Goal: Task Accomplishment & Management: Manage account settings

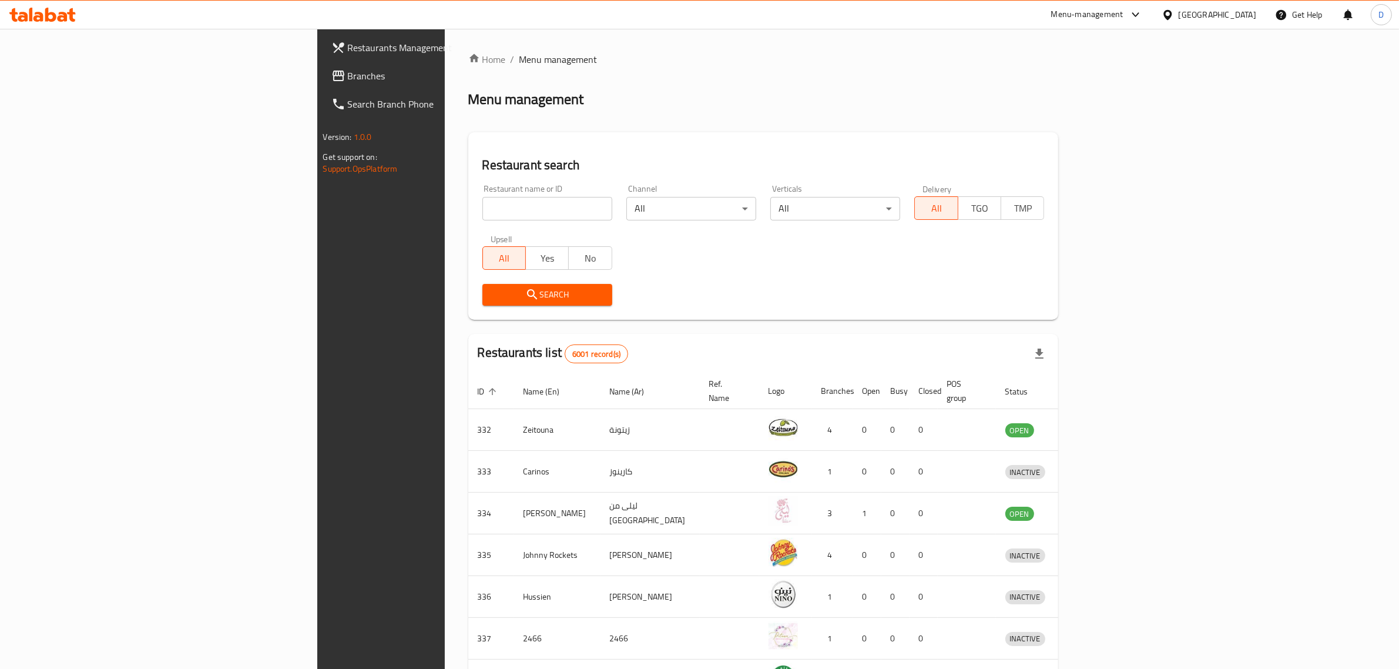
click at [482, 212] on input "search" at bounding box center [547, 209] width 130 height 24
click at [482, 207] on input "ewd" at bounding box center [547, 209] width 130 height 24
type input "Red Croissant Bakery"
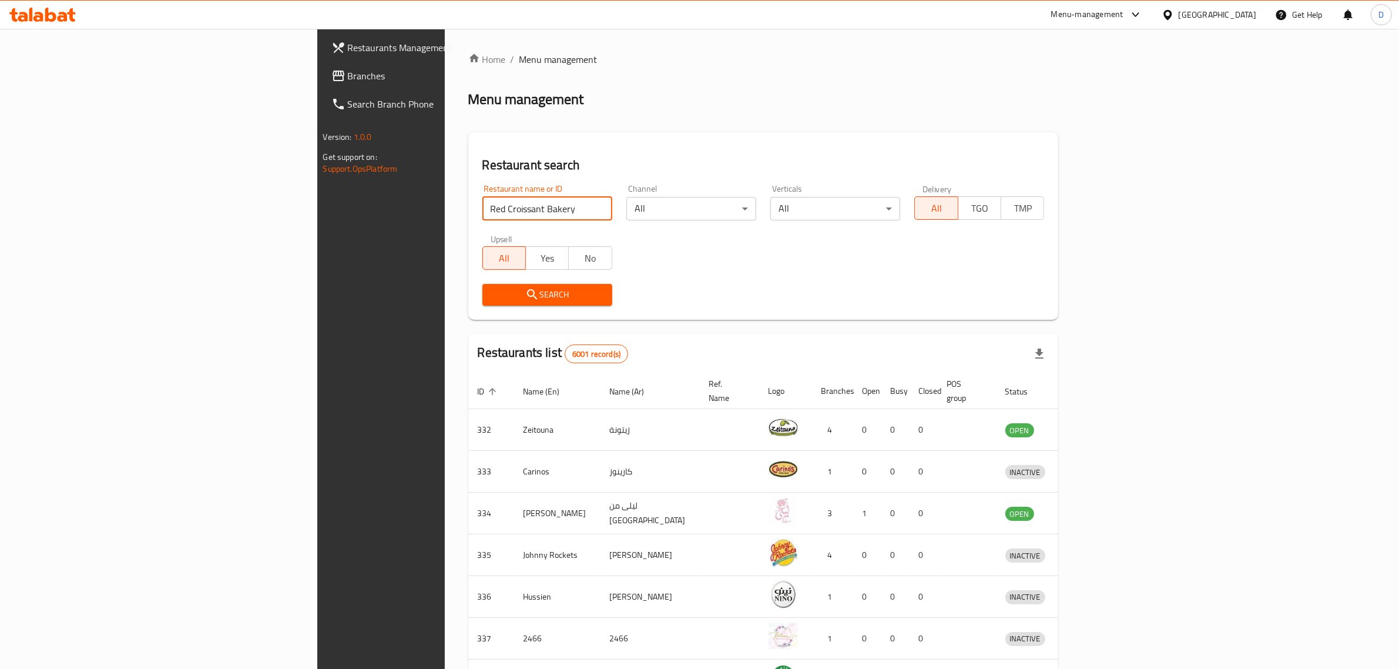
click at [475, 276] on div "Restaurant name or ID Red Croissant Bakery Restaurant name or ID Channel All ​ …" at bounding box center [763, 244] width 576 height 135
click at [492, 295] on span "Search" at bounding box center [547, 294] width 111 height 15
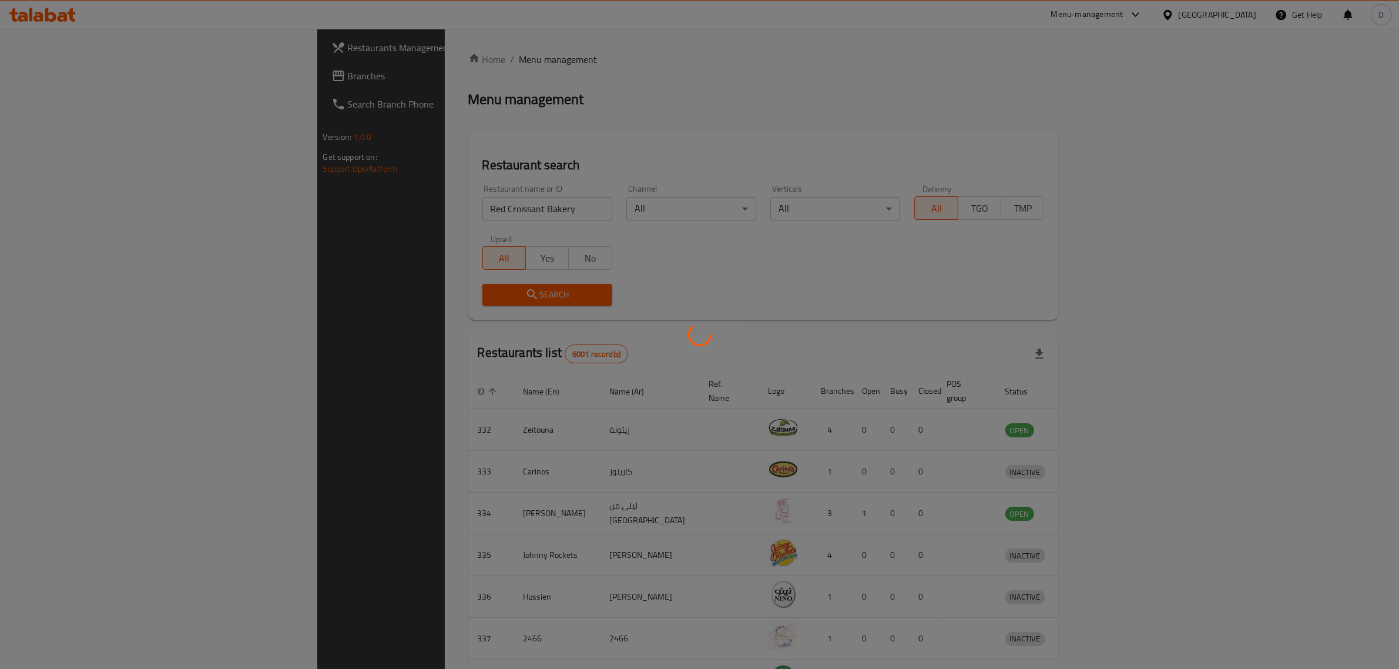
click at [415, 295] on div at bounding box center [699, 334] width 1399 height 669
click at [532, 294] on div at bounding box center [699, 334] width 1399 height 669
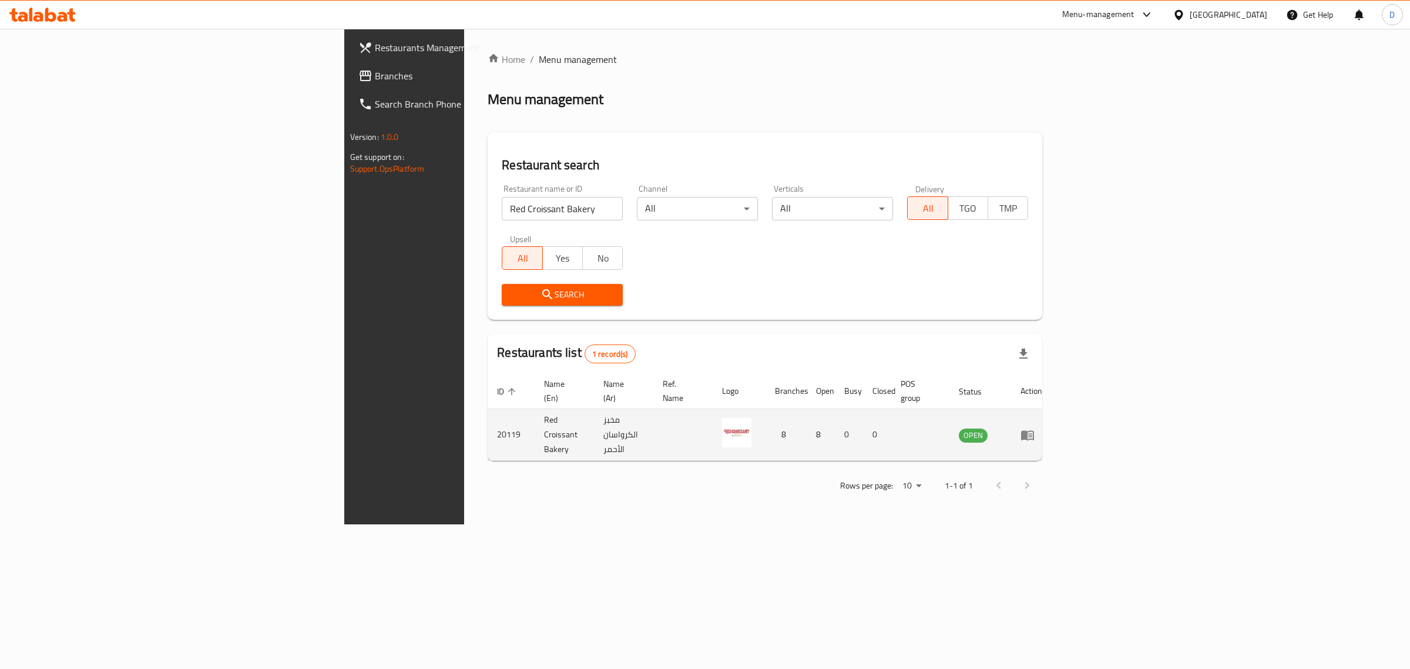
click at [1034, 430] on icon "enhanced table" at bounding box center [1027, 435] width 13 height 10
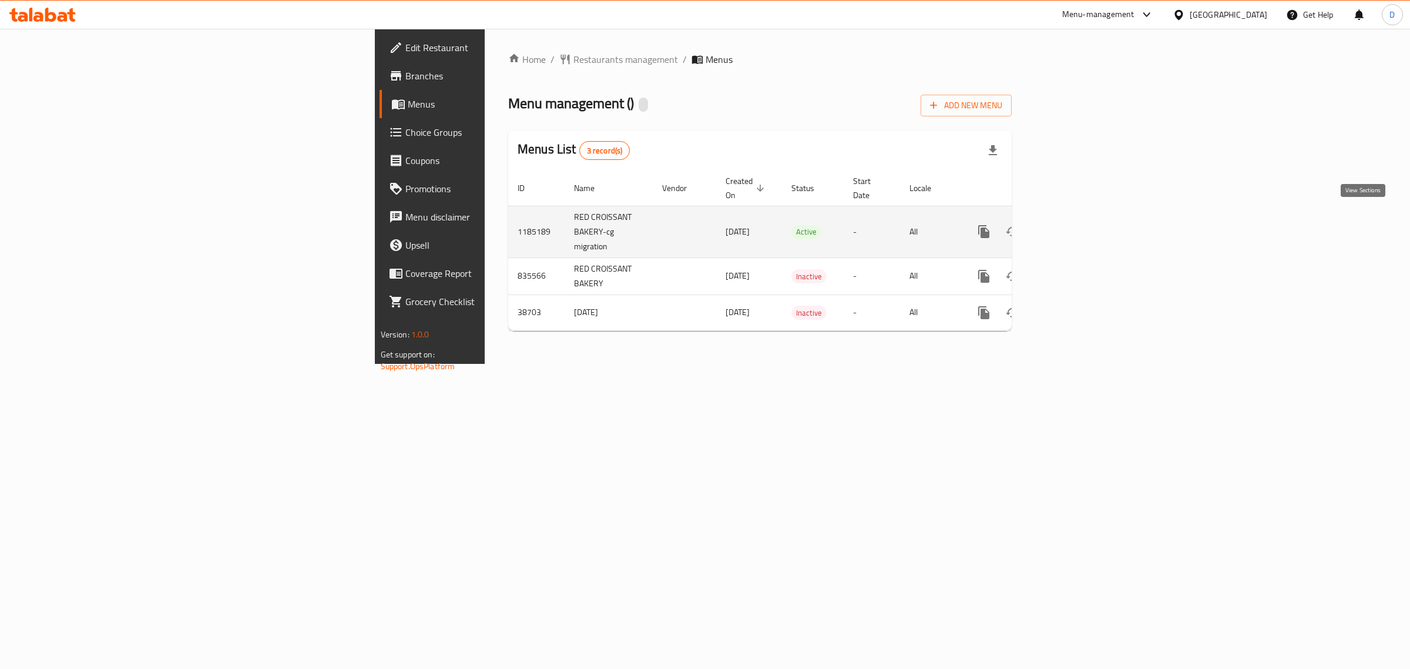
click at [1076, 224] on icon "enhanced table" at bounding box center [1069, 231] width 14 height 14
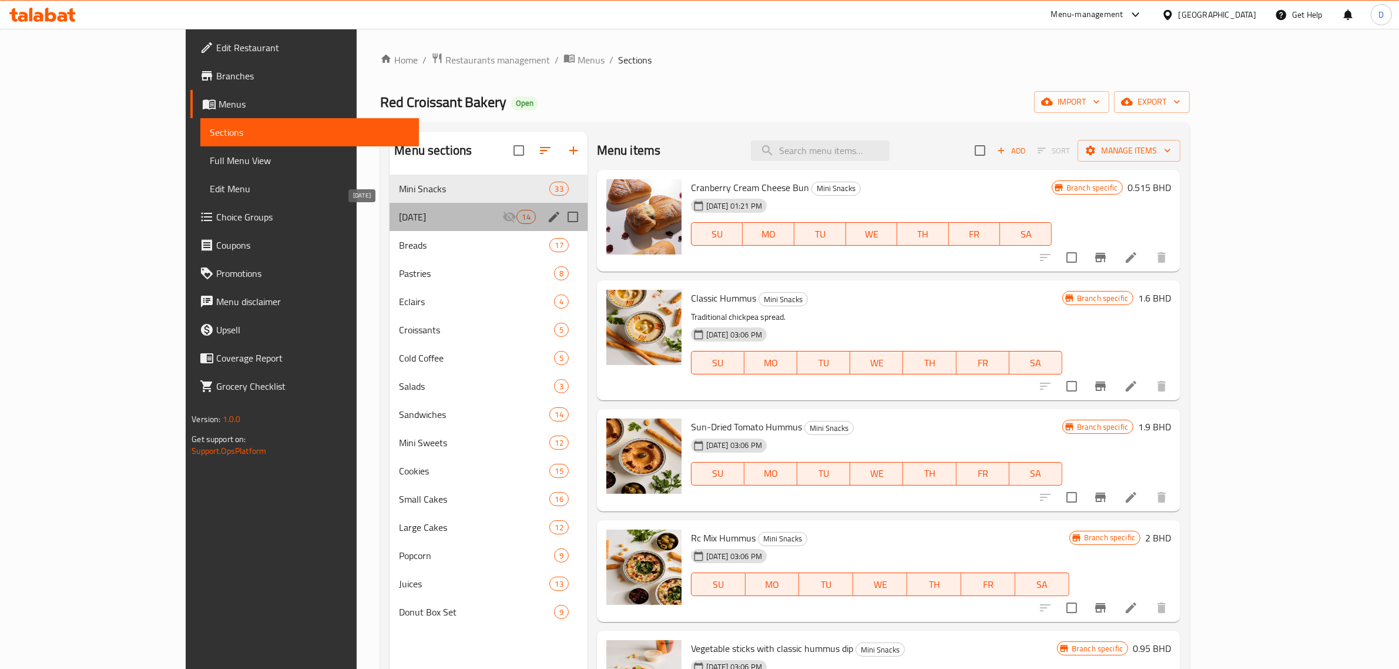
click at [399, 212] on span "[DATE]" at bounding box center [450, 217] width 103 height 14
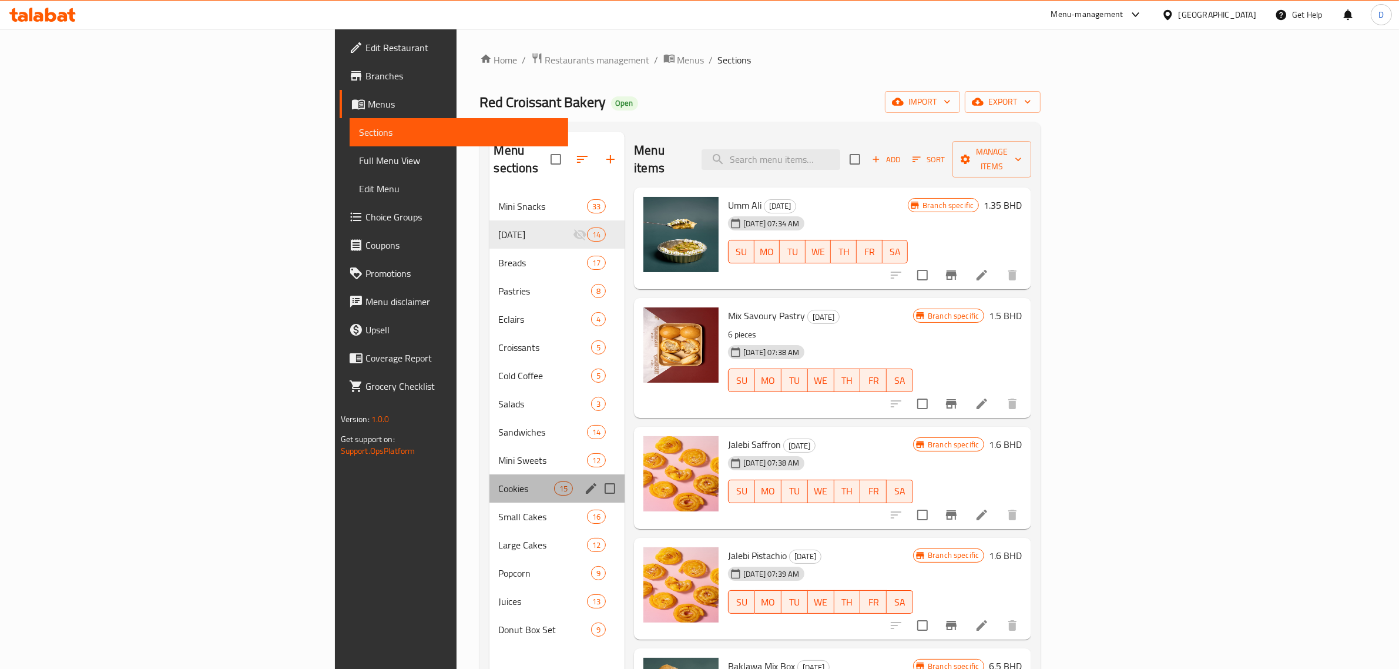
click at [489, 474] on div "Cookies 15" at bounding box center [557, 488] width 136 height 28
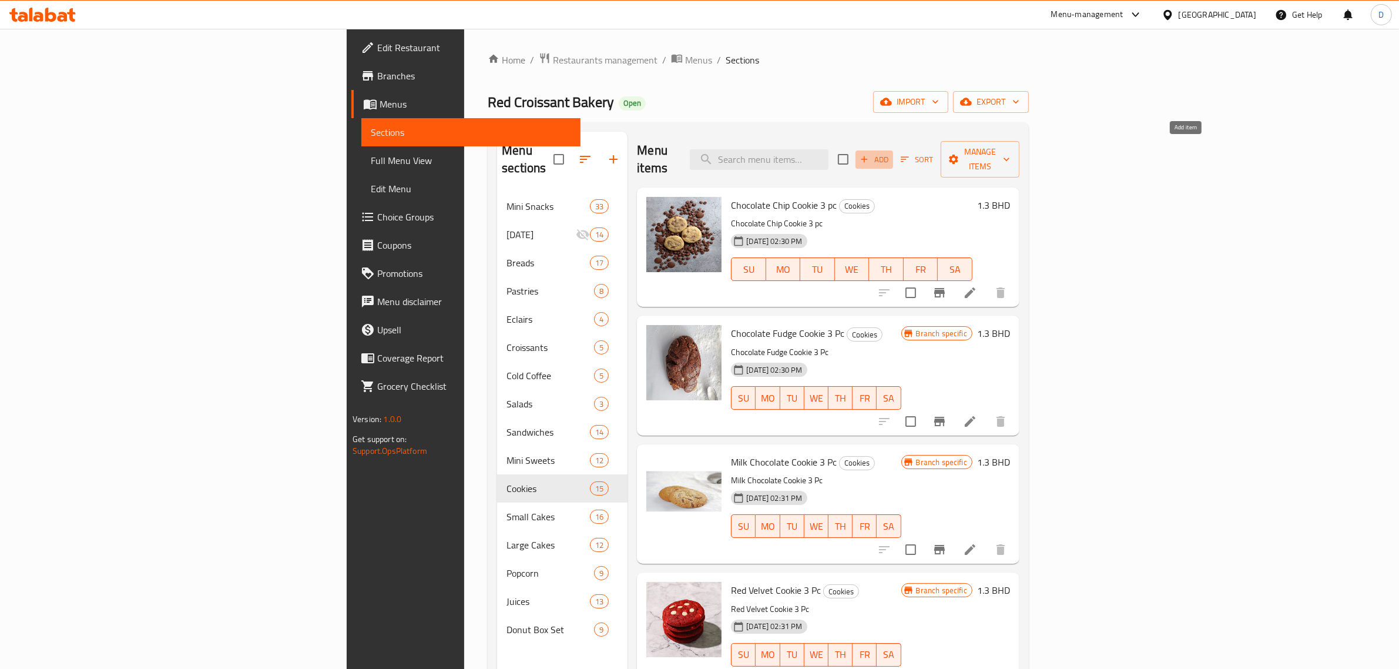
click at [890, 153] on span "Add" at bounding box center [874, 160] width 32 height 14
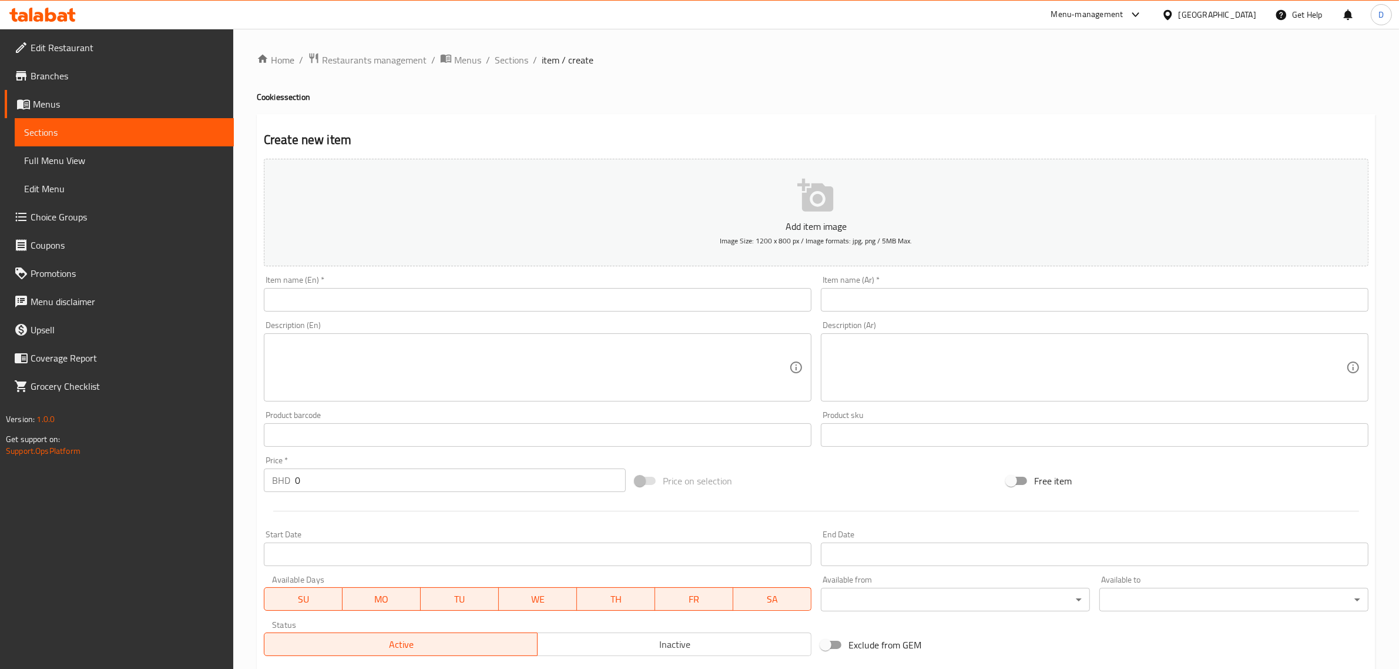
click at [350, 316] on div "Description (En) Description (En)" at bounding box center [537, 361] width 557 height 90
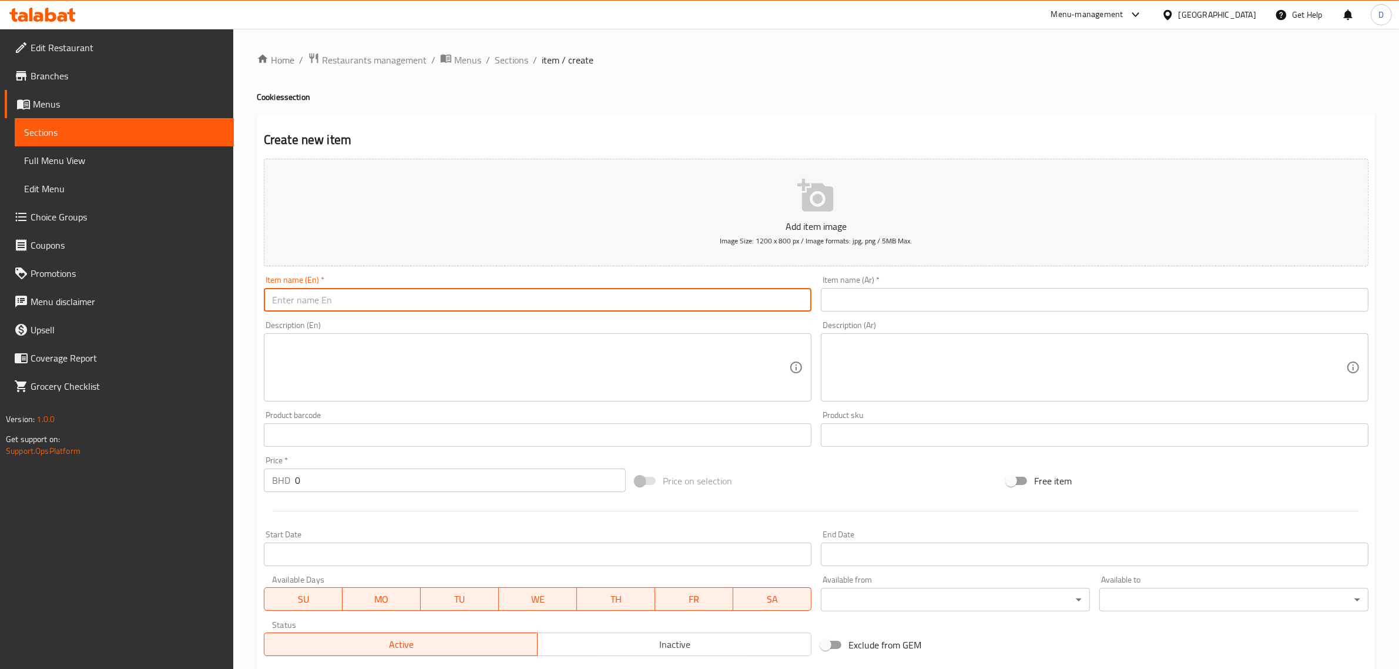
click at [360, 300] on input "text" at bounding box center [538, 300] width 548 height 24
paste input "Black Sesame Cookies Pack"
drag, startPoint x: 398, startPoint y: 300, endPoint x: 121, endPoint y: 295, distance: 276.8
click at [121, 295] on div "Edit Restaurant Branches Menus Sections Full Menu View Edit Menu Choice Groups …" at bounding box center [699, 429] width 1399 height 801
type input "Black Sesame Cookies Pack"
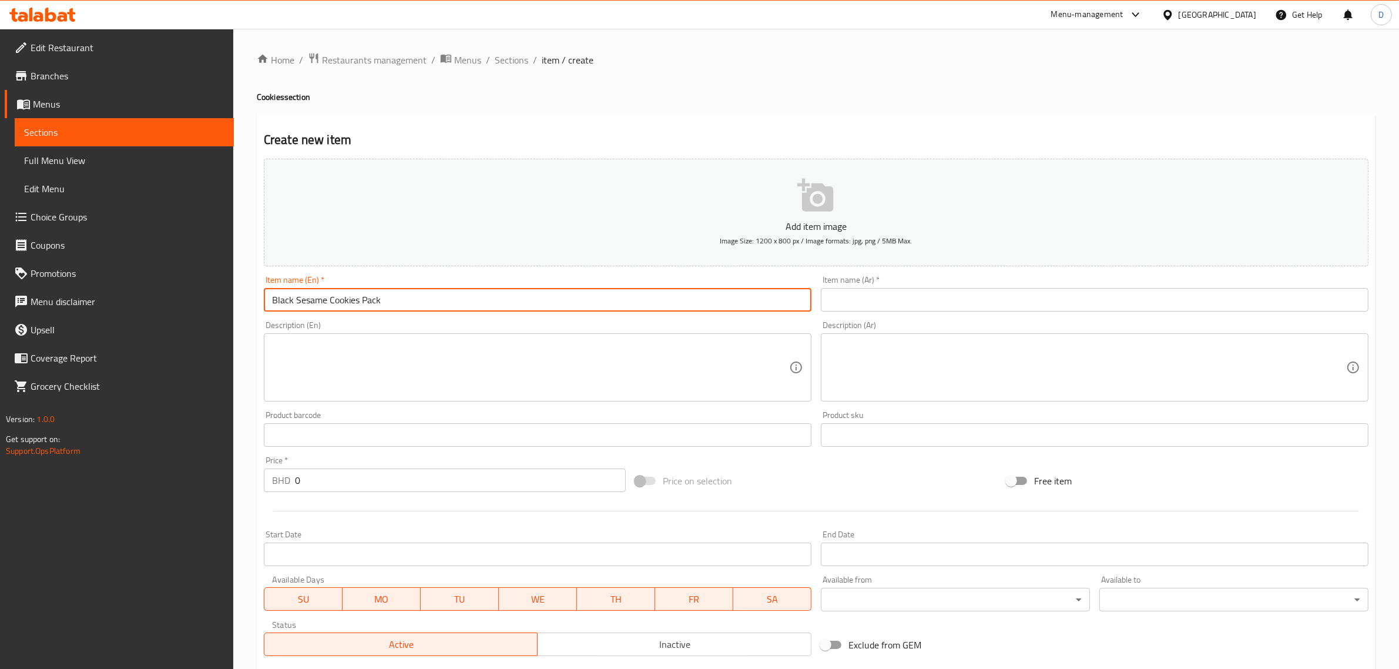
click at [877, 297] on input "text" at bounding box center [1095, 300] width 548 height 24
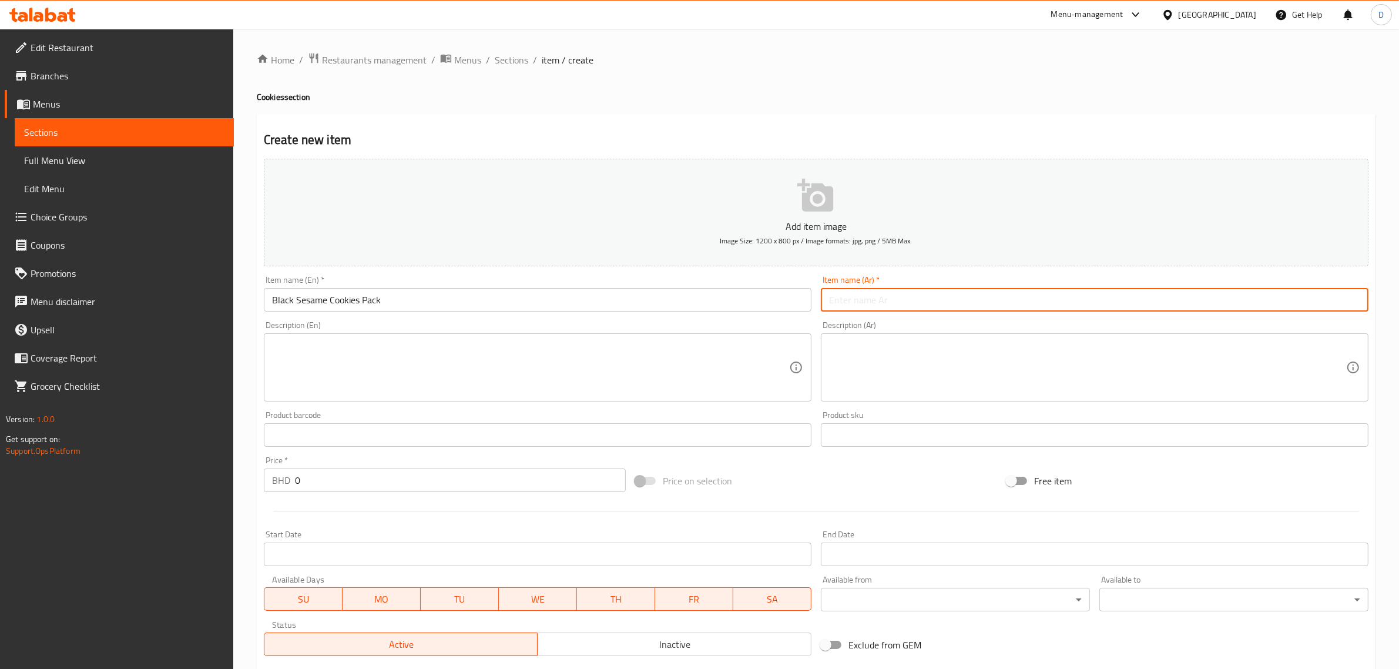
paste input "عبوة كوكيز السمسم الأسود"
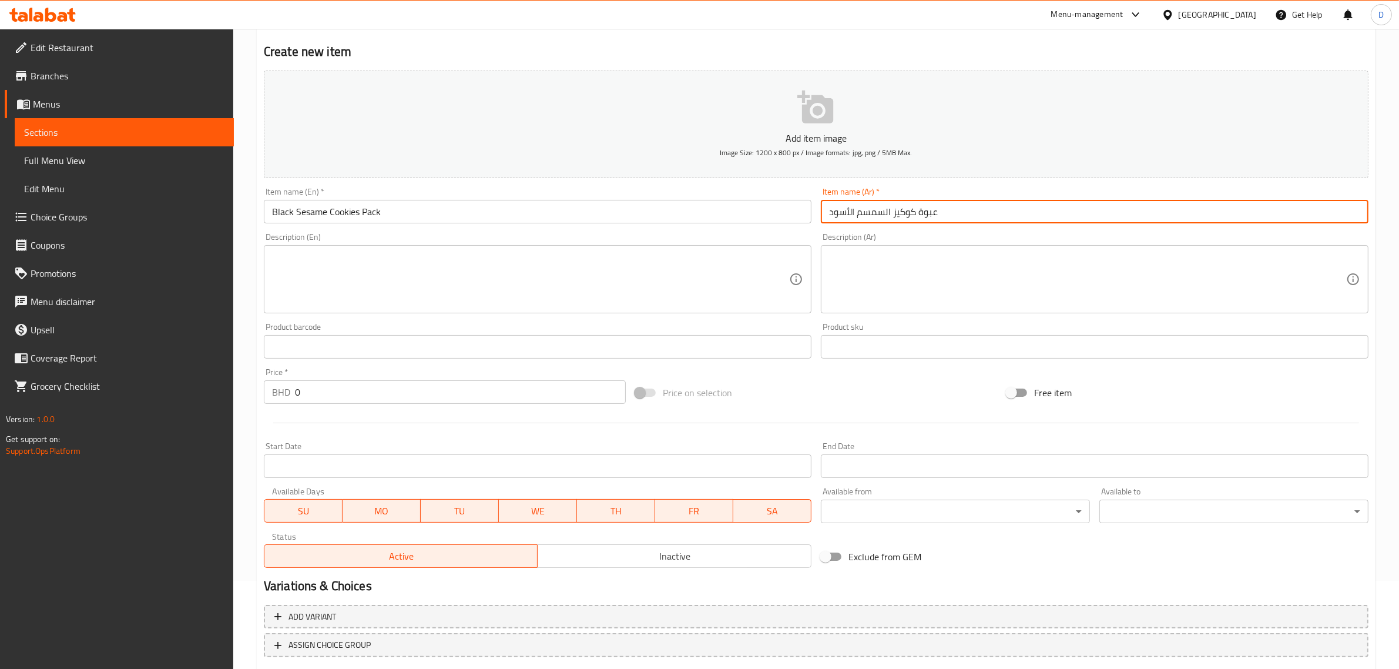
scroll to position [159, 0]
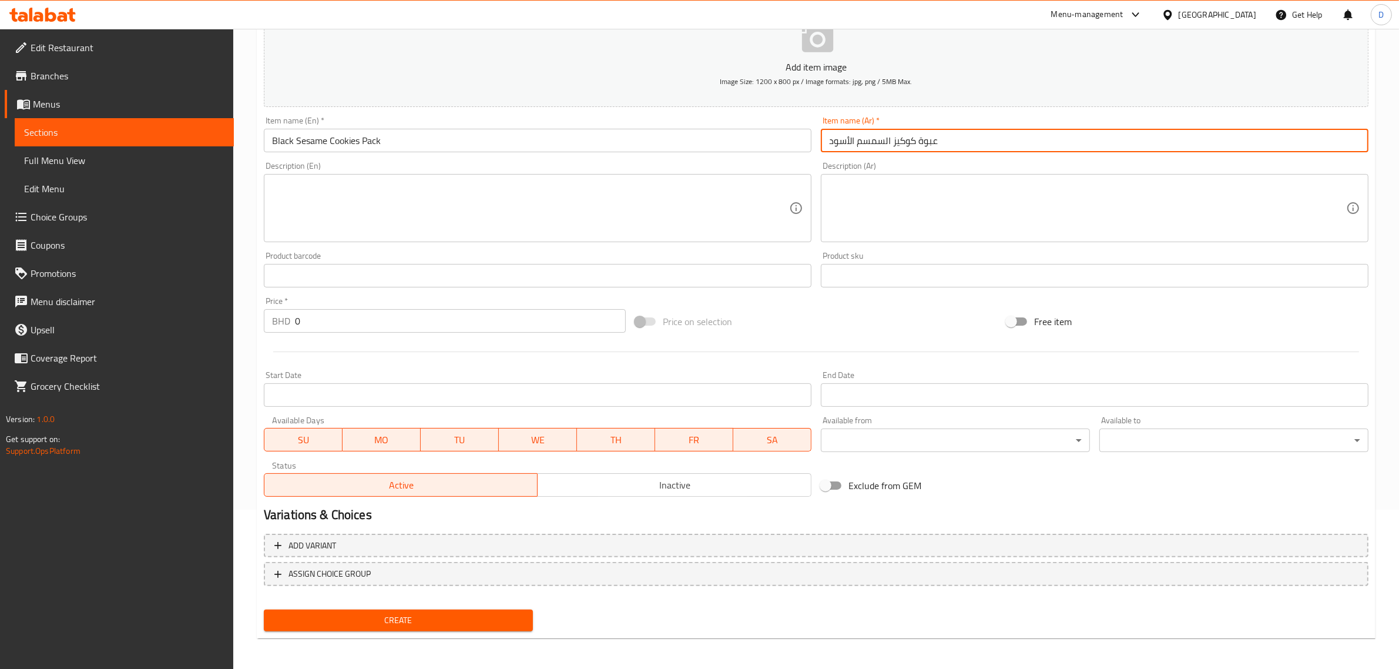
type input "عبوة كوكيز السمسم الأسود"
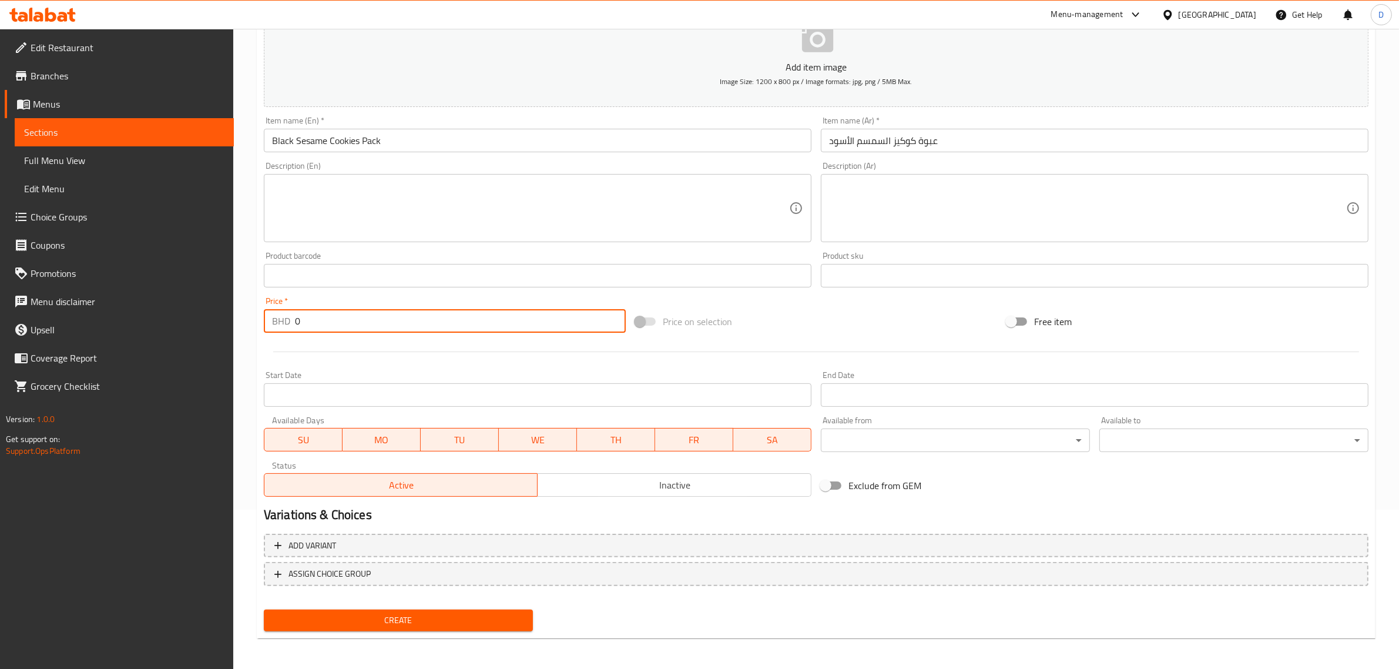
drag, startPoint x: 341, startPoint y: 316, endPoint x: 257, endPoint y: 318, distance: 84.0
click at [257, 318] on div "Create new item Add item image Image Size: 1200 x 800 px / Image formats: jpg, …" at bounding box center [816, 297] width 1119 height 684
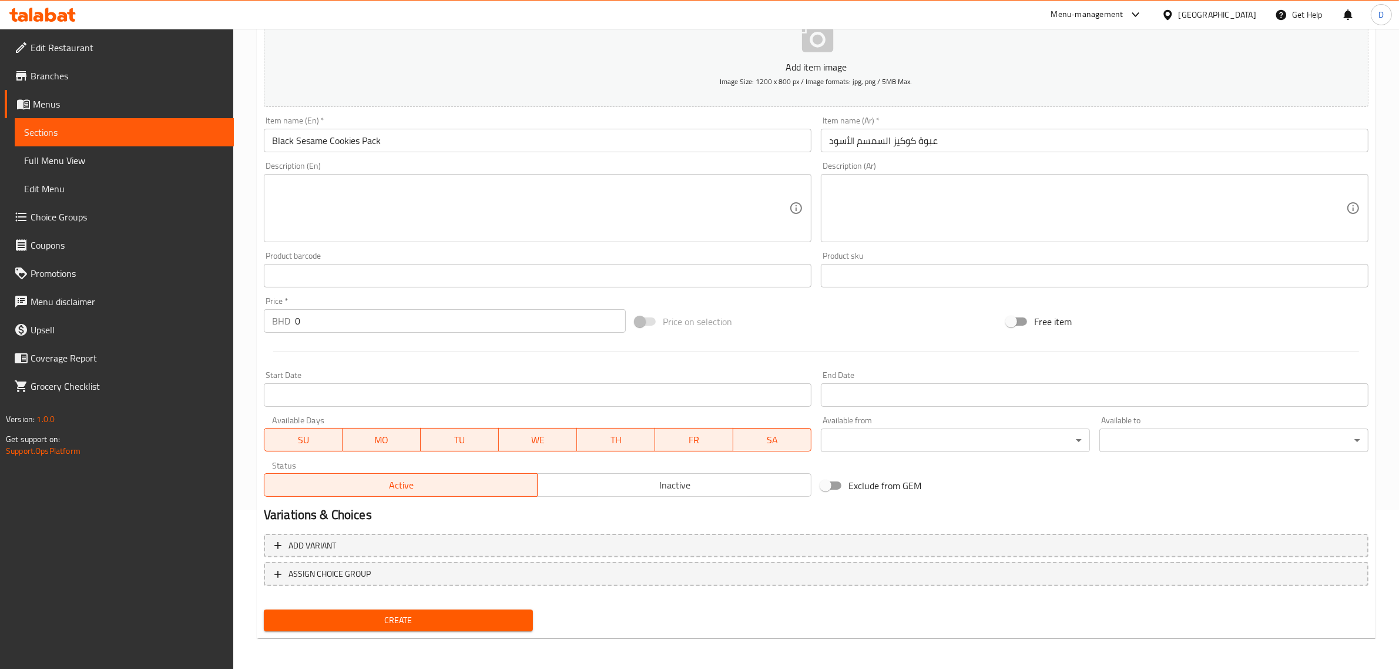
click at [346, 329] on input "0" at bounding box center [460, 321] width 331 height 24
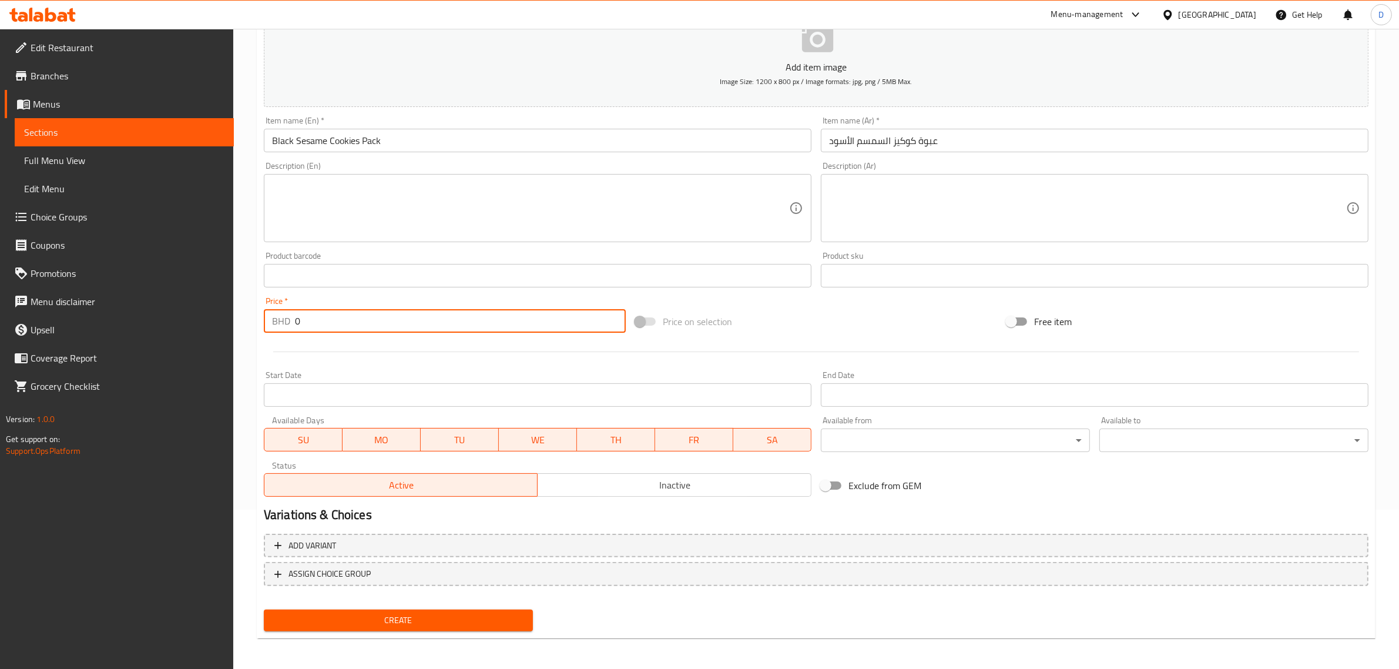
click at [346, 329] on input "0" at bounding box center [460, 321] width 331 height 24
paste input "1.025"
type input "1.025"
click at [389, 613] on span "Create" at bounding box center [398, 620] width 250 height 15
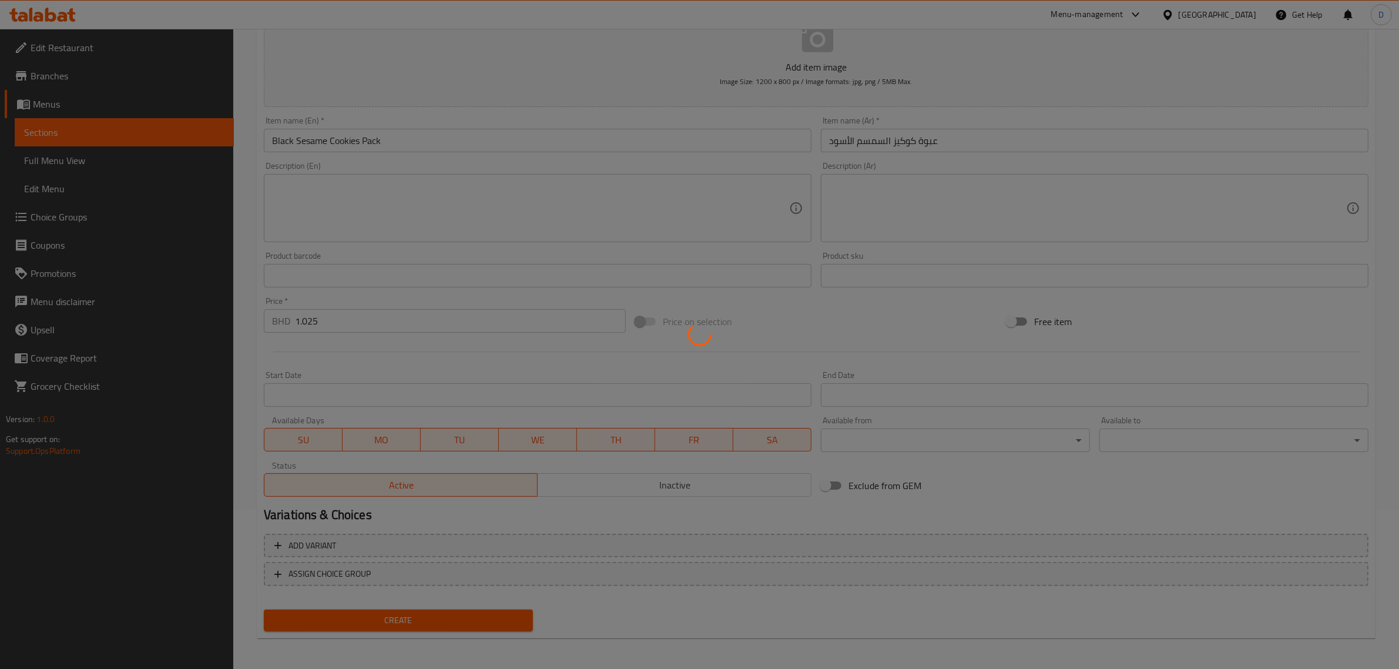
type input "0"
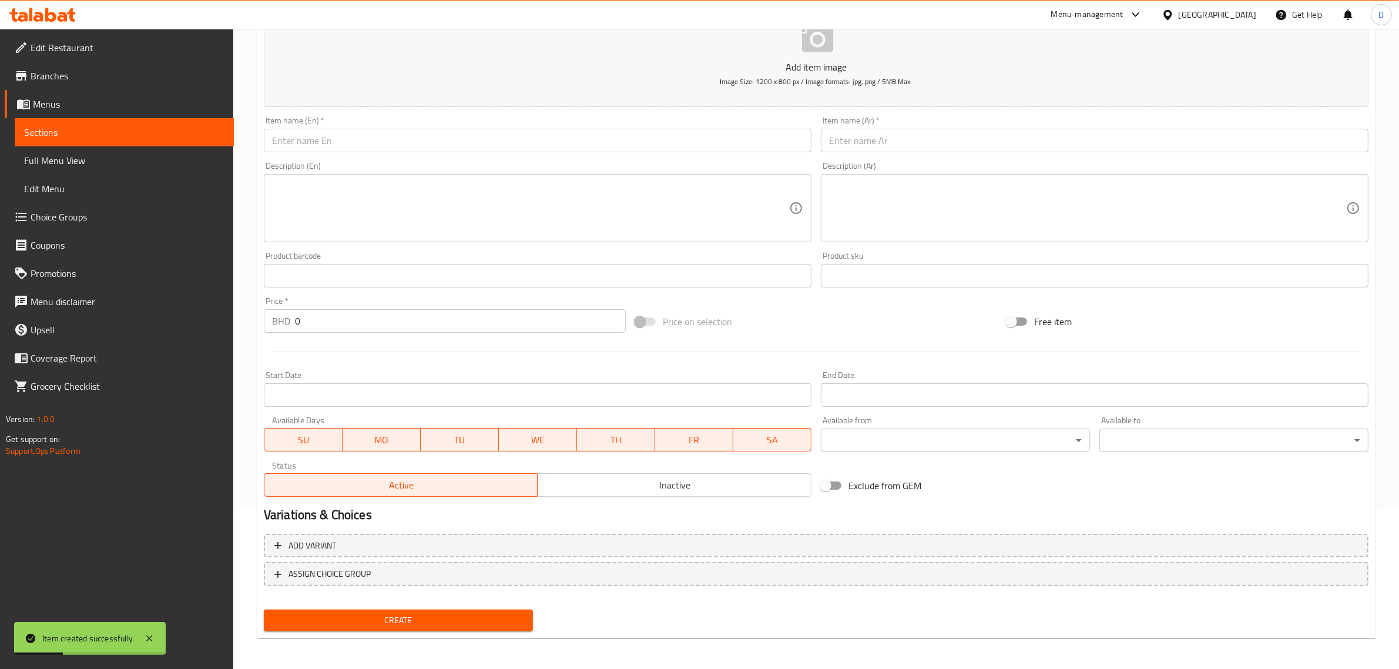
drag, startPoint x: 545, startPoint y: 154, endPoint x: 549, endPoint y: 140, distance: 14.7
click at [545, 151] on div "Item name (En)   * Item name (En) *" at bounding box center [537, 134] width 557 height 45
click at [550, 139] on input "text" at bounding box center [538, 141] width 548 height 24
paste input "Pumpkin Sunflower Cookies Pack"
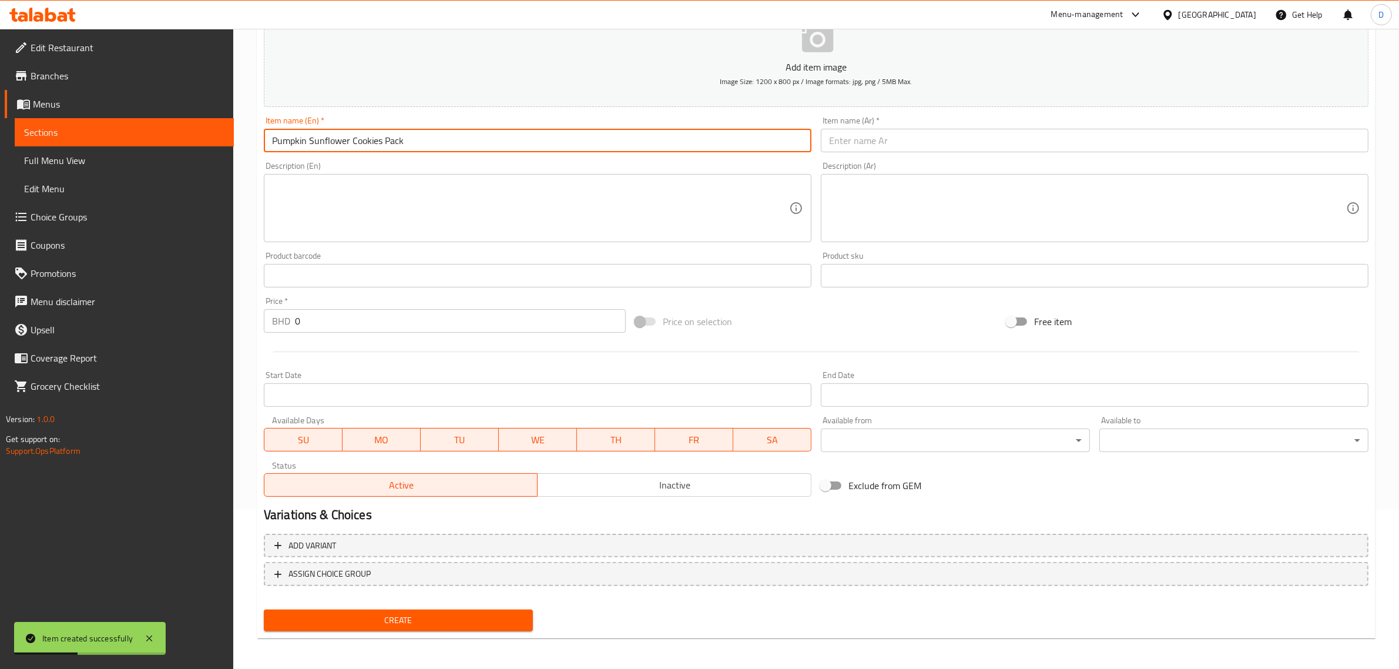
drag, startPoint x: 544, startPoint y: 139, endPoint x: 257, endPoint y: 132, distance: 286.2
click at [261, 133] on div "Item name (En)   * Pumpkin Sunflower Cookies Pack Item name (En) *" at bounding box center [537, 134] width 557 height 45
type input "Pumpkin Sunflower Cookies Pack"
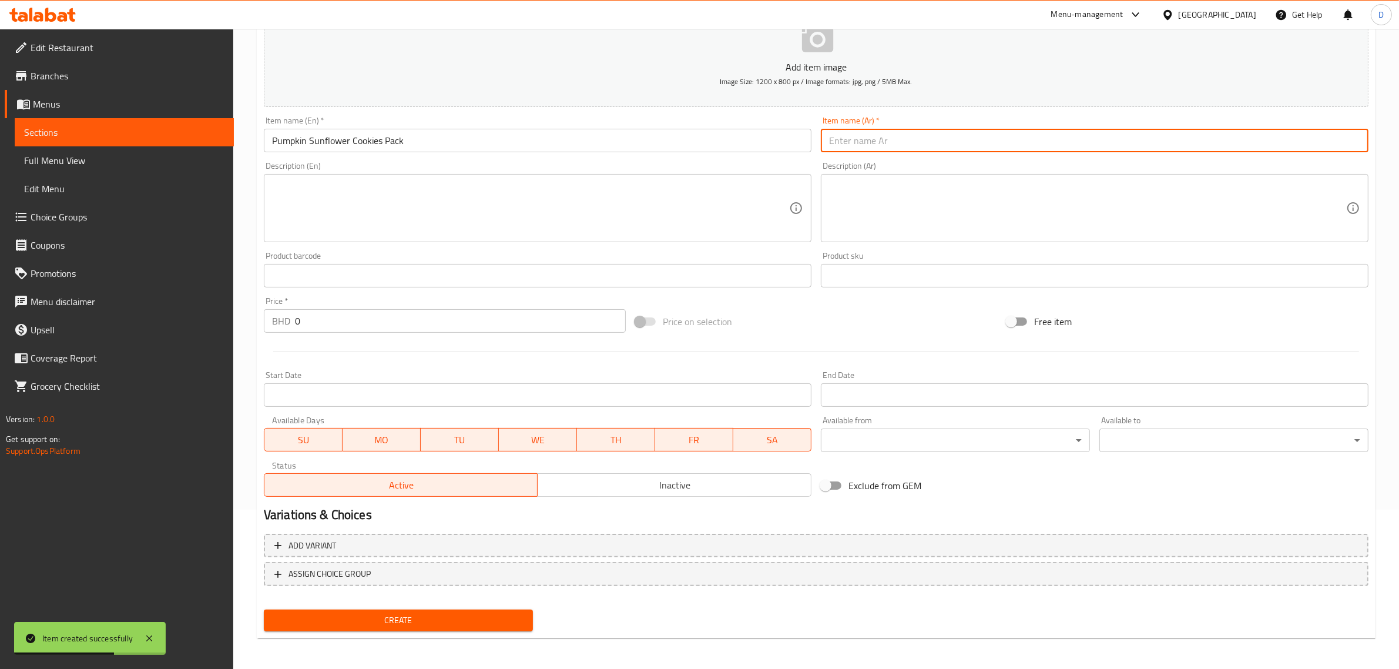
click at [874, 141] on input "text" at bounding box center [1095, 141] width 548 height 24
paste input "عبوة بسكويت اليقطين وعباد الشمس"
type input "عبوة بسكويت اليقطين وعباد الشمس"
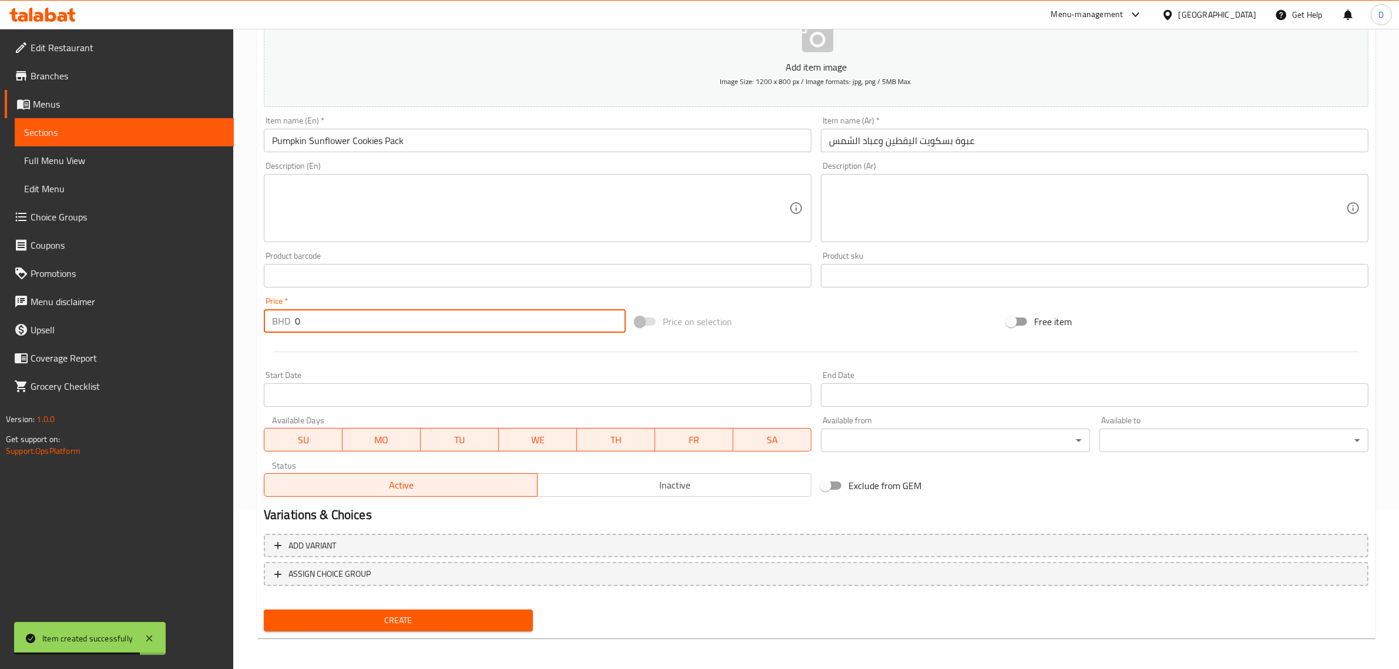
drag, startPoint x: 310, startPoint y: 316, endPoint x: 246, endPoint y: 314, distance: 64.1
click at [246, 314] on div "Home / Restaurants management / Menus / Sections / item / create Cookies sectio…" at bounding box center [816, 270] width 1166 height 801
click at [391, 321] on input "0" at bounding box center [460, 321] width 331 height 24
paste input "1.025"
click at [391, 321] on input "01.025" at bounding box center [460, 321] width 331 height 24
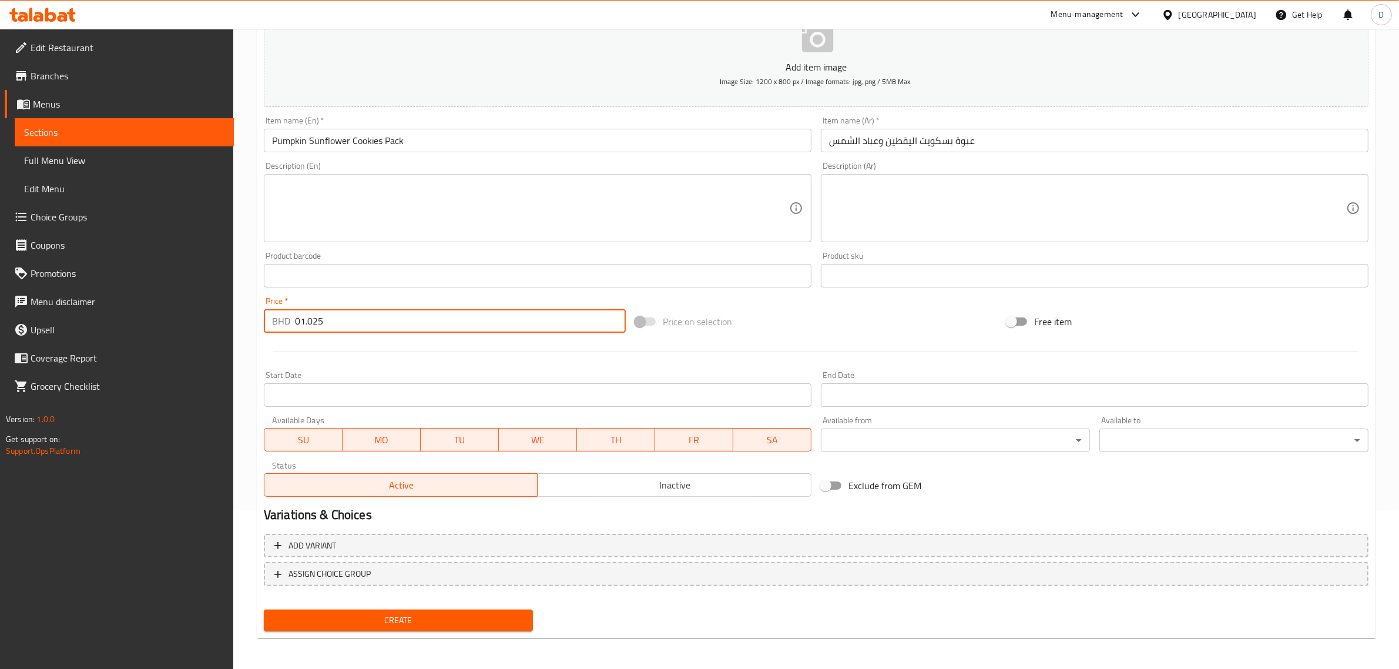
click at [391, 321] on input "01.025" at bounding box center [460, 321] width 331 height 24
paste input "number"
type input "1.025"
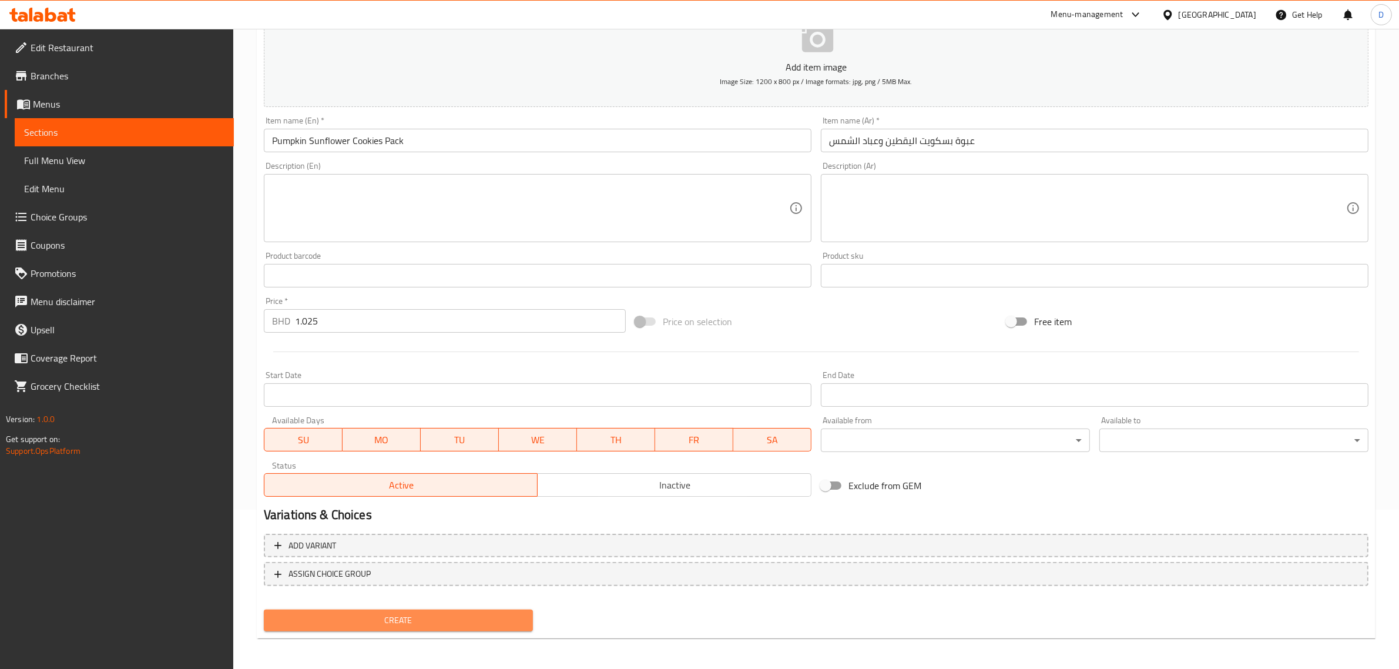
click at [486, 615] on span "Create" at bounding box center [398, 620] width 250 height 15
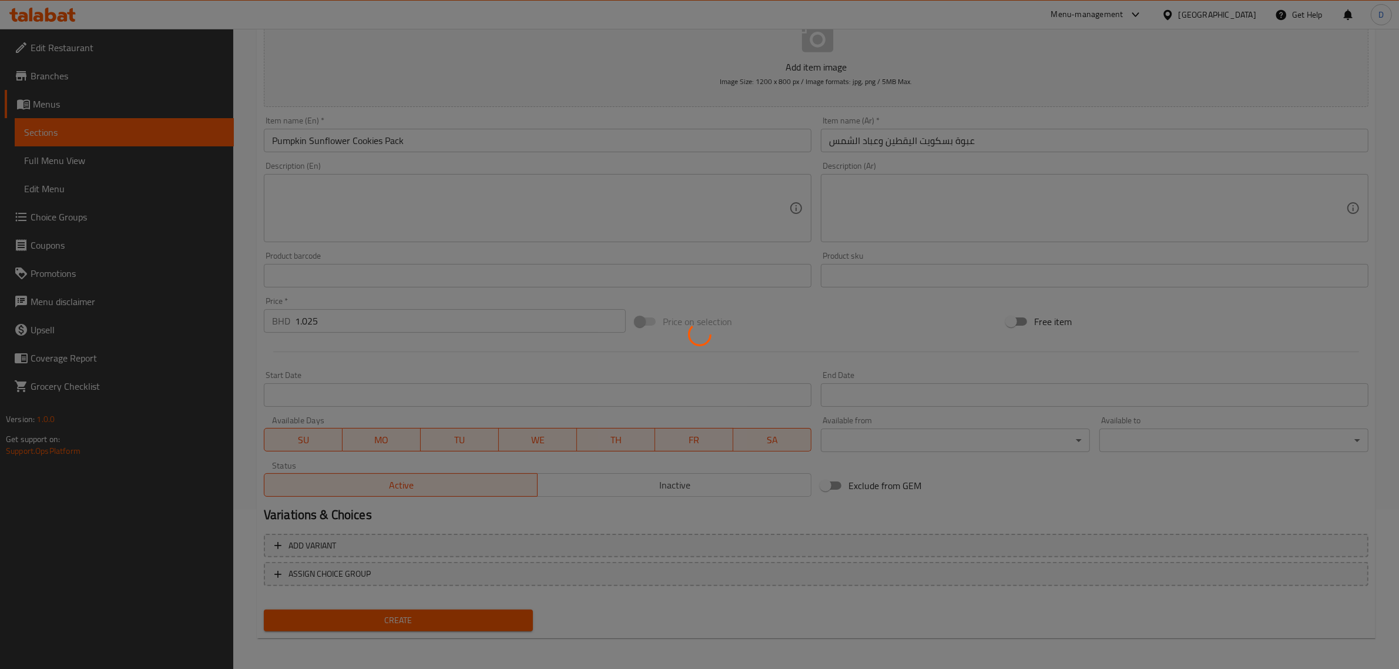
type input "0"
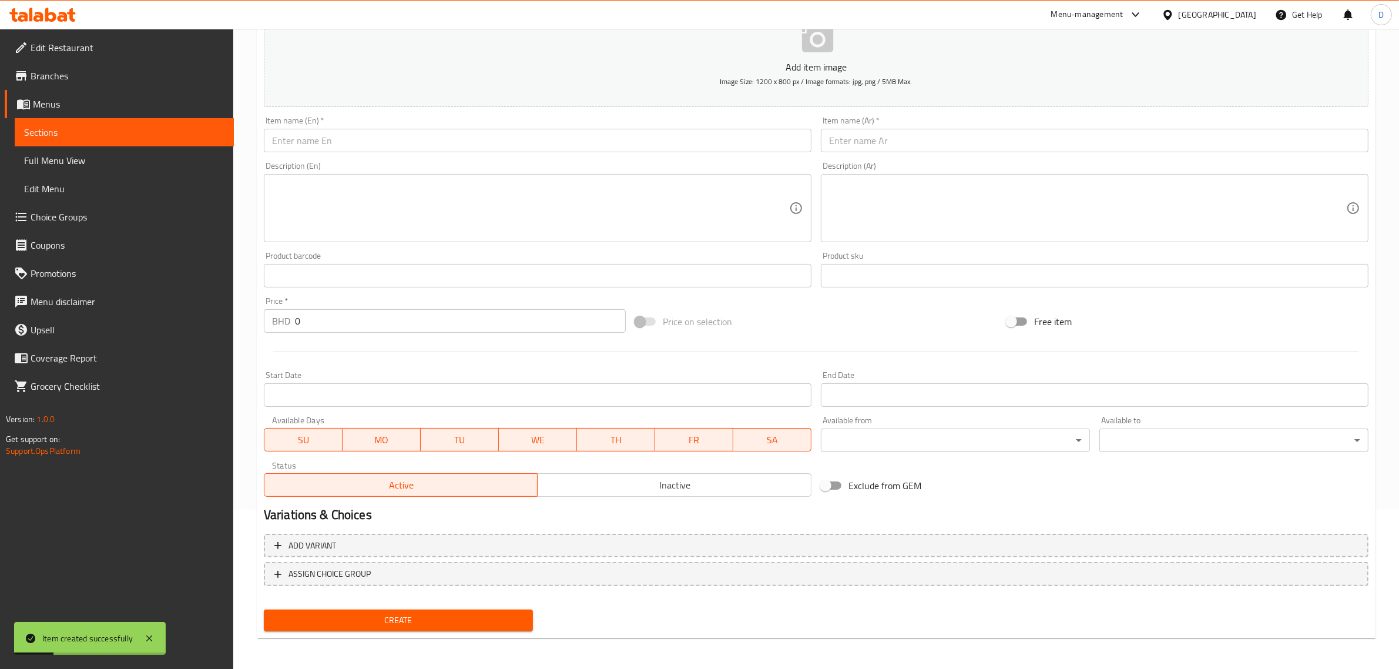
click at [479, 149] on input "text" at bounding box center [538, 141] width 548 height 24
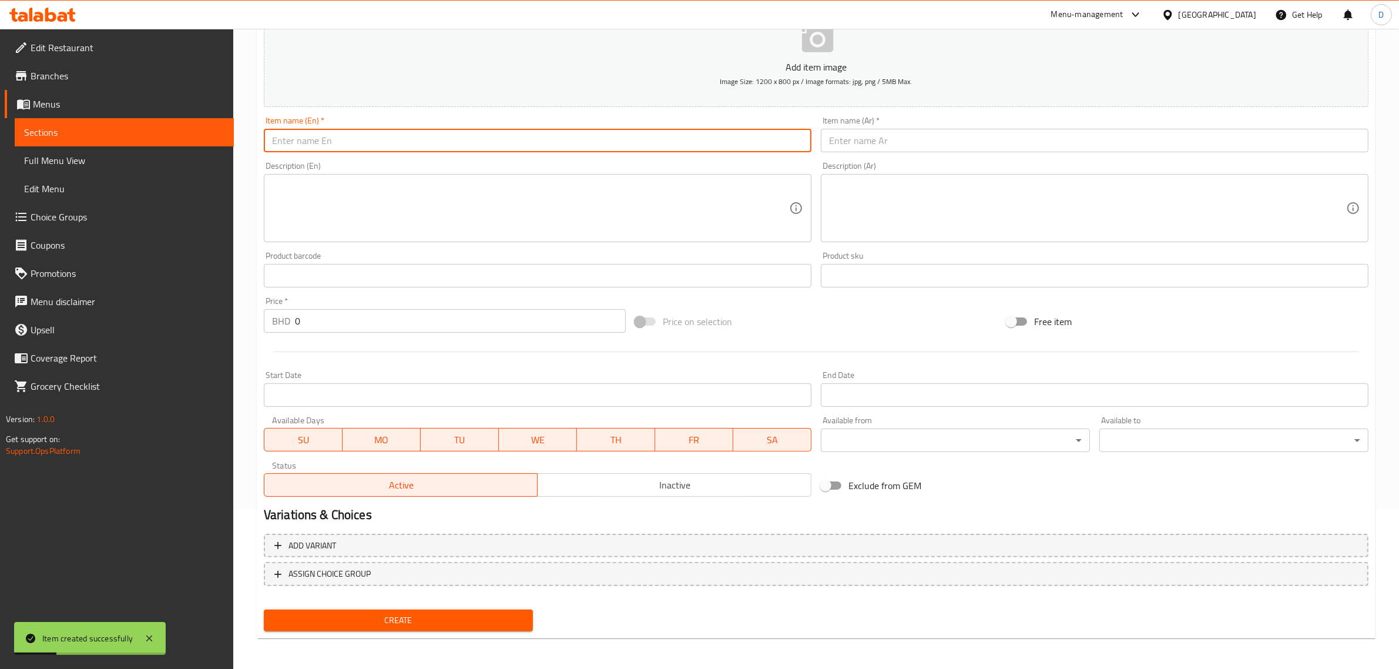
paste input "Sesame Pistachio Cookies Pack"
drag, startPoint x: 379, startPoint y: 132, endPoint x: 166, endPoint y: 116, distance: 213.3
click at [166, 116] on div "Edit Restaurant Branches Menus Sections Full Menu View Edit Menu Choice Groups …" at bounding box center [699, 270] width 1399 height 801
type input "Sesame Pistachio Cookies Pack"
click at [891, 144] on input "text" at bounding box center [1095, 141] width 548 height 24
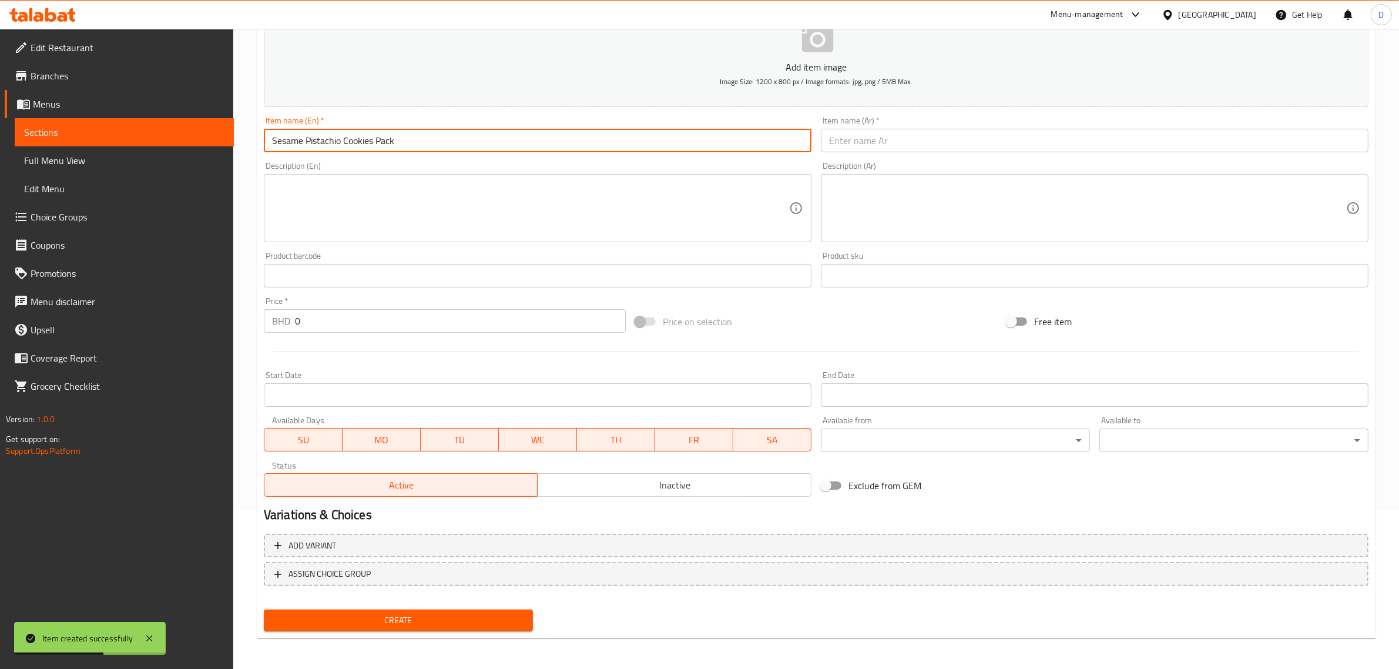
paste input "عبوة كوكيز السمسم والفستق"
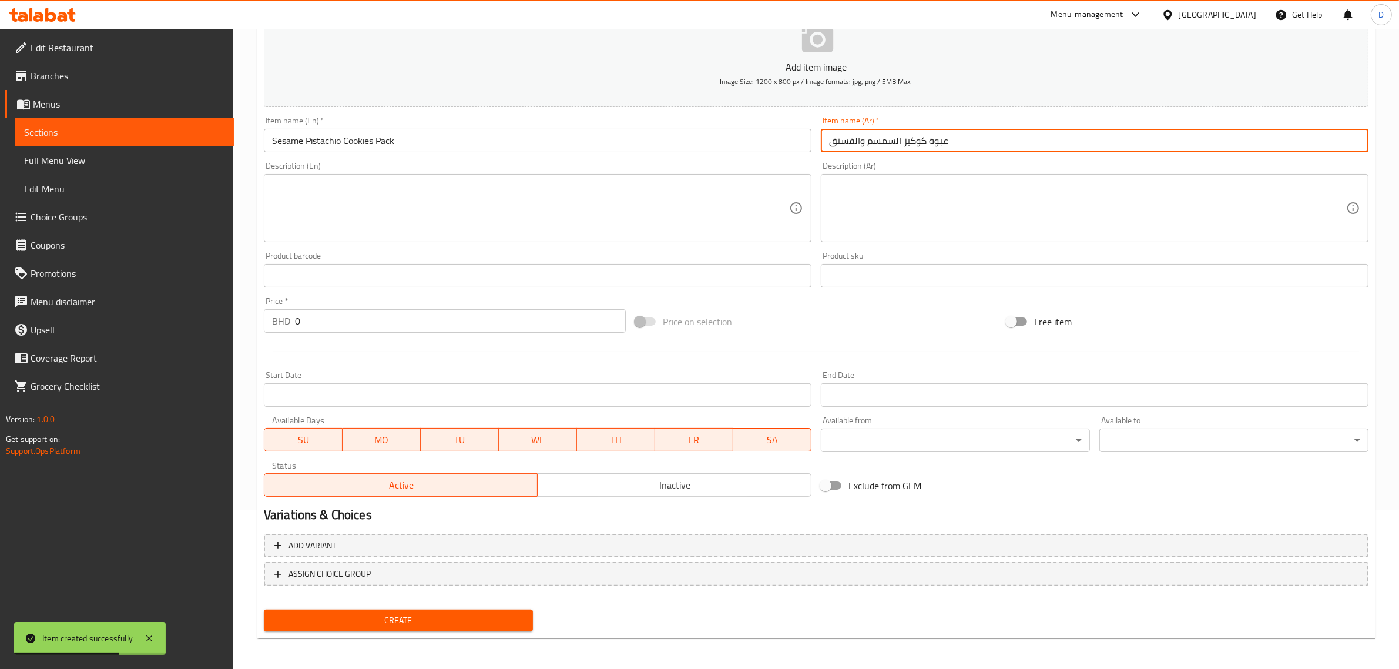
type input "عبوة كوكيز السمسم والفستق"
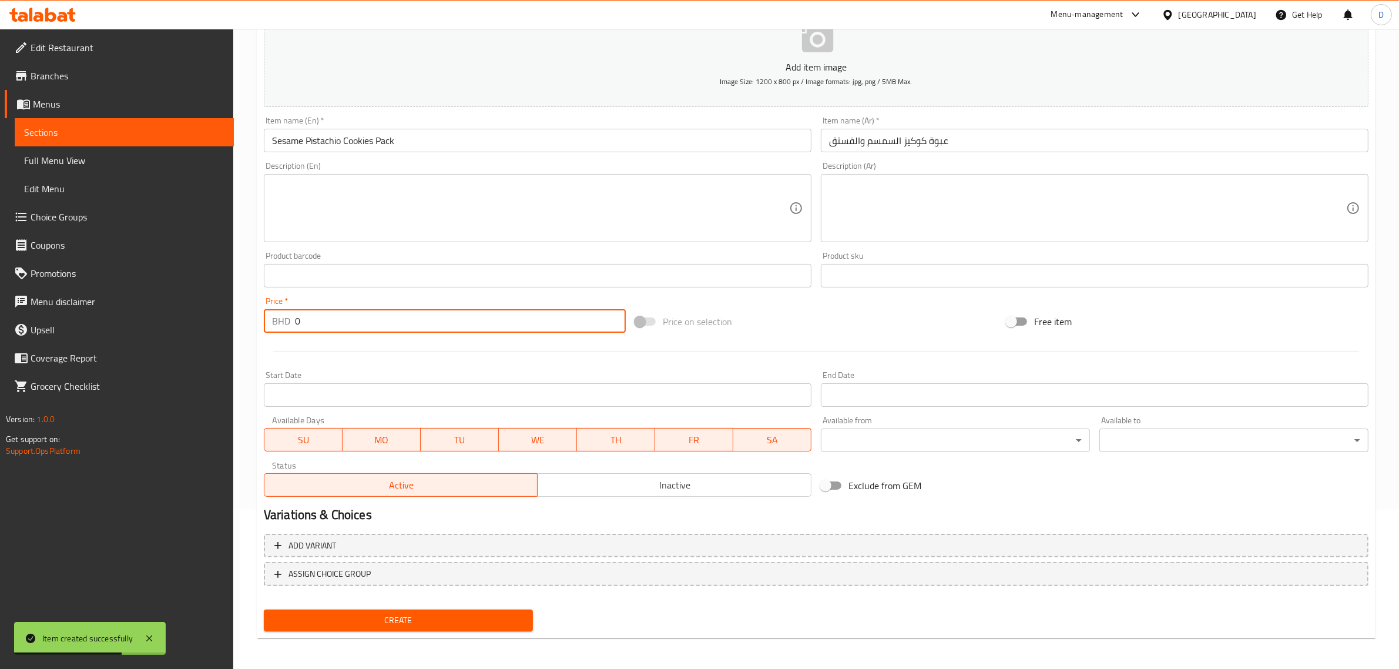
drag, startPoint x: 298, startPoint y: 328, endPoint x: 280, endPoint y: 327, distance: 17.7
click at [281, 327] on div "BHD 0 Price *" at bounding box center [445, 321] width 362 height 24
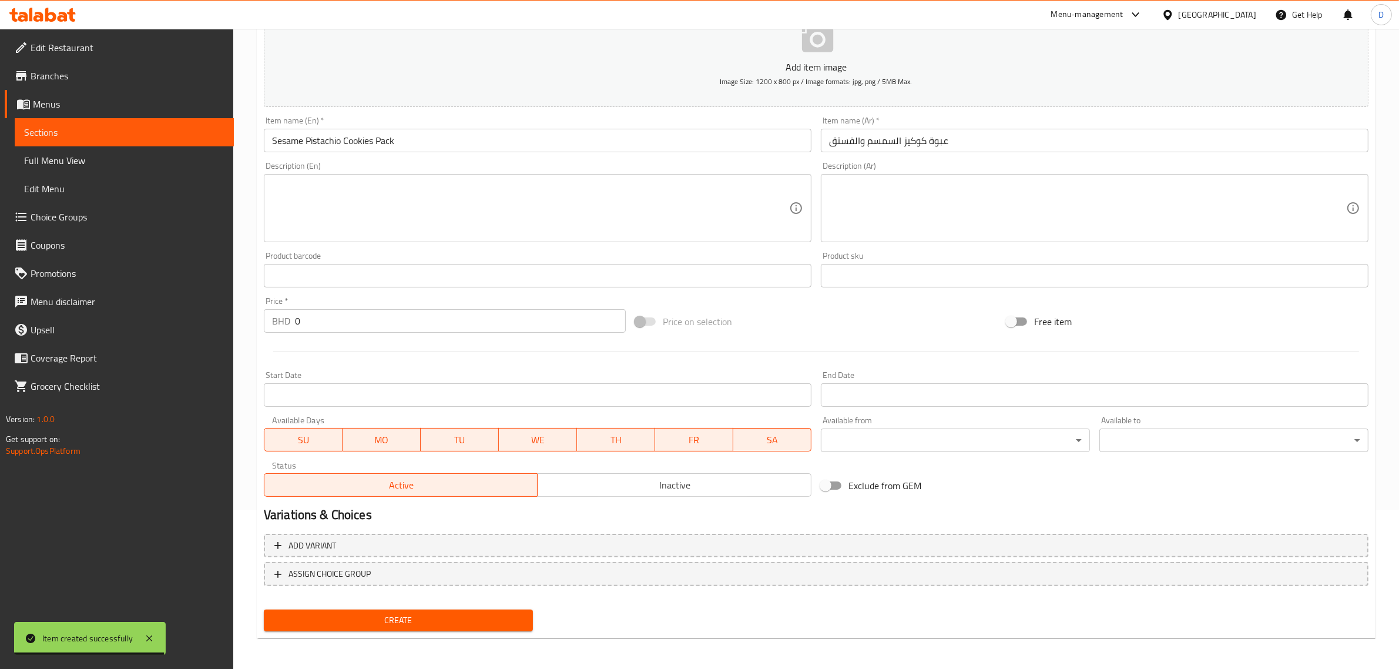
click at [351, 319] on input "0" at bounding box center [460, 321] width 331 height 24
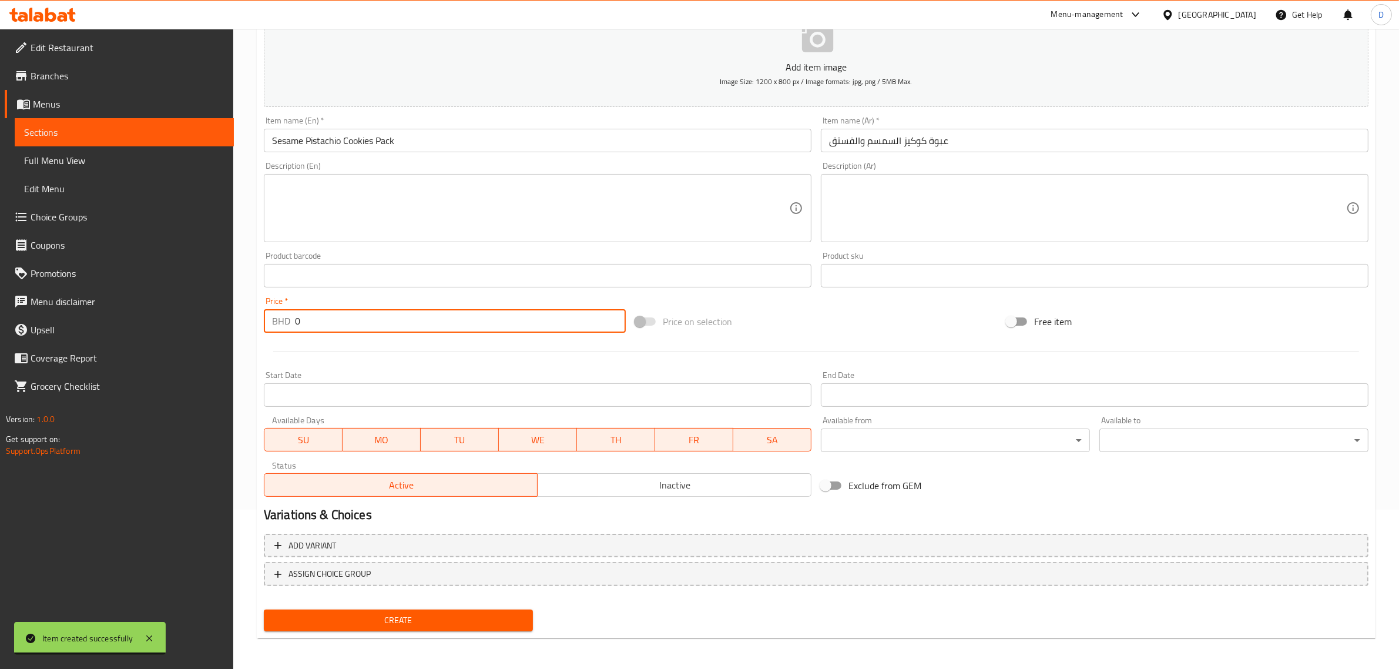
click at [351, 319] on input "0" at bounding box center [460, 321] width 331 height 24
paste input "1.025"
type input "1.025"
click at [403, 620] on span "Create" at bounding box center [398, 620] width 250 height 15
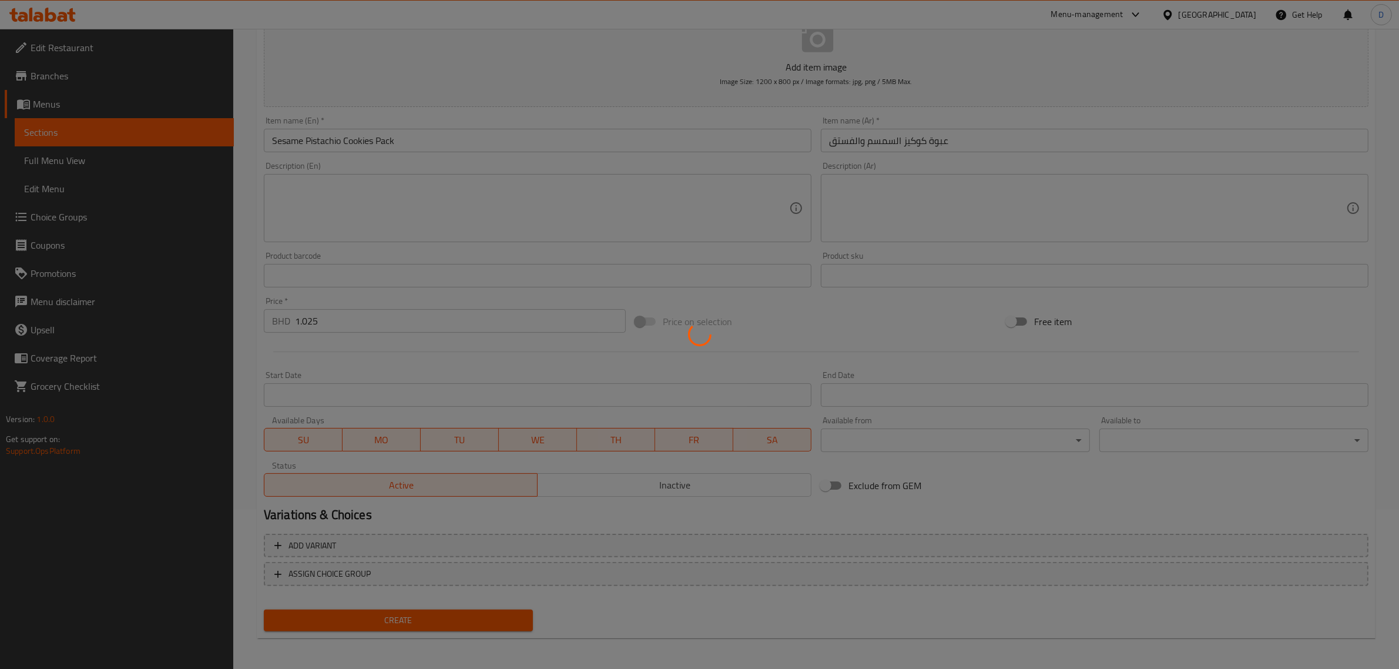
type input "0"
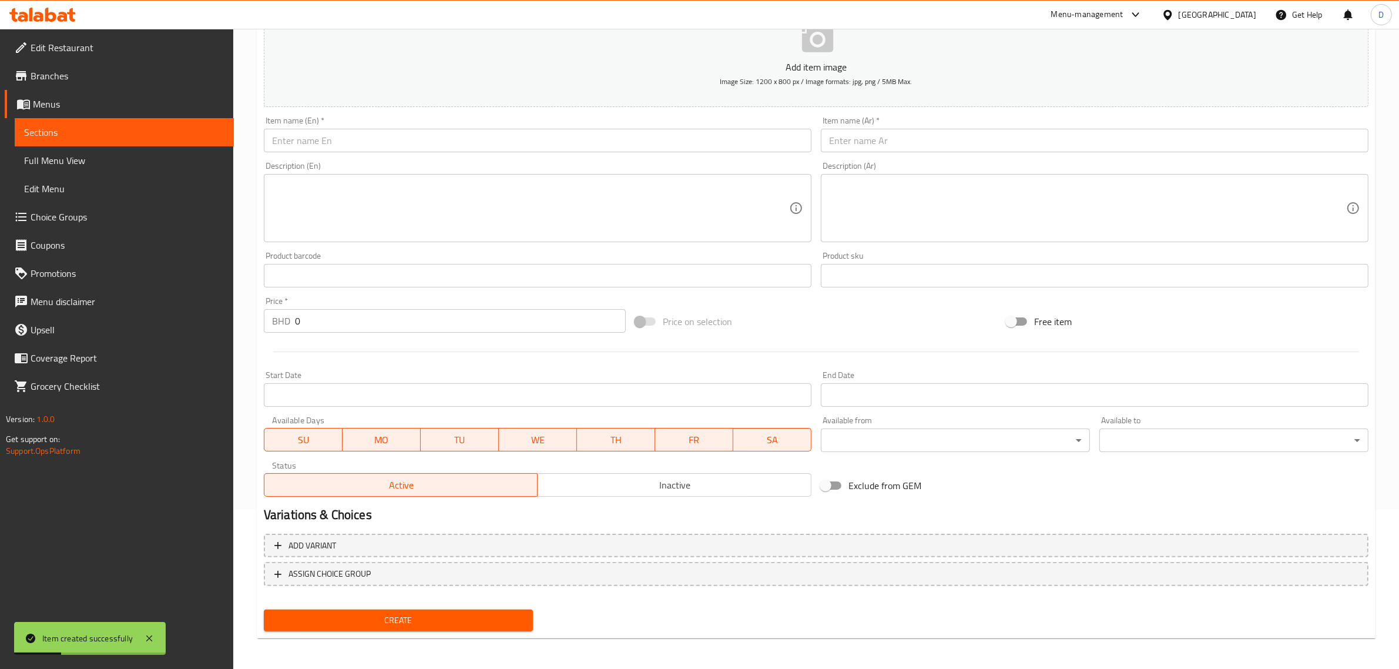
click at [341, 145] on input "text" at bounding box center [538, 141] width 548 height 24
paste input "Energy Bar 6 Pcs"
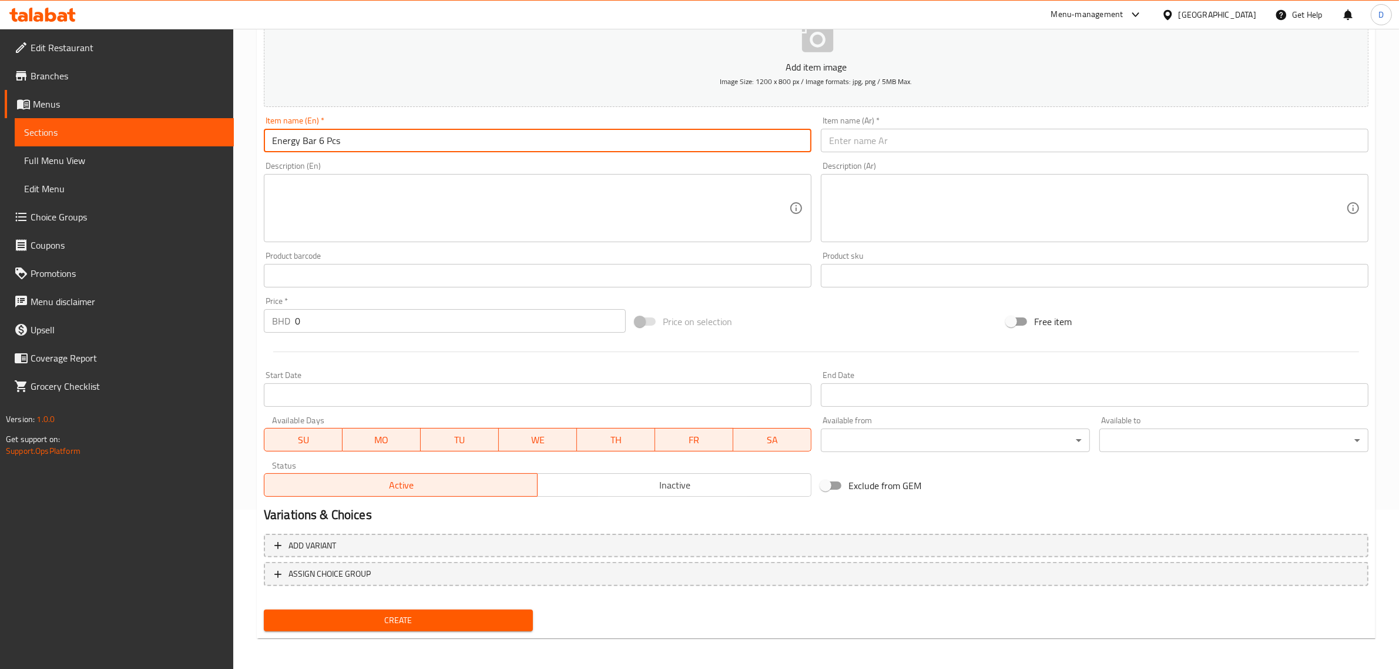
drag, startPoint x: 341, startPoint y: 145, endPoint x: 243, endPoint y: 133, distance: 99.3
click at [243, 133] on div "Home / Restaurants management / Menus / Sections / item / create Cookies sectio…" at bounding box center [816, 270] width 1166 height 801
type input "Energy Bar 6 Pcs"
click at [878, 142] on input "text" at bounding box center [1095, 141] width 548 height 24
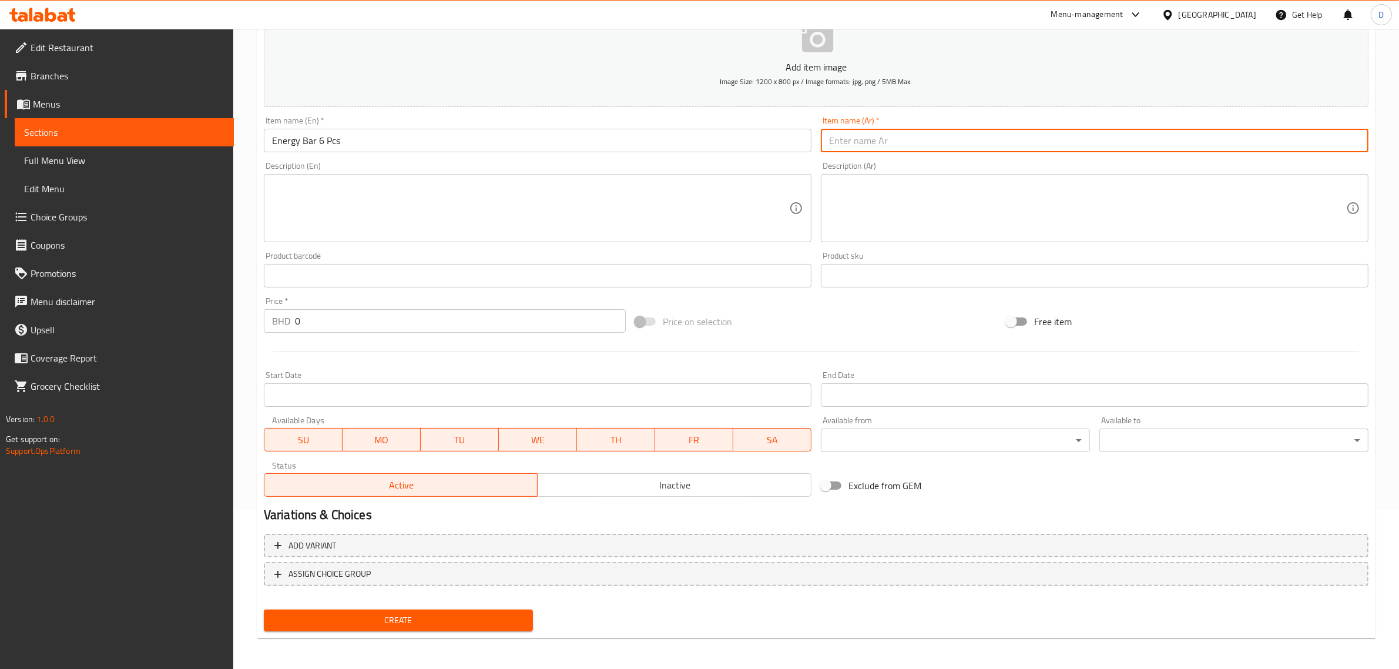
paste input "بار الطاقة 6 قطع"
type input "بار الطاقة 6 قطع"
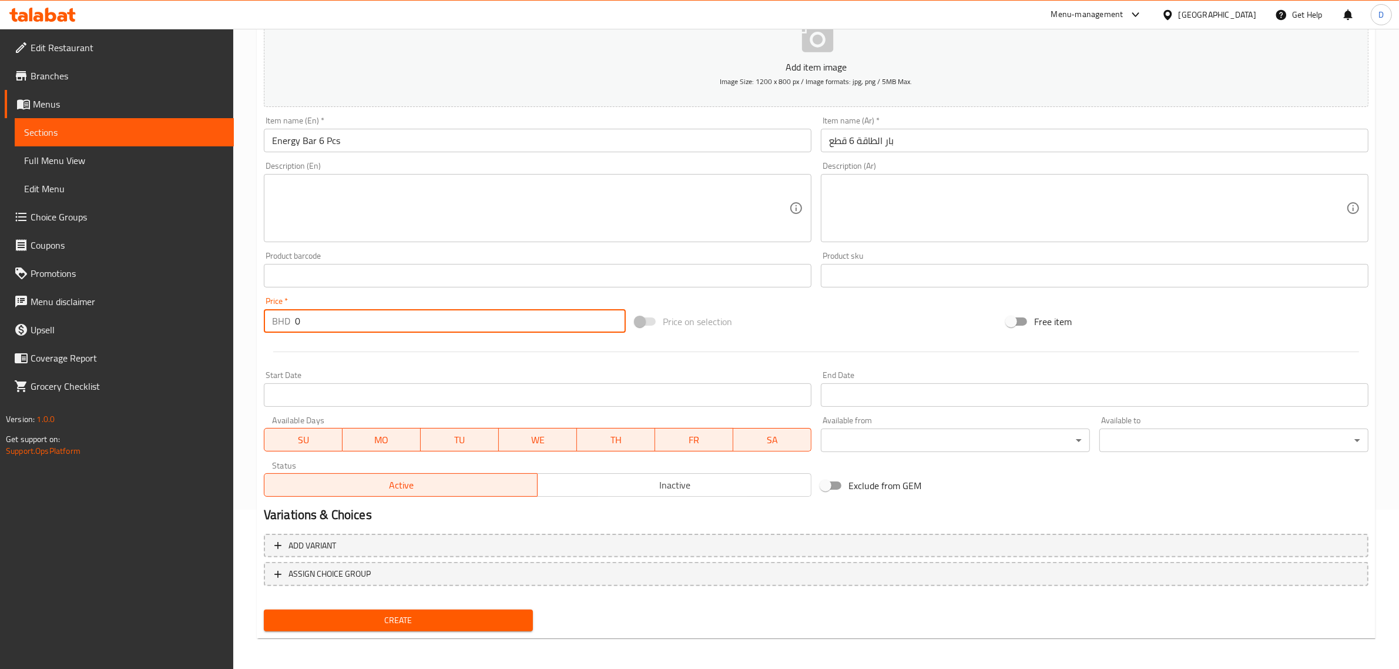
drag, startPoint x: 371, startPoint y: 321, endPoint x: 229, endPoint y: 318, distance: 142.2
click at [229, 318] on div "Edit Restaurant Branches Menus Sections Full Menu View Edit Menu Choice Groups …" at bounding box center [699, 270] width 1399 height 801
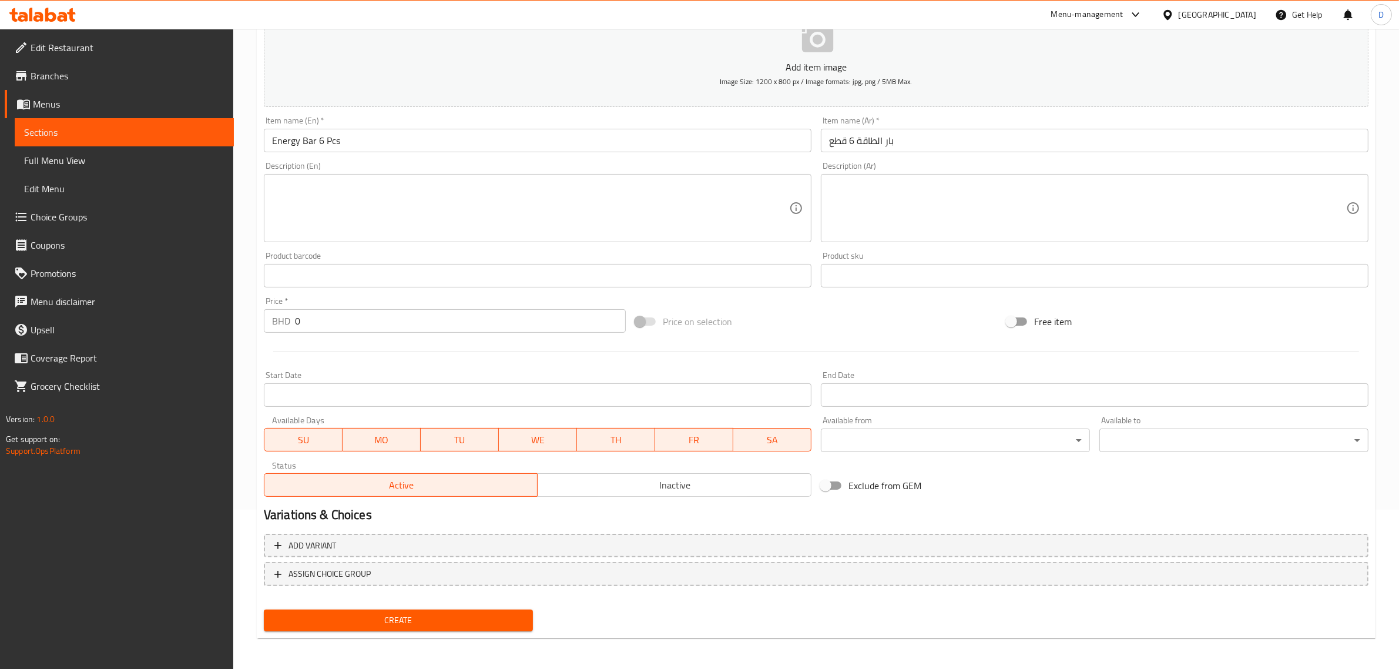
click at [344, 322] on input "0" at bounding box center [460, 321] width 331 height 24
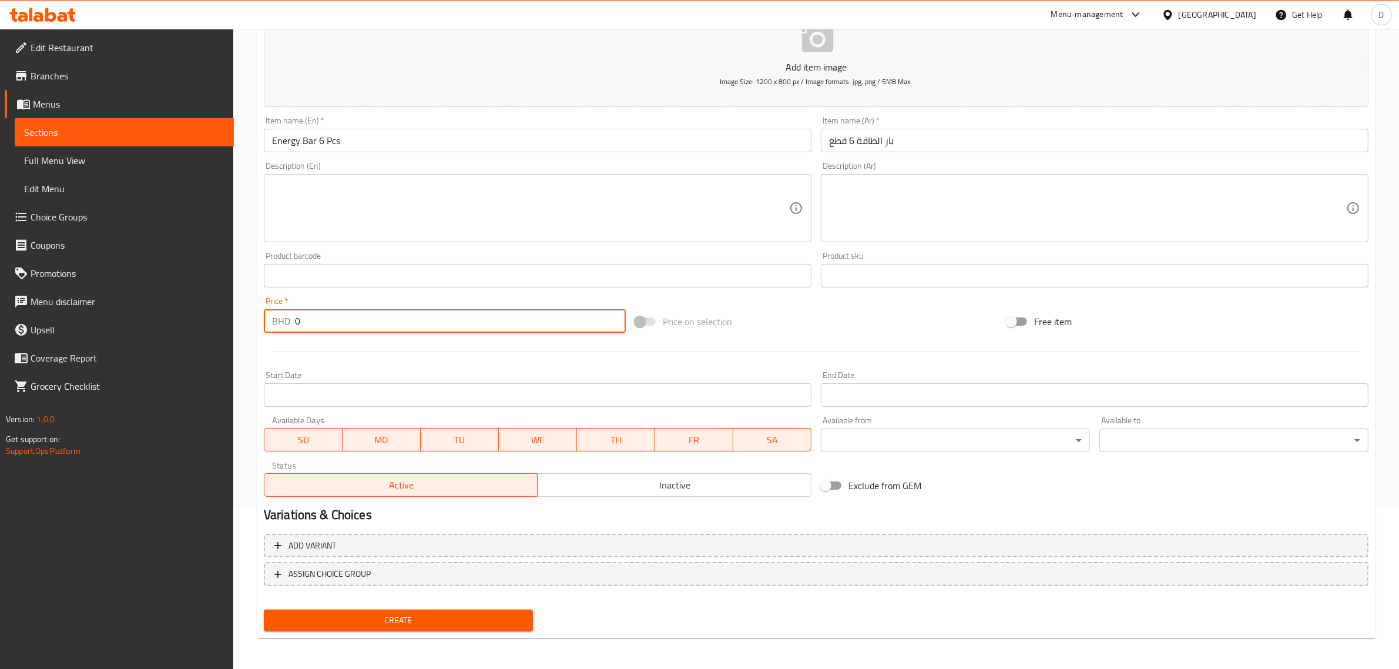
click at [344, 322] on input "0" at bounding box center [460, 321] width 331 height 24
paste input "2.15"
type input "2.150"
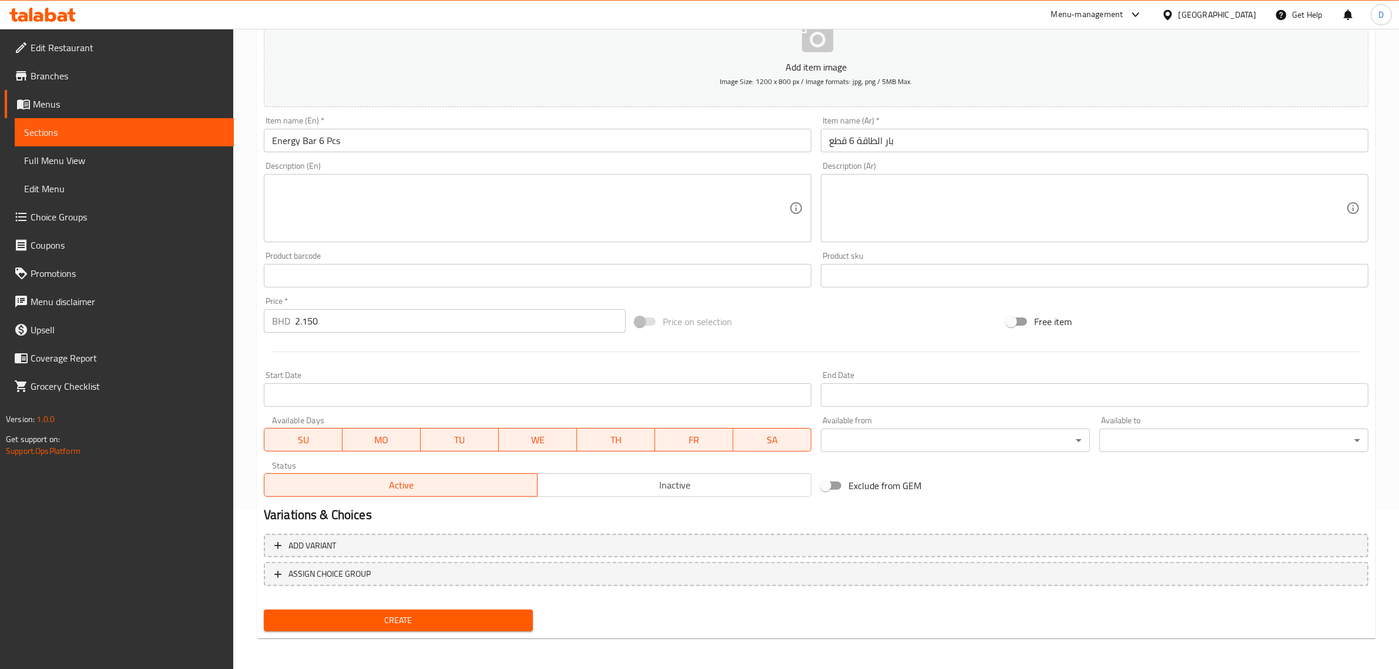
click at [374, 632] on div "Create" at bounding box center [398, 620] width 279 height 31
click at [378, 616] on span "Create" at bounding box center [398, 620] width 250 height 15
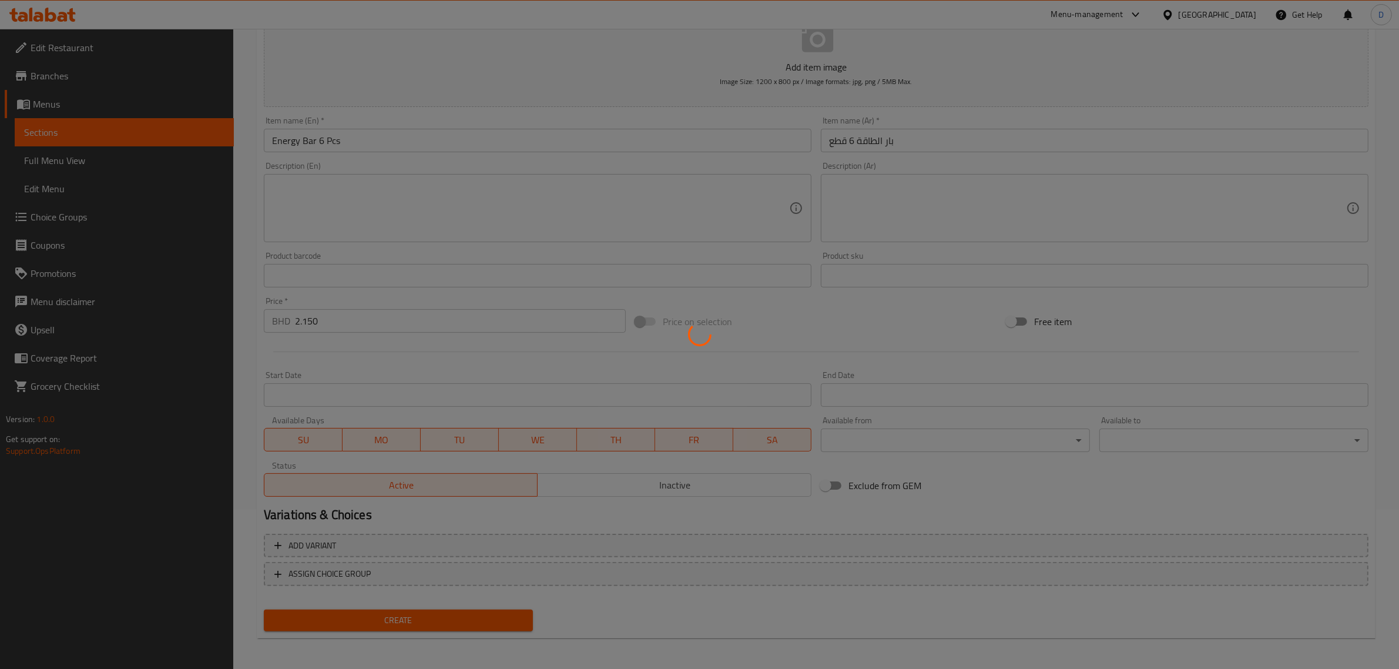
type input "0"
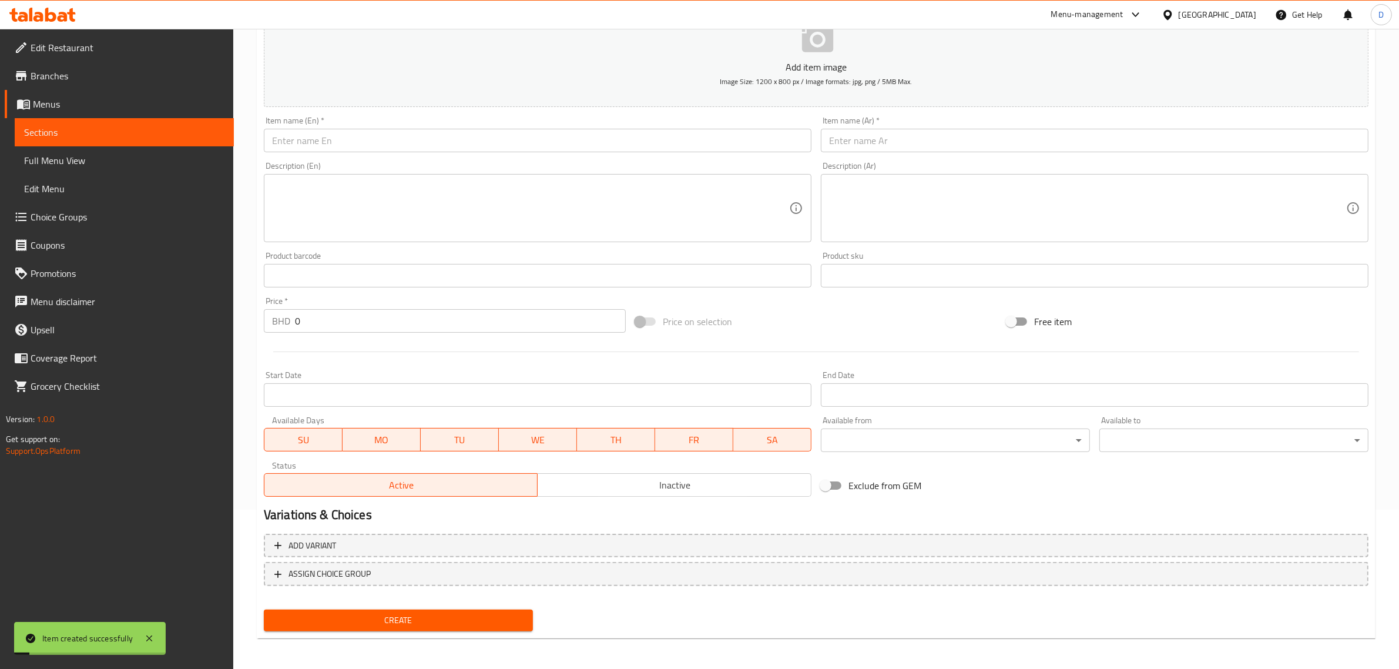
click at [420, 176] on div "Description (En)" at bounding box center [538, 208] width 548 height 68
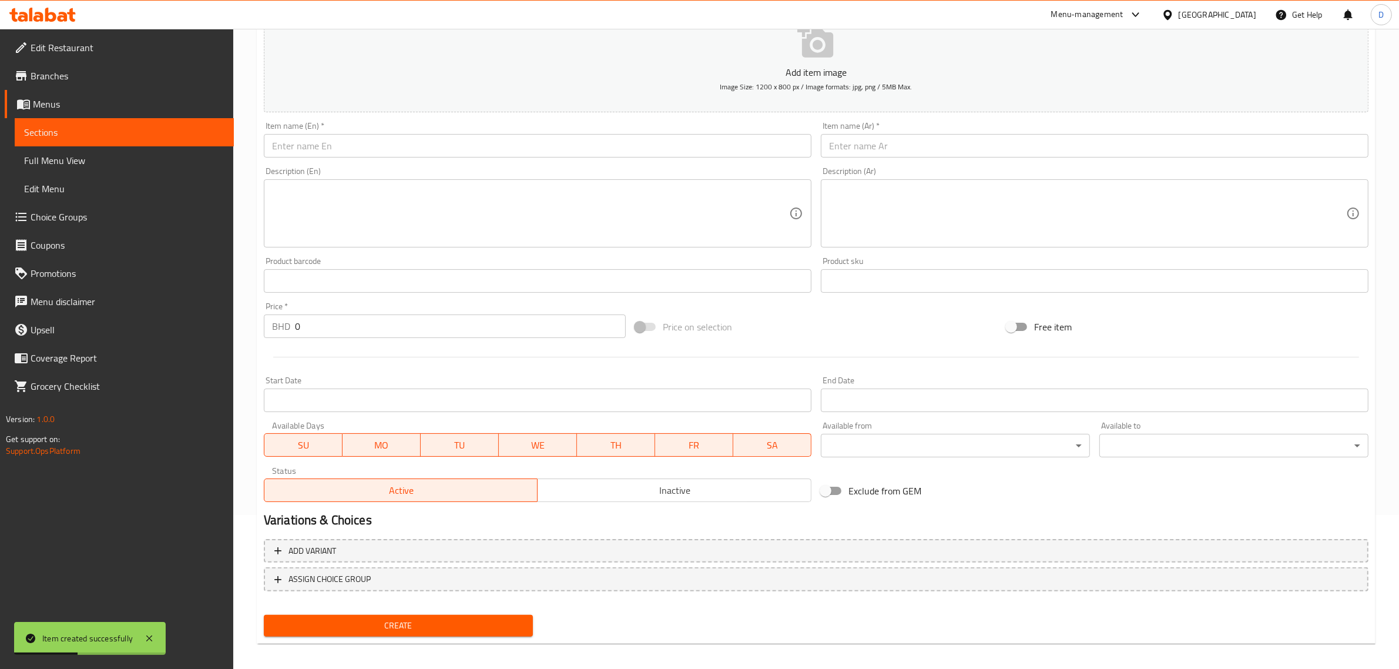
scroll to position [0, 0]
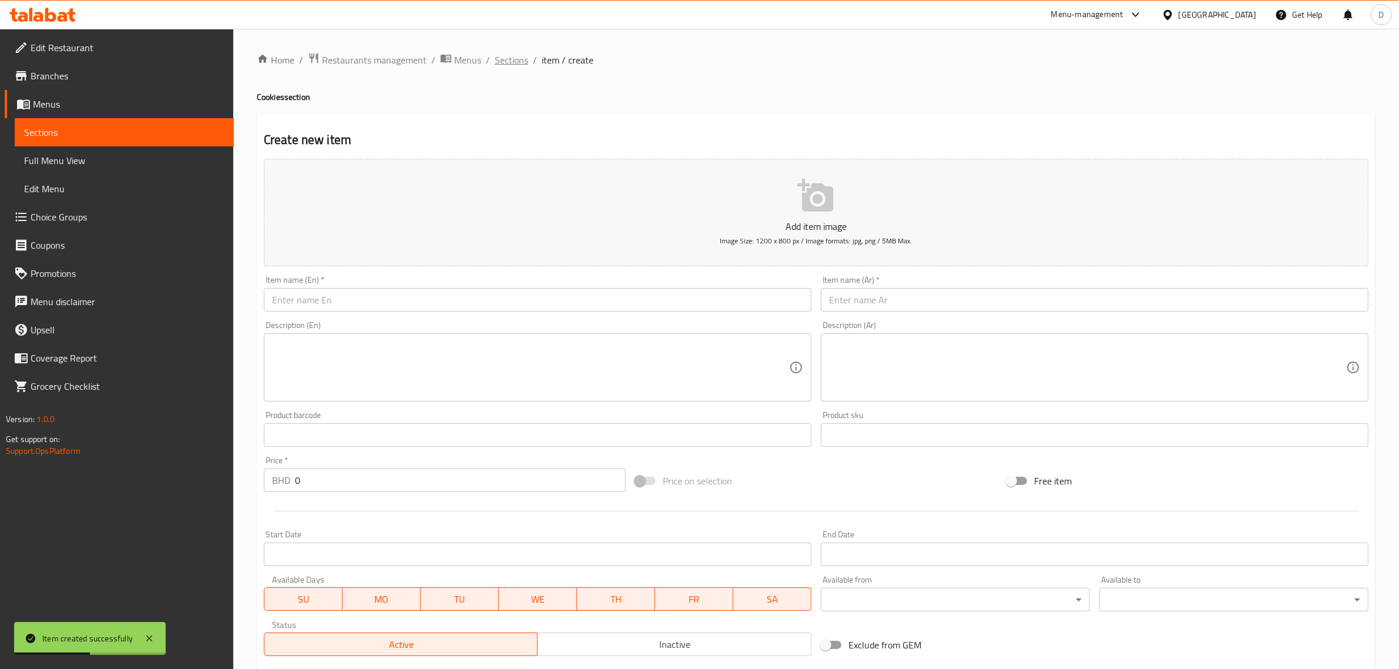
click at [524, 53] on span "Sections" at bounding box center [511, 60] width 33 height 14
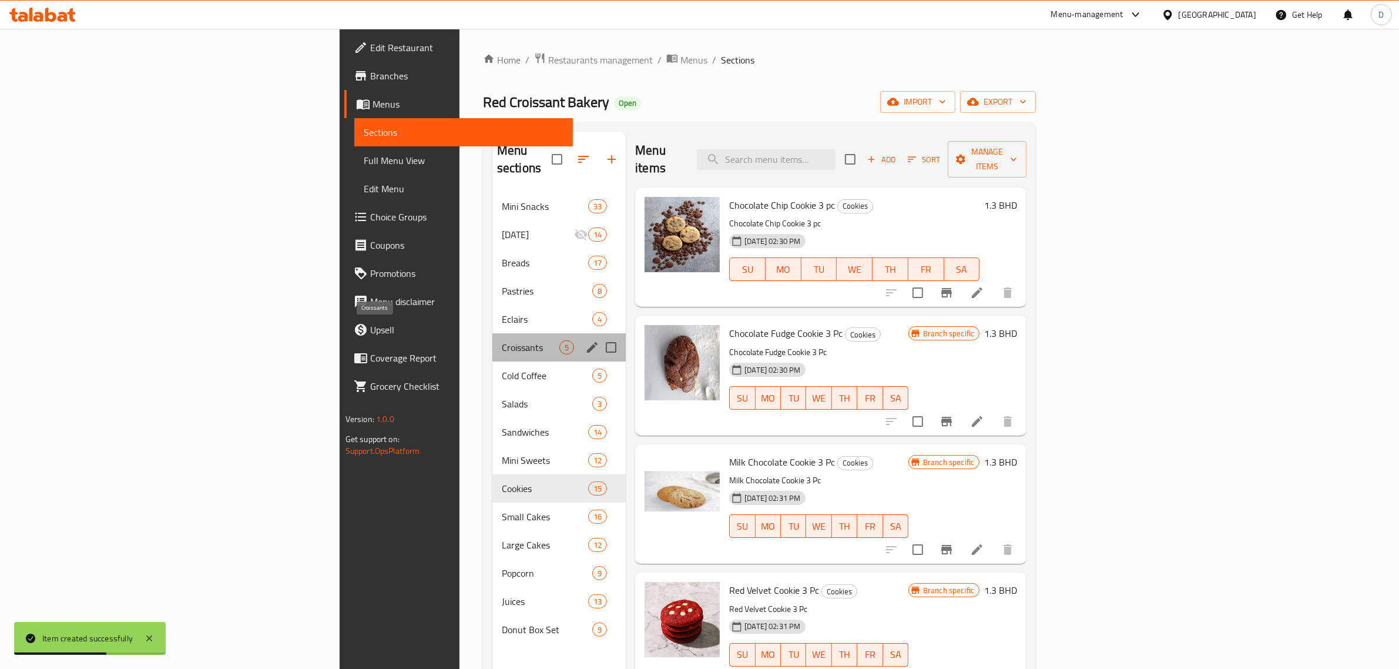
click at [502, 340] on span "Croissants" at bounding box center [531, 347] width 58 height 14
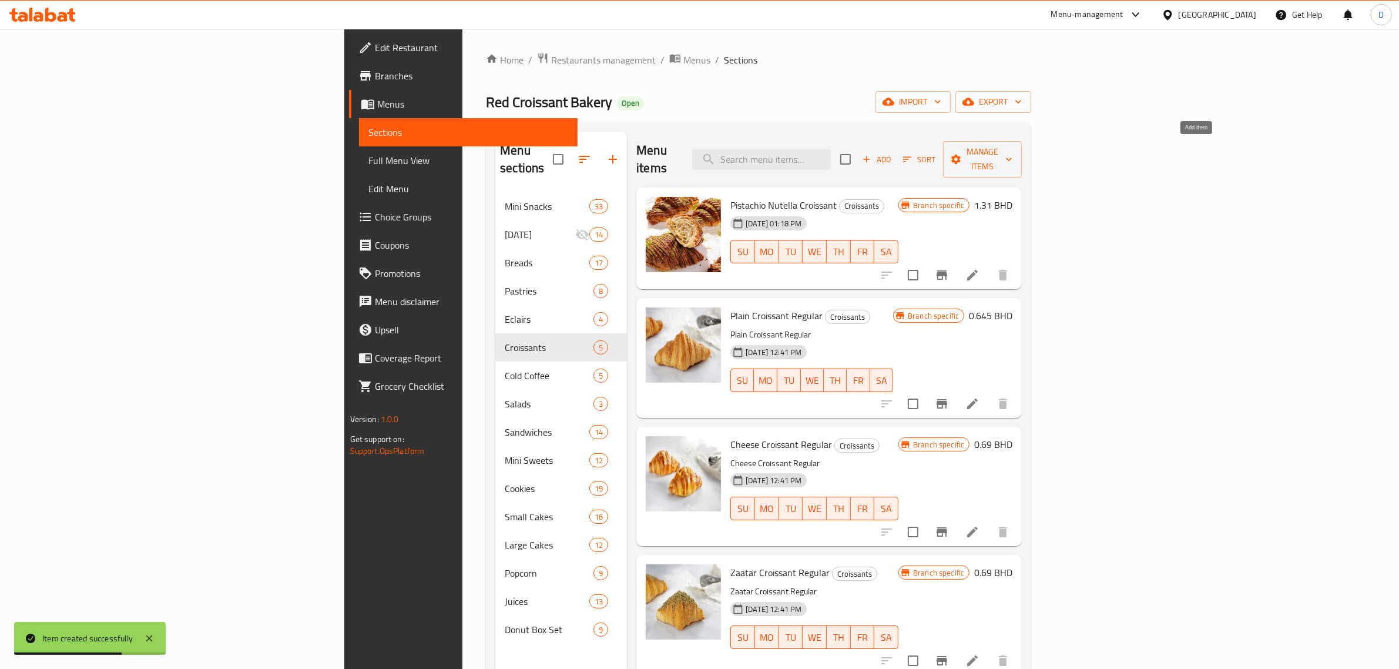
click at [893, 153] on span "Add" at bounding box center [877, 160] width 32 height 14
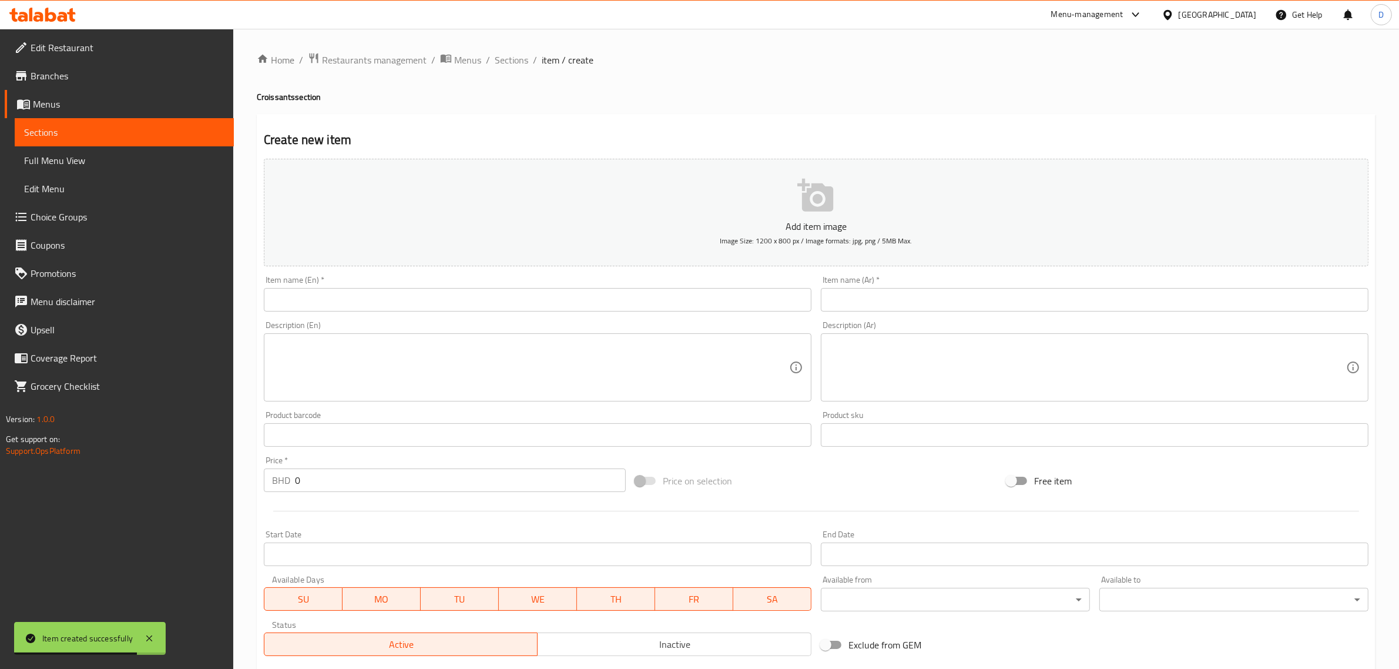
click at [486, 308] on input "text" at bounding box center [538, 300] width 548 height 24
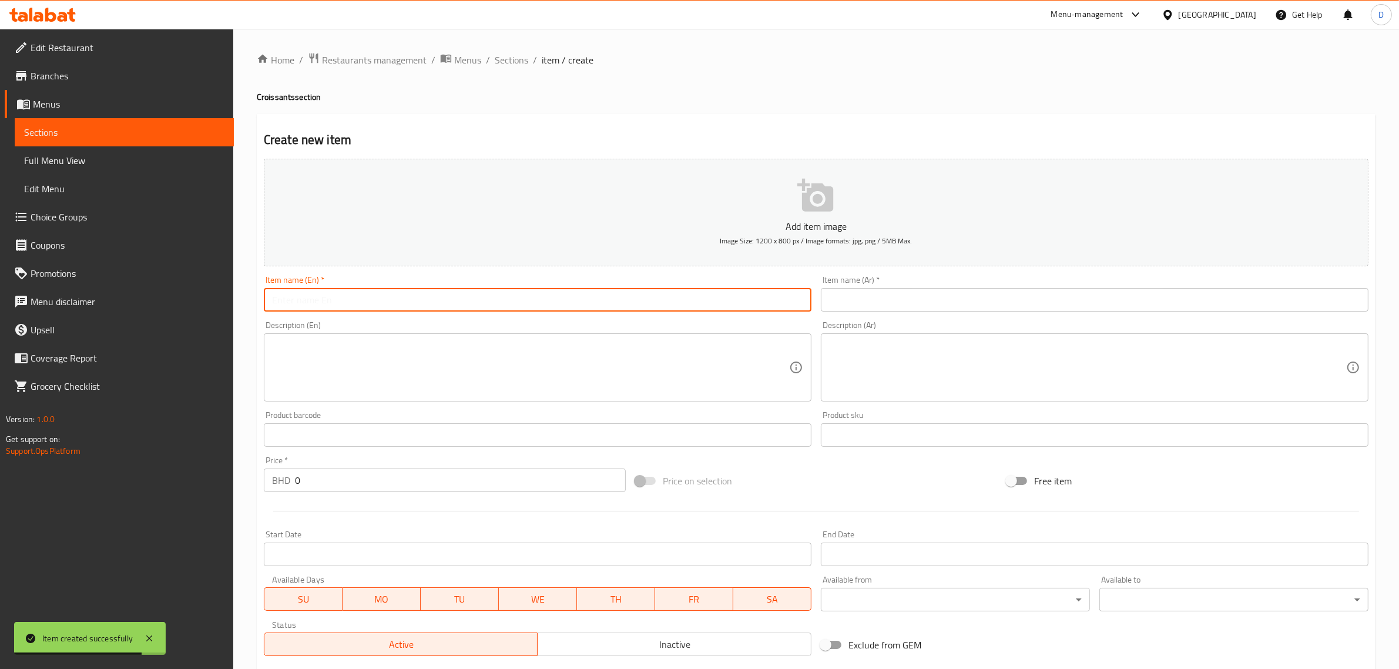
paste input "[US_STATE] Rolls Blueberry"
drag, startPoint x: 481, startPoint y: 306, endPoint x: 135, endPoint y: 317, distance: 345.7
click at [135, 317] on div "Edit Restaurant Branches Menus Sections Full Menu View Edit Menu Choice Groups …" at bounding box center [699, 429] width 1399 height 801
type input "[US_STATE] Rolls Blueberry"
click at [915, 286] on div "Item name (Ar)   * Item name (Ar) *" at bounding box center [1095, 294] width 548 height 36
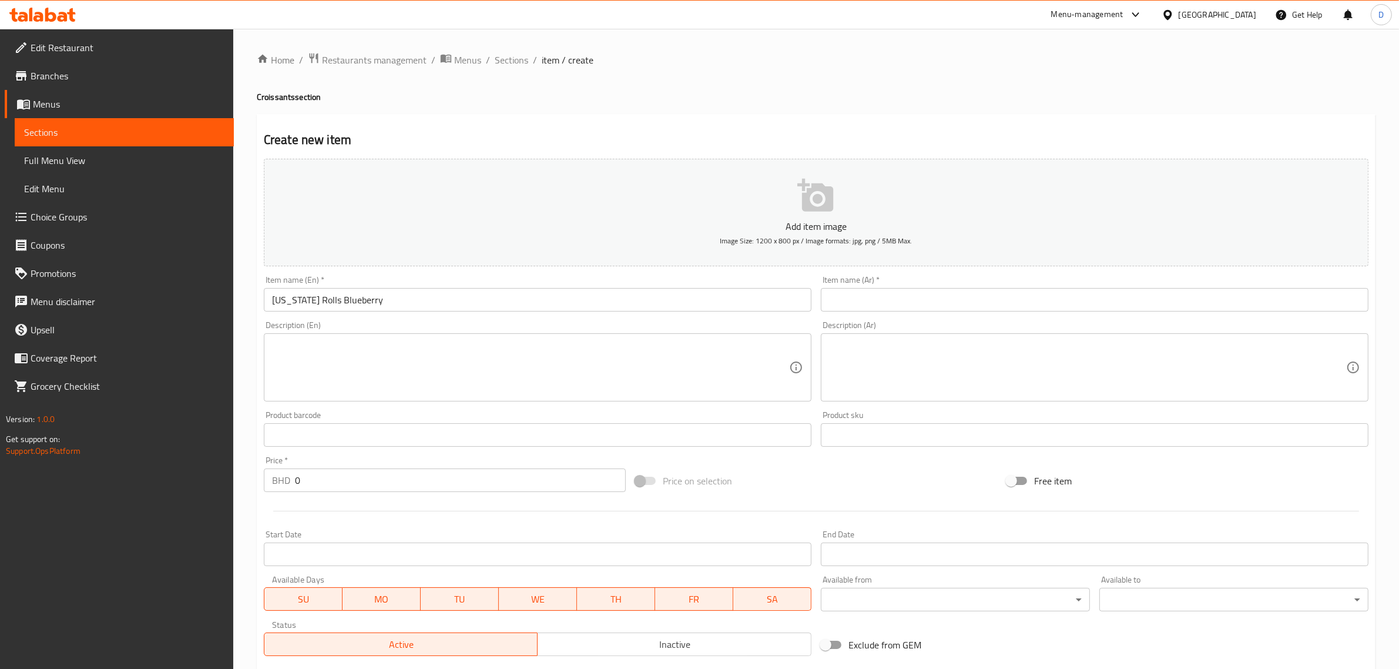
click at [915, 290] on input "text" at bounding box center [1095, 300] width 548 height 24
paste input "نيويورك رولز بلوبيري"
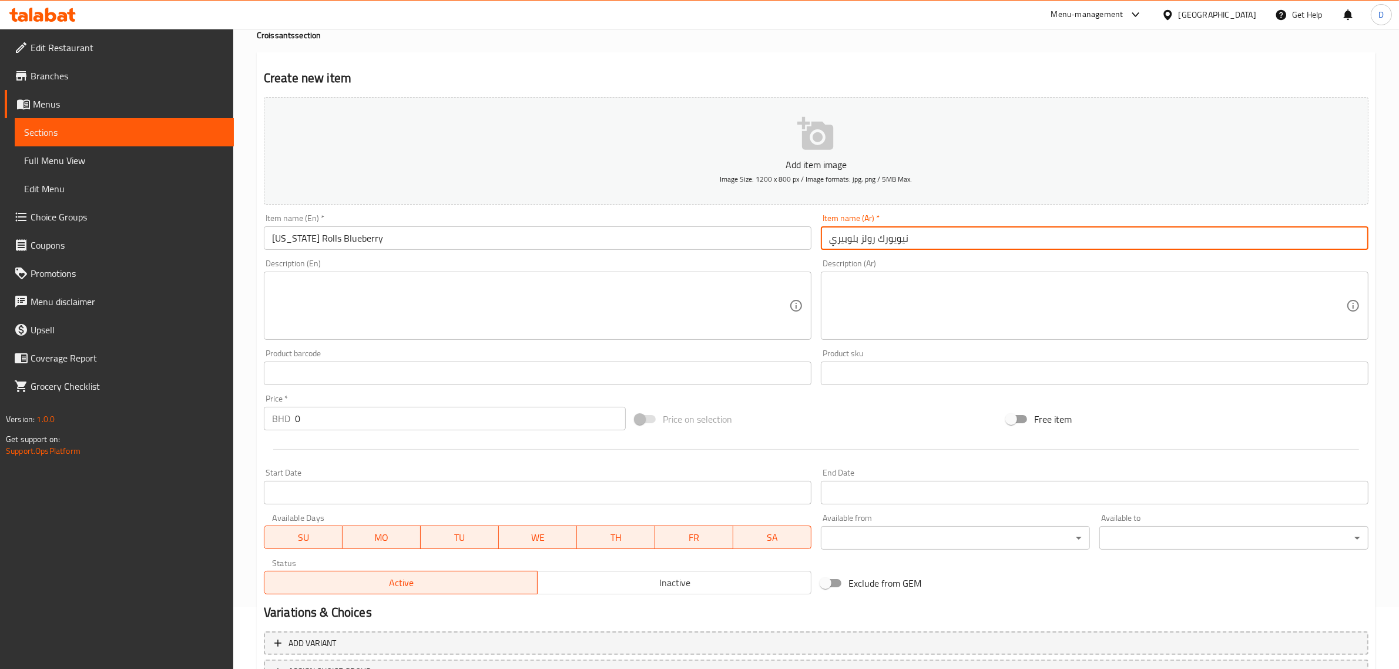
scroll to position [159, 0]
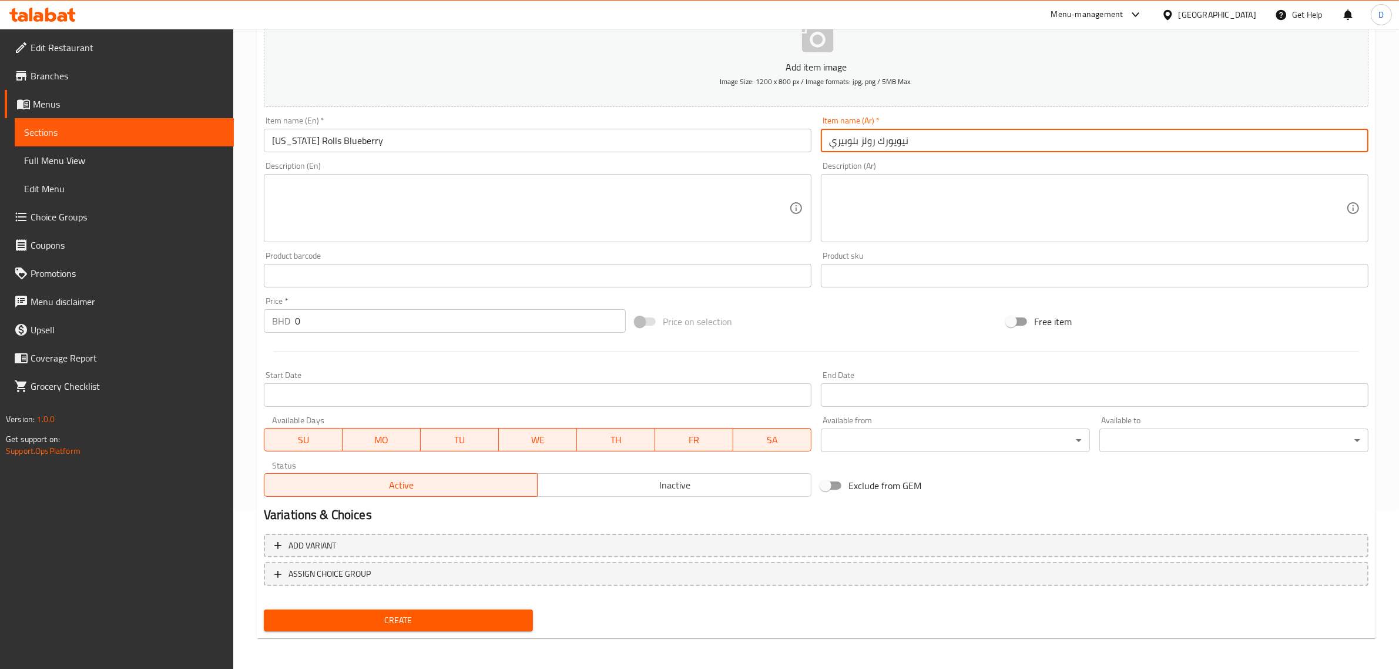
type input "نيويورك رولز بلوبيري"
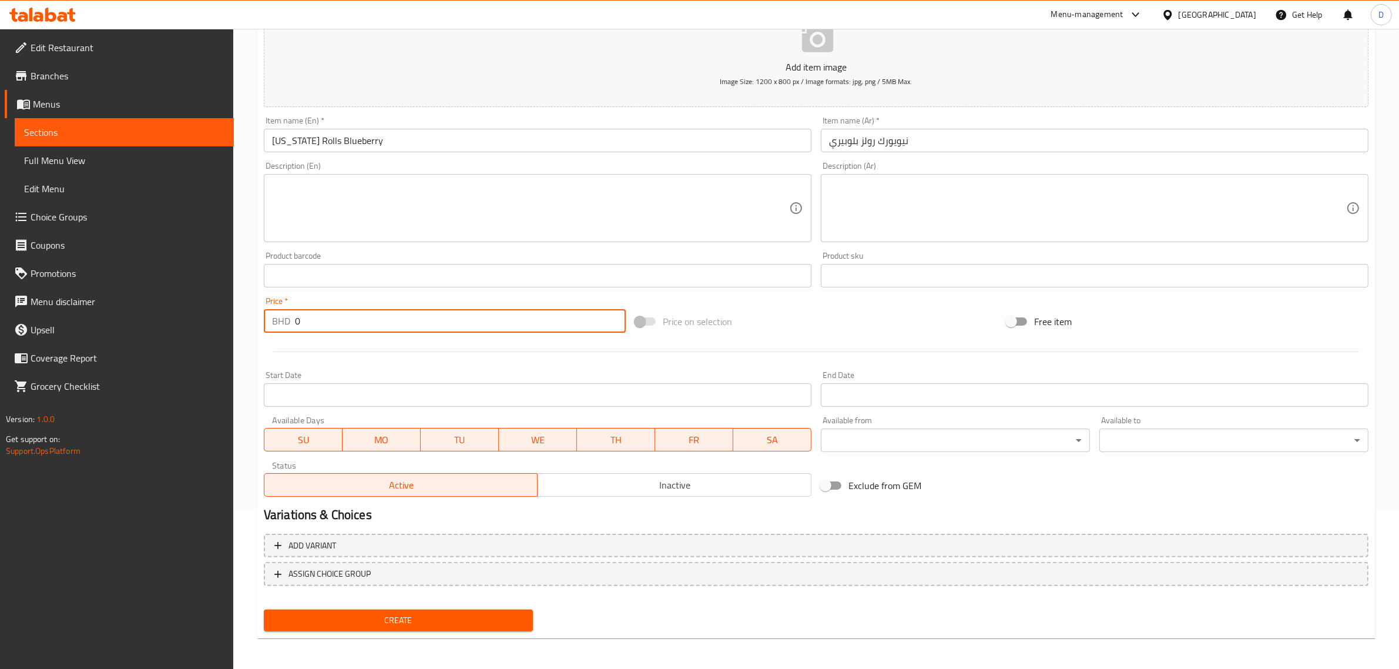
drag, startPoint x: 287, startPoint y: 314, endPoint x: 251, endPoint y: 309, distance: 35.6
click at [254, 309] on div "Home / Restaurants management / Menus / Sections / item / create Croissants sec…" at bounding box center [816, 270] width 1166 height 801
paste input ".850"
type input "0.850"
click at [383, 615] on span "Create" at bounding box center [398, 620] width 250 height 15
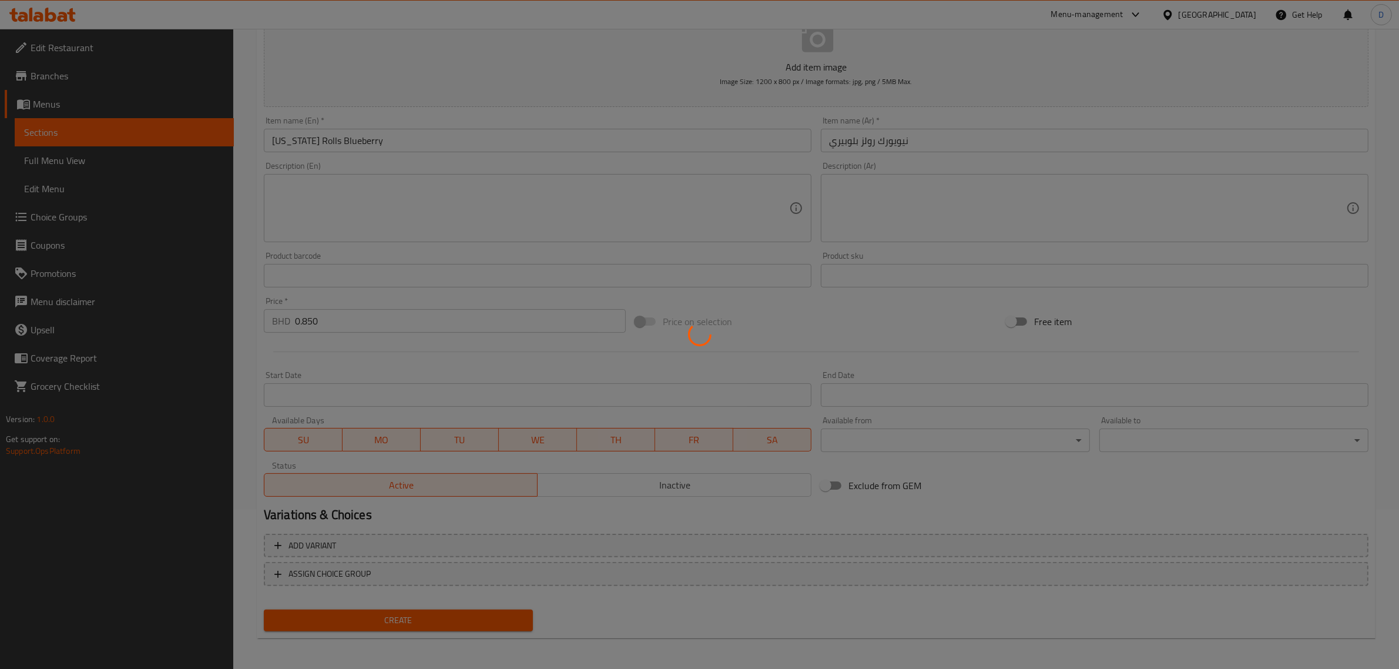
type input "0"
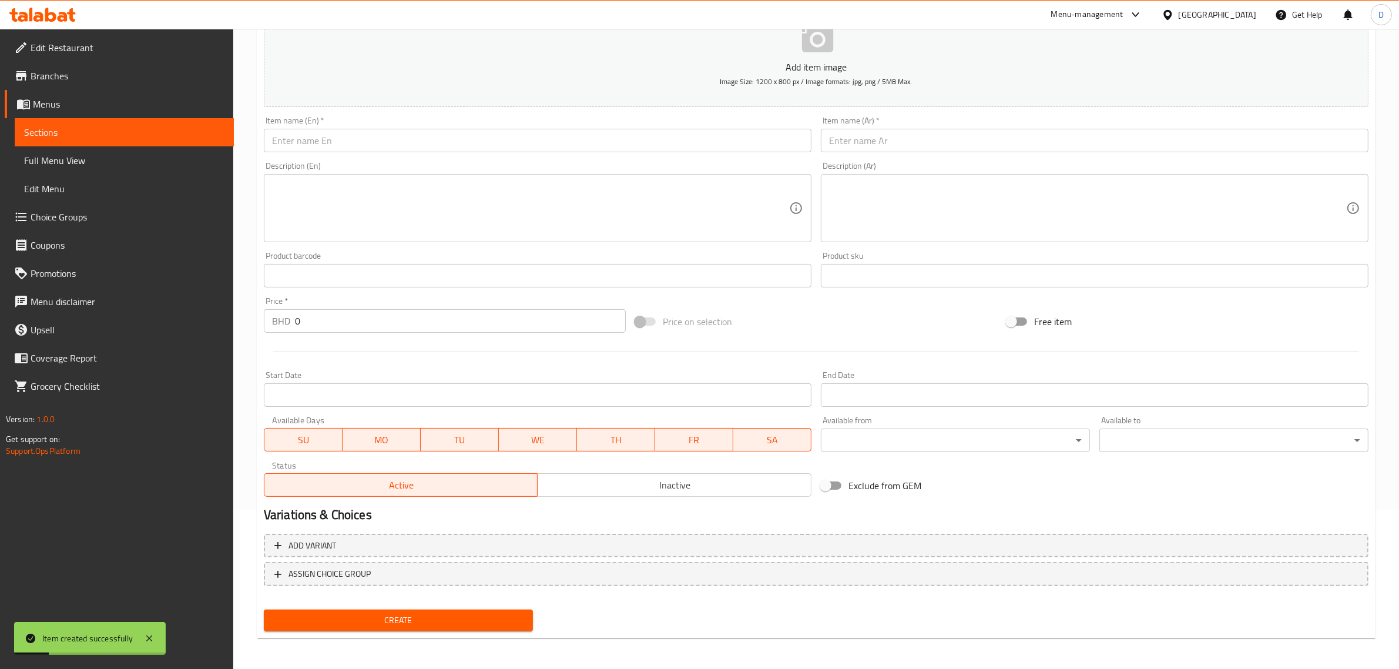
click at [353, 130] on input "text" at bounding box center [538, 141] width 548 height 24
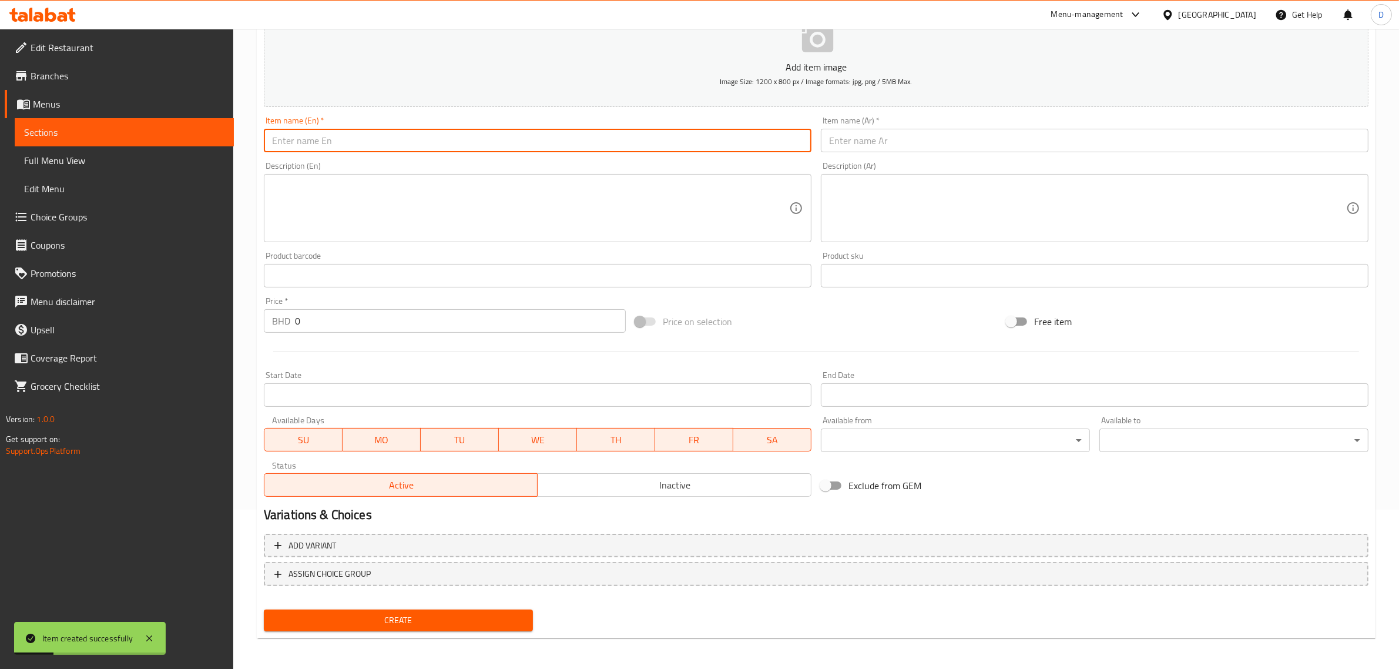
paste input "[US_STATE] Rolls Chocolate"
drag, startPoint x: 374, startPoint y: 138, endPoint x: 169, endPoint y: 132, distance: 204.6
click at [170, 131] on div "Edit Restaurant Branches Menus Sections Full Menu View Edit Menu Choice Groups …" at bounding box center [699, 270] width 1399 height 801
type input "[US_STATE] Rolls Chocolate"
click at [849, 133] on input "text" at bounding box center [1095, 141] width 548 height 24
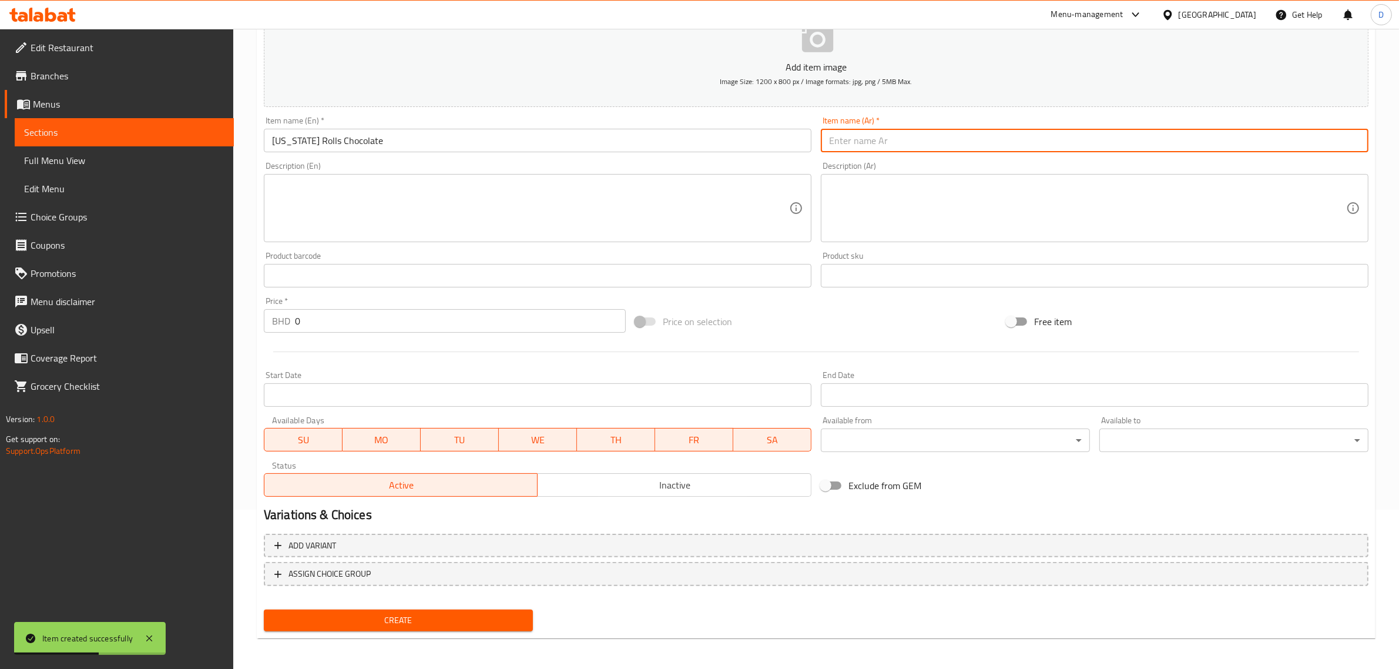
paste input "نيويورك رولز شوكولاتة"
type input "نيويورك رولز شوكولاتة"
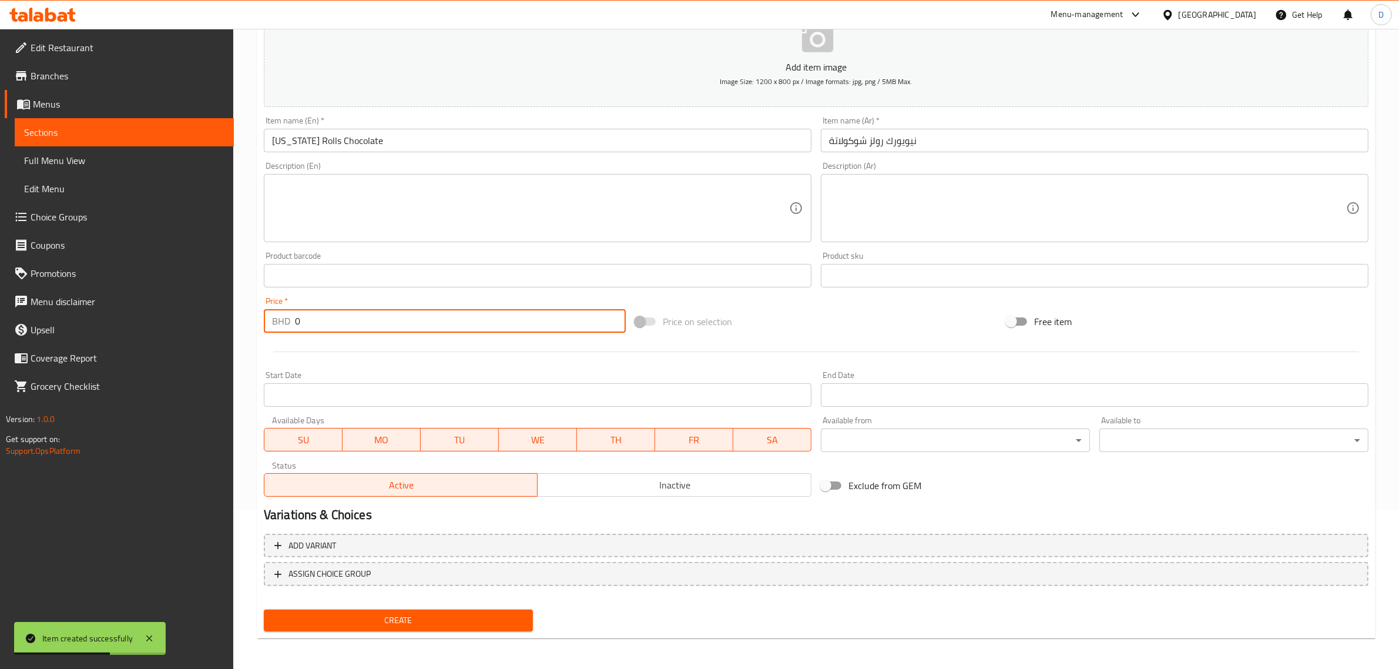
drag, startPoint x: 359, startPoint y: 323, endPoint x: 244, endPoint y: 319, distance: 115.2
click at [245, 320] on div "Home / Restaurants management / Menus / Sections / item / create Croissants sec…" at bounding box center [816, 270] width 1166 height 801
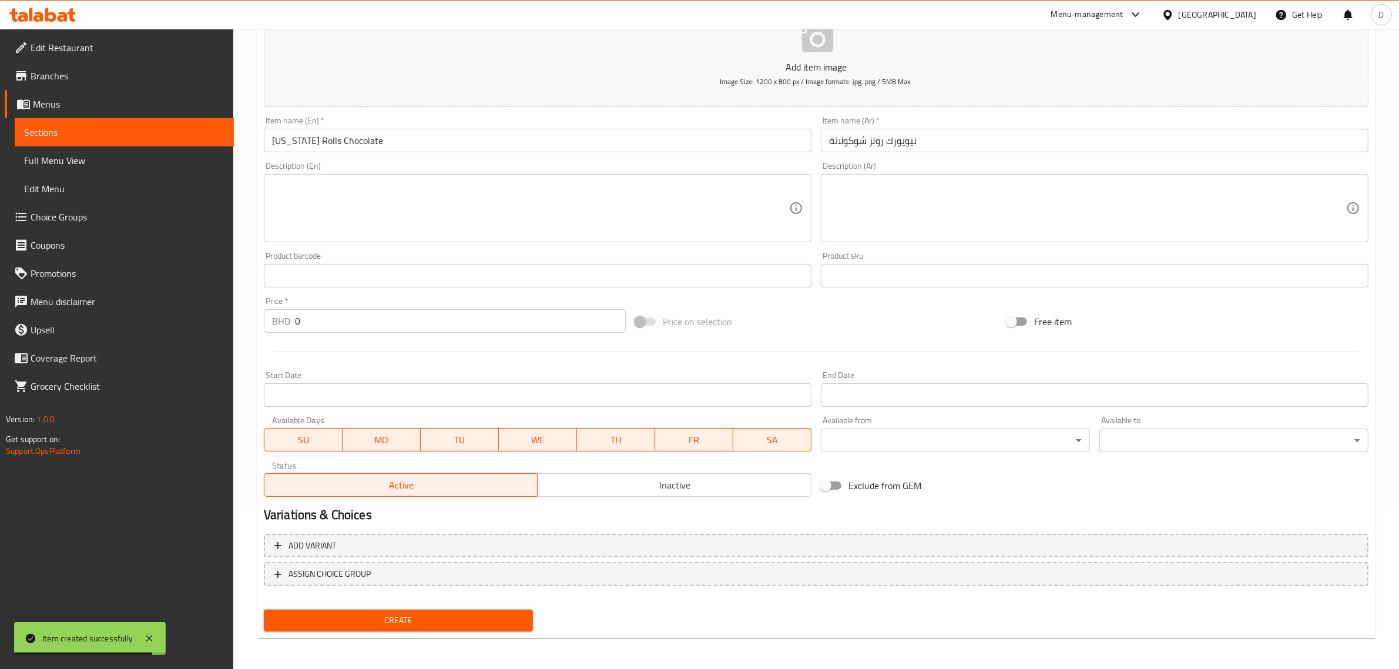
click at [316, 313] on div "Price   * BHD 0 Price *" at bounding box center [445, 315] width 362 height 36
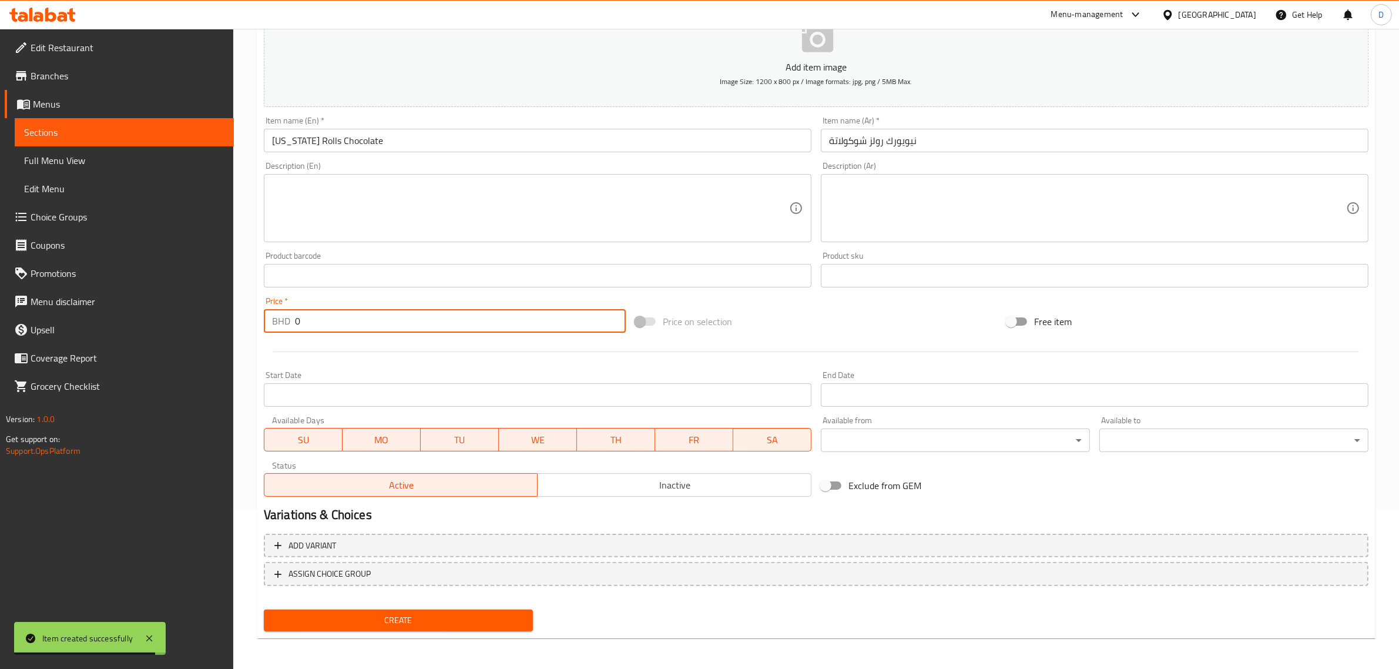
click at [317, 318] on input "0" at bounding box center [460, 321] width 331 height 24
paste input ".850"
type input "0.850"
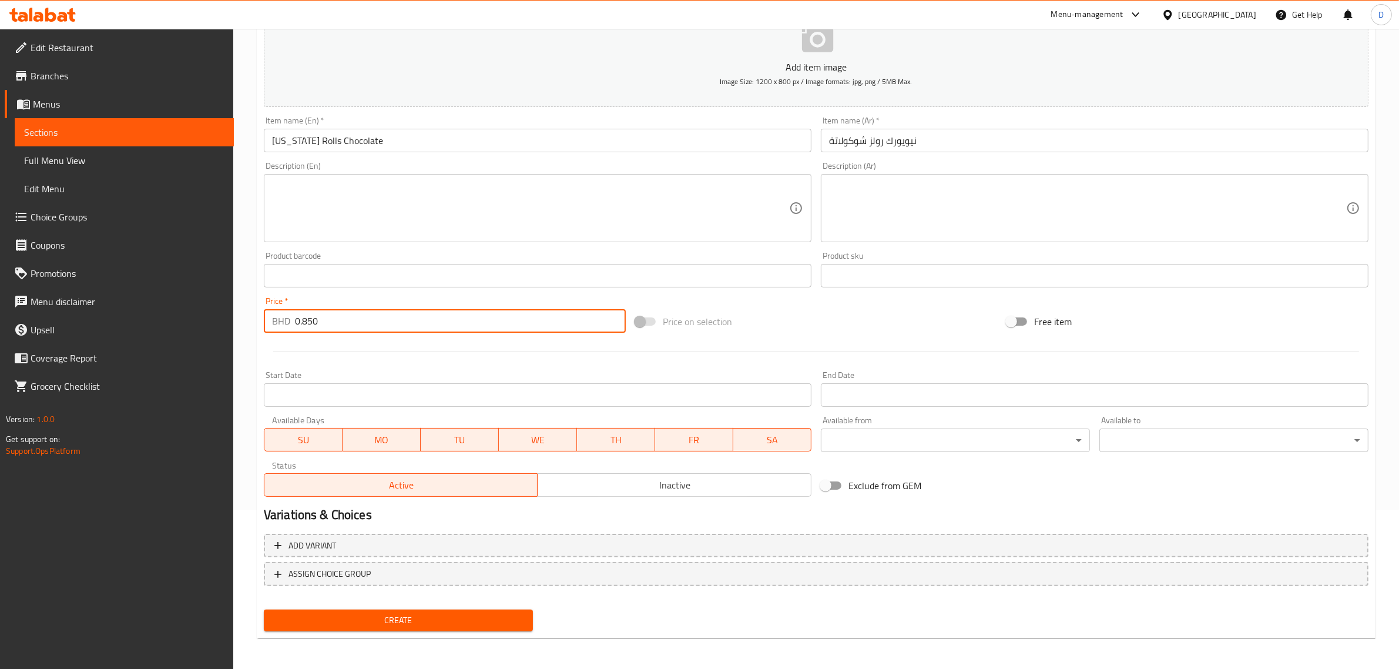
click at [368, 626] on button "Create" at bounding box center [398, 620] width 269 height 22
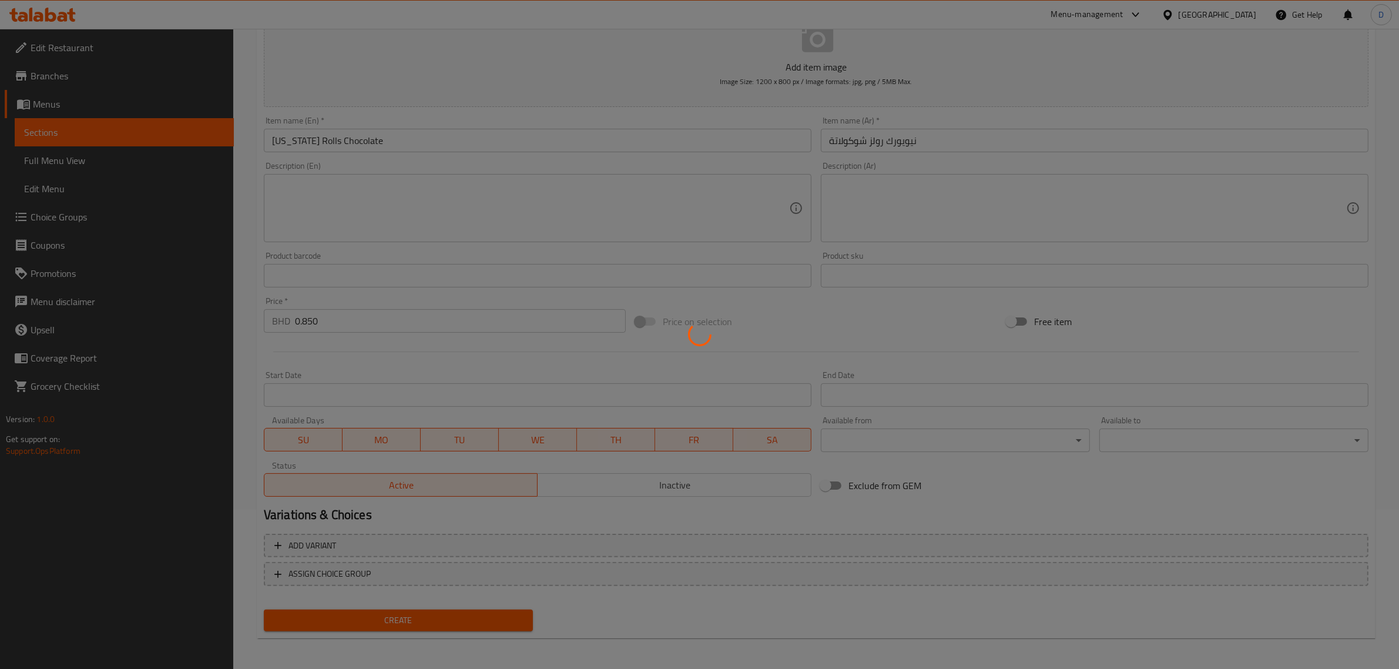
type input "0"
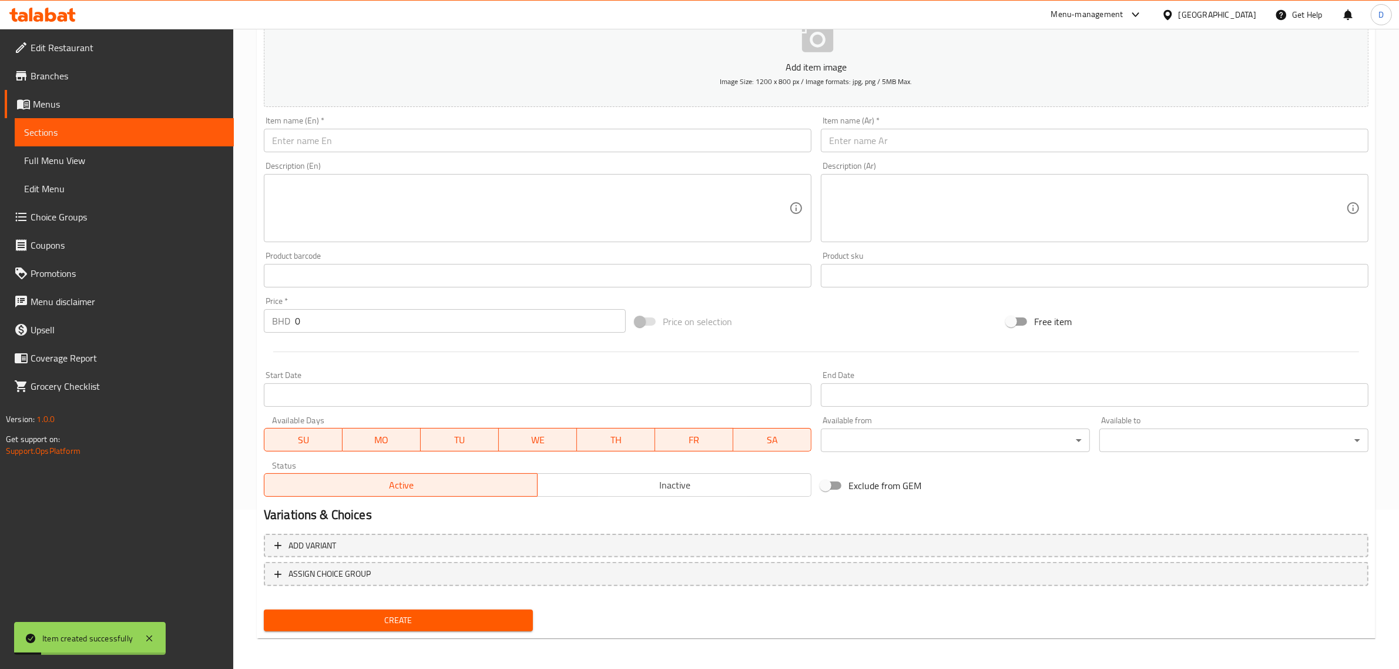
drag, startPoint x: 341, startPoint y: 124, endPoint x: 346, endPoint y: 135, distance: 12.1
click at [341, 125] on div "Item name (En)   * Item name (En) *" at bounding box center [538, 134] width 548 height 36
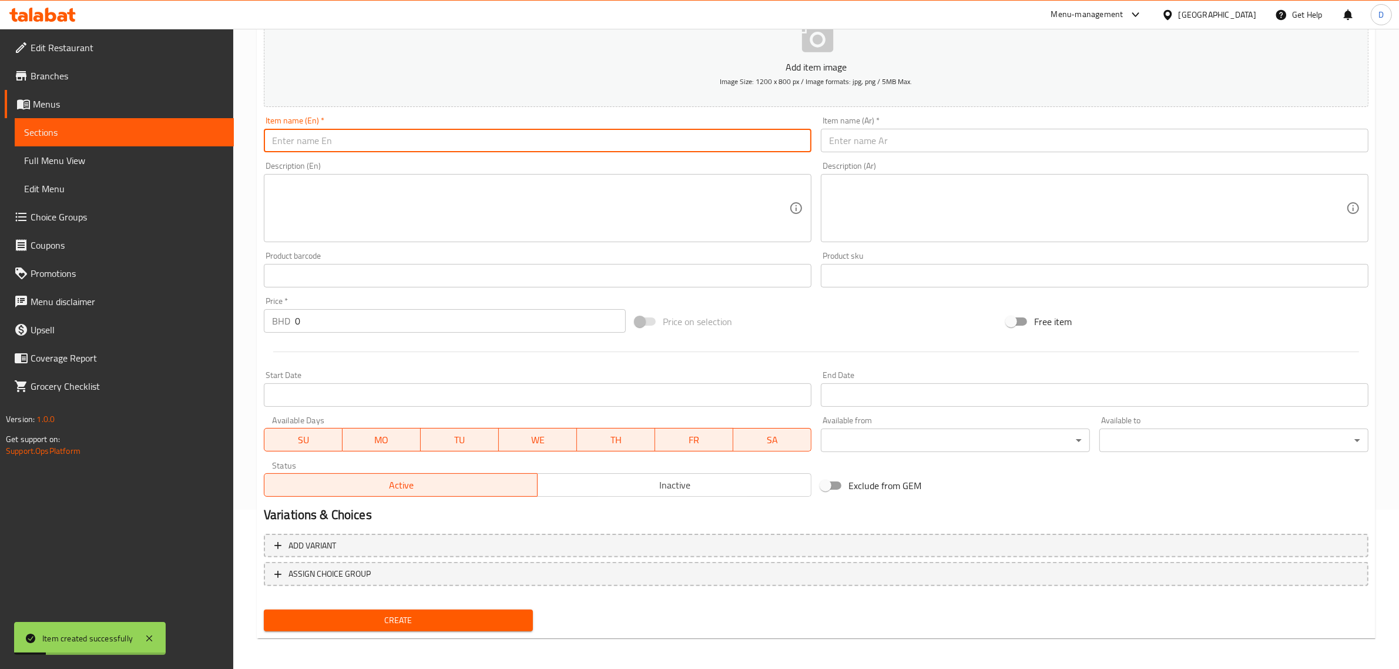
click at [346, 136] on input "text" at bounding box center [538, 141] width 548 height 24
paste input "[US_STATE] Rolls Ferrero"
drag, startPoint x: 374, startPoint y: 139, endPoint x: 186, endPoint y: 132, distance: 188.1
click at [186, 132] on div "Edit Restaurant Branches Menus Sections Full Menu View Edit Menu Choice Groups …" at bounding box center [699, 270] width 1399 height 801
type input "[US_STATE] Rolls Ferrero"
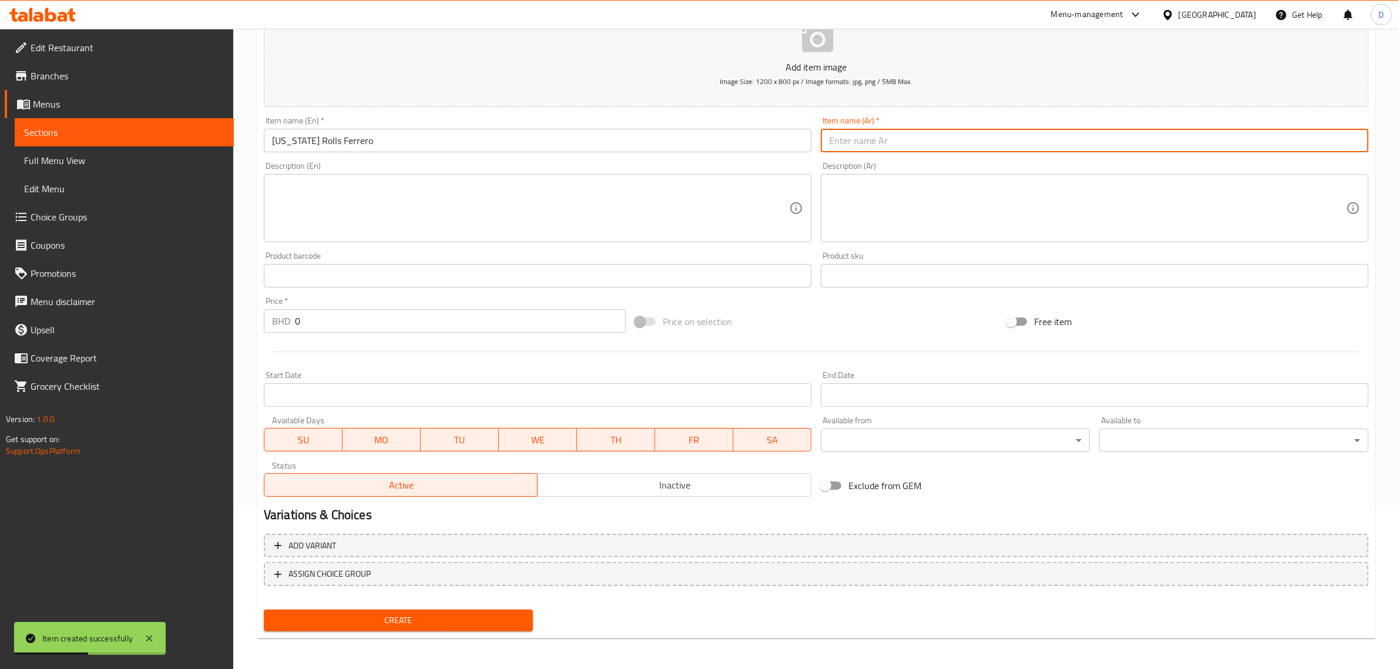
click at [886, 146] on input "text" at bounding box center [1095, 141] width 548 height 24
paste input "نيويورك رولز فيريرو"
type input "نيويورك رولز فيريرو"
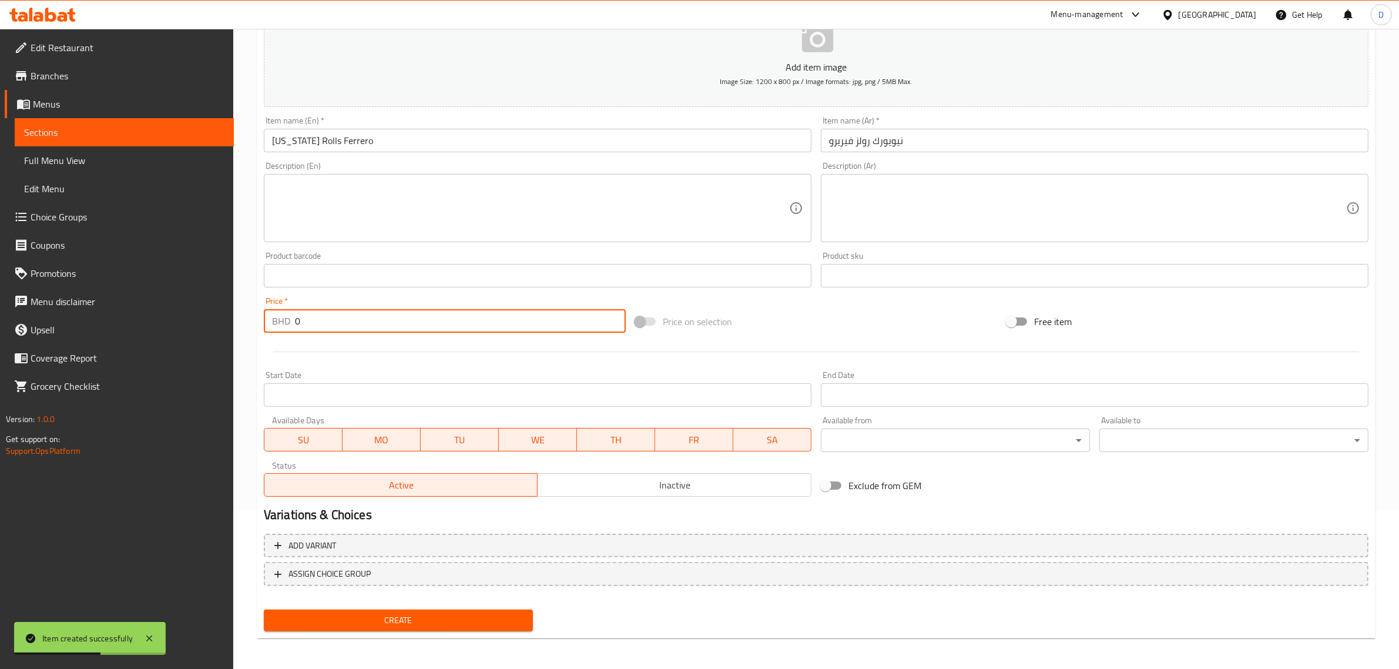
drag, startPoint x: 368, startPoint y: 324, endPoint x: 242, endPoint y: 324, distance: 126.9
click at [243, 323] on div "Home / Restaurants management / Menus / Sections / item / create Croissants sec…" at bounding box center [816, 270] width 1166 height 801
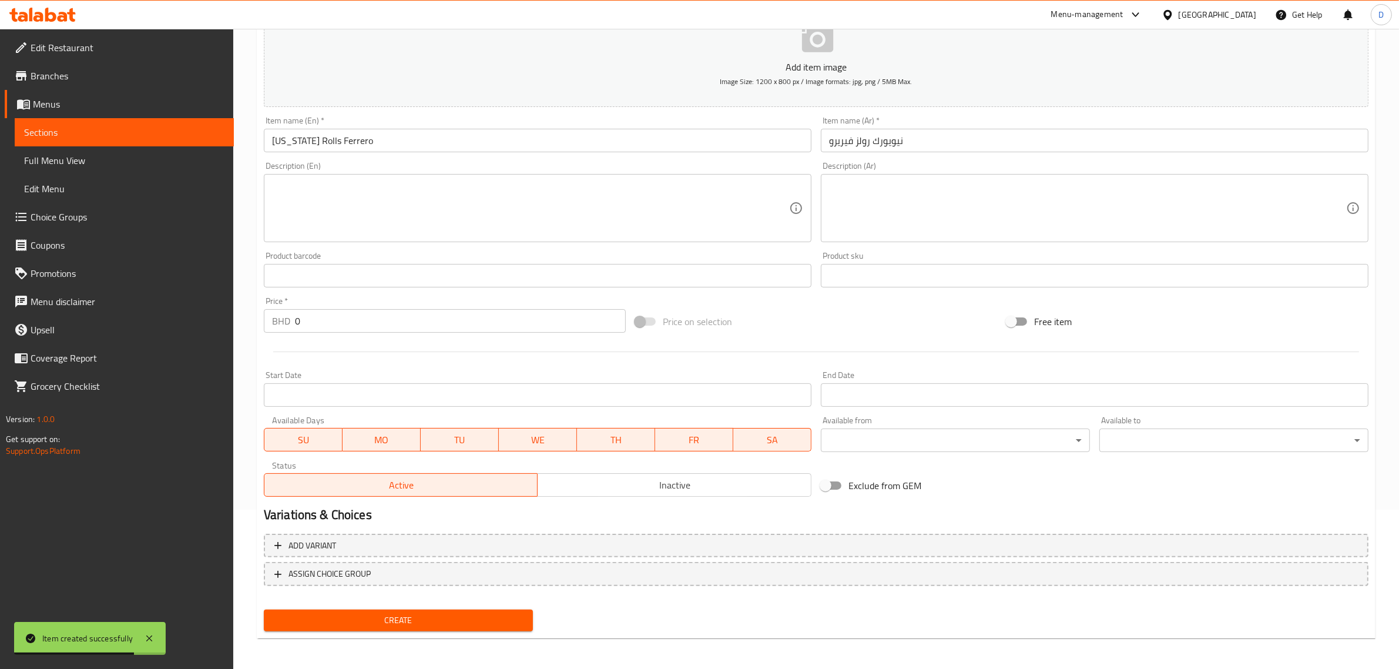
click at [335, 325] on input "0" at bounding box center [460, 321] width 331 height 24
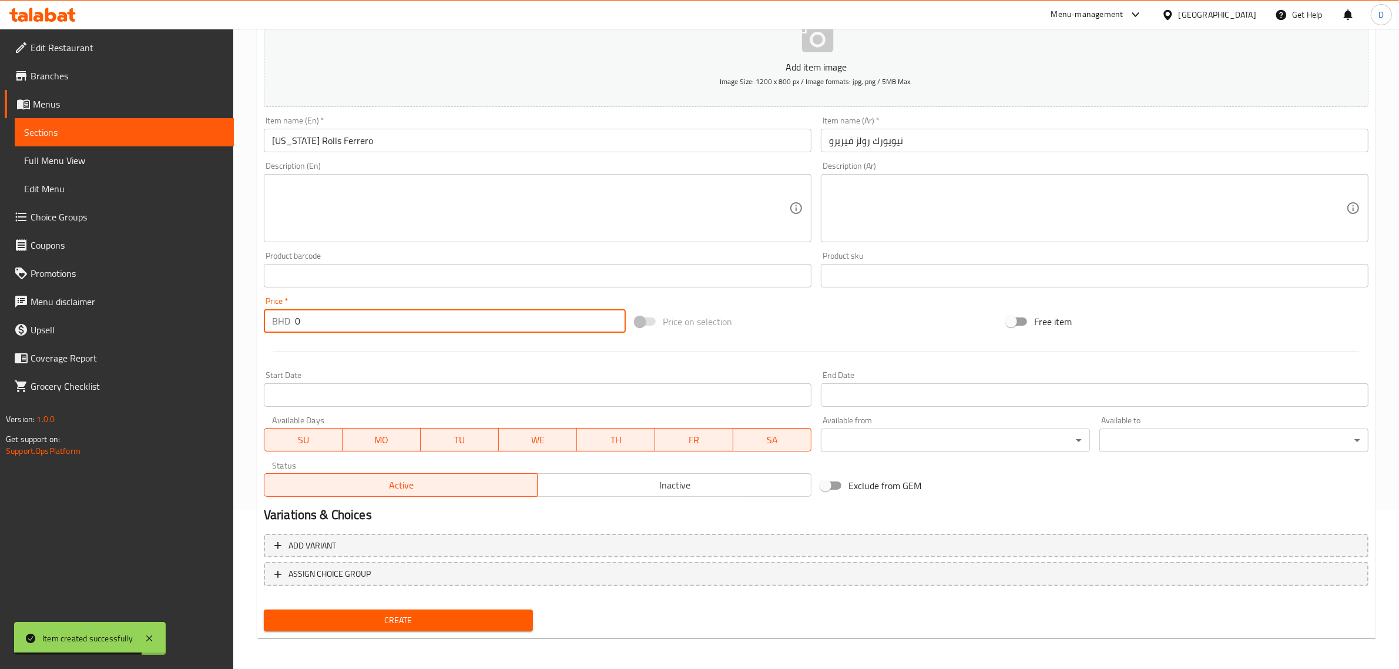
click at [335, 325] on input "0" at bounding box center [460, 321] width 331 height 24
paste input ".850"
type input "0.850"
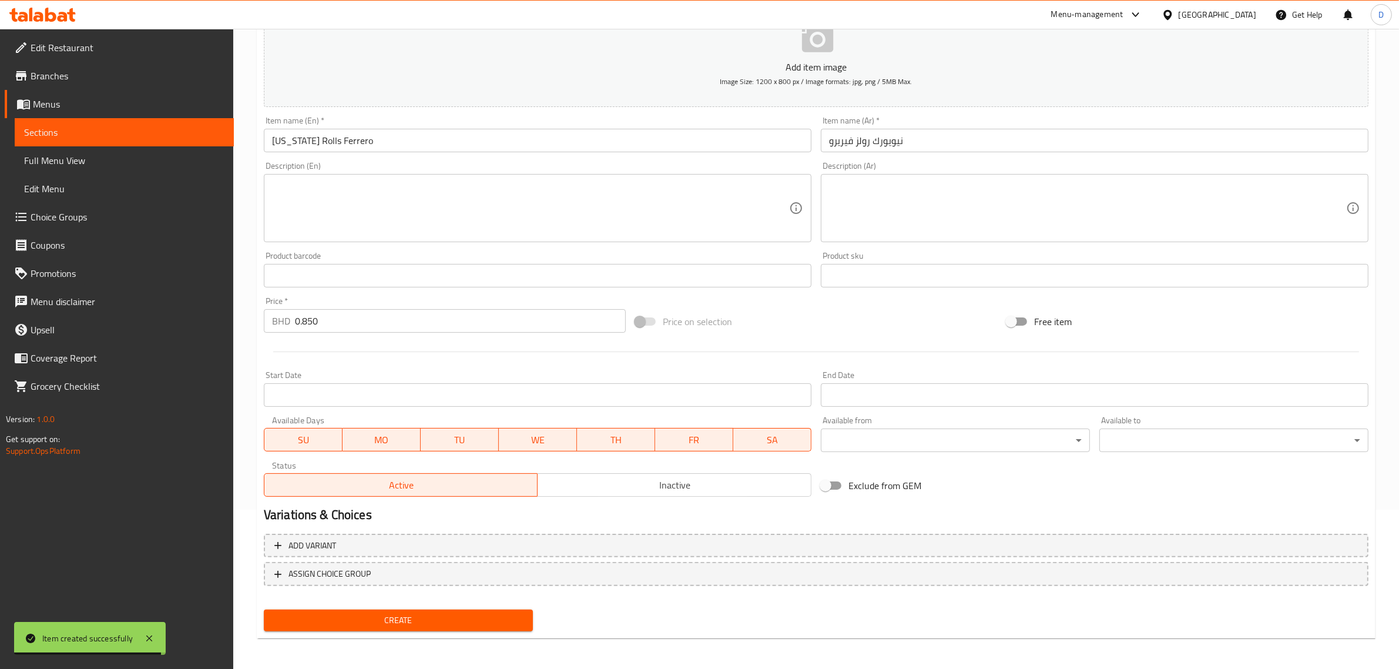
click at [363, 629] on div "Create" at bounding box center [398, 620] width 279 height 31
click at [365, 619] on span "Create" at bounding box center [398, 620] width 250 height 15
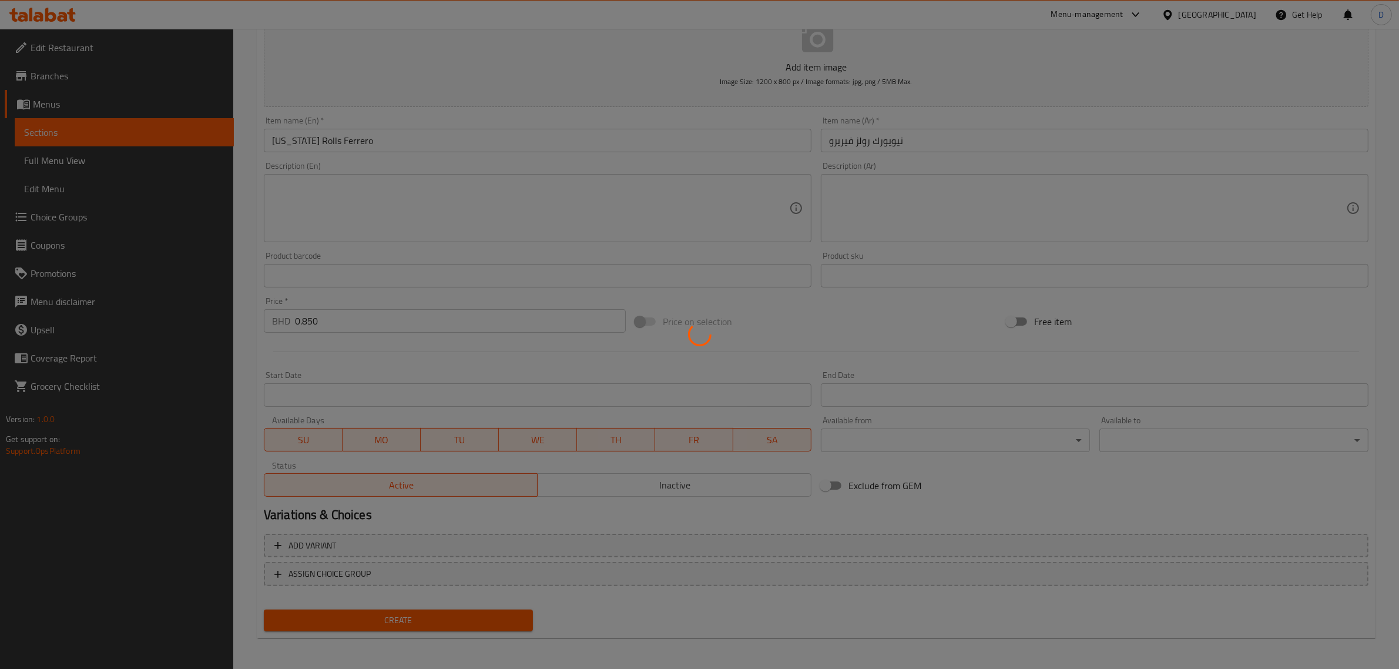
type input "0"
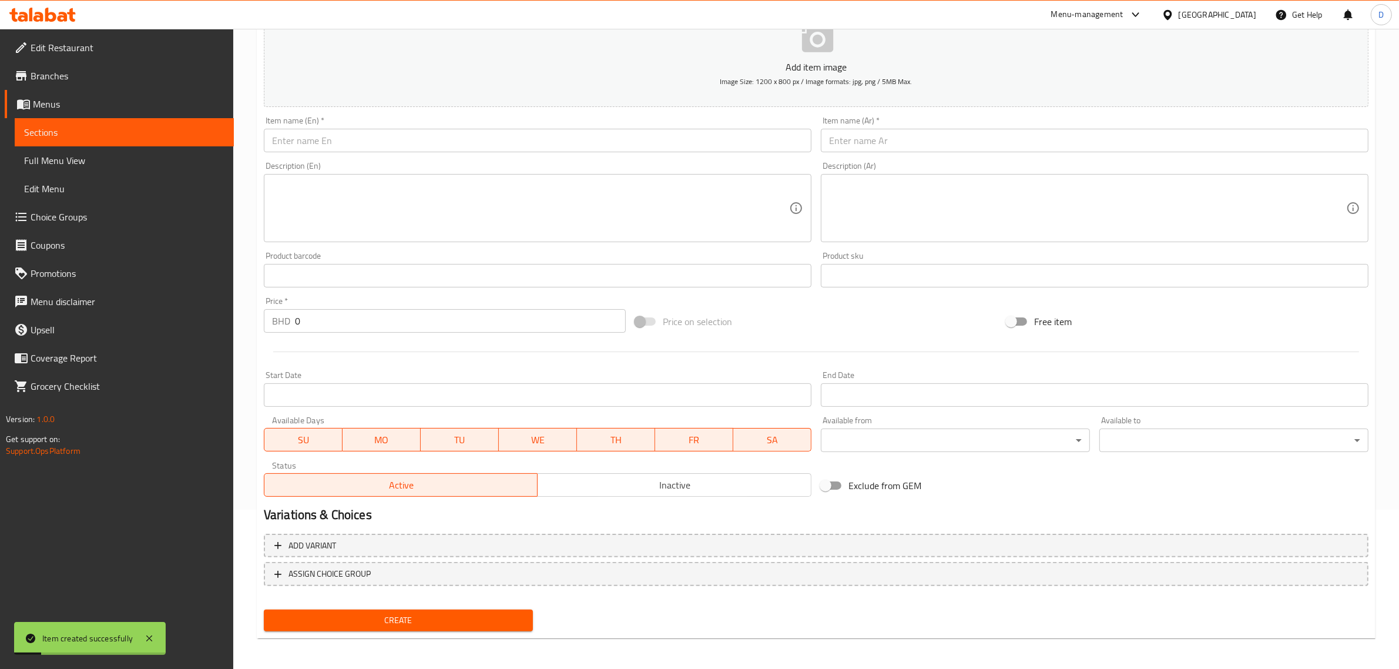
click at [383, 131] on input "text" at bounding box center [538, 141] width 548 height 24
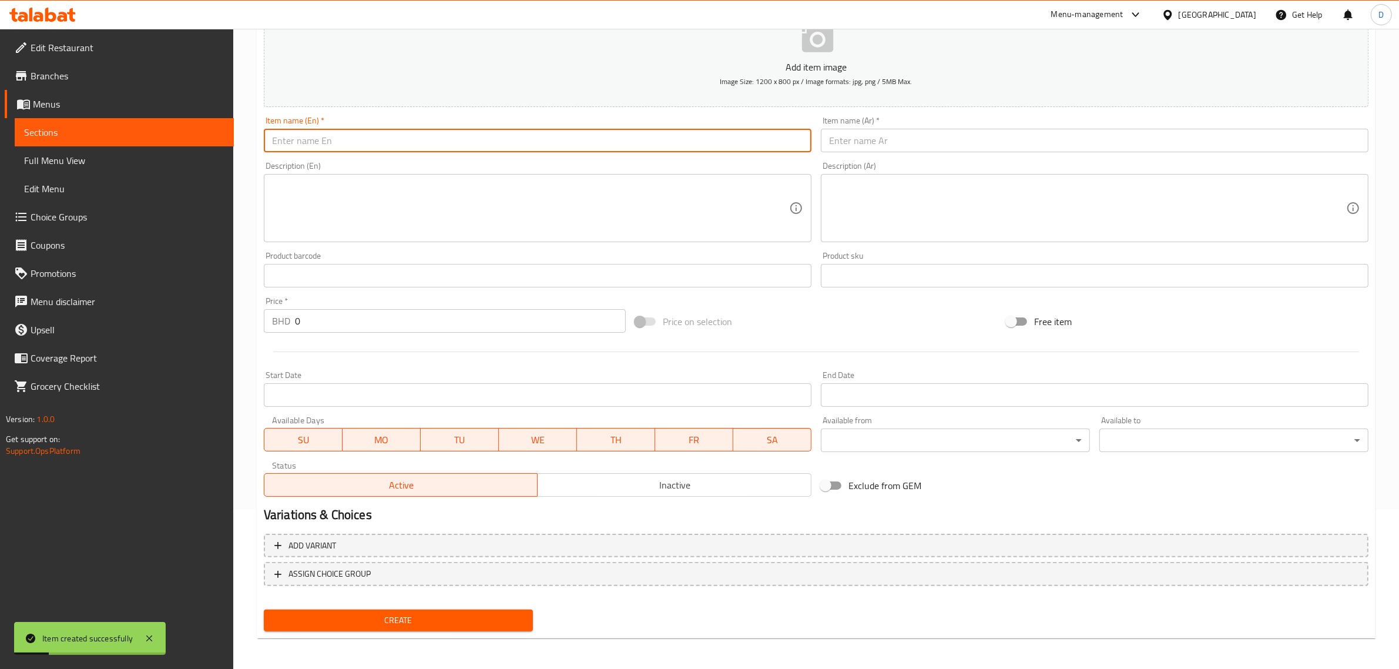
paste input "[US_STATE] Rolls Pistachio"
drag, startPoint x: 388, startPoint y: 135, endPoint x: 156, endPoint y: 130, distance: 232.2
click at [156, 130] on div "Edit Restaurant Branches Menus Sections Full Menu View Edit Menu Choice Groups …" at bounding box center [699, 270] width 1399 height 801
type input "[US_STATE] Rolls Pistachio"
click at [878, 133] on input "text" at bounding box center [1095, 141] width 548 height 24
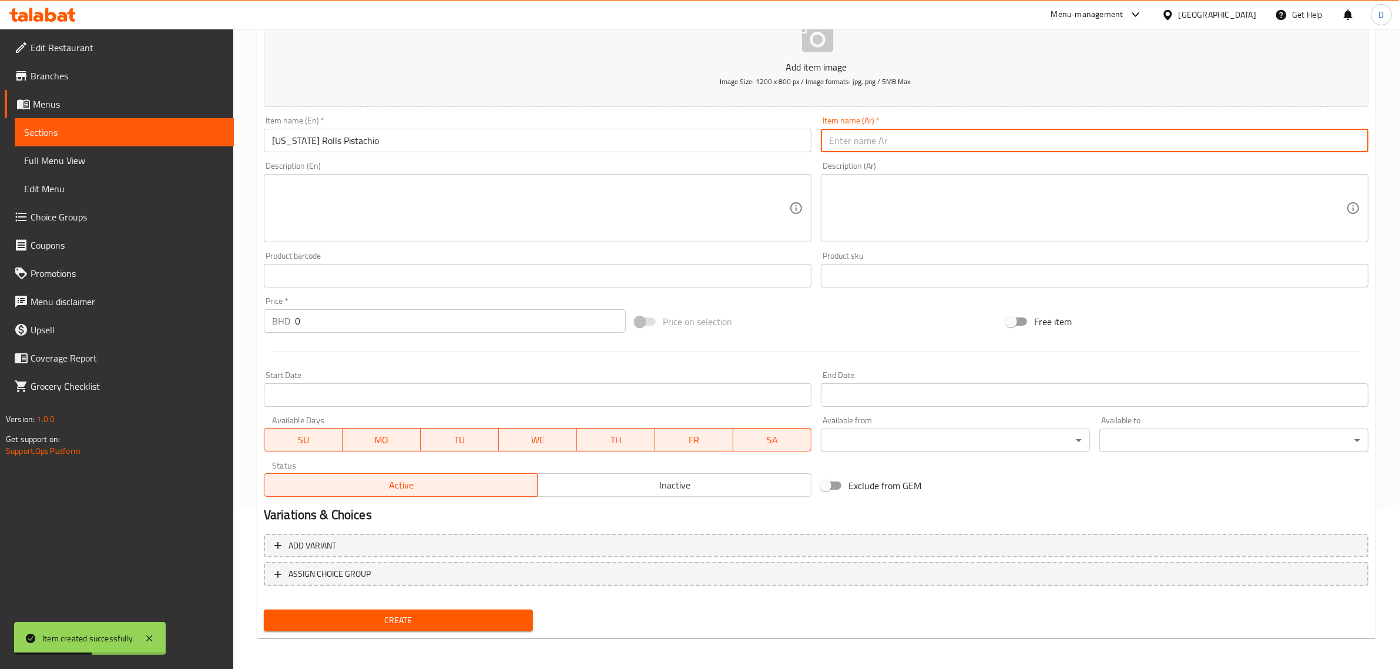
paste input "نيويورك رولز فستق"
type input "نيويورك رولز فستق"
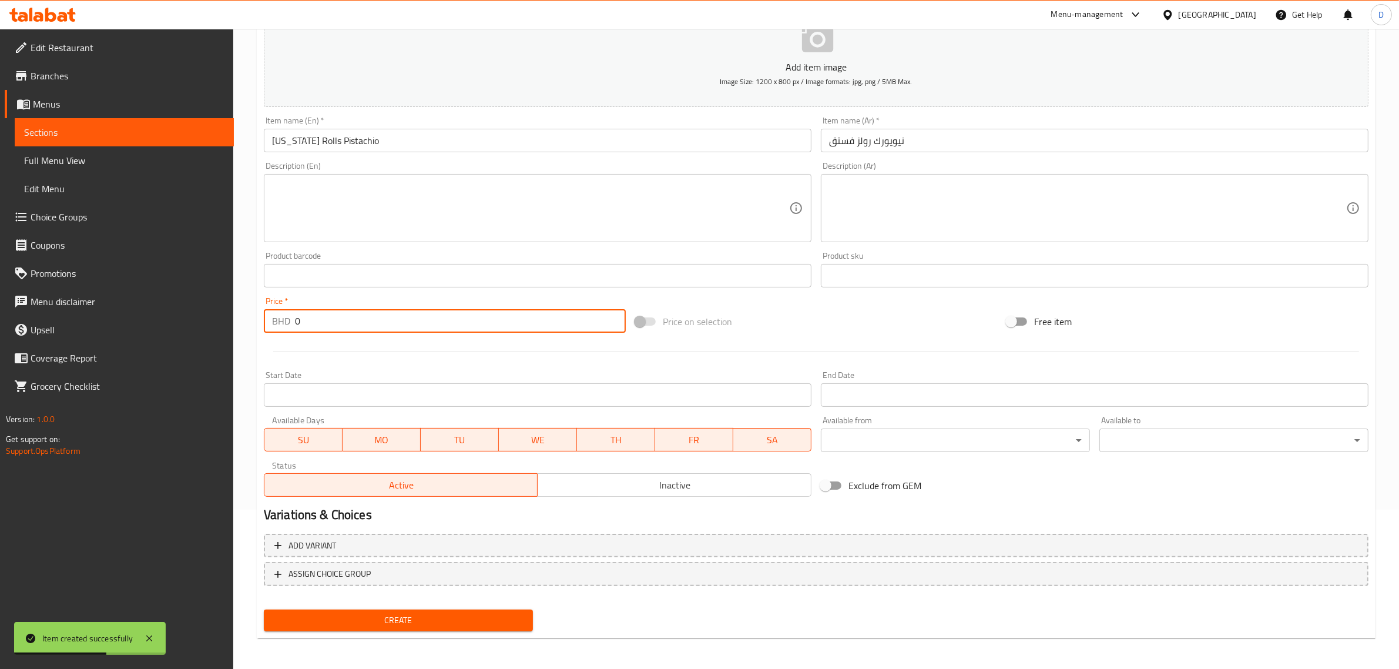
drag, startPoint x: 353, startPoint y: 314, endPoint x: 244, endPoint y: 320, distance: 108.3
click at [244, 320] on div "Home / Restaurants management / Menus / Sections / item / create Croissants sec…" at bounding box center [816, 270] width 1166 height 801
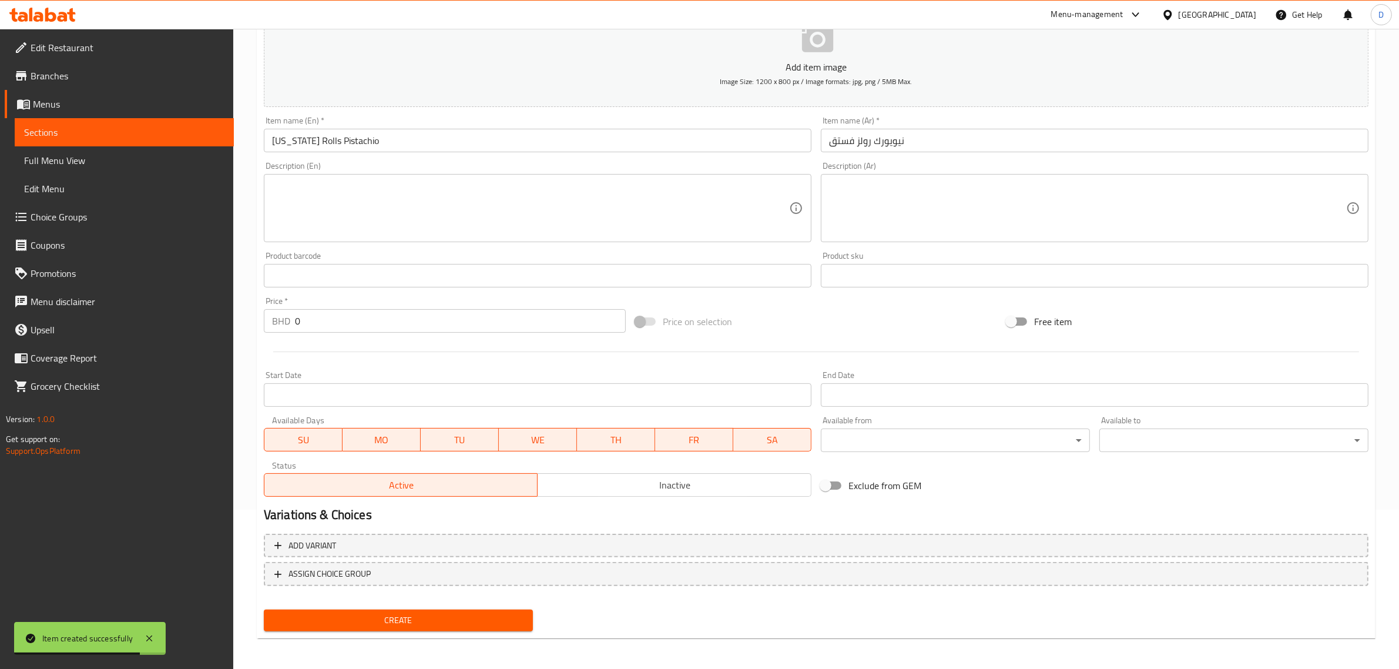
click at [317, 316] on input "0" at bounding box center [460, 321] width 331 height 24
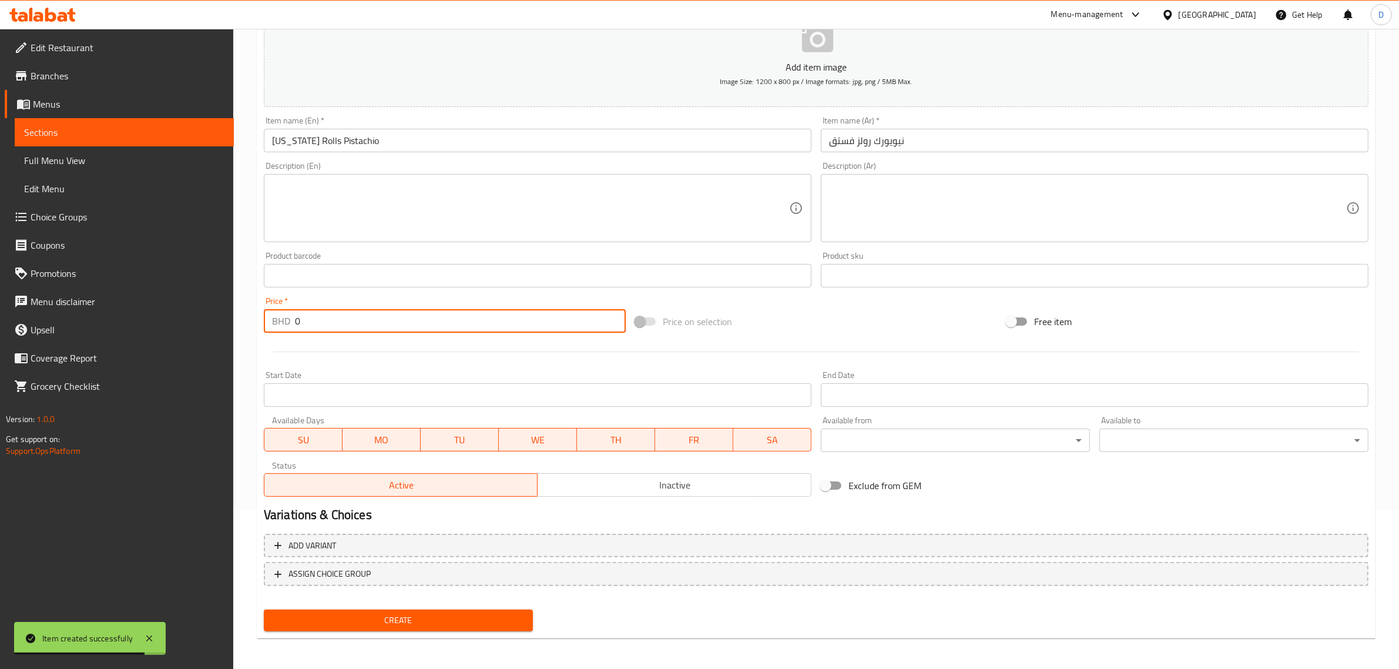
click at [317, 316] on input "0" at bounding box center [460, 321] width 331 height 24
paste input ".850"
type input "0.850"
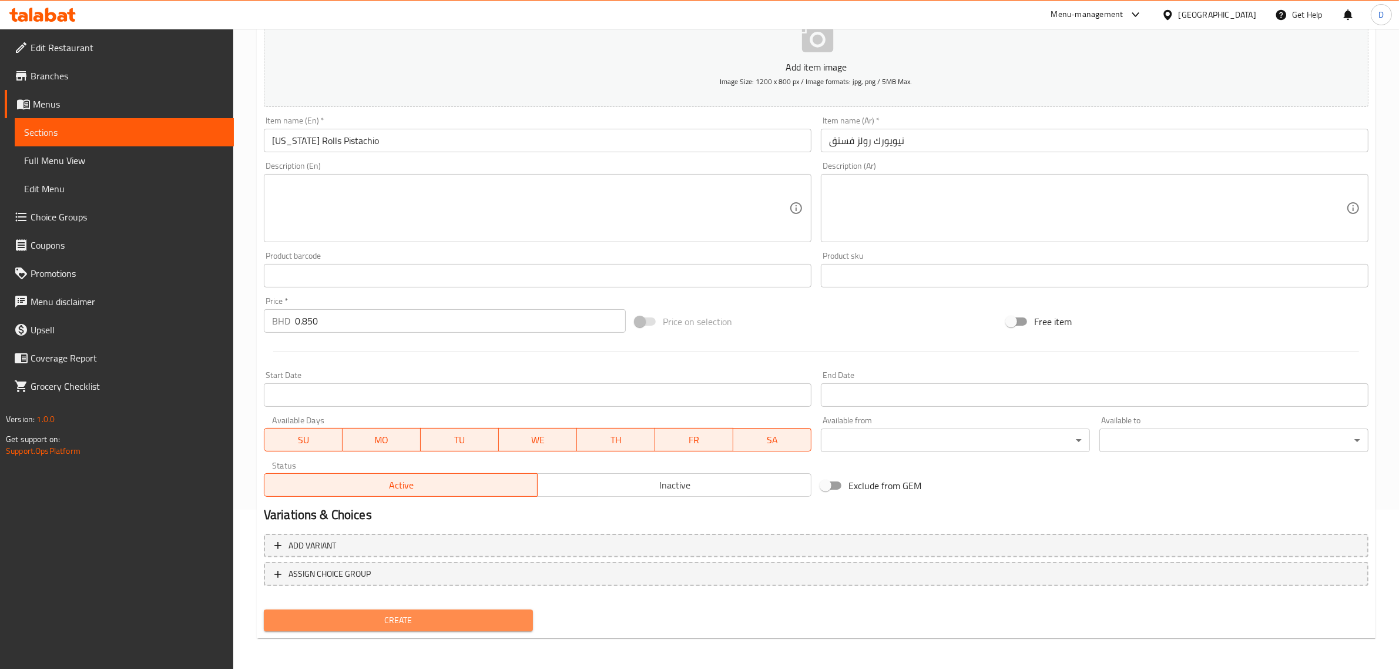
click at [444, 613] on span "Create" at bounding box center [398, 620] width 250 height 15
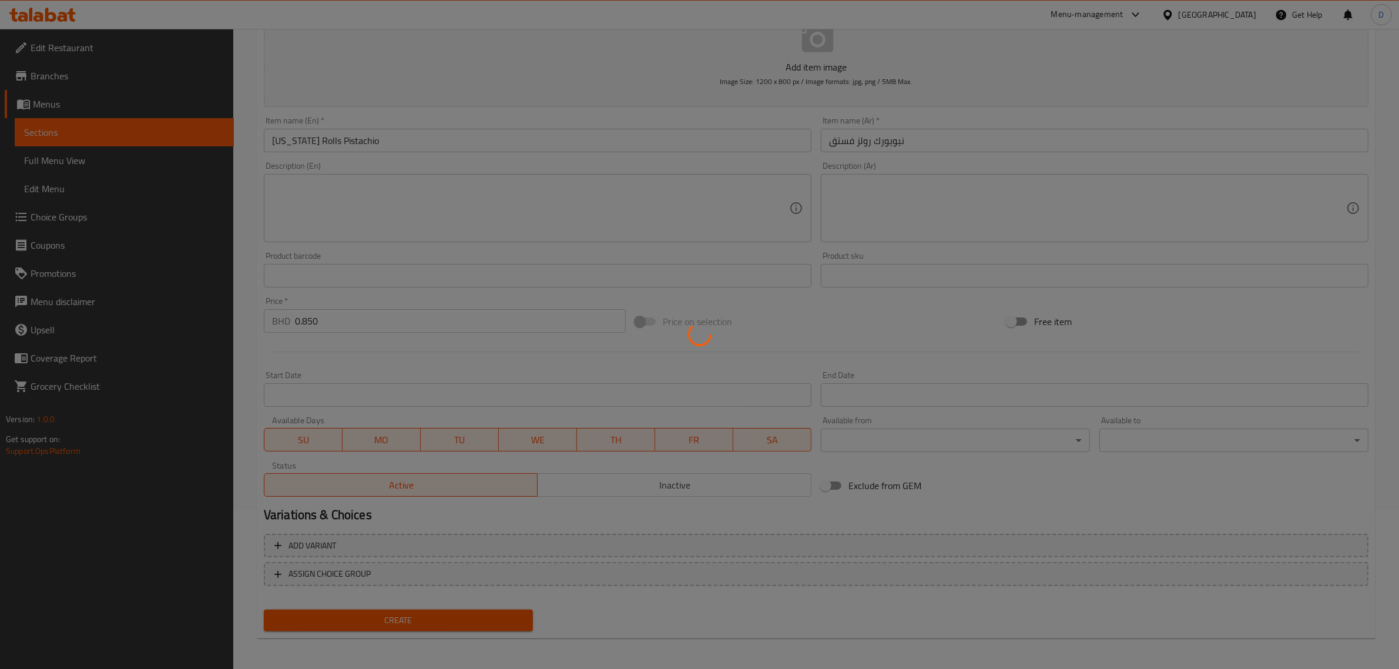
type input "0"
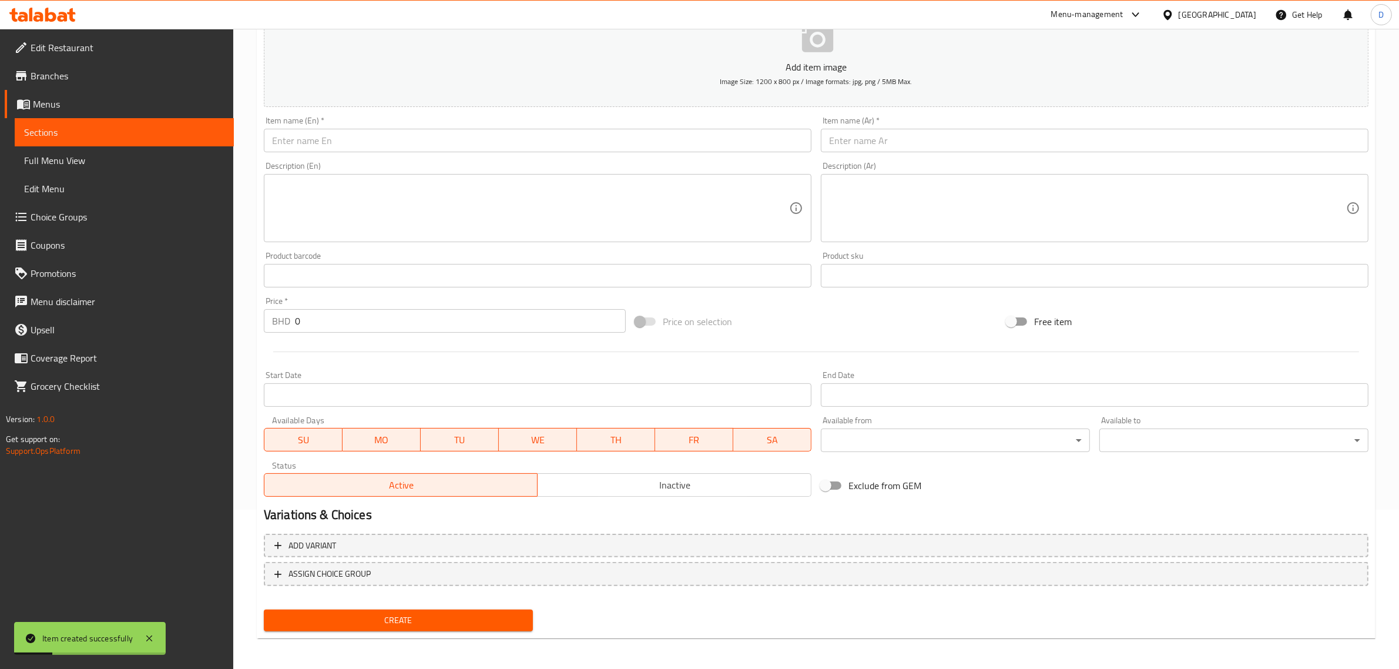
click at [383, 129] on input "text" at bounding box center [538, 141] width 548 height 24
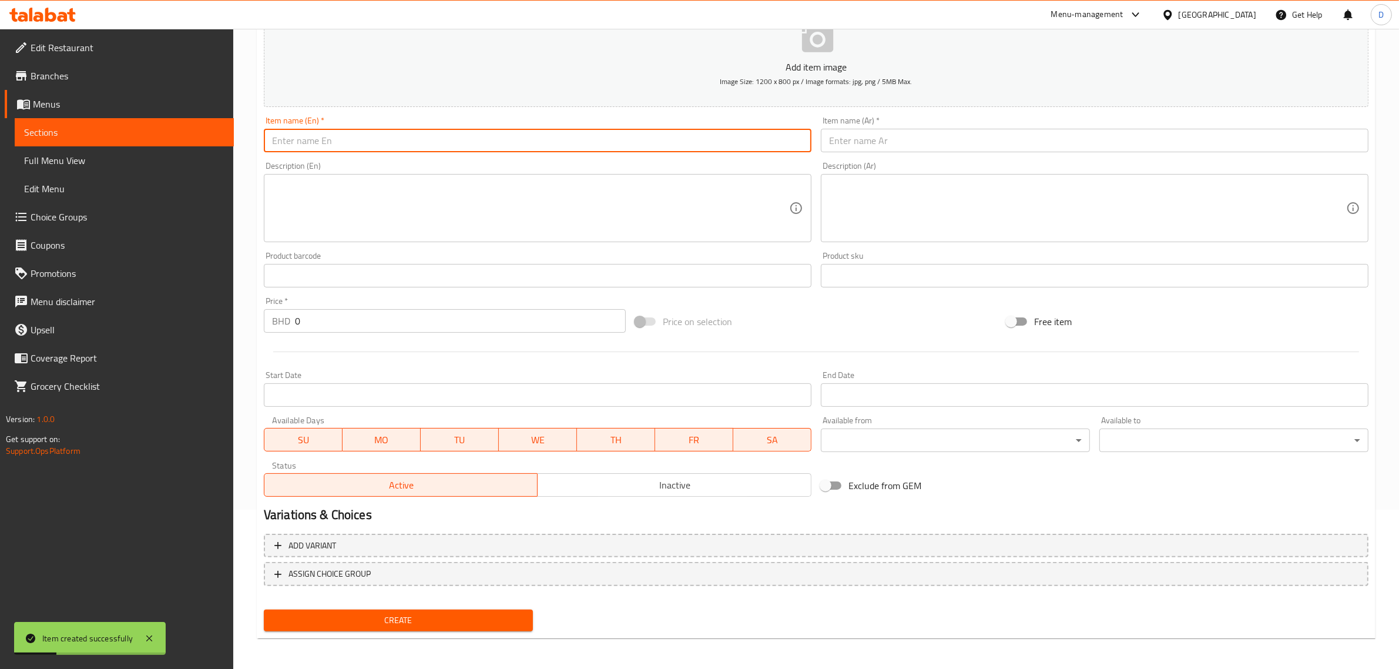
paste input "Mini Croissant Plain 4 Piece Pack"
drag, startPoint x: 413, startPoint y: 143, endPoint x: 156, endPoint y: 144, distance: 257.4
click at [157, 144] on div "Edit Restaurant Branches Menus Sections Full Menu View Edit Menu Choice Groups …" at bounding box center [699, 270] width 1399 height 801
type input "Mini Croissant Plain 4 Piece Pack"
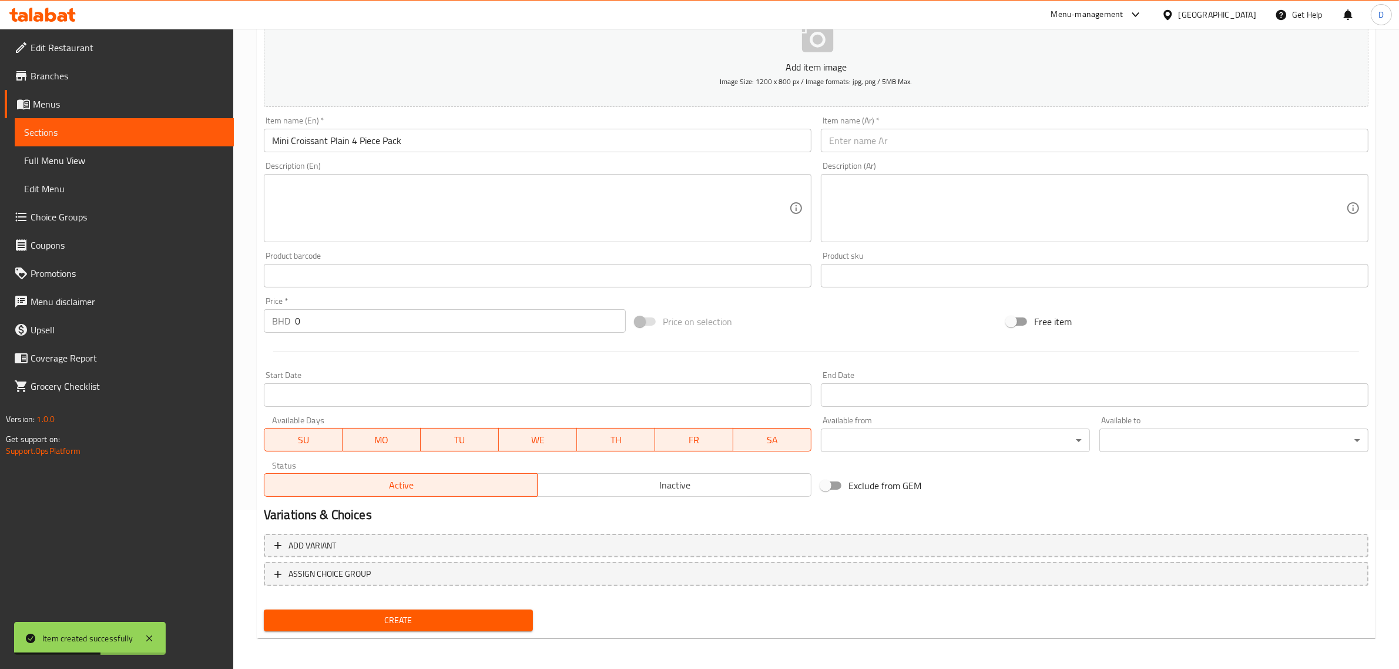
click at [841, 122] on div "Item name (Ar)   * Item name (Ar) *" at bounding box center [1095, 134] width 548 height 36
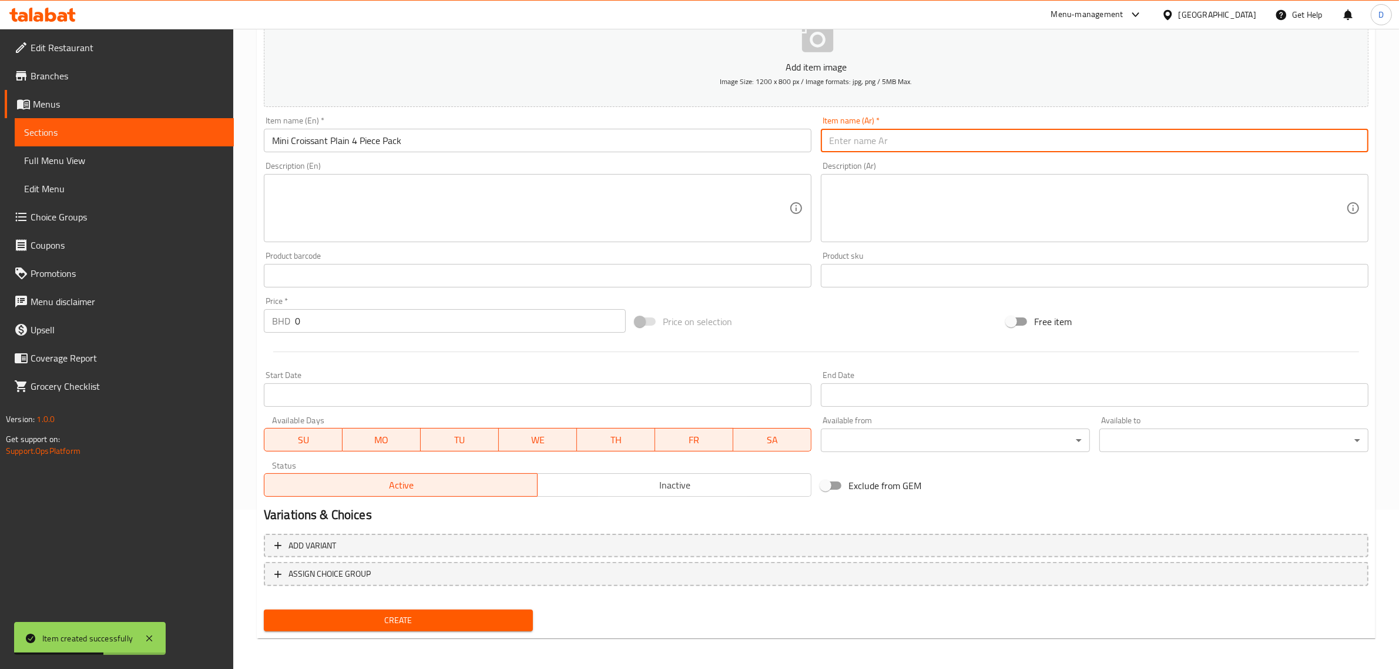
click at [845, 130] on input "text" at bounding box center [1095, 141] width 548 height 24
paste input "كرواسون صغير سادة - عبوة من 4 قطع"
type input "كرواسون صغير سادة - عبوة من 4 قطع"
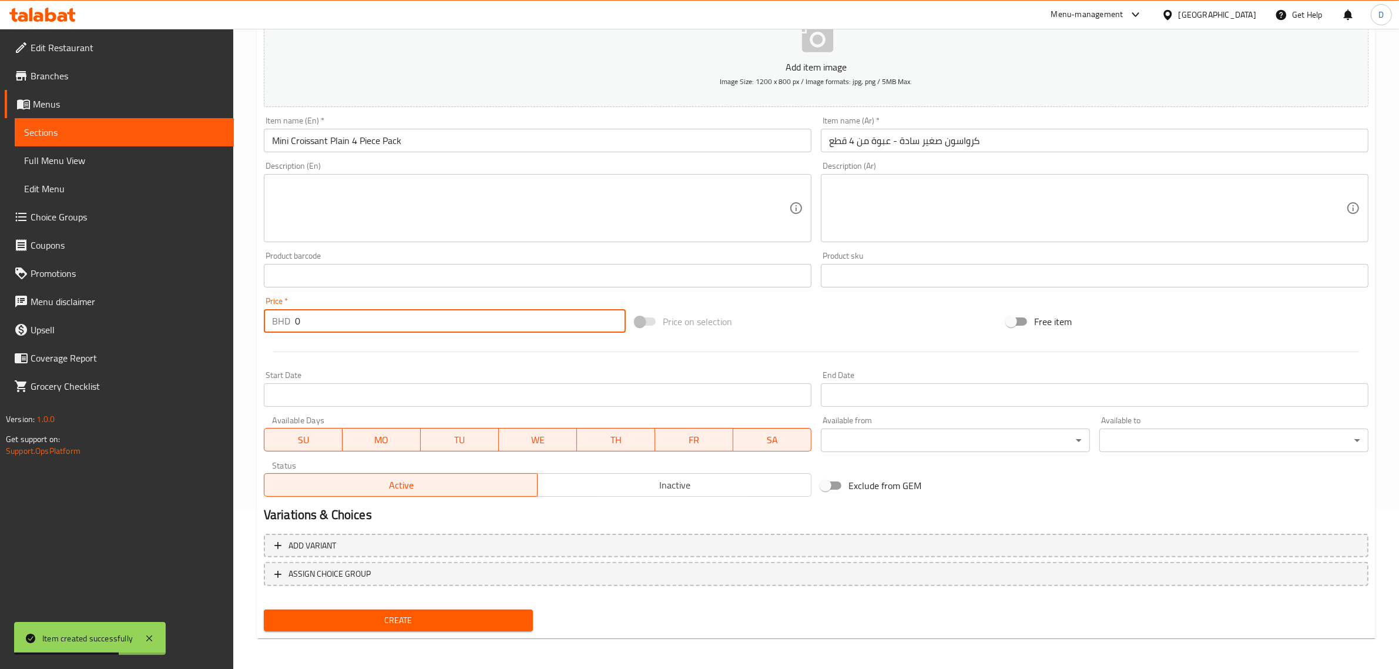
drag, startPoint x: 316, startPoint y: 321, endPoint x: 272, endPoint y: 312, distance: 44.4
click at [272, 312] on div "BHD 0 Price *" at bounding box center [445, 321] width 362 height 24
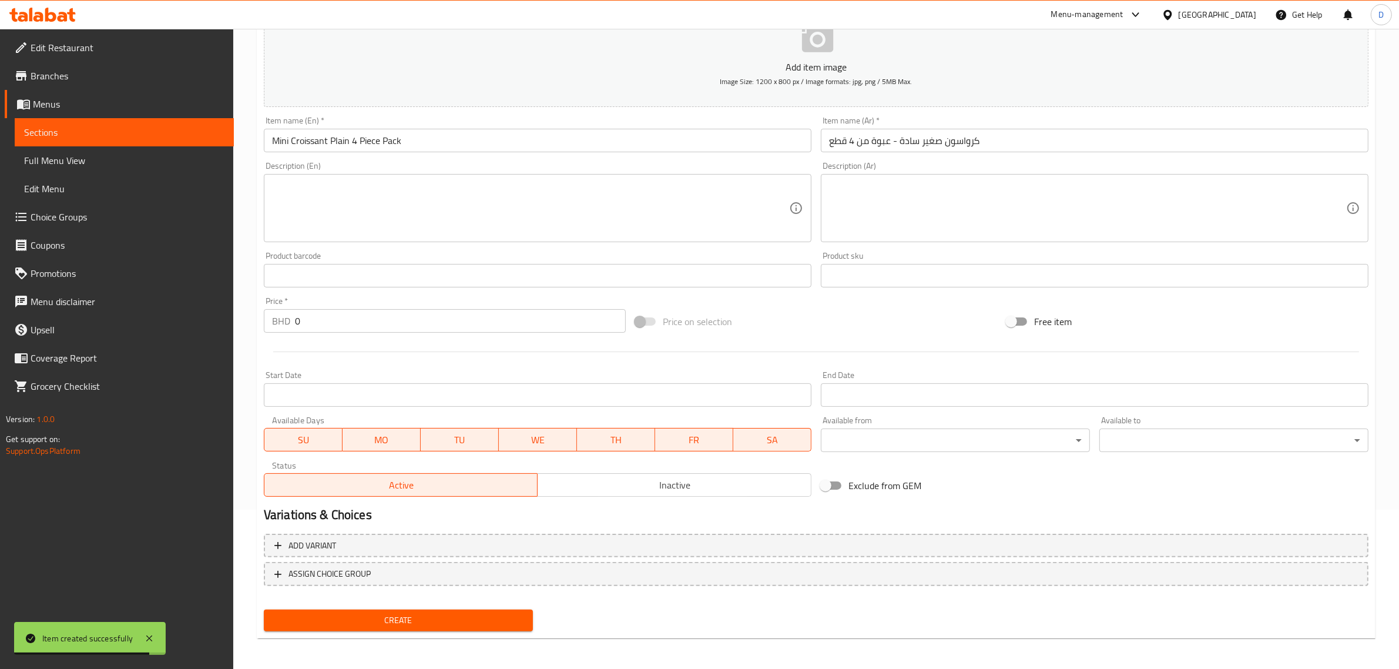
click at [347, 328] on input "0" at bounding box center [460, 321] width 331 height 24
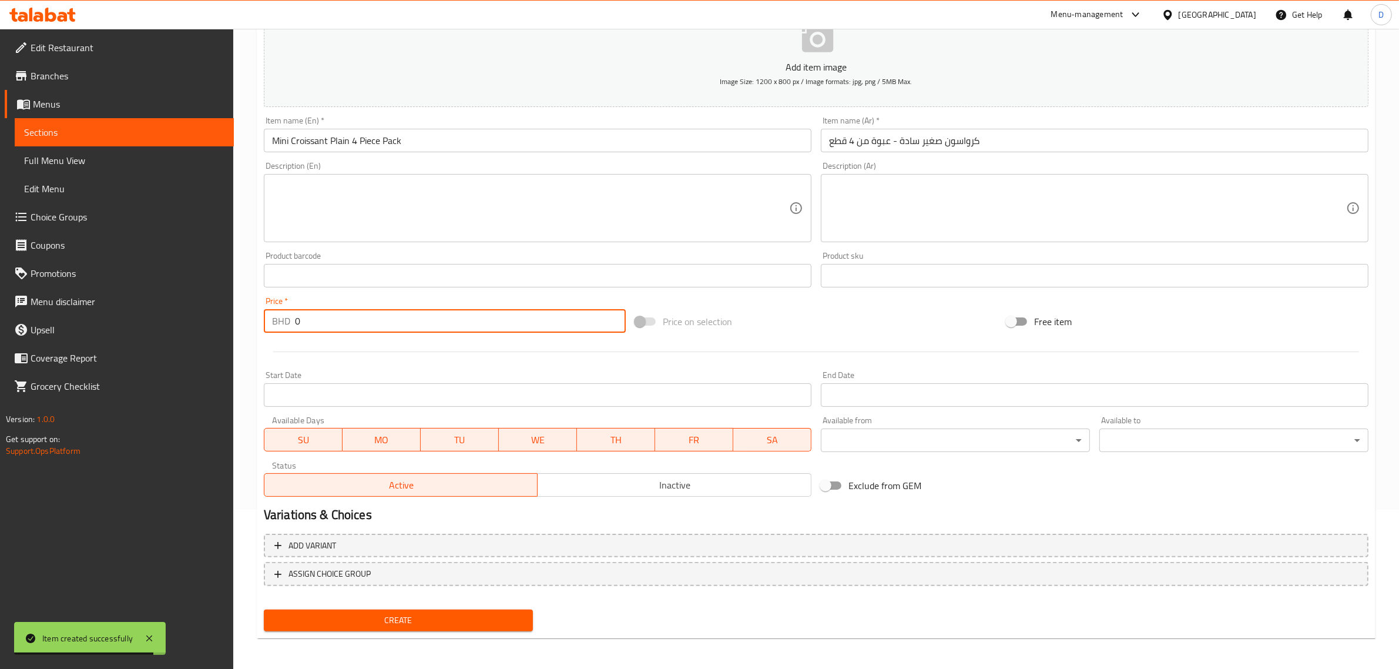
click at [347, 328] on input "0" at bounding box center [460, 321] width 331 height 24
paste input "1.475"
type input "1.475"
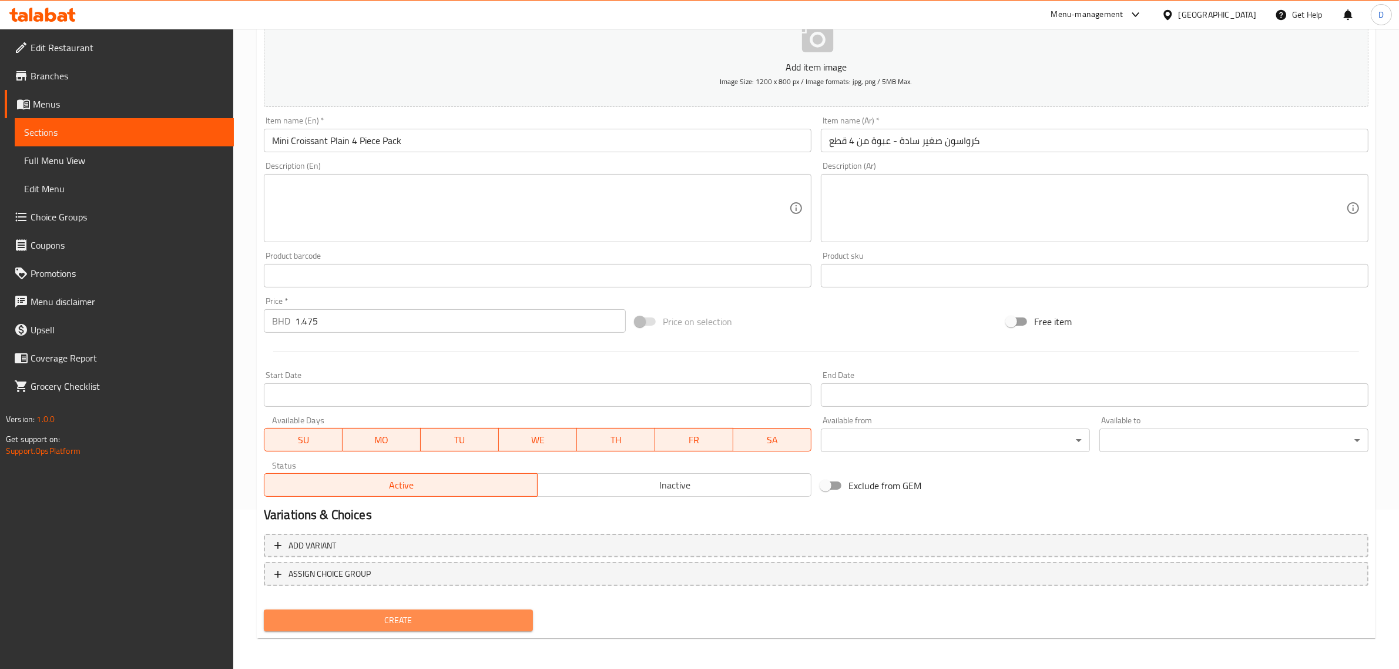
click at [370, 613] on span "Create" at bounding box center [398, 620] width 250 height 15
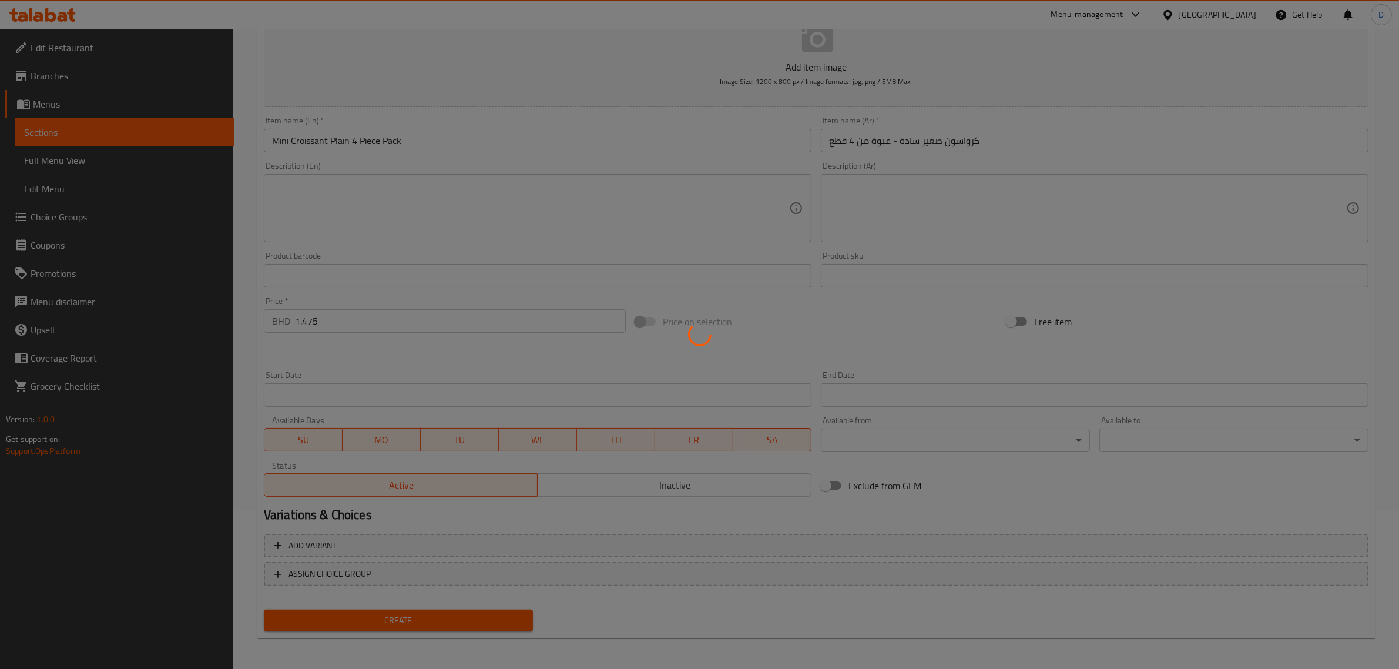
type input "0"
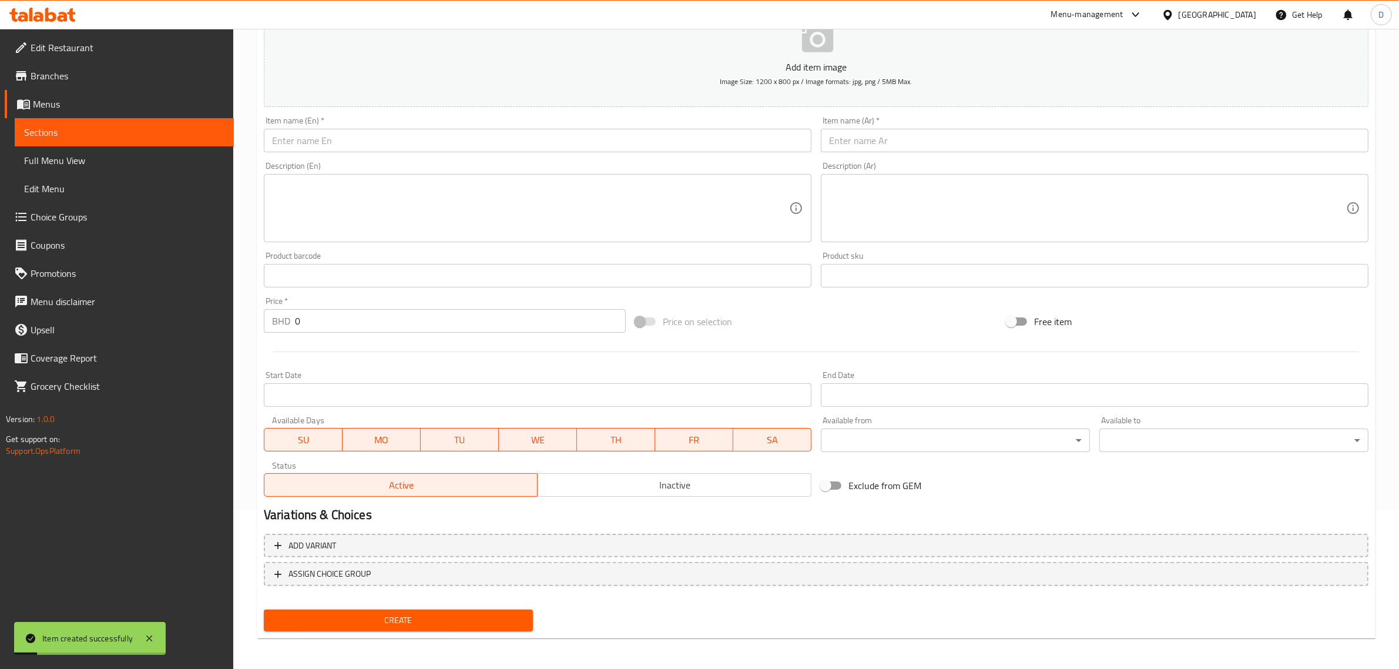
click at [348, 143] on input "text" at bounding box center [538, 141] width 548 height 24
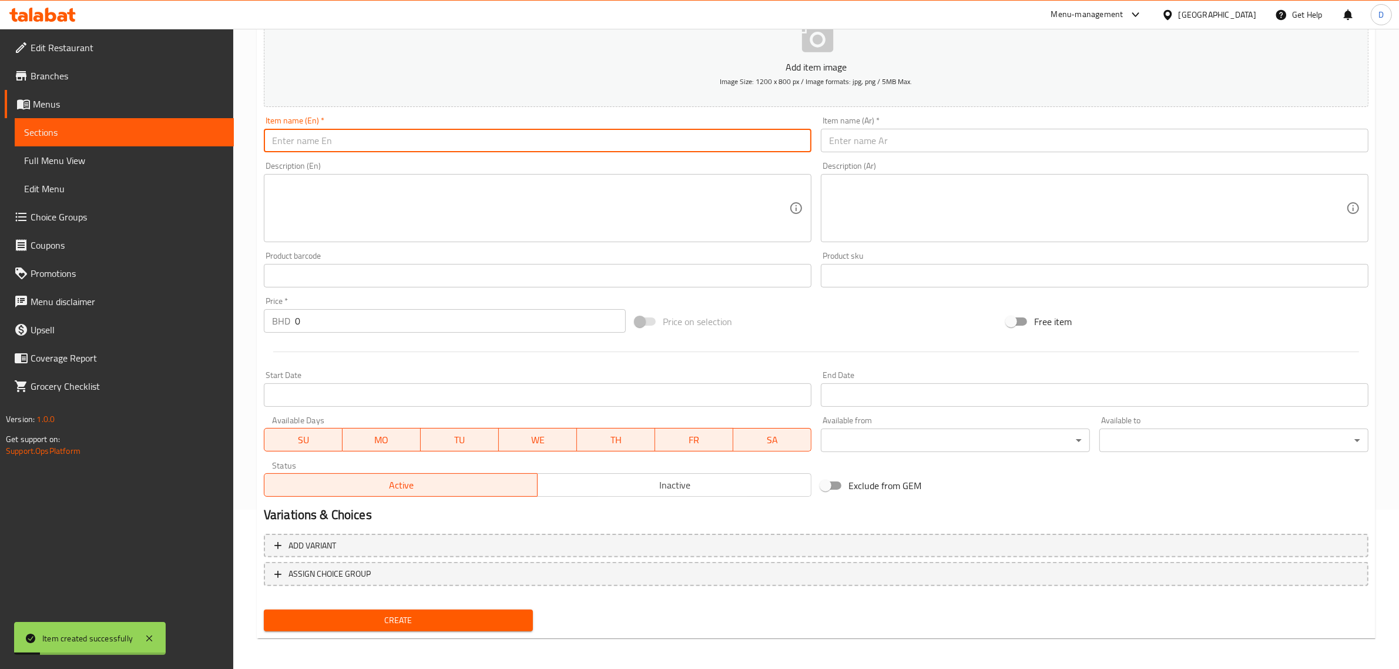
paste input "Mini Croissant Cheese 4 Piece Pack"
drag, startPoint x: 398, startPoint y: 141, endPoint x: 169, endPoint y: 129, distance: 228.9
click at [169, 129] on div "Edit Restaurant Branches Menus Sections Full Menu View Edit Menu Choice Groups …" at bounding box center [699, 270] width 1399 height 801
click at [365, 133] on input "Mini Croissant Cheese 4 Piece Pack" at bounding box center [538, 141] width 548 height 24
click at [444, 146] on input "Mini Croissant Cheese 4 Piece Pack" at bounding box center [538, 141] width 548 height 24
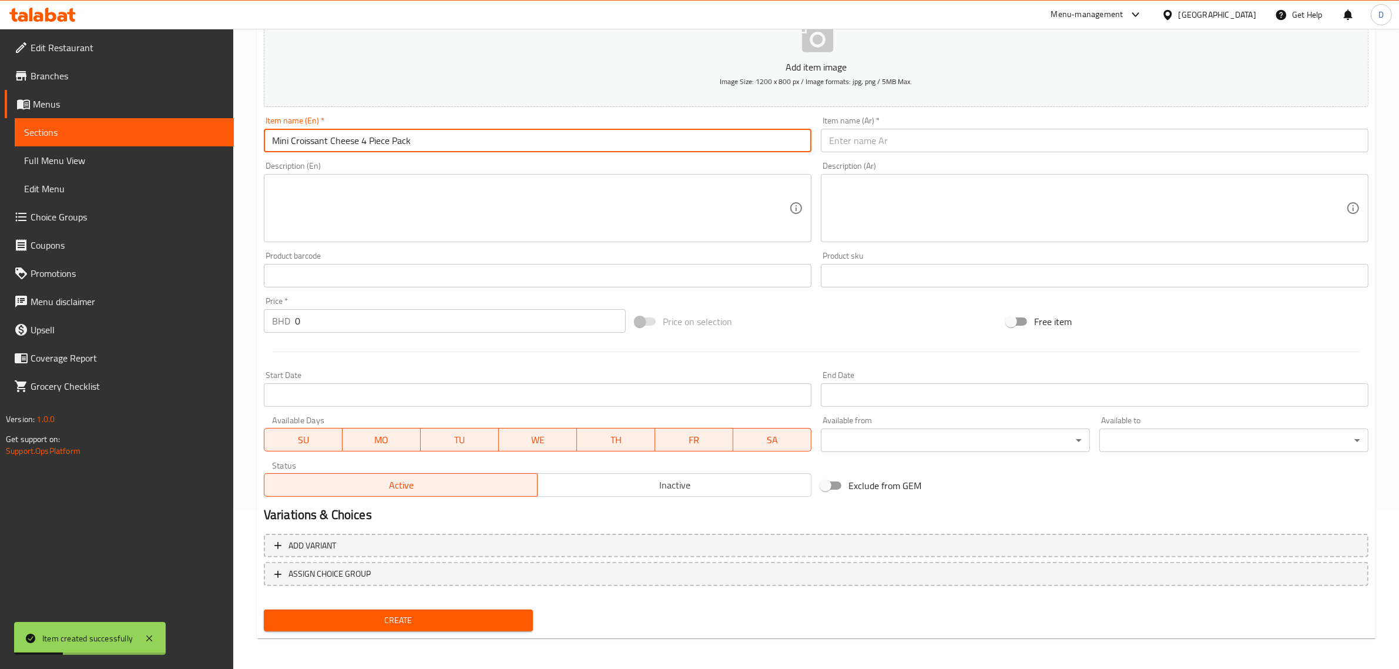
click at [444, 146] on input "Mini Croissant Cheese 4 Piece Pack" at bounding box center [538, 141] width 548 height 24
click at [442, 146] on input "Mini Croissant Cheese 4 Piece Pack" at bounding box center [538, 141] width 548 height 24
type input "Mini Croissant Cheese 4 Piece Pack"
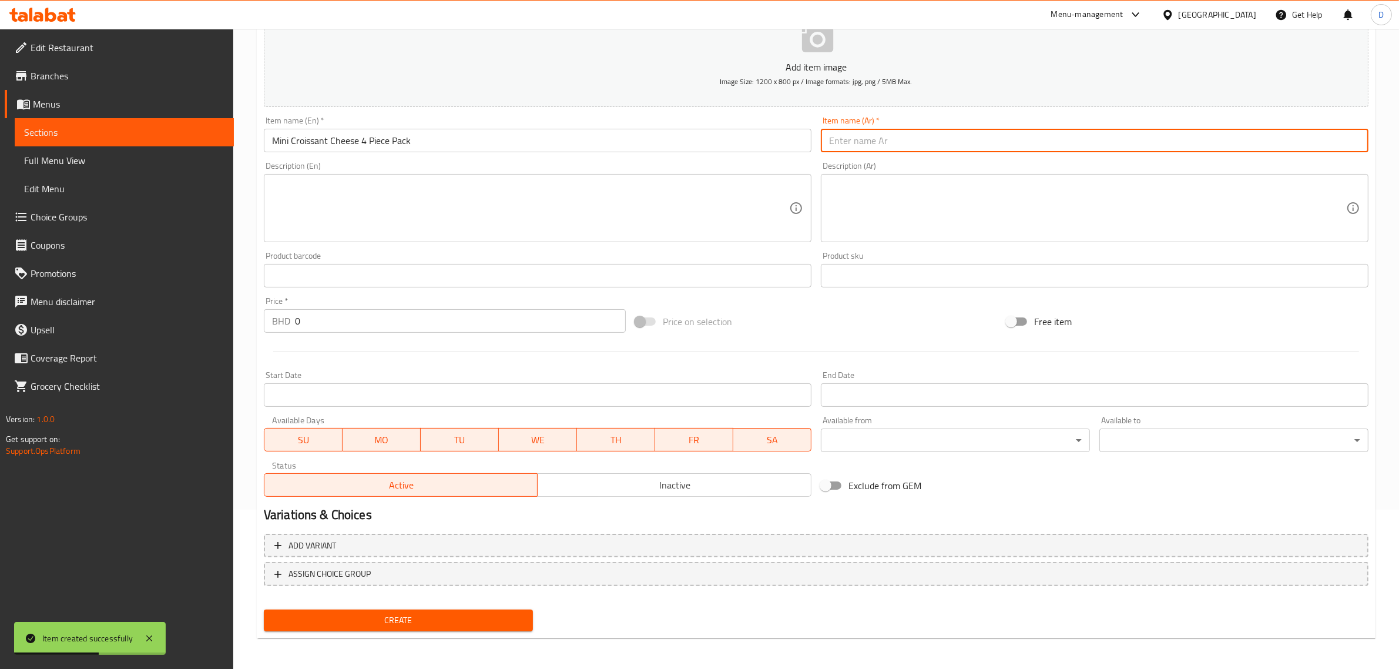
click at [886, 139] on input "text" at bounding box center [1095, 141] width 548 height 24
paste input "كرواسون صغير بالجبنة - عبوة من 4 قطع"
type input "كرواسون صغير بالجبنة - عبوة من 4 قطع"
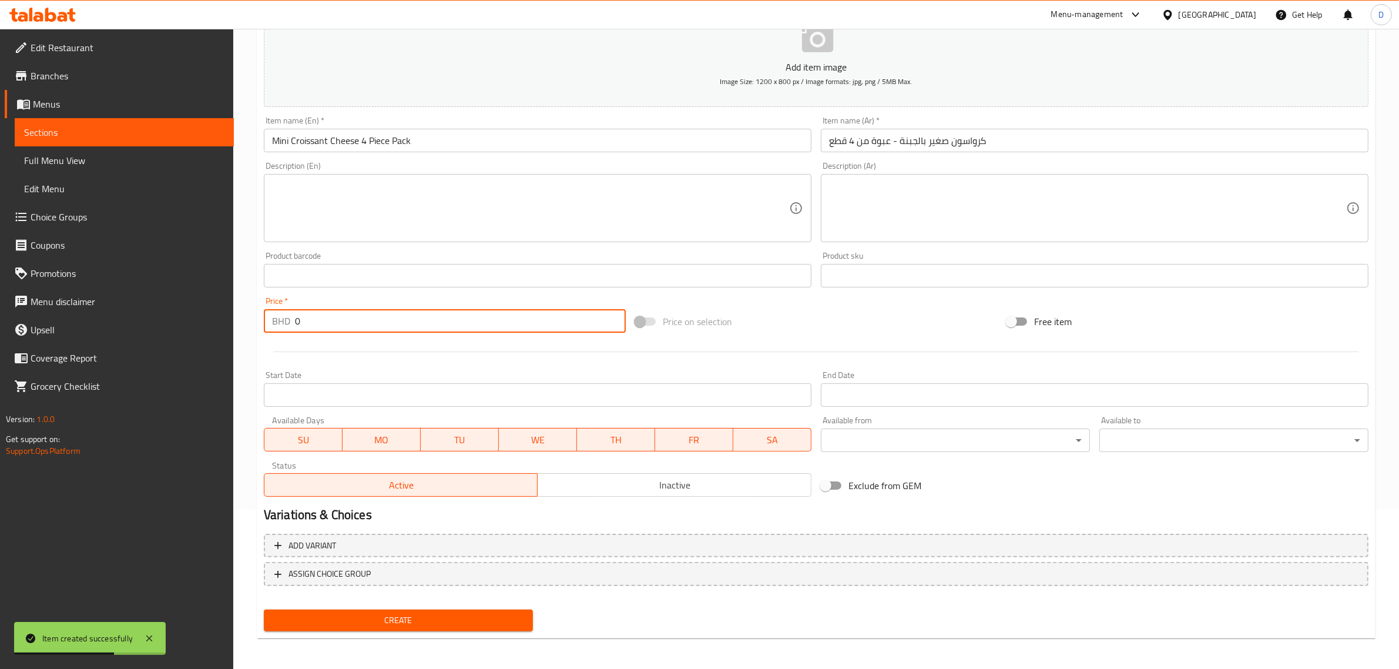
drag, startPoint x: 387, startPoint y: 321, endPoint x: 256, endPoint y: 321, distance: 131.0
click at [257, 321] on div "Create new item Add item image Image Size: 1200 x 800 px / Image formats: jpg, …" at bounding box center [816, 297] width 1119 height 684
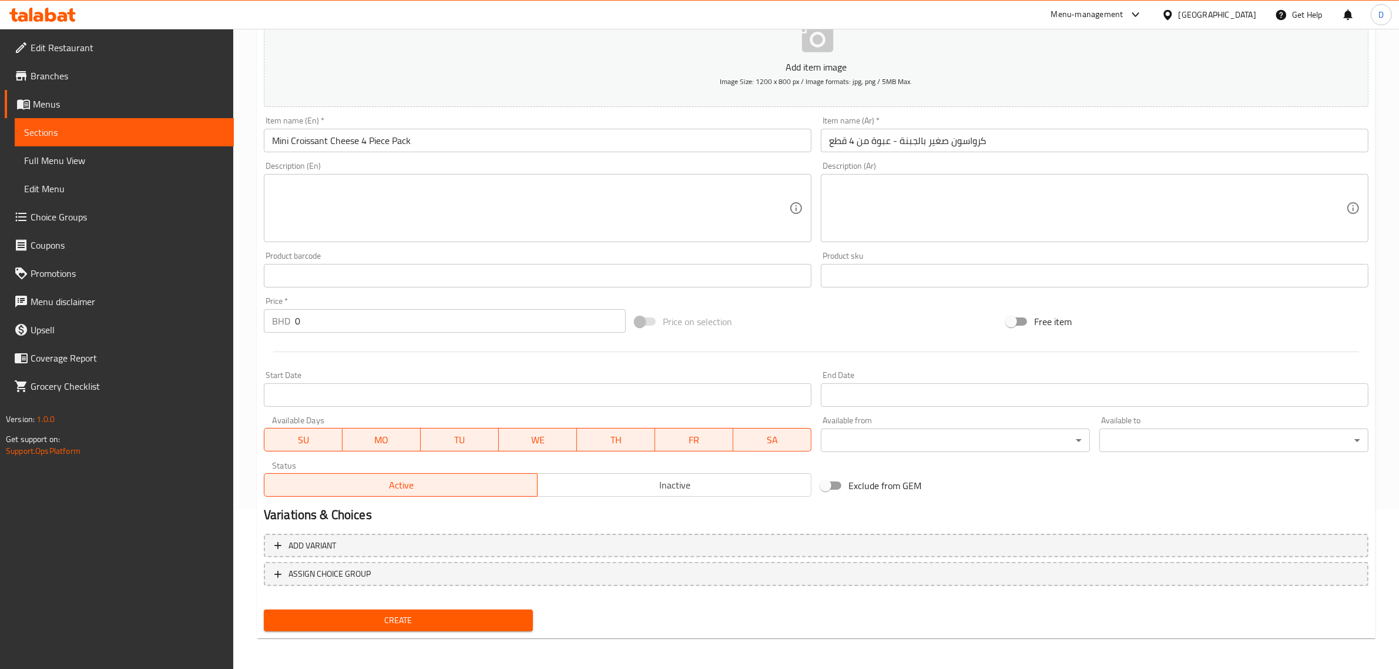
click at [313, 325] on input "0" at bounding box center [460, 321] width 331 height 24
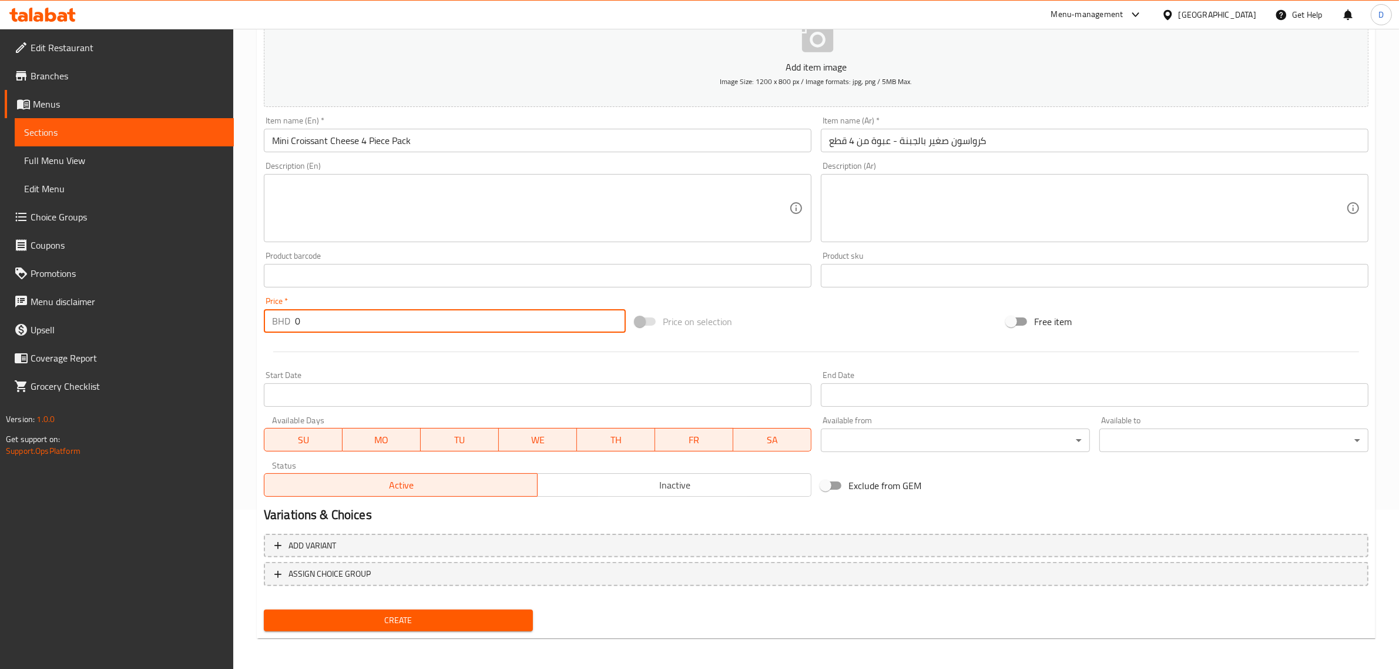
click at [313, 326] on input "0" at bounding box center [460, 321] width 331 height 24
paste input "1.60"
type input "1.600"
click at [378, 613] on span "Create" at bounding box center [398, 620] width 250 height 15
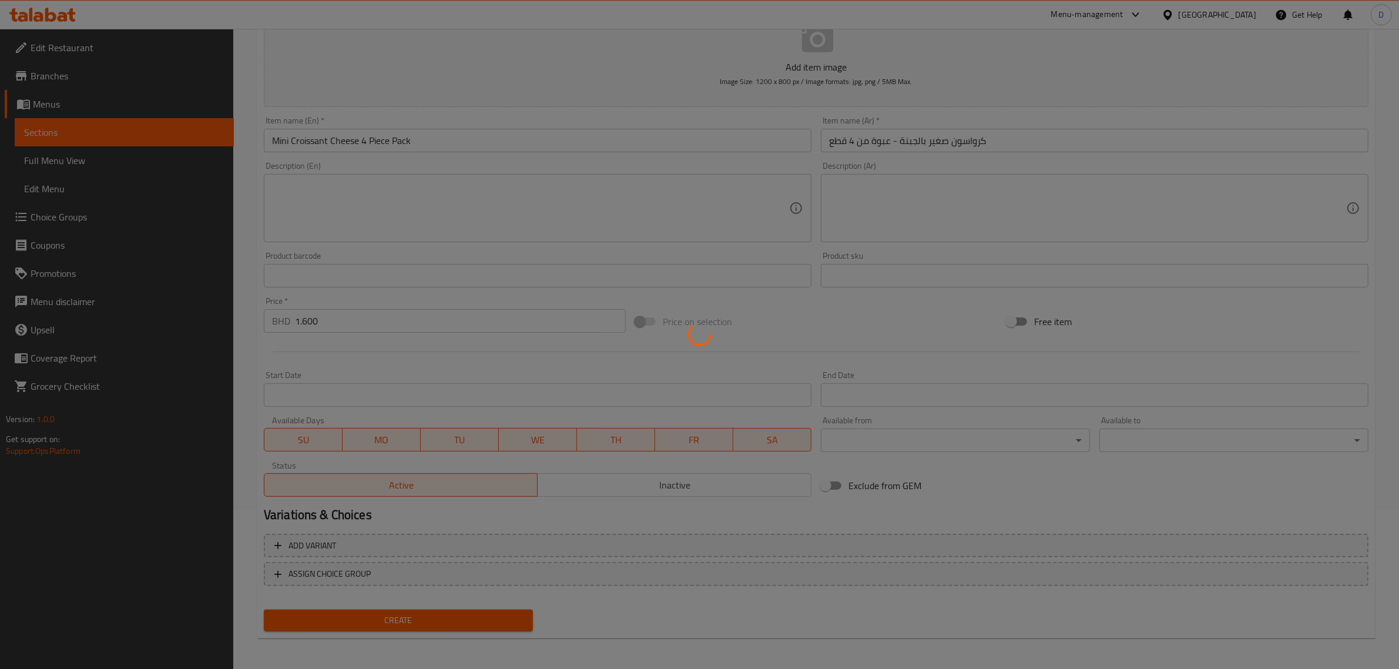
type input "0"
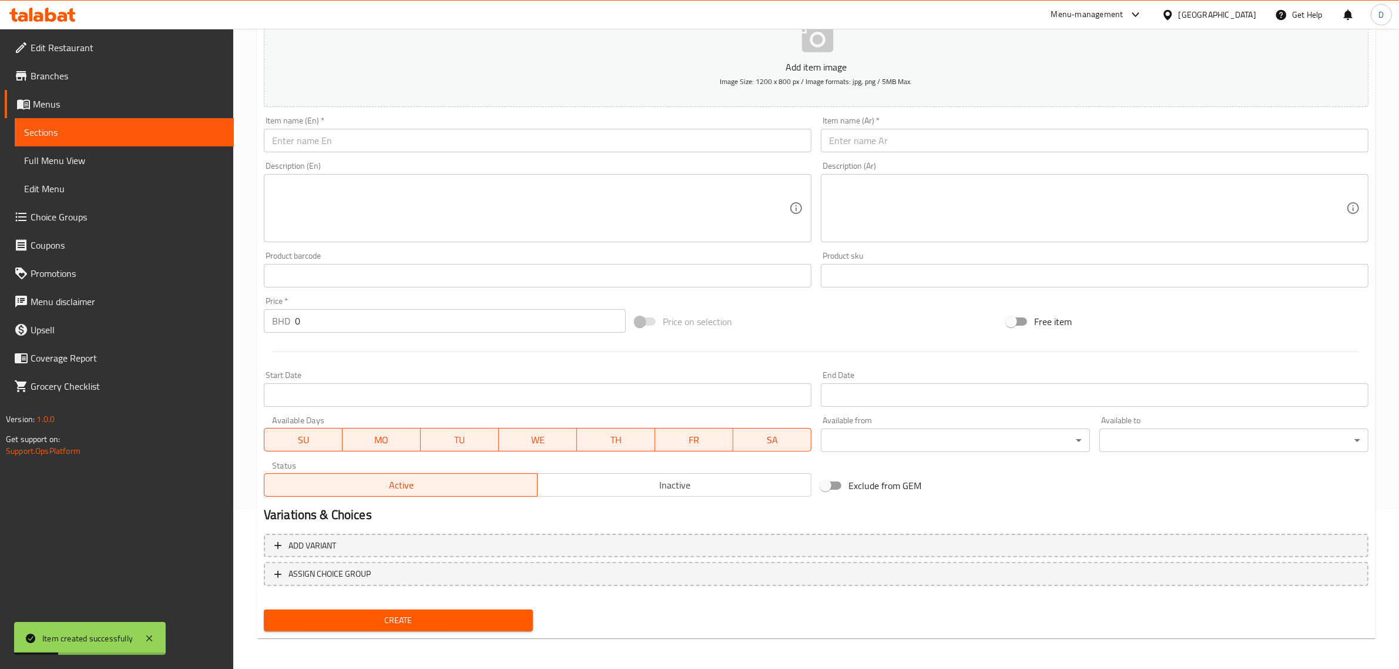
click at [502, 142] on input "text" at bounding box center [538, 141] width 548 height 24
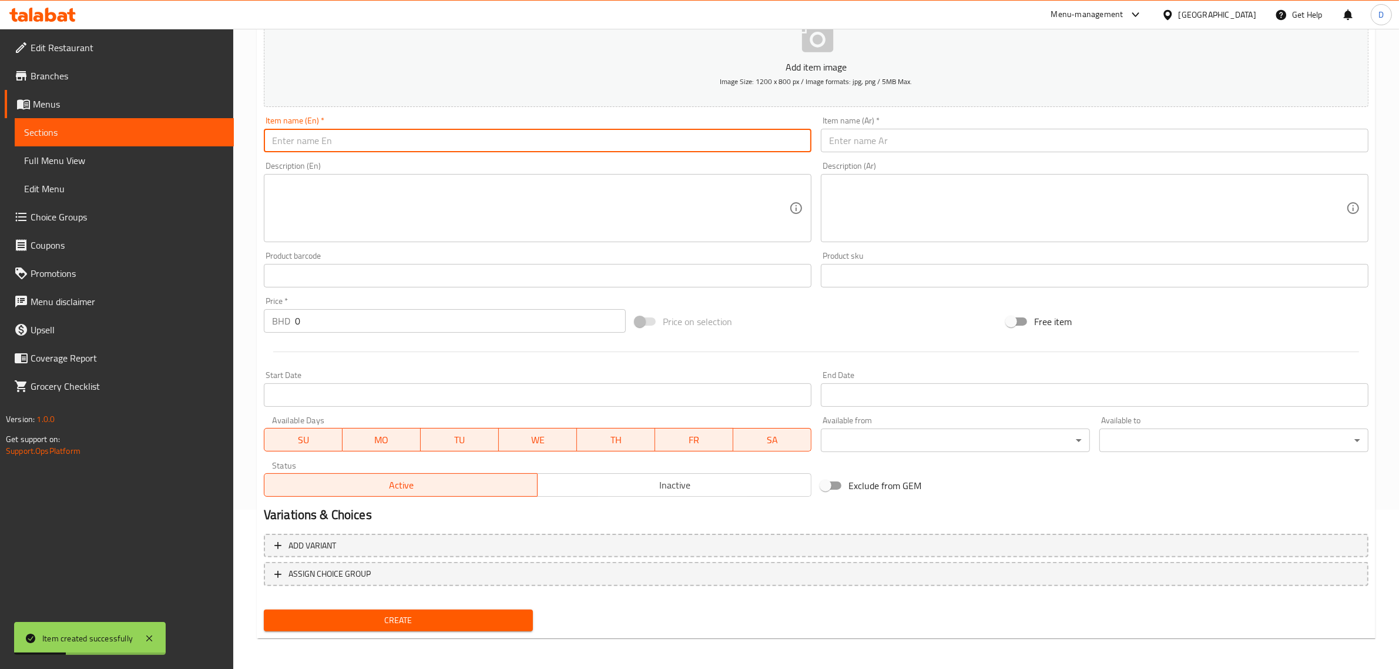
paste input "Mini Croissant Za’atar 4 Piece Pack"
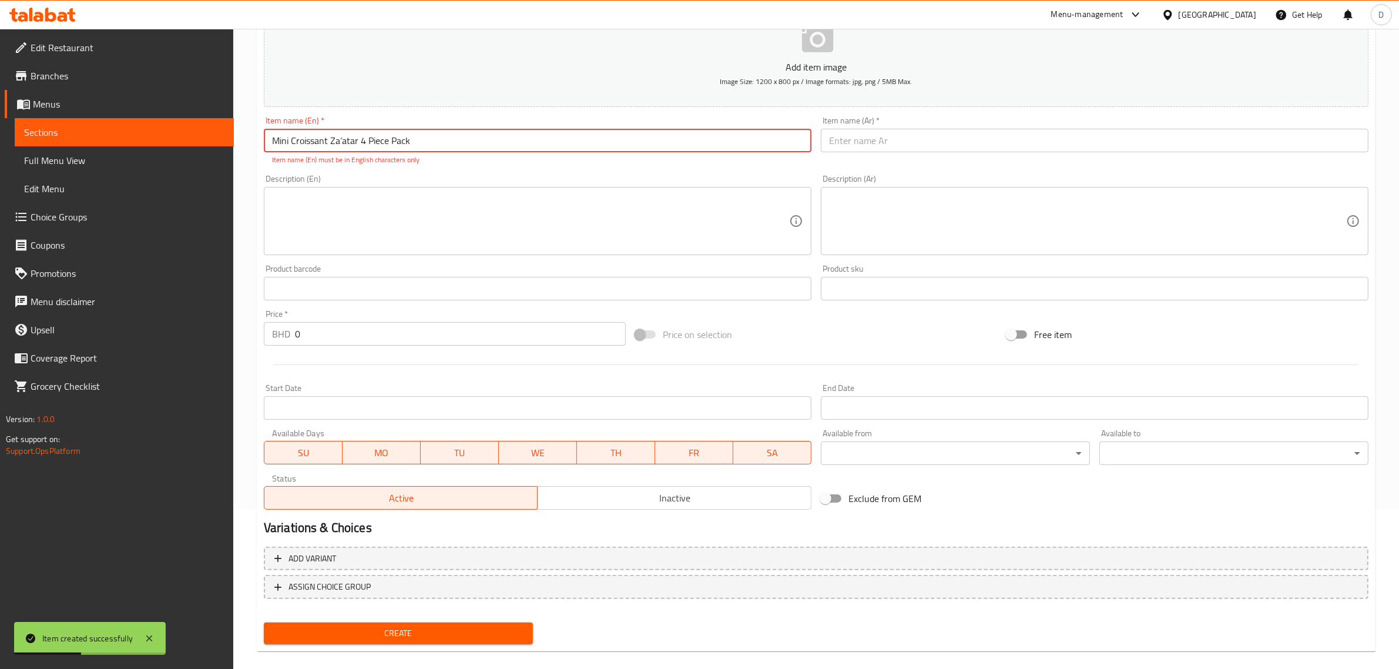
click at [489, 141] on input "Mini Croissant Za’atar 4 Piece Pack" at bounding box center [538, 141] width 548 height 24
type input "Mini Croissant Za’atar 4 Piece Pack"
click at [901, 127] on div "Item name (Ar)   * Item name (Ar) *" at bounding box center [1095, 134] width 548 height 36
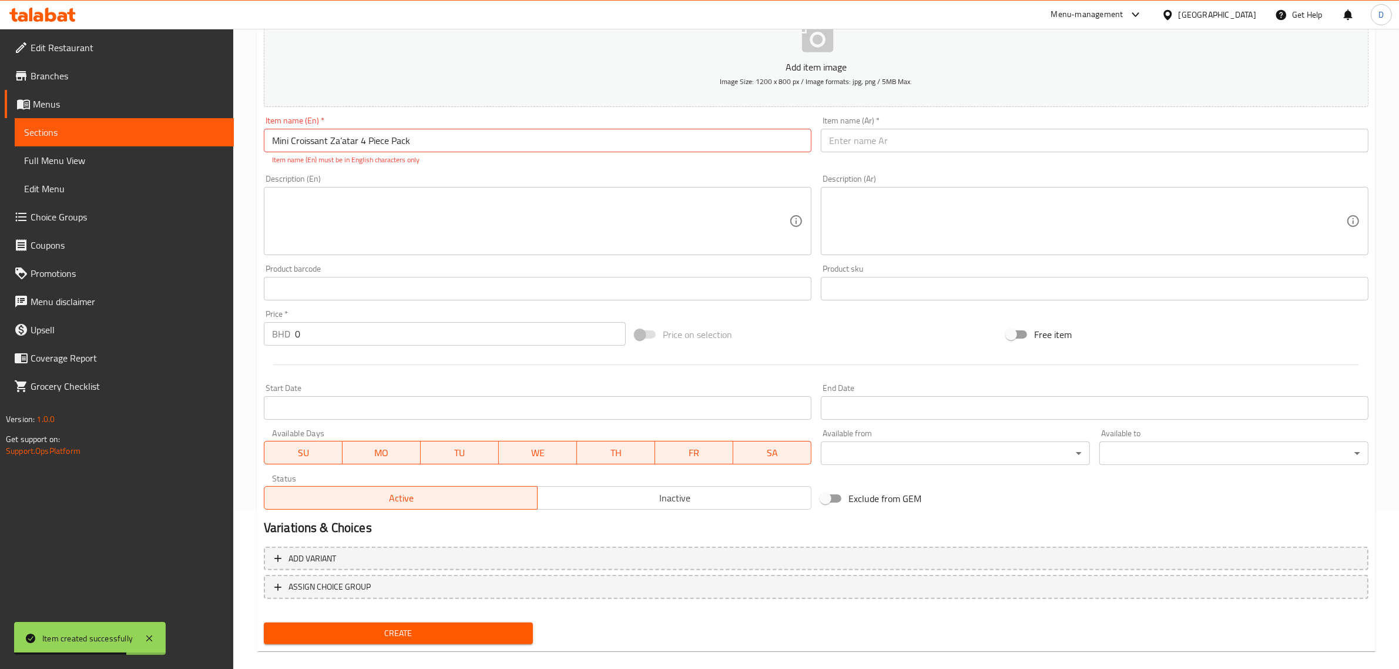
click at [903, 139] on input "text" at bounding box center [1095, 141] width 548 height 24
paste input "[PERSON_NAME] زعتر علبة 4 قطع"
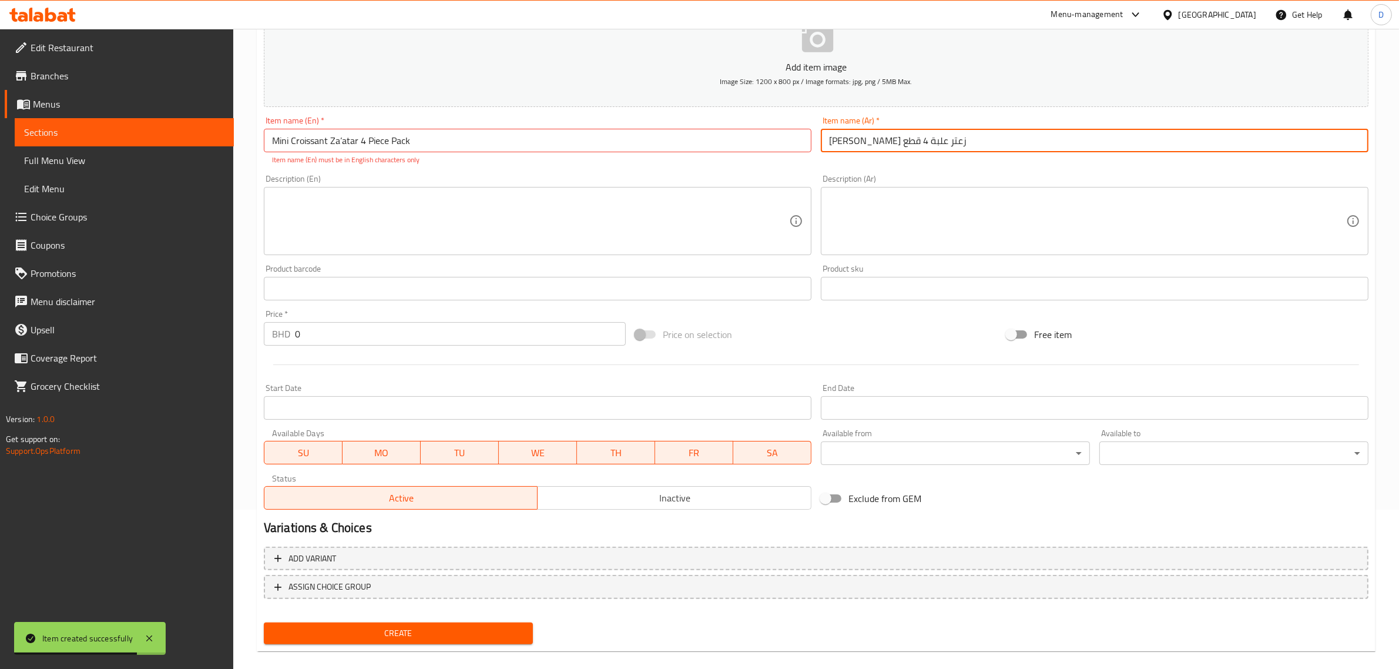
type input "[PERSON_NAME] زعتر علبة 4 قطع"
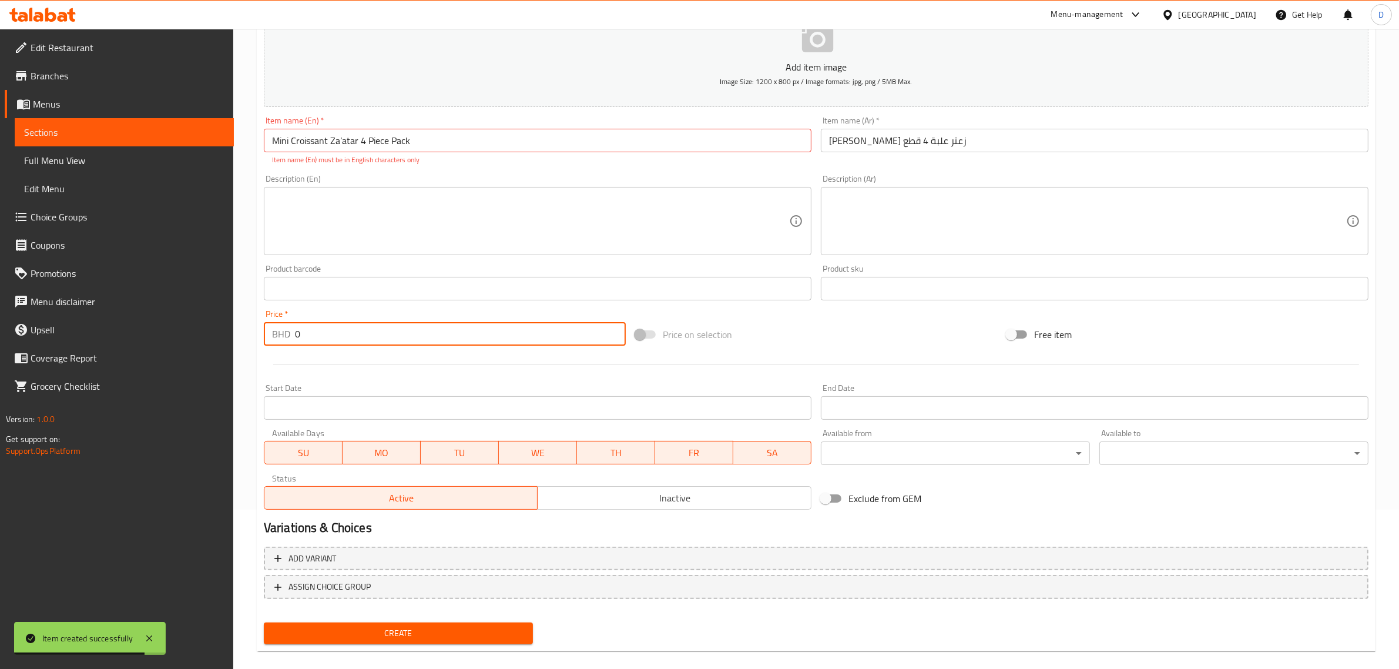
drag, startPoint x: 417, startPoint y: 334, endPoint x: 238, endPoint y: 338, distance: 179.3
click at [238, 338] on div "Home / Restaurants management / Menus / Sections / item / create Croissants sec…" at bounding box center [816, 277] width 1166 height 814
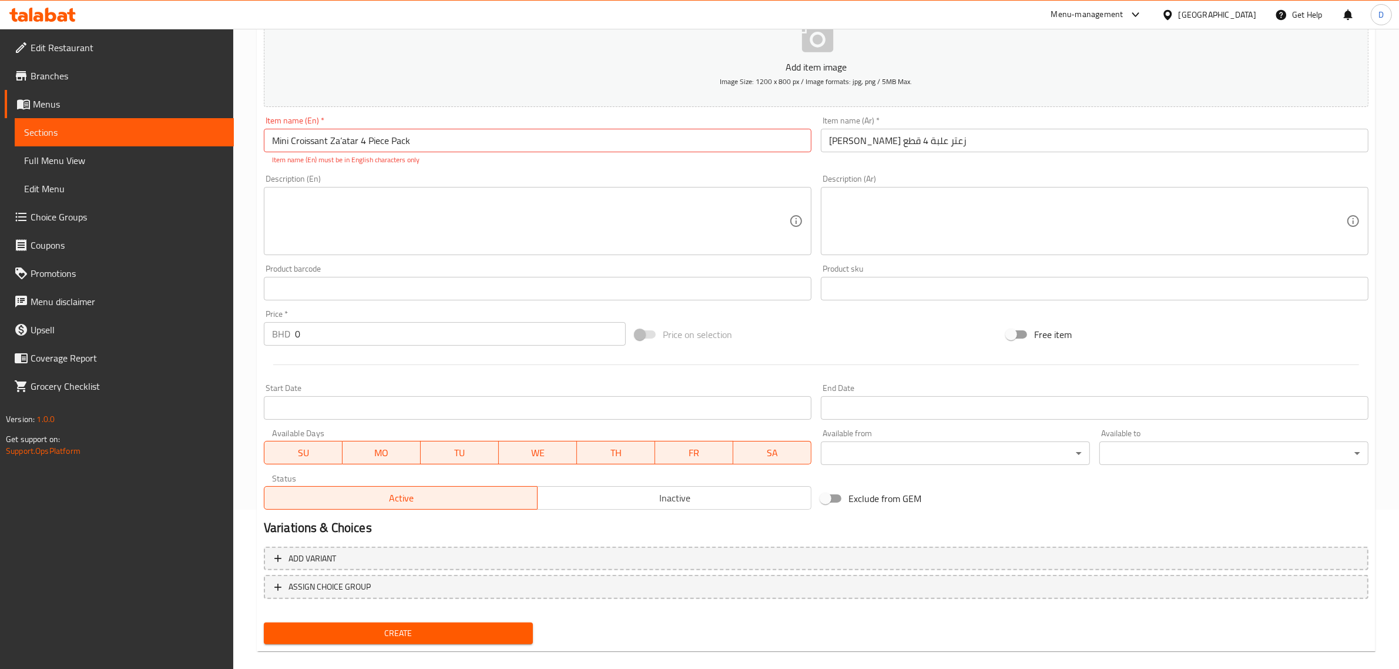
click at [385, 347] on div "Price   * BHD 0 Price *" at bounding box center [444, 327] width 371 height 45
click at [386, 329] on input "0" at bounding box center [460, 334] width 331 height 24
paste input "1.600"
click at [386, 329] on input "01.600" at bounding box center [460, 334] width 331 height 24
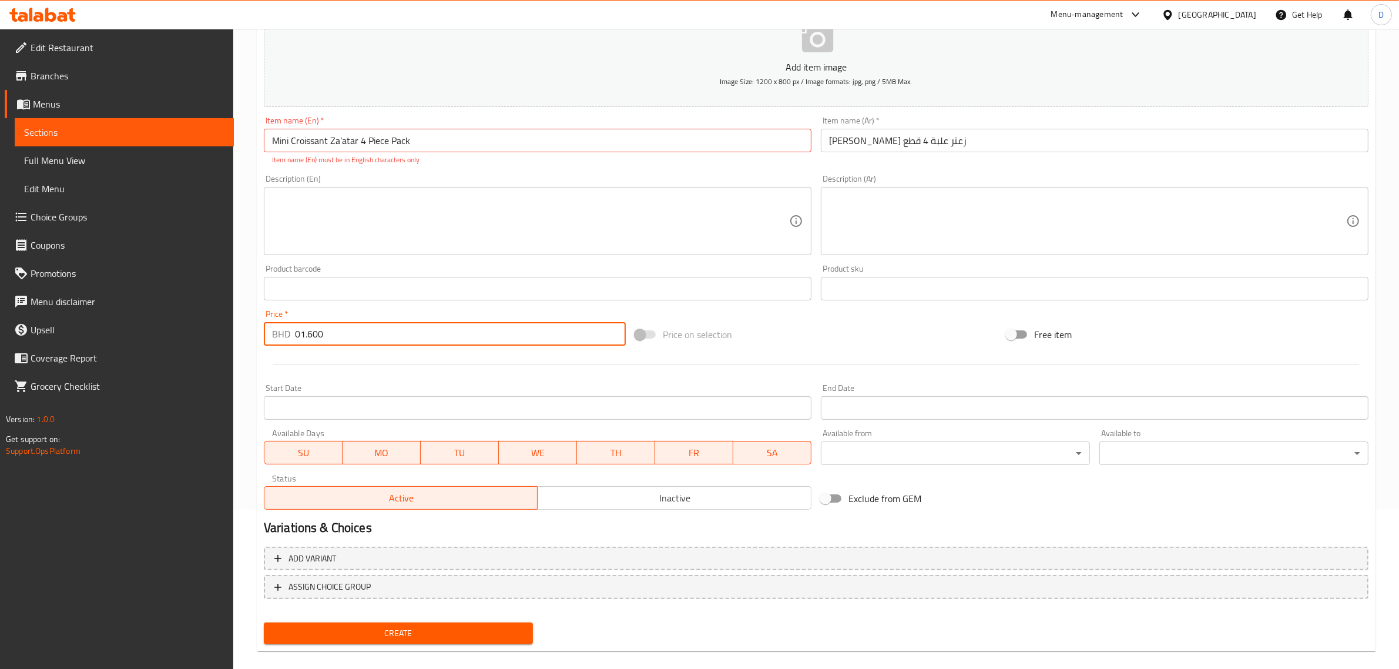
click at [386, 329] on input "01.600" at bounding box center [460, 334] width 331 height 24
paste input "number"
type input "1.600"
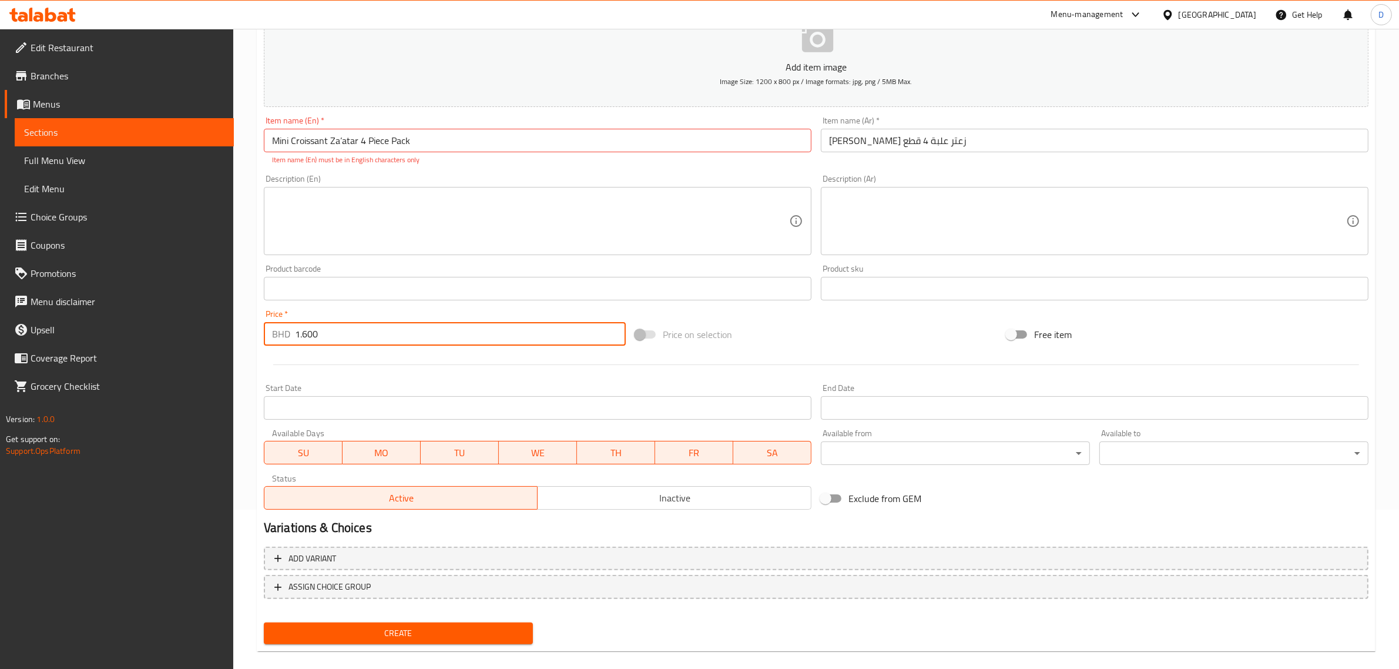
click at [342, 140] on input "Mini Croissant Za’atar 4 Piece Pack" at bounding box center [538, 141] width 548 height 24
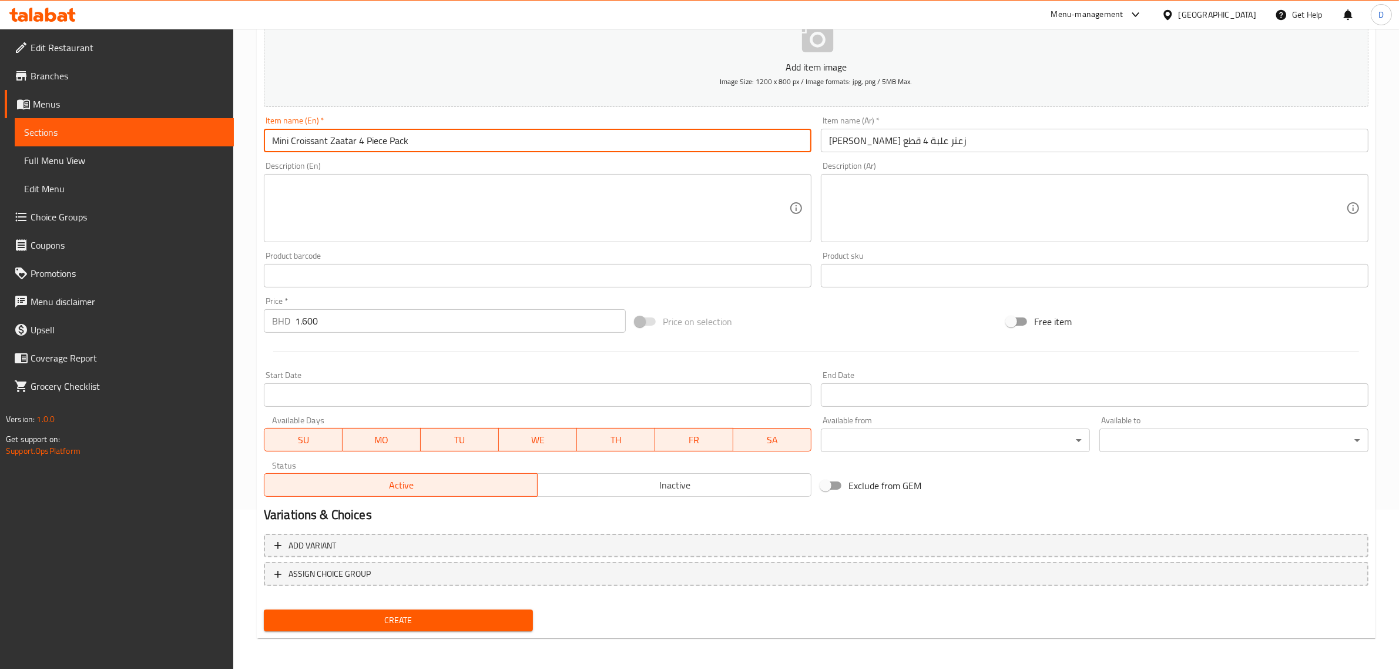
type input "Mini Croissant Zaatar 4 Piece Pack"
click at [384, 618] on span "Create" at bounding box center [398, 620] width 250 height 15
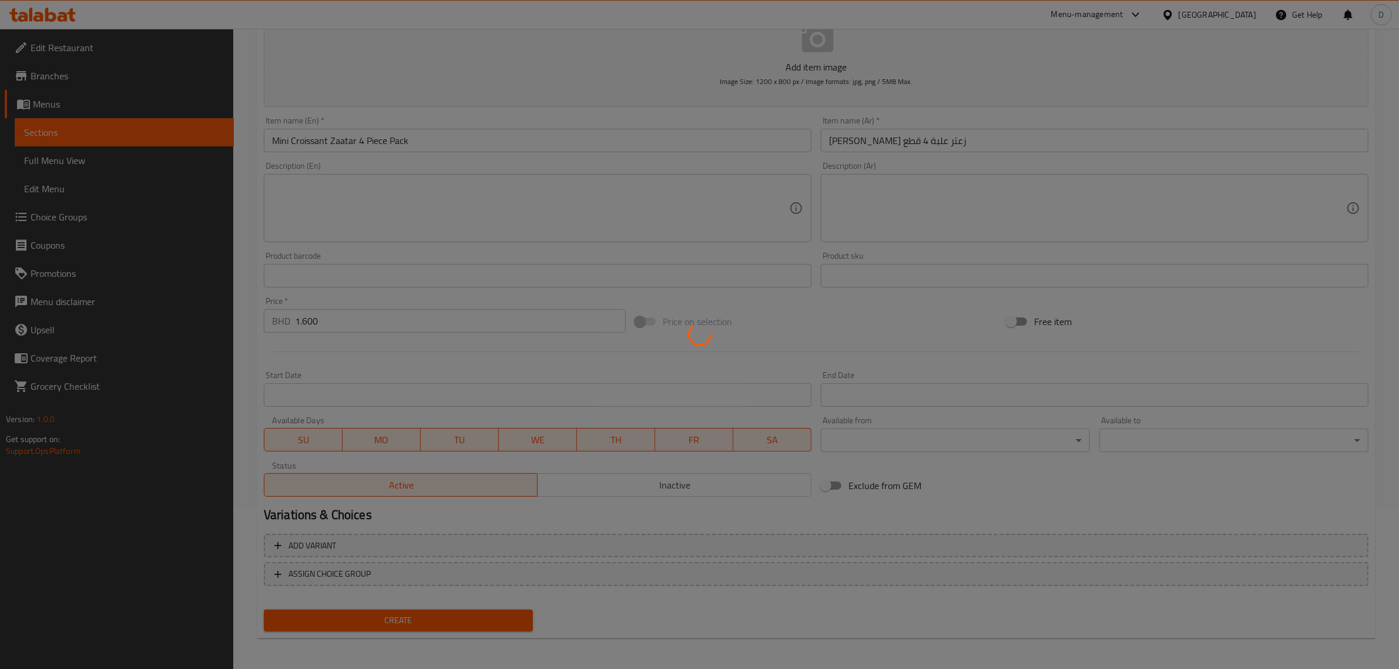
type input "0"
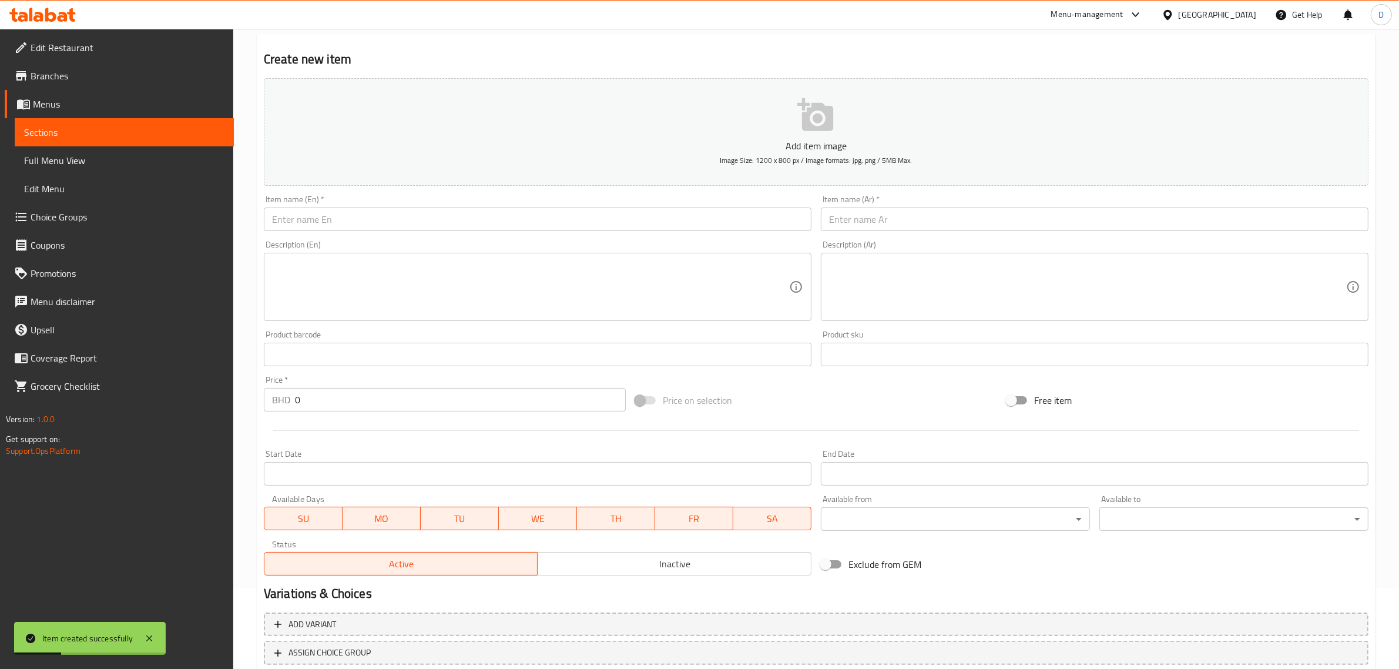
scroll to position [0, 0]
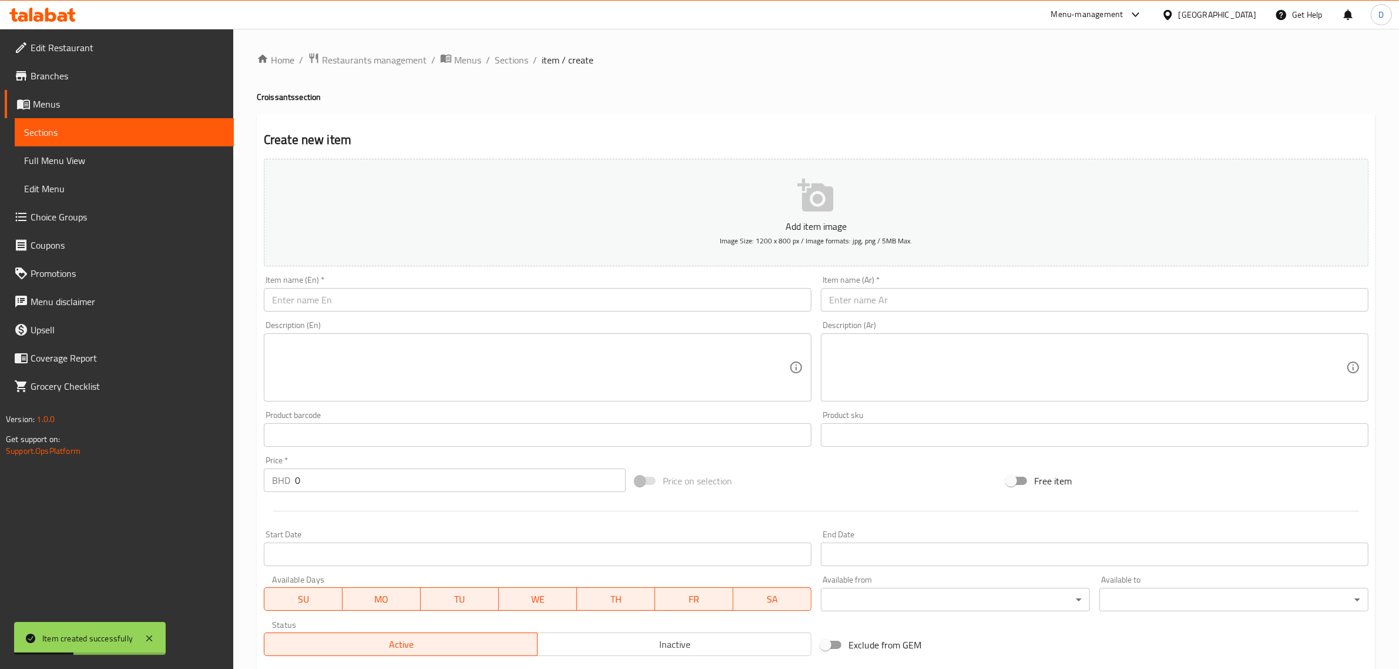
click at [514, 71] on div "Home / Restaurants management / Menus / Sections / item / create Croissants sec…" at bounding box center [816, 429] width 1119 height 754
click at [517, 66] on span "Sections" at bounding box center [511, 60] width 33 height 14
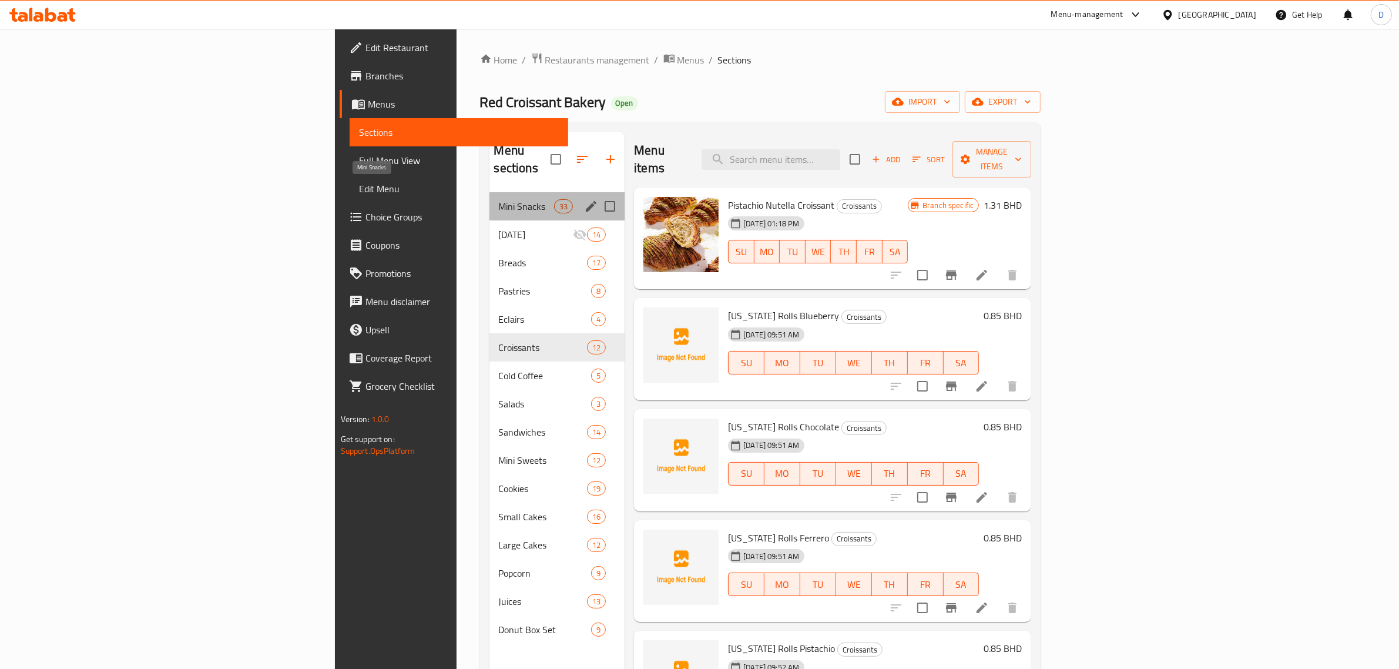
click at [499, 199] on span "Mini Snacks" at bounding box center [526, 206] width 55 height 14
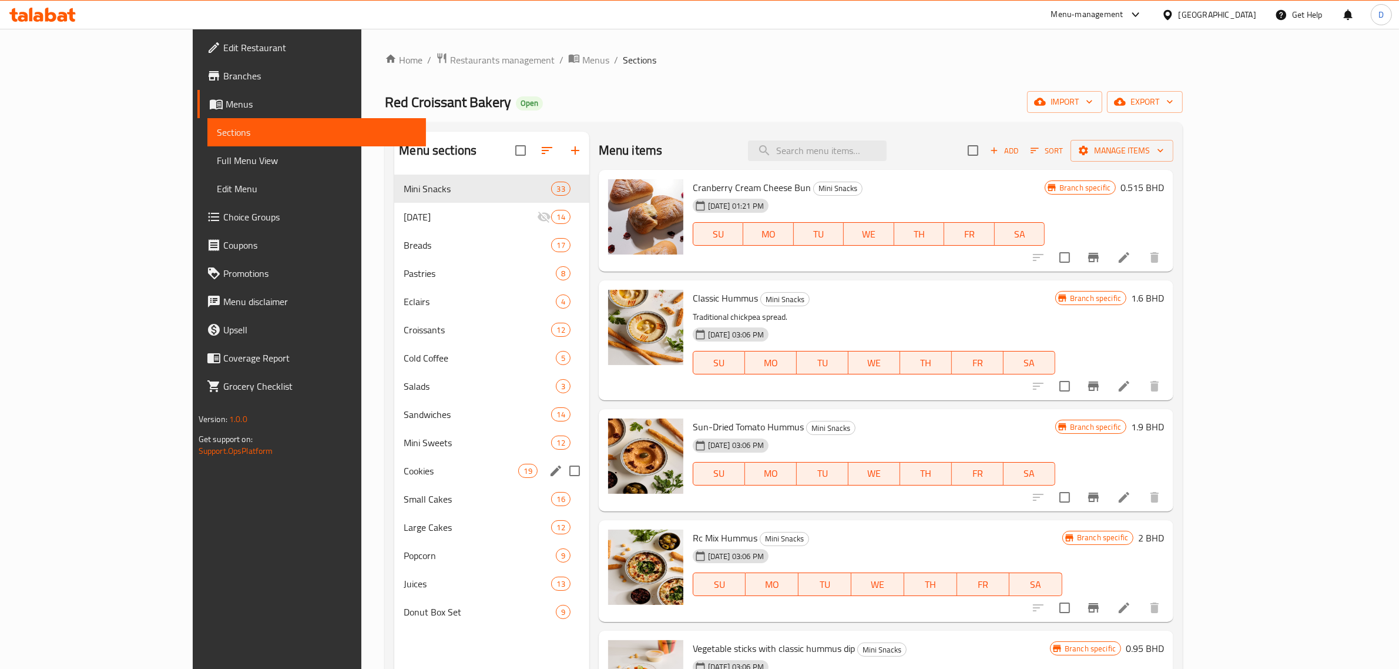
click at [404, 444] on span "Mini Sweets" at bounding box center [477, 442] width 147 height 14
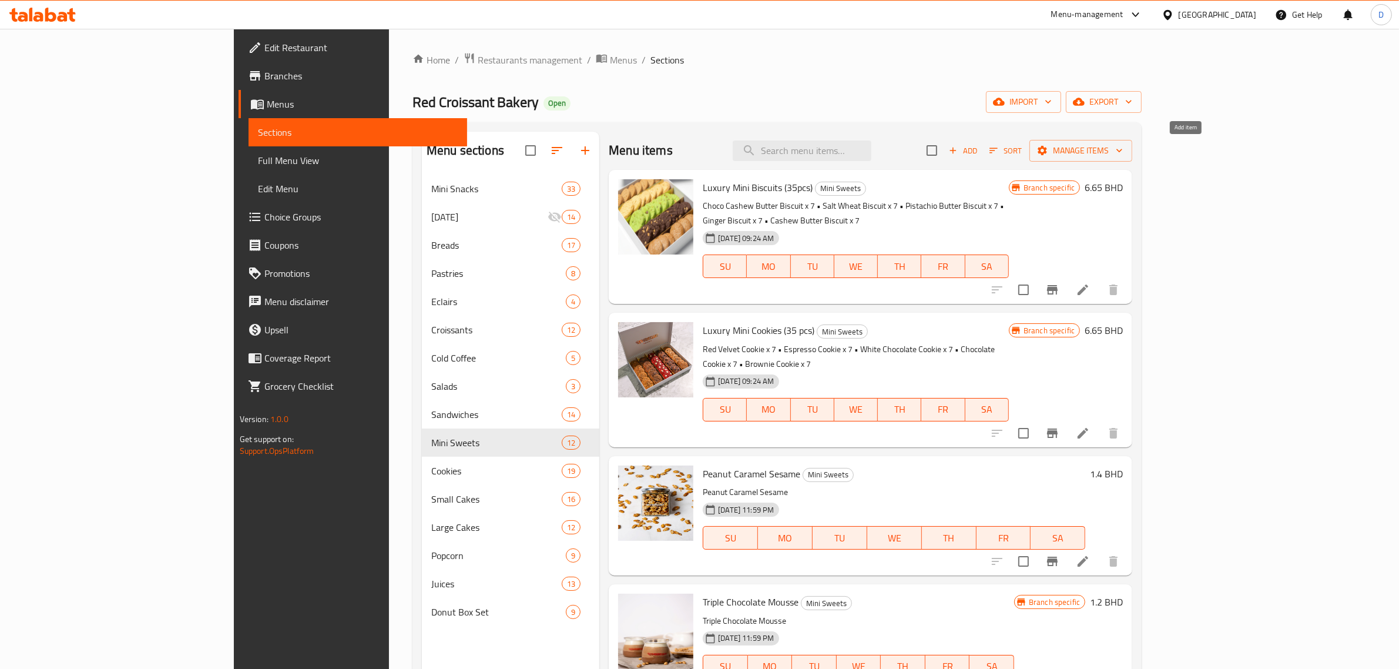
click at [958, 152] on icon "button" at bounding box center [953, 150] width 11 height 11
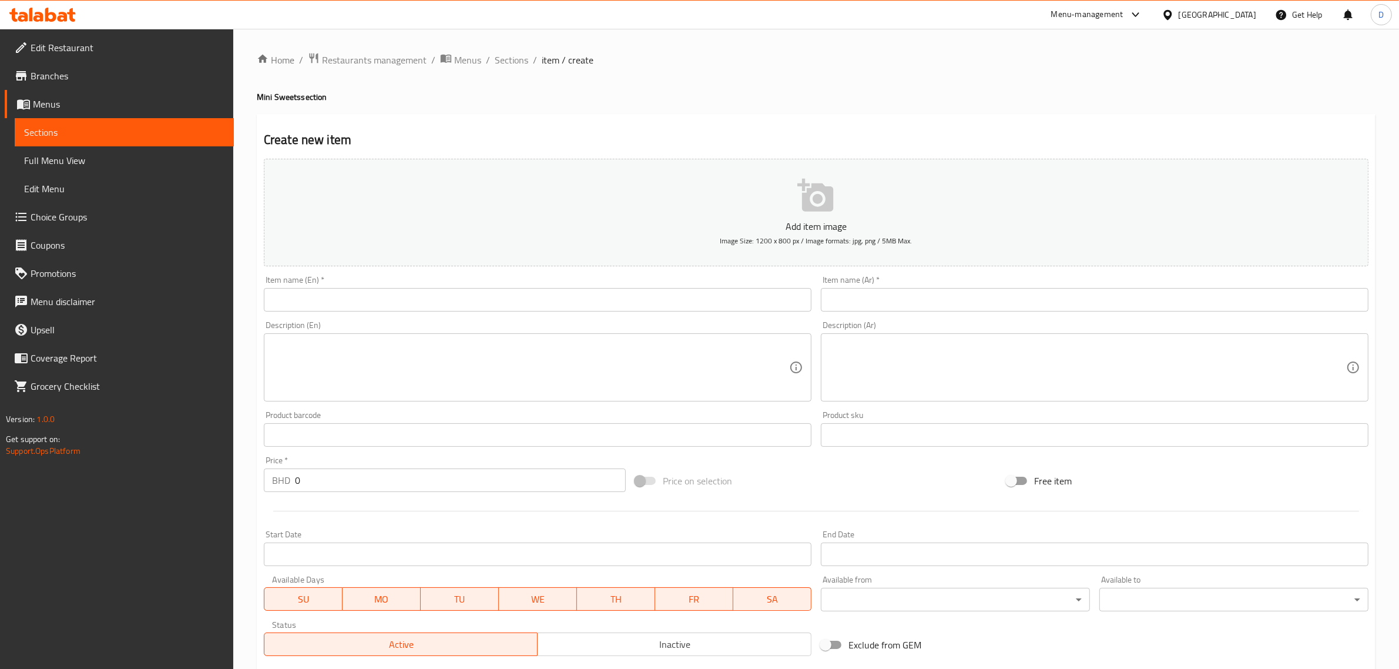
drag, startPoint x: 485, startPoint y: 310, endPoint x: 486, endPoint y: 304, distance: 6.5
click at [485, 308] on input "text" at bounding box center [538, 300] width 548 height 24
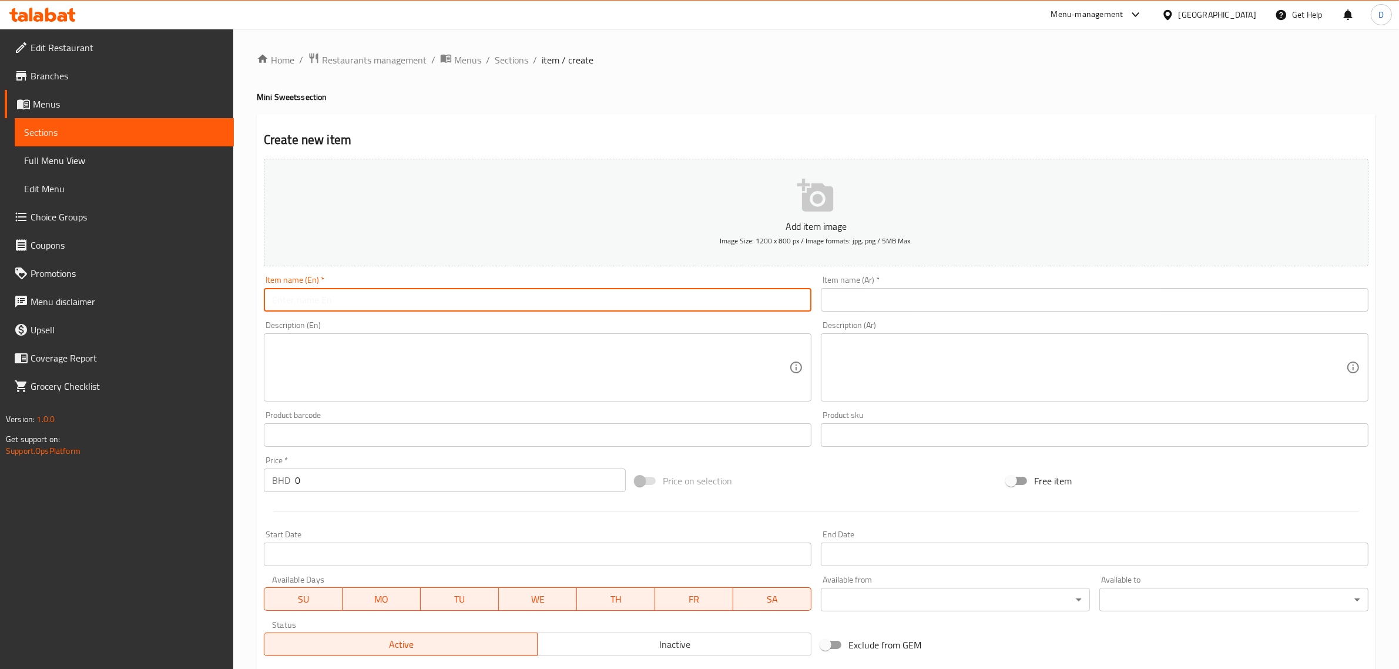
paste input "Brownie Cupcakes 5 Mini Piece Pack"
drag, startPoint x: 486, startPoint y: 303, endPoint x: 175, endPoint y: 304, distance: 311.4
click at [175, 304] on div "Edit Restaurant Branches Menus Sections Full Menu View Edit Menu Choice Groups …" at bounding box center [699, 429] width 1399 height 801
type input "Brownie Cupcakes 5 Mini Piece Pack"
click at [906, 300] on input "text" at bounding box center [1095, 300] width 548 height 24
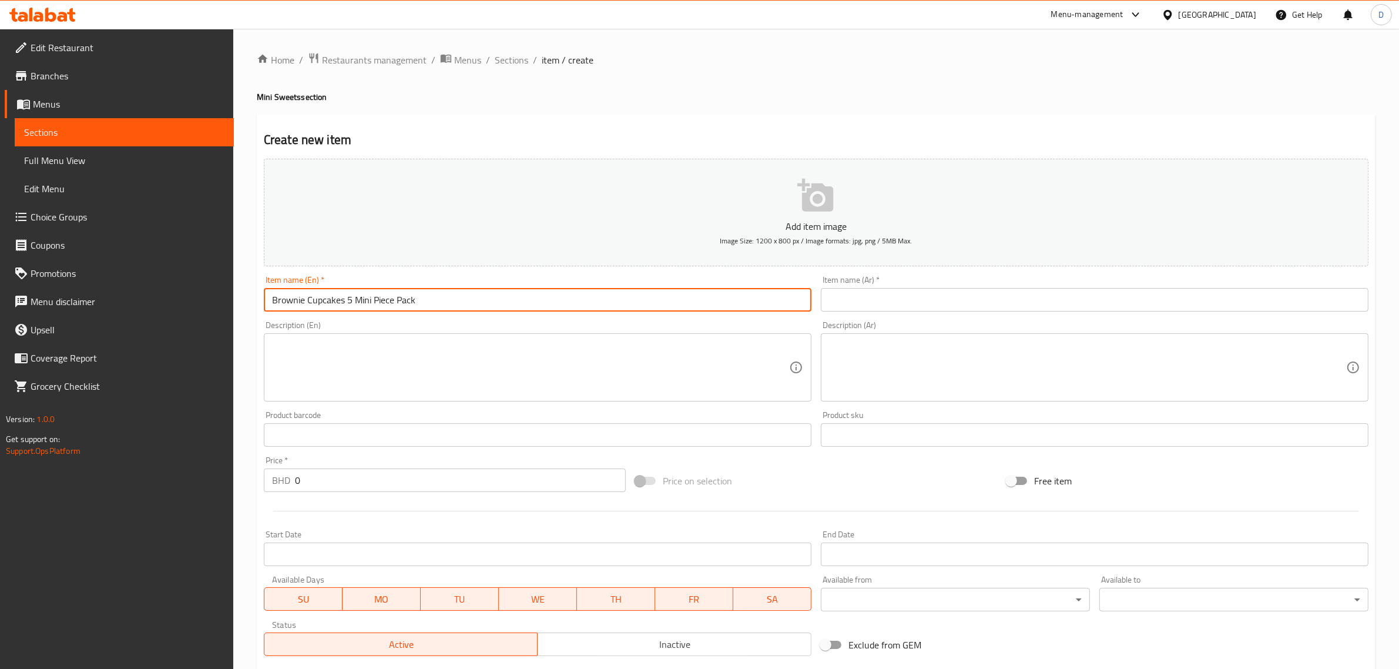
paste input "كب [PERSON_NAME] - عبوة من 5 قطع صغيرة"
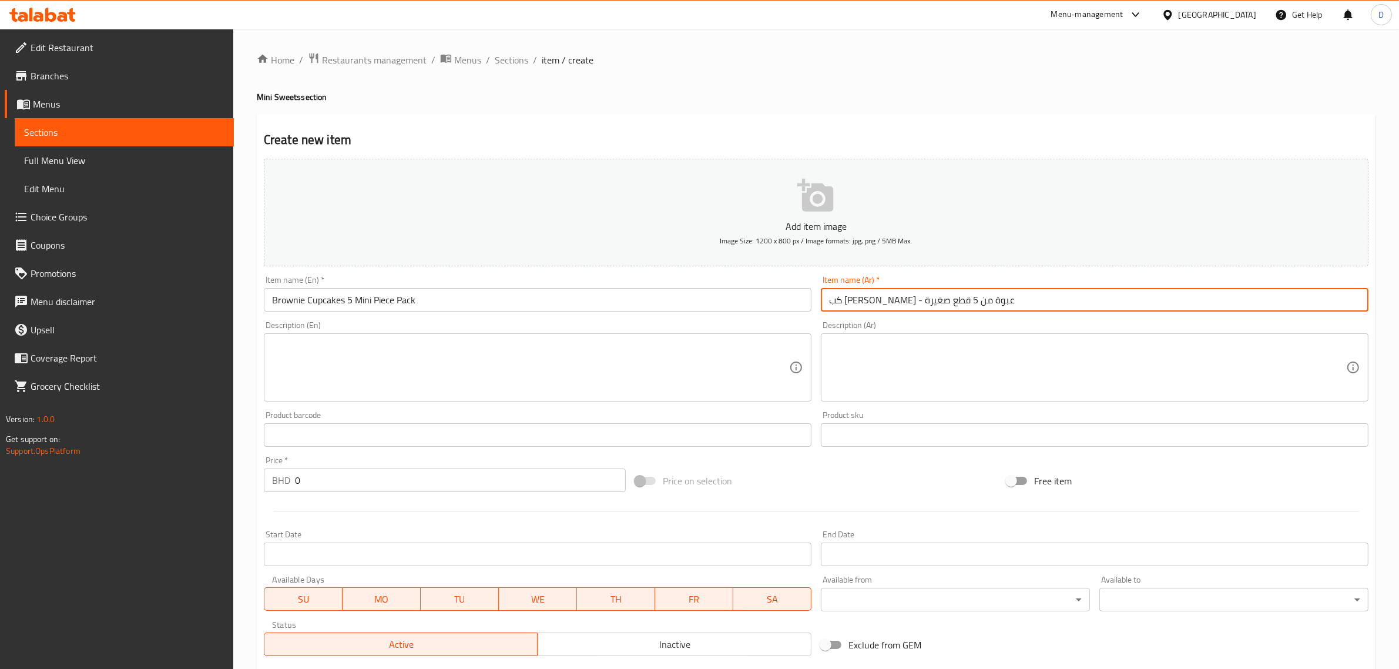
type input "كب [PERSON_NAME] - عبوة من 5 قطع صغيرة"
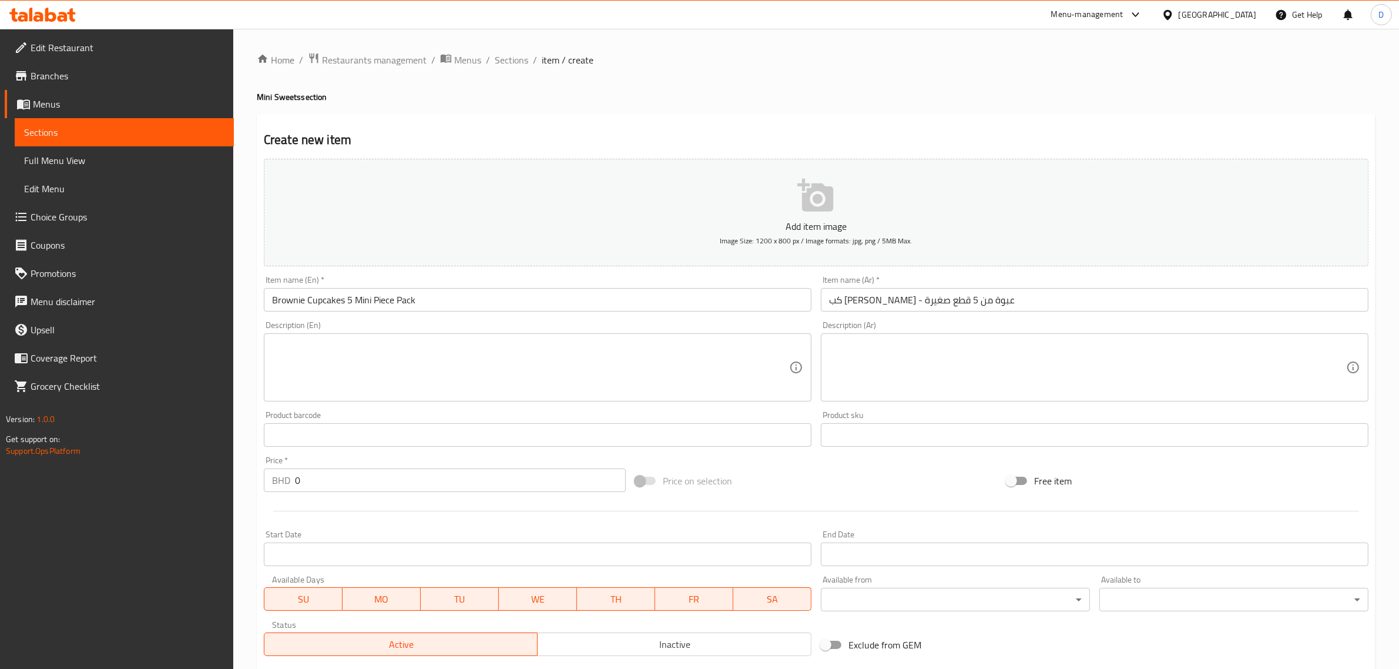
drag, startPoint x: 403, startPoint y: 466, endPoint x: 298, endPoint y: 481, distance: 105.6
click at [307, 477] on div "Price   * BHD 0 Price *" at bounding box center [445, 474] width 362 height 36
click at [317, 477] on input "0" at bounding box center [460, 480] width 331 height 24
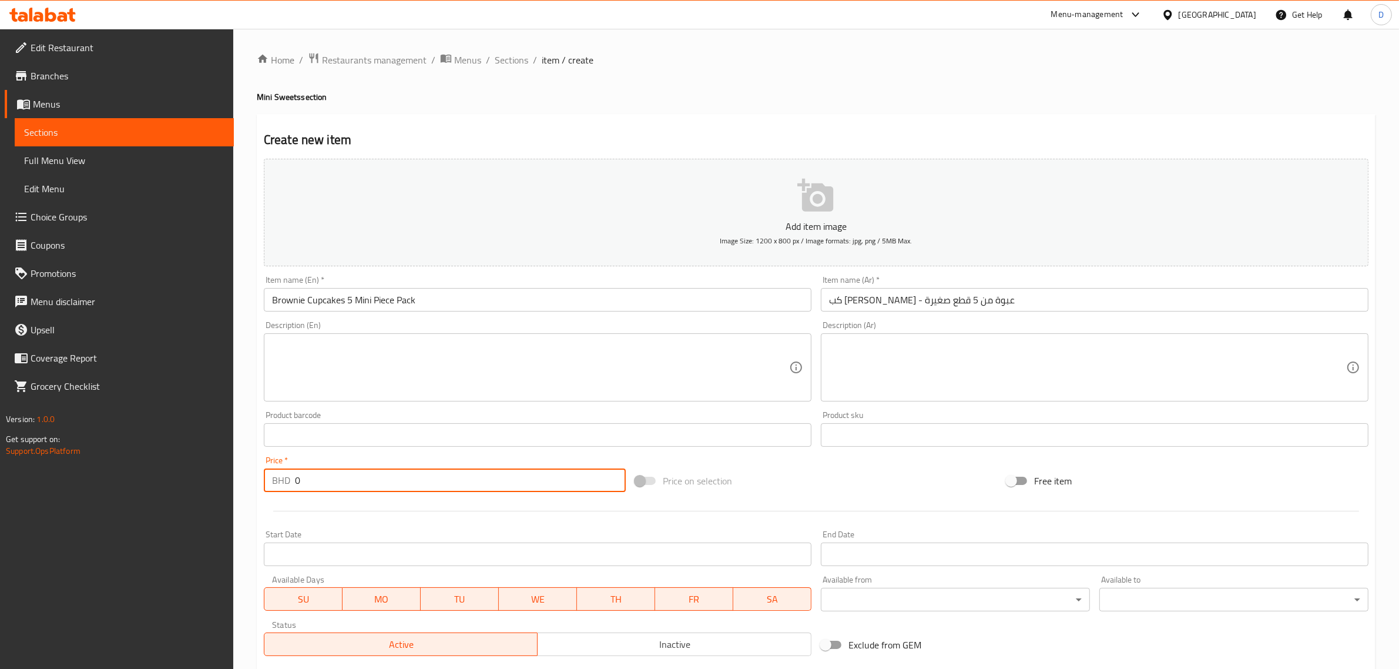
paste input "2.20"
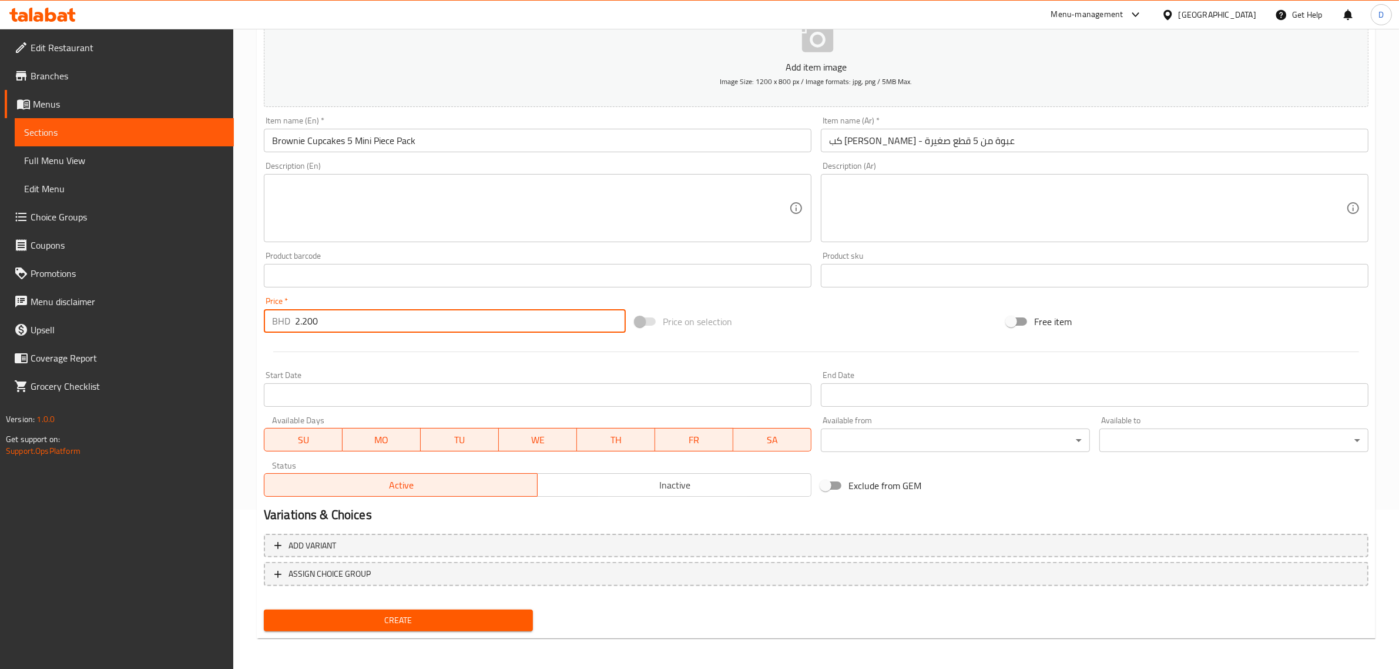
type input "2.200"
click at [377, 614] on span "Create" at bounding box center [398, 620] width 250 height 15
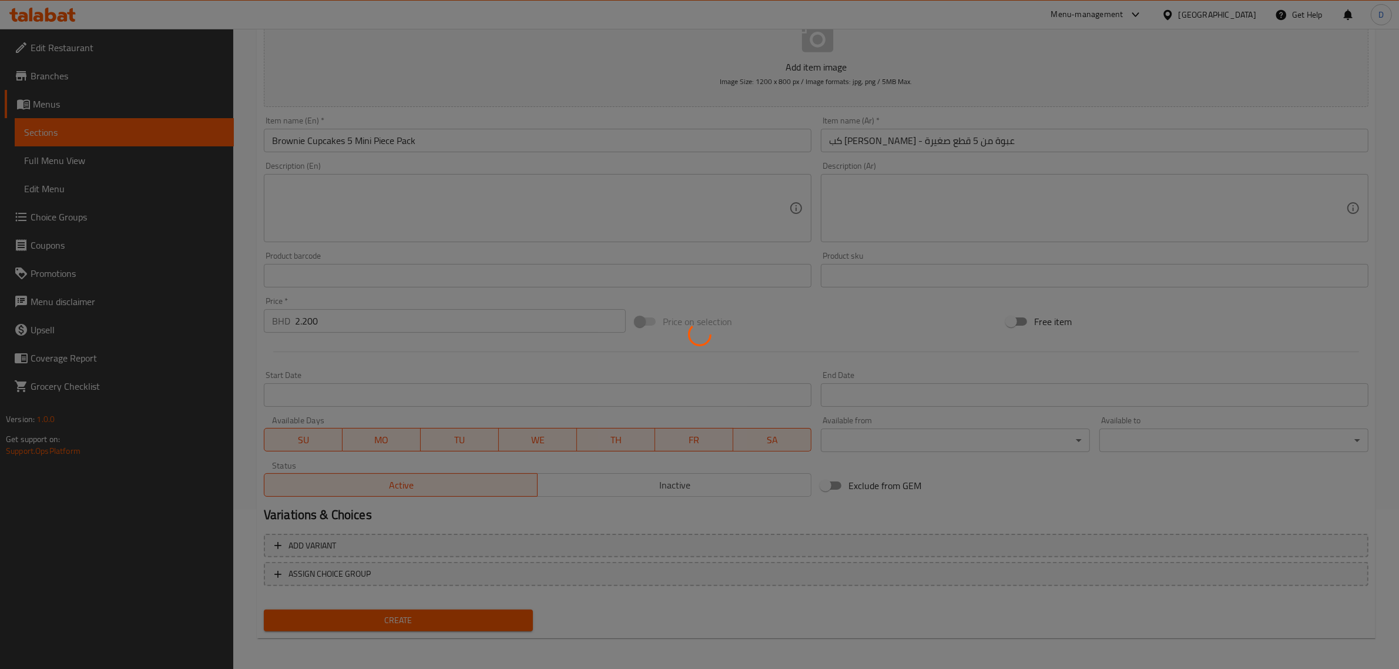
type input "0"
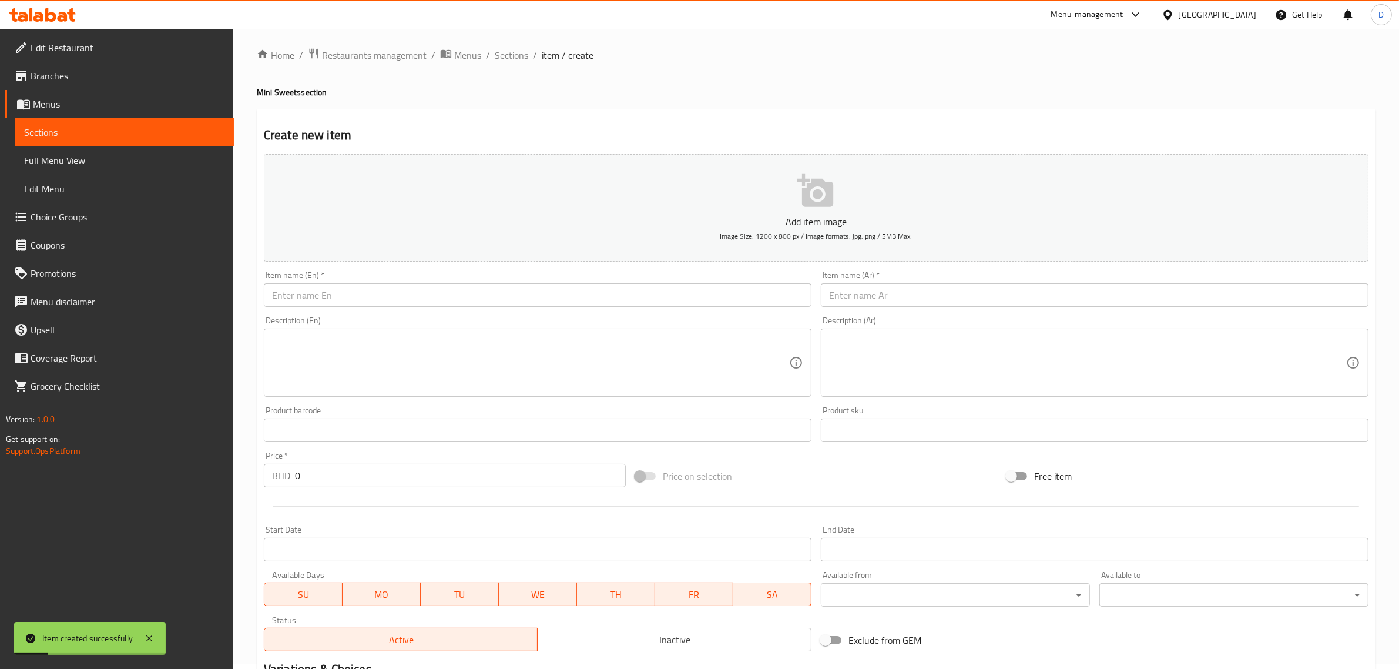
scroll to position [0, 0]
click at [522, 63] on span "Sections" at bounding box center [511, 60] width 33 height 14
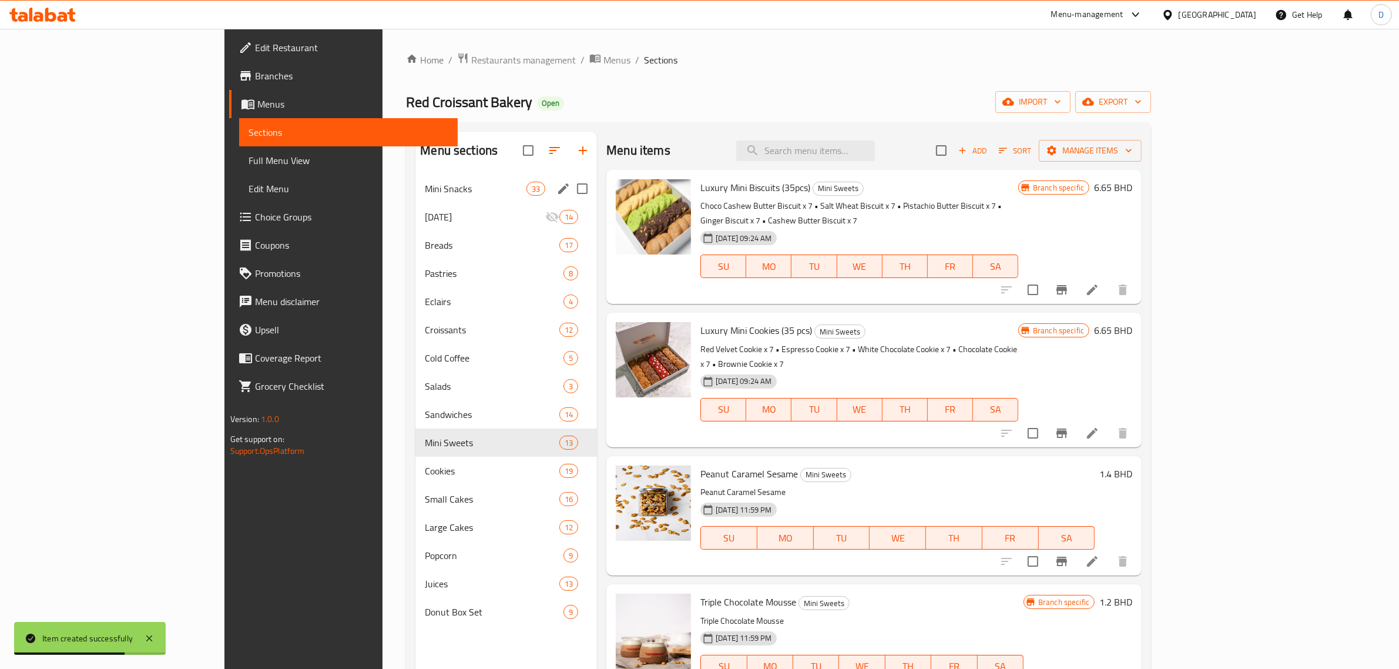
click at [415, 196] on div "Mini Snacks 33" at bounding box center [506, 189] width 182 height 28
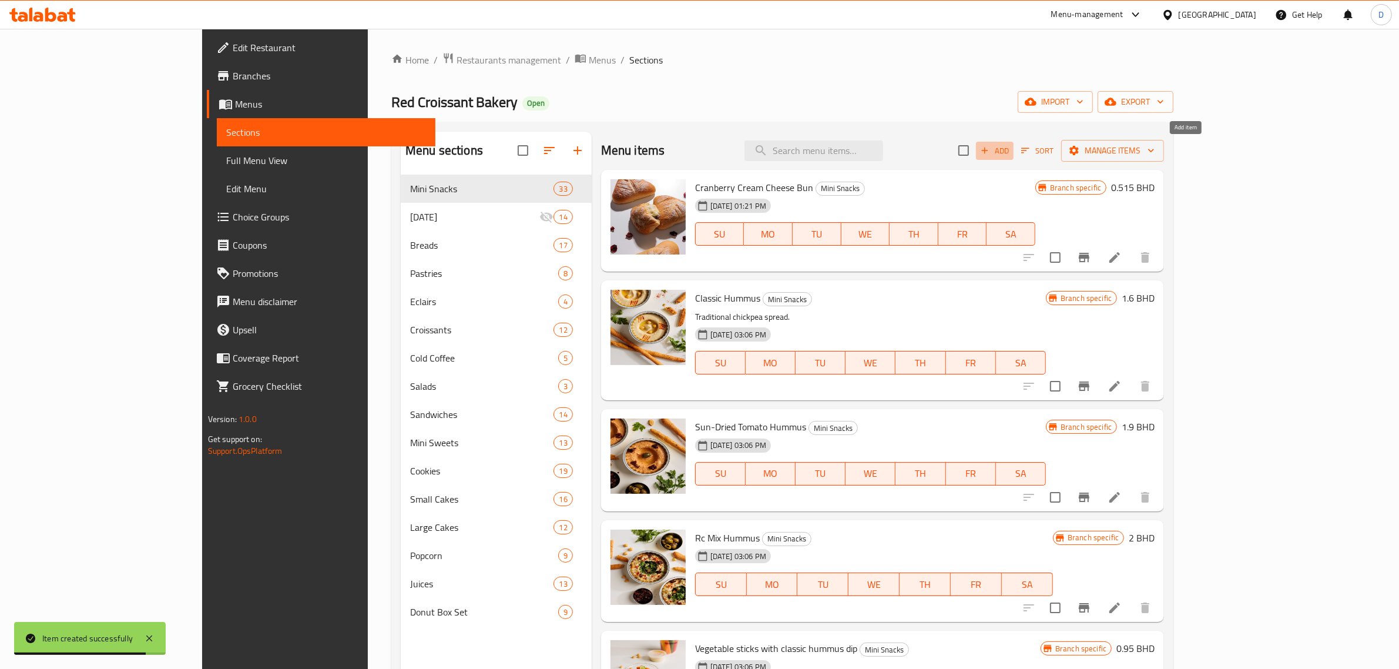
click at [1014, 160] on button "Add" at bounding box center [995, 151] width 38 height 18
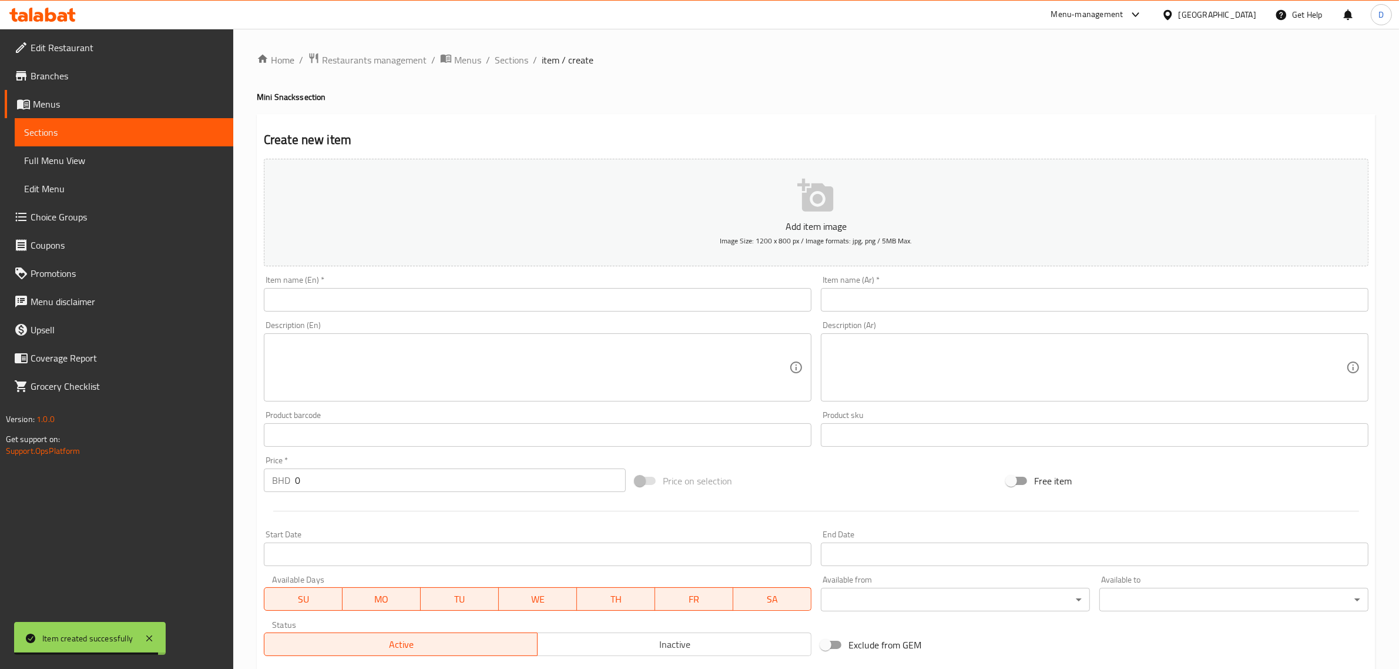
click at [394, 297] on input "text" at bounding box center [538, 300] width 548 height 24
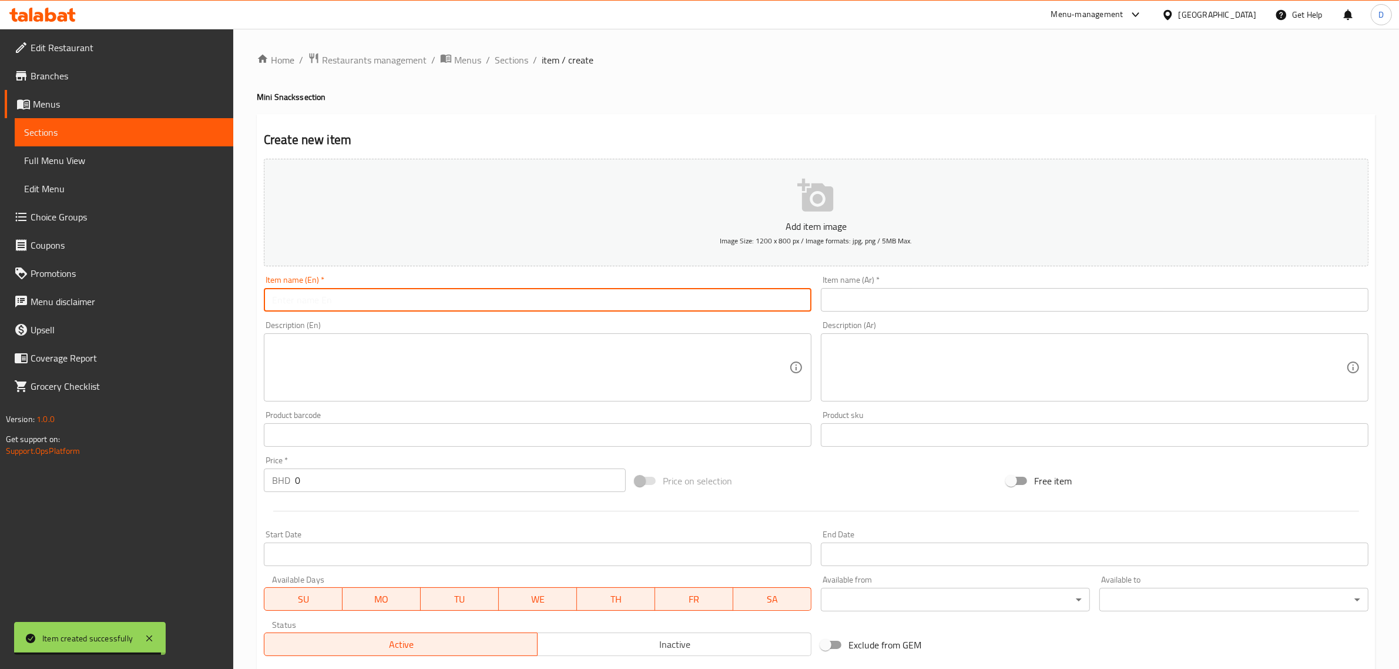
paste input "Italian Olive Toast"
drag, startPoint x: 395, startPoint y: 304, endPoint x: 186, endPoint y: 307, distance: 208.6
click at [186, 307] on div "Edit Restaurant Branches Menus Sections Full Menu View Edit Menu Choice Groups …" at bounding box center [699, 429] width 1399 height 801
type input "Italian Olive Toast"
click at [907, 295] on input "text" at bounding box center [1095, 300] width 548 height 24
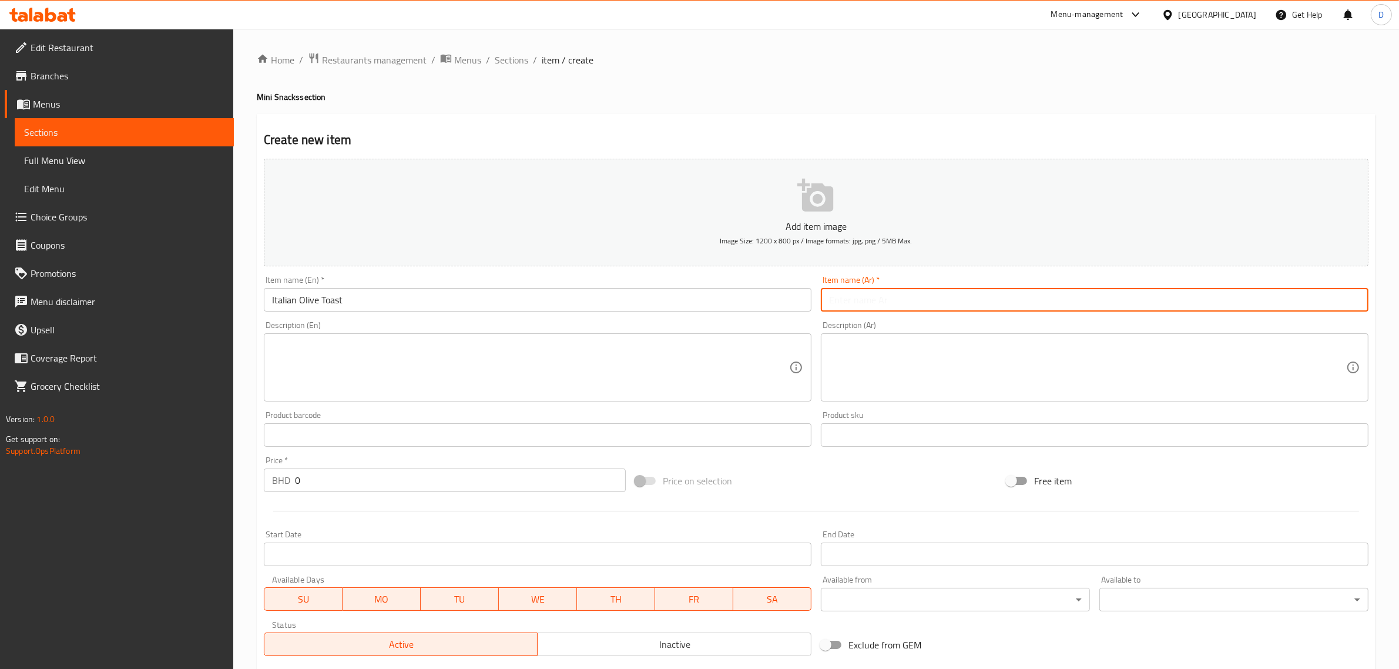
paste input "توست الزيتون الإيطالي"
type input "توست الزيتون الإيطالي"
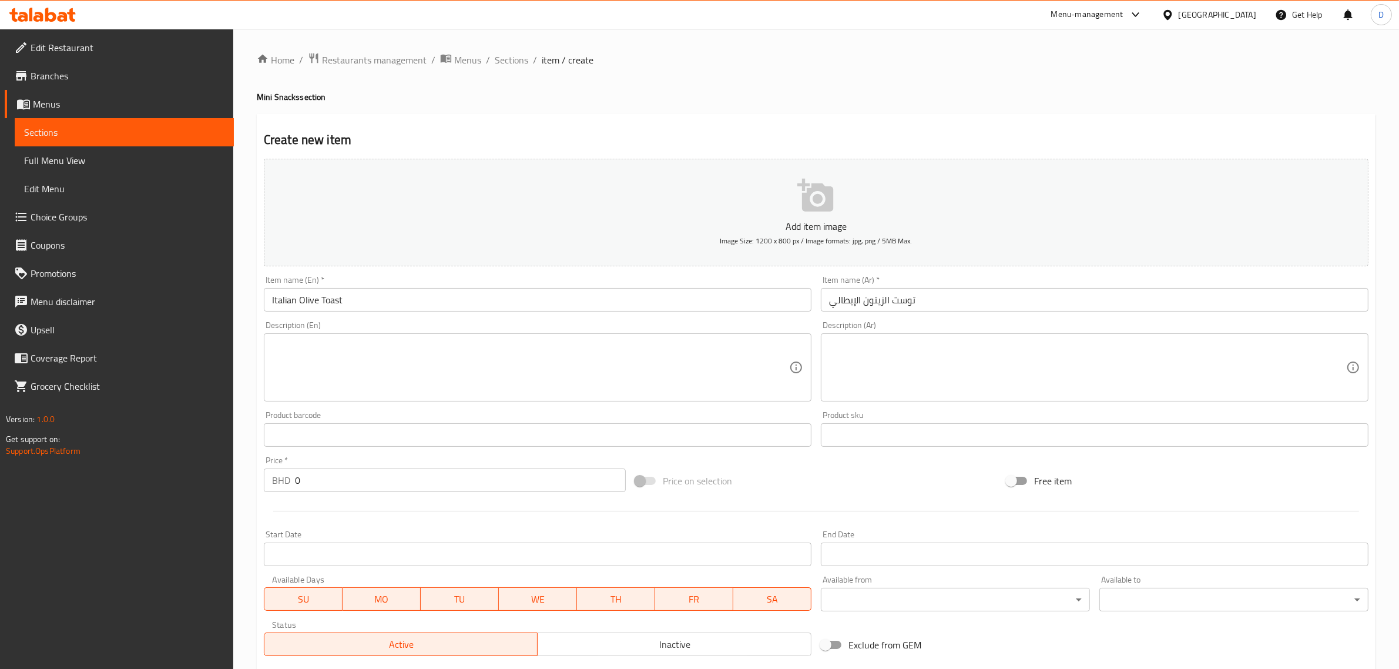
drag, startPoint x: 318, startPoint y: 477, endPoint x: 251, endPoint y: 479, distance: 67.0
click at [251, 479] on div "Home / Restaurants management / Menus / Sections / item / create Mini Snacks se…" at bounding box center [816, 429] width 1166 height 801
paste input "1.475"
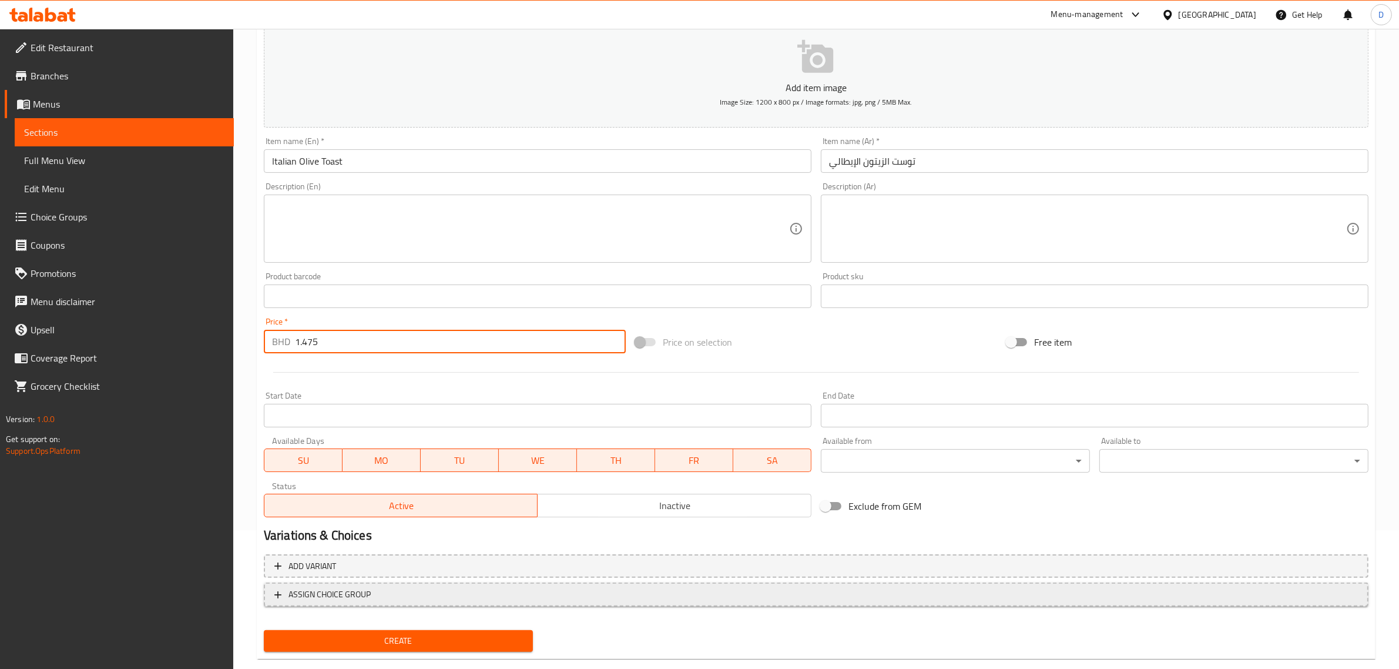
scroll to position [159, 0]
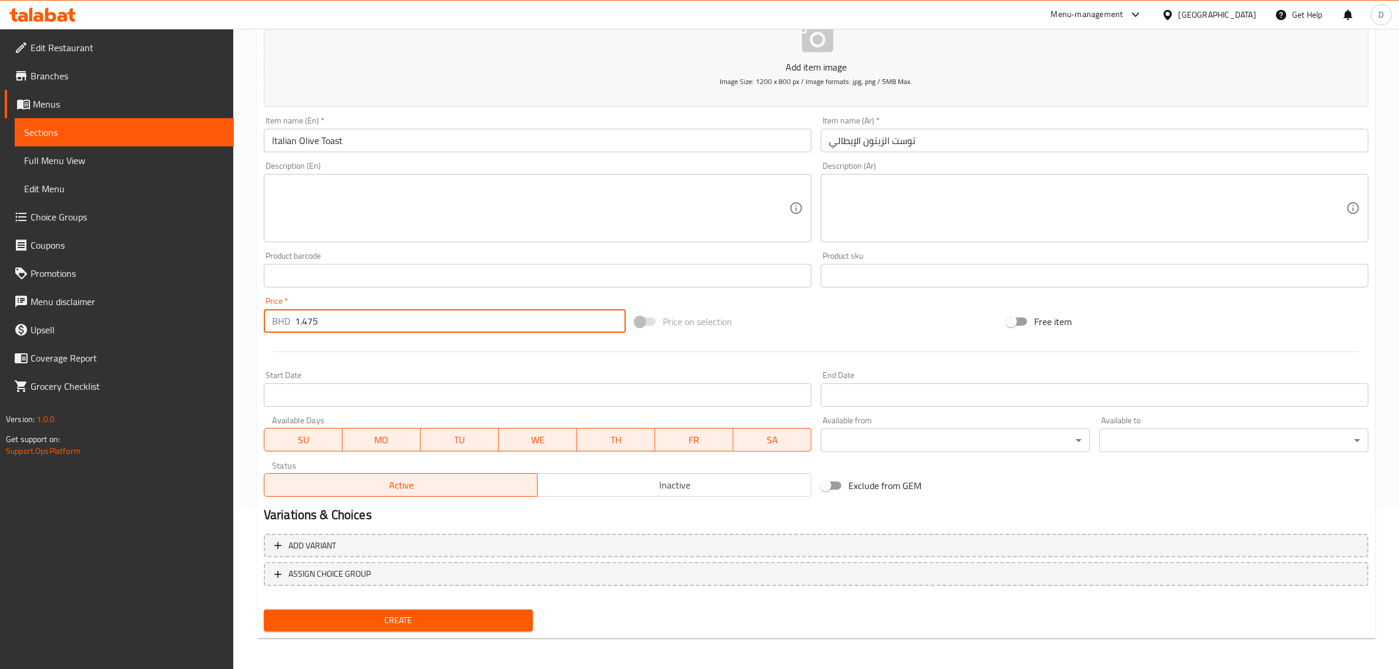
type input "1.475"
click at [398, 615] on span "Create" at bounding box center [398, 620] width 250 height 15
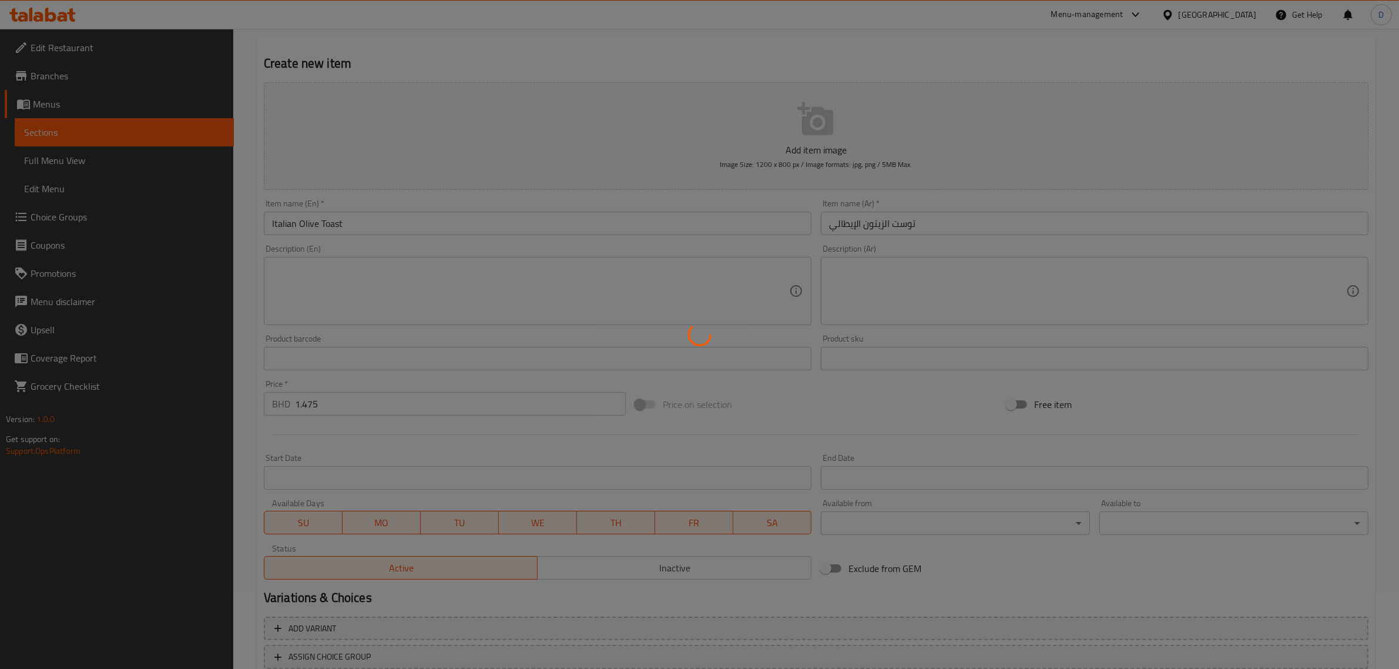
scroll to position [0, 0]
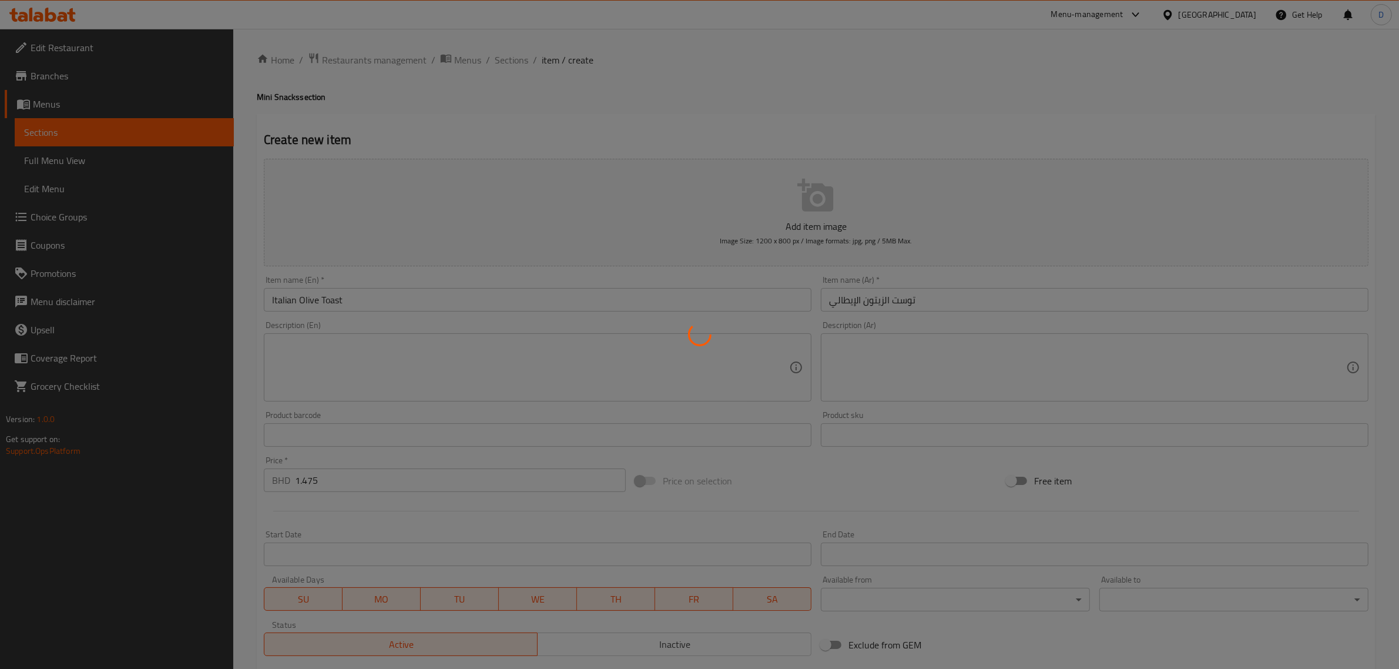
type input "0"
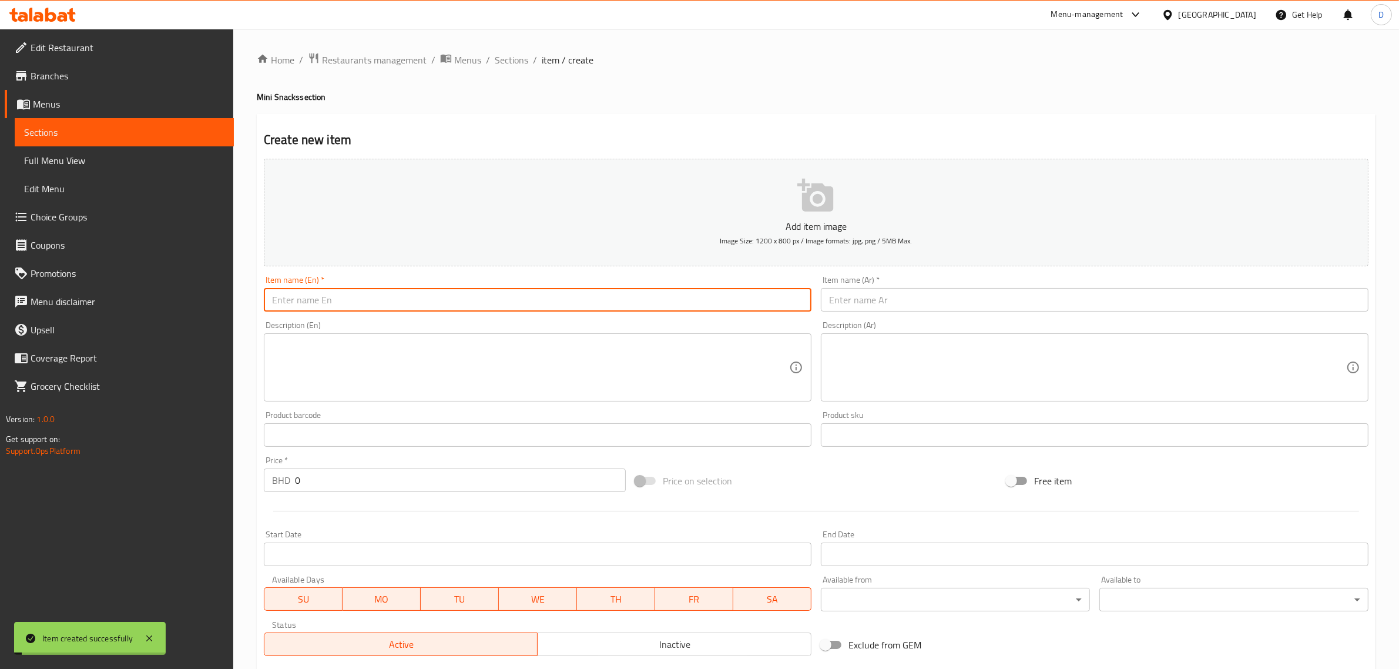
click at [414, 298] on input "text" at bounding box center [538, 300] width 548 height 24
paste input "Italian Pizza Toast"
drag, startPoint x: 415, startPoint y: 301, endPoint x: 177, endPoint y: 303, distance: 238.0
click at [177, 303] on div "Edit Restaurant Branches Menus Sections Full Menu View Edit Menu Choice Groups …" at bounding box center [699, 429] width 1399 height 801
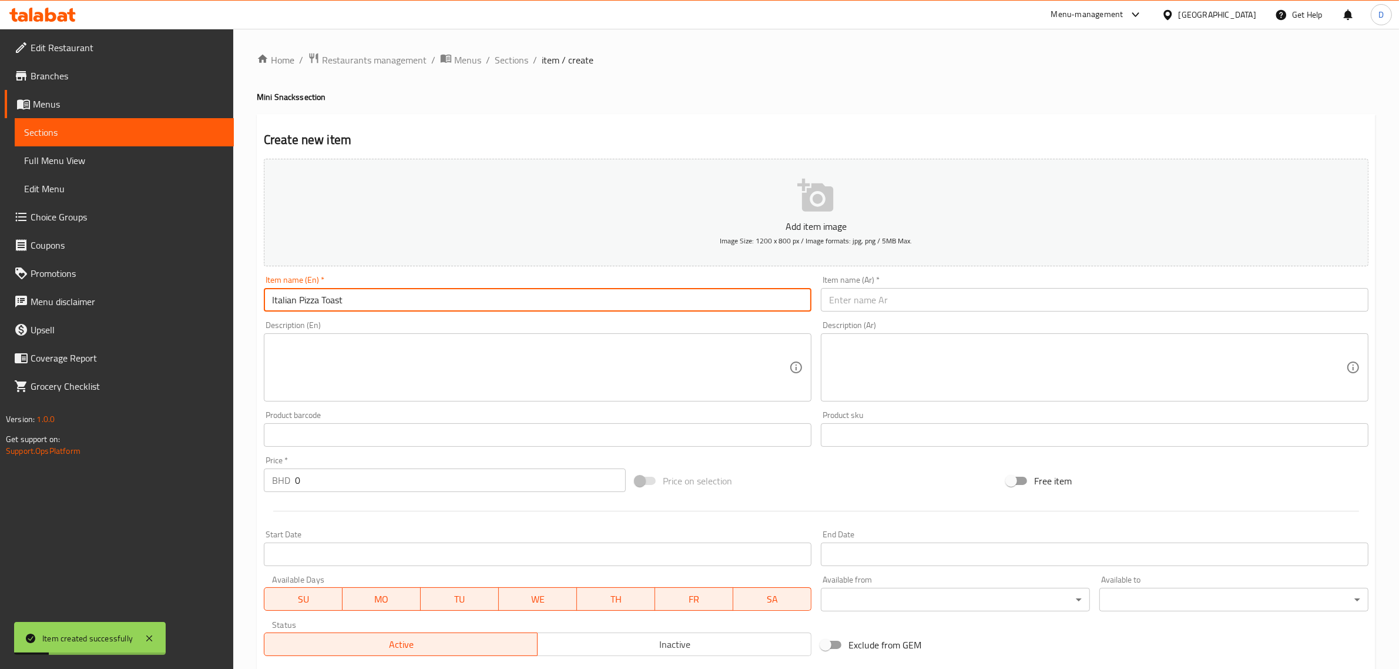
type input "Italian Pizza Toast"
click at [878, 310] on input "text" at bounding box center [1095, 300] width 548 height 24
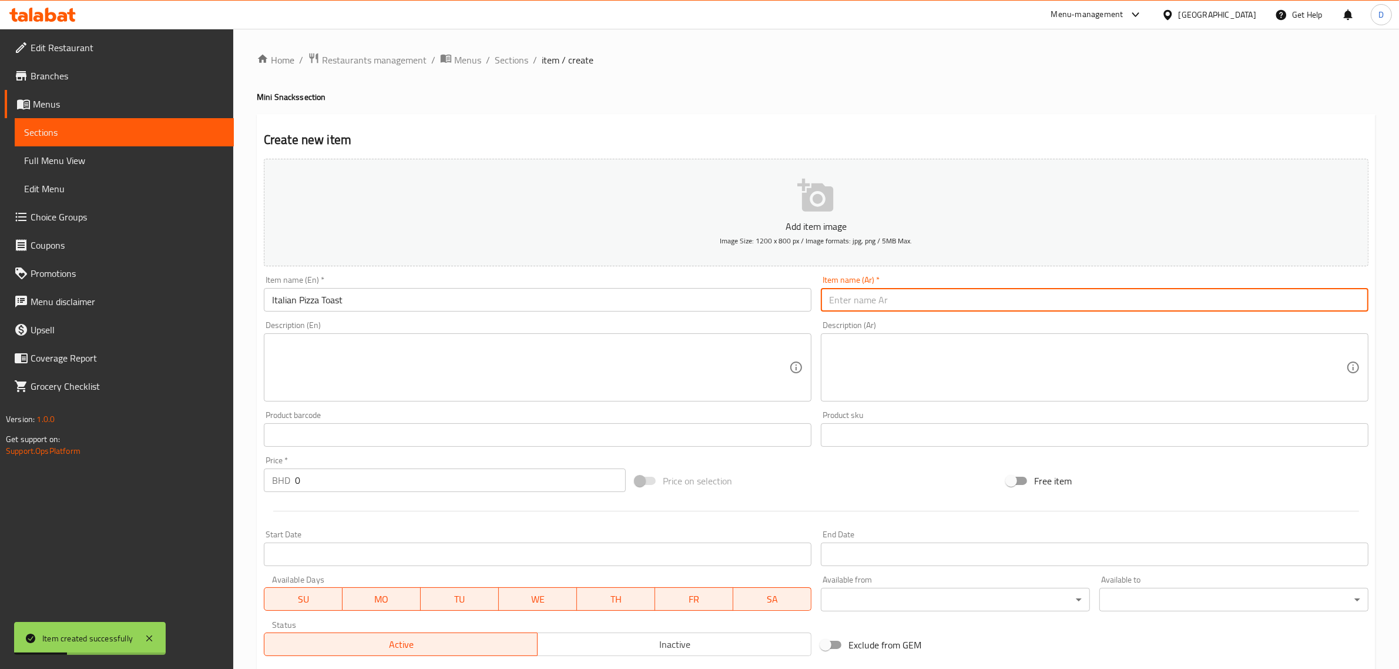
paste input "توست البيتزا الإيطالية"
type input "توست البيتزا الإيطالية"
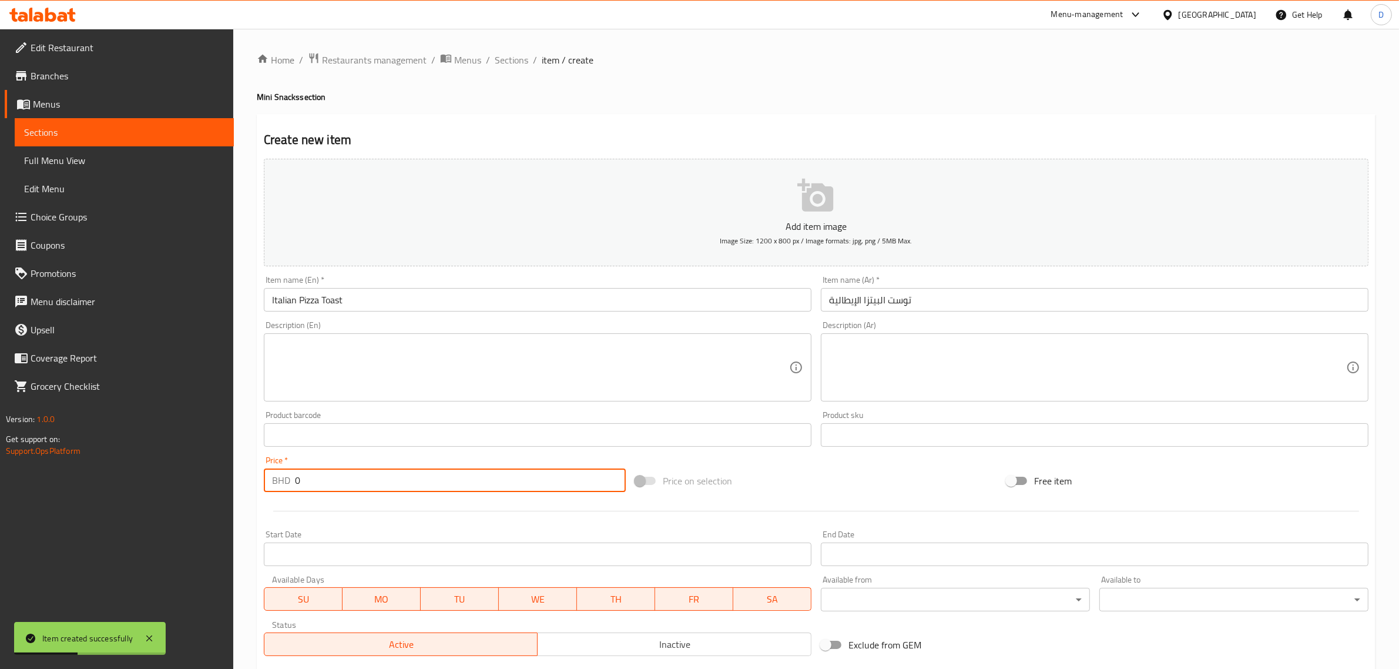
drag, startPoint x: 334, startPoint y: 480, endPoint x: 239, endPoint y: 484, distance: 95.3
click at [241, 483] on div "Home / Restaurants management / Menus / Sections / item / create Mini Snacks se…" at bounding box center [816, 429] width 1166 height 801
click at [378, 489] on input "0" at bounding box center [460, 480] width 331 height 24
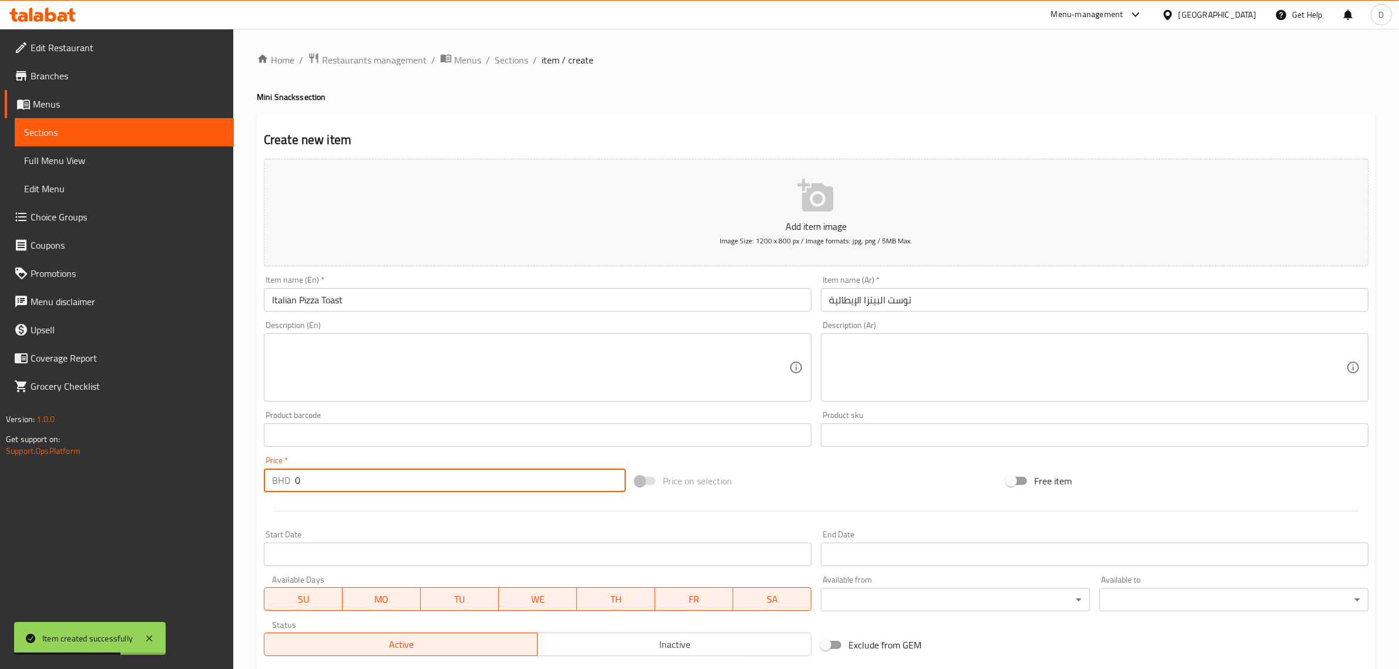
paste input "1.475"
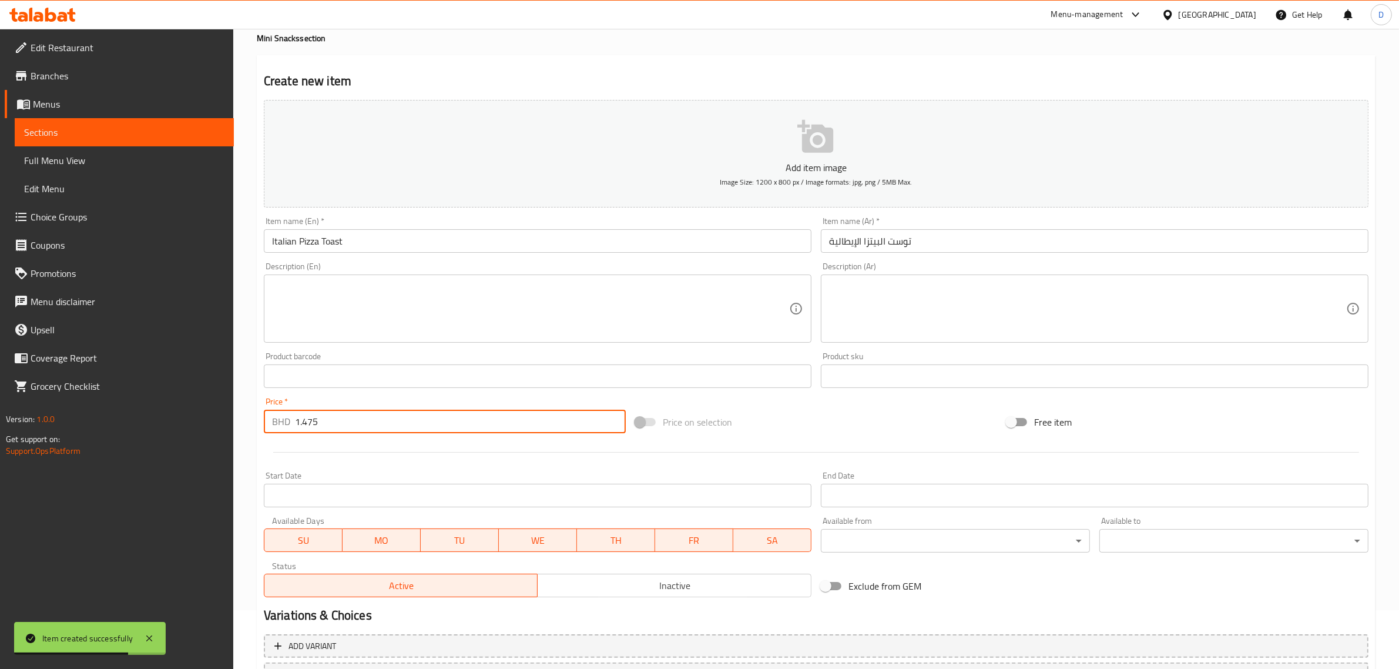
scroll to position [159, 0]
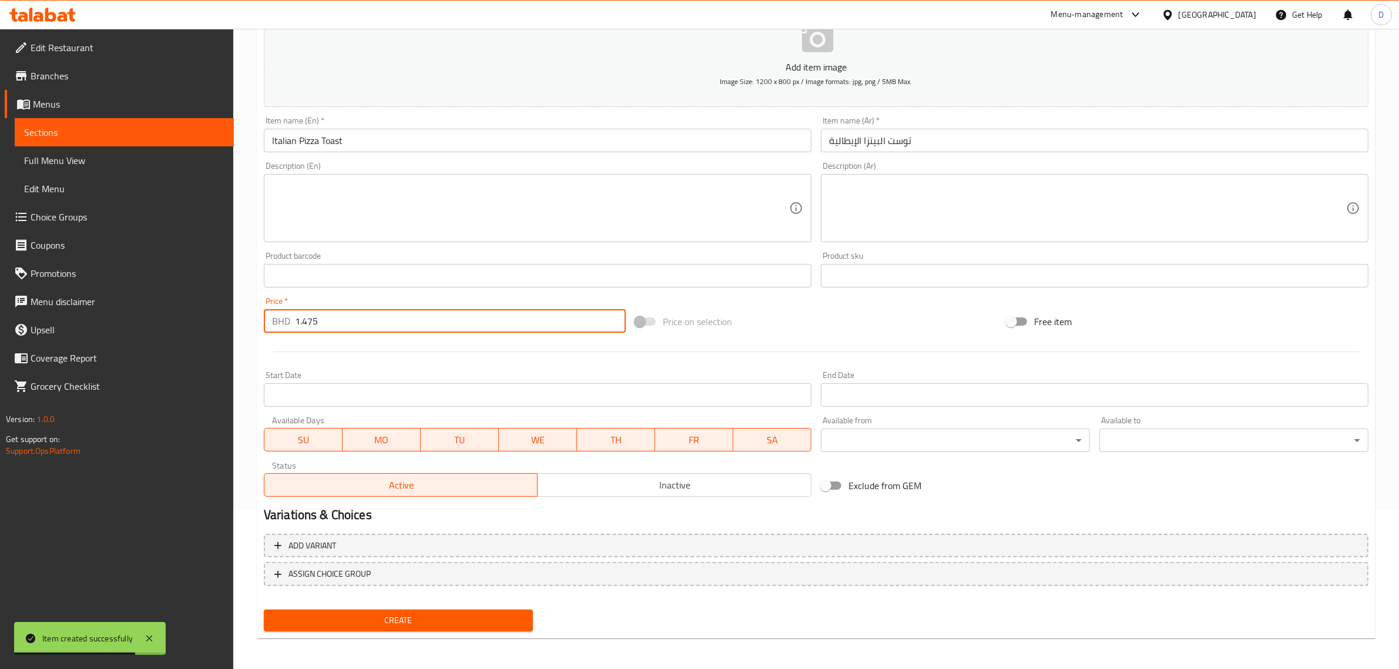
type input "1.475"
click at [366, 626] on button "Create" at bounding box center [398, 620] width 269 height 22
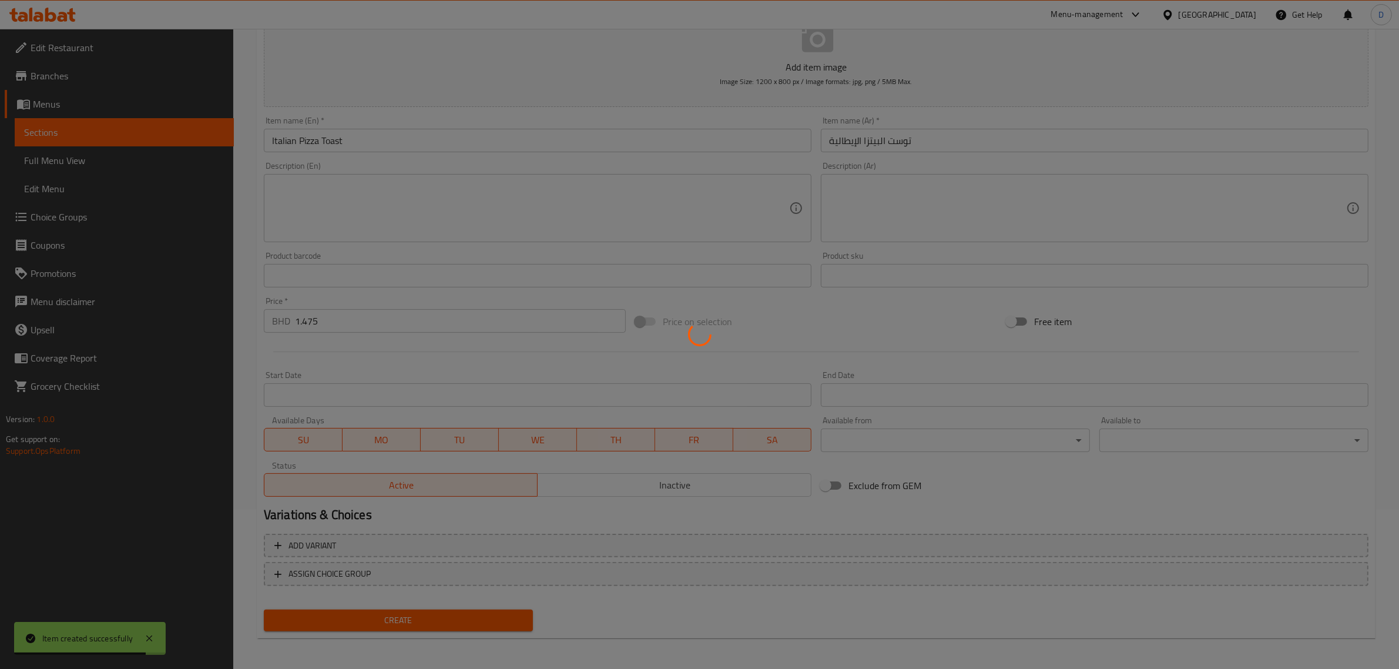
type input "0"
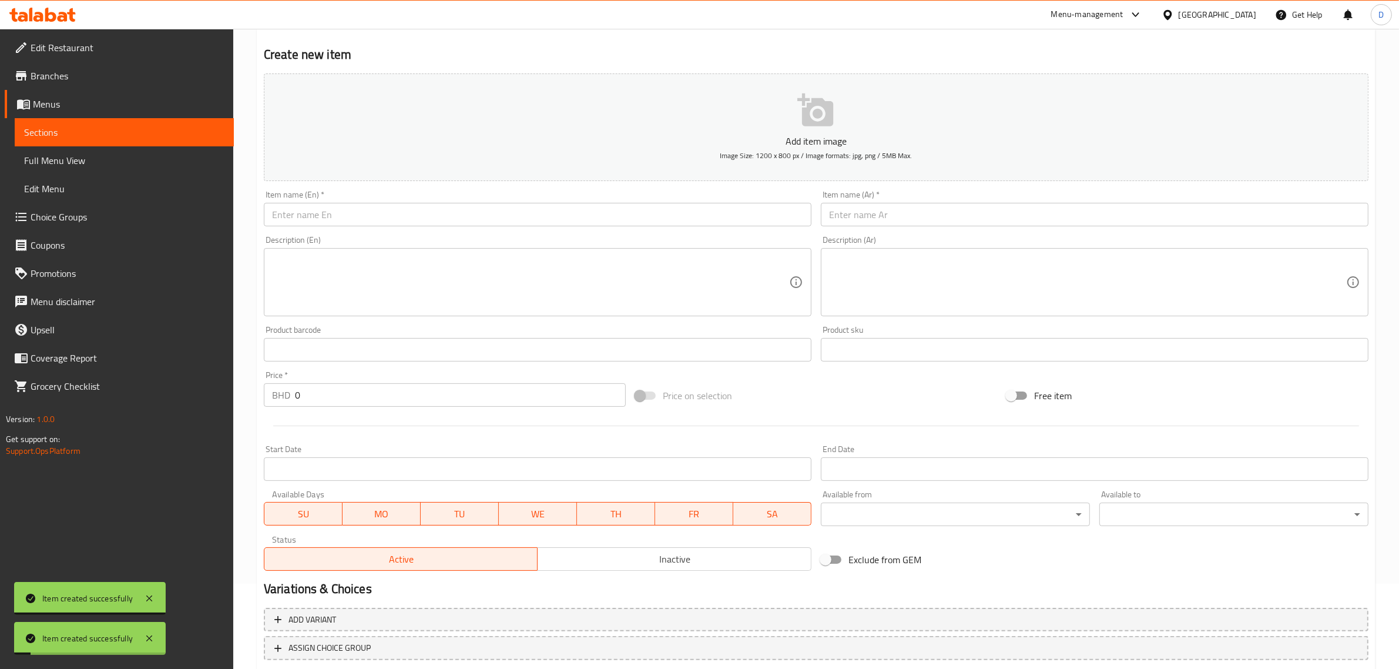
scroll to position [0, 0]
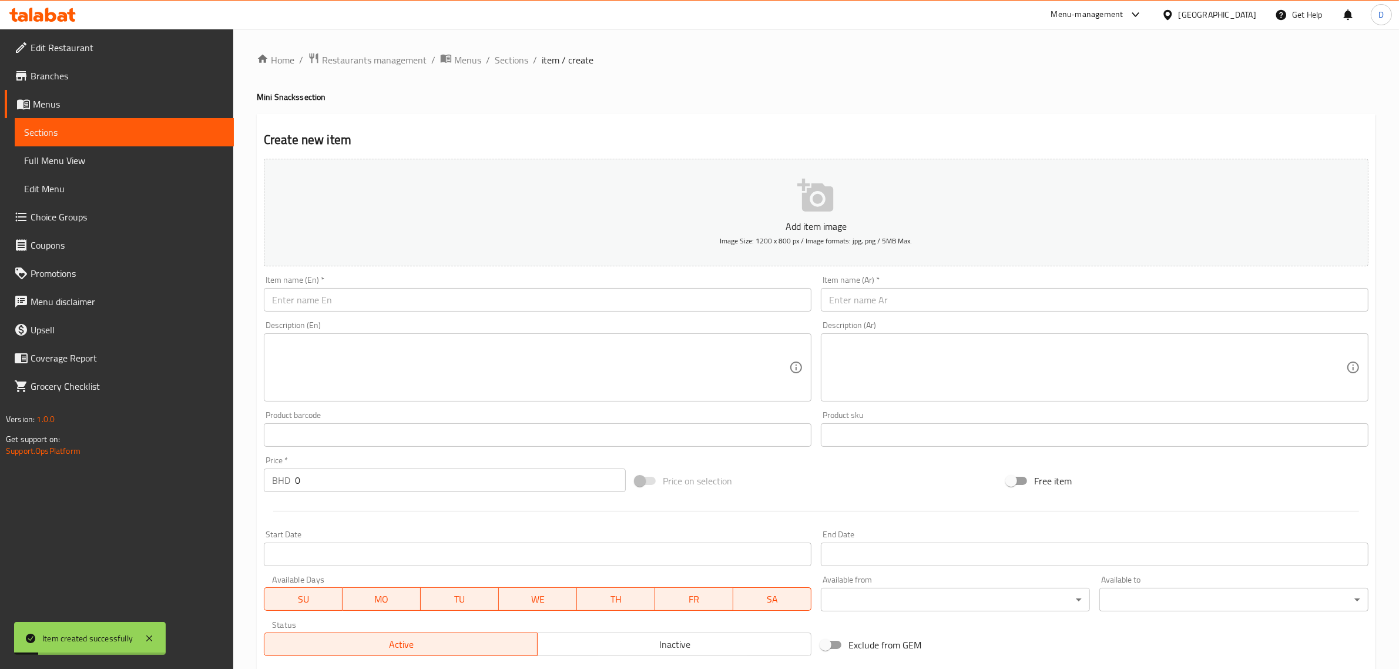
click at [381, 291] on input "text" at bounding box center [538, 300] width 548 height 24
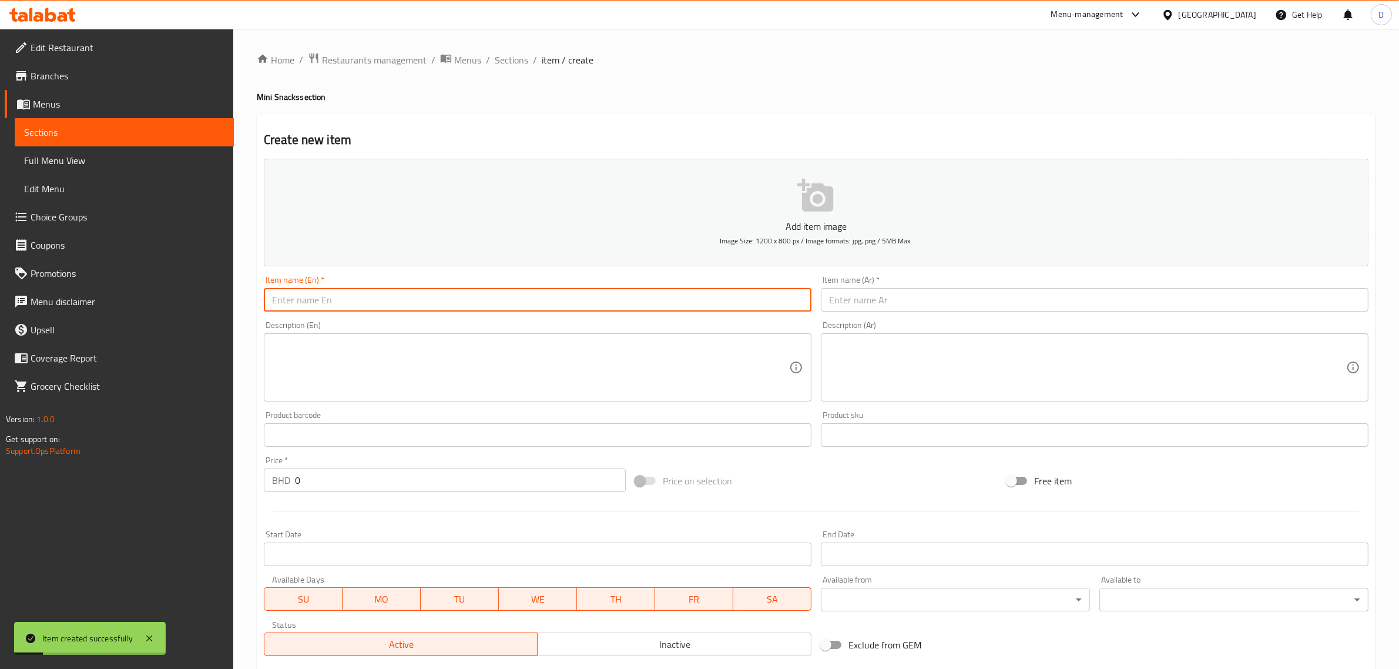
paste input "Garlic Toast Bread Pack"
drag, startPoint x: 381, startPoint y: 291, endPoint x: 171, endPoint y: 294, distance: 209.8
click at [172, 294] on div "Edit Restaurant Branches Menus Sections Full Menu View Edit Menu Choice Groups …" at bounding box center [699, 429] width 1399 height 801
type input "Garlic Toast Bread Pack"
click at [832, 301] on input "text" at bounding box center [1095, 300] width 548 height 24
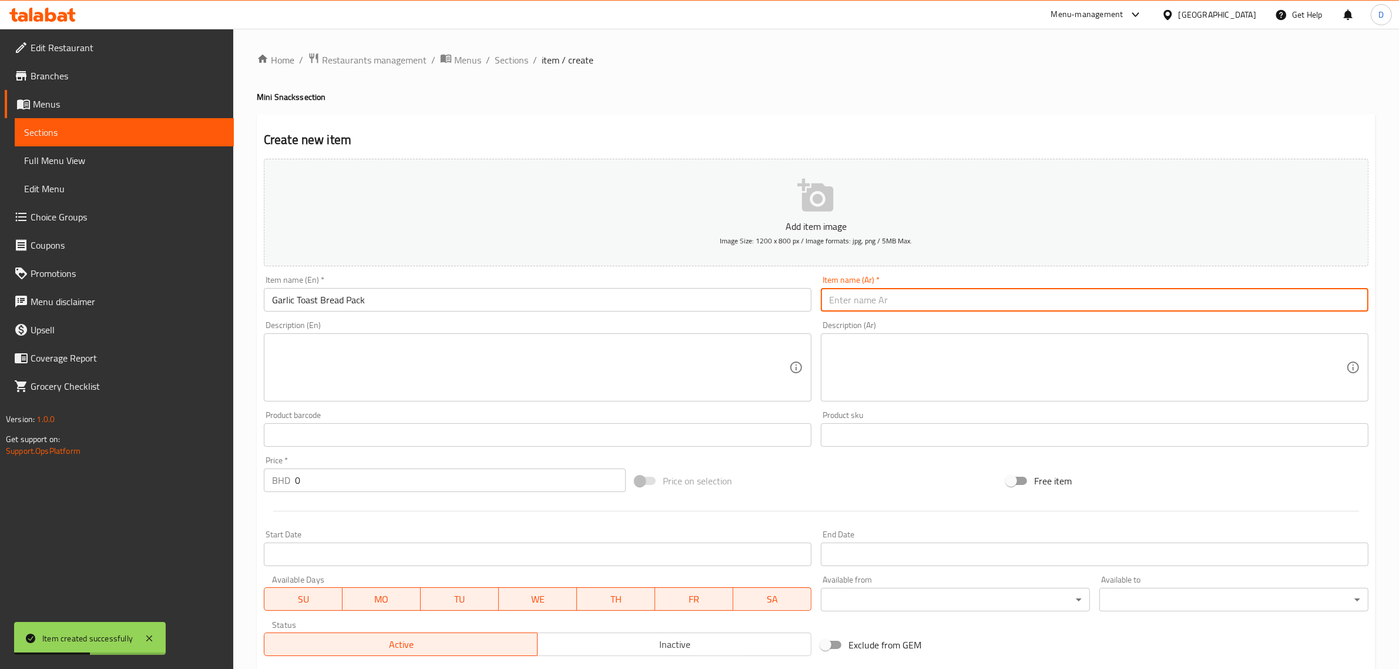
paste input "عبوة خبز محمص بالثوم"
type input "عبوة خبز محمص بالثوم"
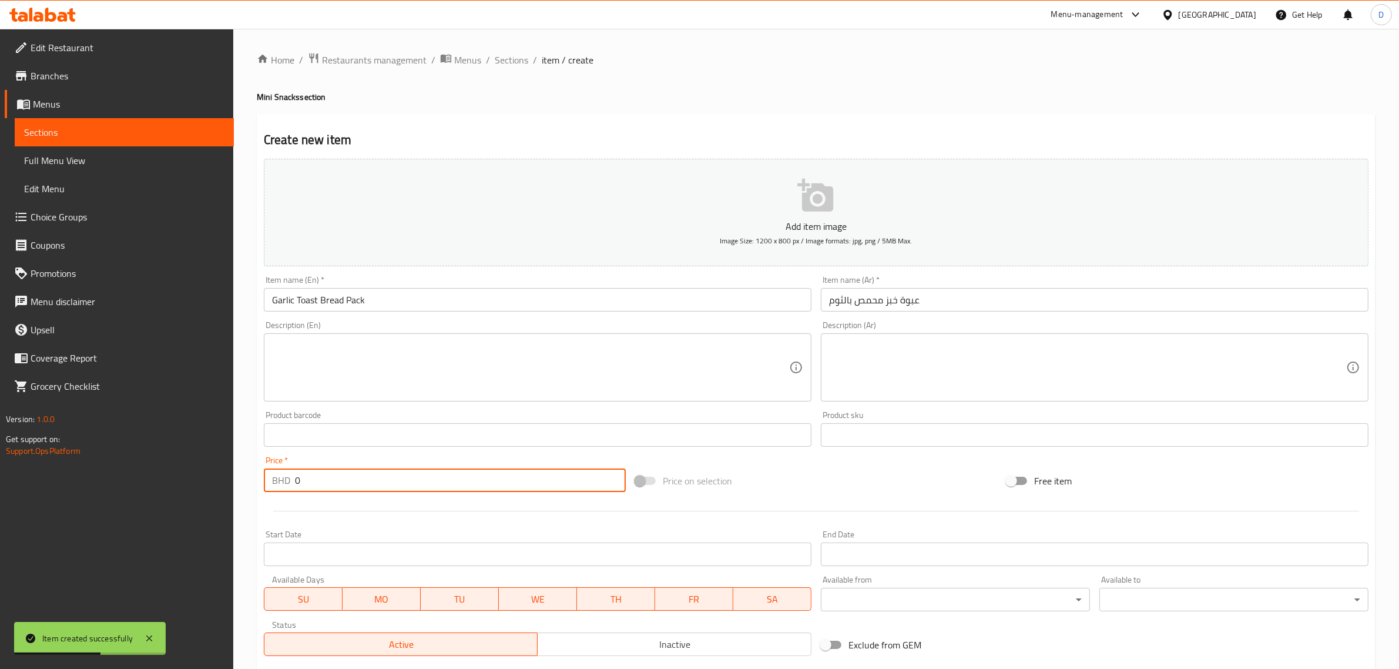
drag, startPoint x: 368, startPoint y: 483, endPoint x: 138, endPoint y: 501, distance: 231.0
click at [163, 488] on div "Edit Restaurant Branches Menus Sections Full Menu View Edit Menu Choice Groups …" at bounding box center [699, 429] width 1399 height 801
paste input "1.025"
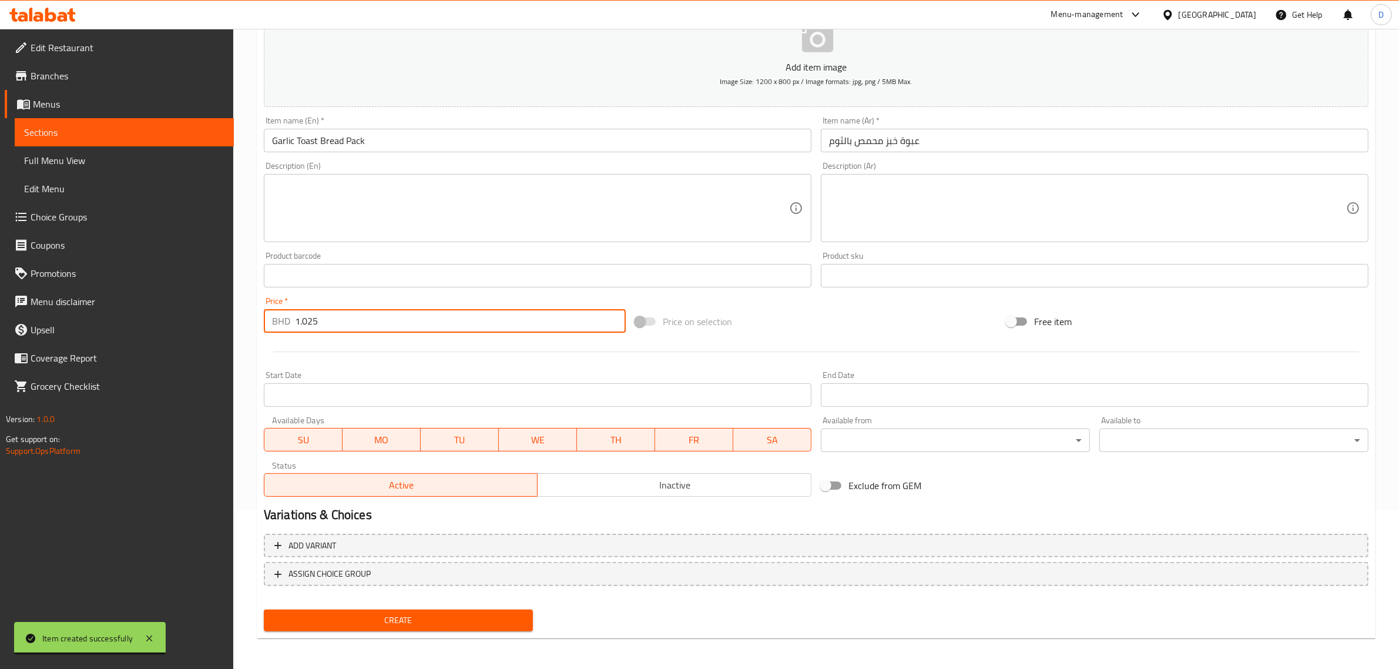
type input "1.025"
click at [403, 618] on span "Create" at bounding box center [398, 620] width 250 height 15
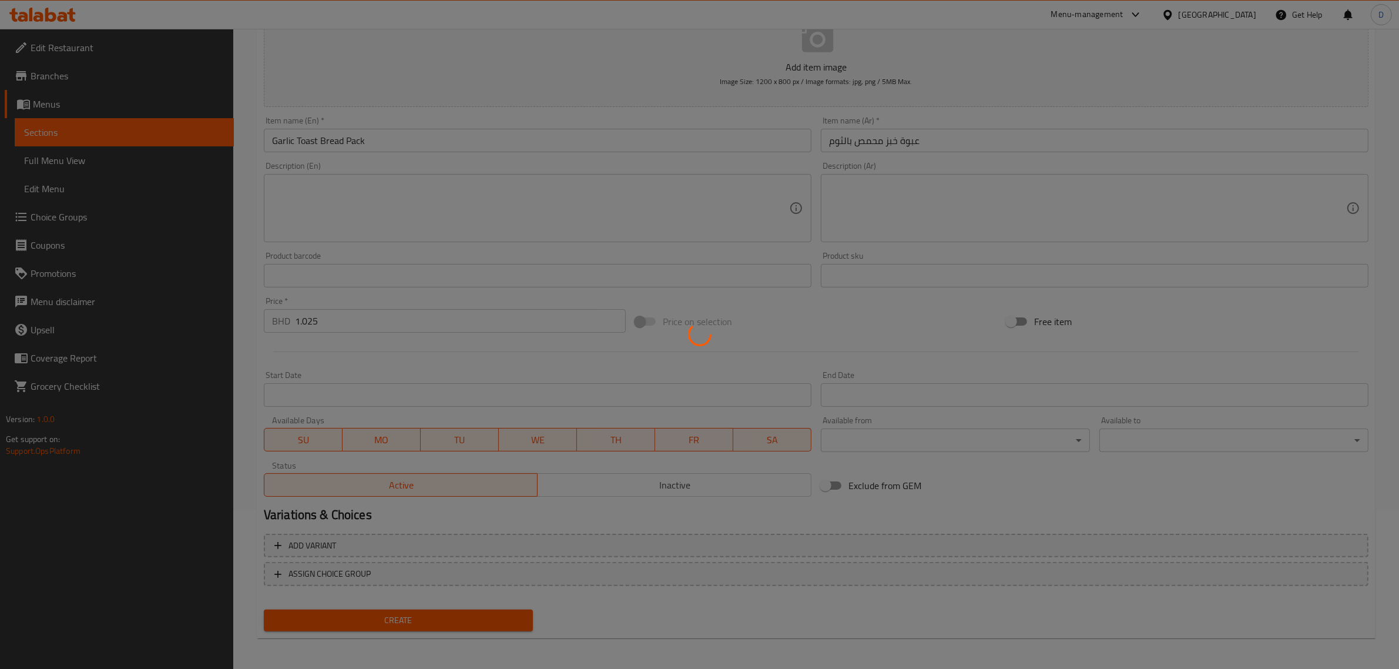
type input "0"
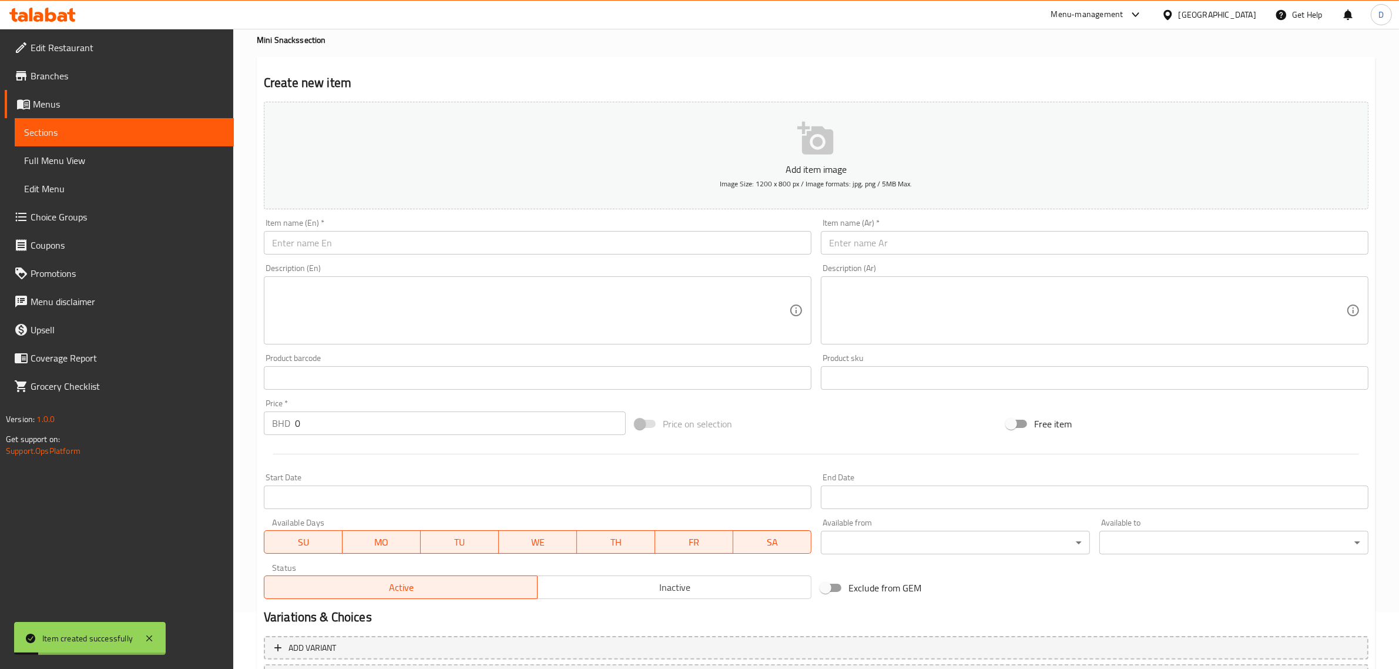
scroll to position [0, 0]
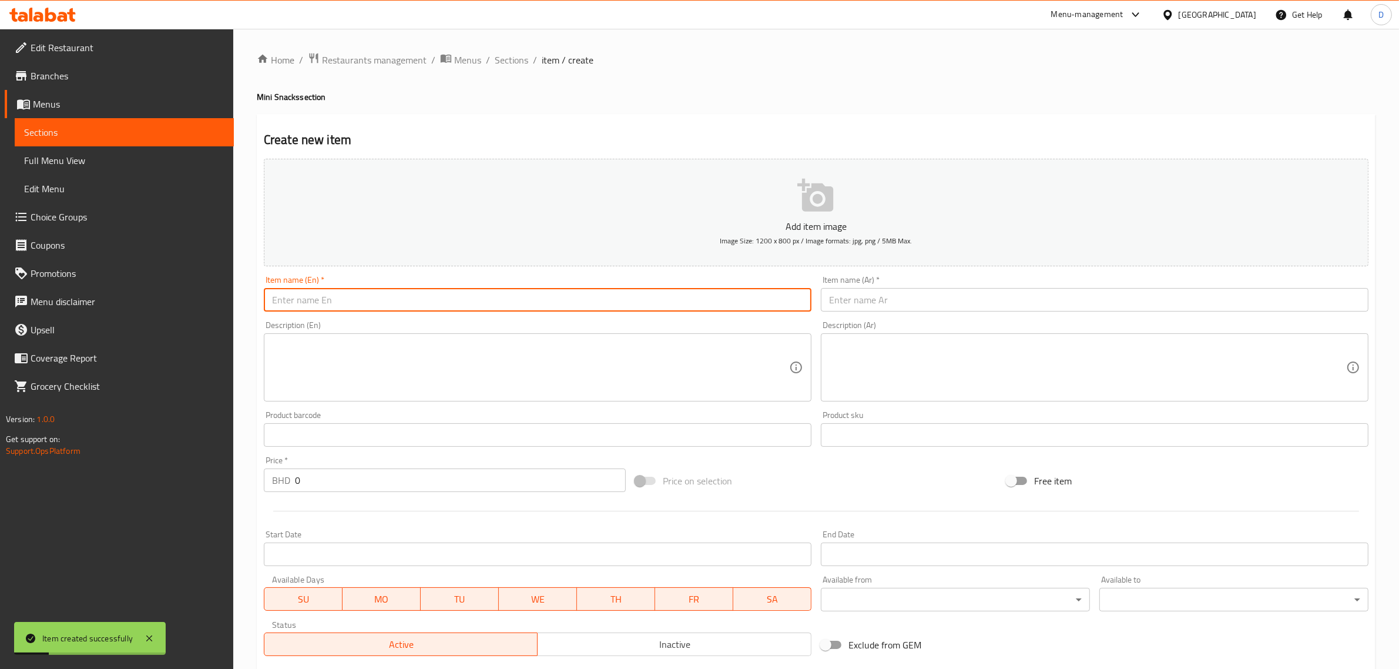
click at [331, 309] on input "text" at bounding box center [538, 300] width 548 height 24
paste input "Za'atar Toast Bread Pack"
click at [282, 300] on input "Za'atar Toast Bread Pack" at bounding box center [538, 300] width 548 height 24
click at [286, 303] on input "Za'atar Toast Bread Pack" at bounding box center [538, 300] width 548 height 24
type input "Za'atar Toast Bread Pack"
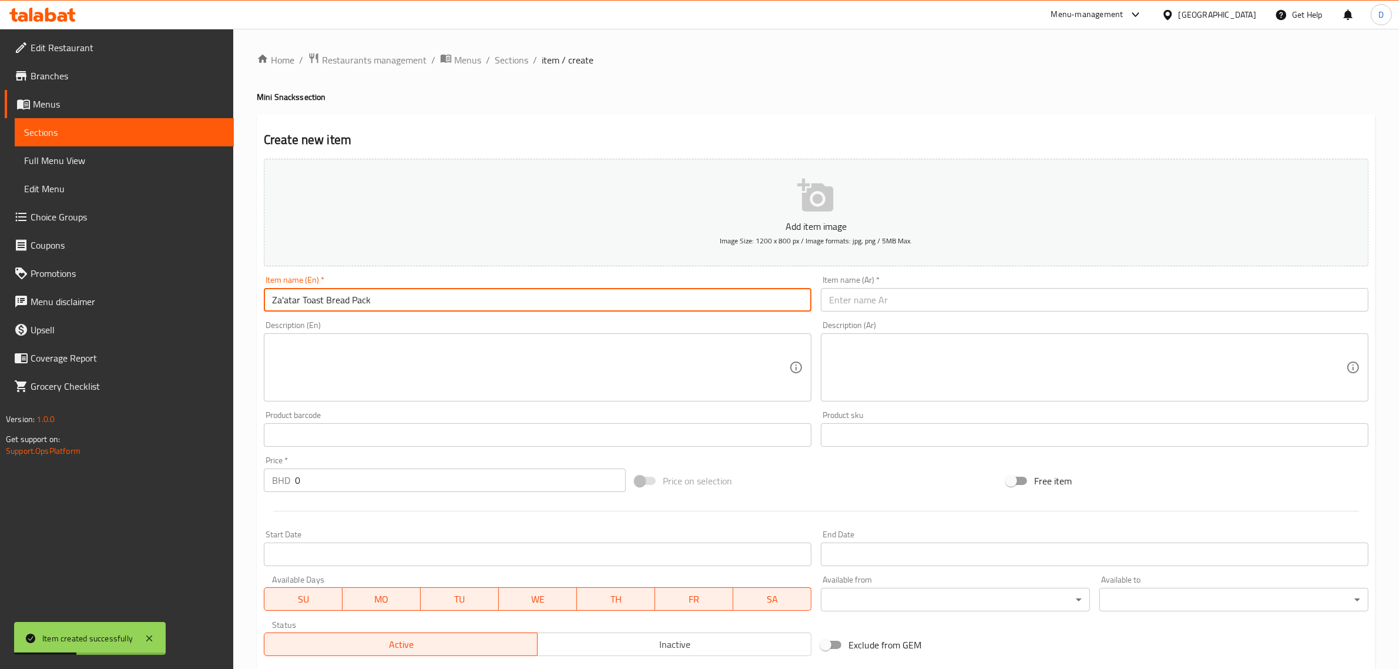
click at [298, 345] on textarea at bounding box center [530, 368] width 517 height 56
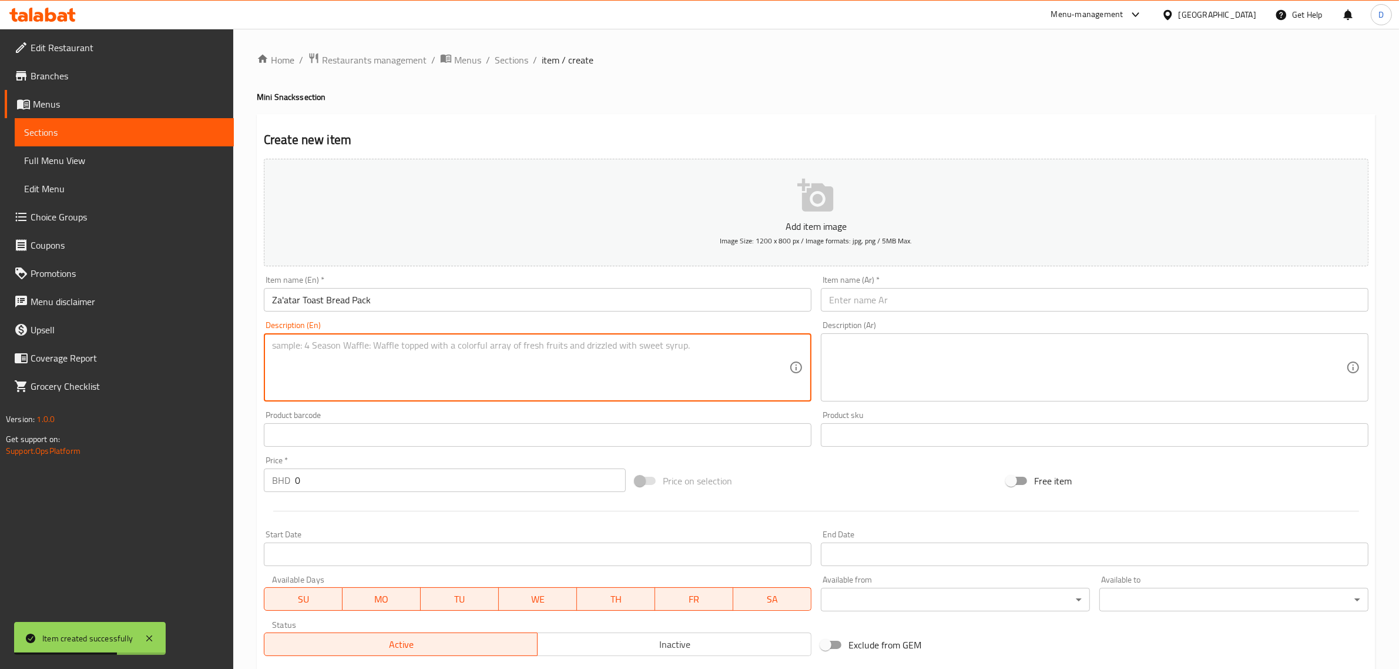
click at [884, 294] on input "text" at bounding box center [1095, 300] width 548 height 24
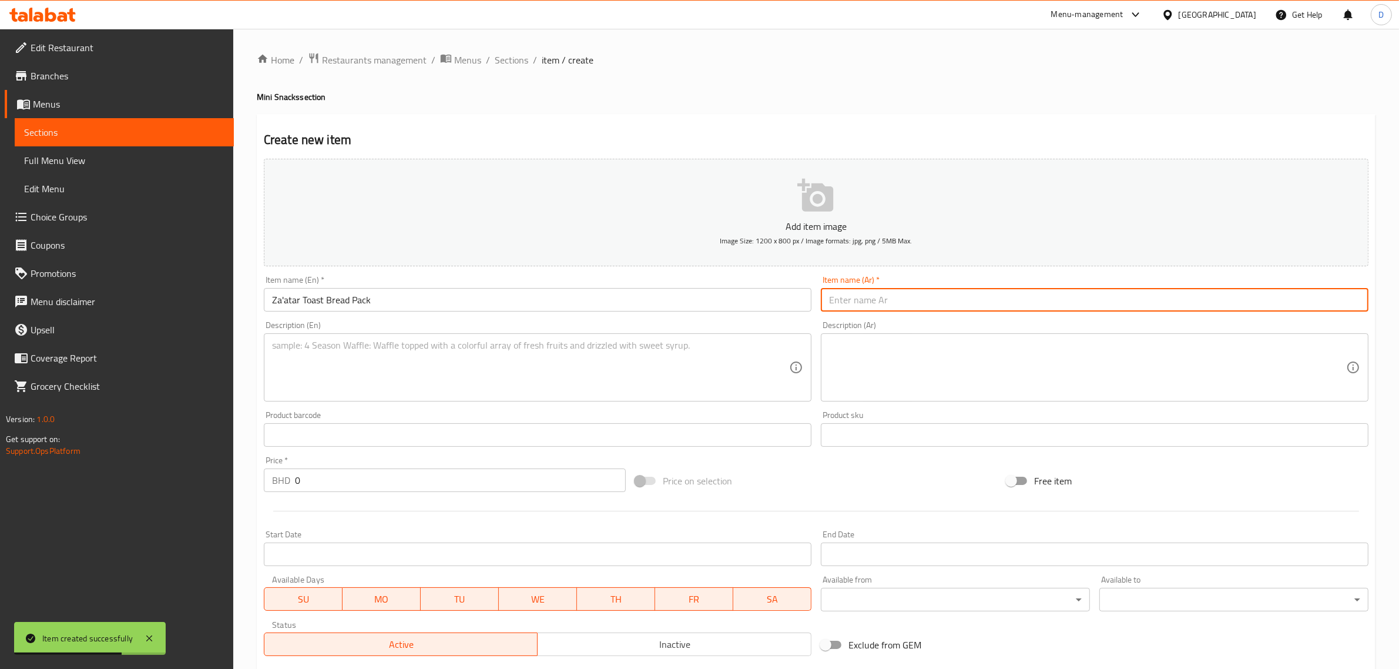
paste input "عبوة خبز محمص بالزعتر"
type input "عبوة خبز محمص بالزعتر"
click at [579, 424] on input "text" at bounding box center [538, 435] width 548 height 24
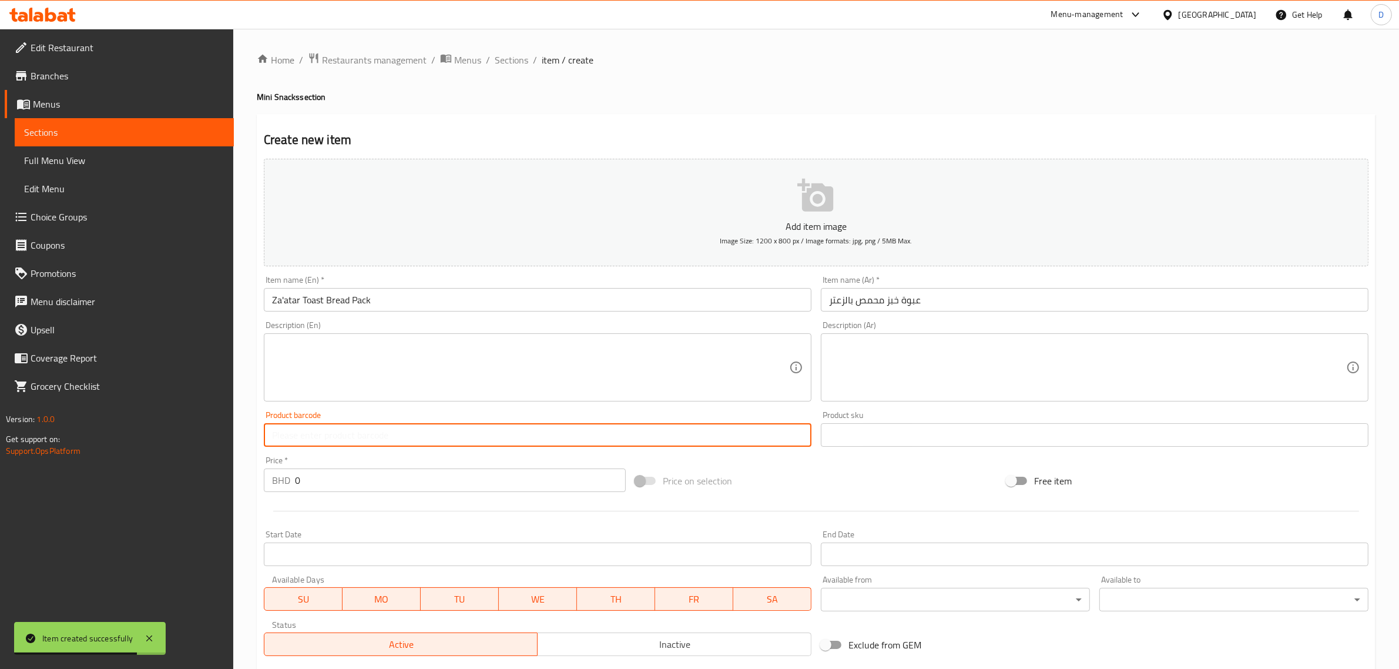
click at [331, 463] on div "Price   * BHD 0 Price *" at bounding box center [445, 474] width 362 height 36
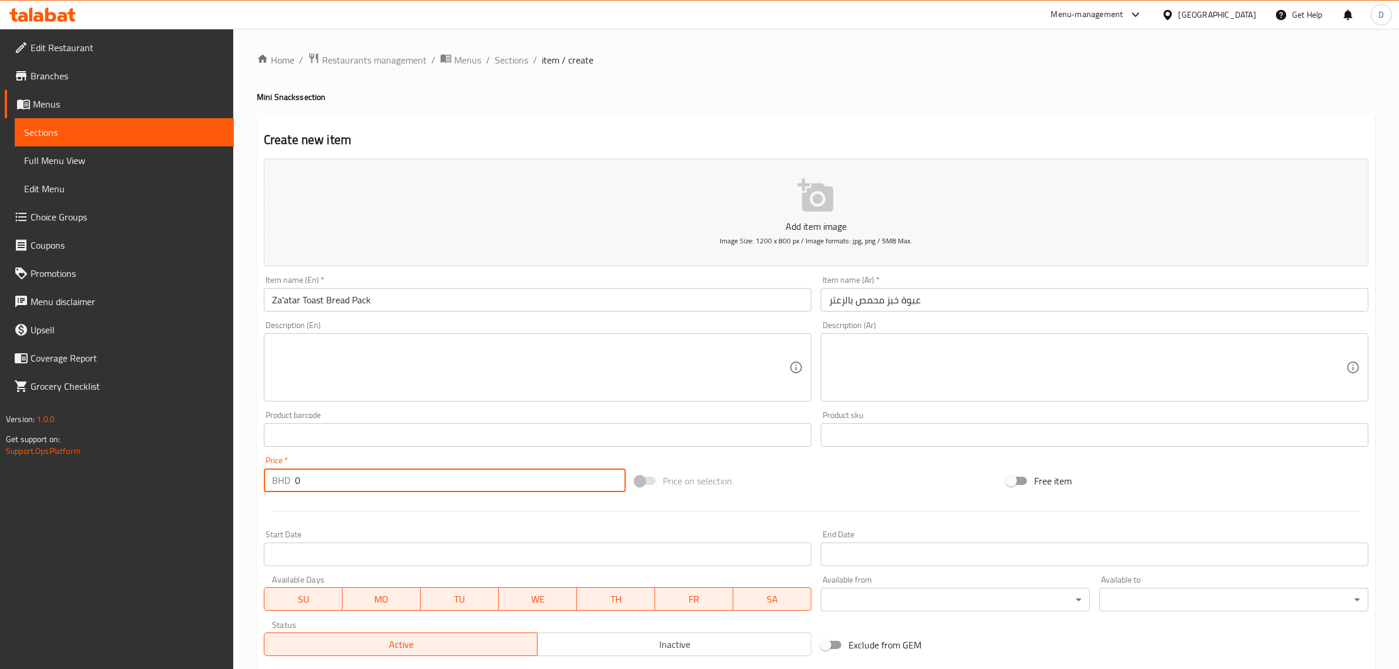
drag, startPoint x: 317, startPoint y: 482, endPoint x: 247, endPoint y: 475, distance: 70.9
click at [247, 475] on div "Home / Restaurants management / Menus / Sections / item / create Mini Snacks se…" at bounding box center [816, 429] width 1166 height 801
paste input "1.025"
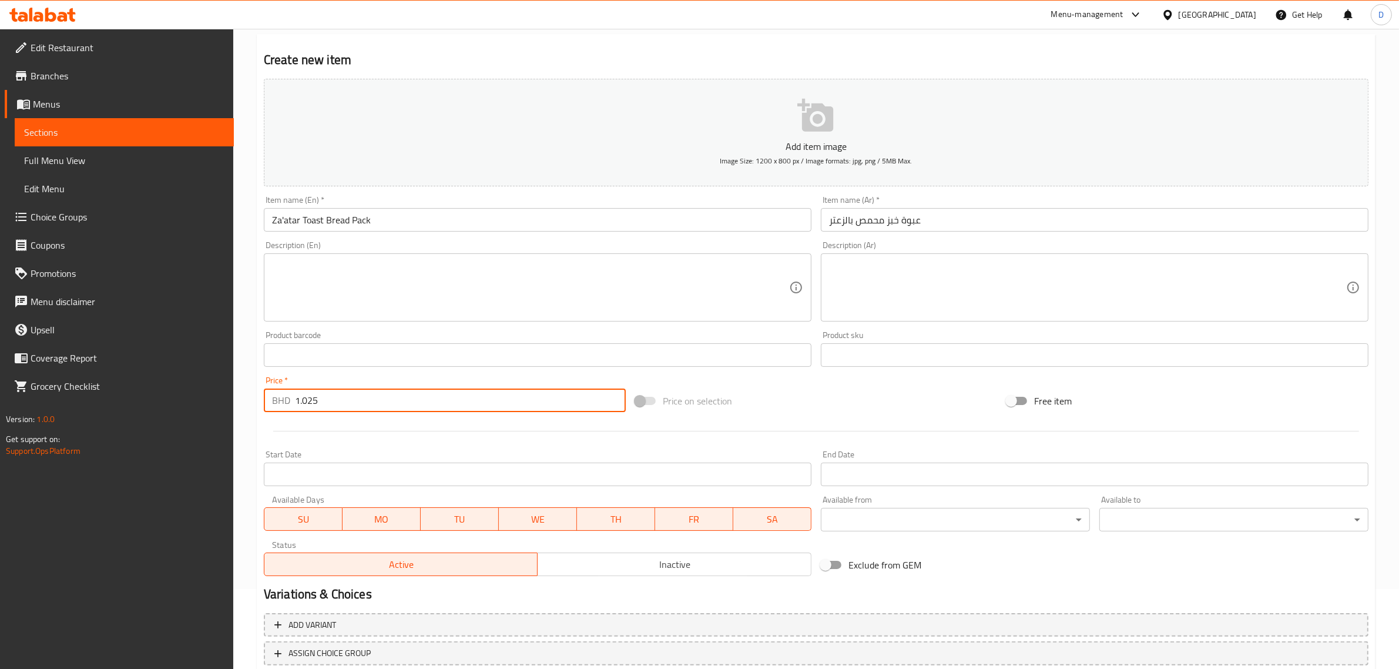
scroll to position [159, 0]
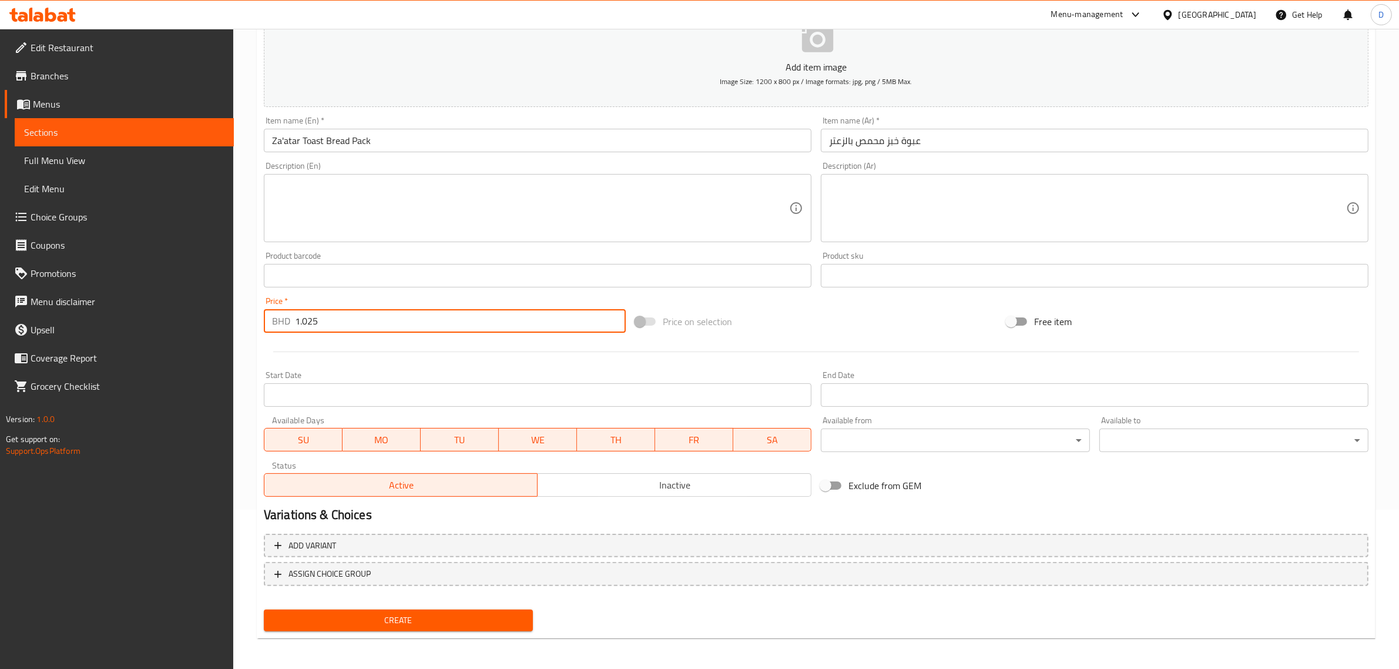
type input "1.025"
click at [376, 609] on button "Create" at bounding box center [398, 620] width 269 height 22
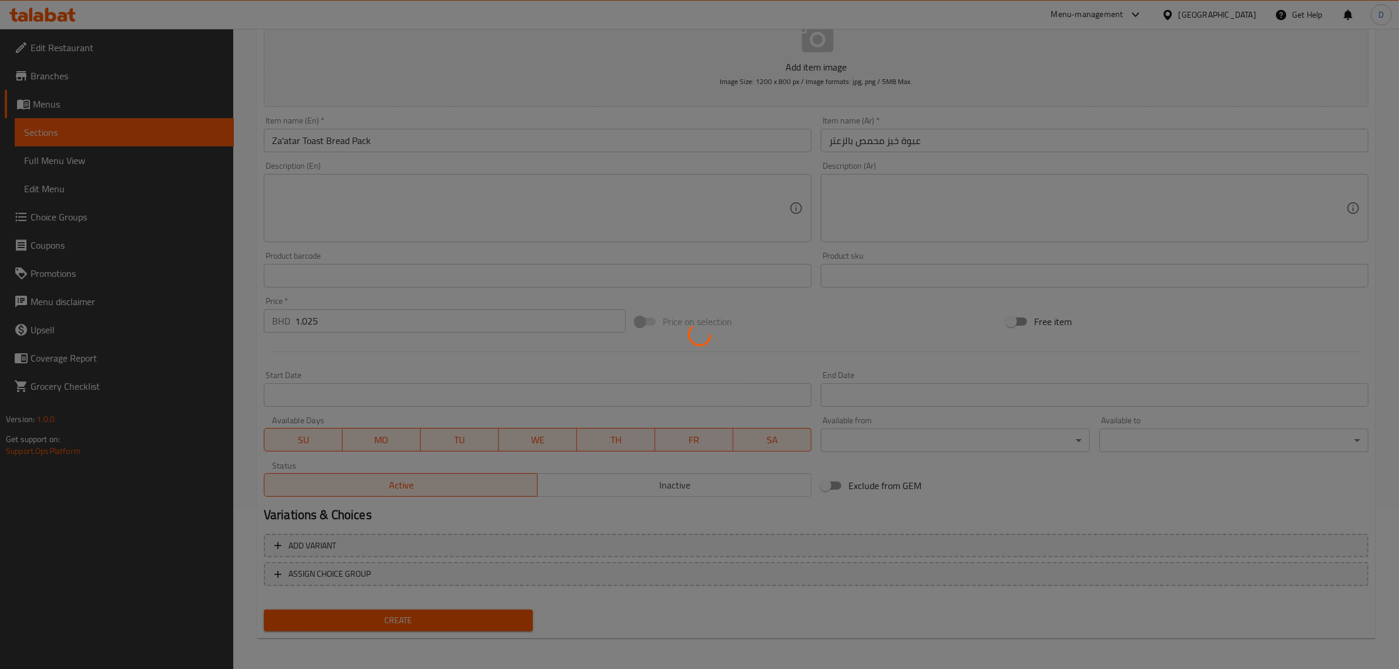
type input "0"
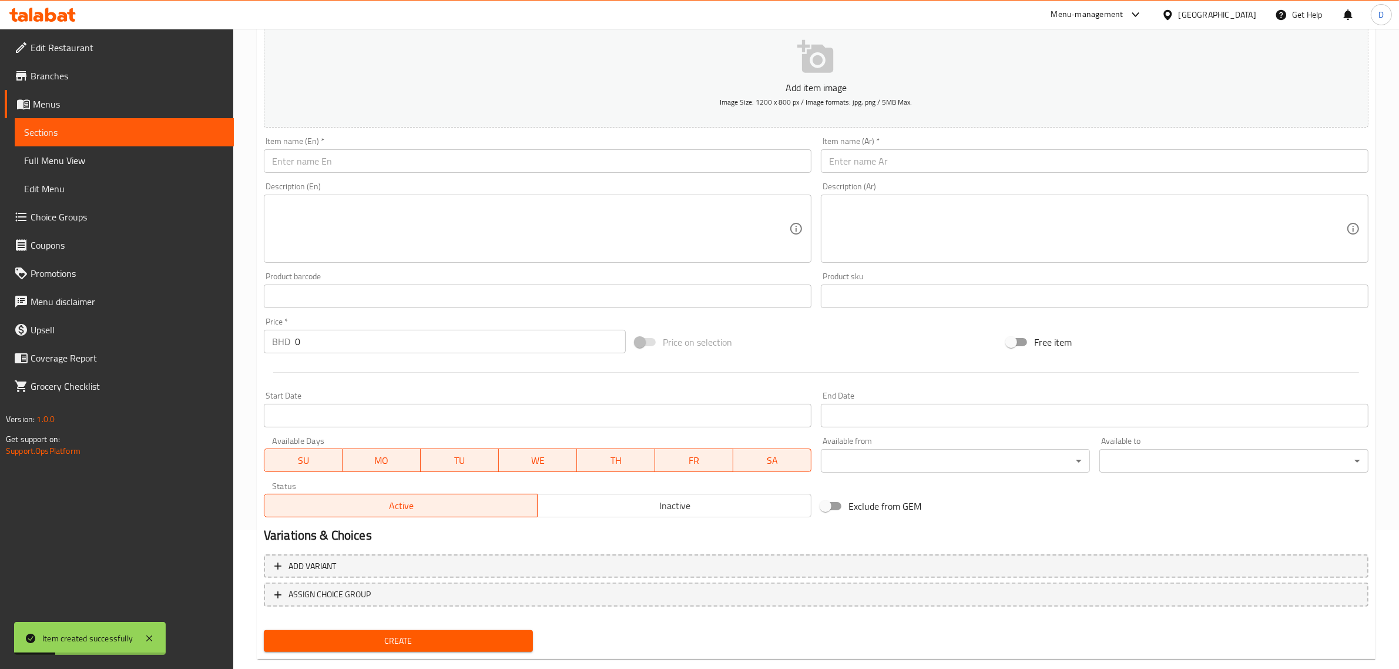
scroll to position [0, 0]
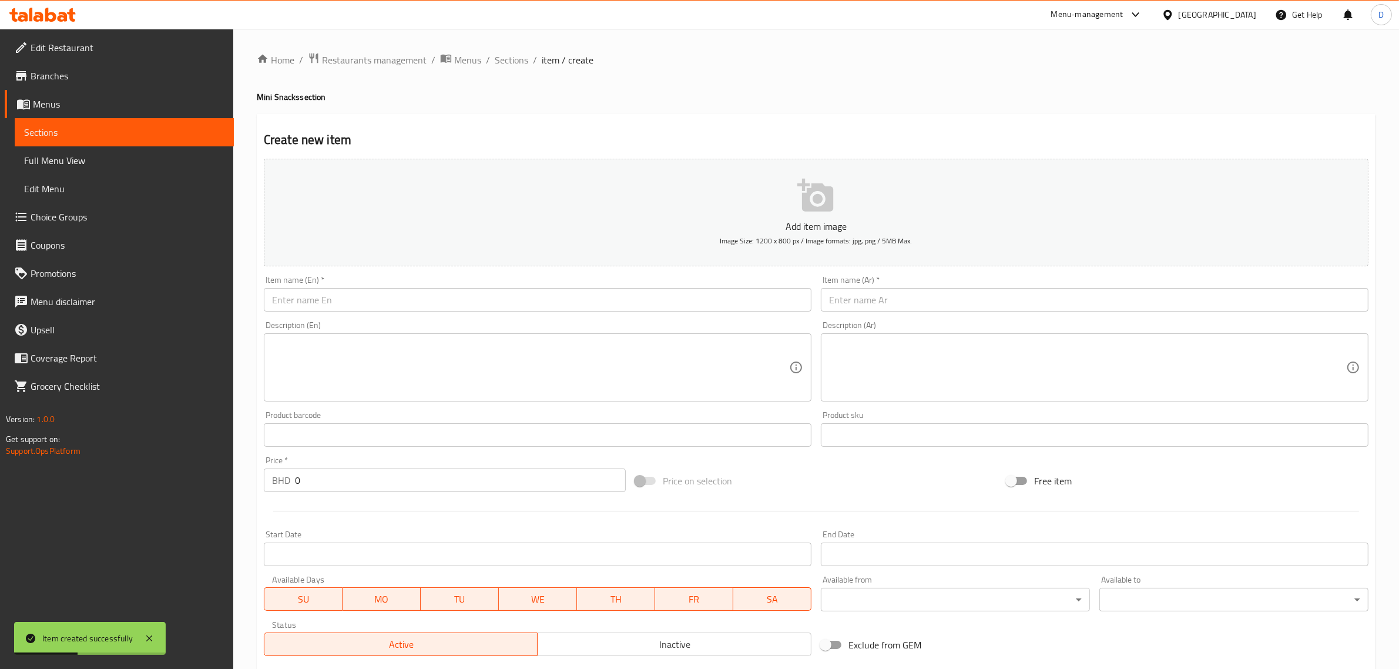
click at [415, 291] on input "text" at bounding box center [538, 300] width 548 height 24
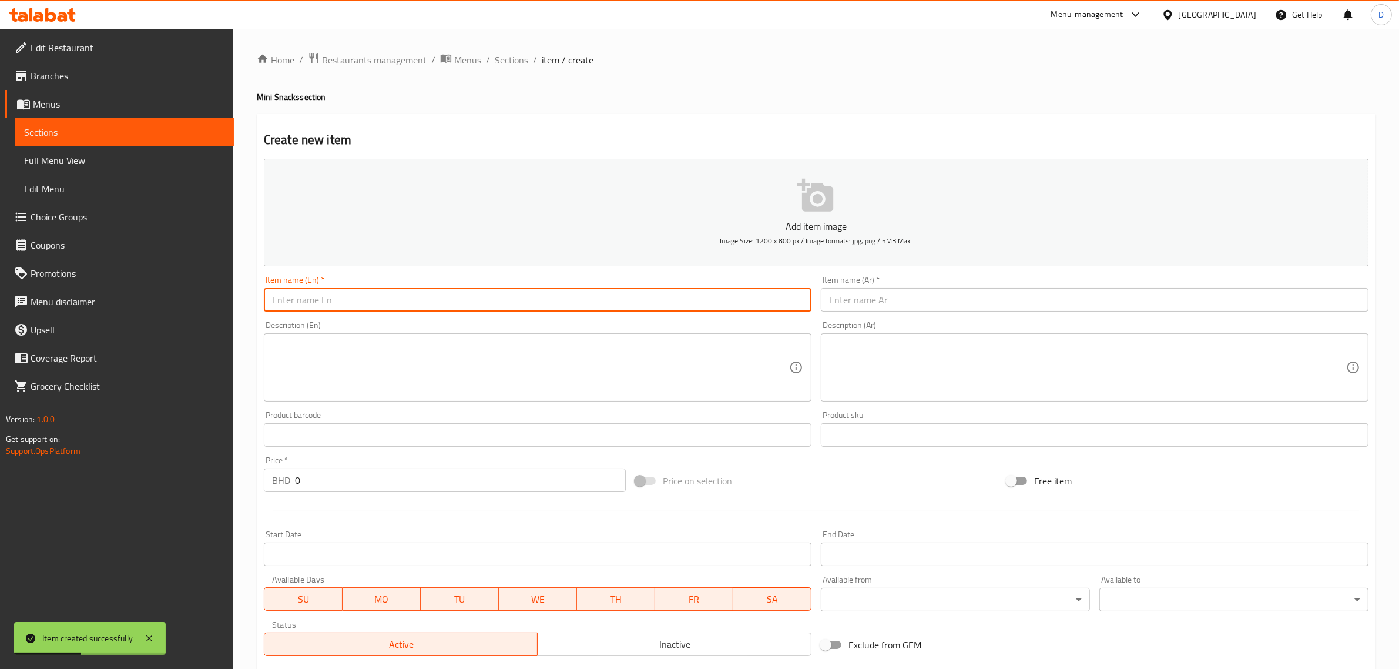
paste input "Cream Cheese Brioche"
drag, startPoint x: 384, startPoint y: 304, endPoint x: 145, endPoint y: 286, distance: 239.8
click at [145, 286] on div "Edit Restaurant Branches Menus Sections Full Menu View Edit Menu Choice Groups …" at bounding box center [699, 429] width 1399 height 801
type input "Cream Cheese Brioche"
click at [841, 297] on input "text" at bounding box center [1095, 300] width 548 height 24
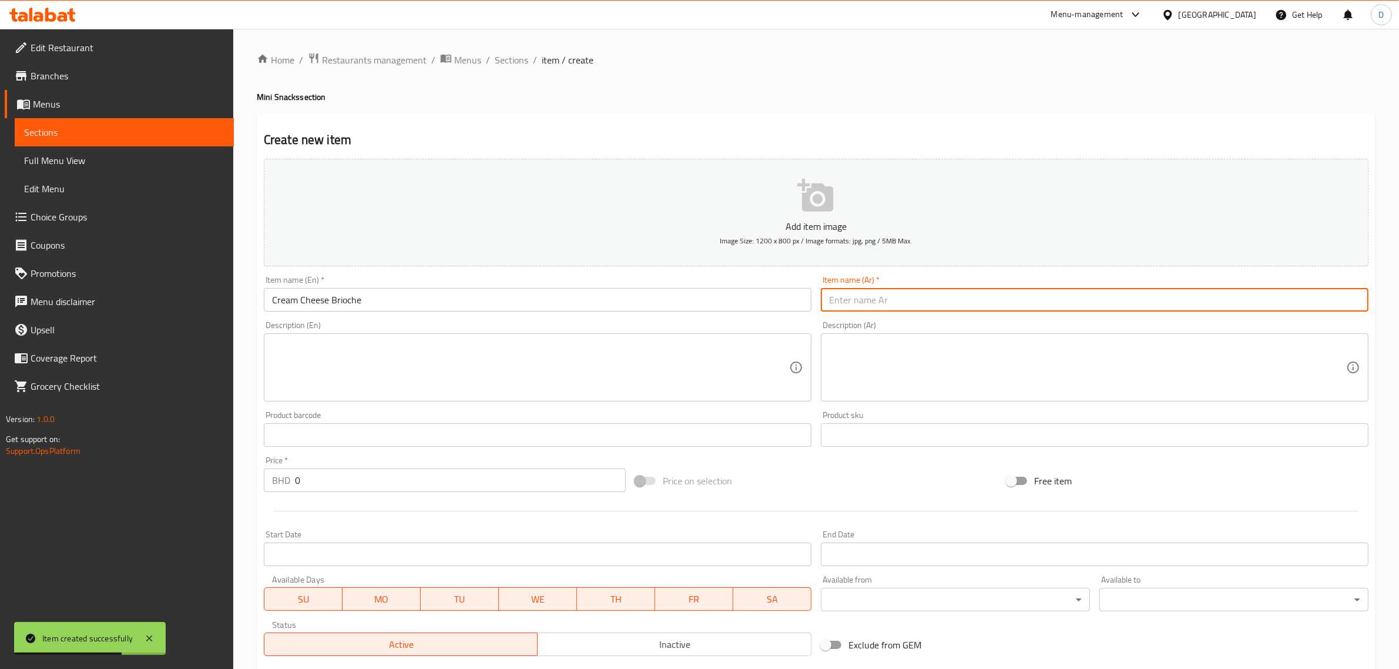
paste input "بريوش الجبن [PERSON_NAME]"
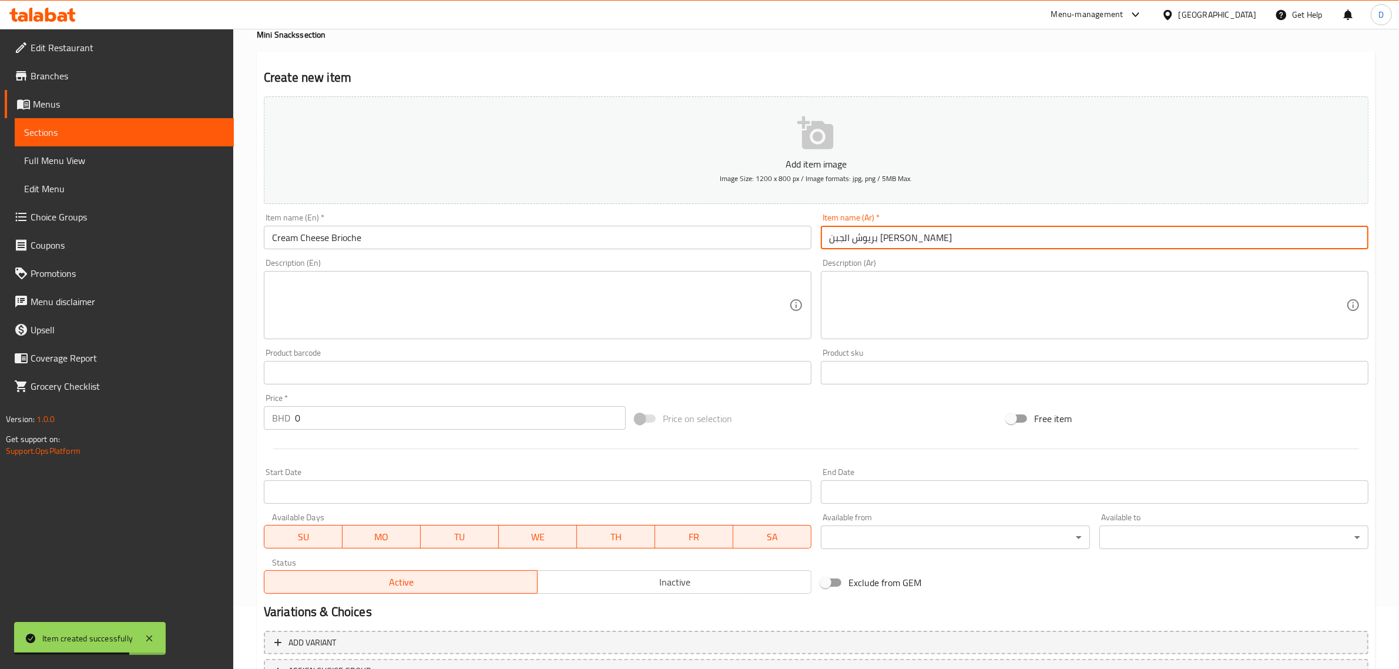
scroll to position [159, 0]
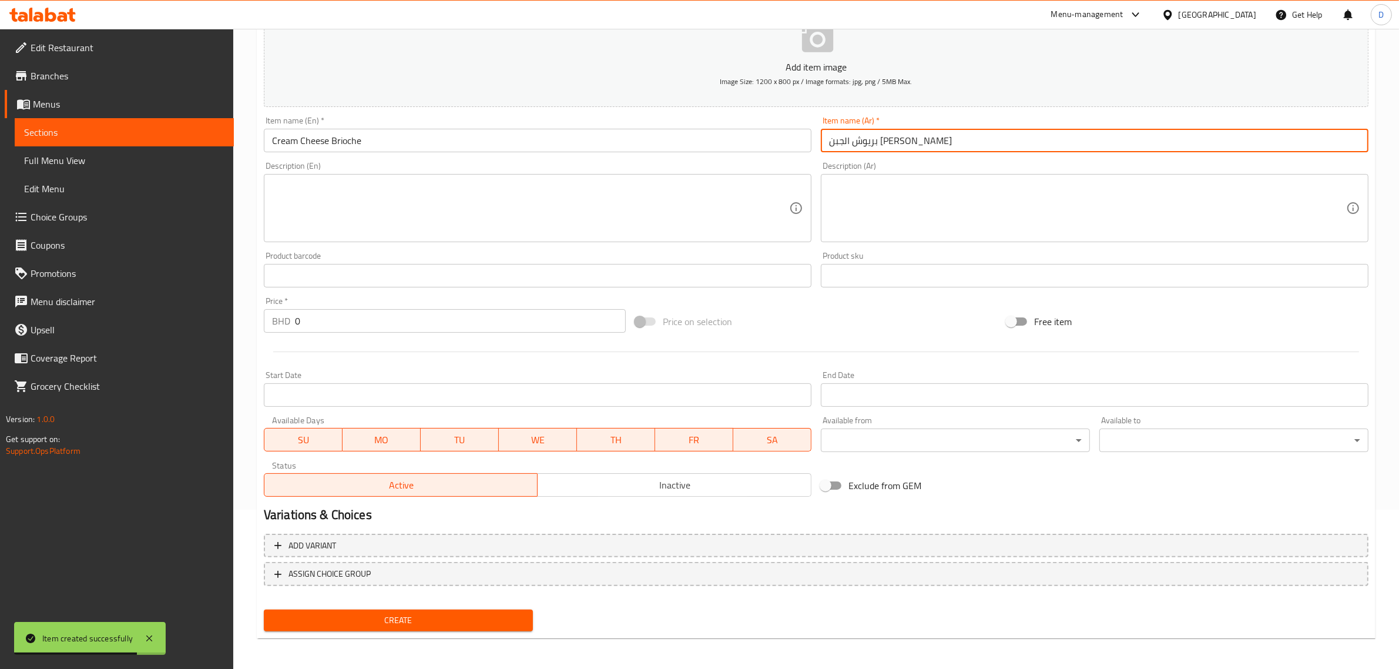
type input "بريوش الجبن [PERSON_NAME]"
click at [327, 329] on input "0" at bounding box center [460, 321] width 331 height 24
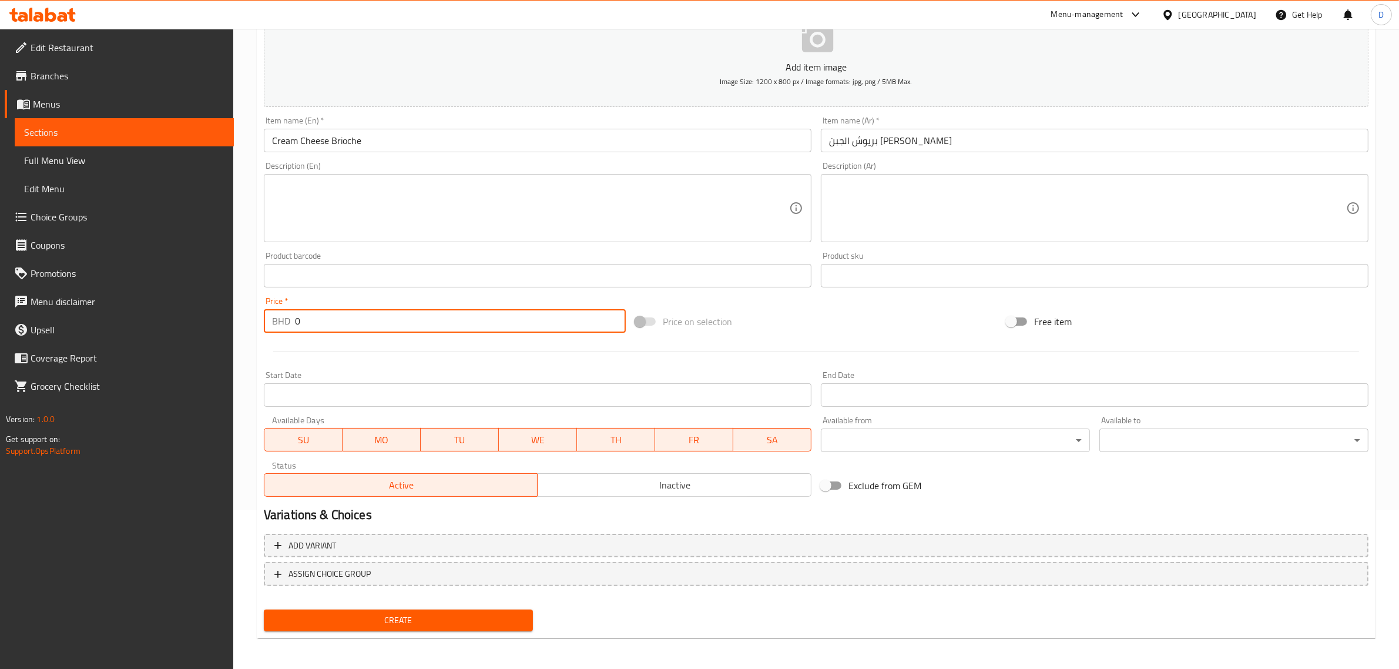
drag, startPoint x: 330, startPoint y: 316, endPoint x: 253, endPoint y: 316, distance: 77.6
click at [253, 316] on div "Home / Restaurants management / Menus / Sections / item / create Mini Snacks se…" at bounding box center [816, 270] width 1166 height 801
paste input ".700"
type input "0.700"
click at [383, 620] on span "Create" at bounding box center [398, 620] width 250 height 15
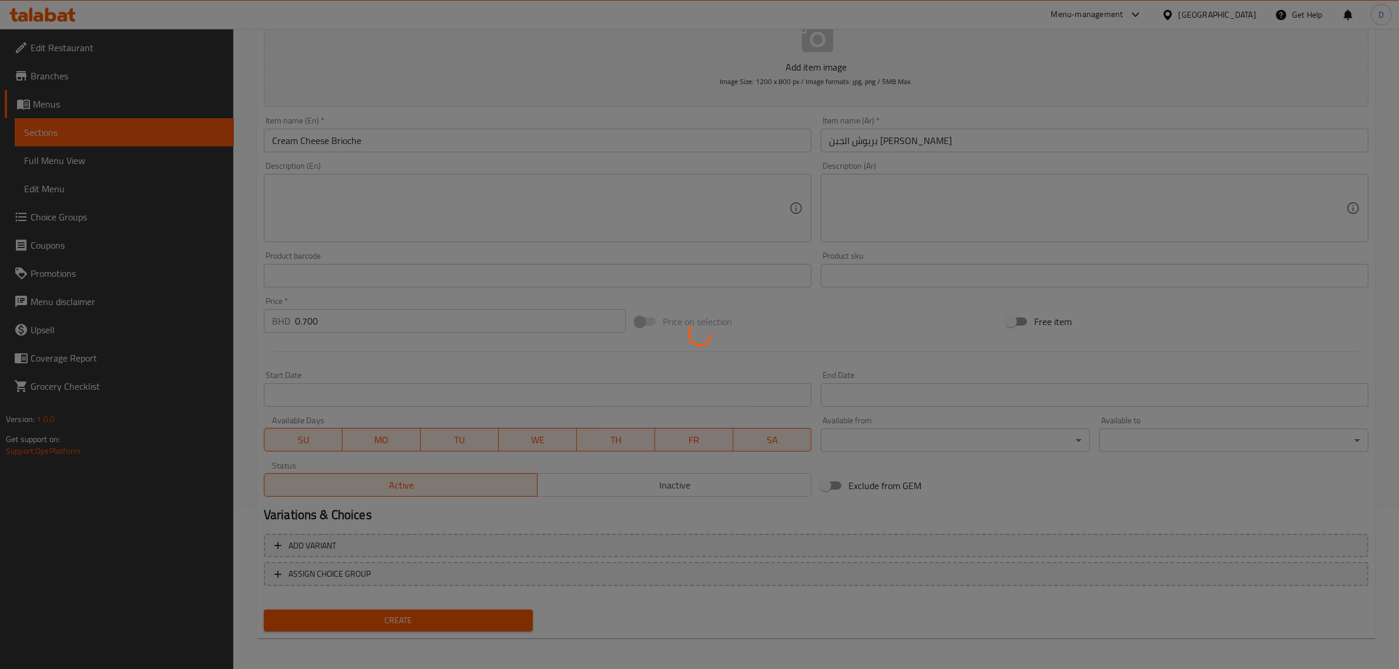
type input "0"
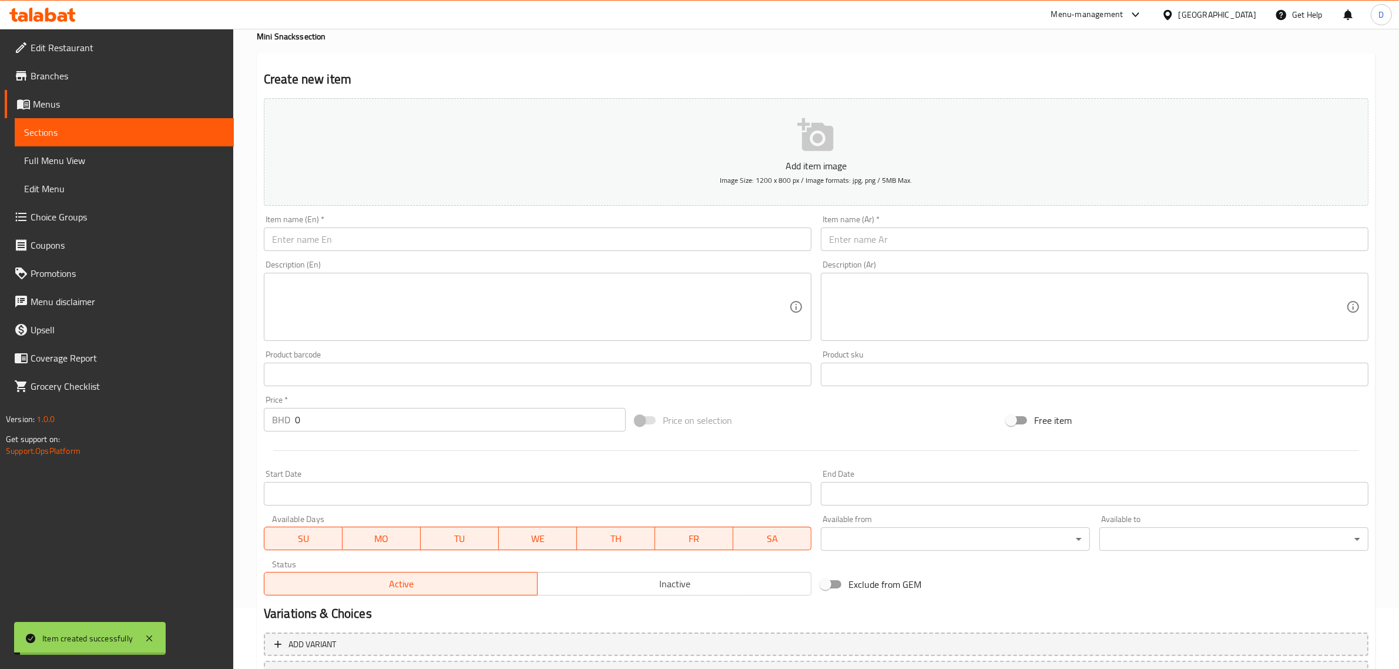
scroll to position [0, 0]
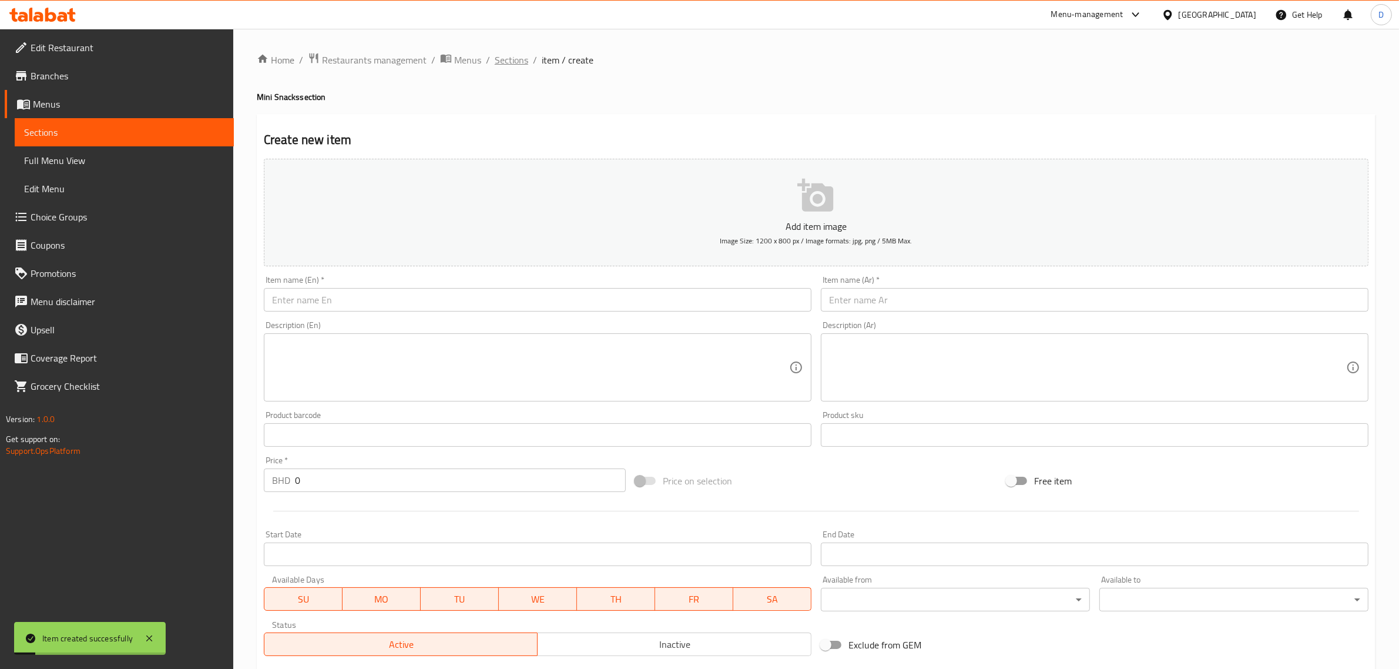
click at [524, 61] on span "Sections" at bounding box center [511, 60] width 33 height 14
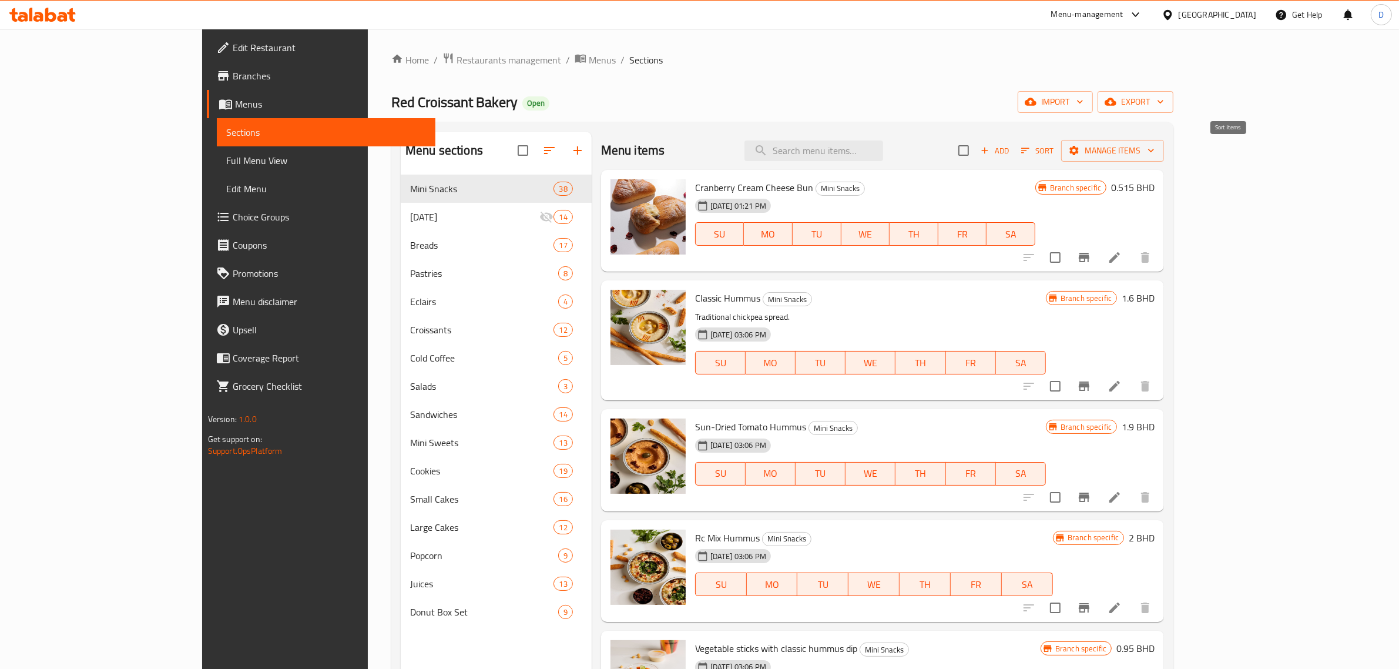
click at [1054, 151] on span "Sort" at bounding box center [1037, 151] width 32 height 14
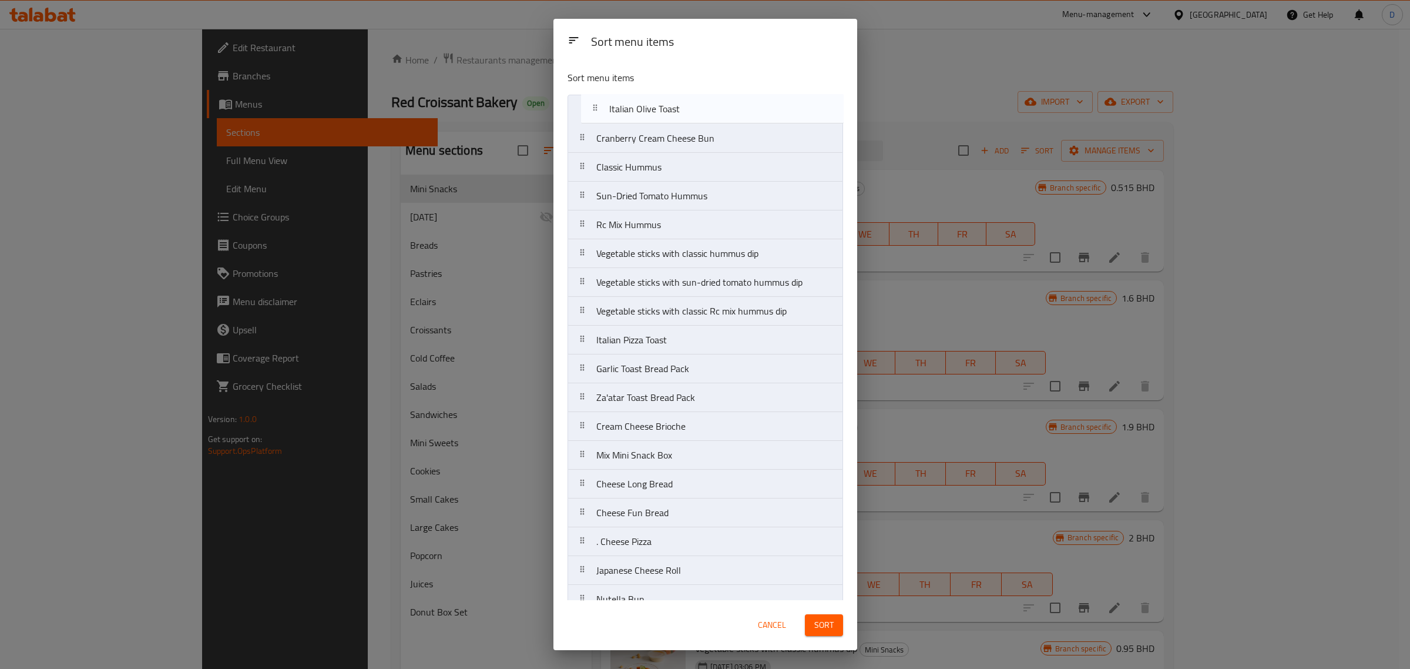
drag, startPoint x: 689, startPoint y: 311, endPoint x: 703, endPoint y: 98, distance: 213.8
click at [703, 98] on nav "Cranberry Cream Cheese Bun Classic Hummus Sun-Dried Tomato Hummus Rc Mix Hummus…" at bounding box center [706, 642] width 276 height 1095
drag, startPoint x: 683, startPoint y: 346, endPoint x: 703, endPoint y: 118, distance: 228.3
click at [705, 113] on nav "Italian Olive Toast Cranberry Cream Cheese Bun Classic Hummus Sun-Dried Tomato …" at bounding box center [706, 642] width 276 height 1095
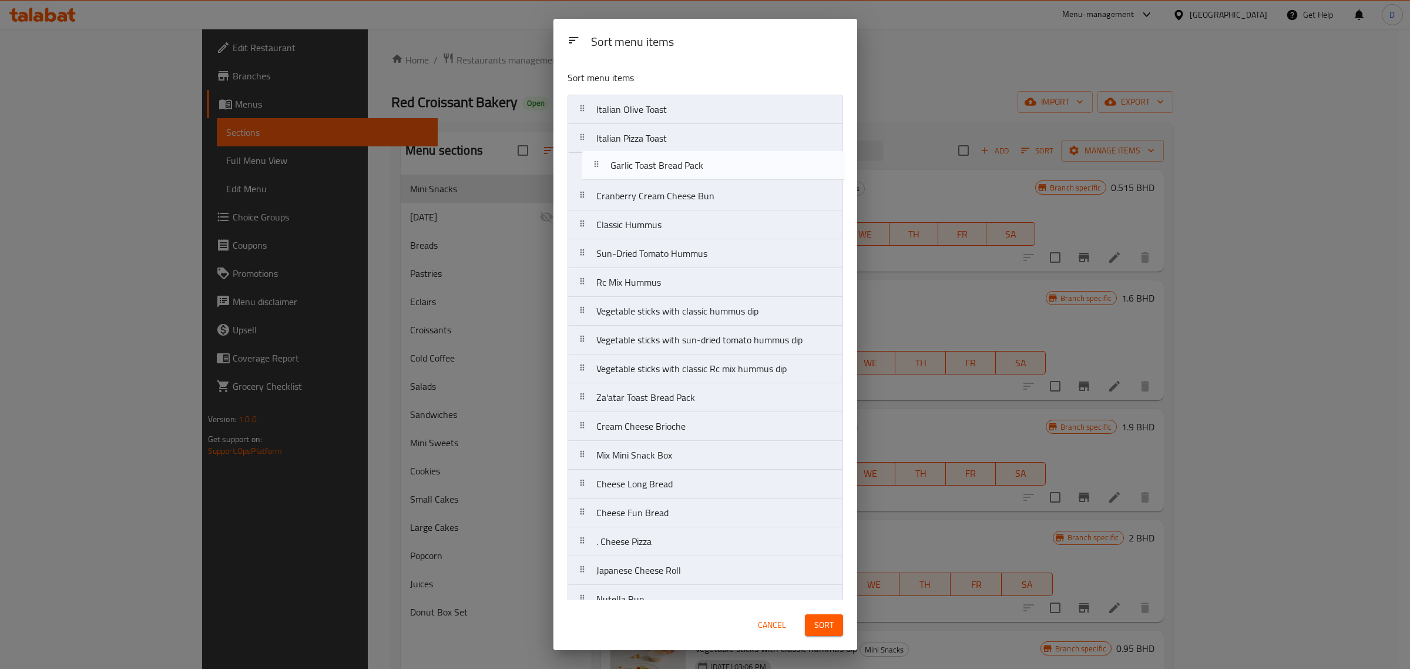
drag, startPoint x: 703, startPoint y: 365, endPoint x: 717, endPoint y: 157, distance: 208.5
click at [717, 157] on nav "Italian Olive Toast Italian Pizza Toast Cranberry Cream Cheese Bun Classic Humm…" at bounding box center [706, 642] width 276 height 1095
drag, startPoint x: 697, startPoint y: 404, endPoint x: 695, endPoint y: 197, distance: 206.8
click at [695, 197] on nav "Italian Olive Toast Italian Pizza Toast Garlic Toast Bread Pack Cranberry Cream…" at bounding box center [706, 642] width 276 height 1095
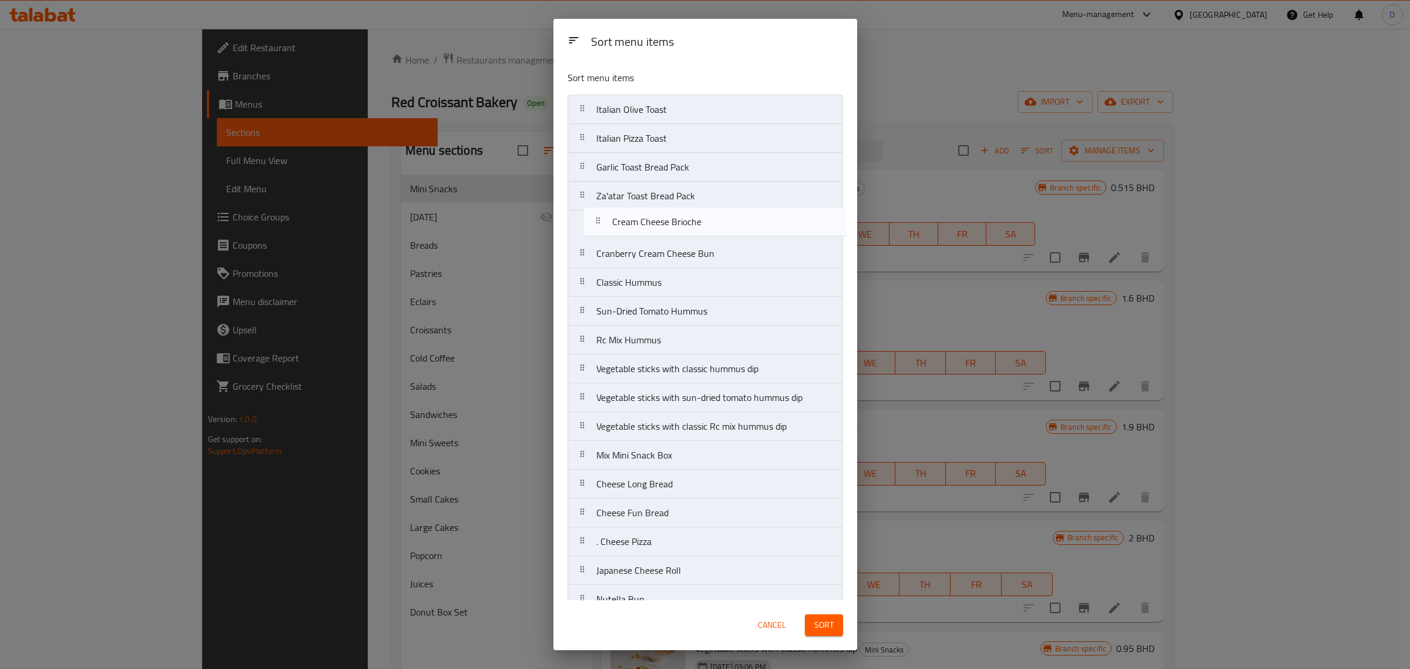
drag, startPoint x: 665, startPoint y: 432, endPoint x: 682, endPoint y: 219, distance: 214.6
click at [682, 219] on nav "Italian Olive Toast Italian Pizza Toast Garlic Toast Bread Pack Za'atar Toast B…" at bounding box center [706, 642] width 276 height 1095
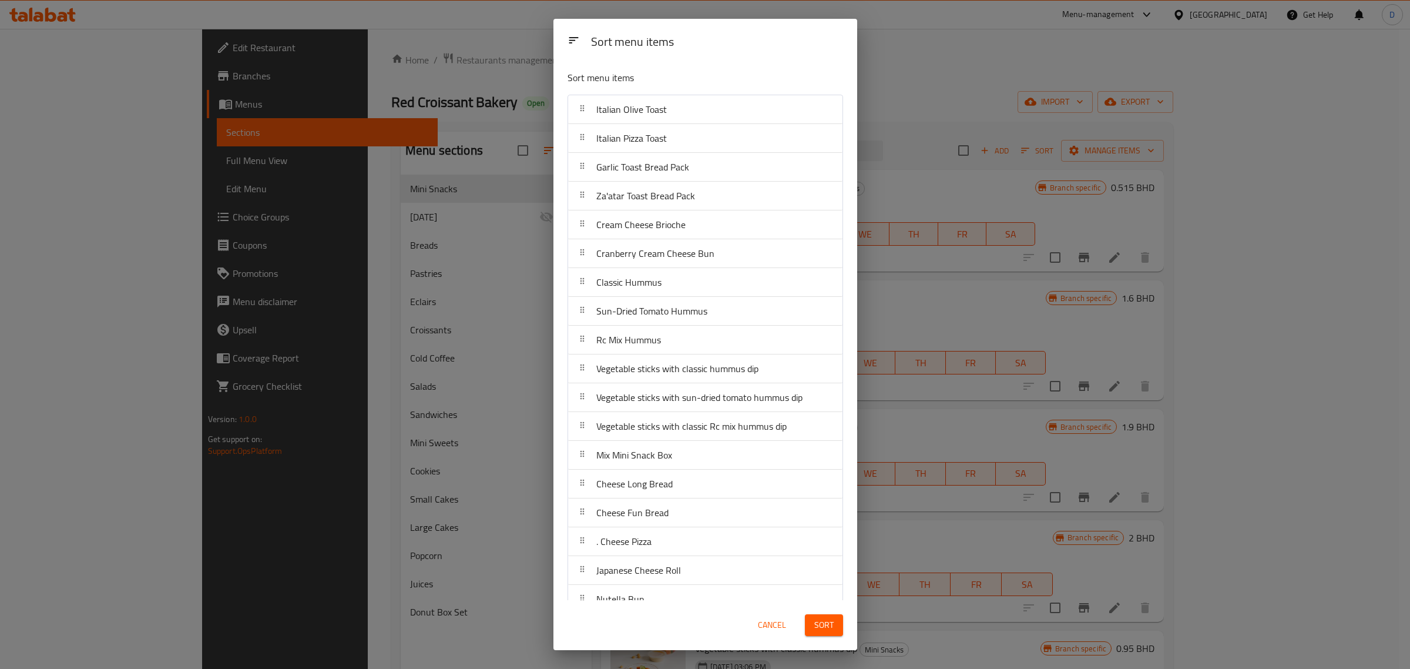
click at [830, 630] on span "Sort" at bounding box center [823, 625] width 19 height 15
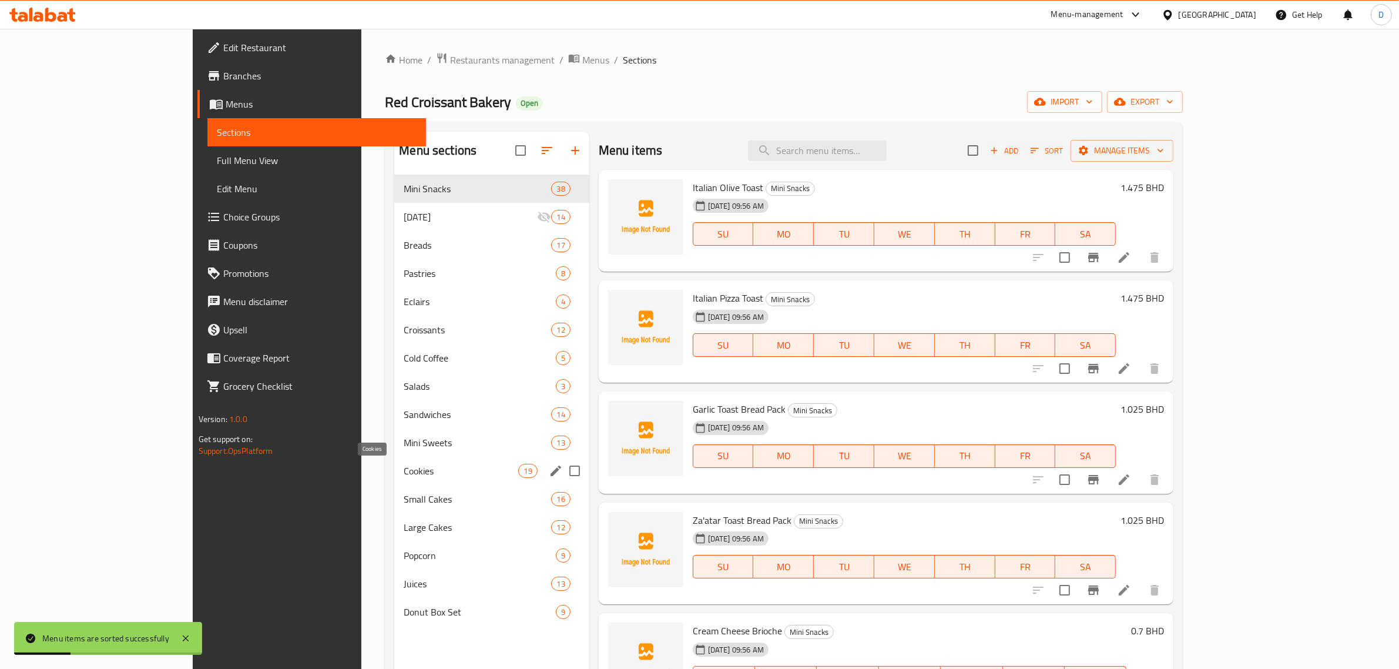
click at [404, 474] on span "Cookies" at bounding box center [461, 471] width 115 height 14
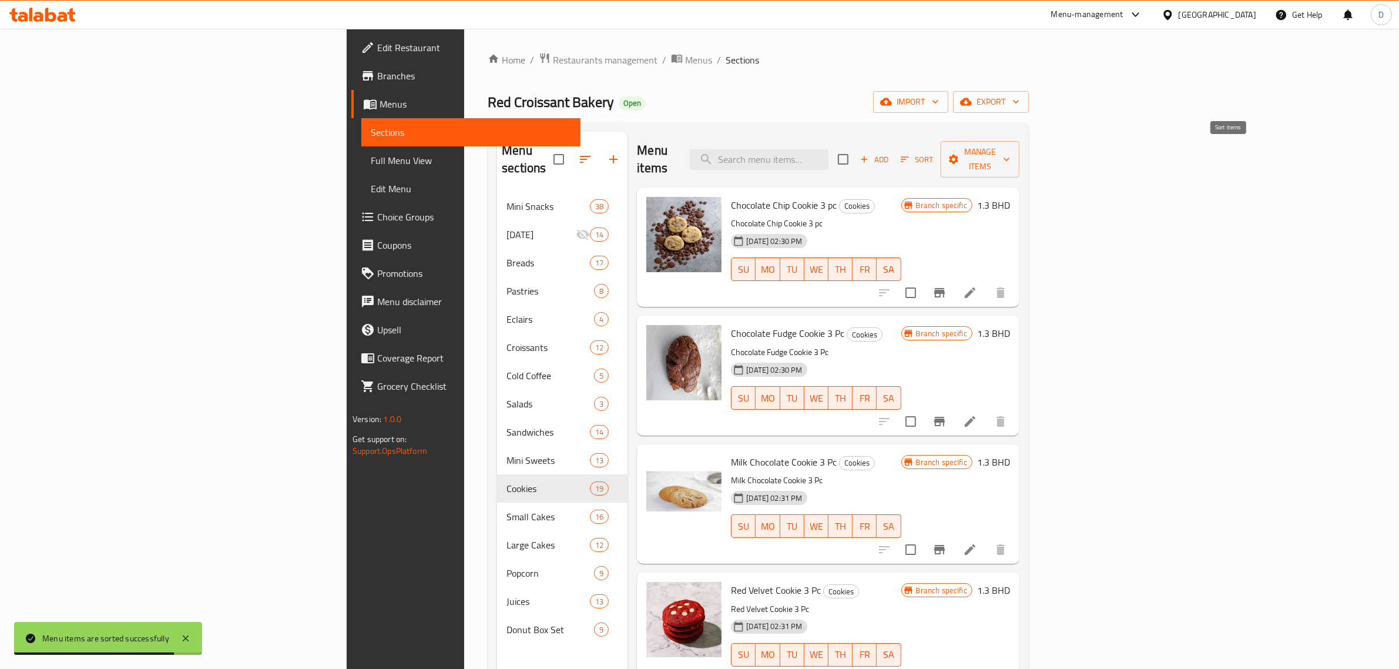
click at [933, 153] on span "Sort" at bounding box center [917, 160] width 32 height 14
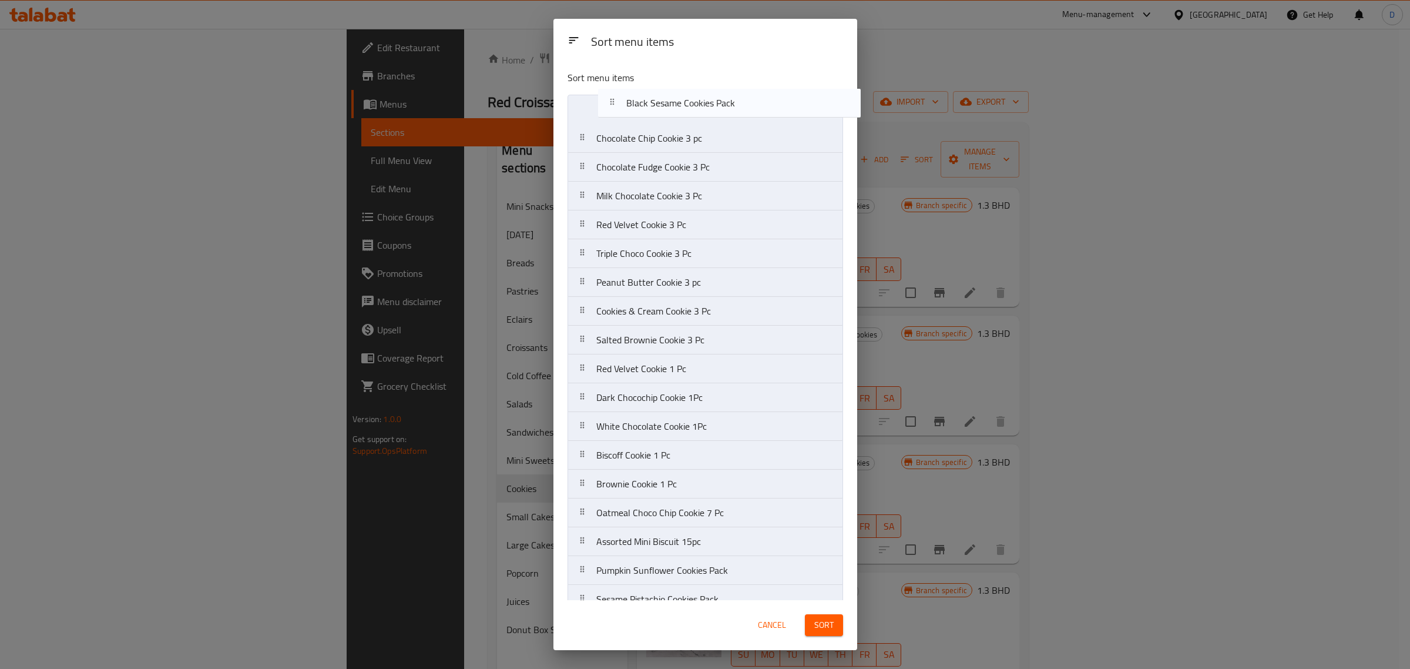
drag, startPoint x: 638, startPoint y: 497, endPoint x: 668, endPoint y: 98, distance: 400.1
click at [668, 98] on nav "Chocolate Chip Cookie 3 pc Chocolate Fudge Cookie 3 Pc Milk Chocolate Cookie 3 …" at bounding box center [706, 369] width 276 height 548
drag, startPoint x: 653, startPoint y: 527, endPoint x: 650, endPoint y: 142, distance: 385.5
click at [650, 142] on nav "Black Sesame Cookies Pack Chocolate Chip Cookie 3 pc Chocolate Fudge Cookie 3 P…" at bounding box center [706, 369] width 276 height 548
drag, startPoint x: 639, startPoint y: 562, endPoint x: 632, endPoint y: 150, distance: 412.5
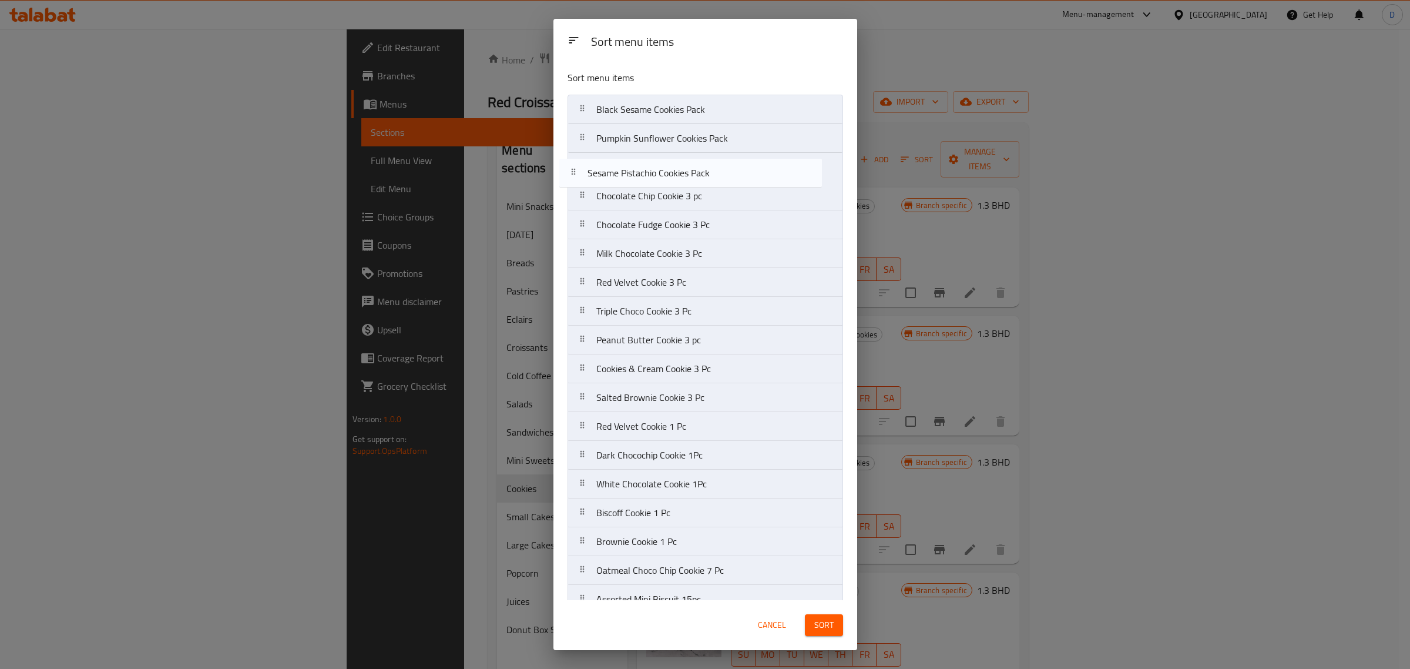
click at [632, 150] on nav "Black Sesame Cookies Pack Pumpkin Sunflower Cookies Pack Chocolate Chip Cookie …" at bounding box center [706, 369] width 276 height 548
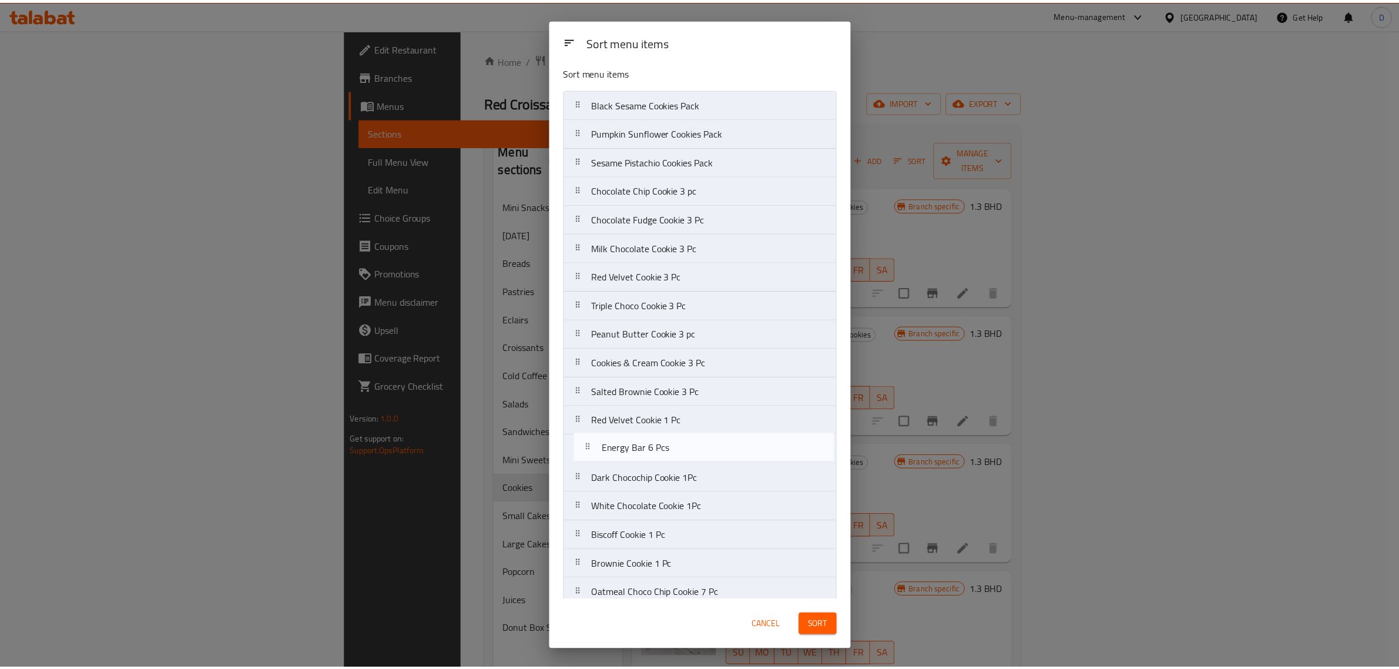
scroll to position [4, 0]
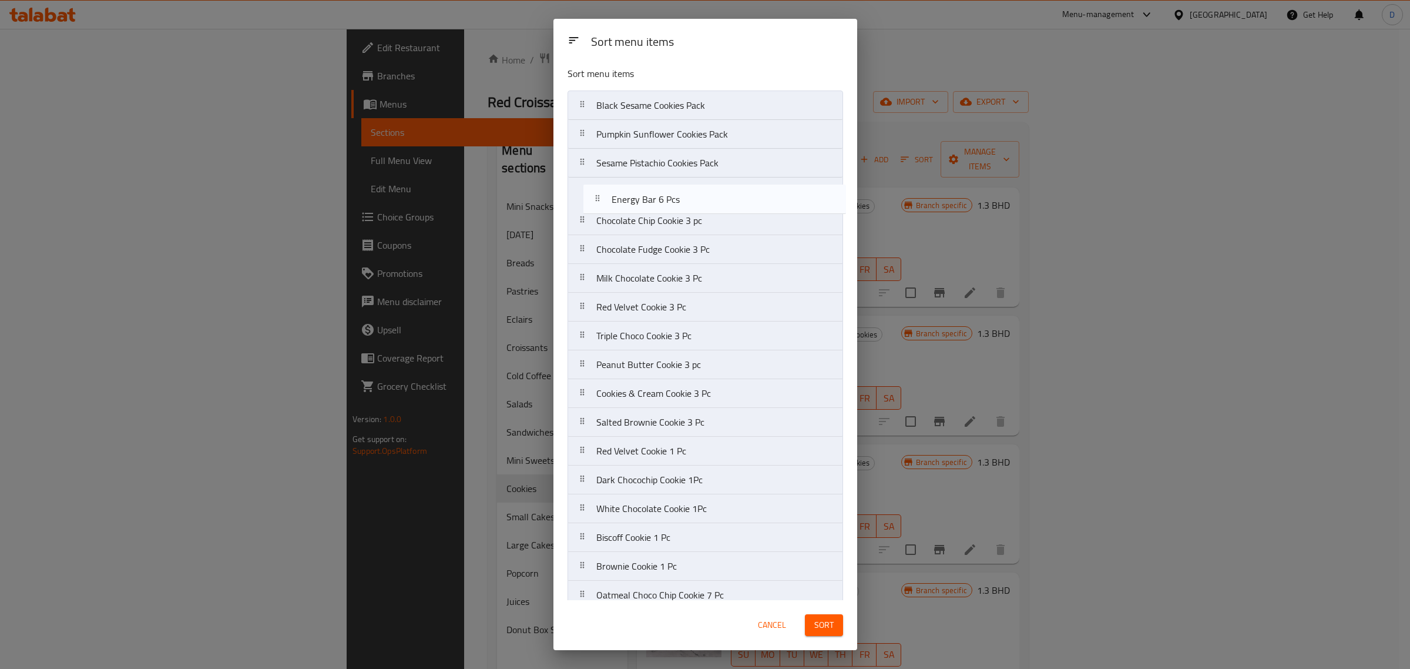
drag, startPoint x: 680, startPoint y: 579, endPoint x: 695, endPoint y: 209, distance: 370.5
click at [690, 187] on nav "Black Sesame Cookies Pack Pumpkin Sunflower Cookies Pack Sesame Pistachio Cooki…" at bounding box center [706, 364] width 276 height 548
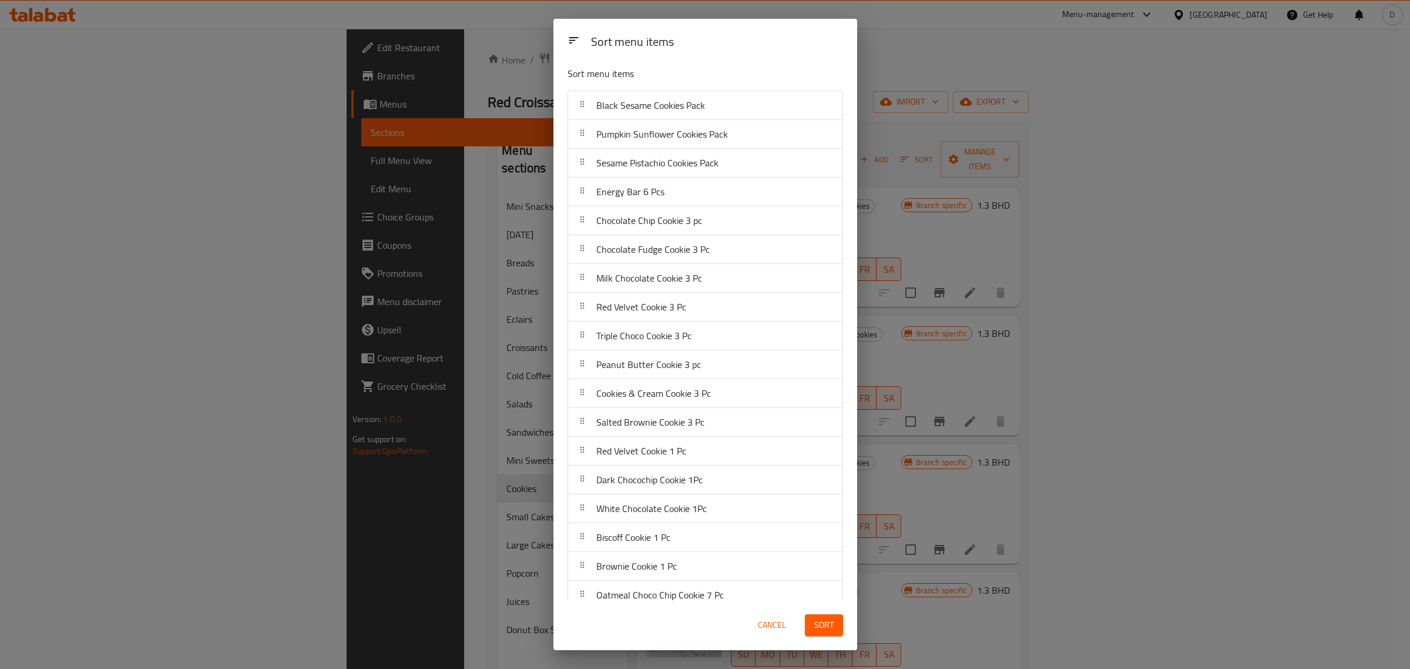
click at [833, 628] on button "Sort" at bounding box center [824, 625] width 38 height 22
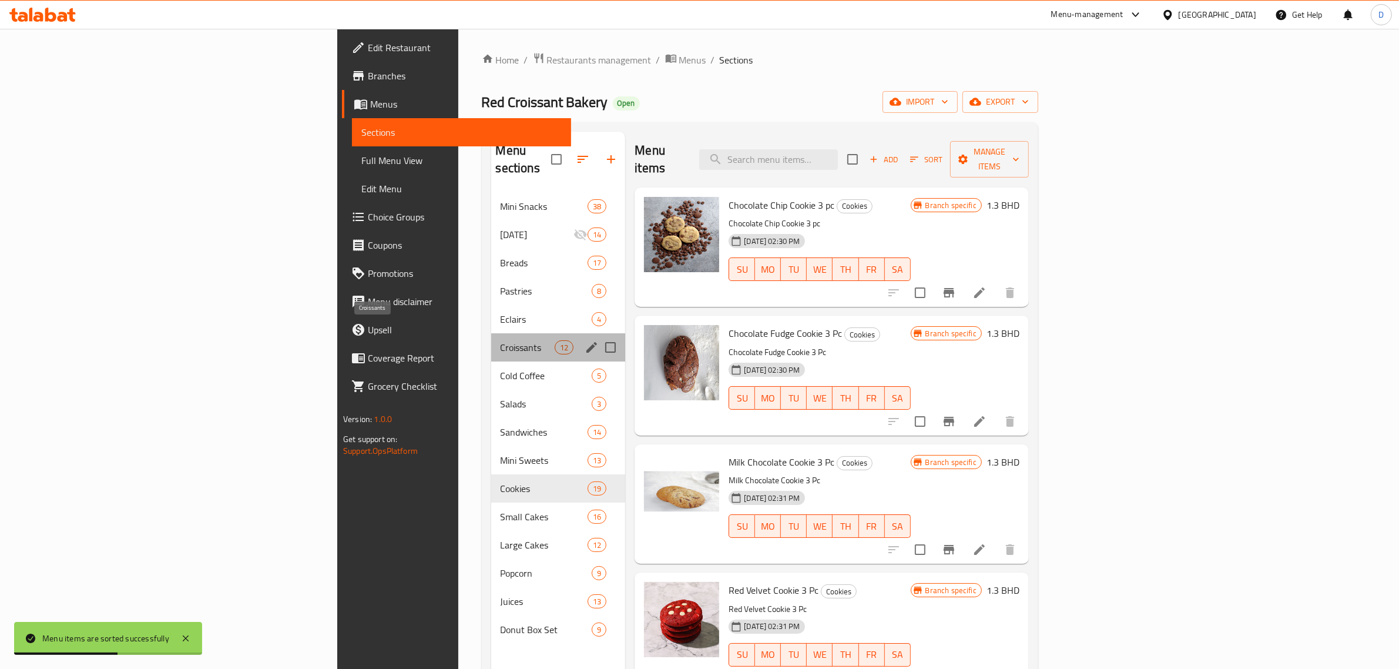
click at [501, 340] on span "Croissants" at bounding box center [528, 347] width 55 height 14
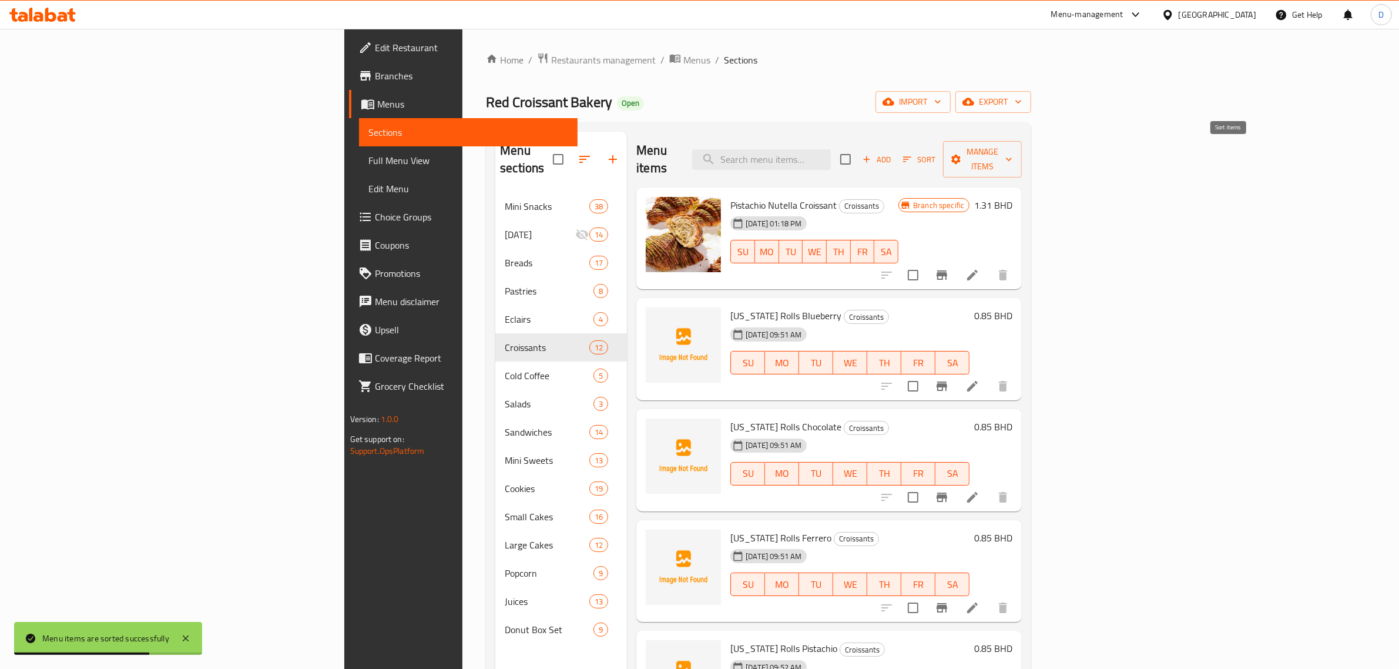
click at [913, 154] on icon "button" at bounding box center [907, 159] width 11 height 11
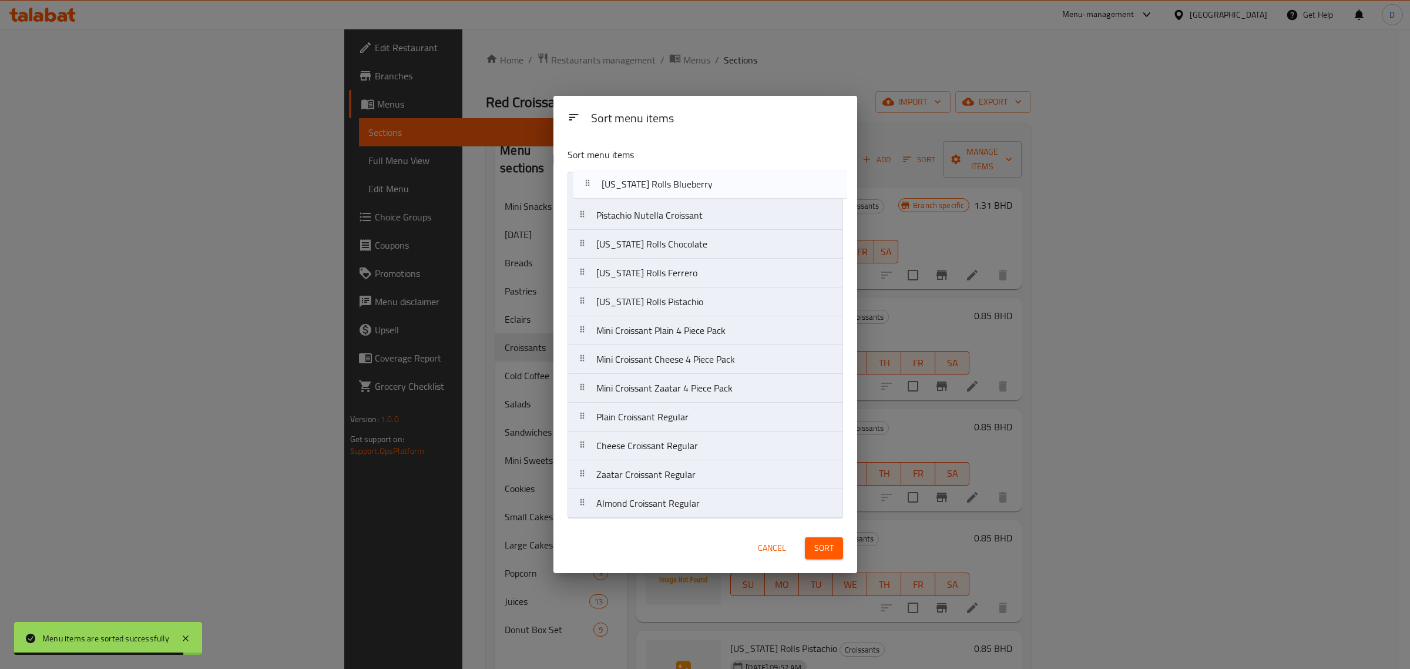
drag, startPoint x: 638, startPoint y: 219, endPoint x: 645, endPoint y: 184, distance: 35.8
click at [645, 179] on nav "Pistachio Nutella Croissant [US_STATE] Rolls Blueberry [US_STATE] Rolls Chocola…" at bounding box center [706, 345] width 276 height 347
drag, startPoint x: 645, startPoint y: 246, endPoint x: 651, endPoint y: 209, distance: 37.5
click at [651, 209] on nav "[US_STATE] Rolls Blueberry Pistachio Nutella Croissant [US_STATE] Rolls Chocola…" at bounding box center [706, 345] width 276 height 347
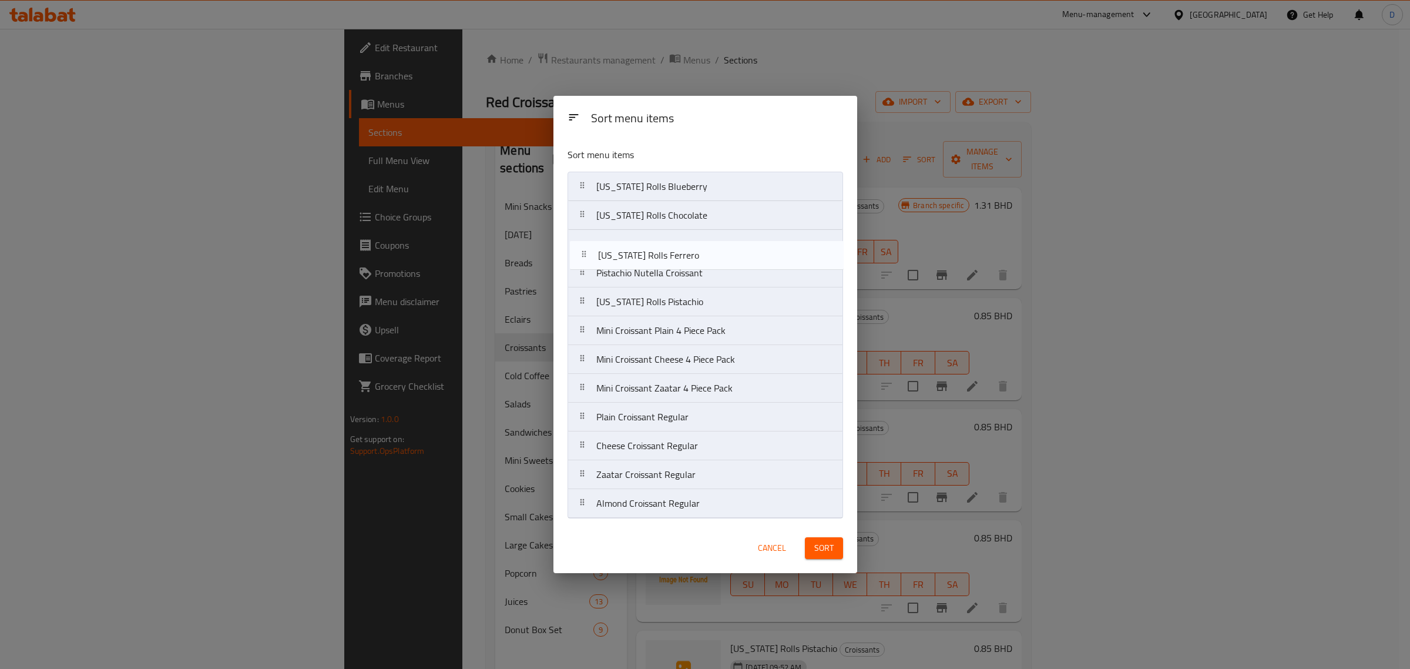
drag, startPoint x: 656, startPoint y: 264, endPoint x: 659, endPoint y: 234, distance: 30.6
click at [659, 234] on nav "[US_STATE] Rolls Blueberry [US_STATE] Rolls Chocolate Pistachio Nutella Croissa…" at bounding box center [706, 345] width 276 height 347
click at [667, 269] on nav "[US_STATE] Rolls Blueberry [US_STATE] Rolls Chocolate [US_STATE] Rolls Ferrero …" at bounding box center [706, 345] width 276 height 347
drag, startPoint x: 671, startPoint y: 338, endPoint x: 672, endPoint y: 297, distance: 41.1
click at [672, 297] on nav "[US_STATE] Rolls Blueberry [US_STATE] Rolls Chocolate [US_STATE] Rolls Ferrero …" at bounding box center [706, 345] width 276 height 347
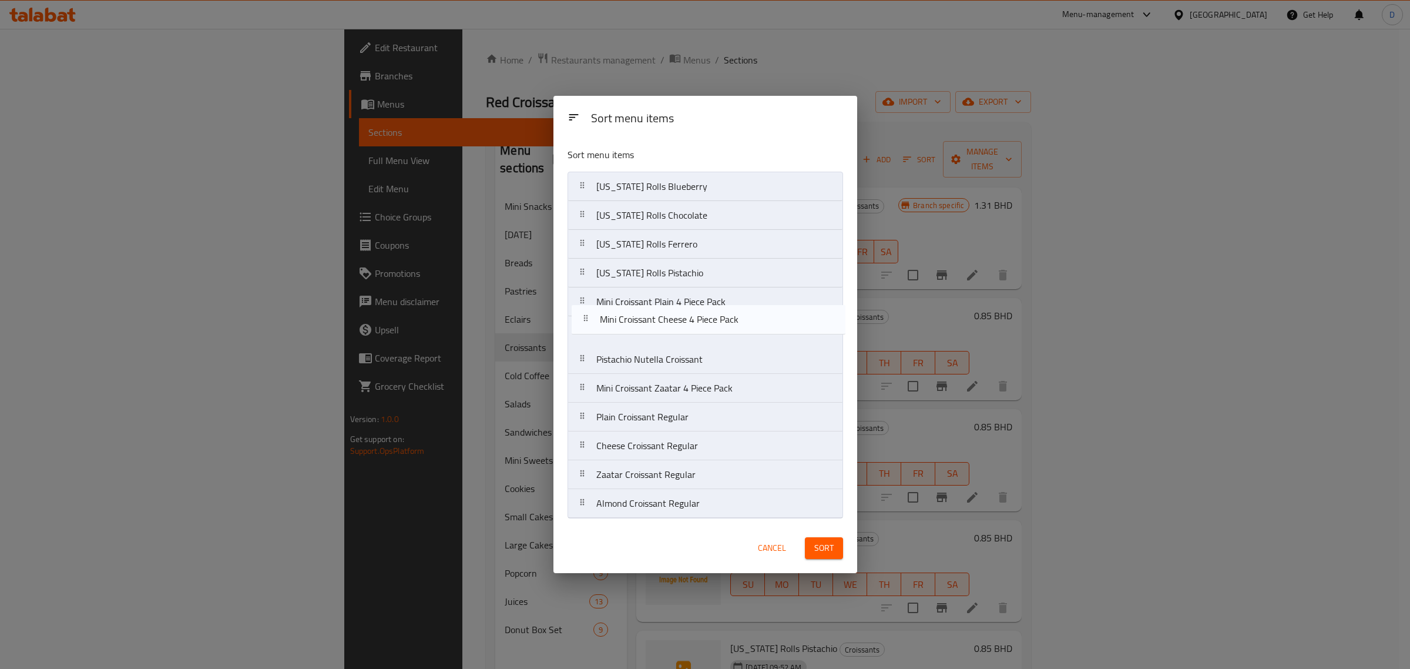
drag, startPoint x: 680, startPoint y: 369, endPoint x: 685, endPoint y: 323, distance: 46.1
click at [685, 323] on nav "[US_STATE] Rolls Blueberry [US_STATE] Rolls Chocolate [US_STATE] Rolls Ferrero …" at bounding box center [706, 345] width 276 height 347
drag, startPoint x: 686, startPoint y: 383, endPoint x: 690, endPoint y: 347, distance: 36.7
click at [690, 347] on nav "[US_STATE] Rolls Blueberry [US_STATE] Rolls Chocolate [US_STATE] Rolls Ferrero …" at bounding box center [706, 345] width 276 height 347
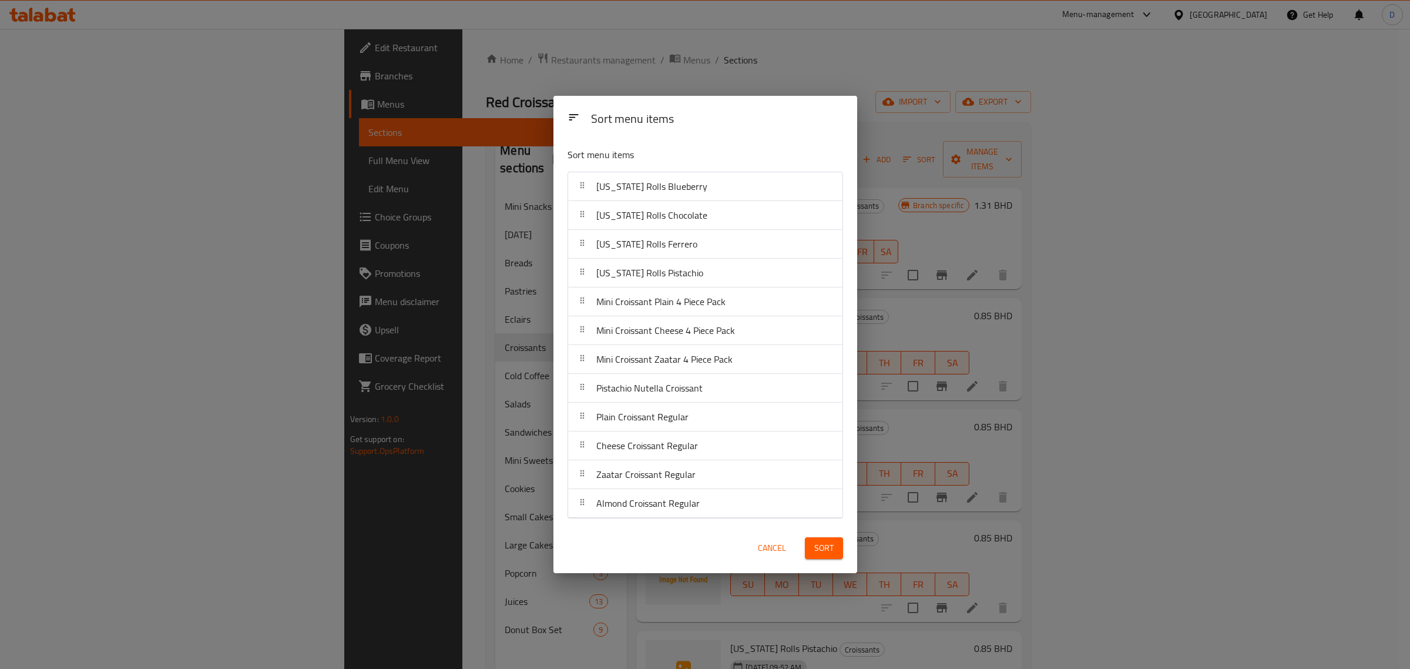
click at [833, 558] on button "Sort" at bounding box center [824, 548] width 38 height 22
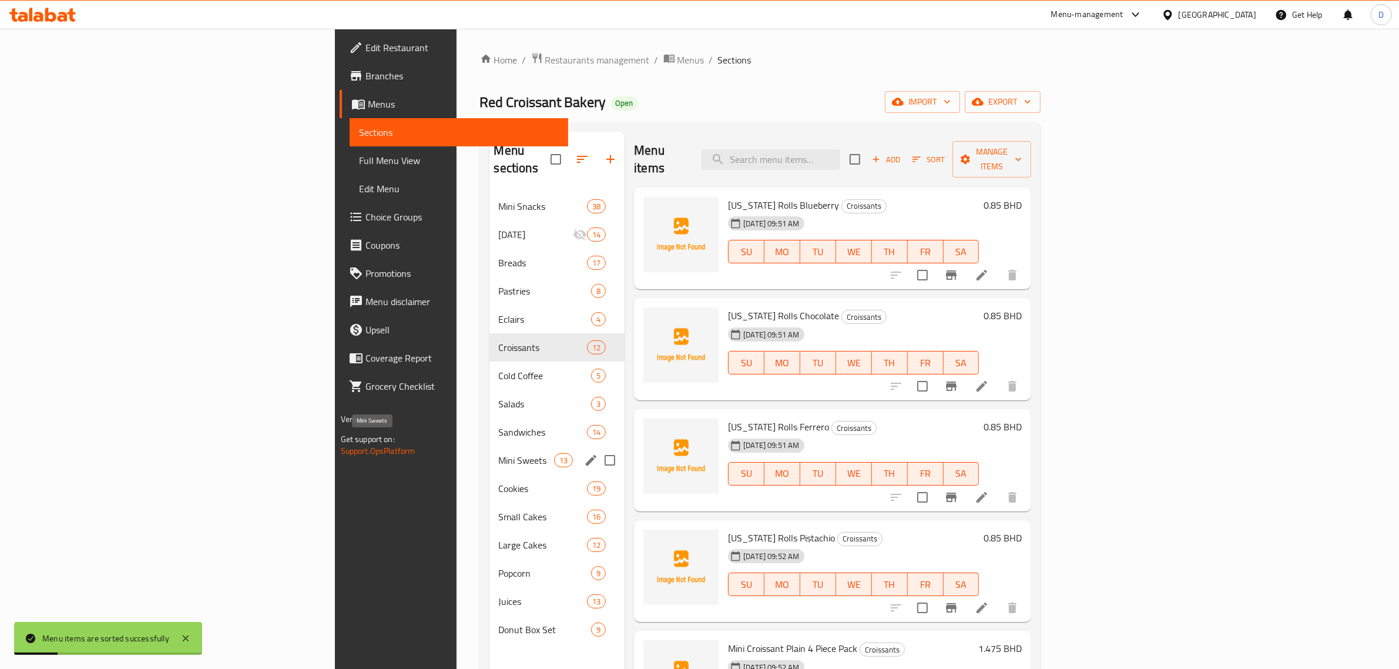
click at [499, 453] on span "Mini Sweets" at bounding box center [526, 460] width 55 height 14
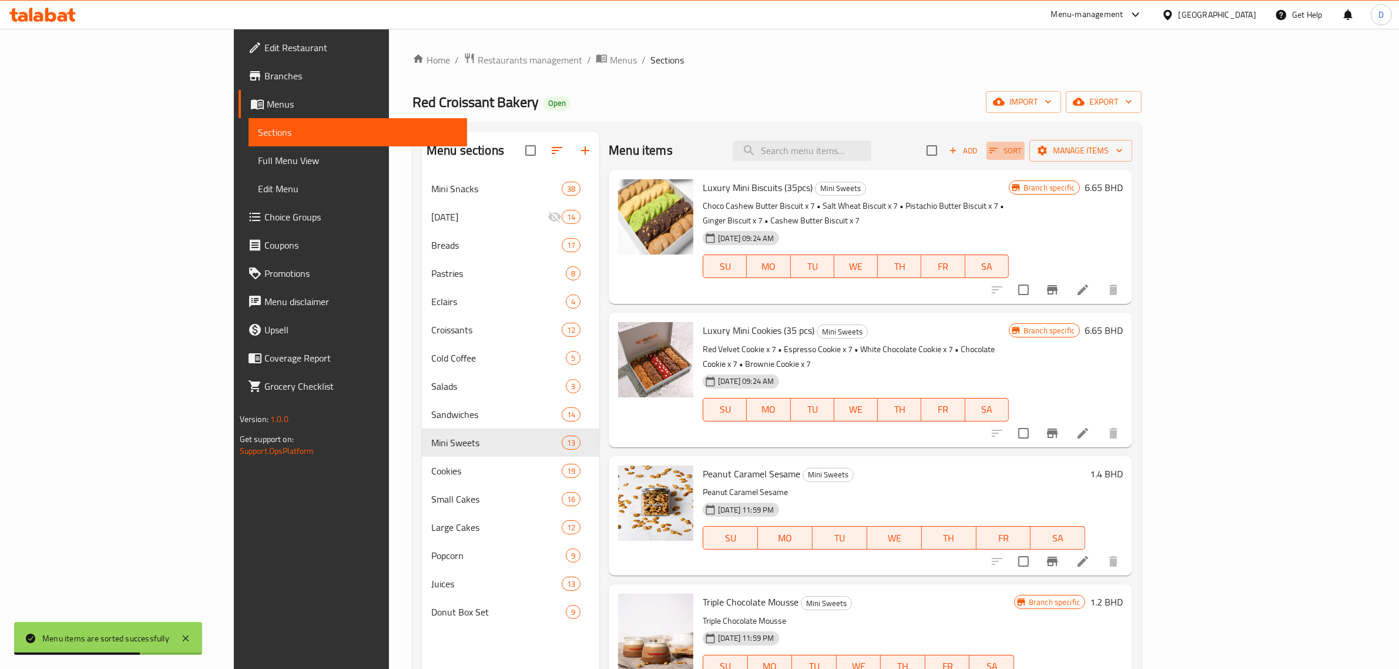
click at [999, 154] on icon "button" at bounding box center [993, 150] width 11 height 11
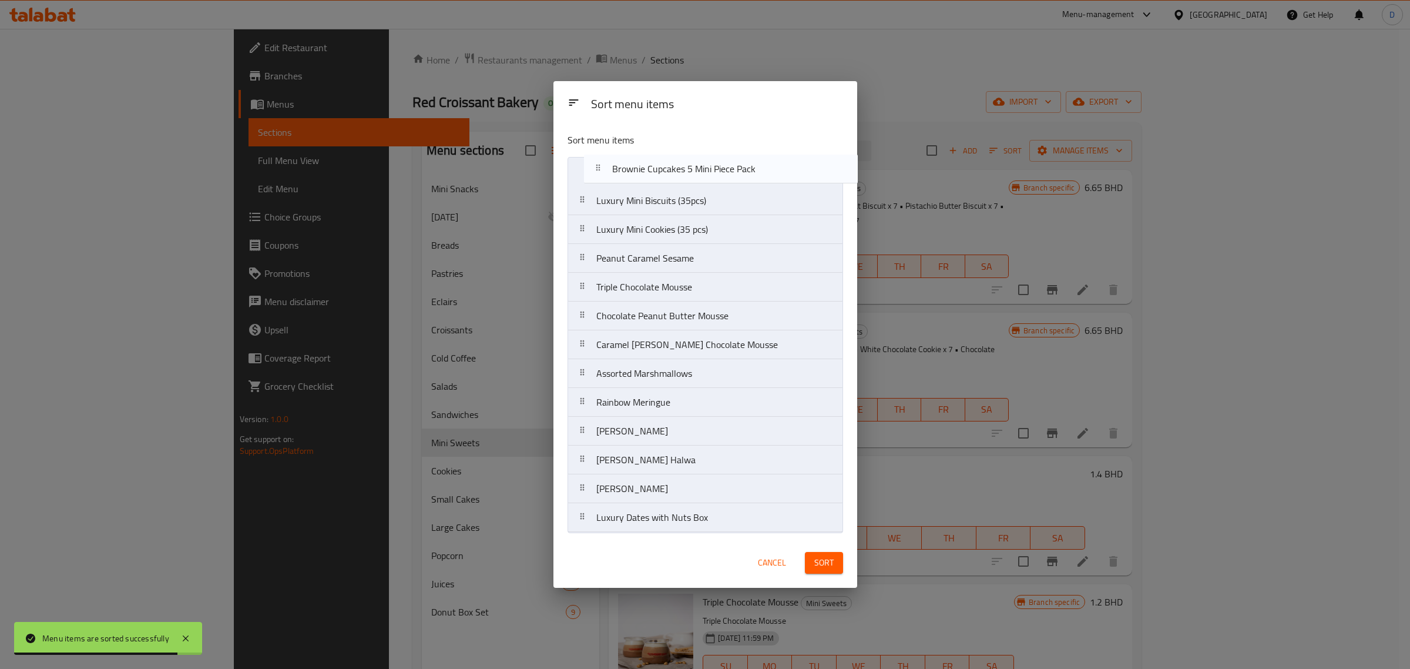
drag, startPoint x: 733, startPoint y: 525, endPoint x: 749, endPoint y: 168, distance: 357.0
click at [749, 168] on nav "Luxury Mini Biscuits (35pcs) Luxury Mini Cookies (35 pcs) Peanut Caramel Sesame…" at bounding box center [706, 344] width 276 height 375
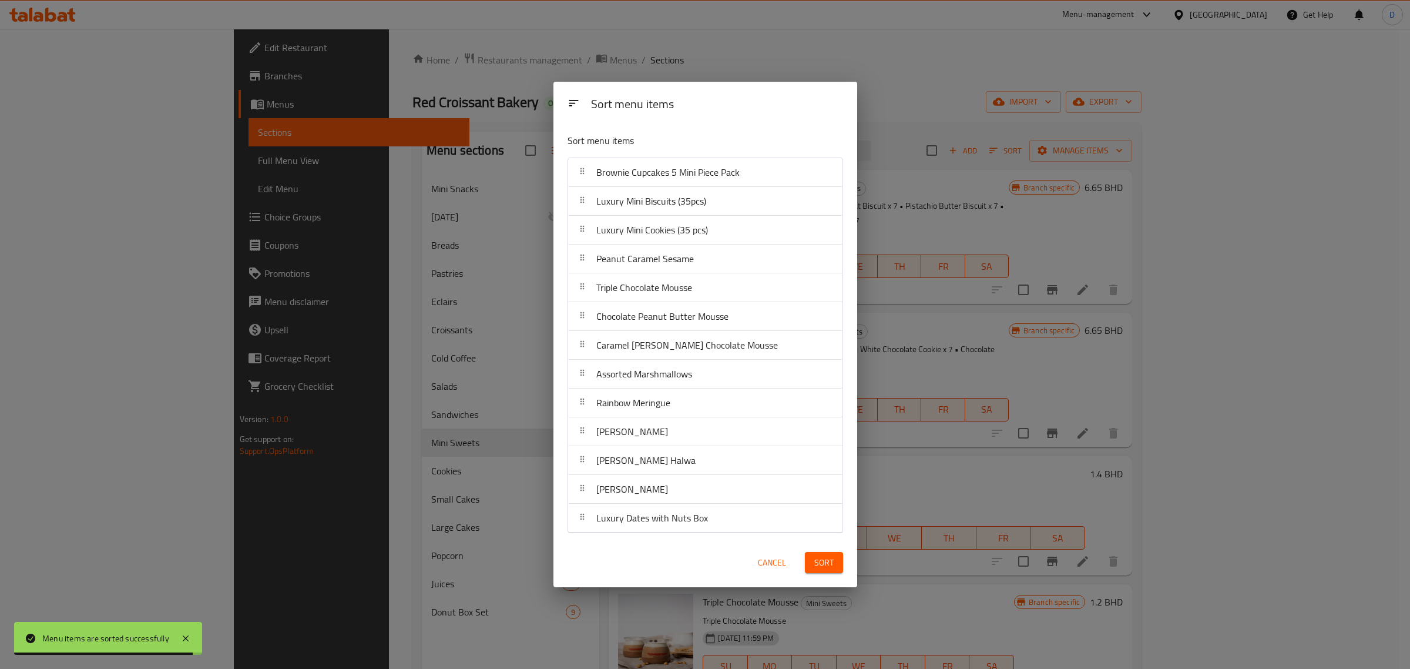
click at [823, 558] on span "Sort" at bounding box center [823, 562] width 19 height 15
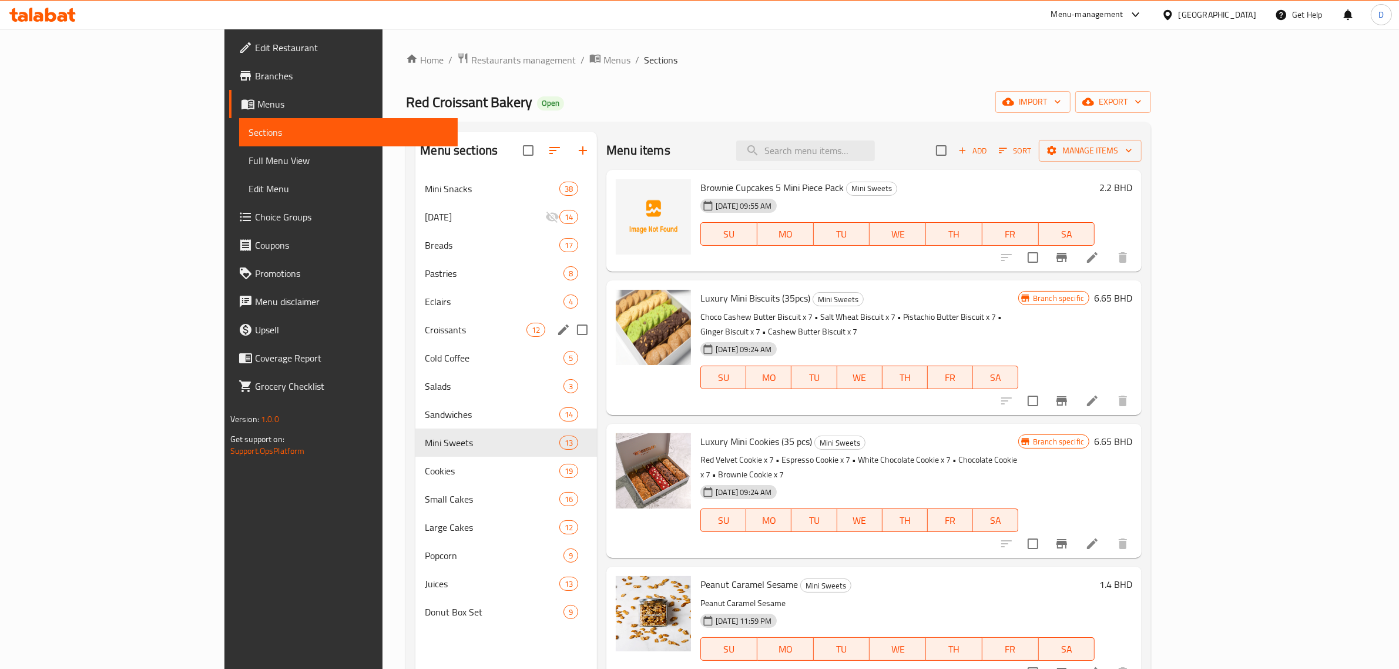
click at [425, 331] on span "Croissants" at bounding box center [476, 330] width 102 height 14
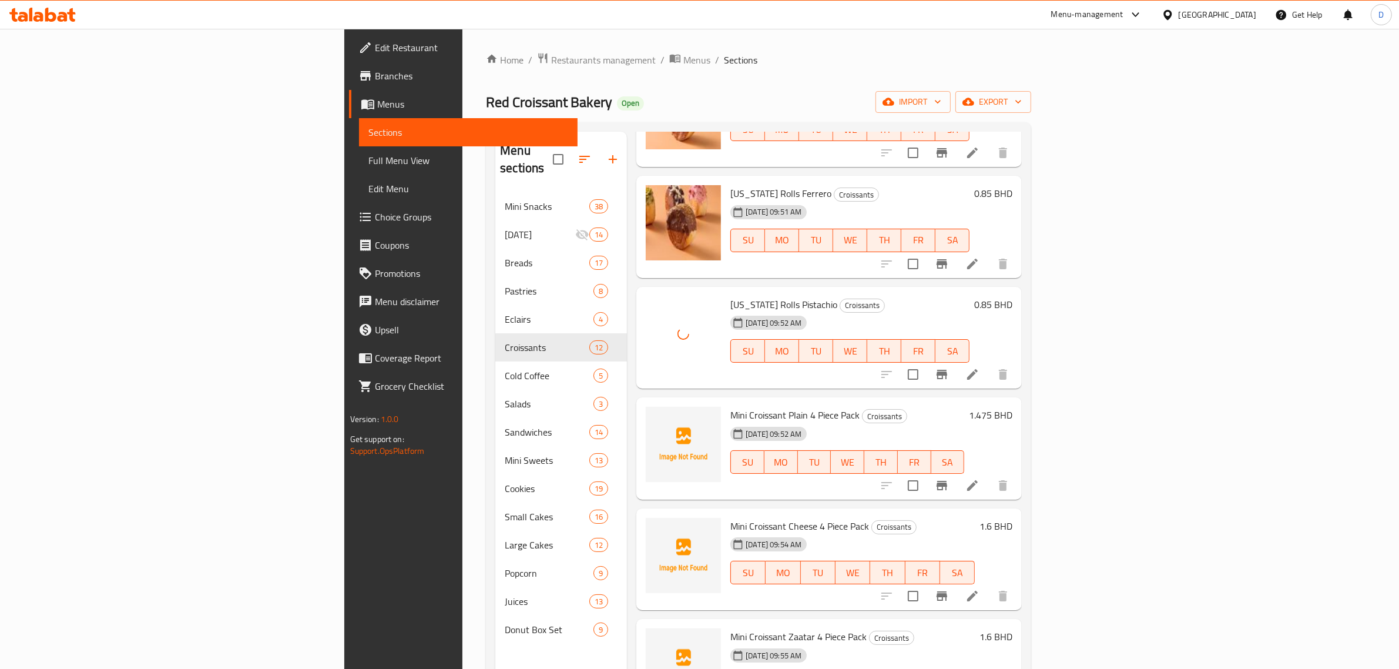
scroll to position [367, 0]
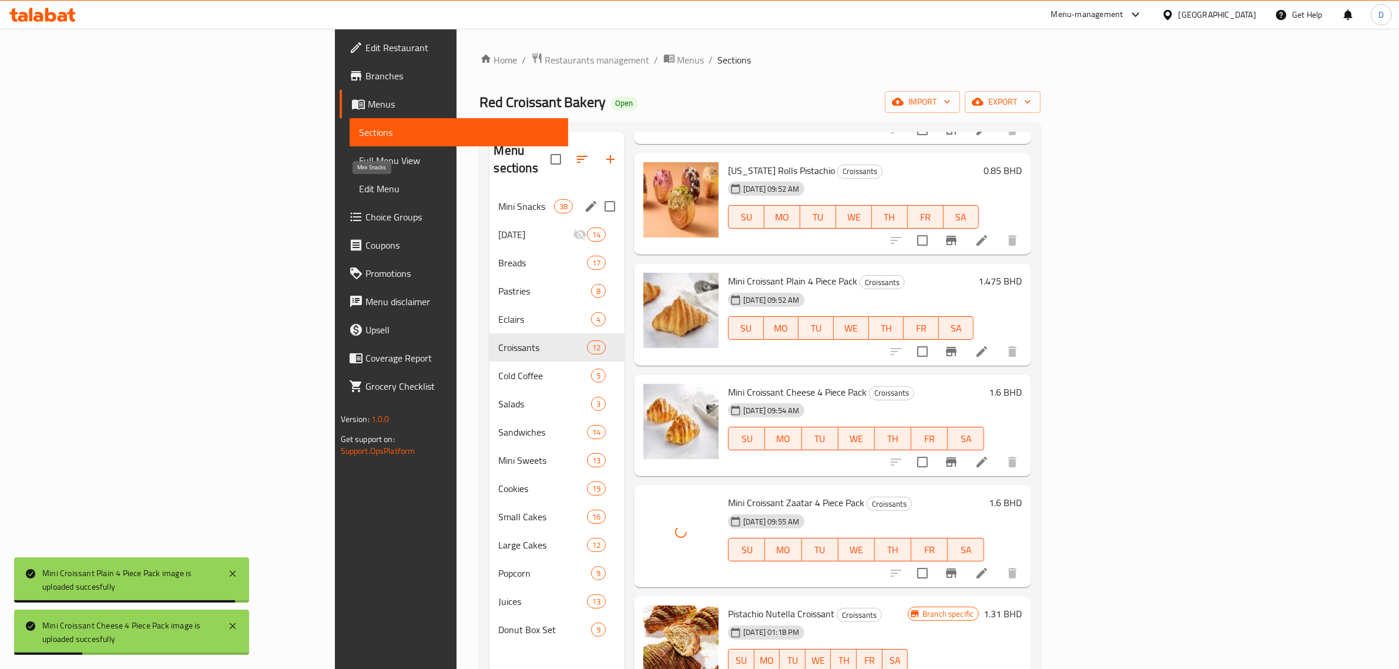
click at [499, 199] on span "Mini Snacks" at bounding box center [526, 206] width 55 height 14
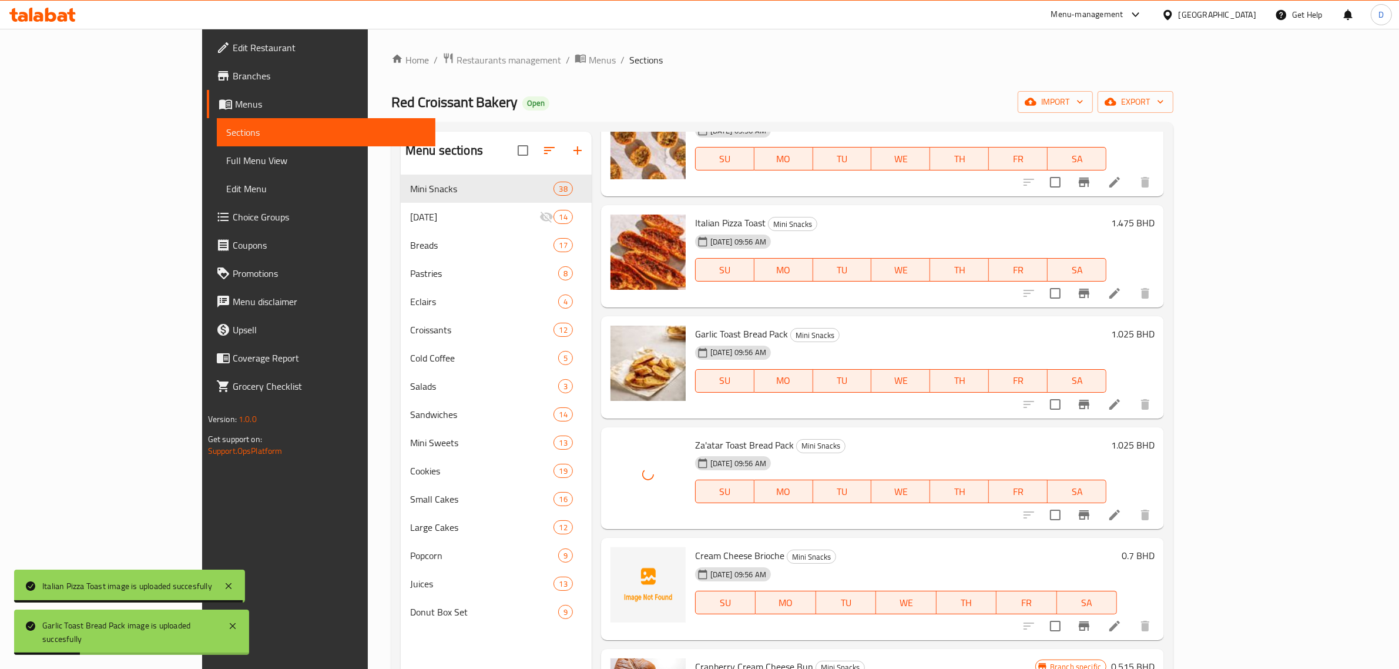
scroll to position [147, 0]
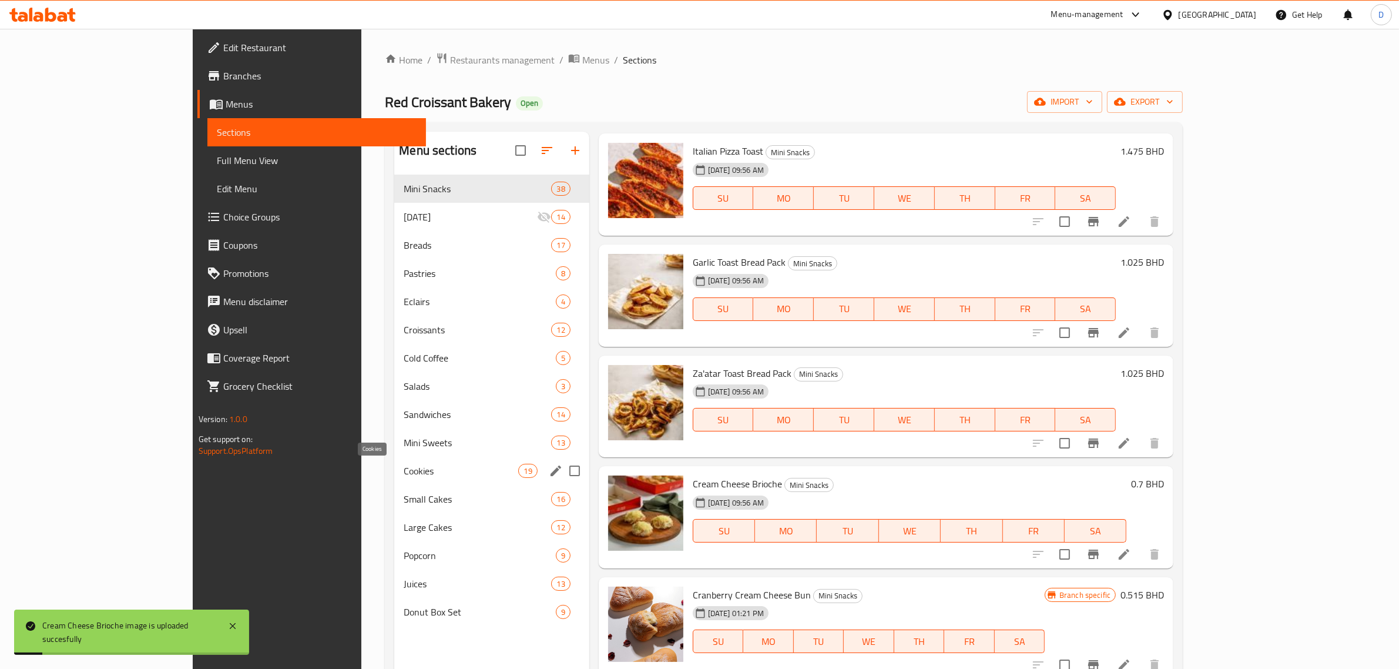
click at [404, 469] on span "Cookies" at bounding box center [461, 471] width 115 height 14
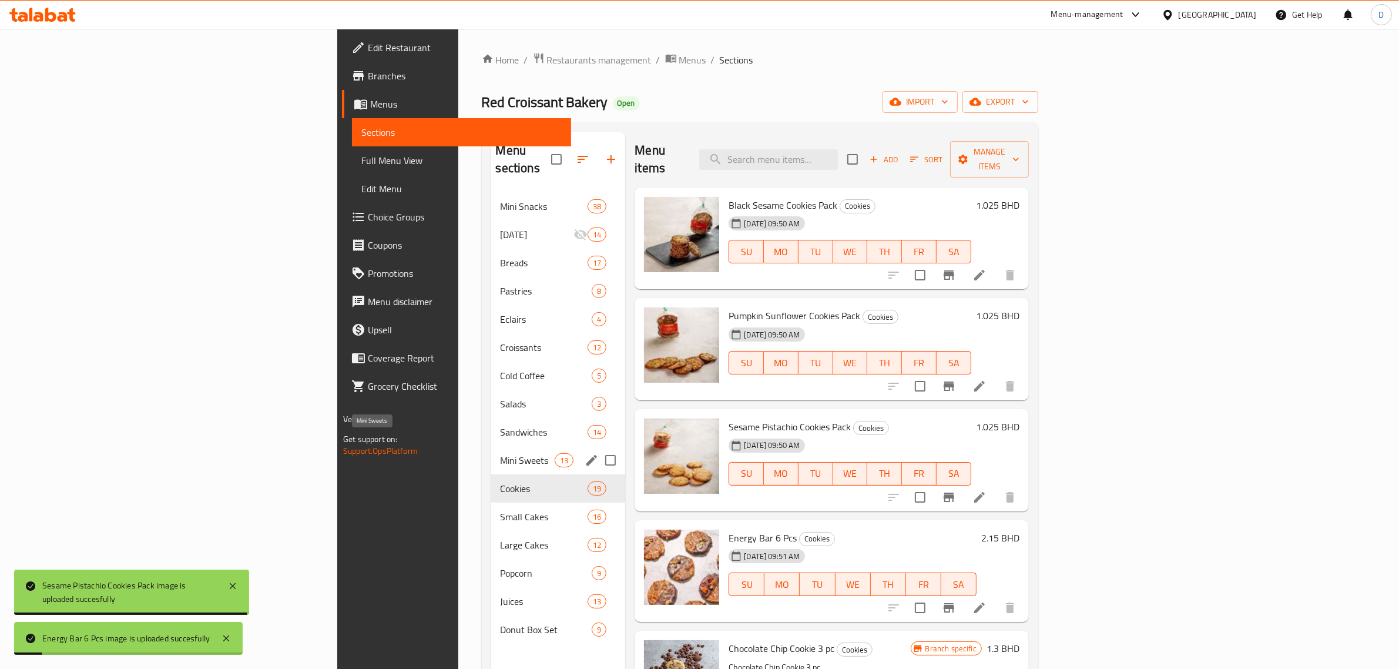
click at [501, 453] on span "Mini Sweets" at bounding box center [528, 460] width 55 height 14
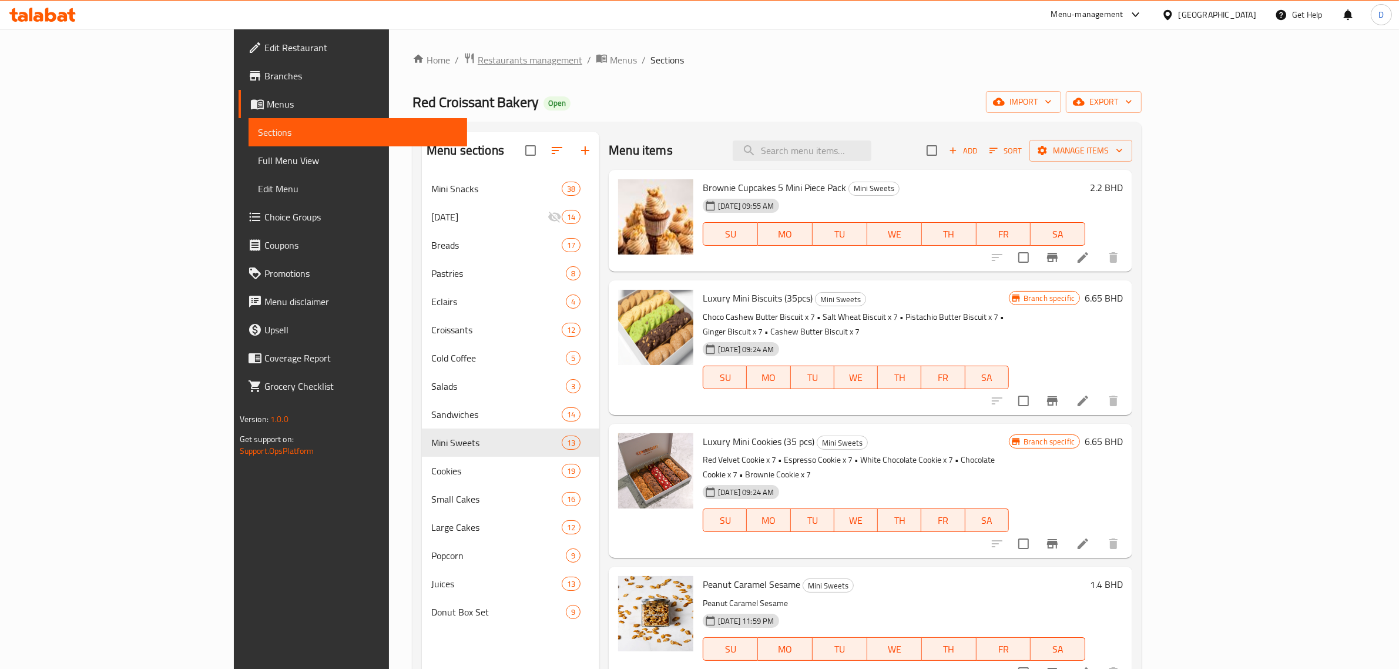
click at [478, 59] on span "Restaurants management" at bounding box center [530, 60] width 105 height 14
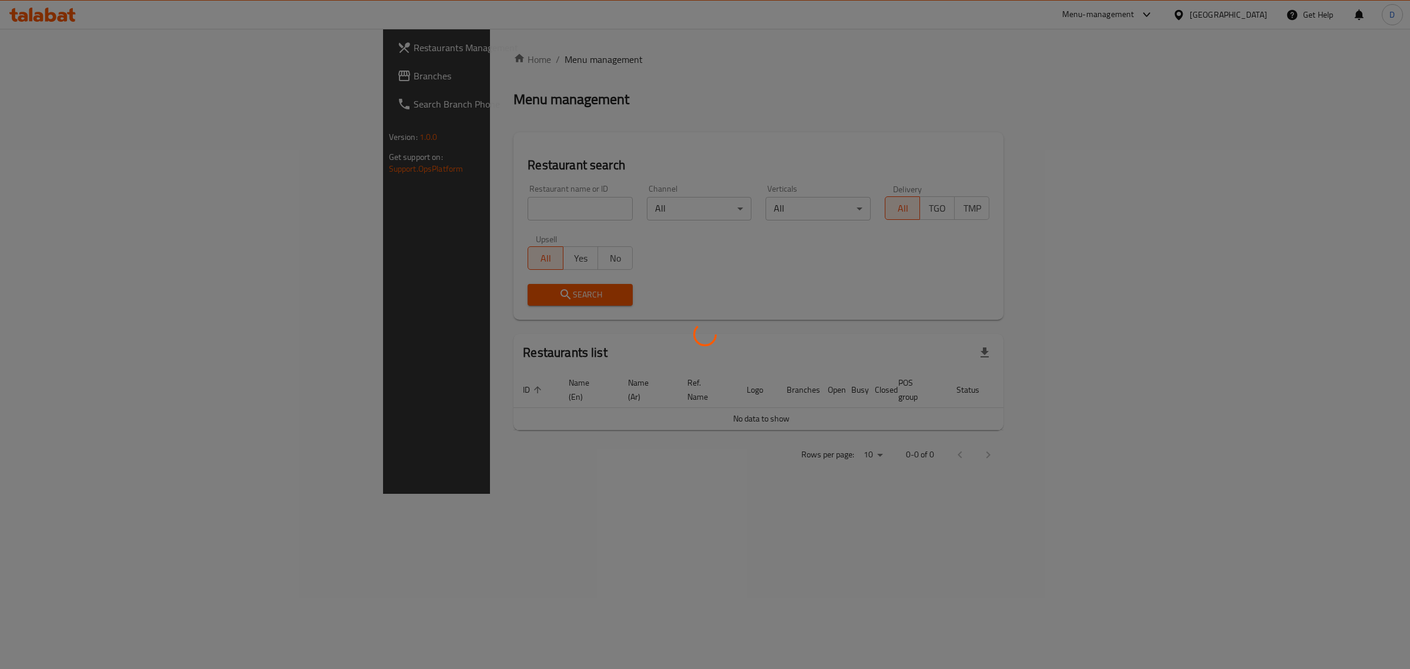
click at [437, 201] on div at bounding box center [705, 334] width 1410 height 669
click at [439, 210] on div at bounding box center [705, 334] width 1410 height 669
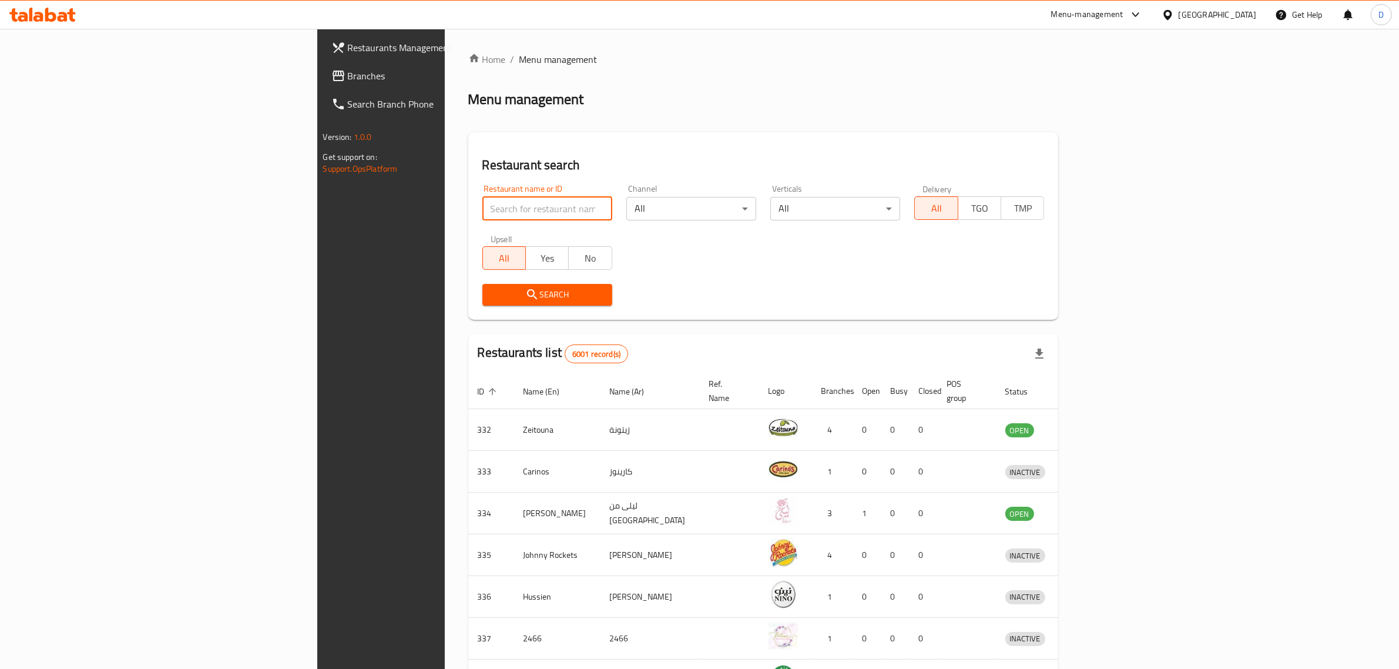
click at [482, 215] on input "search" at bounding box center [547, 209] width 130 height 24
type input "orangery"
click at [492, 300] on span "Search" at bounding box center [547, 294] width 111 height 15
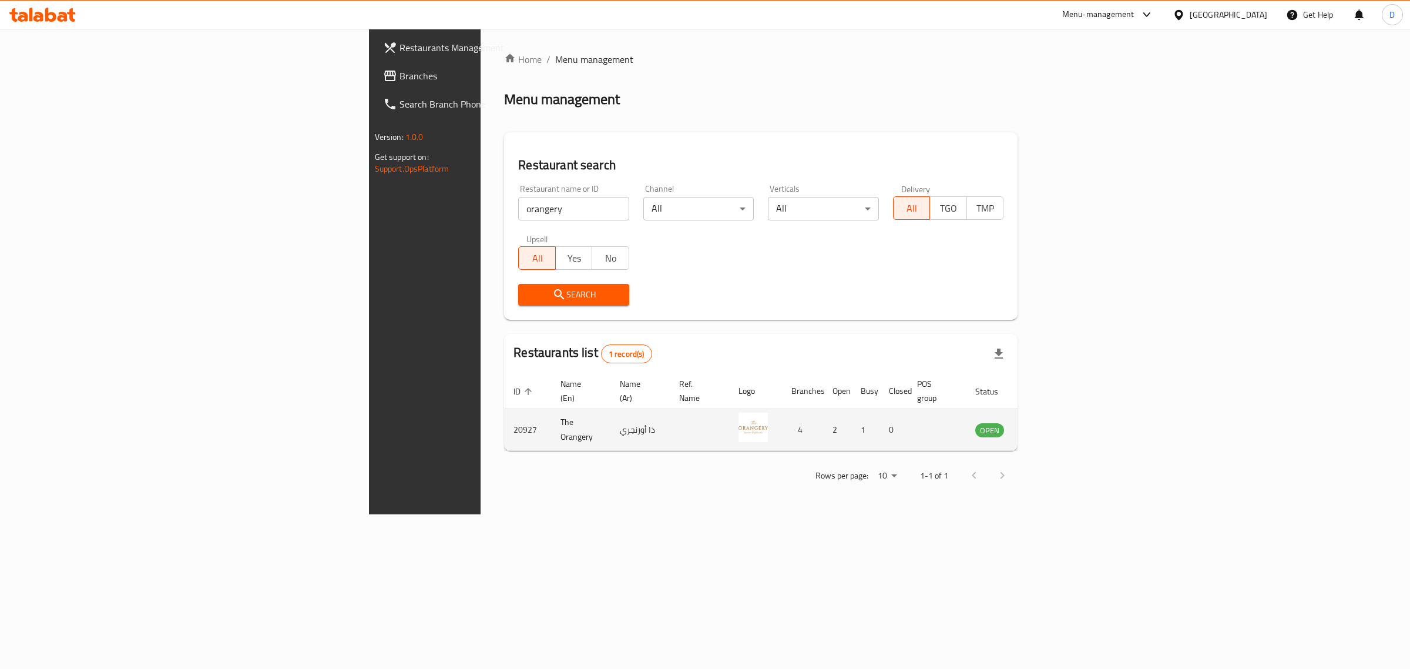
click at [1051, 425] on icon "enhanced table" at bounding box center [1044, 430] width 13 height 10
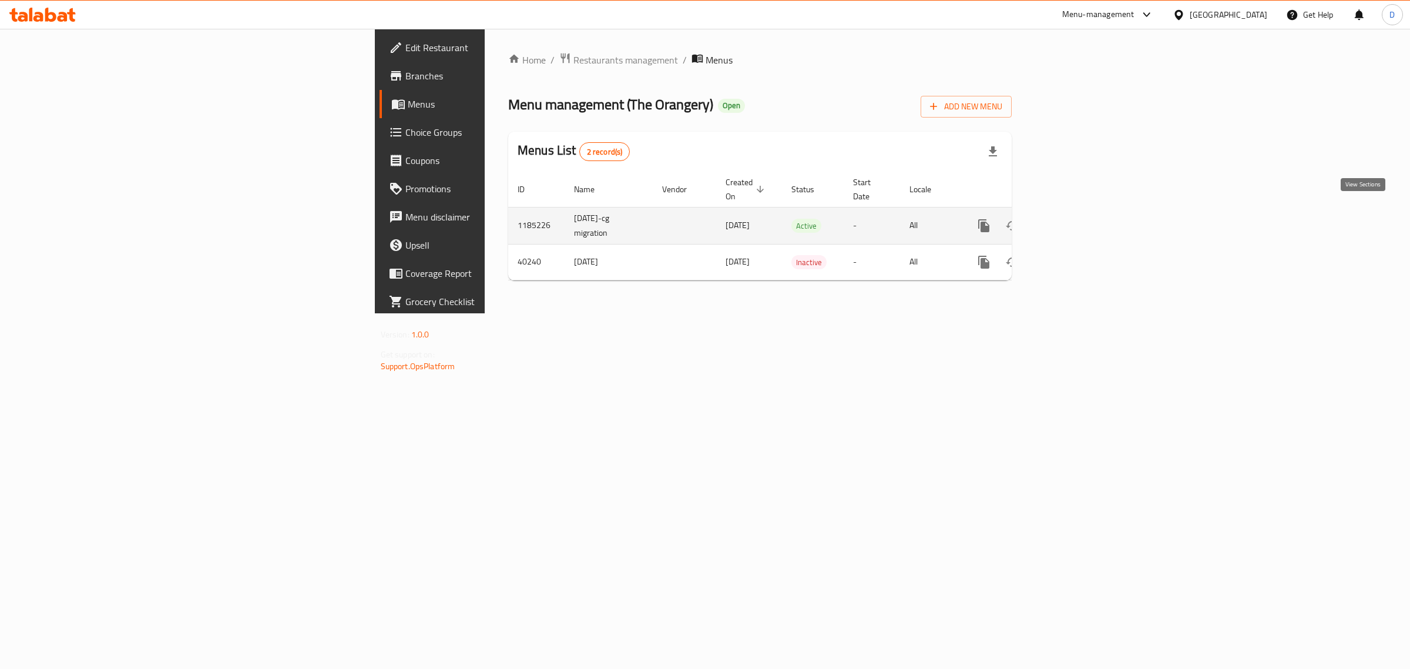
click at [1076, 219] on icon "enhanced table" at bounding box center [1069, 226] width 14 height 14
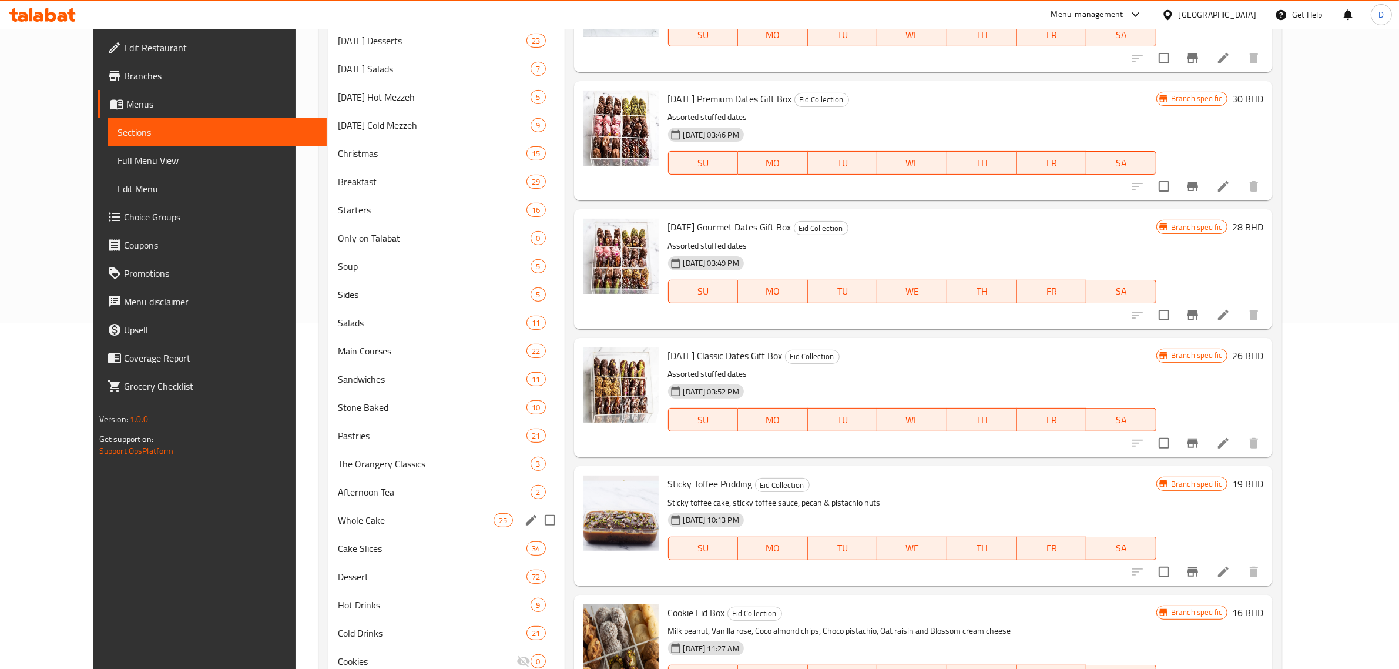
scroll to position [367, 0]
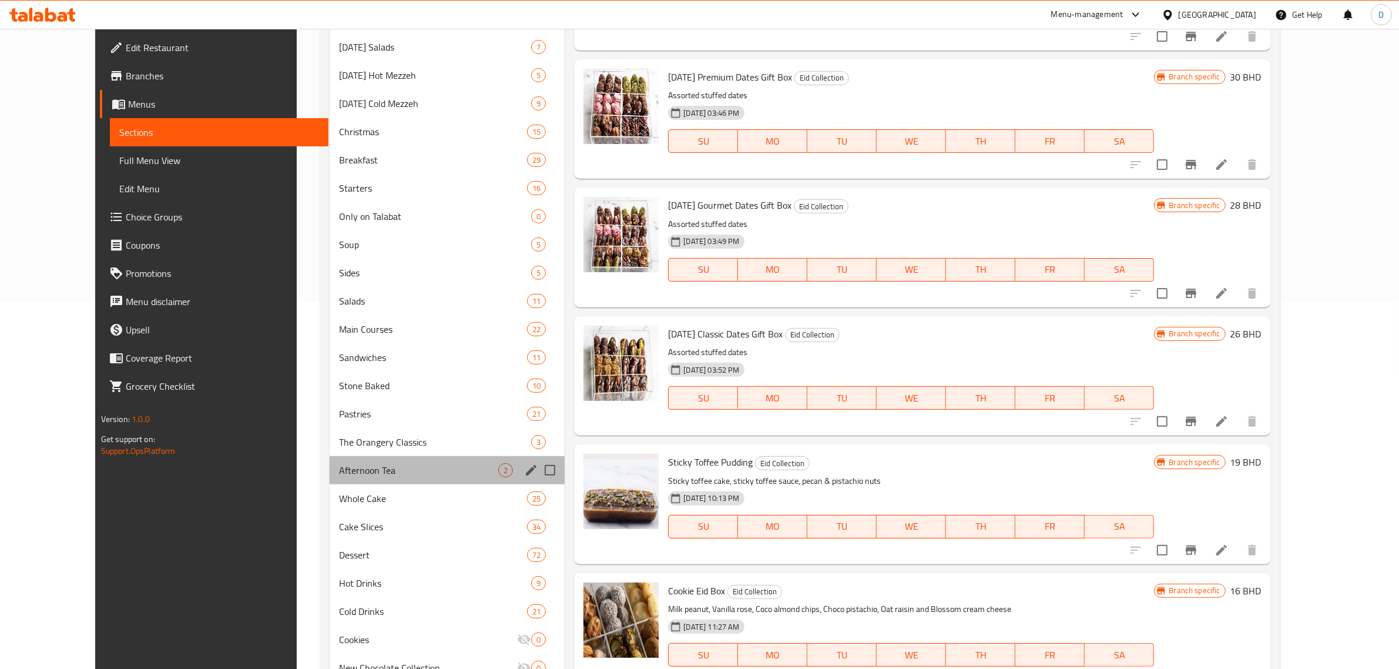
click at [336, 482] on div "Afternoon Tea 2" at bounding box center [447, 470] width 235 height 28
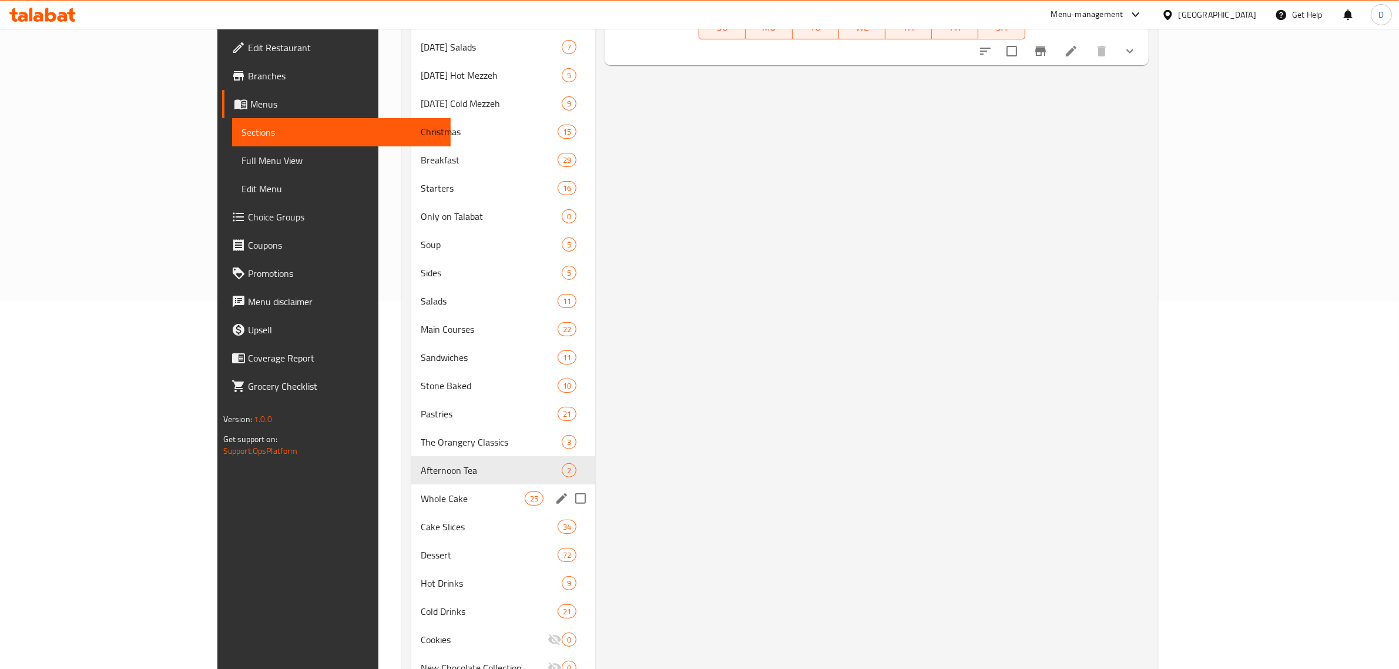
click at [421, 503] on span "Whole Cake" at bounding box center [473, 498] width 104 height 14
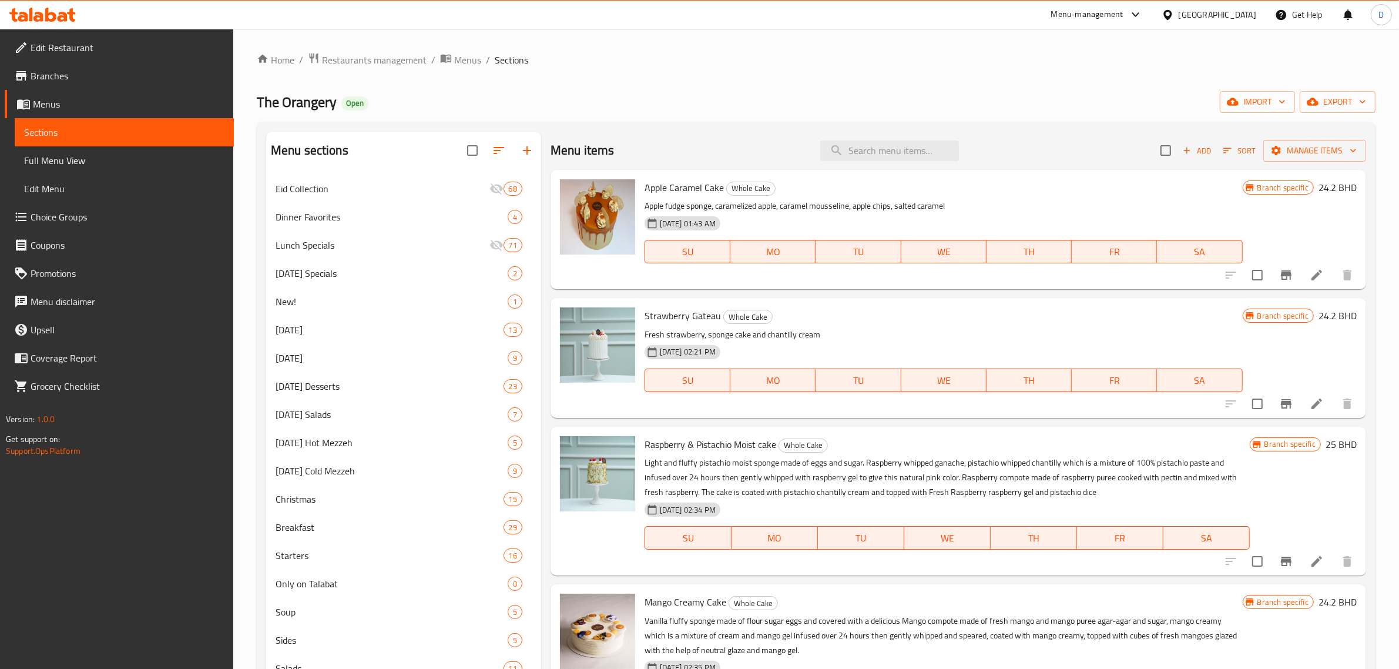
click at [1186, 157] on span "Add" at bounding box center [1197, 151] width 32 height 14
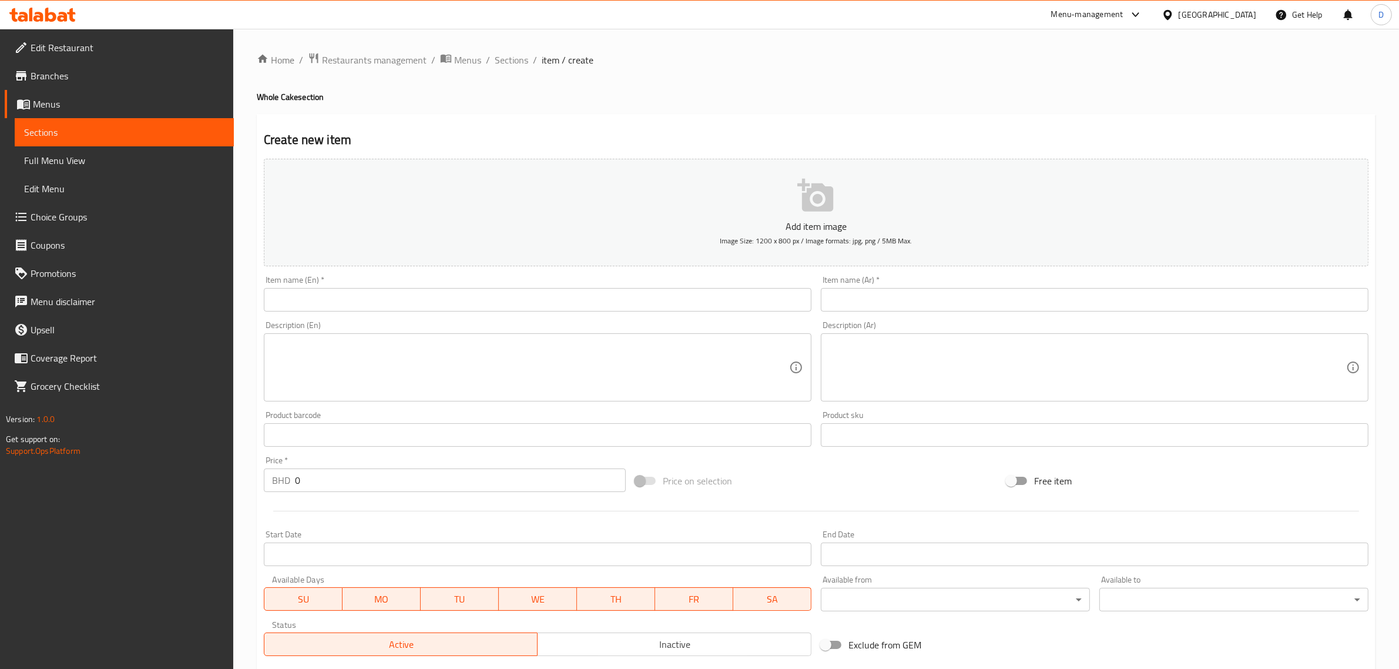
drag, startPoint x: 279, startPoint y: 285, endPoint x: 288, endPoint y: 287, distance: 9.0
click at [280, 285] on div "Item name (En)   * Item name (En) *" at bounding box center [538, 294] width 548 height 36
click at [297, 293] on input "text" at bounding box center [538, 300] width 548 height 24
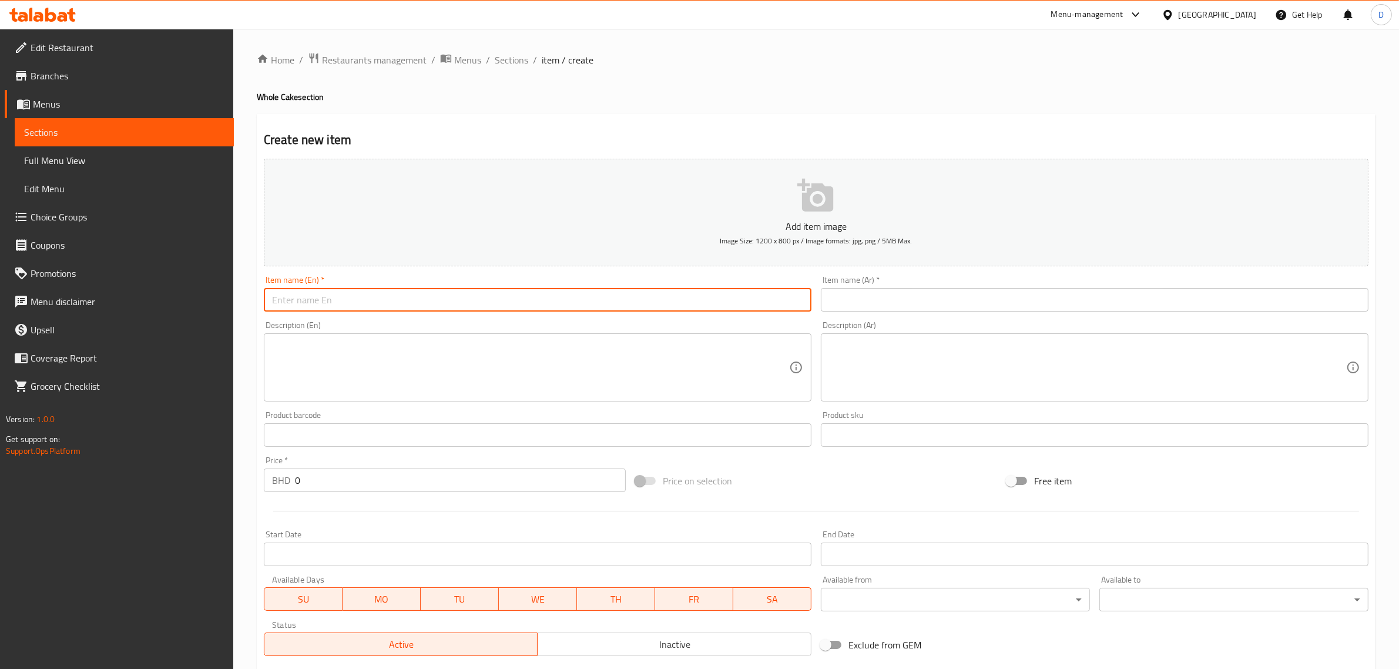
paste input "Strawberry Bento"
drag, startPoint x: 368, startPoint y: 304, endPoint x: 343, endPoint y: 301, distance: 25.4
click at [343, 301] on input "Strawberry Bento" at bounding box center [538, 300] width 548 height 24
drag, startPoint x: 362, startPoint y: 297, endPoint x: 183, endPoint y: 295, distance: 178.6
click at [183, 295] on div "Edit Restaurant Branches Menus Sections Full Menu View Edit Menu Choice Groups …" at bounding box center [699, 429] width 1399 height 801
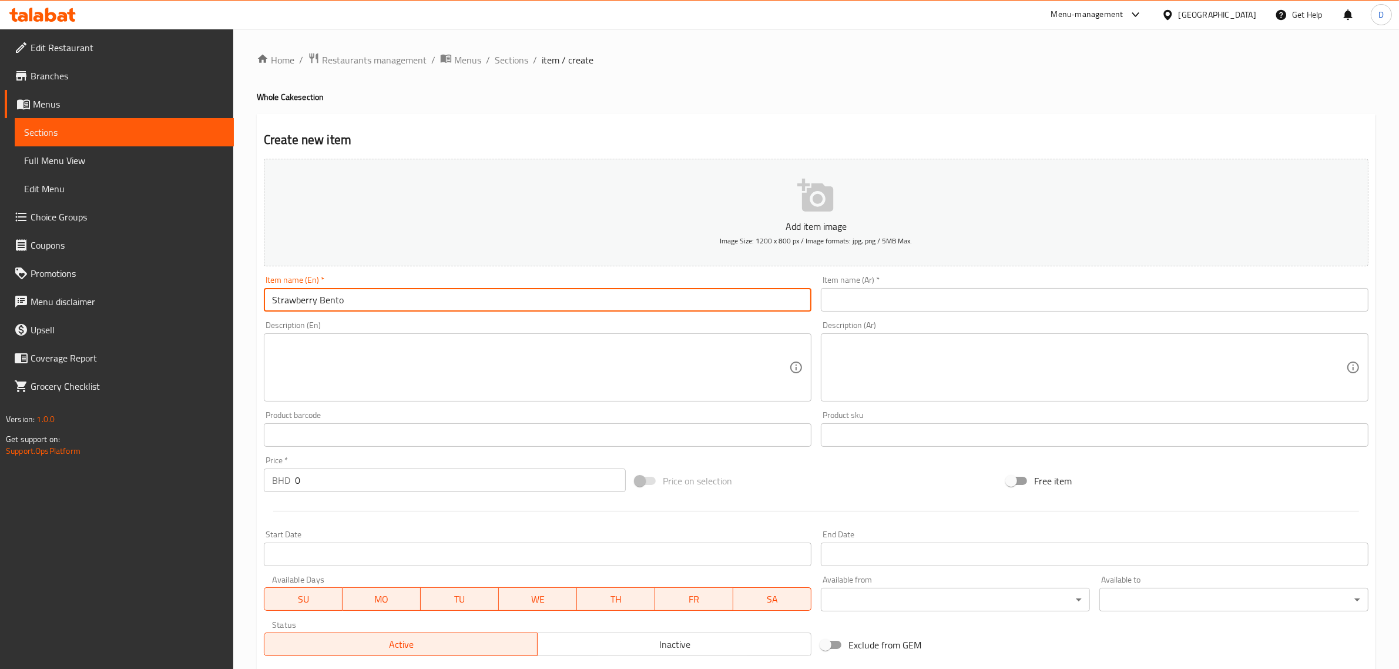
type input "Strawberry Bento"
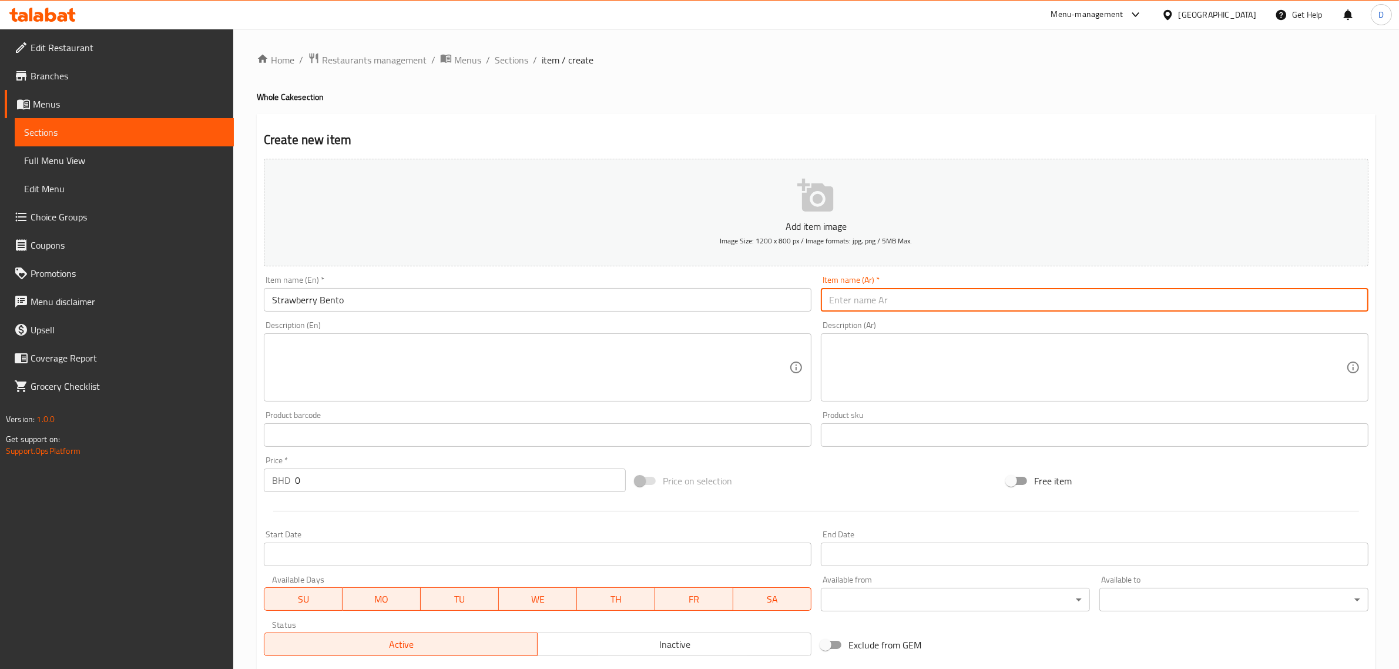
click at [871, 301] on input "text" at bounding box center [1095, 300] width 548 height 24
paste input "بينتو الفراولة"
type input "بينتو الفراولة"
click at [659, 345] on textarea at bounding box center [530, 368] width 517 height 56
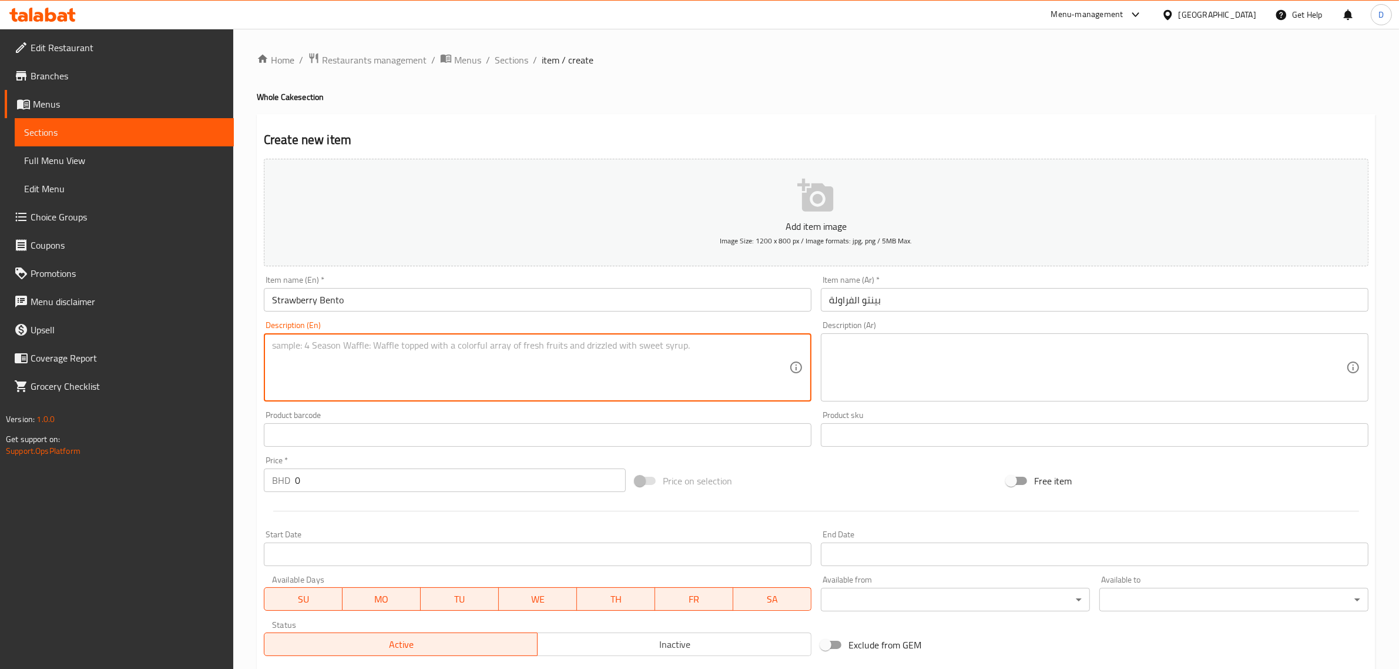
click at [395, 374] on textarea at bounding box center [530, 368] width 517 height 56
paste textarea "Vanilla sponge, mascarpone chantilly,"
click at [378, 387] on textarea "Vanilla sponge, mascarpone chantilly," at bounding box center [530, 368] width 517 height 56
type textarea "Vanilla sponge, mascarpone chantilly,"
click at [317, 482] on input "0" at bounding box center [460, 480] width 331 height 24
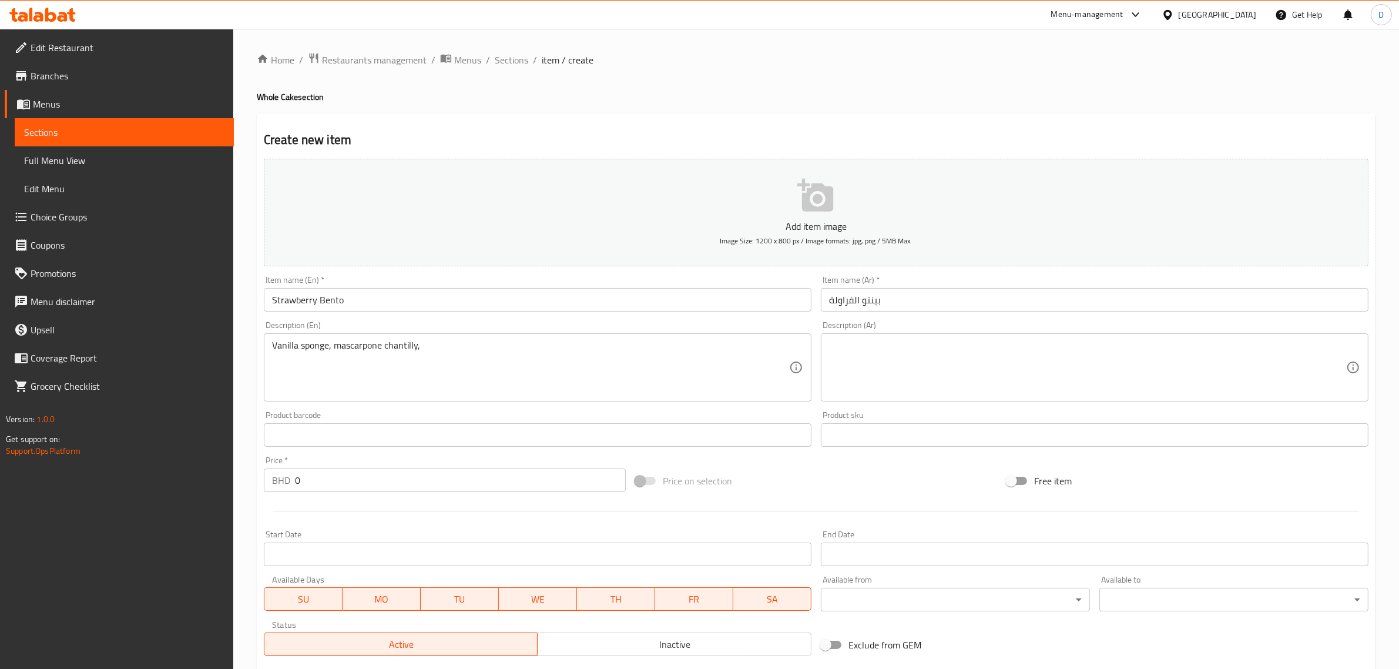
drag, startPoint x: 304, startPoint y: 483, endPoint x: 250, endPoint y: 476, distance: 54.5
click at [259, 477] on div "Price   * BHD 0 Price *" at bounding box center [444, 473] width 371 height 45
type input "7"
click at [471, 457] on div "Price   * BHD 7 Price *" at bounding box center [445, 474] width 362 height 36
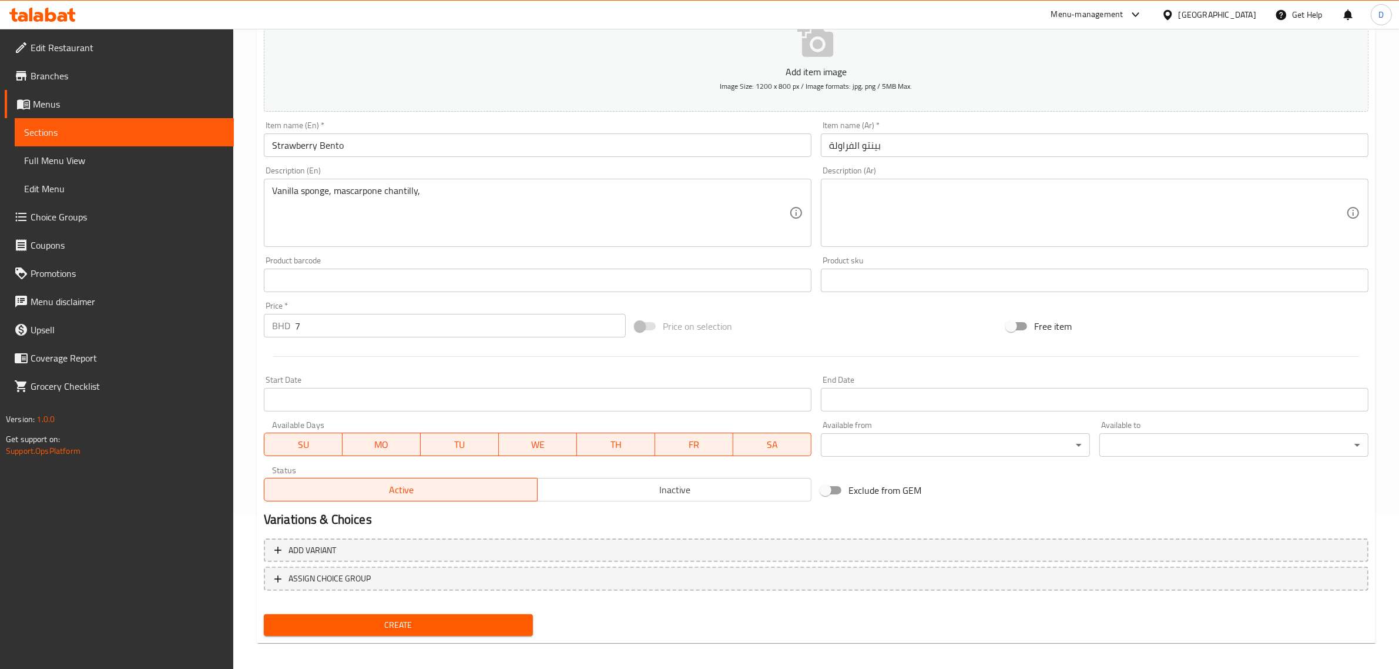
scroll to position [159, 0]
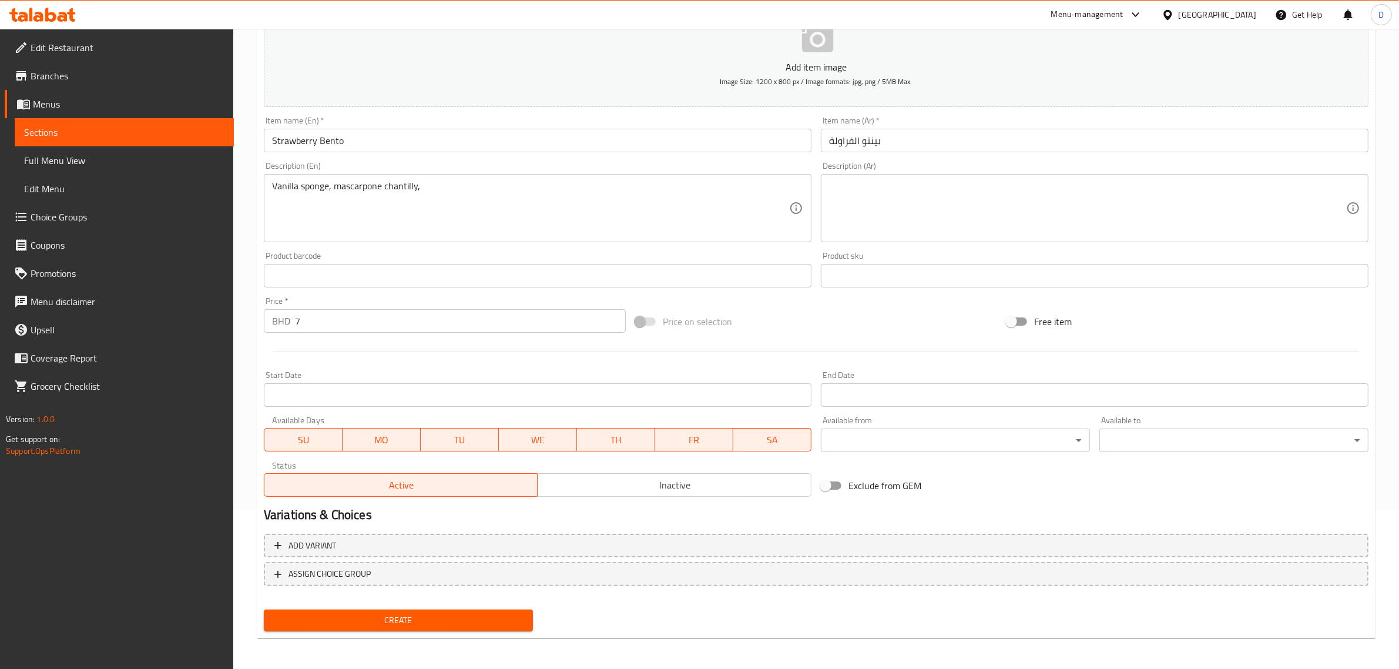
click at [385, 618] on span "Create" at bounding box center [398, 620] width 250 height 15
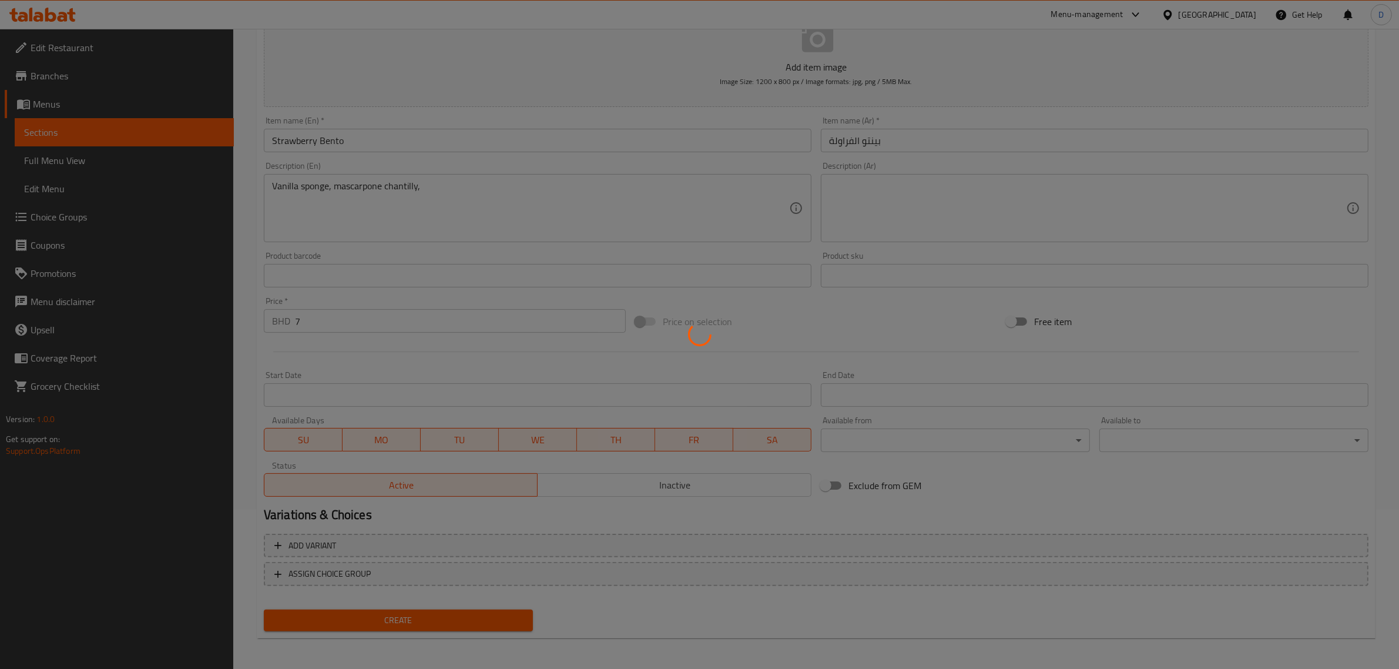
type input "0"
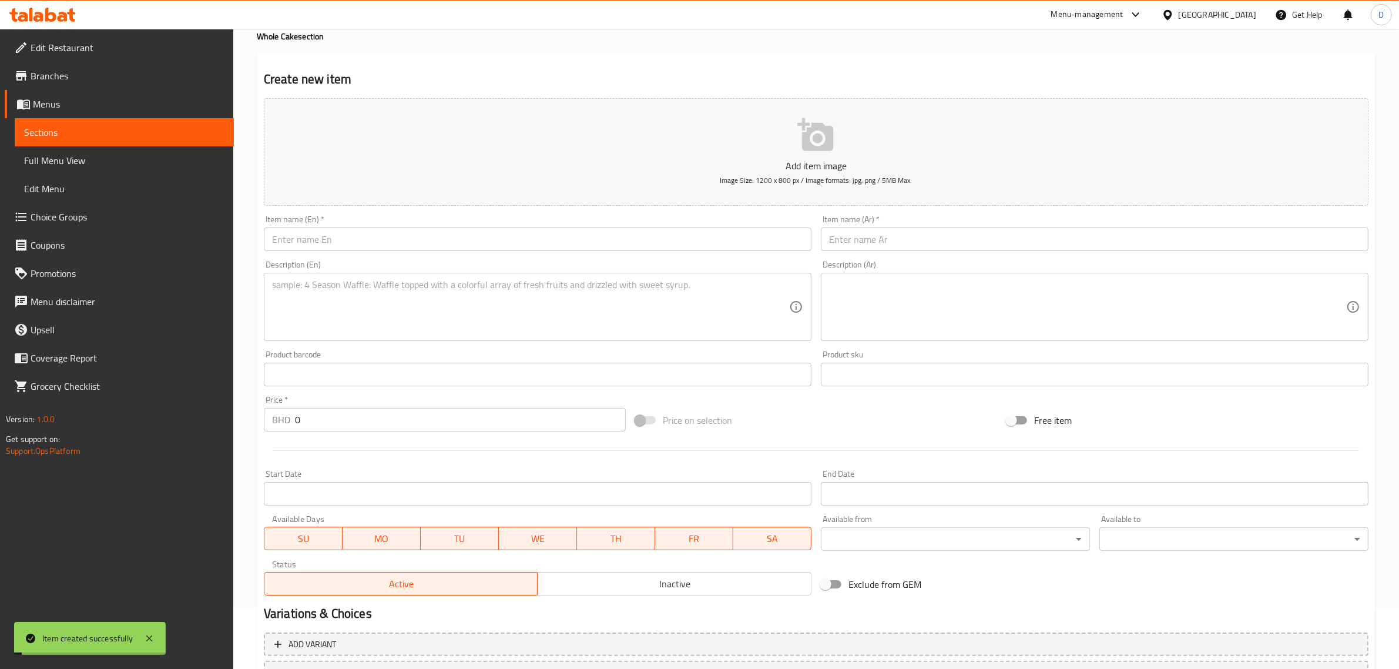
scroll to position [0, 0]
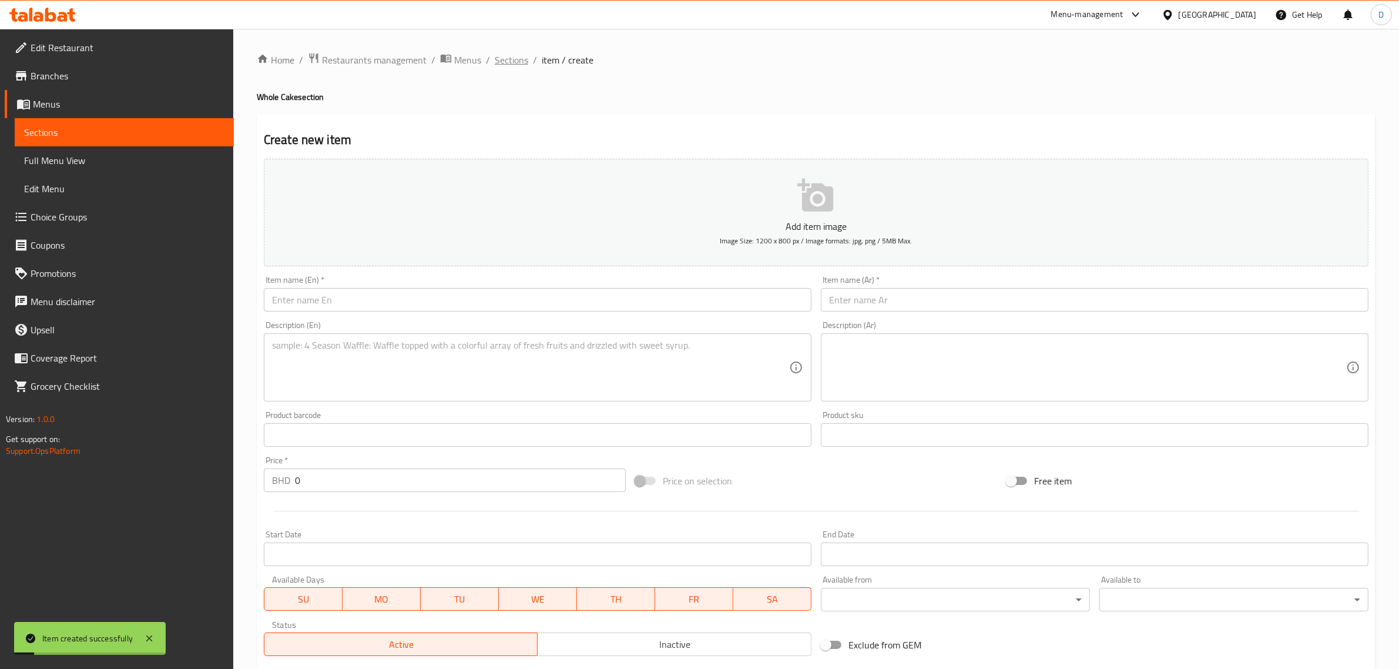
click at [515, 60] on span "Sections" at bounding box center [511, 60] width 33 height 14
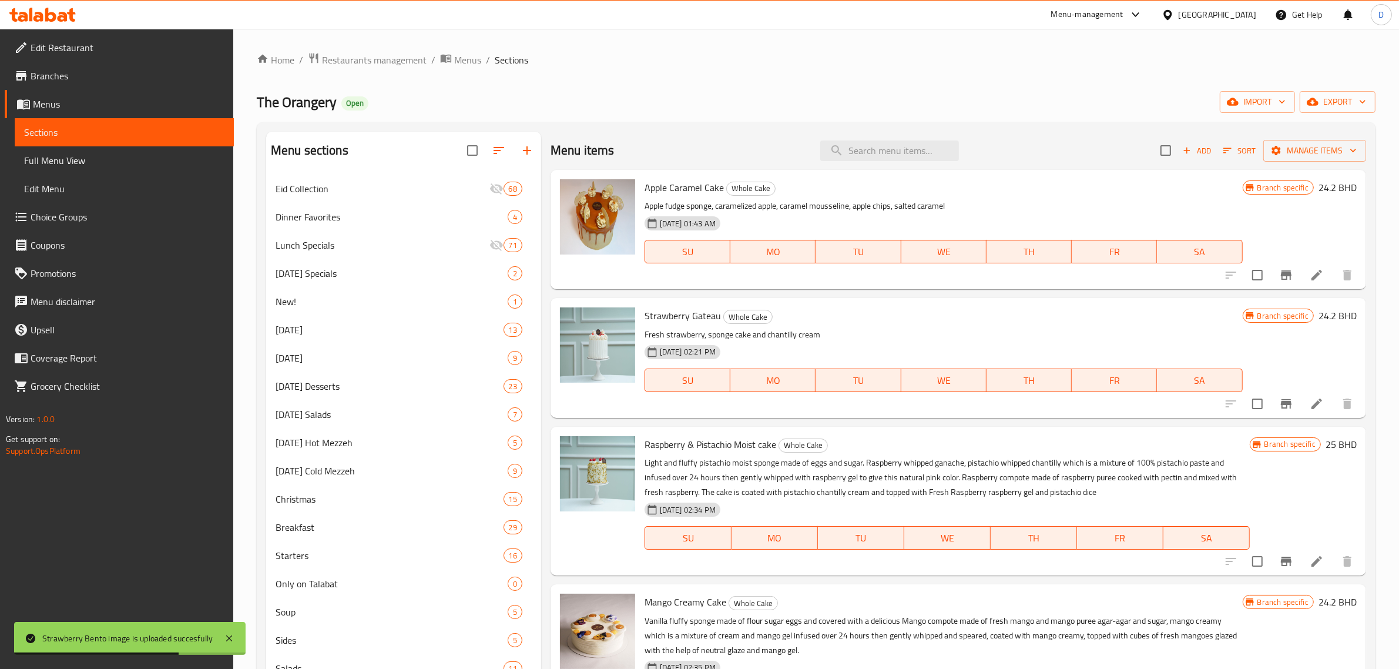
click at [1229, 147] on span "Sort" at bounding box center [1239, 151] width 32 height 14
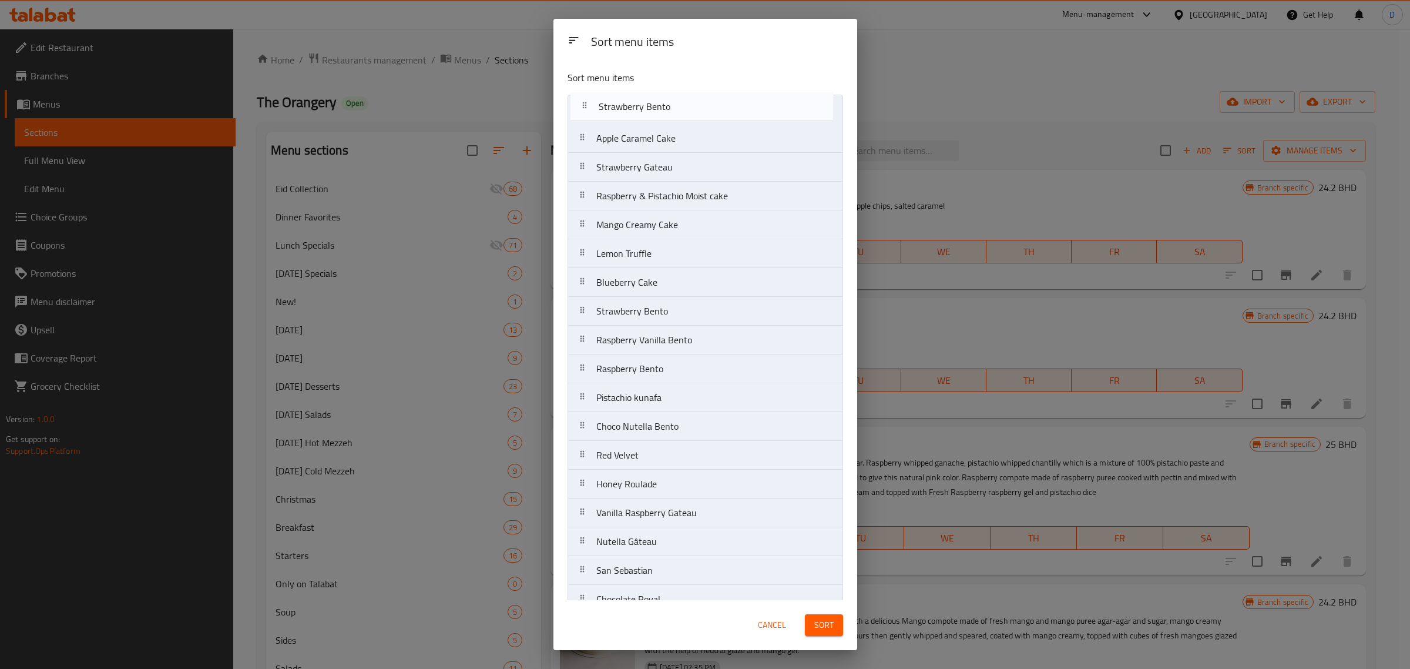
drag, startPoint x: 659, startPoint y: 438, endPoint x: 692, endPoint y: 206, distance: 234.4
click at [662, 112] on nav "Apple Caramel Cake Strawberry Gateau Raspberry & Pistachio Moist cake Mango Cre…" at bounding box center [706, 470] width 276 height 750
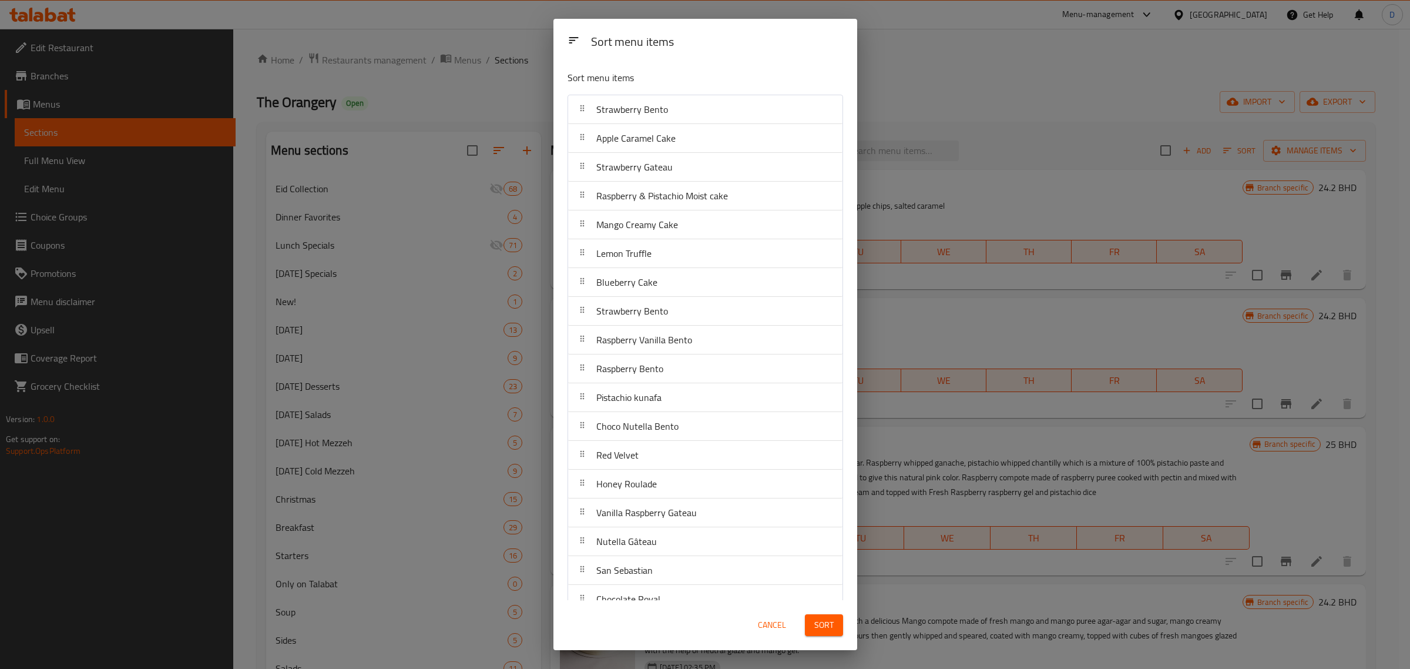
click at [827, 635] on button "Sort" at bounding box center [824, 625] width 38 height 22
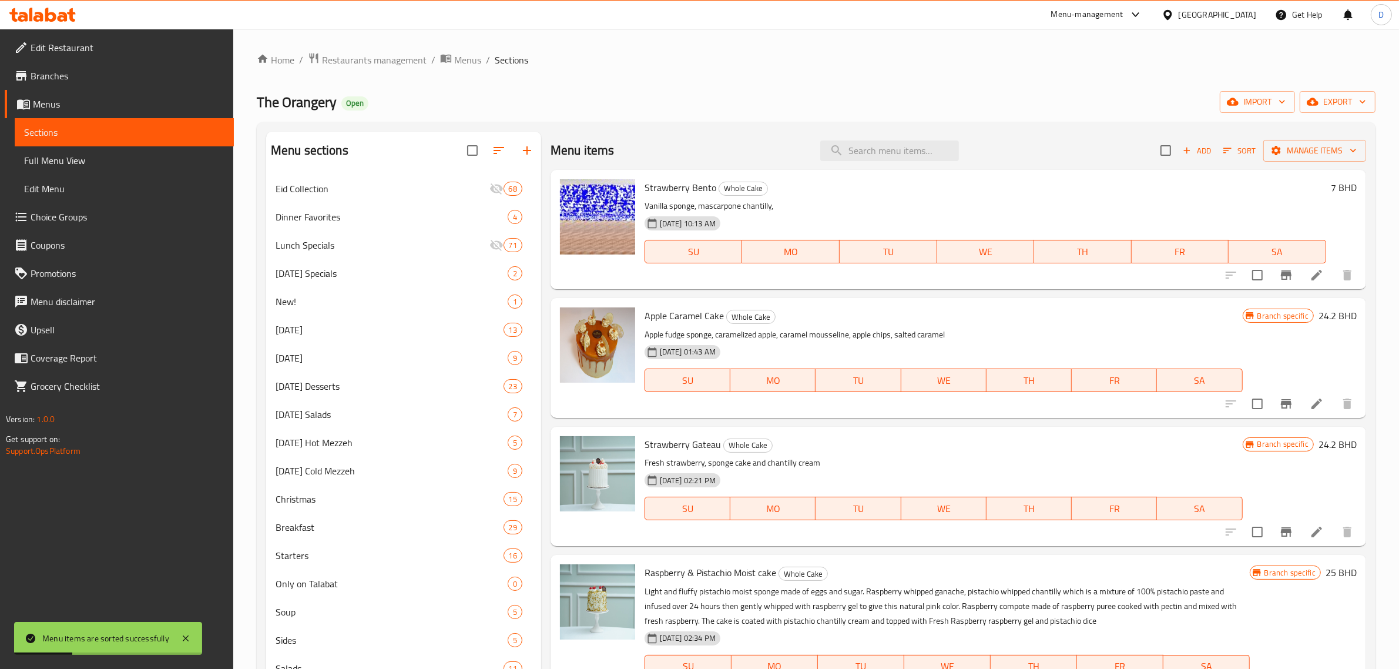
click at [1182, 145] on span "Add" at bounding box center [1197, 151] width 32 height 14
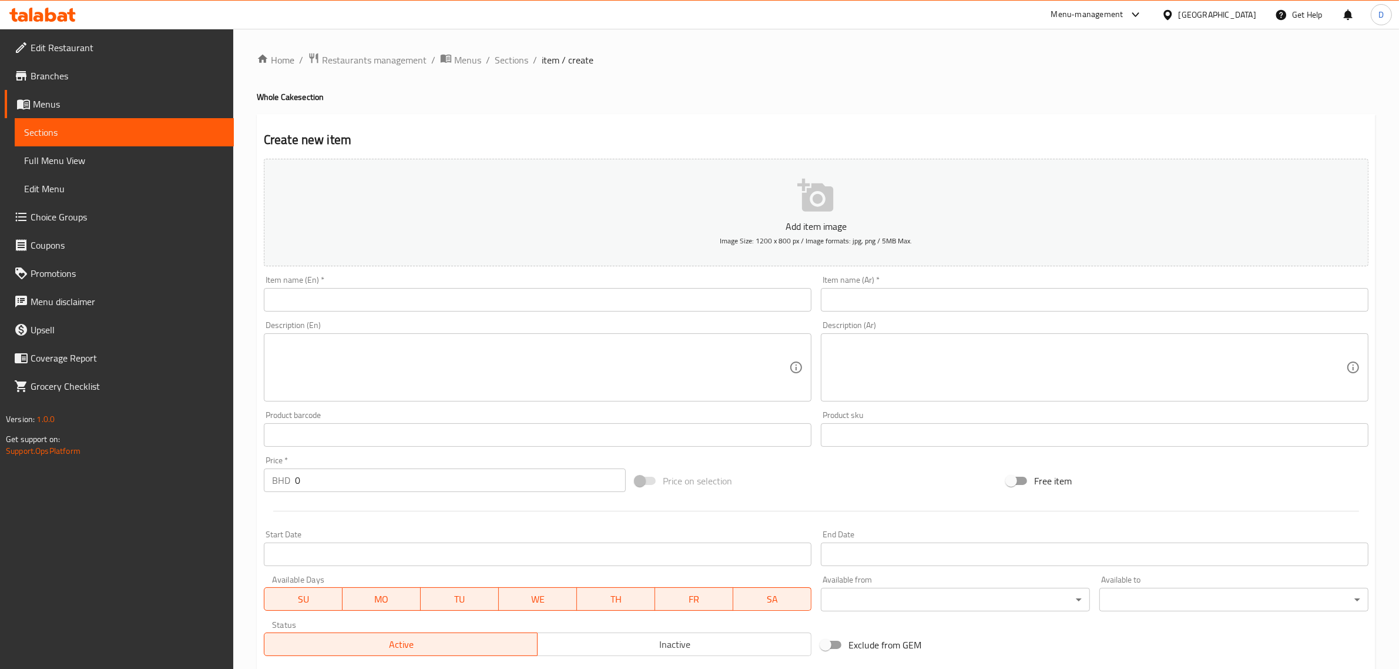
click at [318, 297] on input "text" at bounding box center [538, 300] width 548 height 24
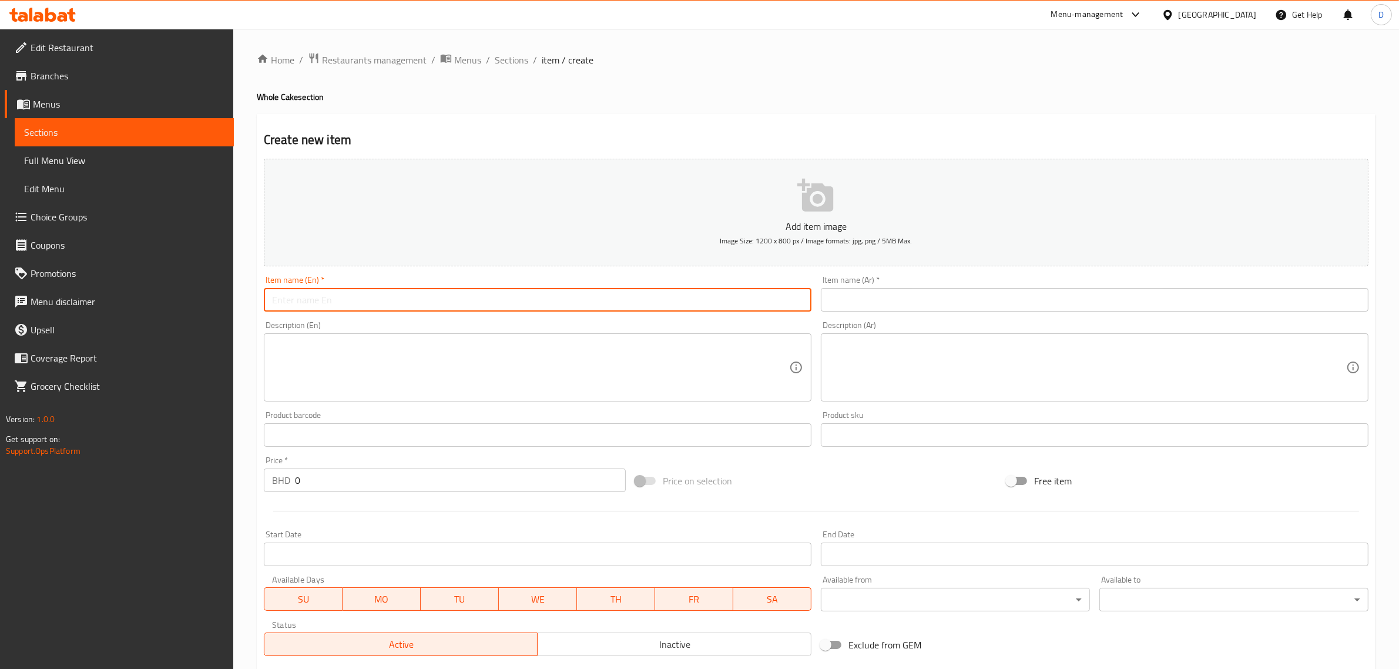
paste input "Raspberry Vanilla Bento"
type input "Raspberry Vanilla Bento"
click at [894, 283] on div "Item name (Ar)   * Item name (Ar) *" at bounding box center [1095, 294] width 548 height 36
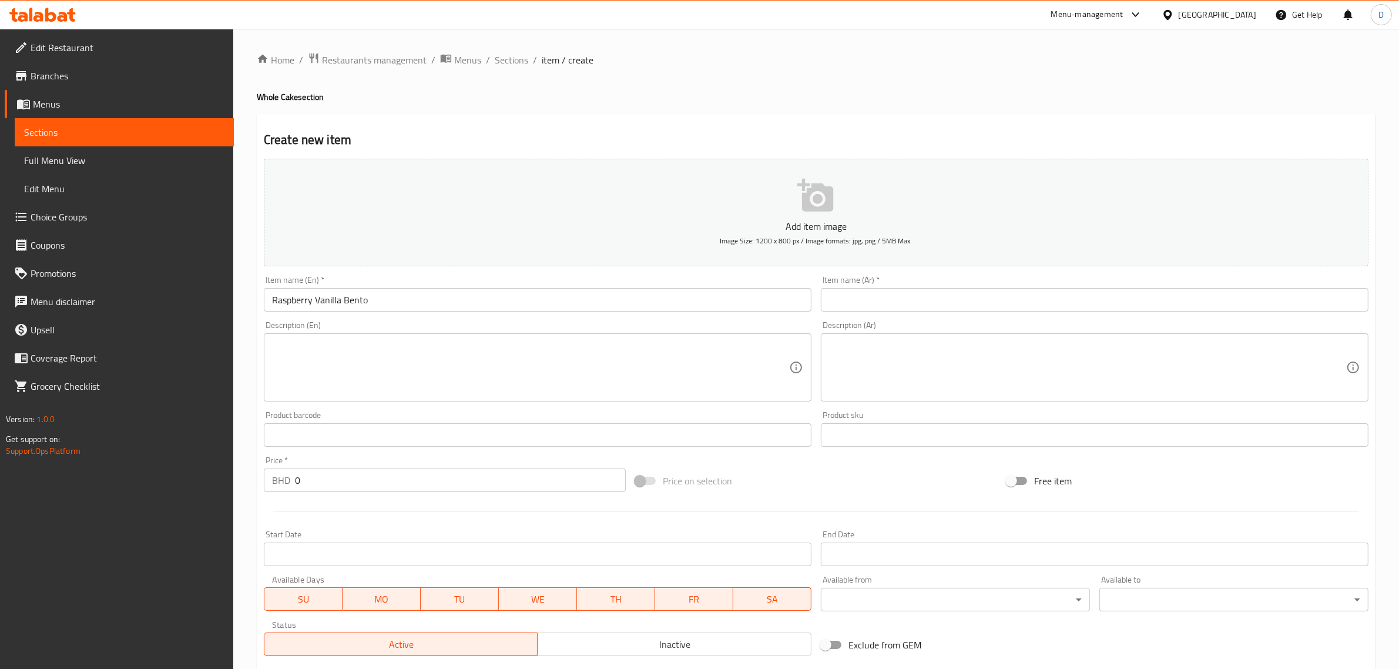
click at [894, 290] on input "text" at bounding box center [1095, 300] width 548 height 24
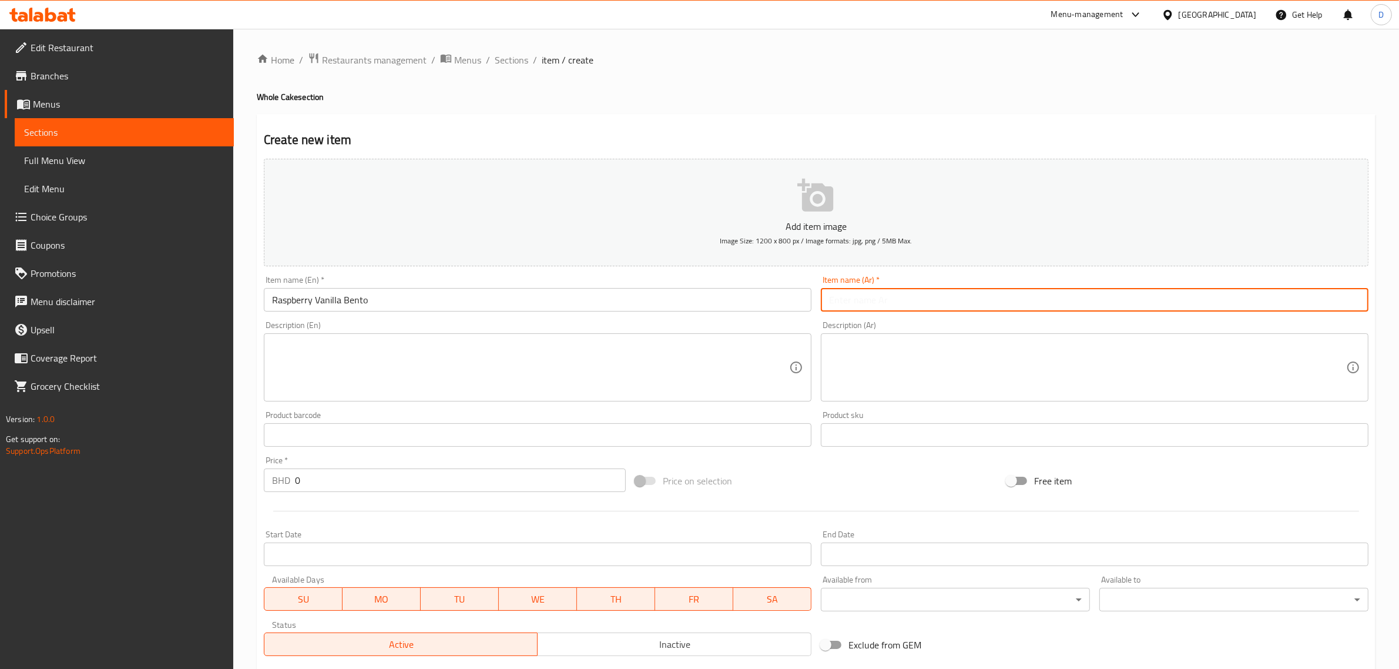
paste input "[PERSON_NAME] والفانيليا"
type input "[PERSON_NAME] والفانيليا"
click at [567, 380] on textarea at bounding box center [530, 368] width 517 height 56
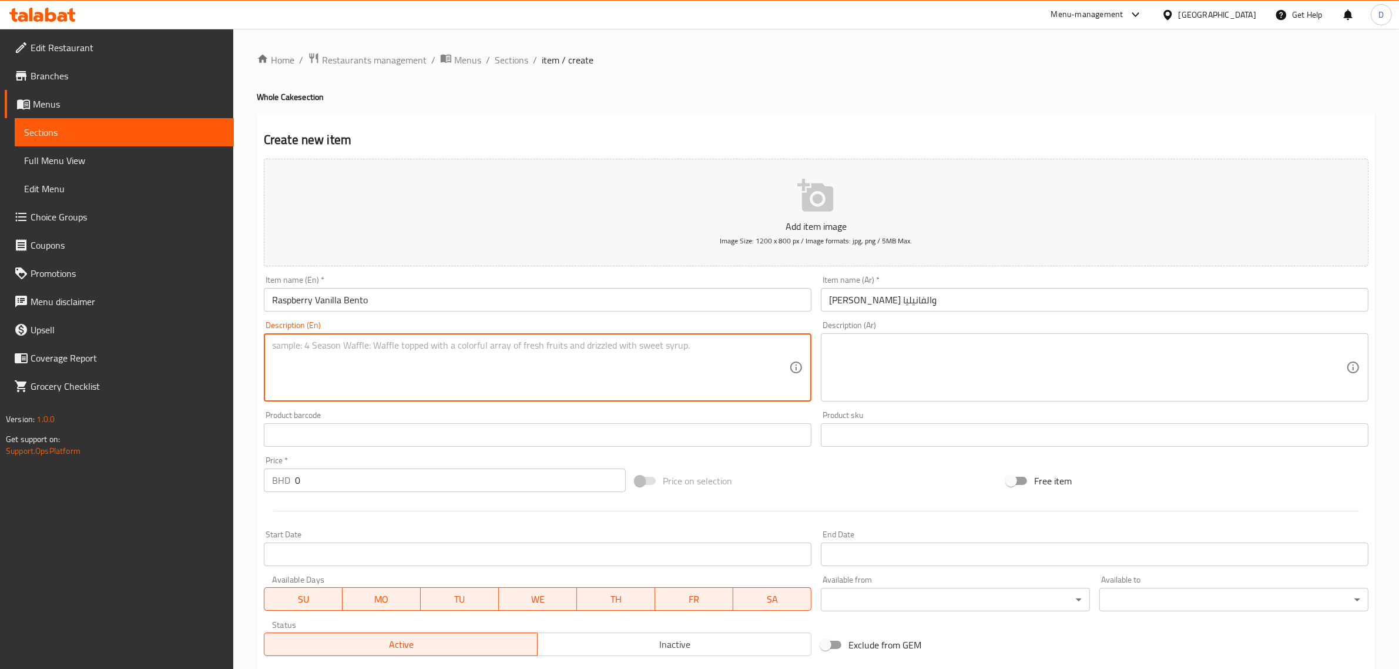
click at [341, 494] on div "Price   * BHD 0 Price *" at bounding box center [444, 473] width 371 height 45
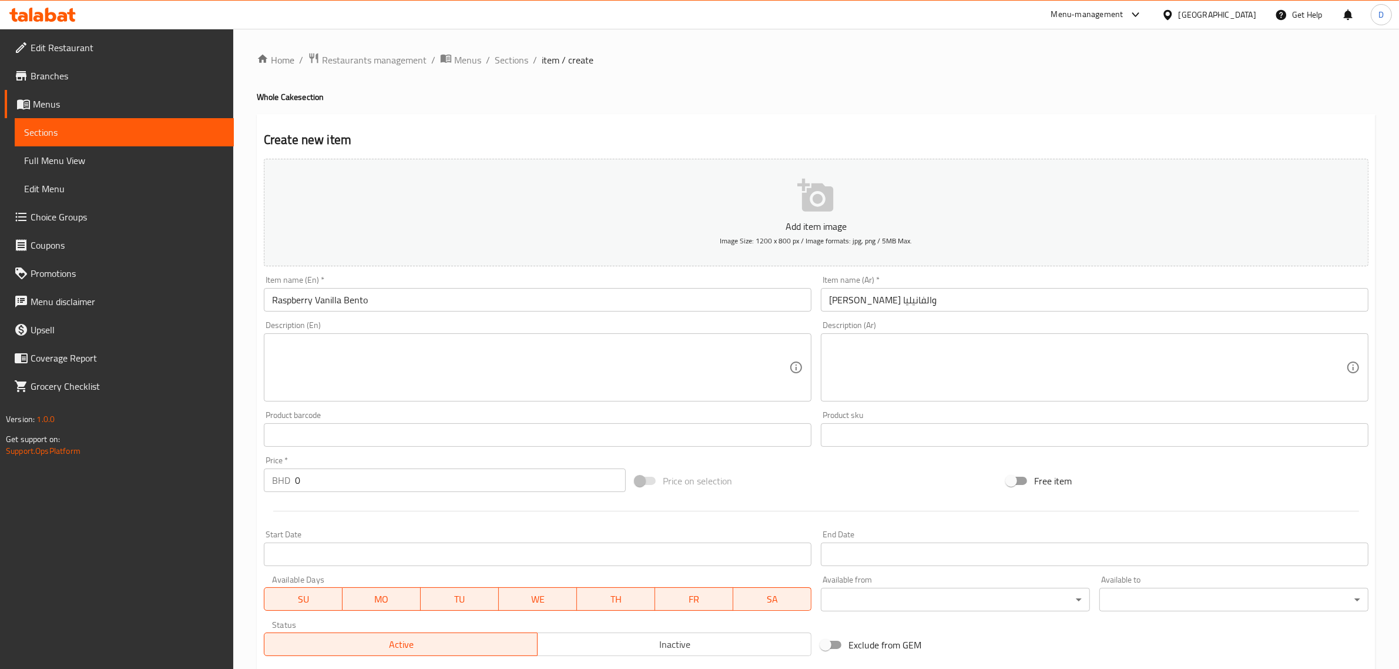
click at [390, 362] on textarea at bounding box center [530, 368] width 517 height 56
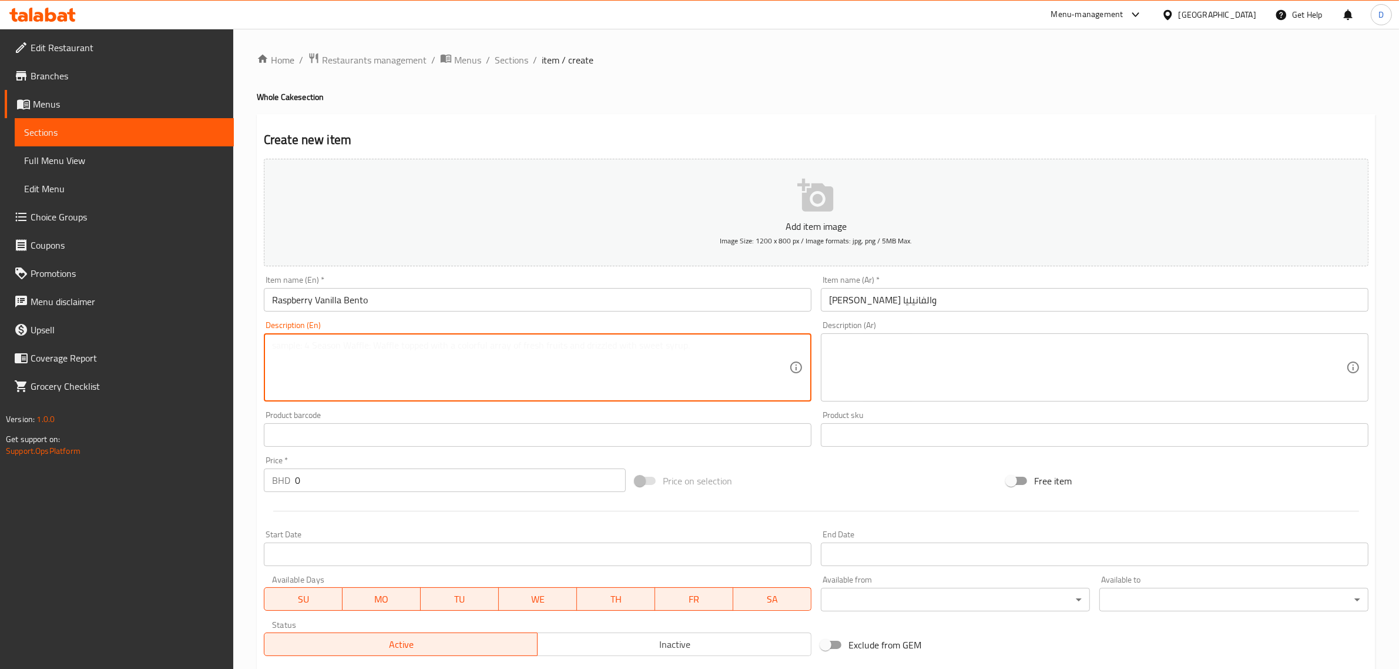
paste textarea "Raspberry compote, vanilla sponge,"
drag, startPoint x: 521, startPoint y: 341, endPoint x: 214, endPoint y: 339, distance: 306.7
click at [218, 340] on div "Edit Restaurant Branches Menus Sections Full Menu View Edit Menu Choice Groups …" at bounding box center [699, 429] width 1399 height 801
paste textarea "mascarpone chantilly."
click at [371, 424] on input "text" at bounding box center [538, 435] width 548 height 24
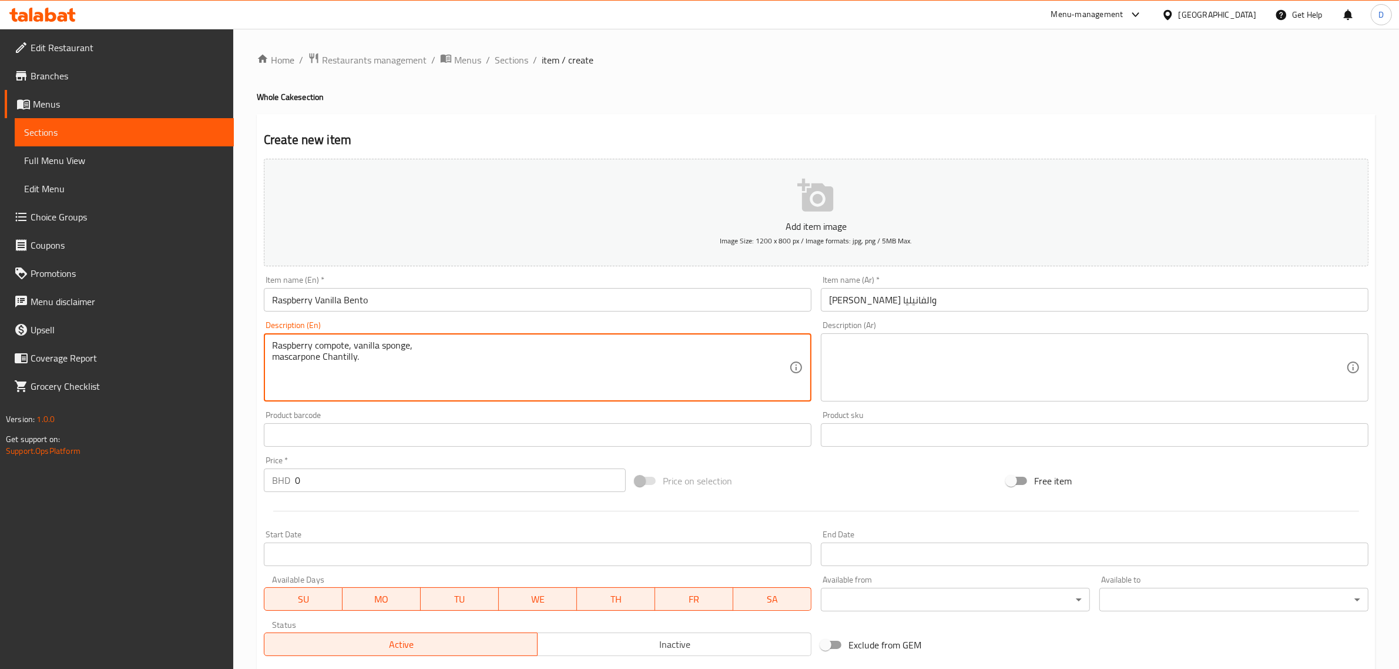
click at [450, 346] on textarea "Raspberry compote, vanilla sponge, mascarpone Chantilly." at bounding box center [530, 368] width 517 height 56
click at [616, 370] on textarea "Raspberry compote, vanilla sponge, mascarpone Chantilly." at bounding box center [530, 368] width 517 height 56
type textarea "Raspberry compote, vanilla sponge, mascarpone Chantilly."
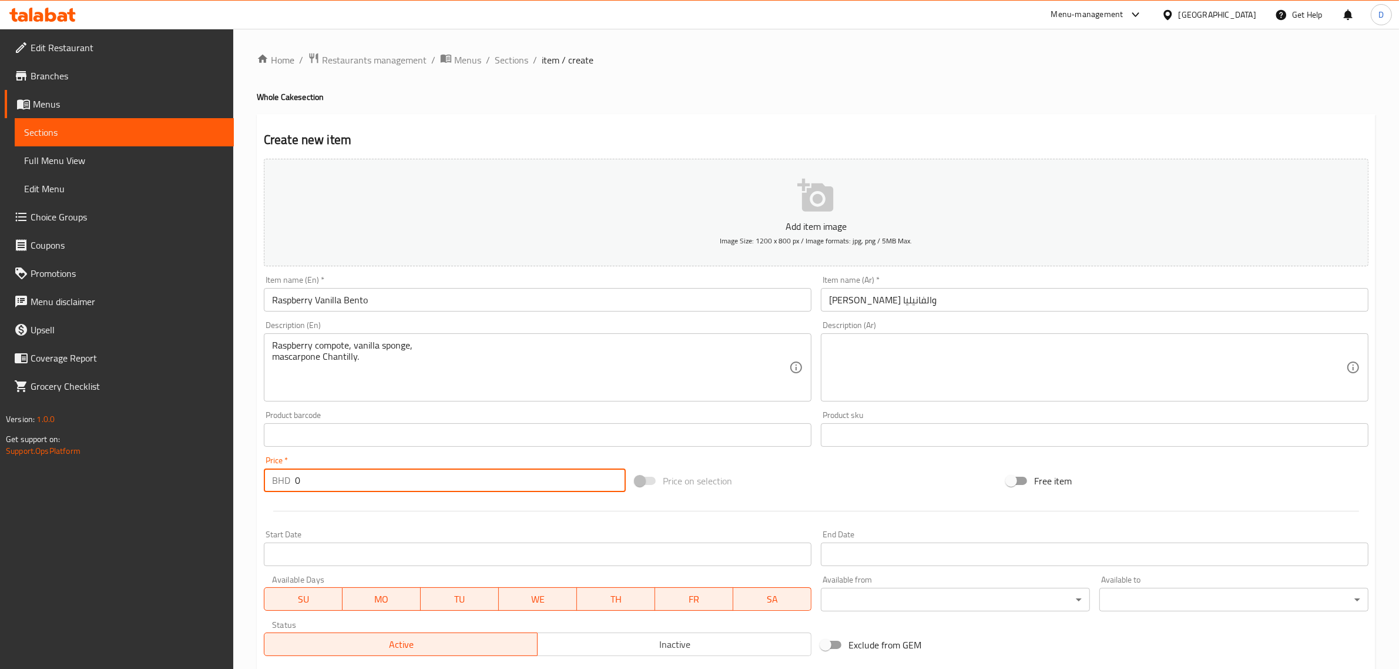
drag, startPoint x: 336, startPoint y: 478, endPoint x: 230, endPoint y: 484, distance: 105.3
click at [230, 483] on div "Edit Restaurant Branches Menus Sections Full Menu View Edit Menu Choice Groups …" at bounding box center [699, 429] width 1399 height 801
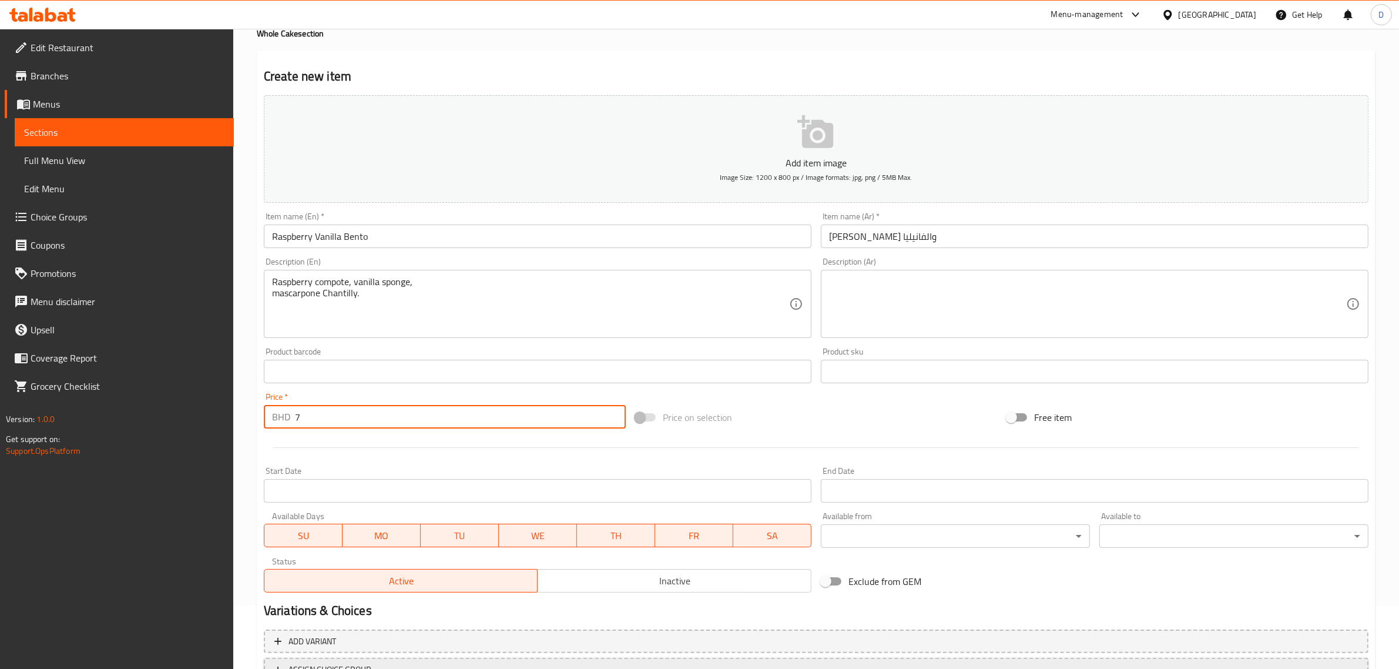
scroll to position [159, 0]
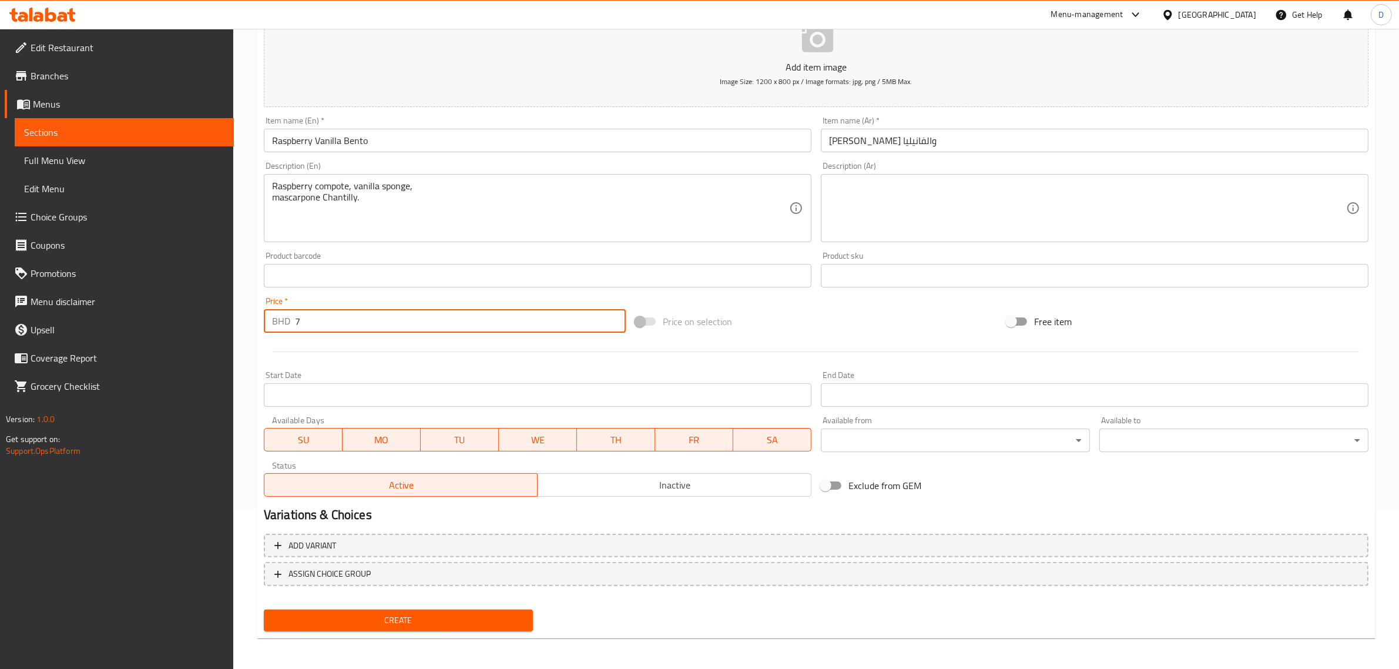
type input "7"
click at [389, 613] on span "Create" at bounding box center [398, 620] width 250 height 15
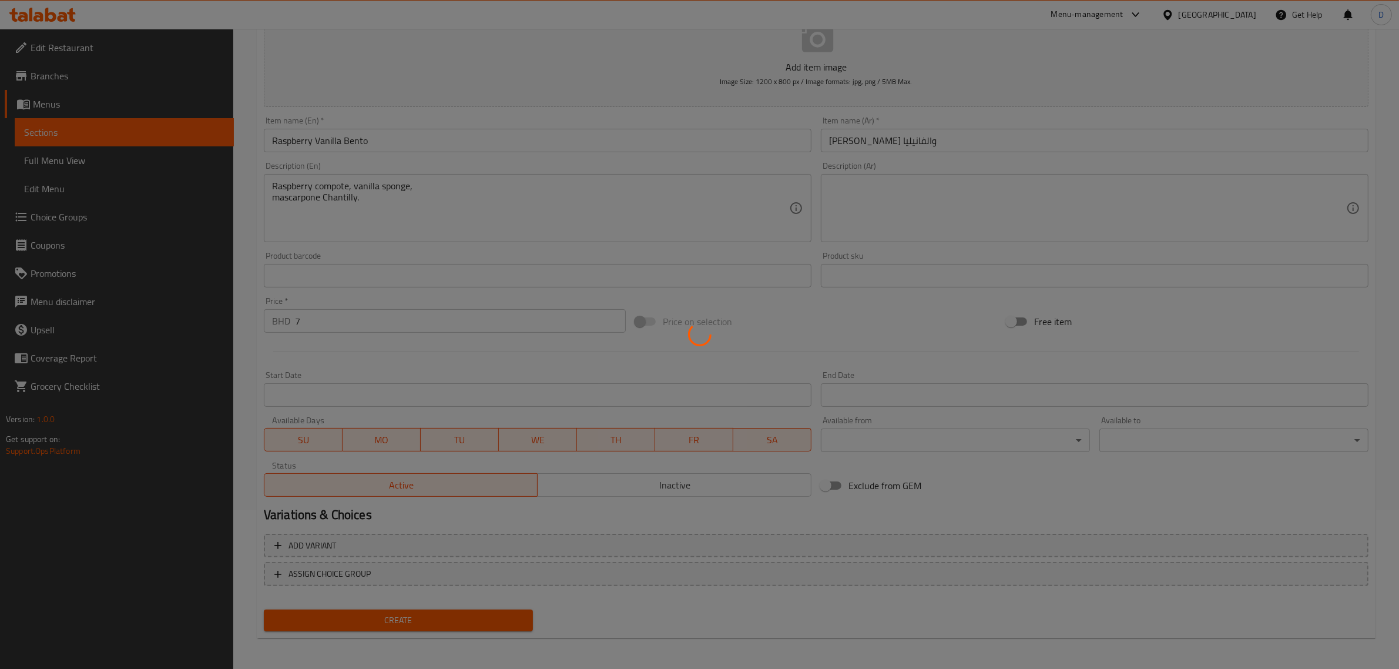
type input "0"
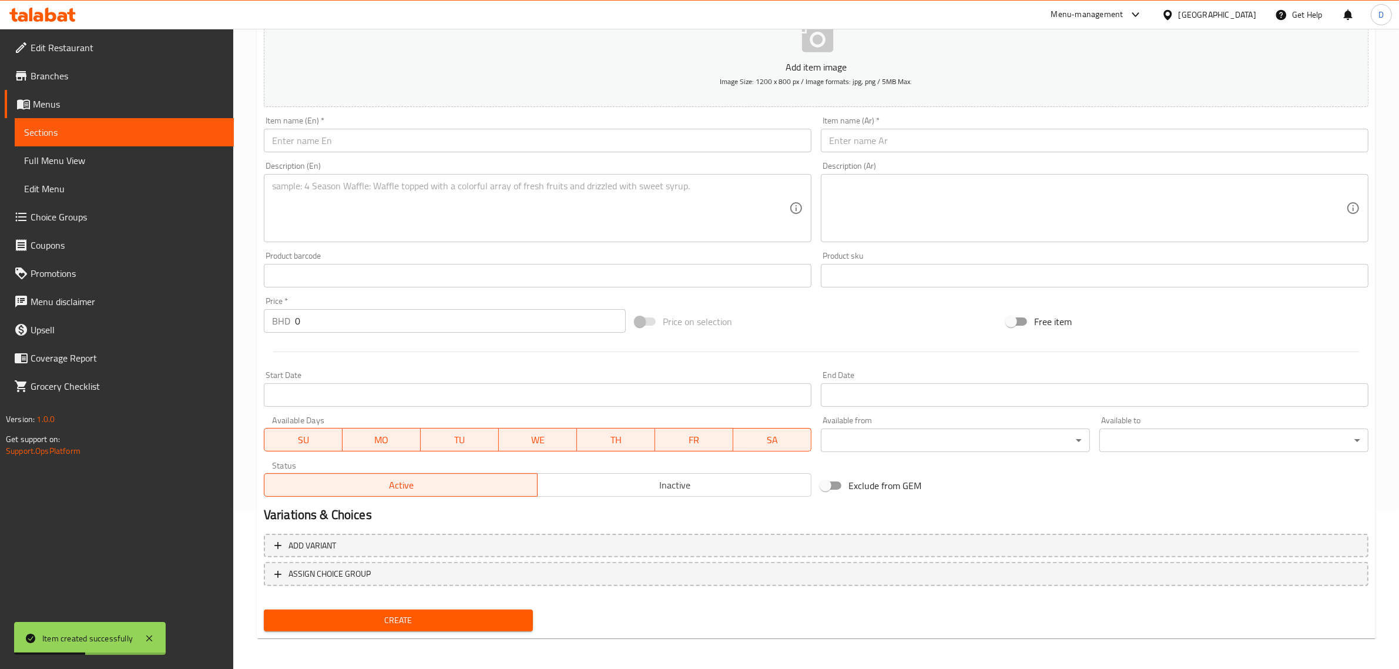
click at [498, 153] on div "Item name (En)   * Item name (En) *" at bounding box center [537, 134] width 557 height 45
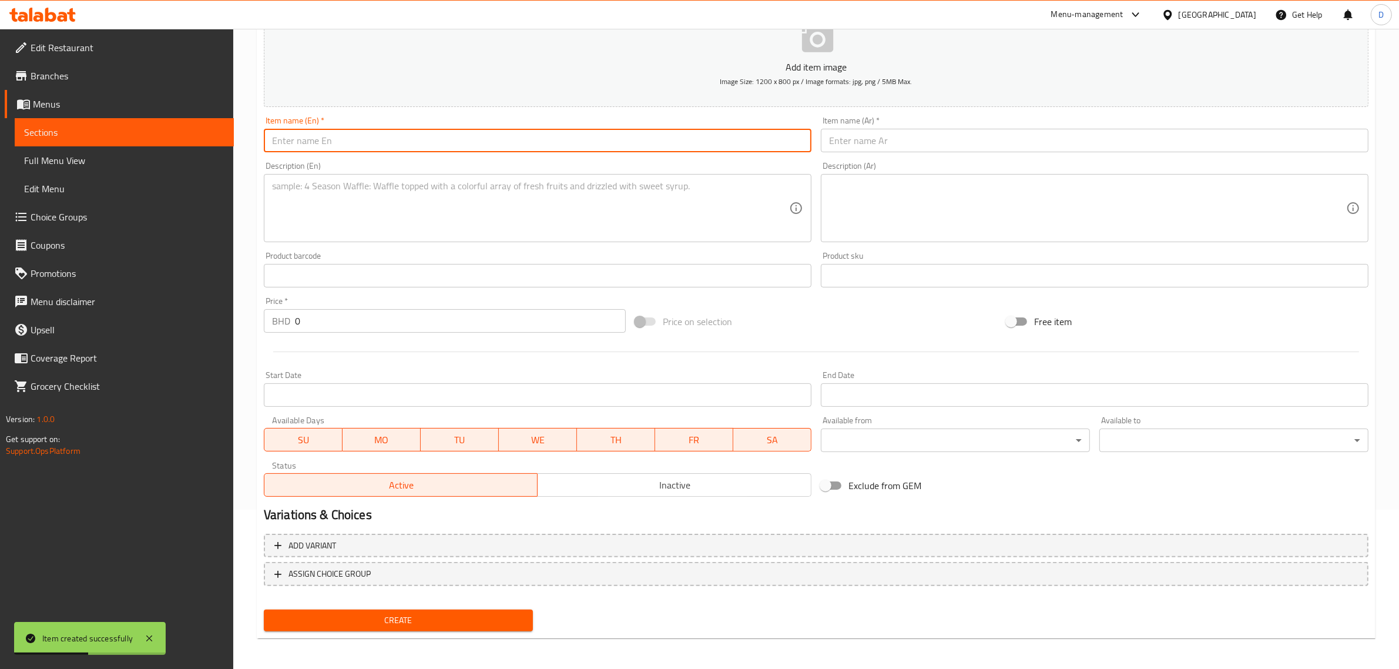
click at [498, 140] on input "text" at bounding box center [538, 141] width 548 height 24
paste input "Raspberry Bento"
drag, startPoint x: 459, startPoint y: 147, endPoint x: 178, endPoint y: 146, distance: 280.9
click at [182, 147] on div "Edit Restaurant Branches Menus Sections Full Menu View Edit Menu Choice Groups …" at bounding box center [699, 270] width 1399 height 801
type input "Raspberry Bento"
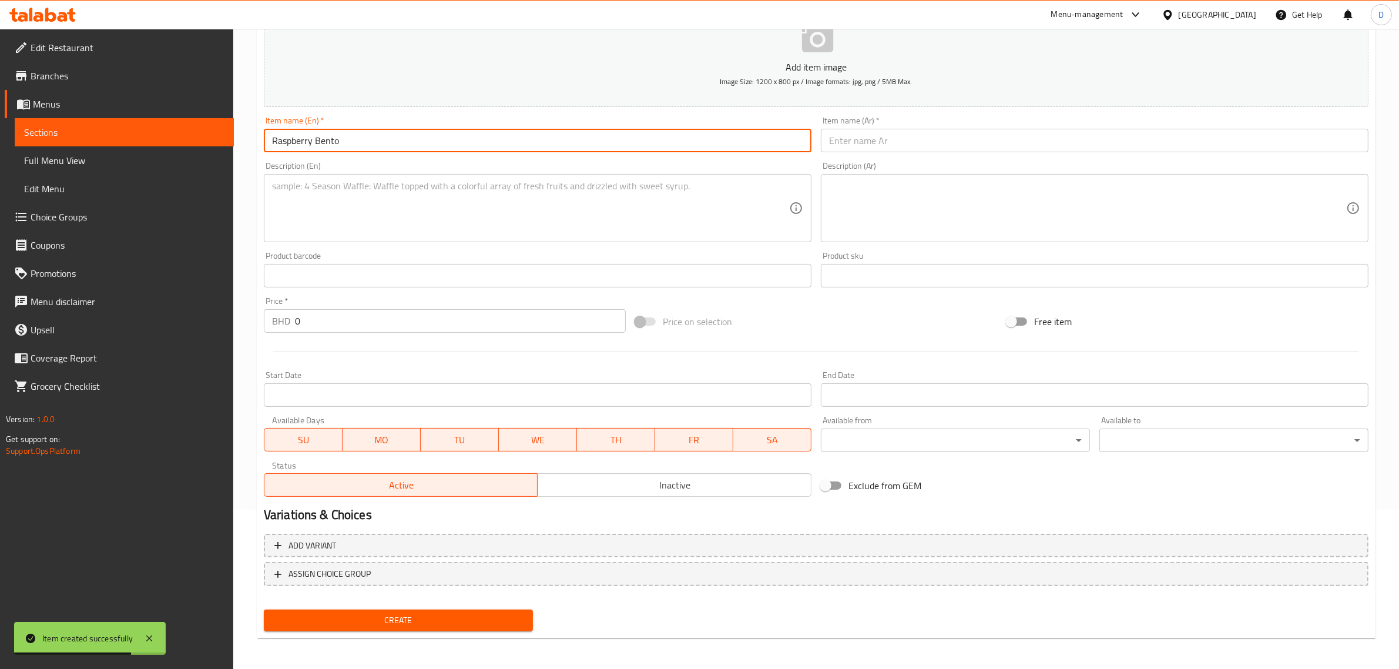
drag, startPoint x: 894, startPoint y: 165, endPoint x: 898, endPoint y: 144, distance: 21.5
click at [894, 159] on div "Description (Ar) Description (Ar)" at bounding box center [1094, 202] width 557 height 90
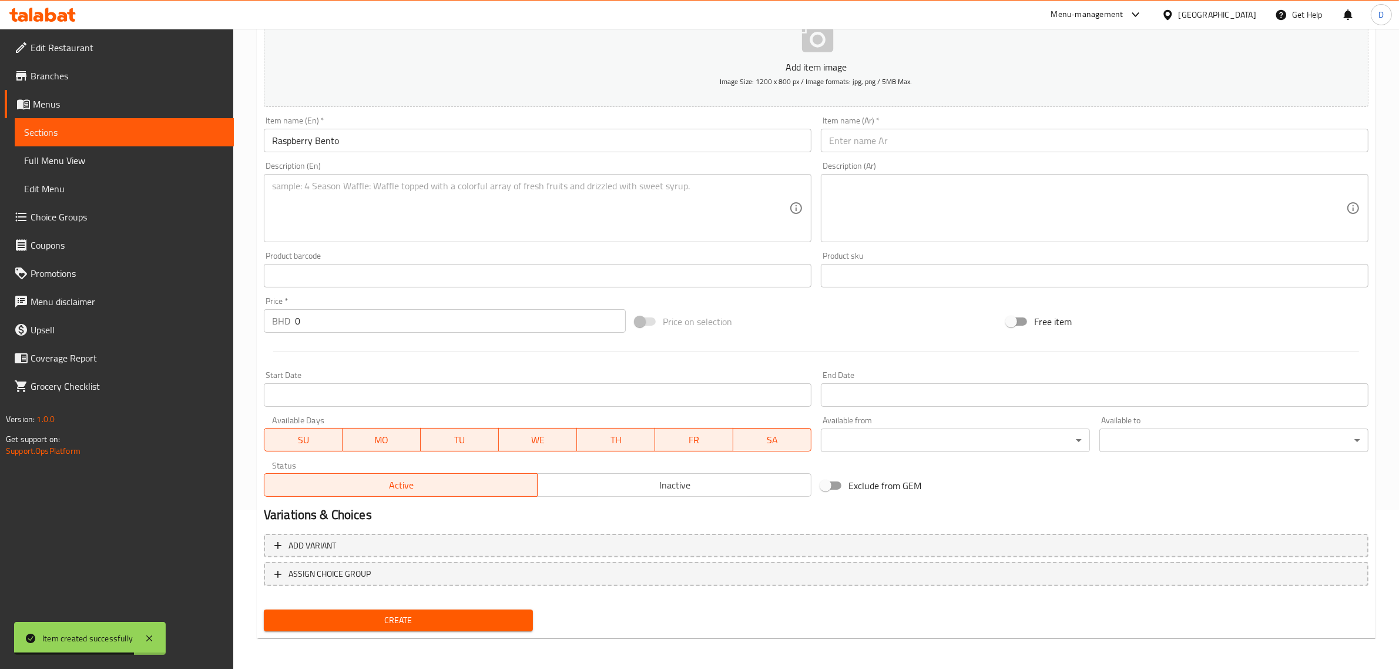
click at [898, 143] on input "text" at bounding box center [1095, 141] width 548 height 24
paste input "بينتو التوت"
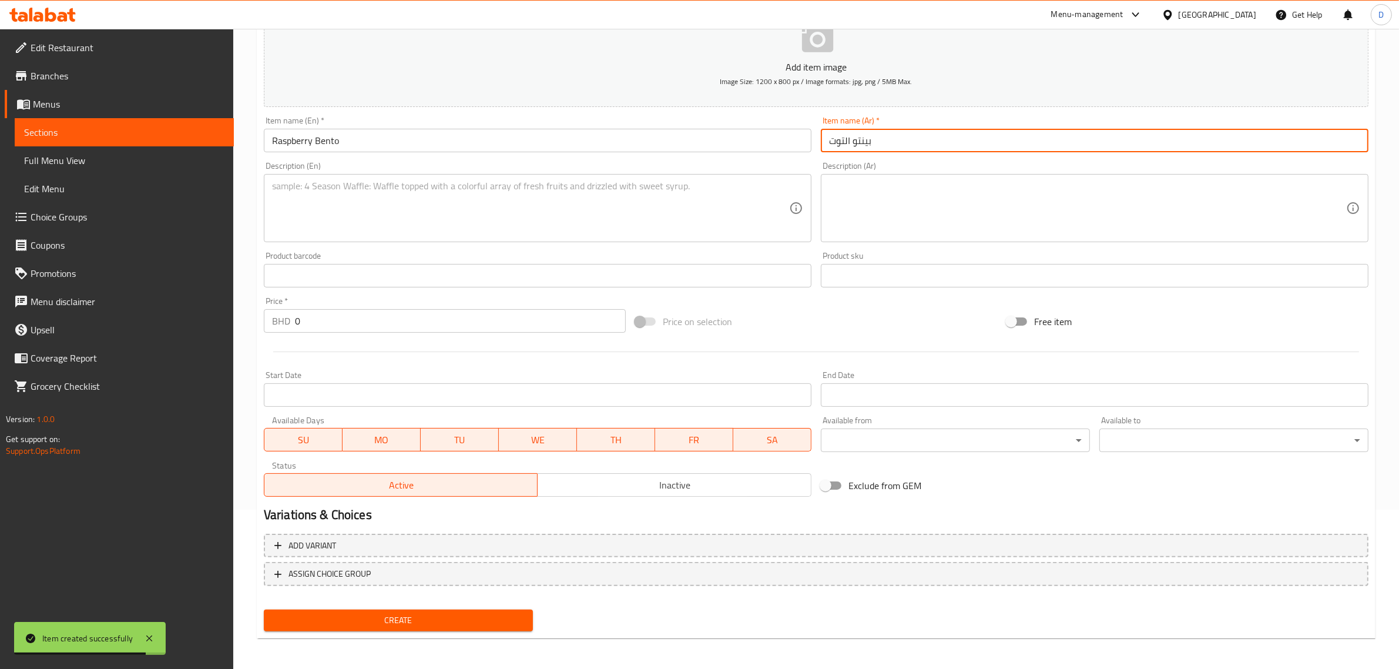
type input "بينتو التوت"
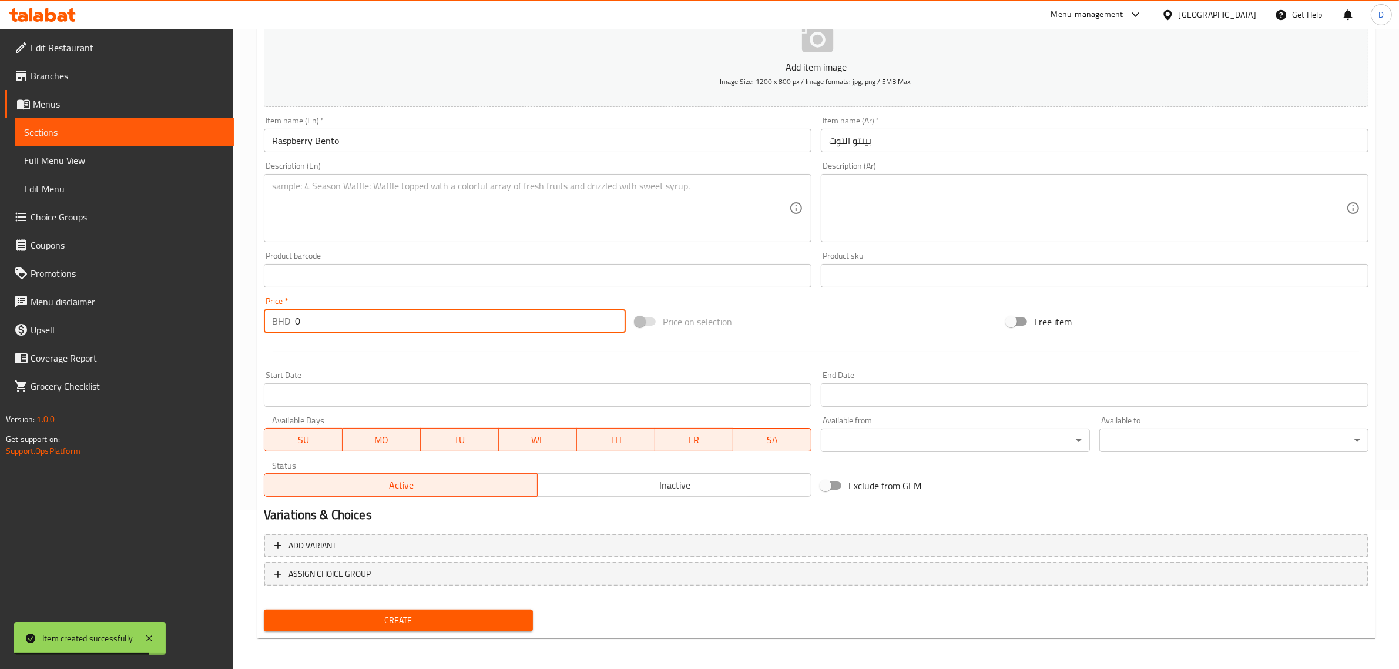
drag, startPoint x: 406, startPoint y: 310, endPoint x: 236, endPoint y: 319, distance: 170.6
click at [236, 319] on div "Home / Restaurants management / Menus / Sections / item / create Whole Cake sec…" at bounding box center [816, 270] width 1166 height 801
type input "7.5"
click at [494, 207] on textarea at bounding box center [530, 208] width 517 height 56
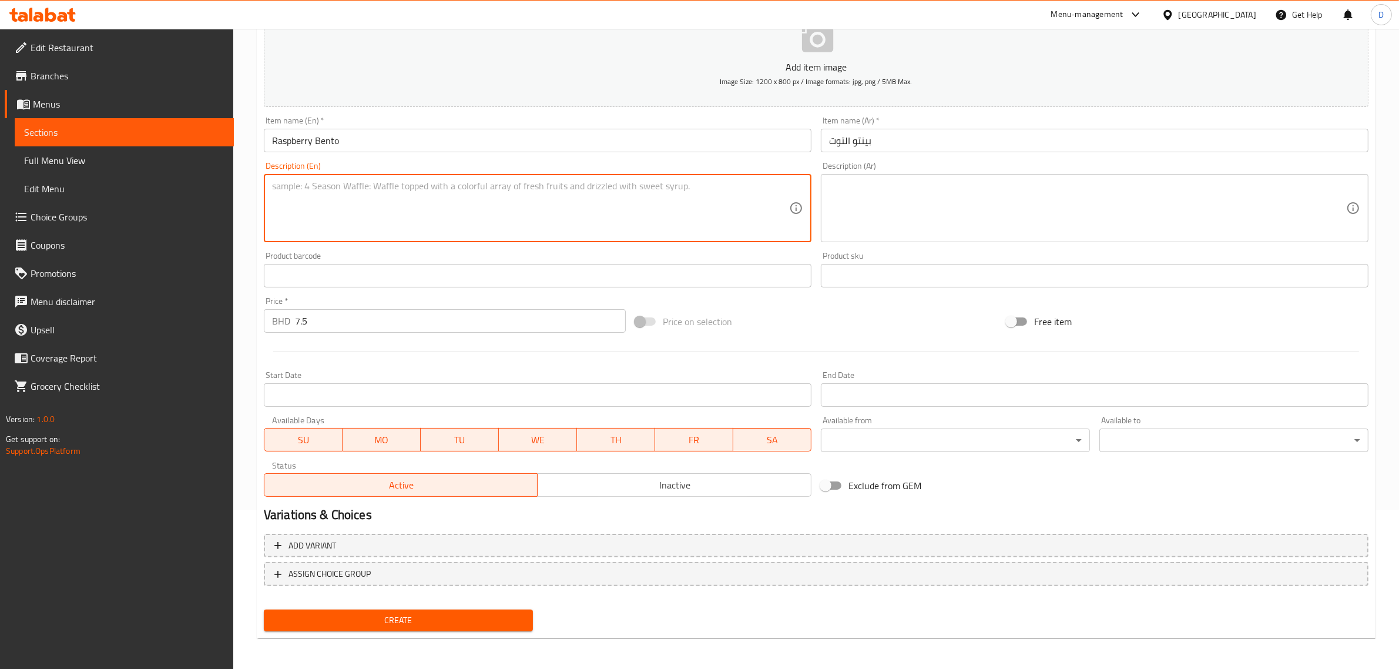
click at [371, 212] on textarea at bounding box center [530, 208] width 517 height 56
paste textarea "Raspberry compote, raspberry chantilly, vanilla sponge."
click at [422, 183] on textarea "Raspberry compote, raspberry chantilly, vanilla sponge." at bounding box center [530, 208] width 517 height 56
click at [427, 207] on textarea "Raspberry compote, raspberry Chantilly, vanilla sponge." at bounding box center [530, 208] width 517 height 56
type textarea "Raspberry compote, raspberry Chantilly, vanilla sponge."
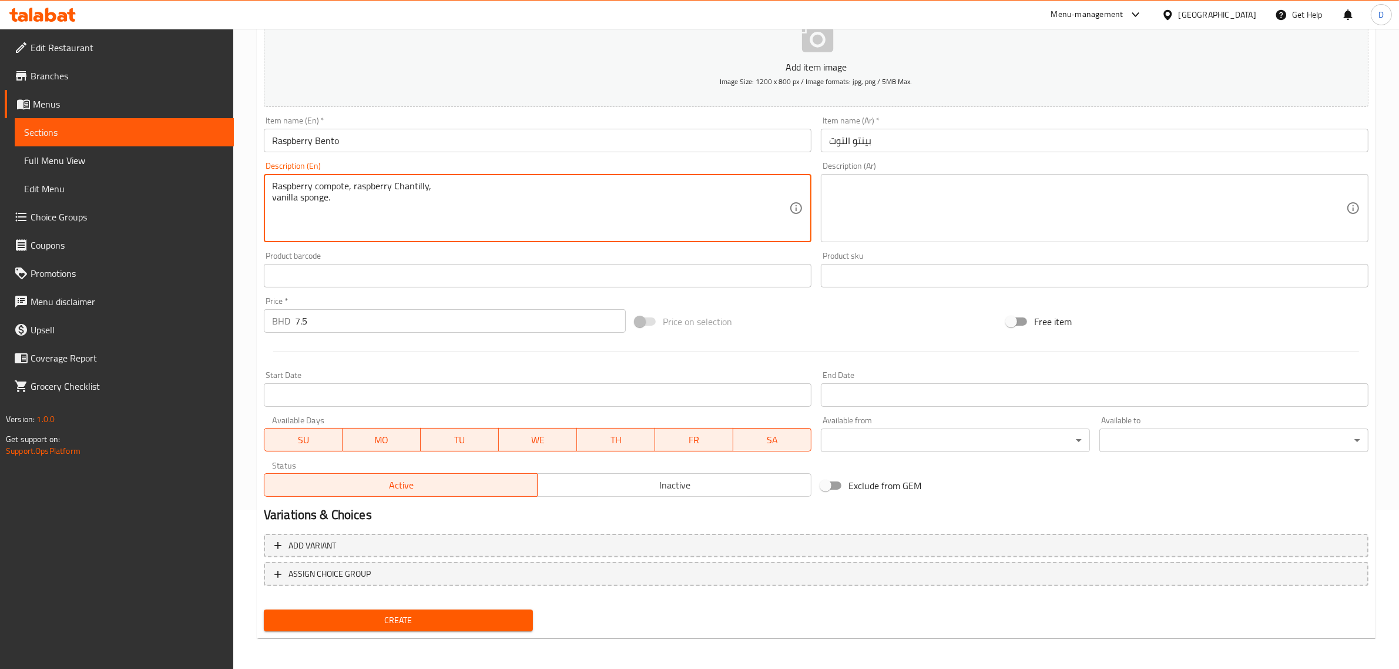
click at [397, 622] on span "Create" at bounding box center [398, 620] width 250 height 15
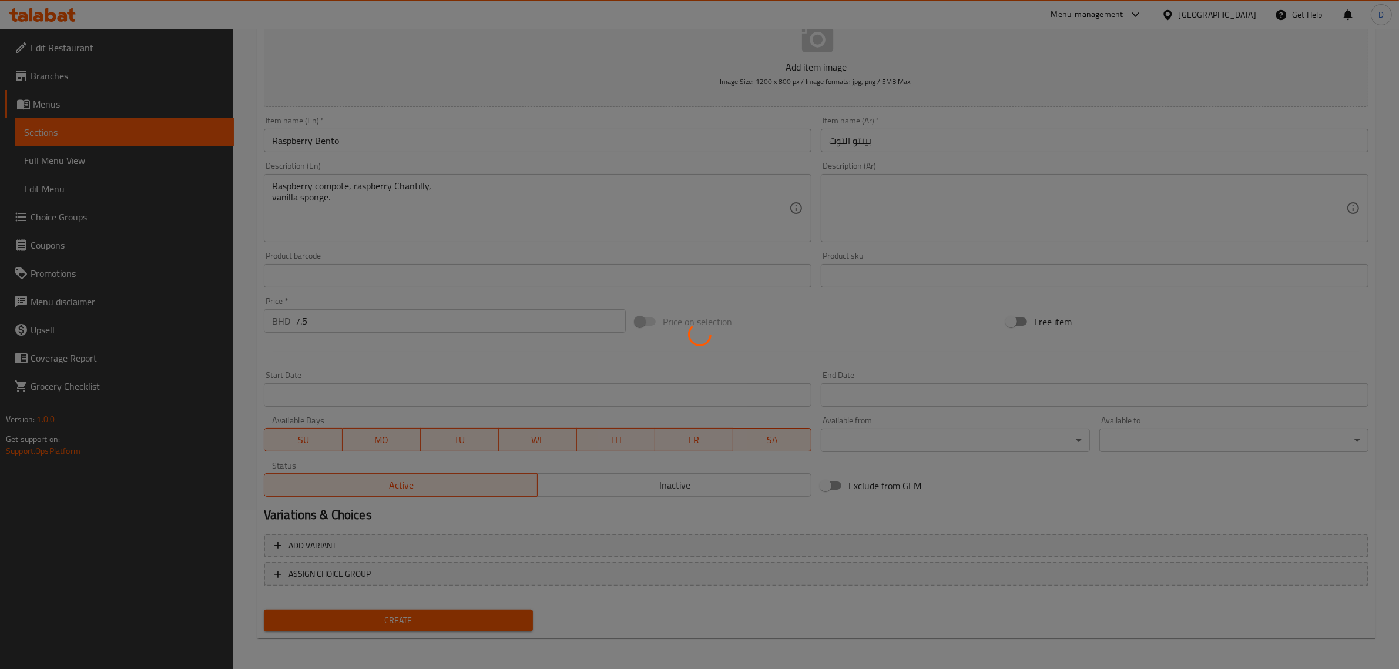
type input "0"
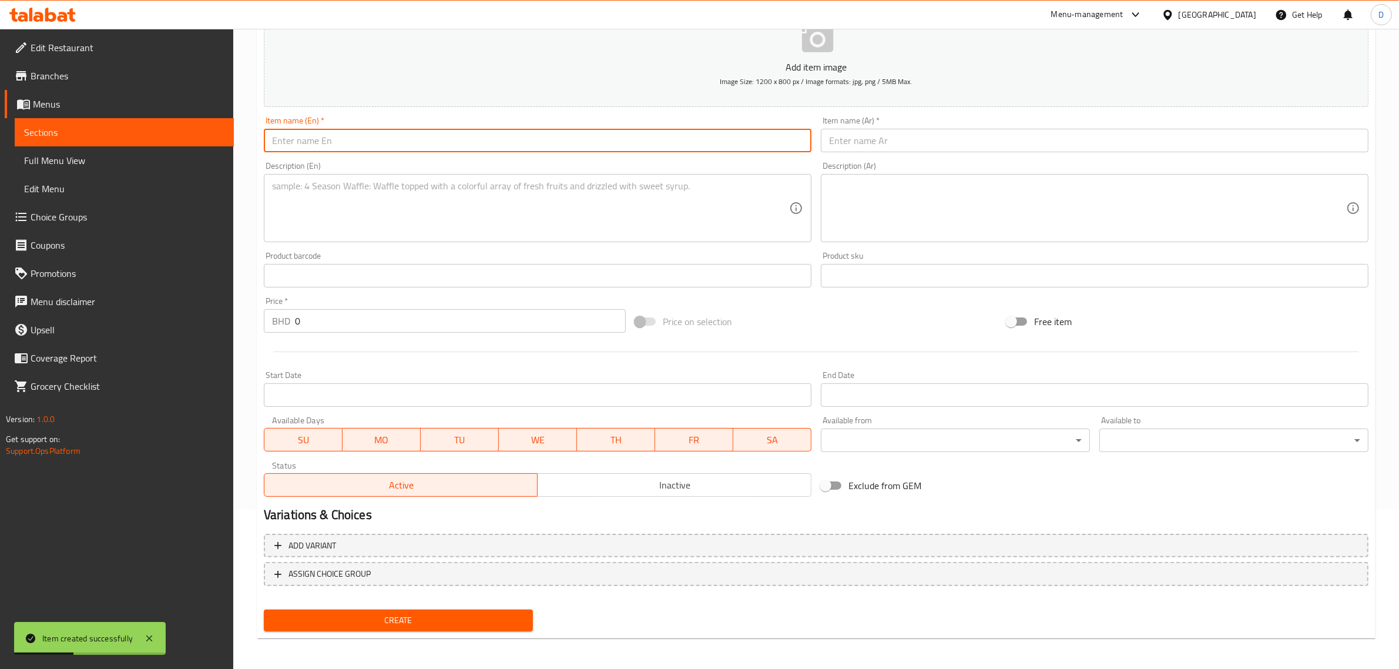
click at [420, 143] on input "text" at bounding box center [538, 141] width 548 height 24
paste input "Choco Nutella Bento"
drag, startPoint x: 420, startPoint y: 143, endPoint x: 194, endPoint y: 140, distance: 225.7
click at [194, 140] on div "Edit Restaurant Branches Menus Sections Full Menu View Edit Menu Choice Groups …" at bounding box center [699, 270] width 1399 height 801
type input "Choco Nutella Bento"
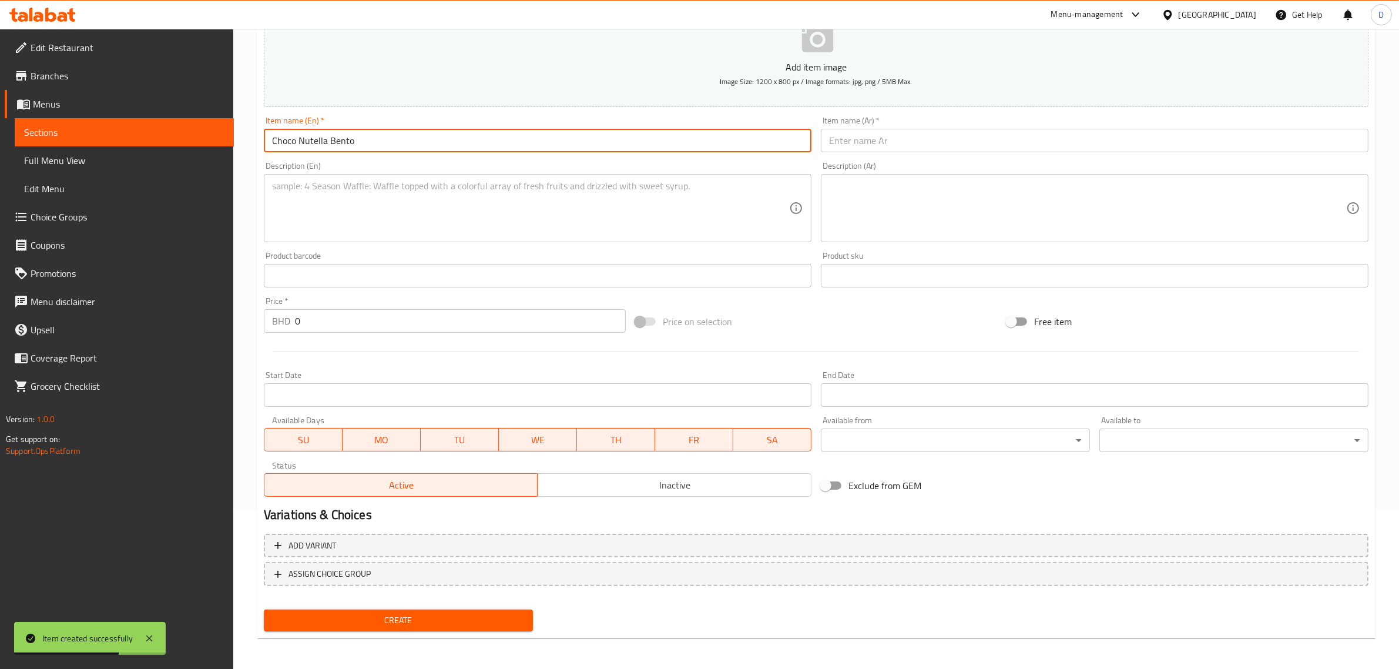
drag, startPoint x: 886, startPoint y: 122, endPoint x: 886, endPoint y: 128, distance: 5.9
click at [886, 126] on div "Item name (Ar)   * Item name (Ar) *" at bounding box center [1095, 134] width 548 height 36
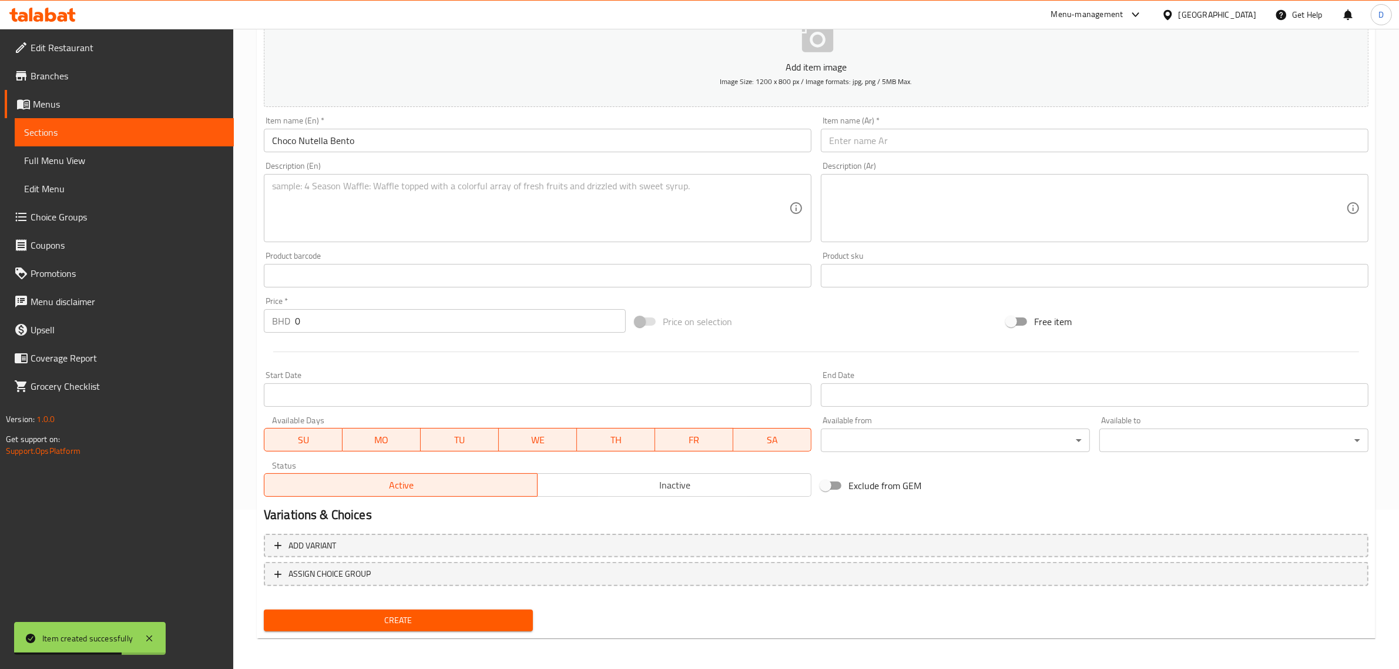
click at [885, 140] on input "text" at bounding box center [1095, 141] width 548 height 24
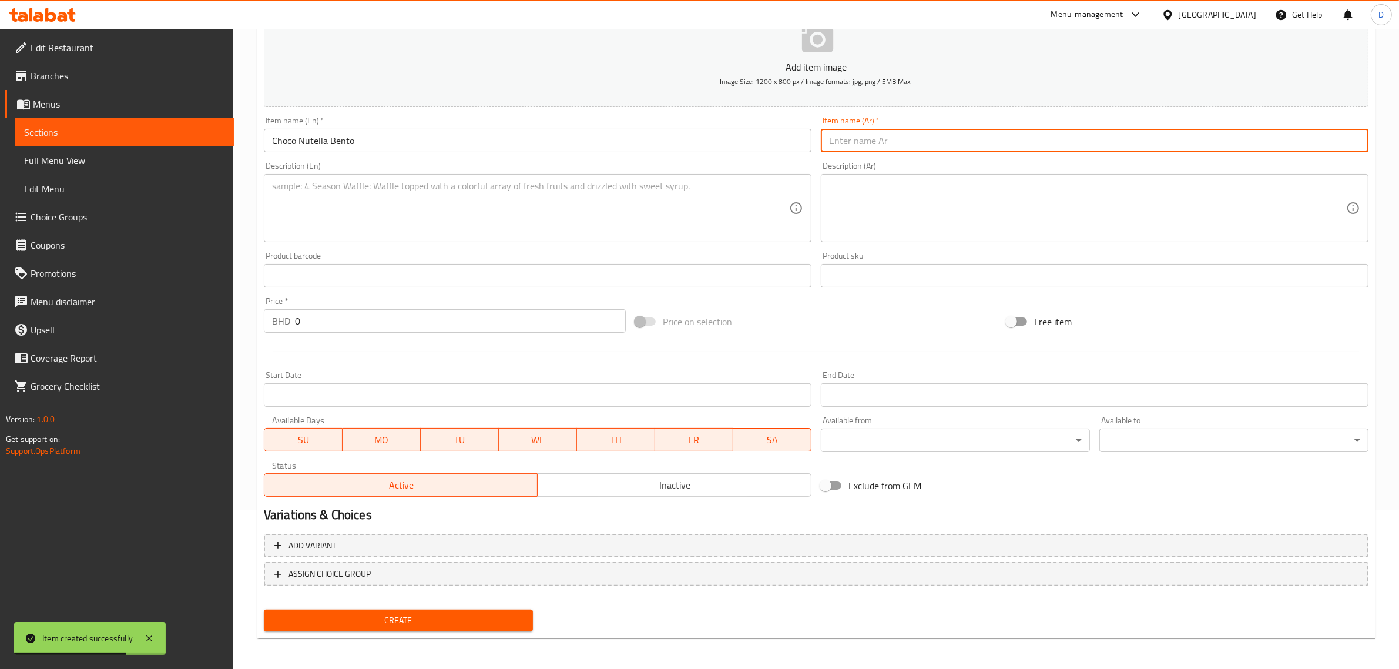
paste input "[PERSON_NAME] نوتيلا"
type input "[PERSON_NAME] نوتيلا"
drag, startPoint x: 348, startPoint y: 328, endPoint x: 173, endPoint y: 324, distance: 174.6
click at [193, 324] on div "Edit Restaurant Branches Menus Sections Full Menu View Edit Menu Choice Groups …" at bounding box center [699, 270] width 1399 height 801
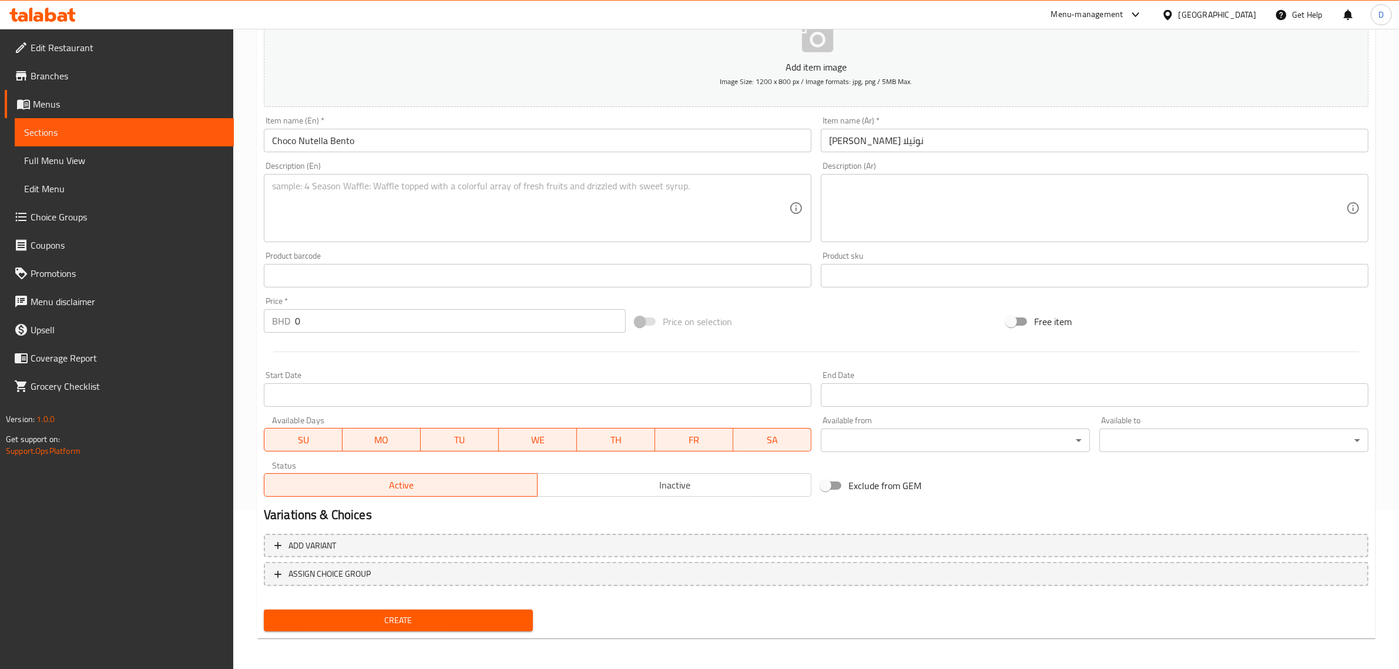
click at [381, 189] on textarea at bounding box center [530, 208] width 517 height 56
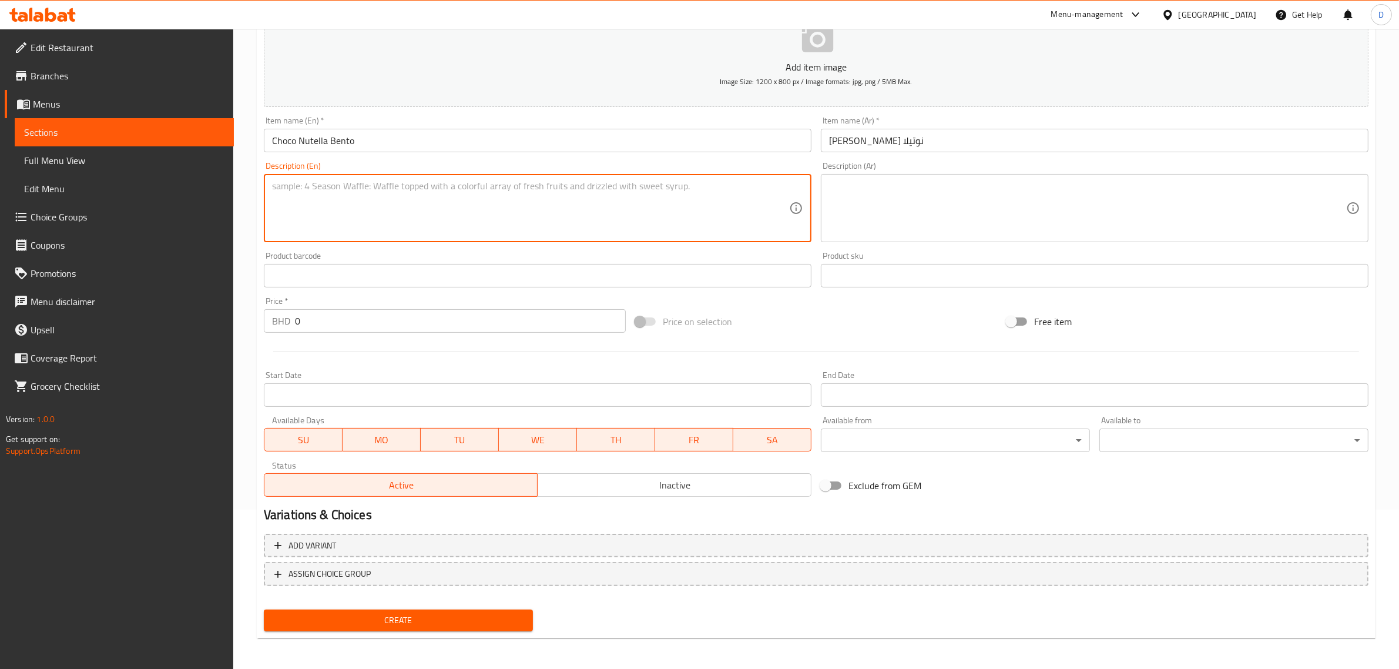
paste textarea "Chocolate sponge, Nutella mascarpone cream, Nutella glaze."
type textarea "Chocolate sponge, Nutella mascarpone cream, Nutella glaze."
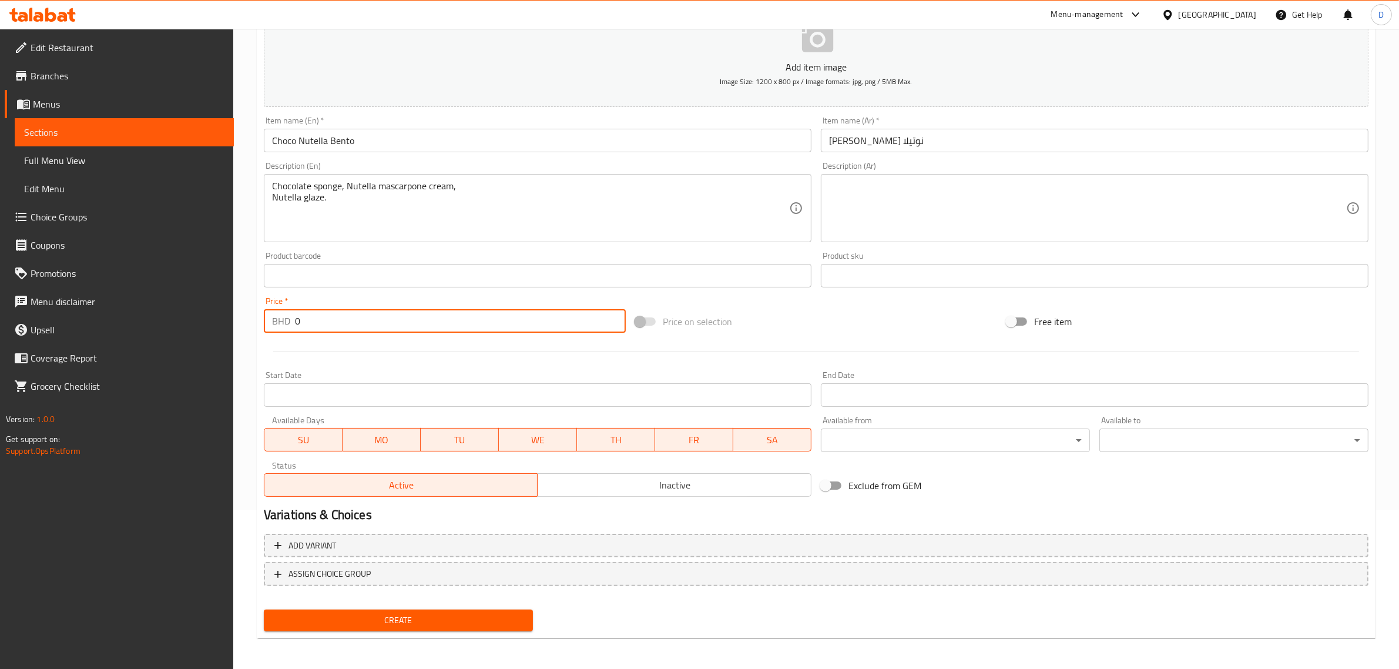
drag, startPoint x: 321, startPoint y: 323, endPoint x: 267, endPoint y: 322, distance: 53.5
click at [267, 322] on div "BHD 0 Price *" at bounding box center [445, 321] width 362 height 24
type input "7.5"
click at [447, 615] on span "Create" at bounding box center [398, 620] width 250 height 15
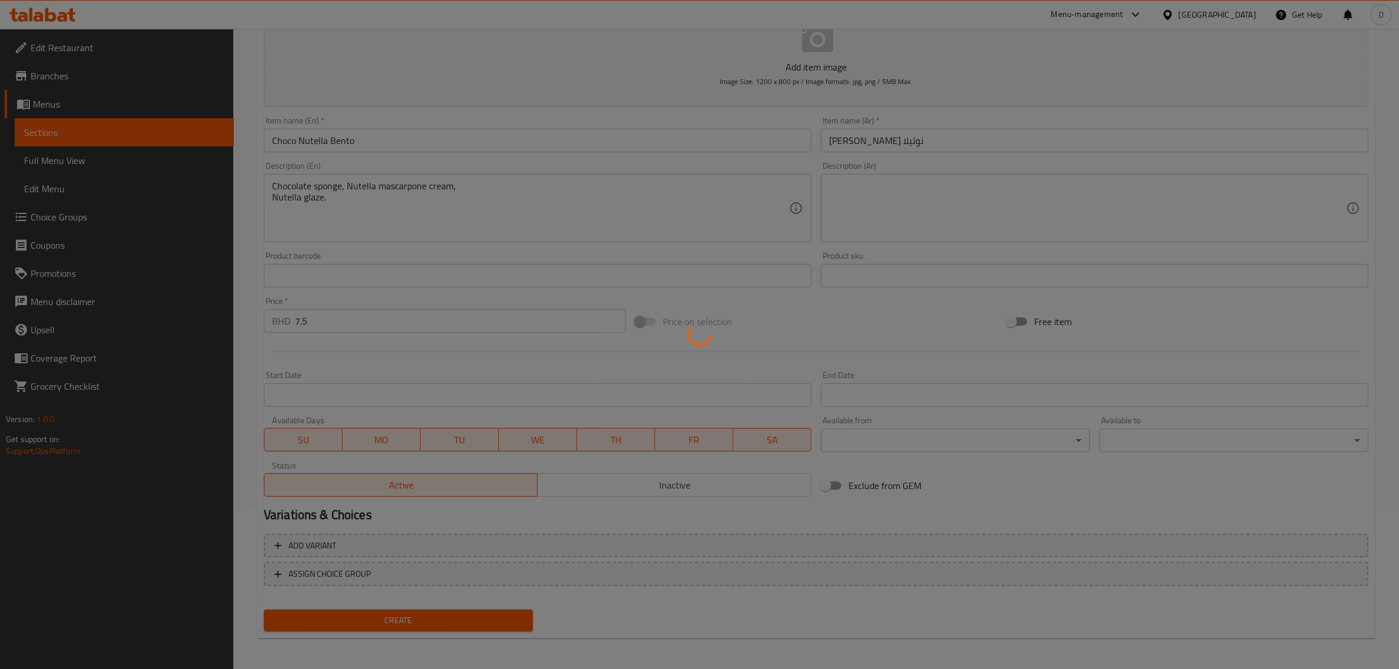
type input "0"
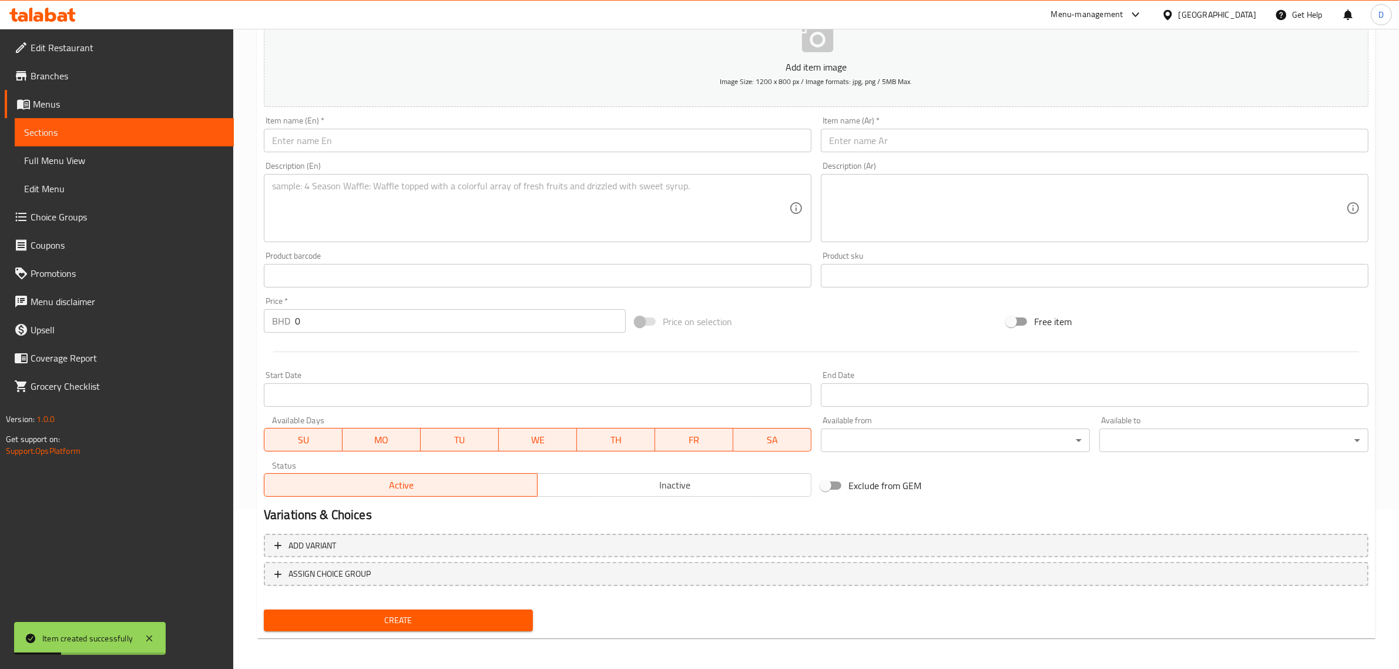
click at [405, 141] on input "text" at bounding box center [538, 141] width 548 height 24
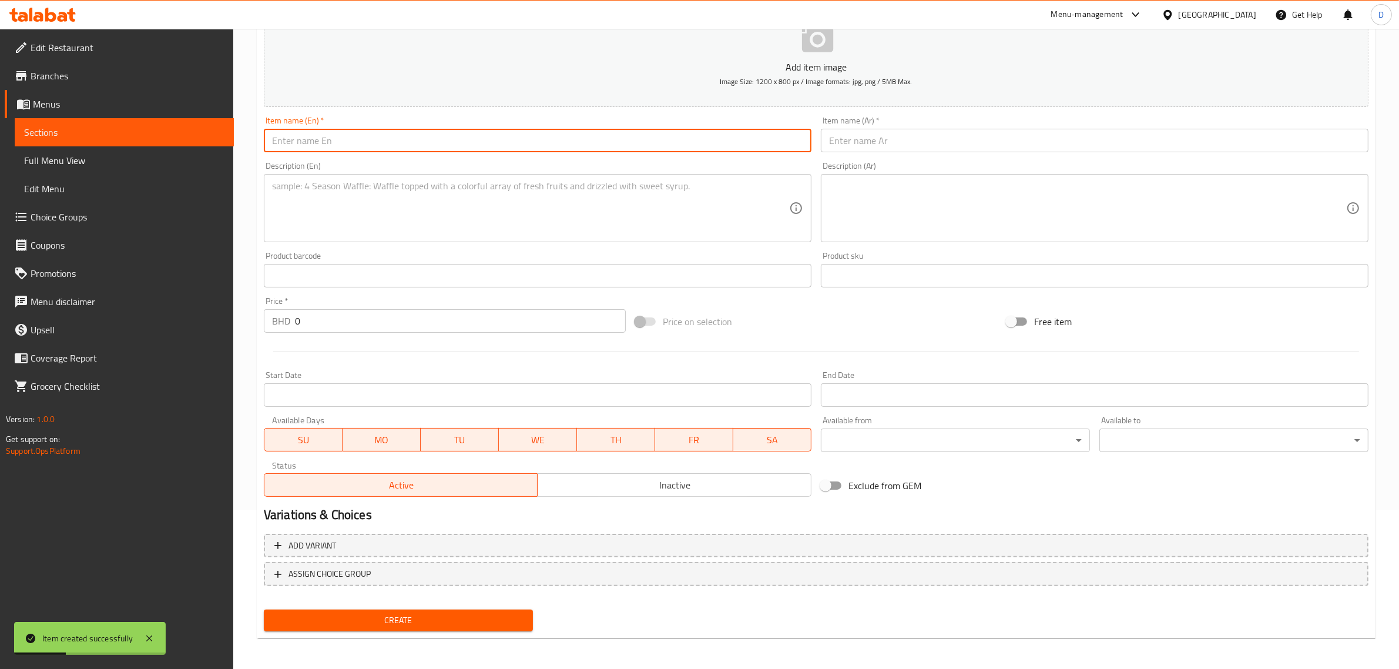
paste input "Blueberry Cake"
drag, startPoint x: 395, startPoint y: 142, endPoint x: 230, endPoint y: 130, distance: 165.5
click at [230, 130] on div "Edit Restaurant Branches Menus Sections Full Menu View Edit Menu Choice Groups …" at bounding box center [699, 270] width 1399 height 801
type input "Blueberry Cake"
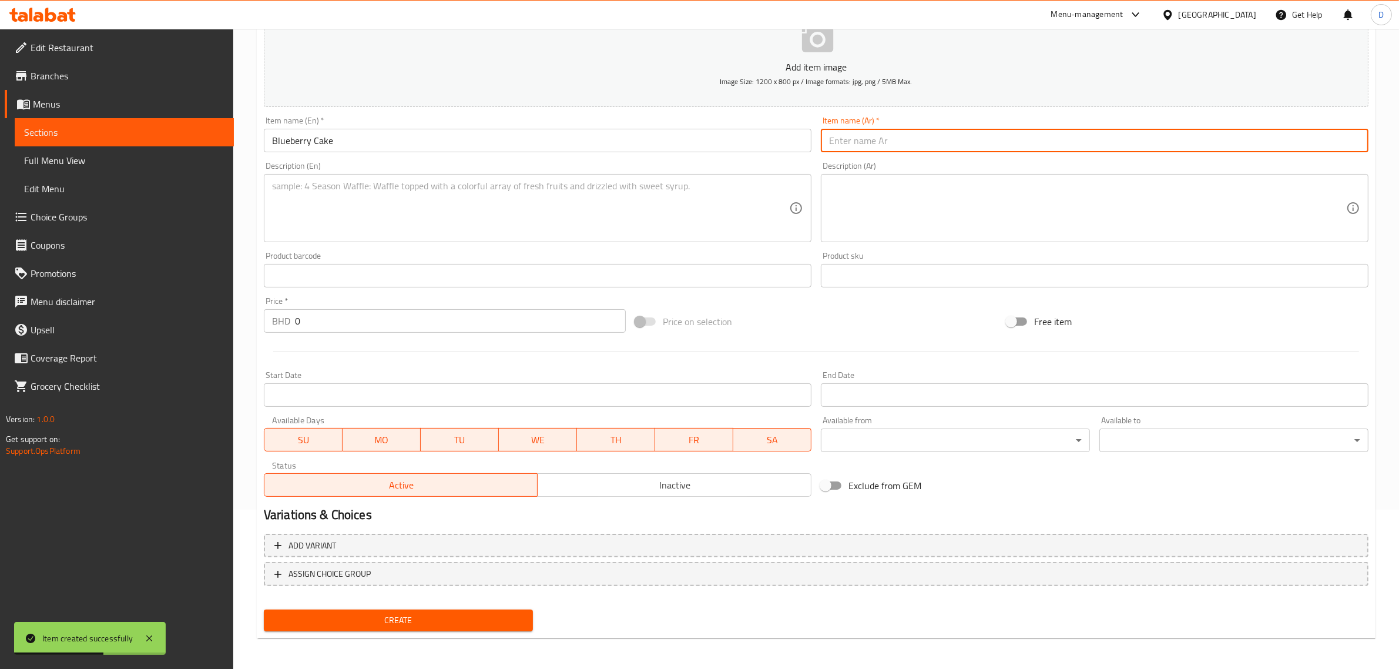
click at [941, 138] on input "text" at bounding box center [1095, 141] width 548 height 24
paste input "كعكة التوت"
type input "كعكة التوت"
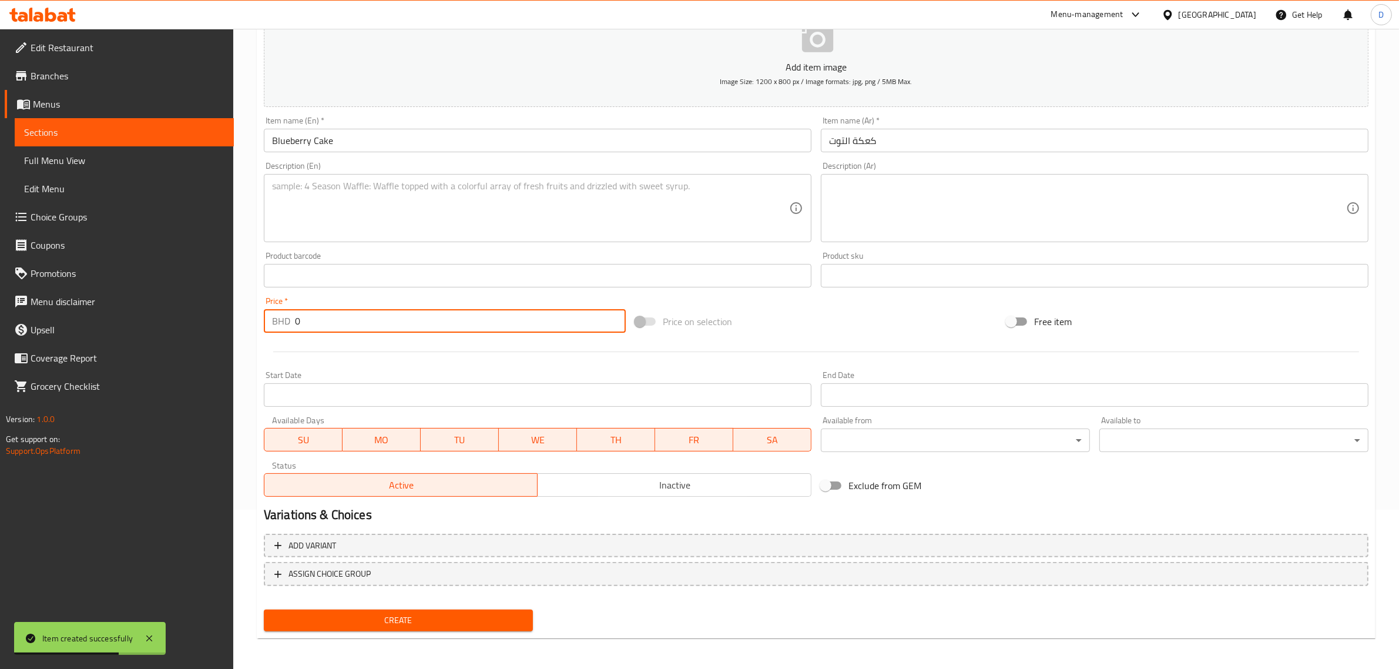
drag, startPoint x: 366, startPoint y: 318, endPoint x: 169, endPoint y: 319, distance: 196.8
click at [176, 320] on div "Edit Restaurant Branches Menus Sections Full Menu View Edit Menu Choice Groups …" at bounding box center [699, 270] width 1399 height 801
type input "24.5"
click at [419, 220] on textarea at bounding box center [530, 208] width 517 height 56
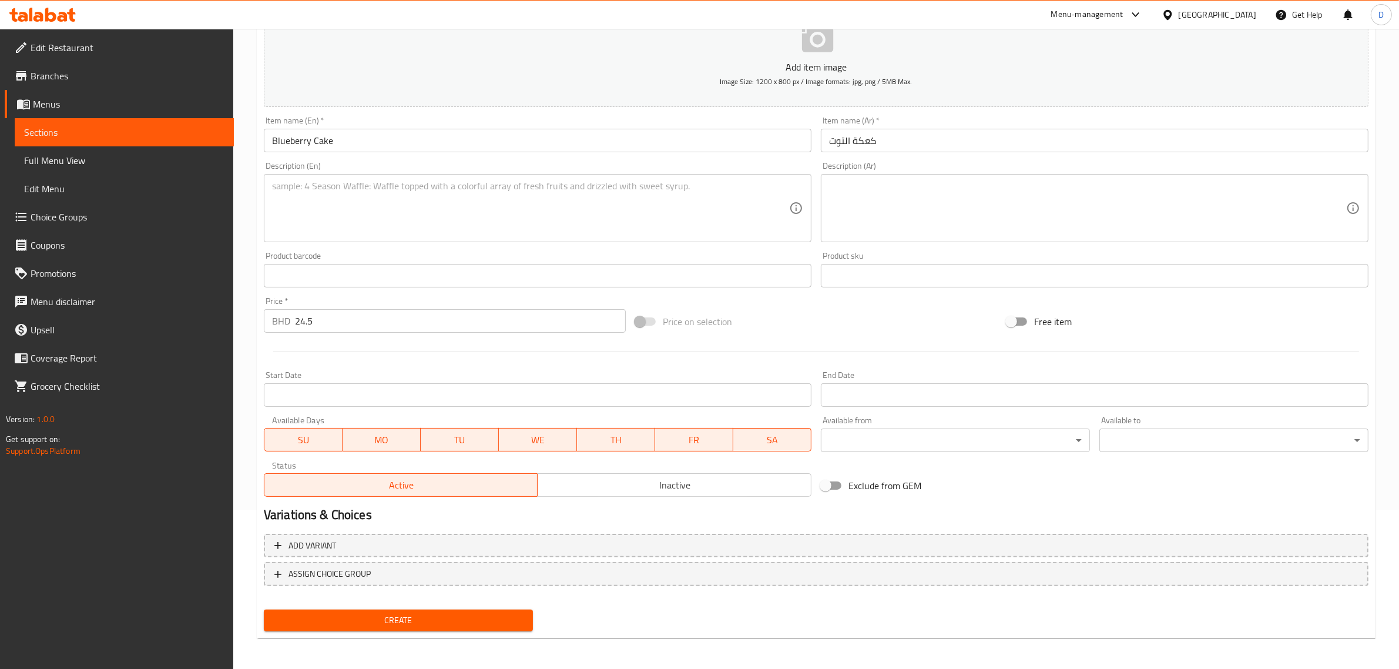
click at [403, 218] on textarea at bounding box center [530, 208] width 517 height 56
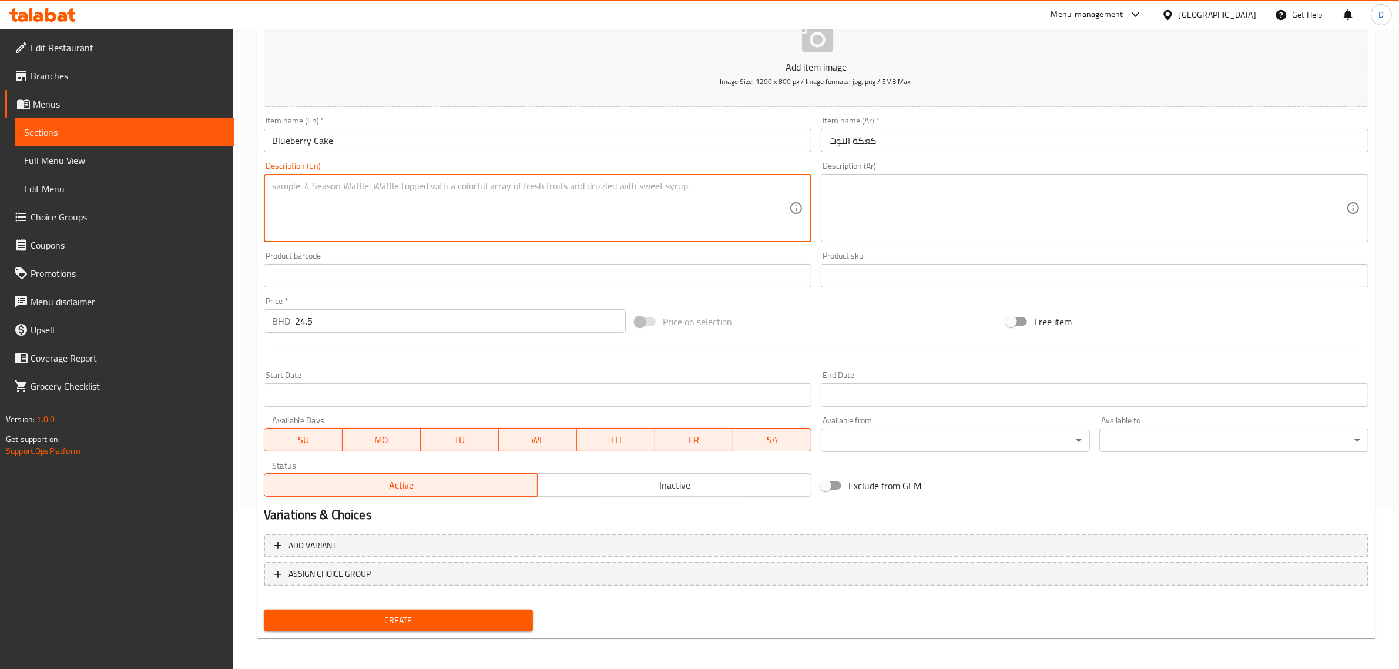
paste textarea "Vanilla sponge, blueberry compote, blueberry chantilly."
click at [337, 193] on textarea "Vanilla sponge, blueberry compote, blueberry chantilly." at bounding box center [530, 208] width 517 height 56
click at [387, 206] on textarea "Vanilla sponge, blueberry compote, blueberry Chantilly." at bounding box center [530, 208] width 517 height 56
type textarea "Vanilla sponge, blueberry compote, blueberry Chantilly."
click at [385, 613] on span "Create" at bounding box center [398, 620] width 250 height 15
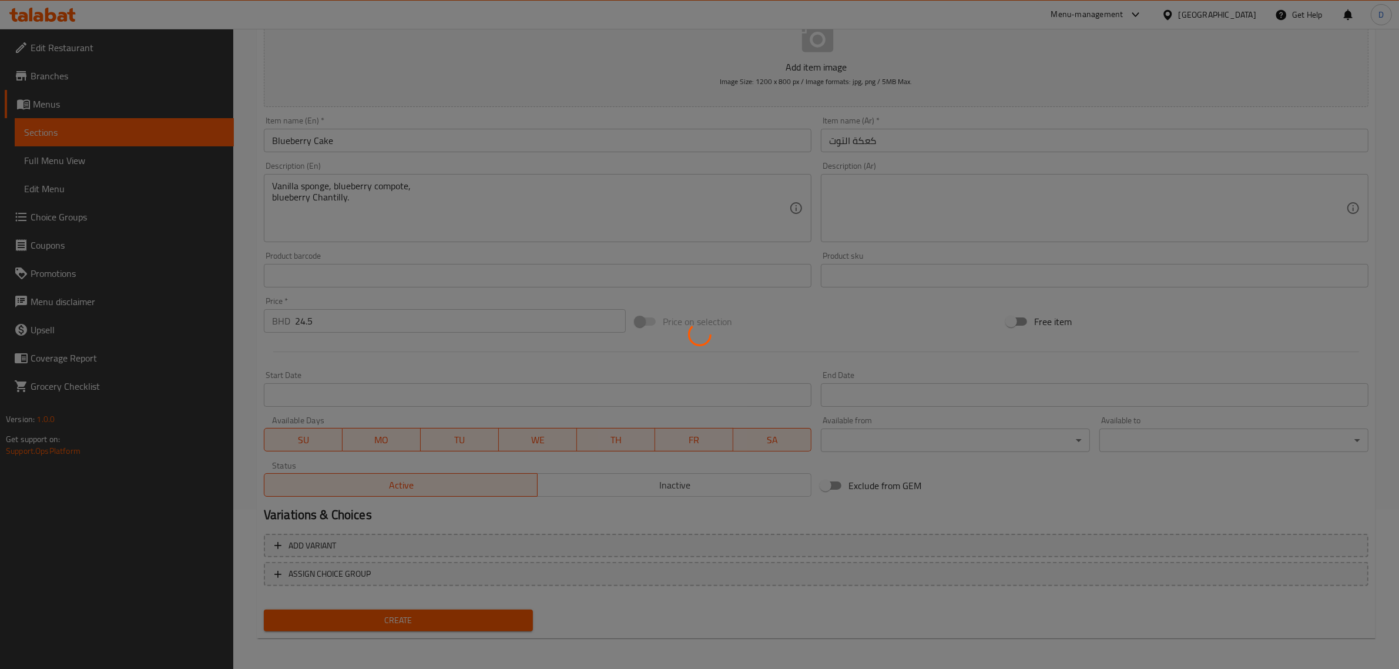
type input "0"
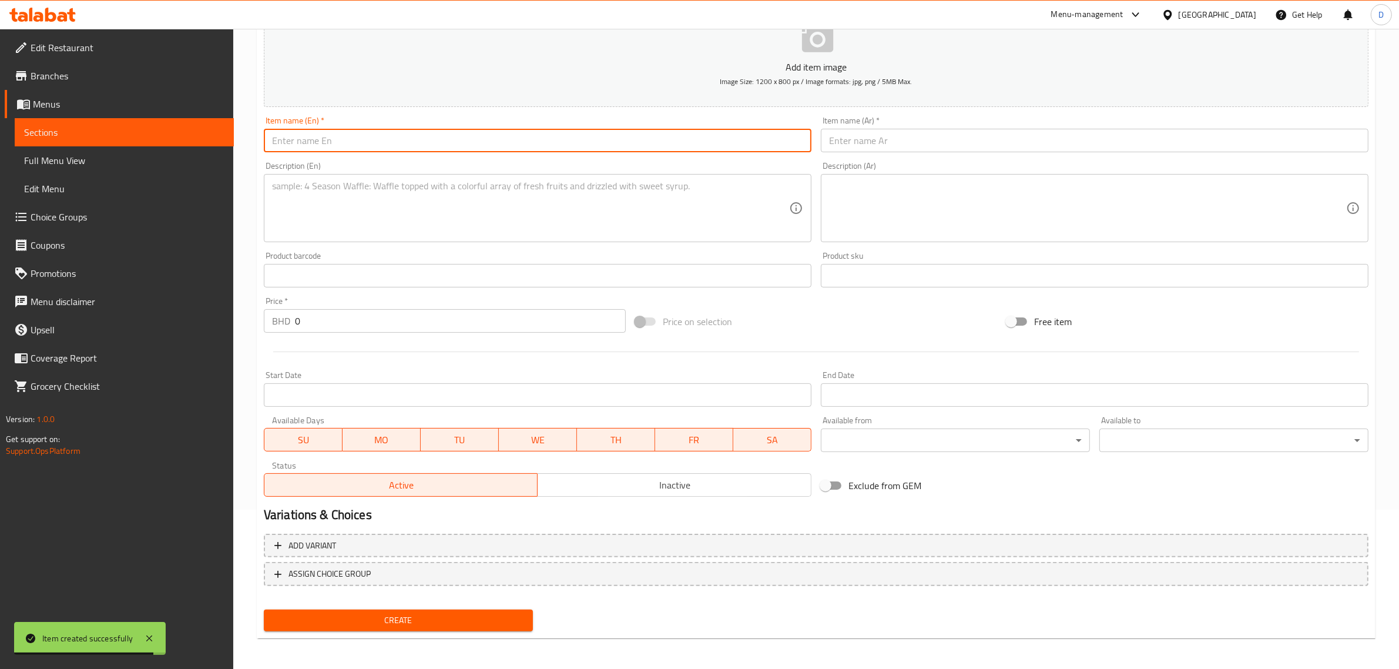
click at [430, 145] on input "text" at bounding box center [538, 141] width 548 height 24
paste input "[PERSON_NAME]"
drag, startPoint x: 416, startPoint y: 143, endPoint x: 156, endPoint y: 142, distance: 260.3
click at [160, 142] on div "Edit Restaurant Branches Menus Sections Full Menu View Edit Menu Choice Groups …" at bounding box center [699, 270] width 1399 height 801
type input "[PERSON_NAME]"
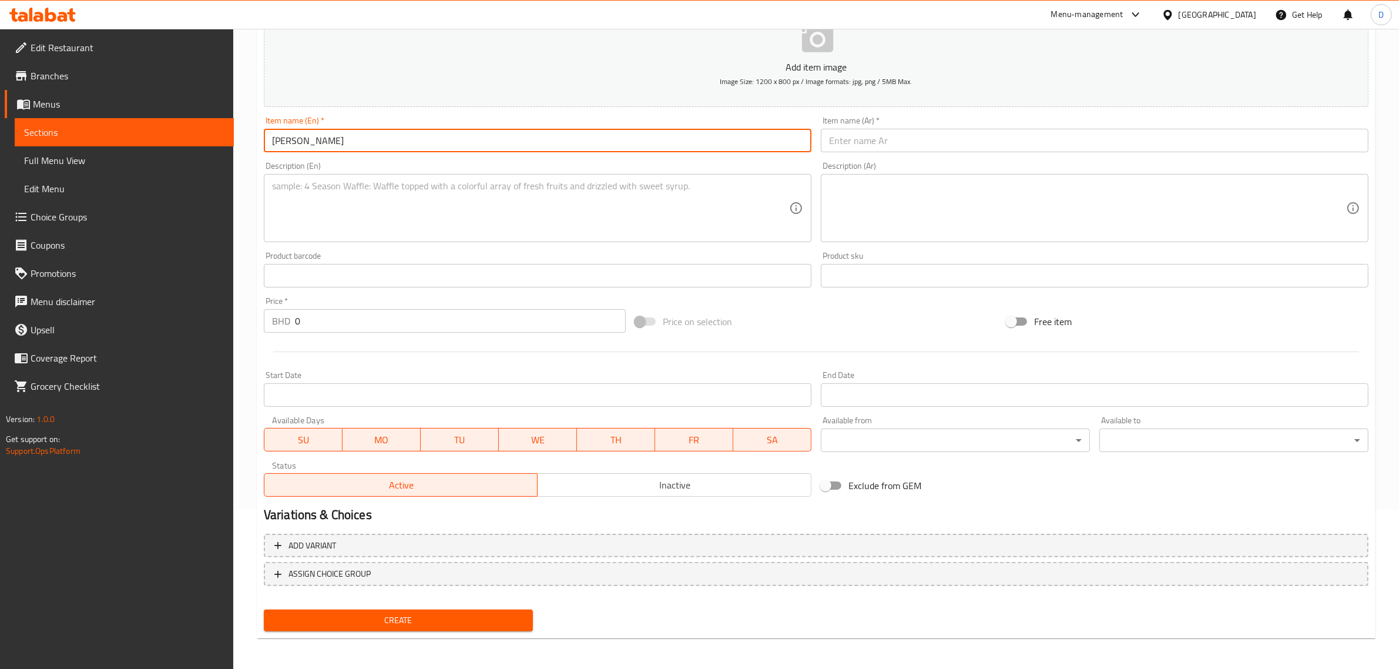
click at [938, 133] on input "text" at bounding box center [1095, 141] width 548 height 24
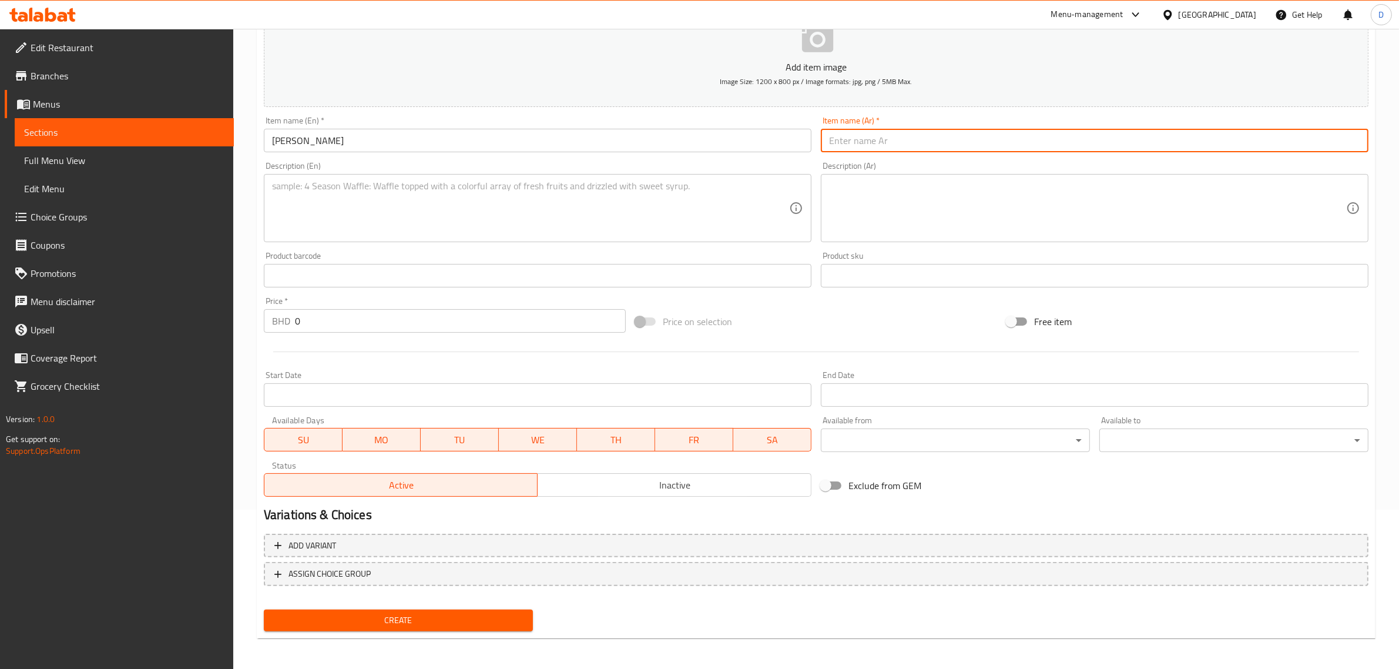
paste input "كنافة الفستق"
type input "كنافة الفستق"
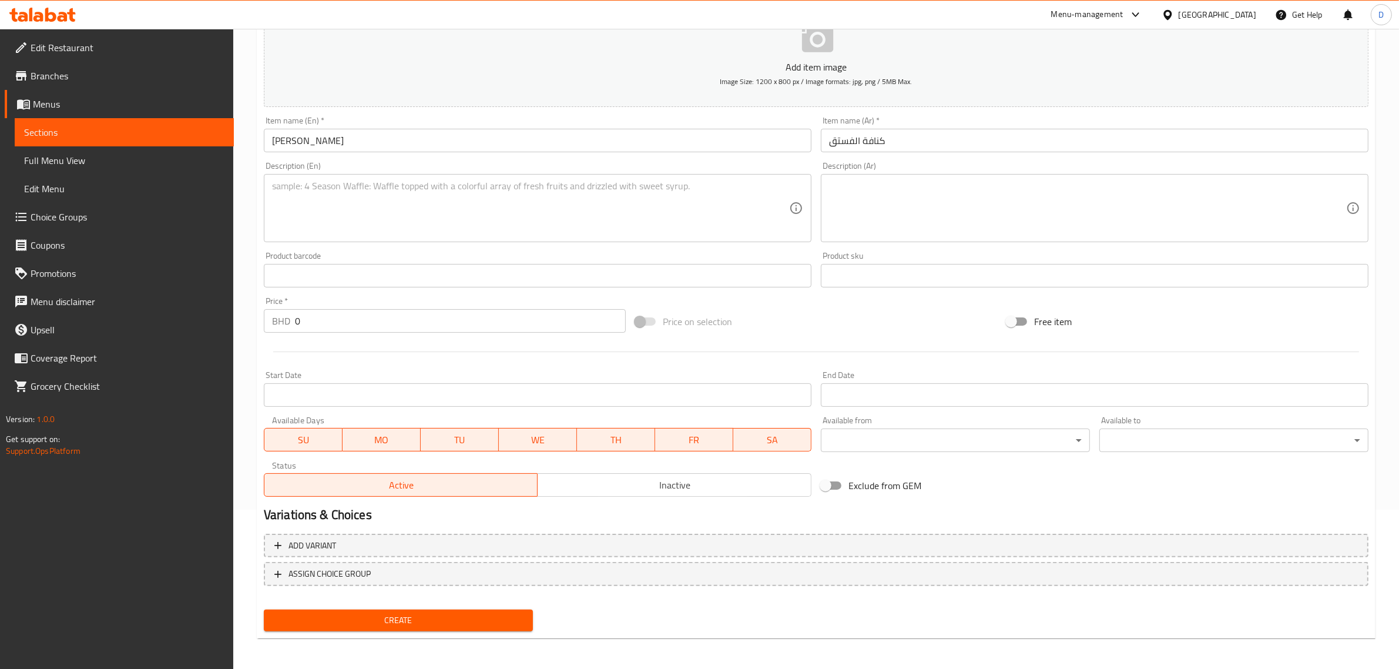
click at [405, 194] on textarea at bounding box center [530, 208] width 517 height 56
paste textarea "Eggless sponge, pistachio cream, roasted kunafa topping."
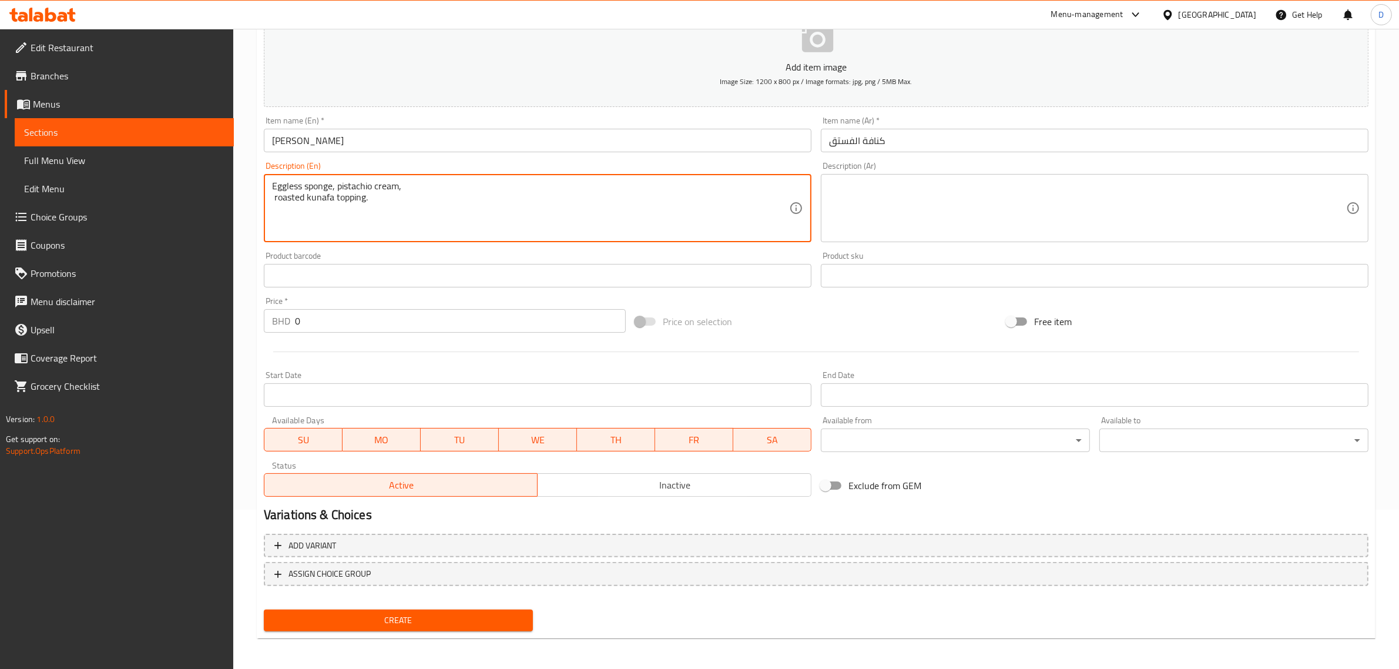
click at [332, 197] on textarea "Eggless sponge, pistachio cream, roasted kunafa topping." at bounding box center [530, 208] width 517 height 56
drag, startPoint x: 317, startPoint y: 198, endPoint x: 521, endPoint y: 198, distance: 203.3
click at [521, 198] on textarea "Eggless sponge, pistachio cream, roasted kunafa topping." at bounding box center [530, 208] width 517 height 56
type textarea "Eggless sponge, pistachio cream, roasted kunafa topping."
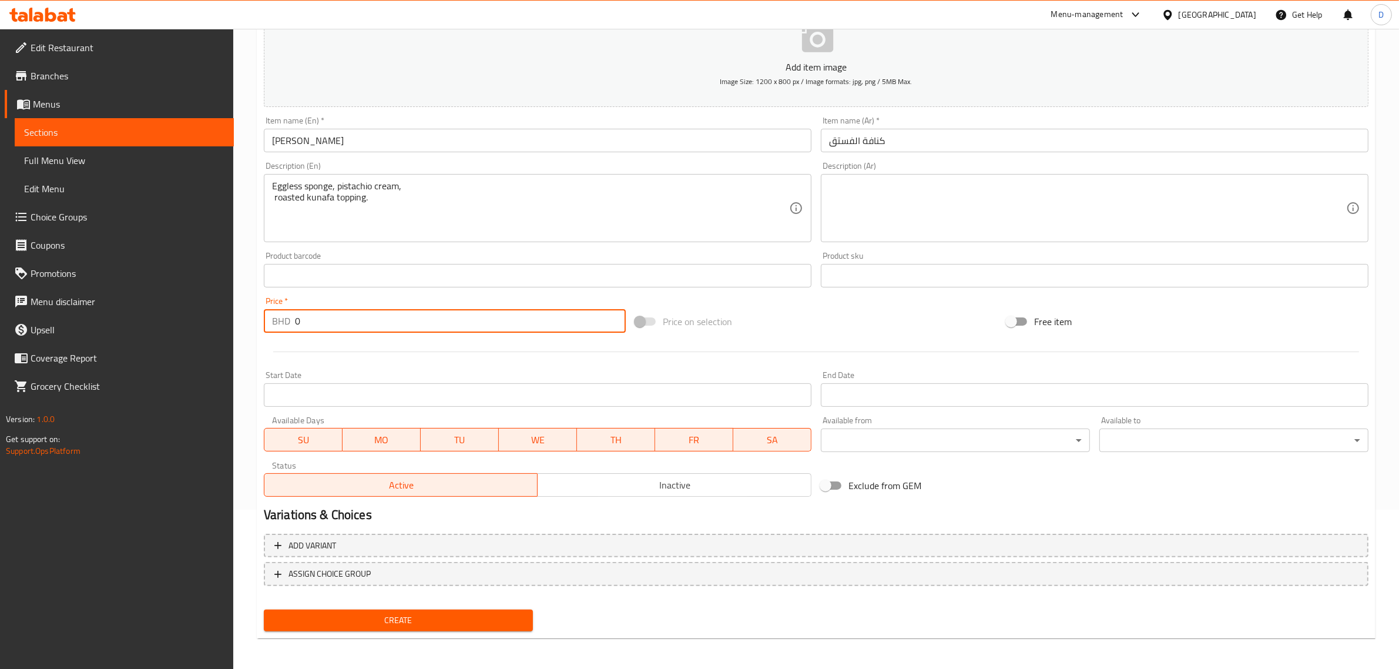
drag, startPoint x: 382, startPoint y: 319, endPoint x: 250, endPoint y: 320, distance: 132.2
click at [250, 320] on div "Home / Restaurants management / Menus / Sections / item / create Whole Cake sec…" at bounding box center [816, 270] width 1166 height 801
type input "25.5"
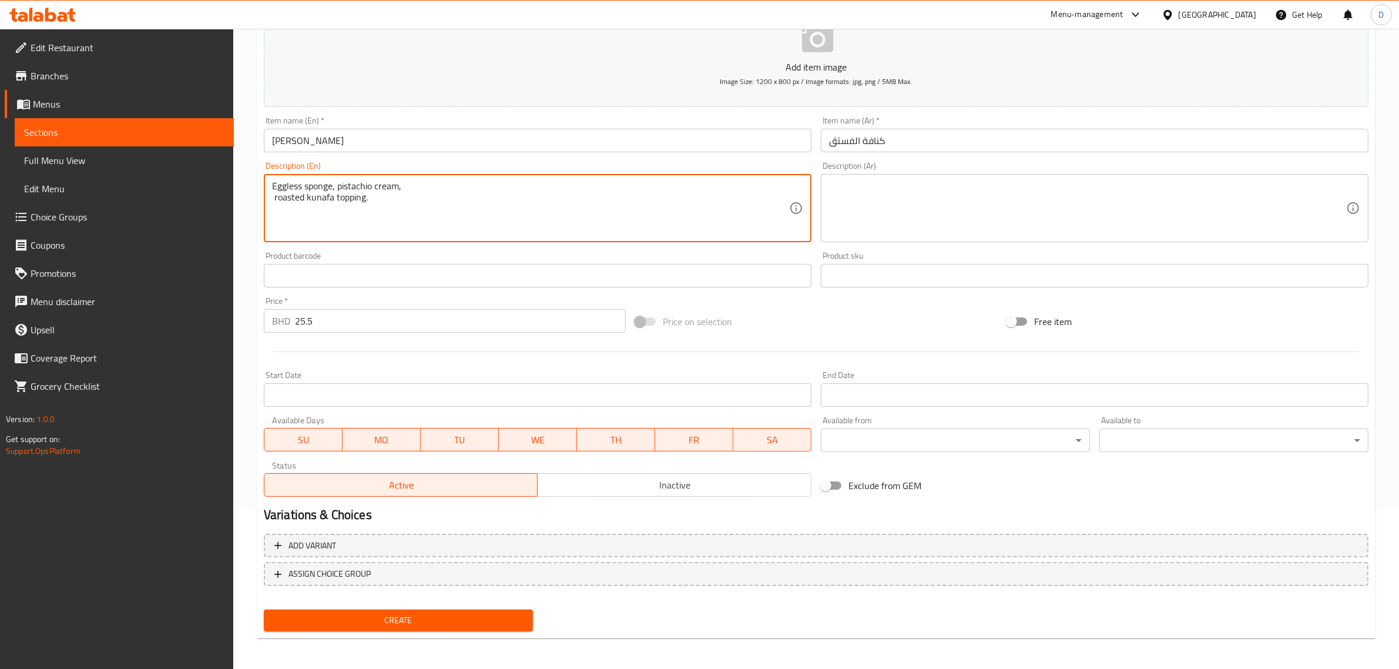
click at [400, 613] on span "Create" at bounding box center [398, 620] width 250 height 15
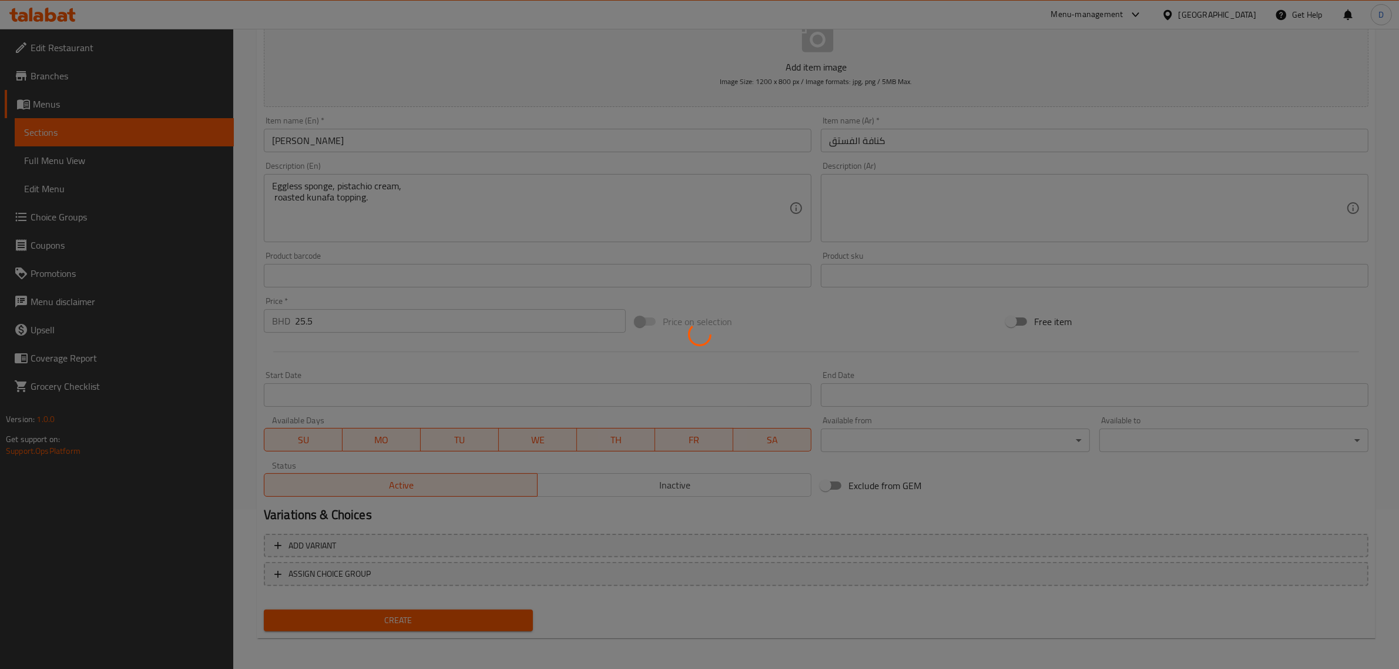
type input "0"
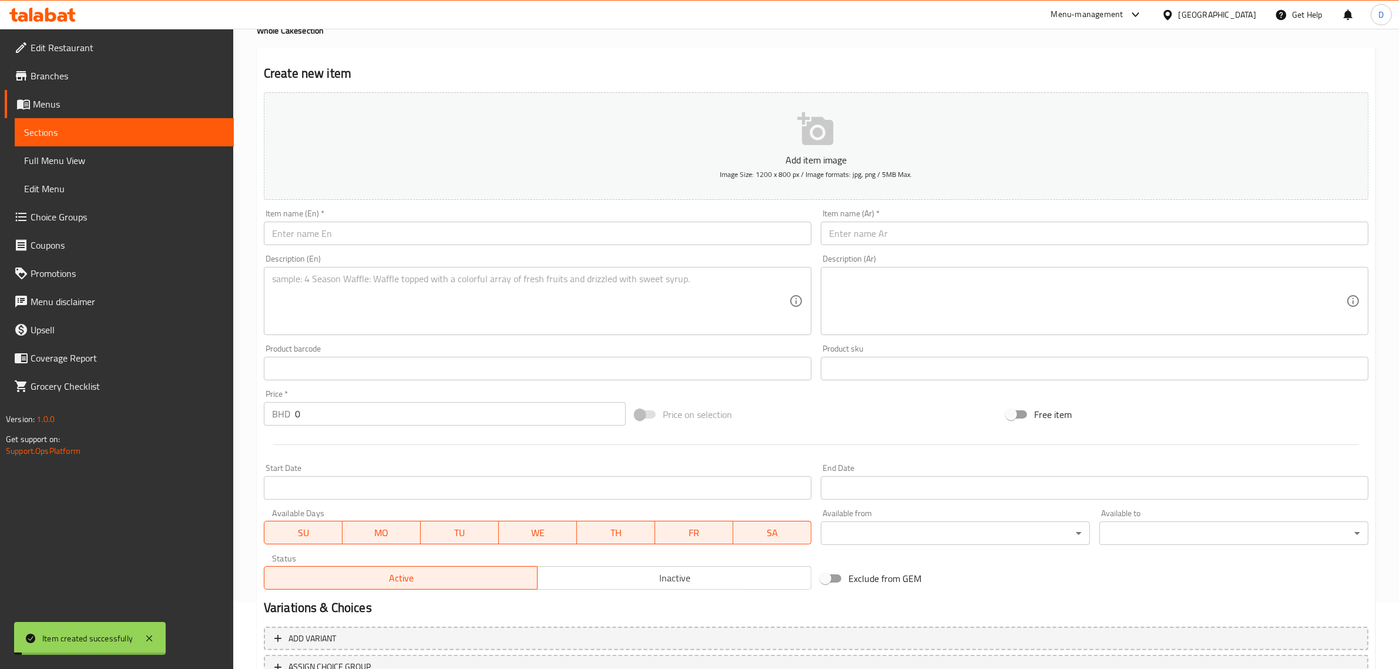
scroll to position [0, 0]
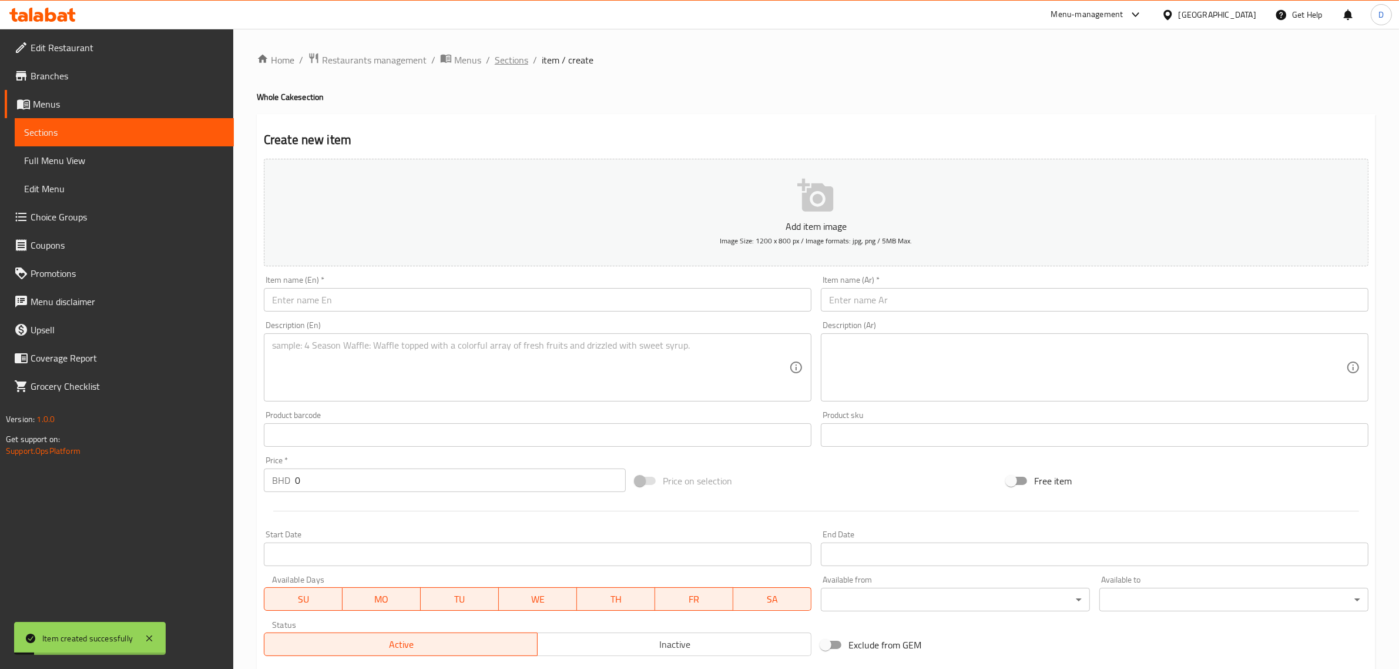
click at [520, 63] on span "Sections" at bounding box center [511, 60] width 33 height 14
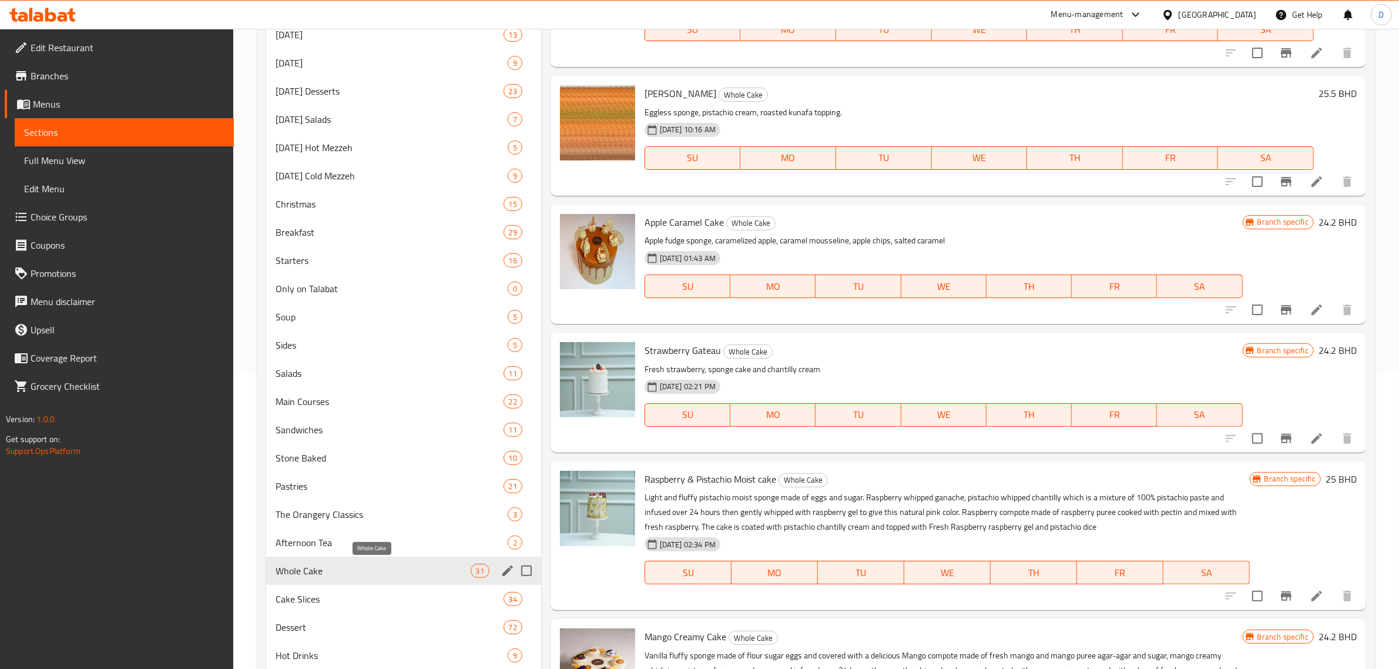
scroll to position [367, 0]
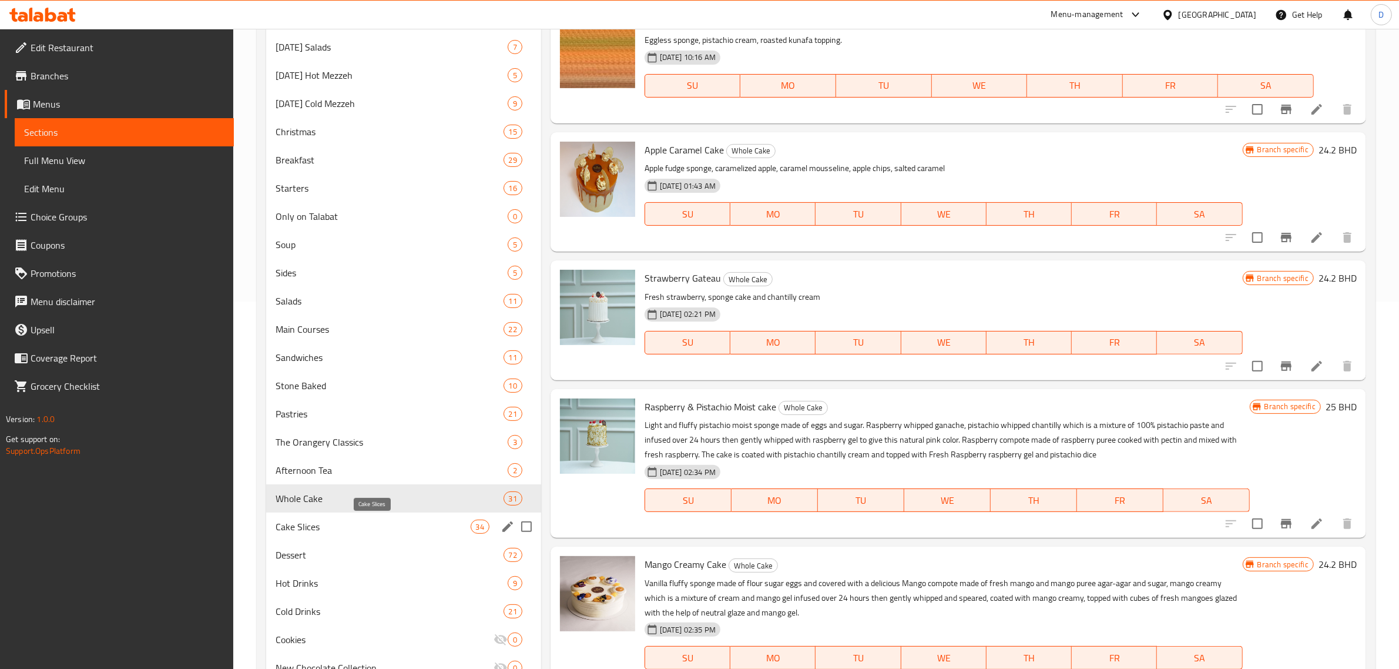
click at [329, 523] on span "Cake Slices" at bounding box center [373, 526] width 195 height 14
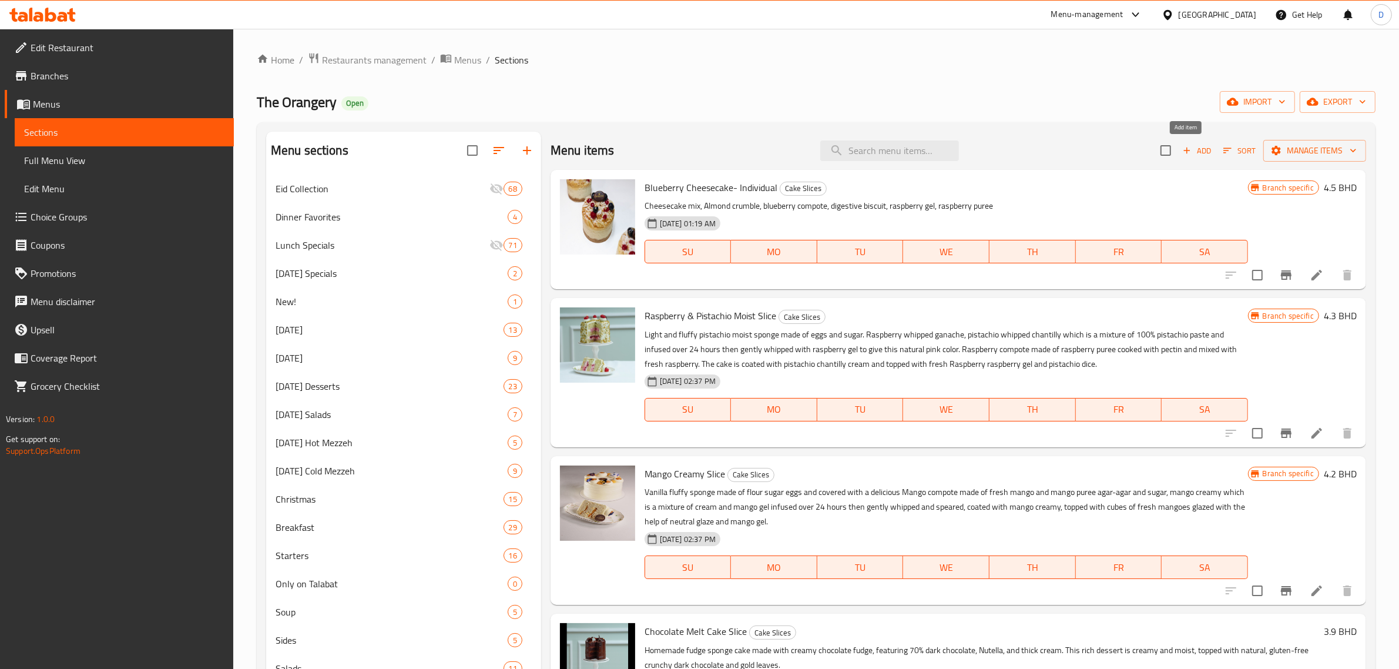
click at [1195, 151] on span "Add" at bounding box center [1197, 151] width 32 height 14
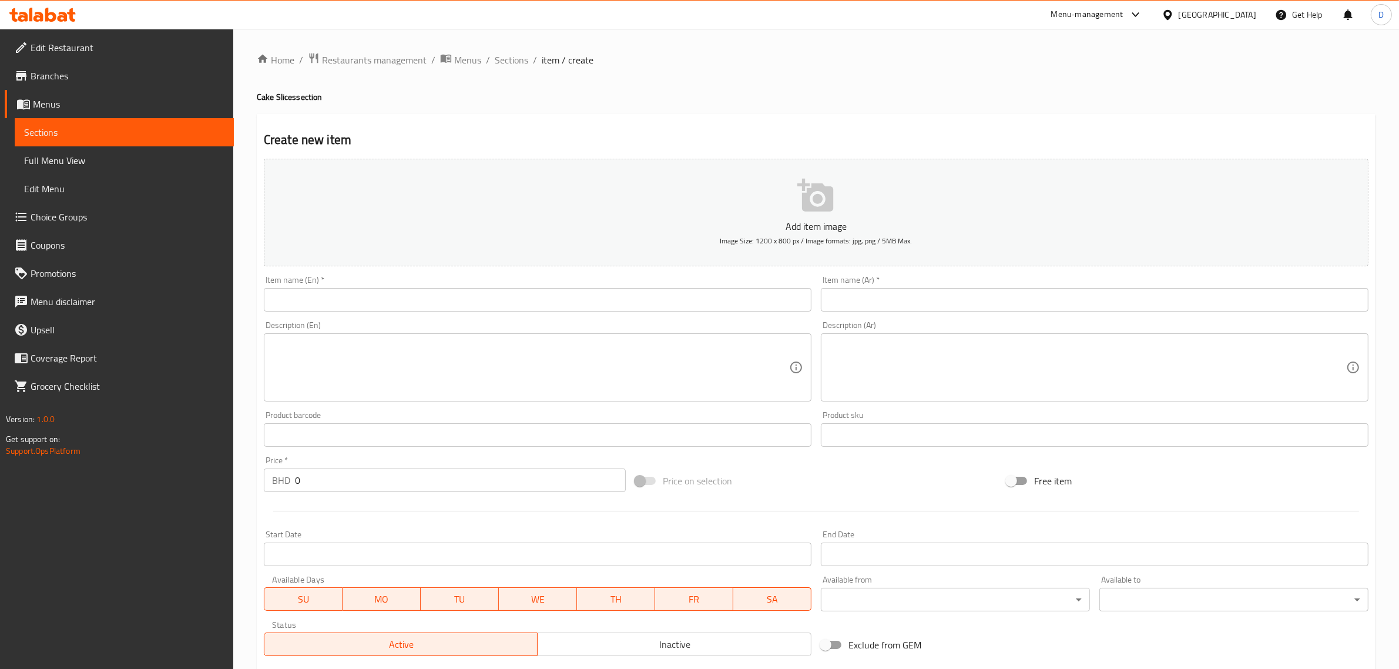
drag, startPoint x: 284, startPoint y: 310, endPoint x: 290, endPoint y: 304, distance: 7.9
click at [287, 307] on input "text" at bounding box center [538, 300] width 548 height 24
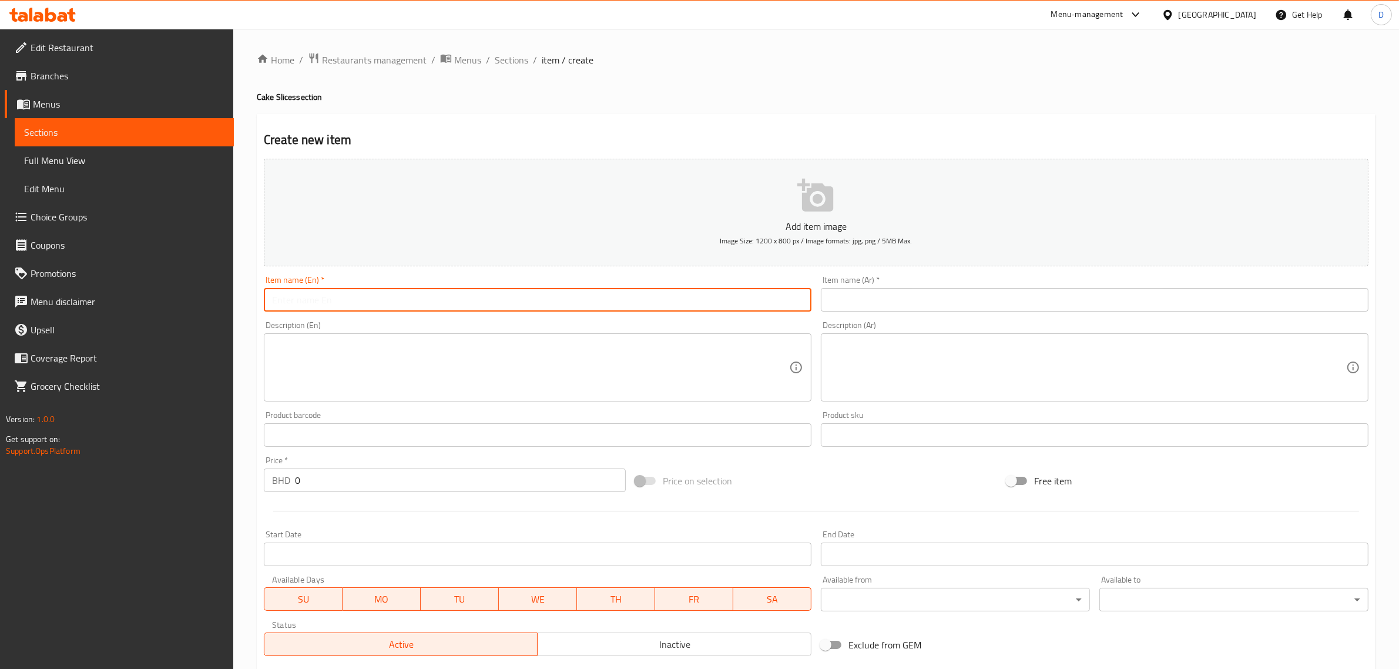
paste input "Blueberry Cake"
type input "Blueberry Cake"
click at [911, 311] on input "text" at bounding box center [1095, 300] width 548 height 24
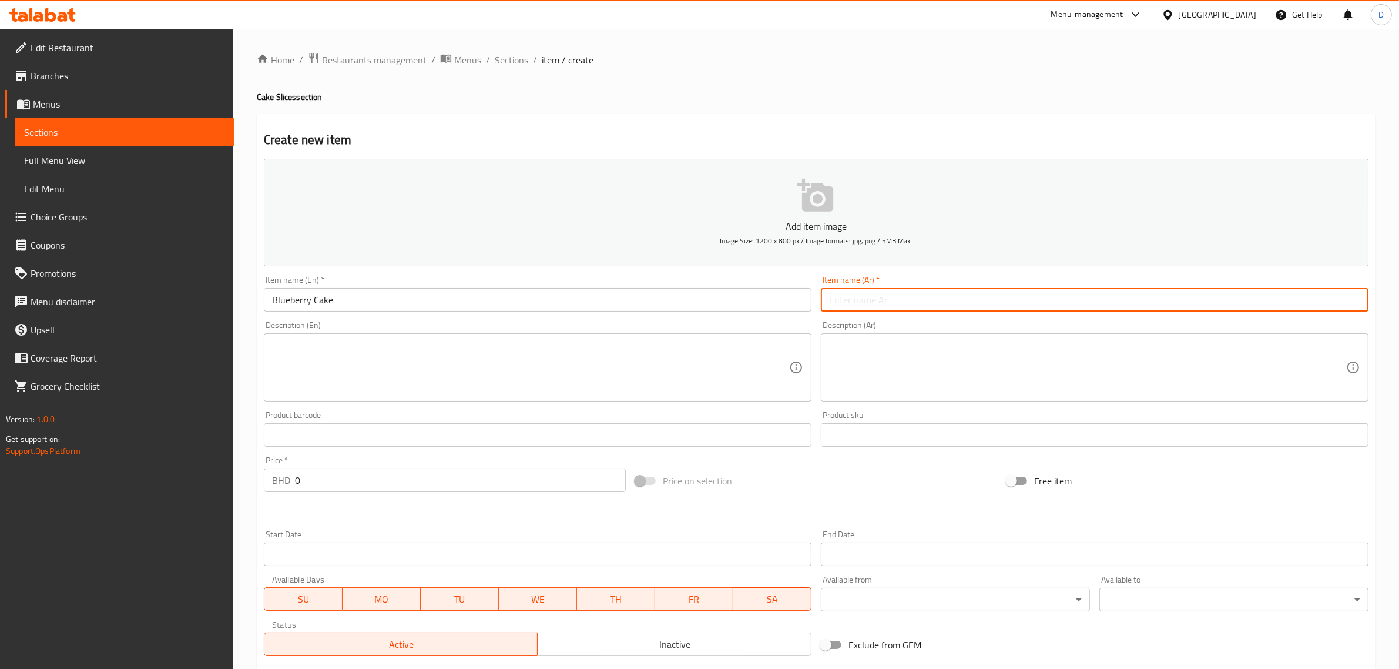
paste input "كعكة التوت"
type input "كعكة التوت"
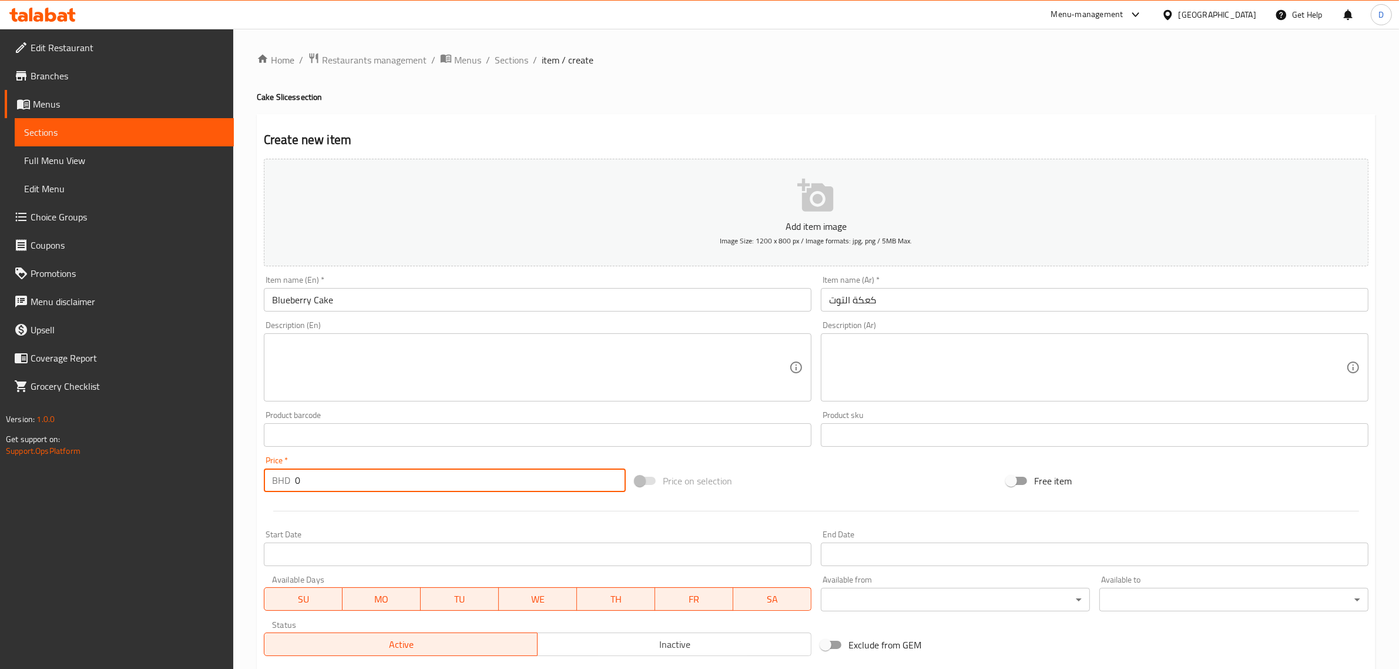
click at [310, 475] on input "0" at bounding box center [460, 480] width 331 height 24
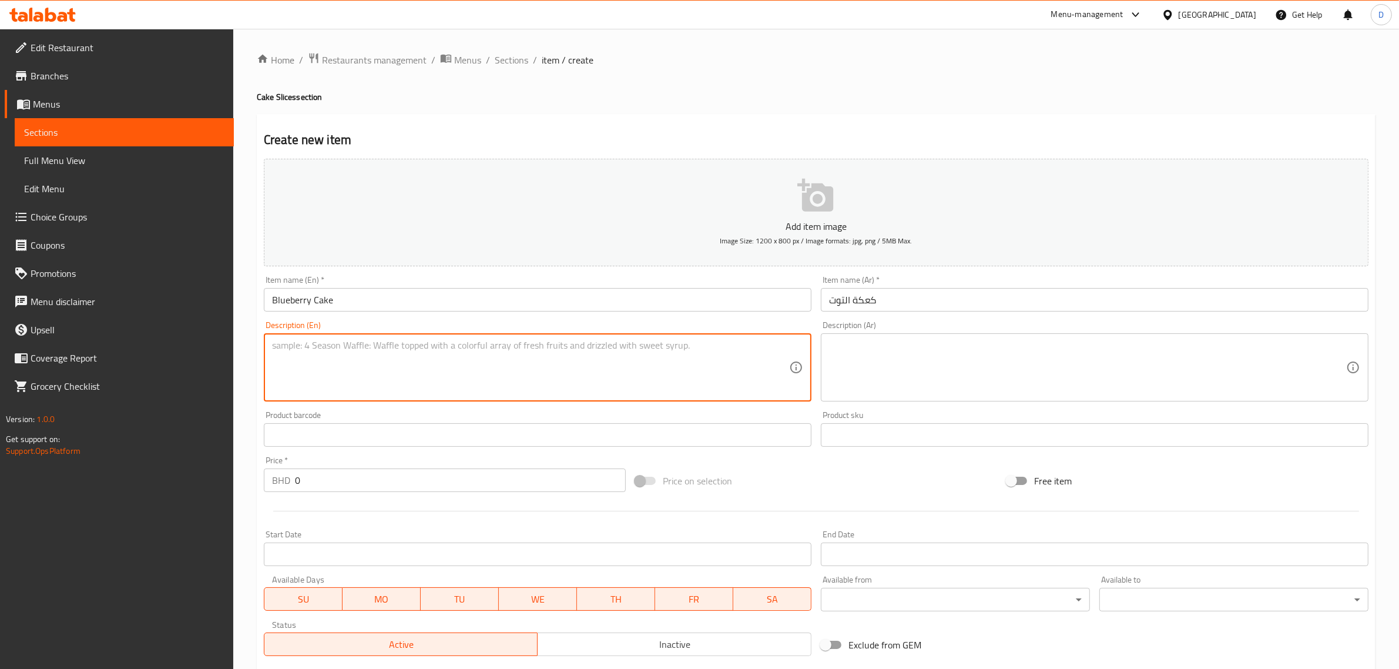
click at [393, 340] on textarea at bounding box center [530, 368] width 517 height 56
paste textarea "Vanilla sponge, blueberry compote, blueberry chantilly."
click at [329, 358] on textarea "Vanilla sponge, blueberry compote, blueberry chantilly." at bounding box center [530, 368] width 517 height 56
type textarea "Vanilla sponge, blueberry compote, blueberry Chantilly."
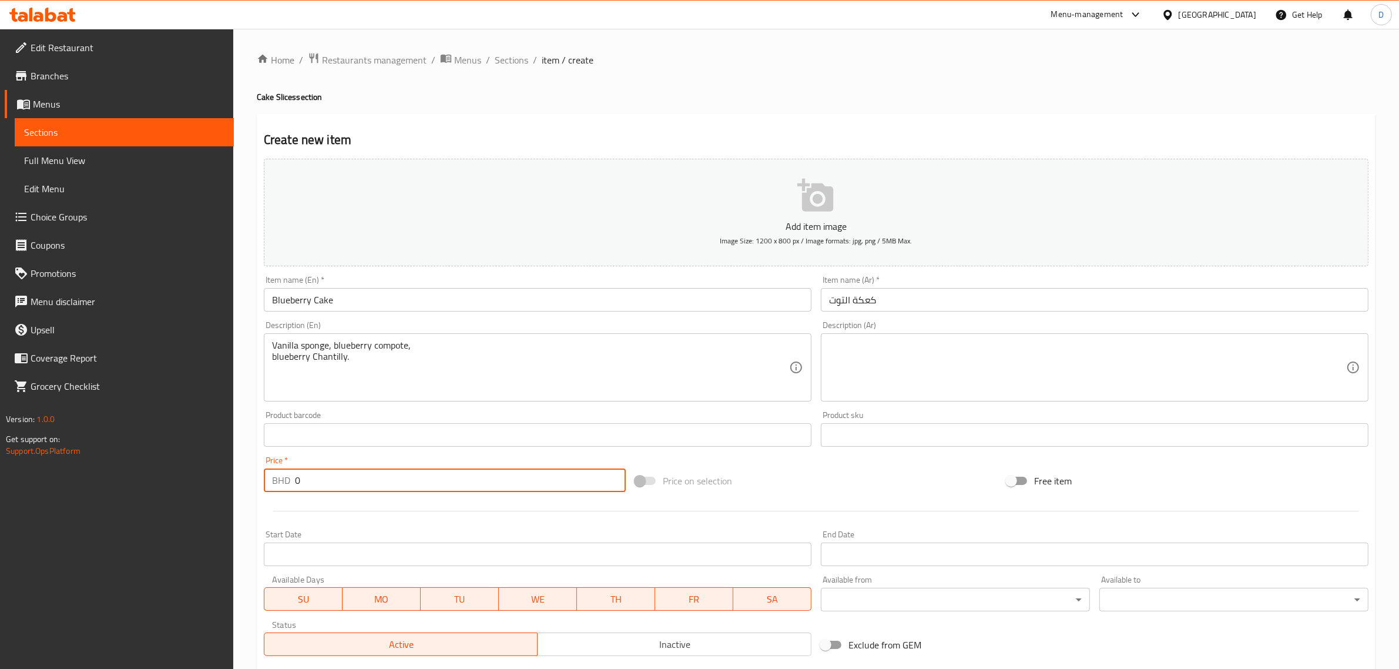
drag, startPoint x: 340, startPoint y: 482, endPoint x: 256, endPoint y: 479, distance: 83.5
click at [257, 479] on div "Create new item Add item image Image Size: 1200 x 800 px / Image formats: jpg, …" at bounding box center [816, 456] width 1119 height 684
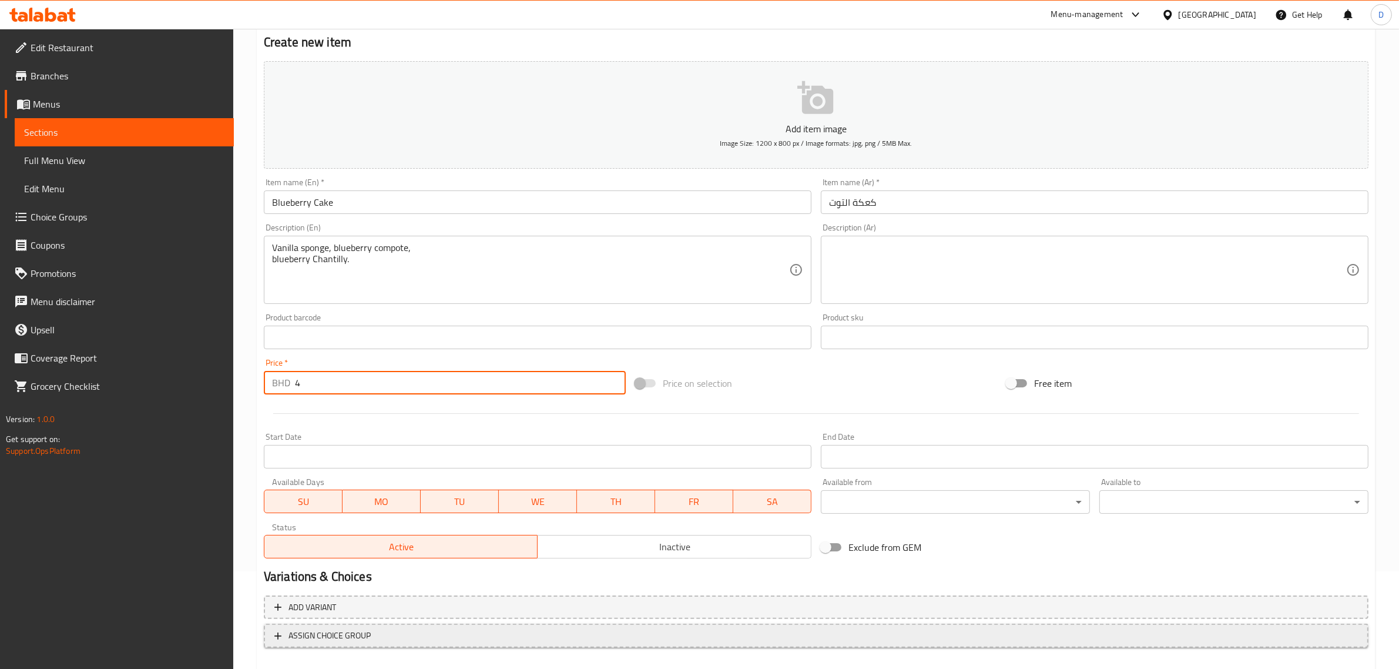
scroll to position [159, 0]
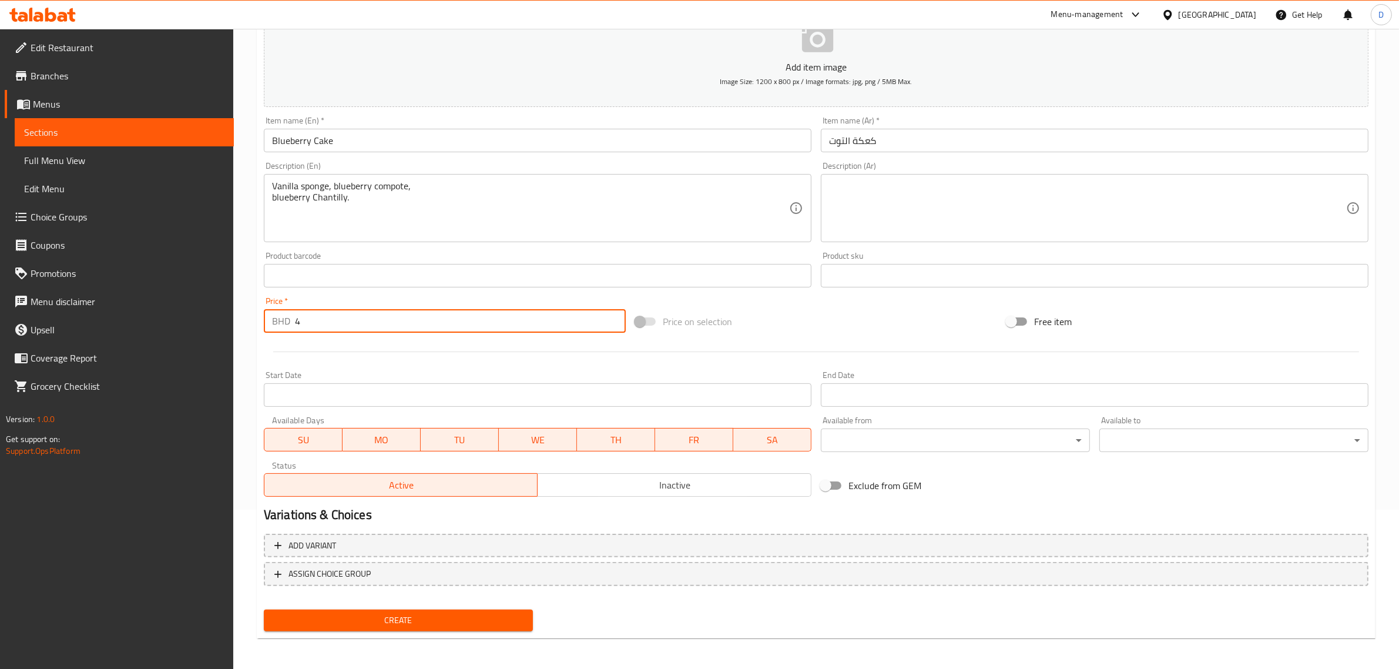
type input "4"
click at [365, 613] on span "Create" at bounding box center [398, 620] width 250 height 15
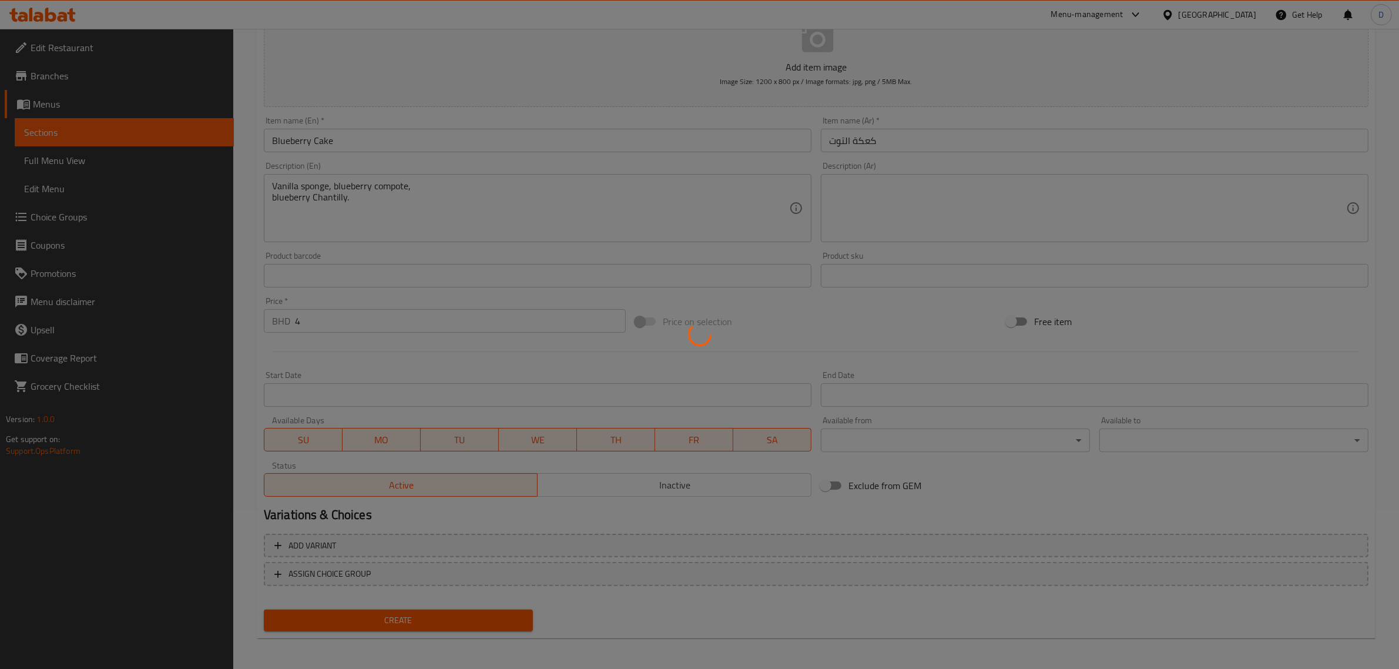
type input "0"
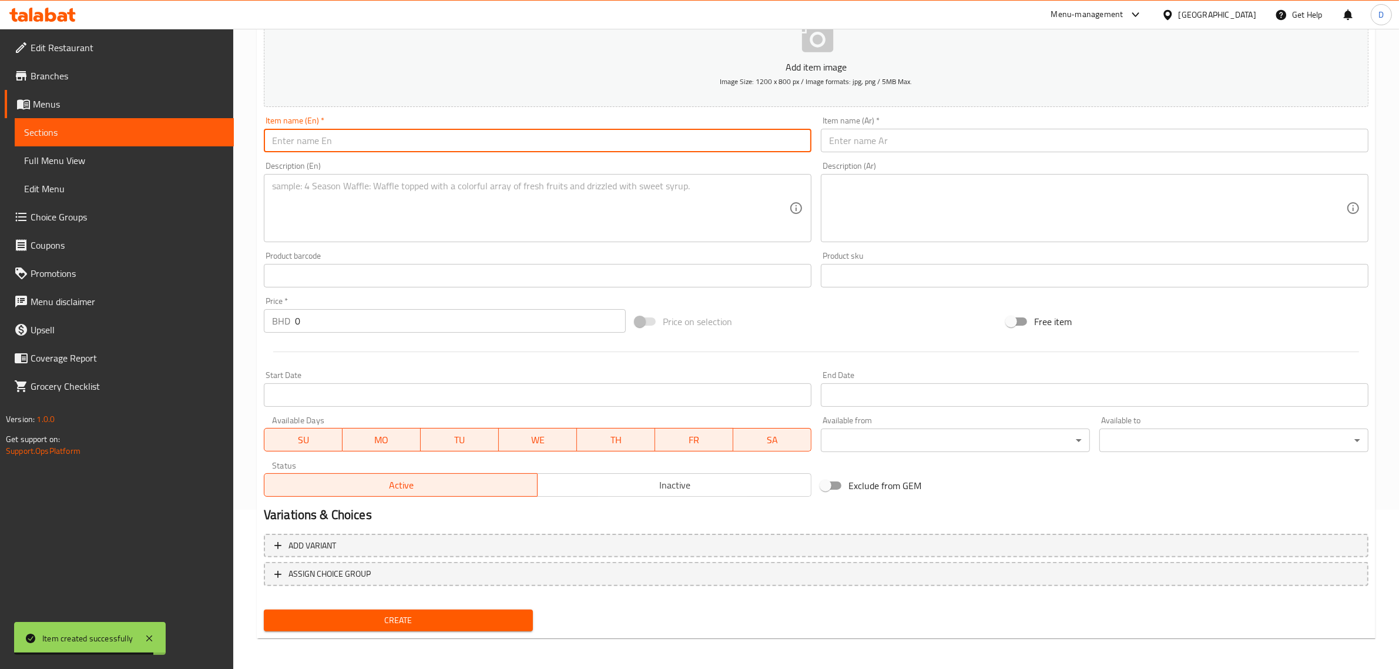
click at [330, 145] on input "text" at bounding box center [538, 141] width 548 height 24
paste input "كنافة الفستق"
type input "كنافة الفستق"
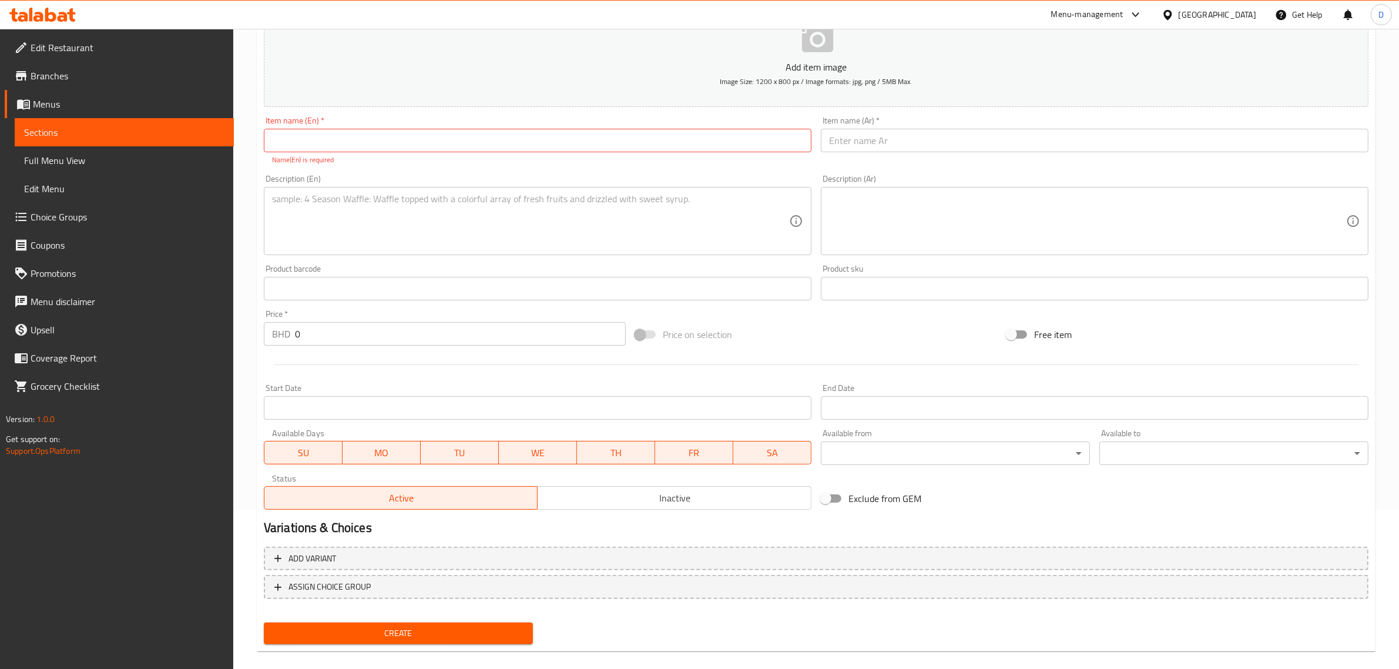
click at [375, 142] on input "text" at bounding box center [538, 141] width 548 height 24
paste input "[PERSON_NAME]"
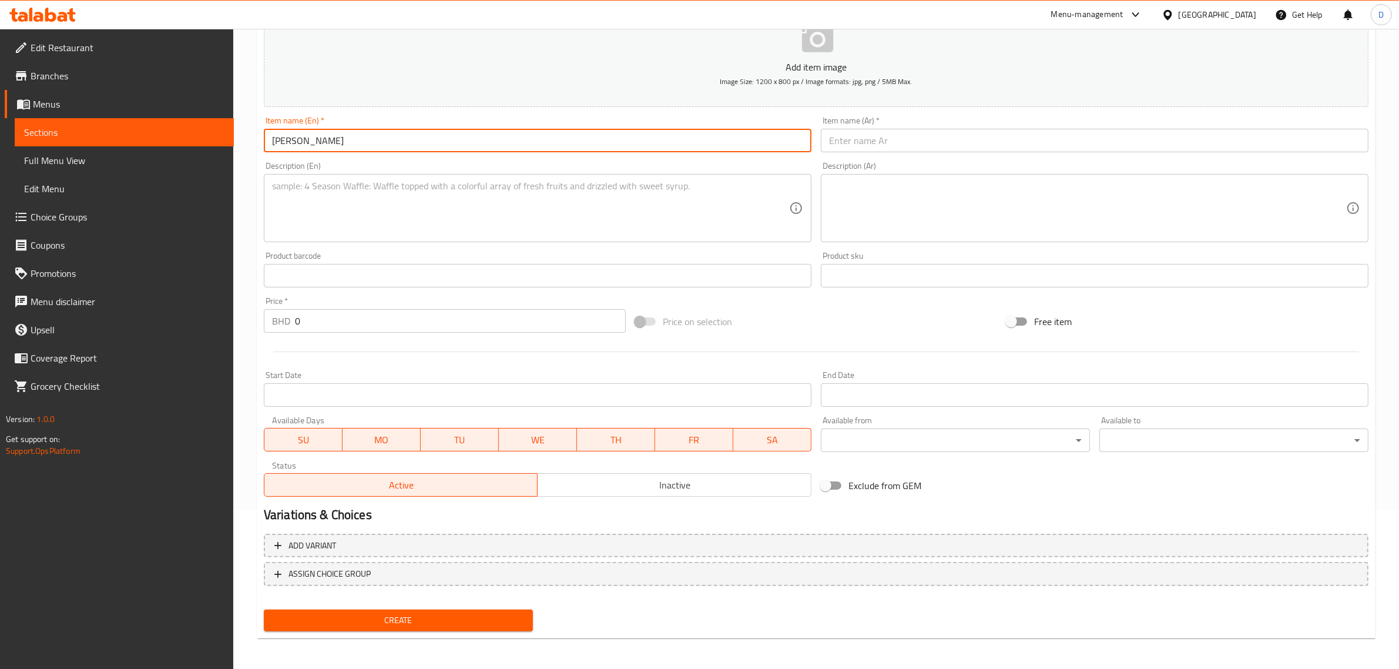
type input "[PERSON_NAME]"
click at [907, 146] on input "text" at bounding box center [1095, 141] width 548 height 24
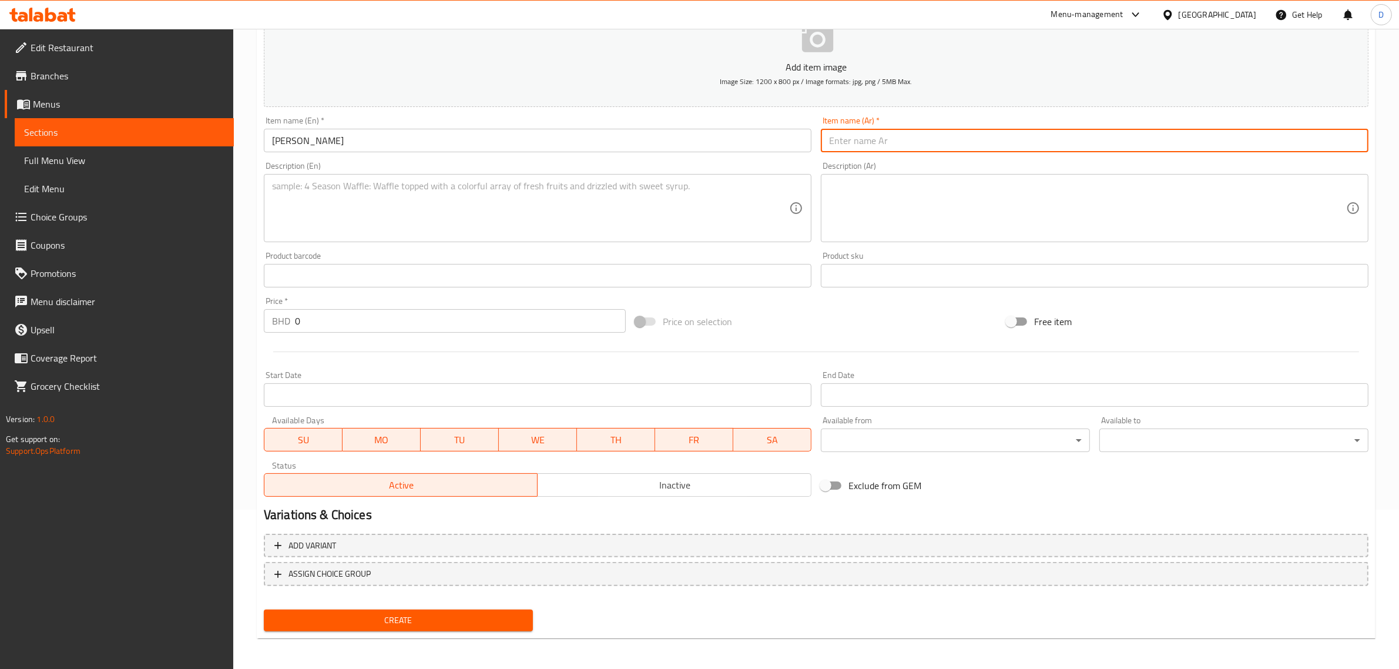
paste input "كنافة الفستق"
type input "كنافة الفستق"
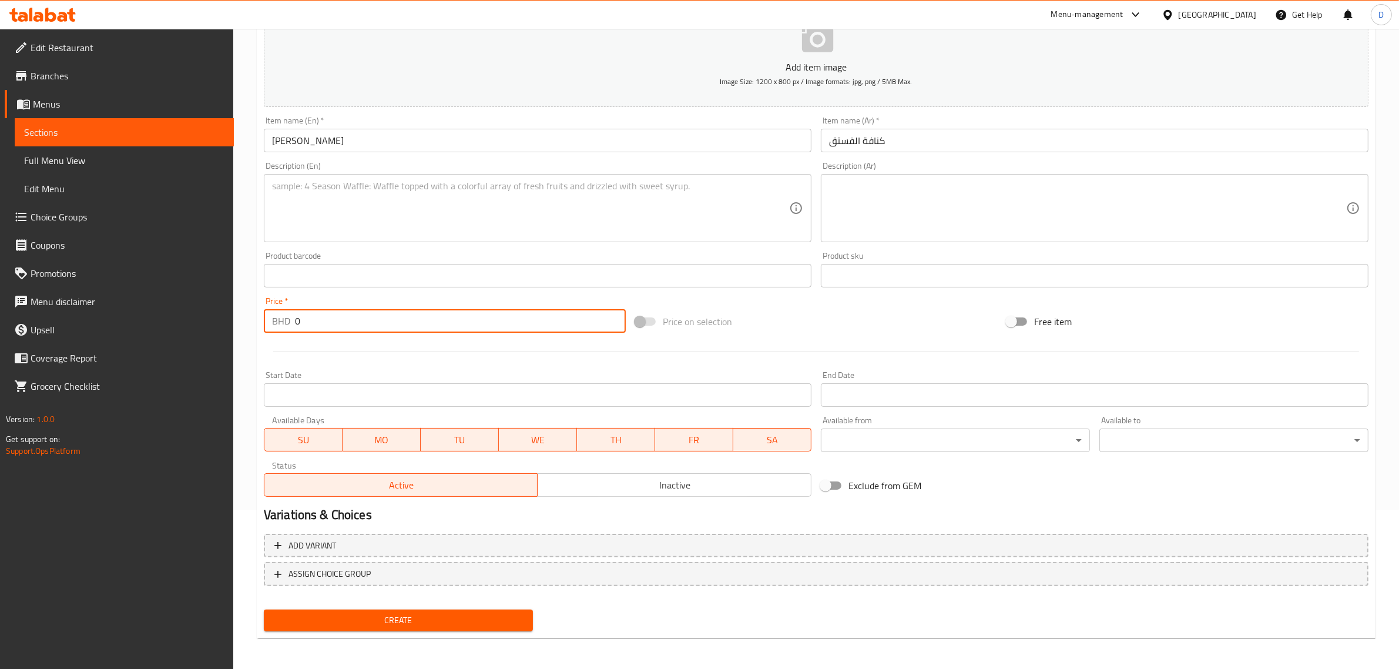
drag, startPoint x: 324, startPoint y: 327, endPoint x: 204, endPoint y: 325, distance: 120.5
click at [204, 325] on div "Edit Restaurant Branches Menus Sections Full Menu View Edit Menu Choice Groups …" at bounding box center [699, 270] width 1399 height 801
type input "4.2"
click at [441, 620] on span "Create" at bounding box center [398, 620] width 250 height 15
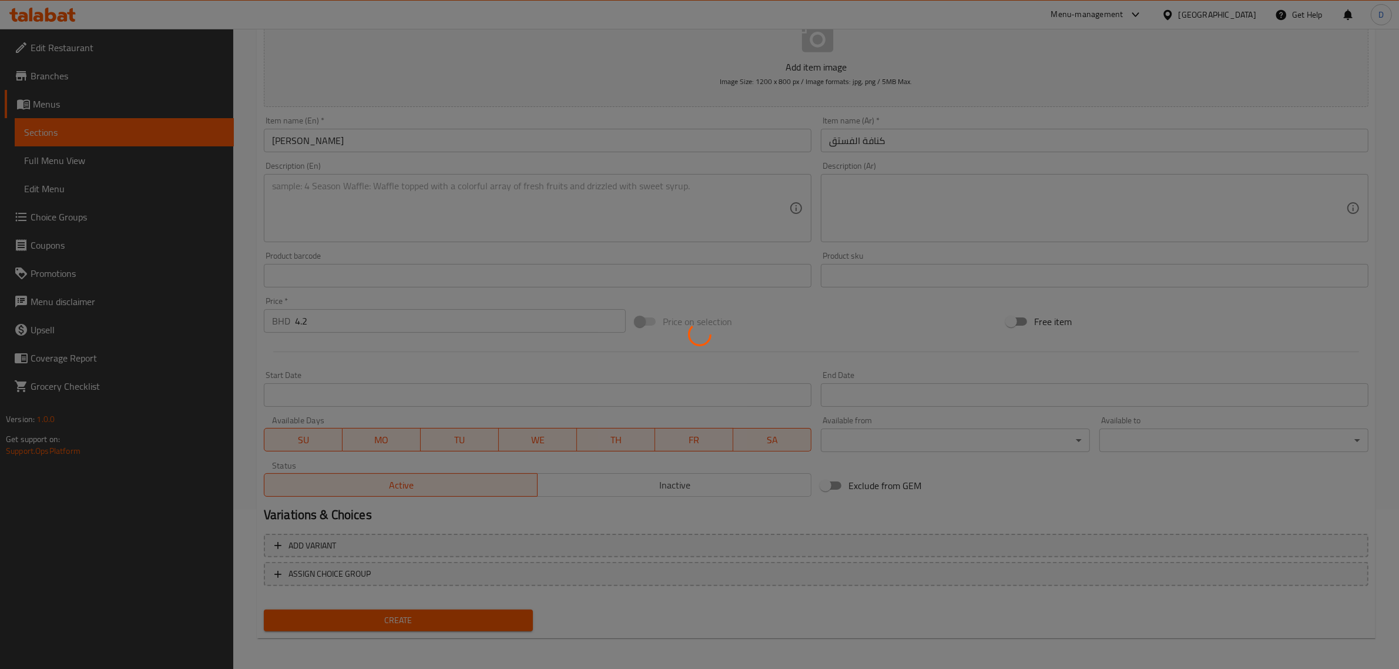
type input "0"
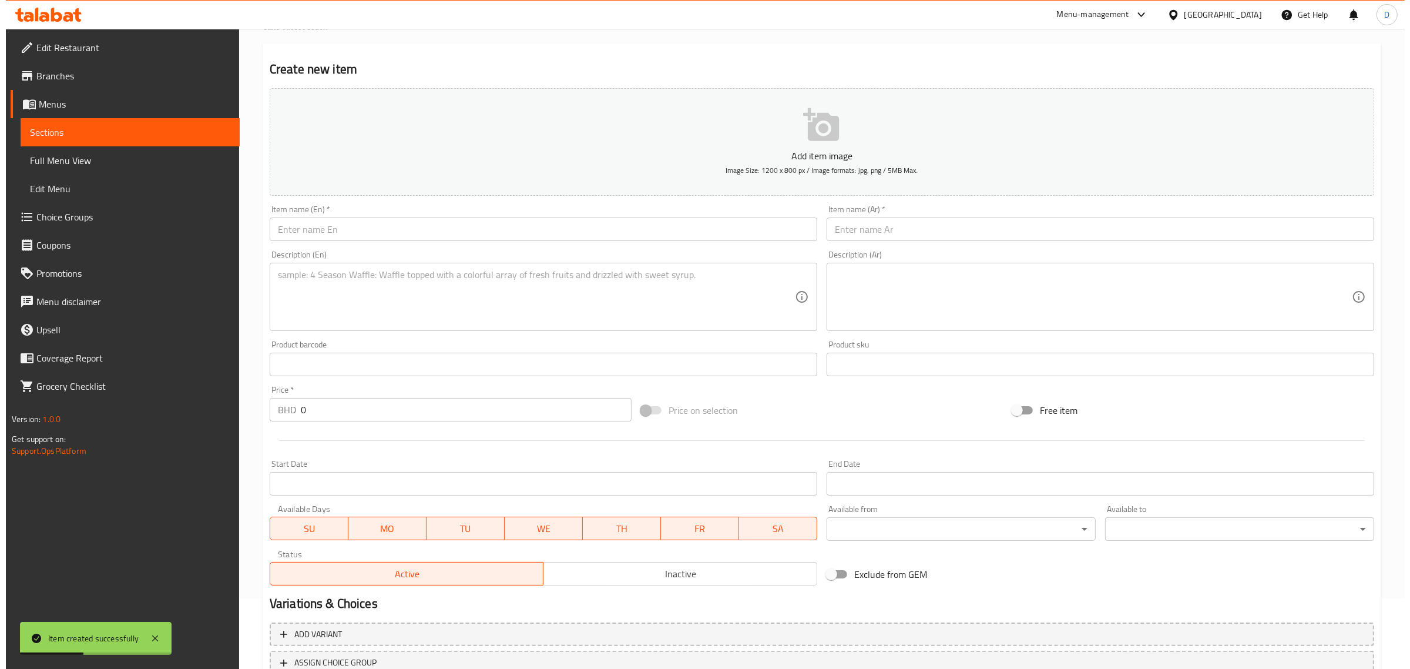
scroll to position [0, 0]
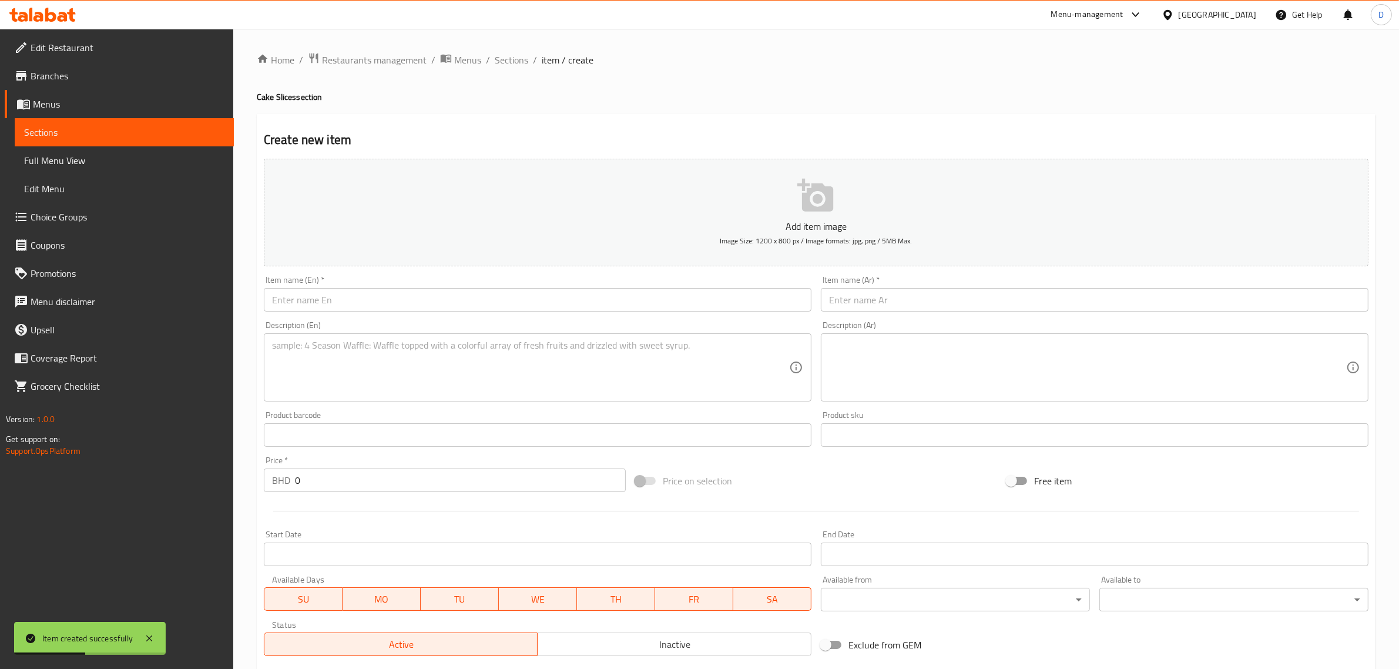
drag, startPoint x: 502, startPoint y: 62, endPoint x: 502, endPoint y: 68, distance: 6.5
click at [502, 62] on span "Sections" at bounding box center [511, 60] width 33 height 14
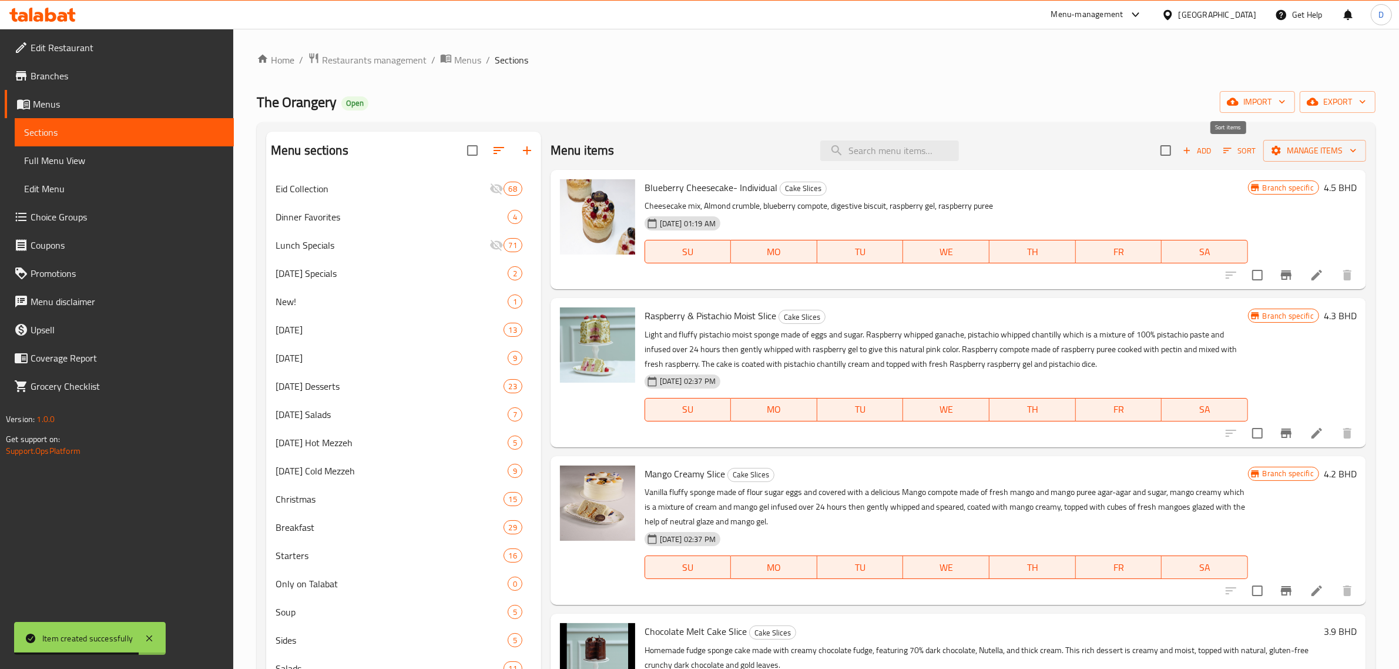
click at [1226, 147] on span "Sort" at bounding box center [1239, 151] width 32 height 14
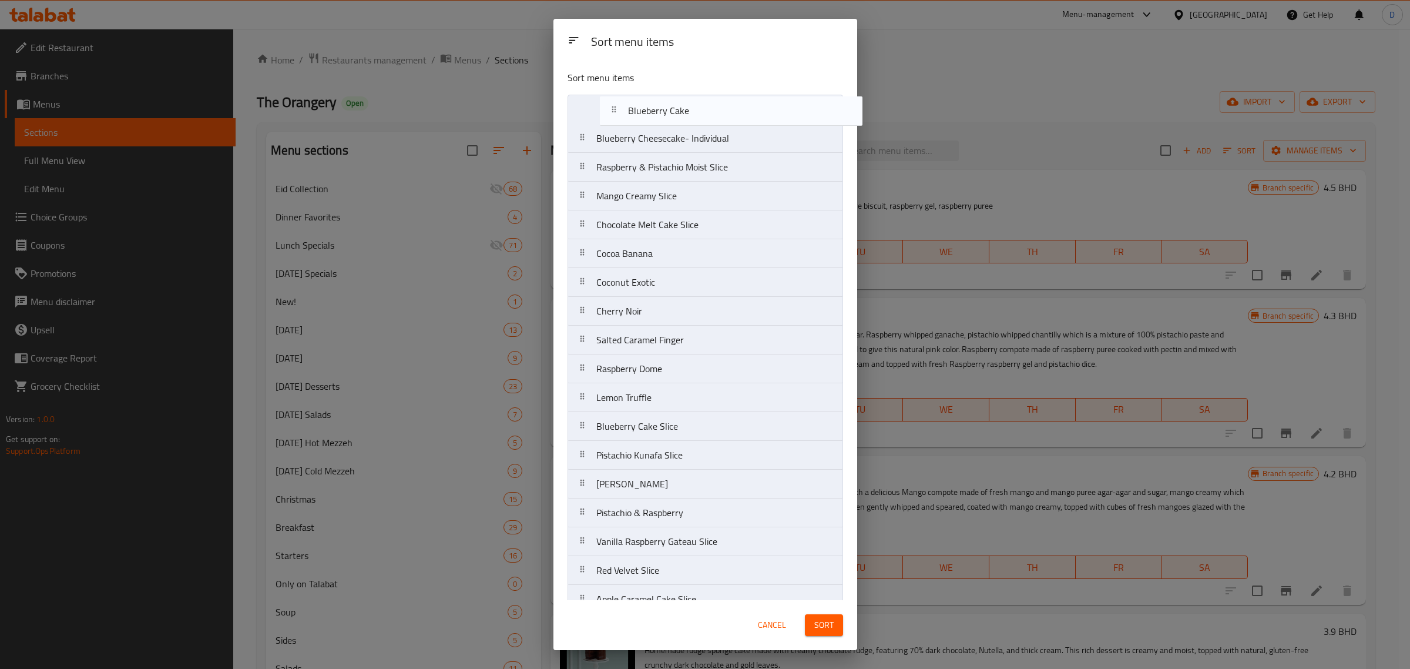
drag, startPoint x: 657, startPoint y: 455, endPoint x: 688, endPoint y: 100, distance: 356.9
click at [688, 100] on nav "Blueberry Cheesecake- Individual Raspberry & Pistachio Moist Slice Mango Creamy…" at bounding box center [706, 614] width 276 height 1038
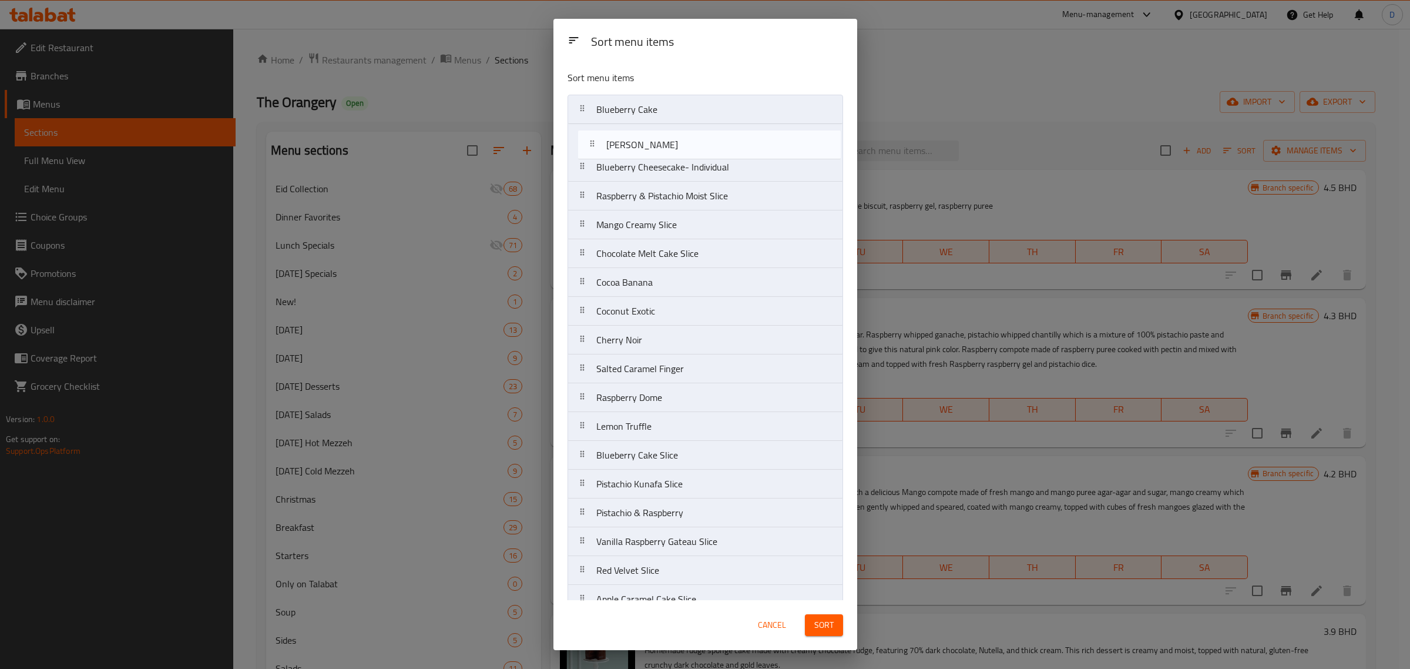
drag, startPoint x: 665, startPoint y: 488, endPoint x: 676, endPoint y: 118, distance: 370.3
click at [676, 118] on nav "Blueberry Cake Blueberry Cheesecake- Individual Raspberry & Pistachio Moist Sli…" at bounding box center [706, 614] width 276 height 1038
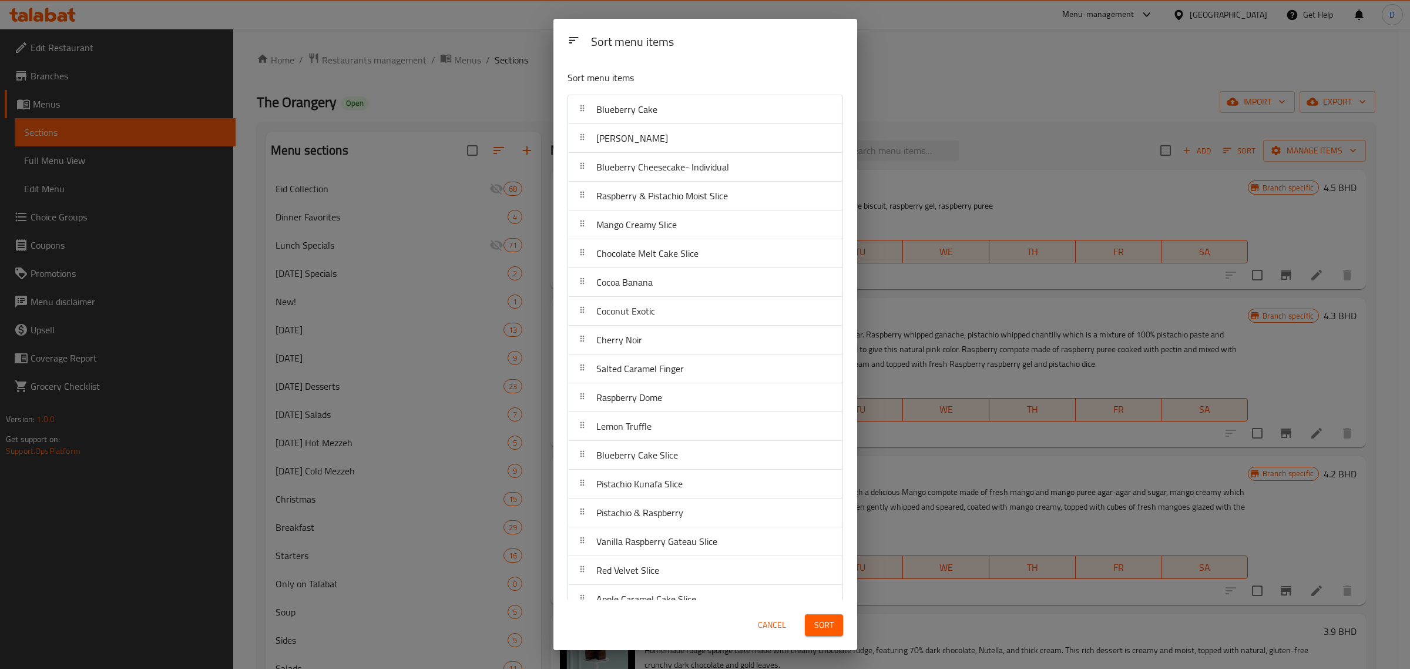
click at [835, 645] on div "Cancel Sort" at bounding box center [706, 625] width 304 height 50
click at [835, 636] on button "Sort" at bounding box center [824, 625] width 38 height 22
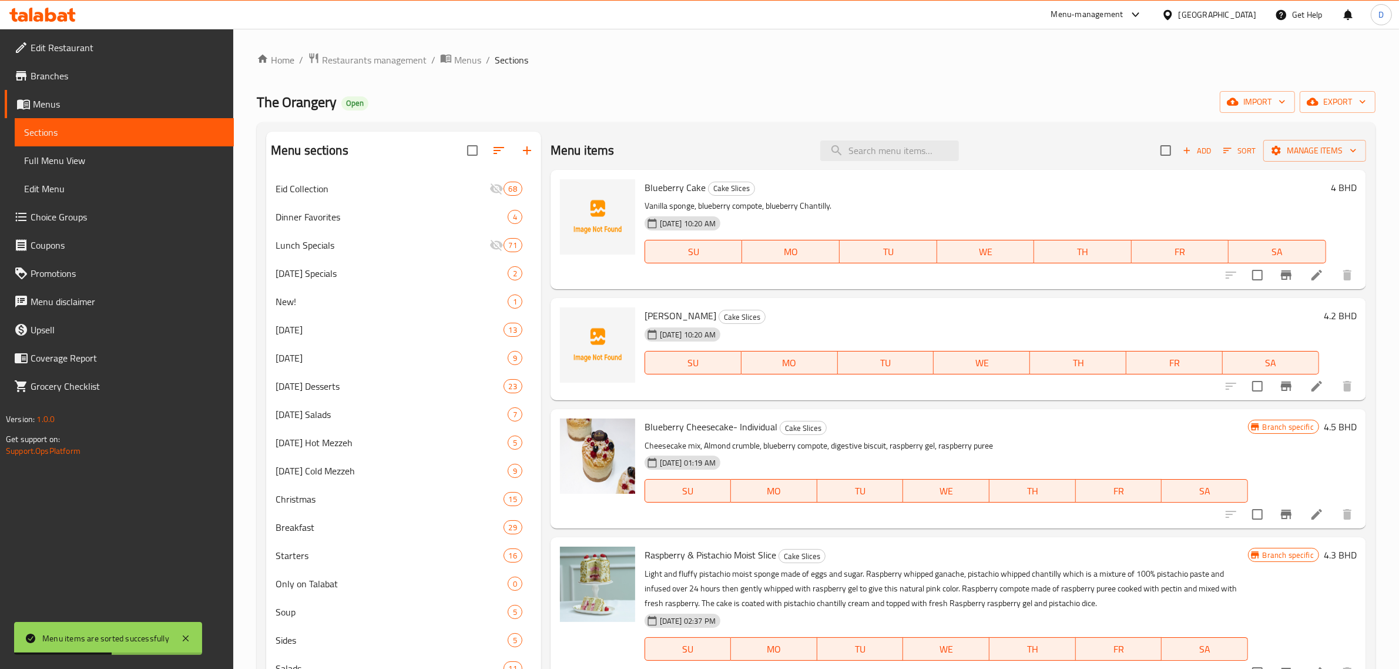
click at [1312, 386] on icon at bounding box center [1317, 386] width 11 height 11
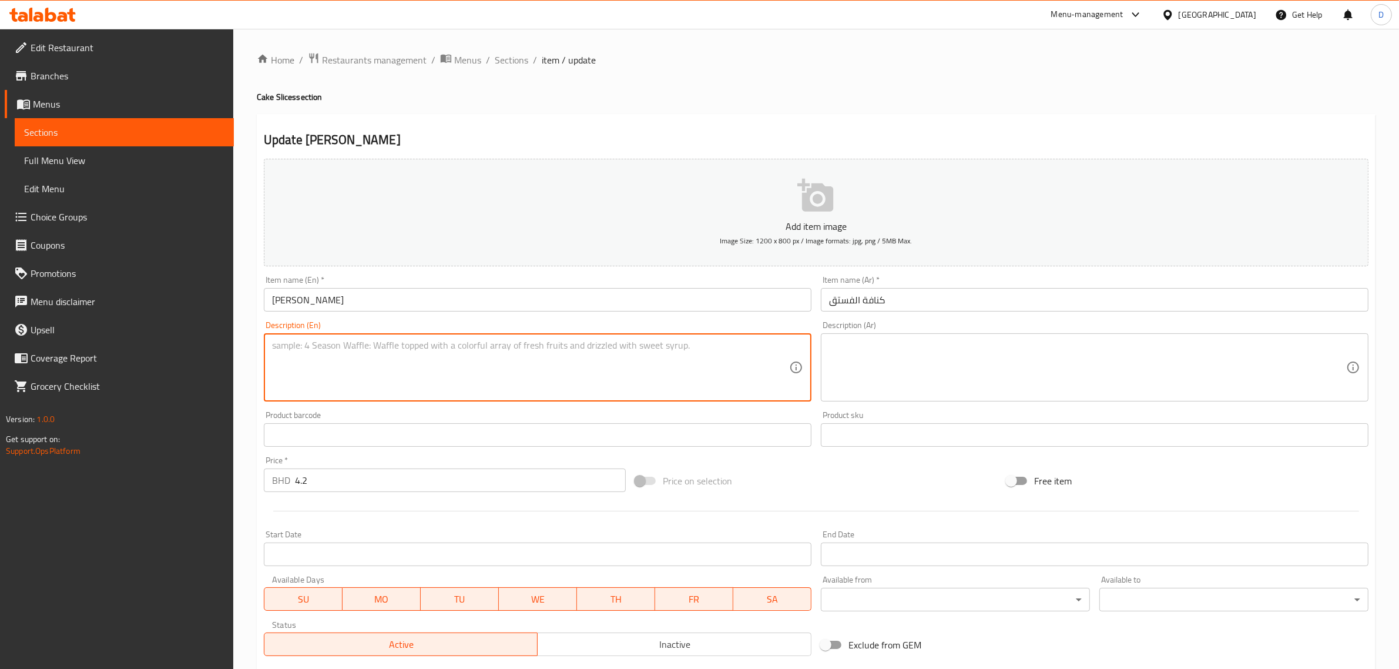
click at [541, 375] on textarea at bounding box center [530, 368] width 517 height 56
paste textarea "Eggless sponge, pistachio cream, roasted kunafa topping."
drag, startPoint x: 447, startPoint y: 391, endPoint x: 450, endPoint y: 435, distance: 44.7
click at [448, 391] on textarea "Eggless sponge, pistachio cream, roasted kunafa topping." at bounding box center [530, 368] width 517 height 56
type textarea "Eggless sponge, pistachio cream, roasted kunafa topping."
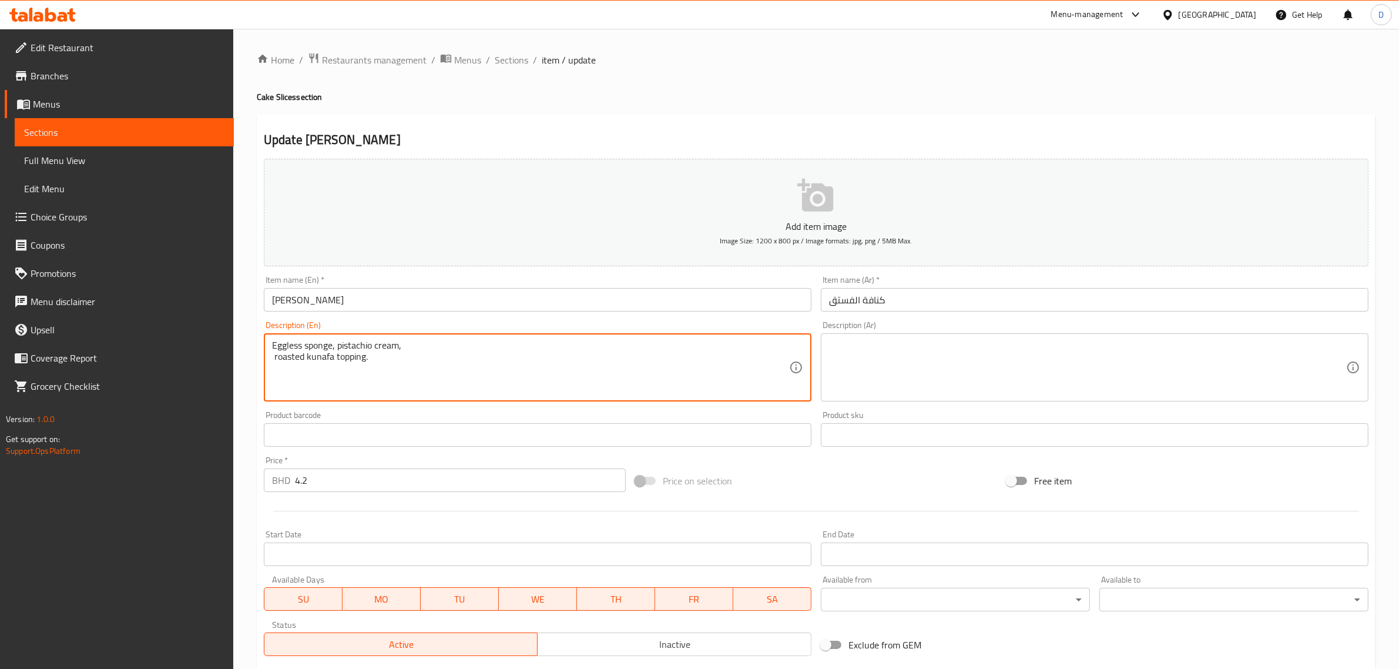
click at [391, 489] on input "4.2" at bounding box center [460, 480] width 331 height 24
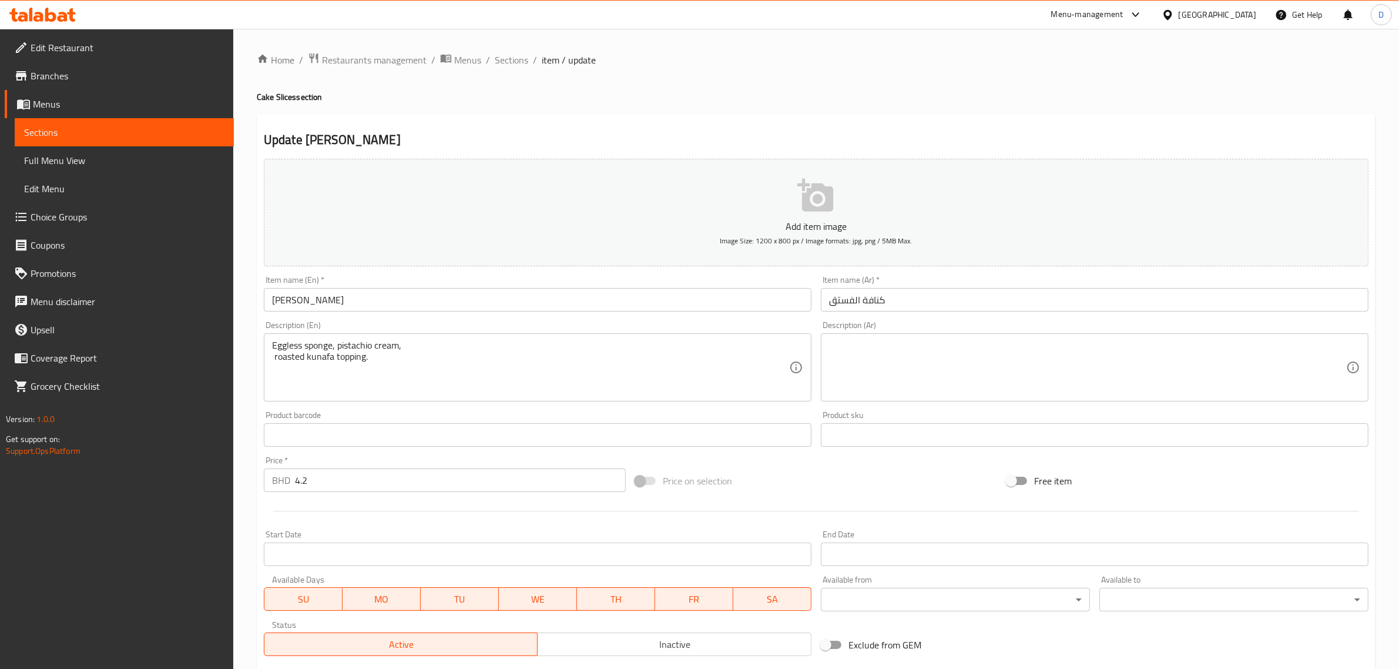
click at [769, 461] on div "Add item image Image Size: 1200 x 800 px / Image formats: jpg, png / 5MB Max. I…" at bounding box center [816, 407] width 1114 height 507
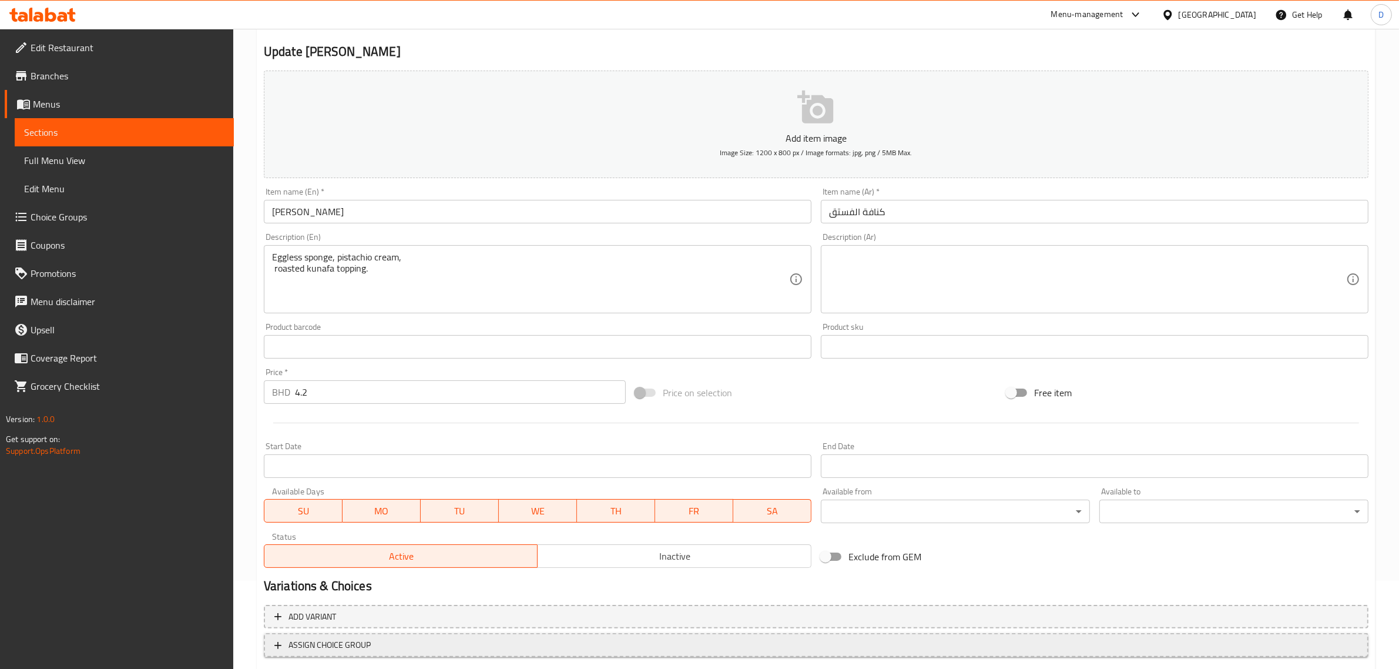
scroll to position [159, 0]
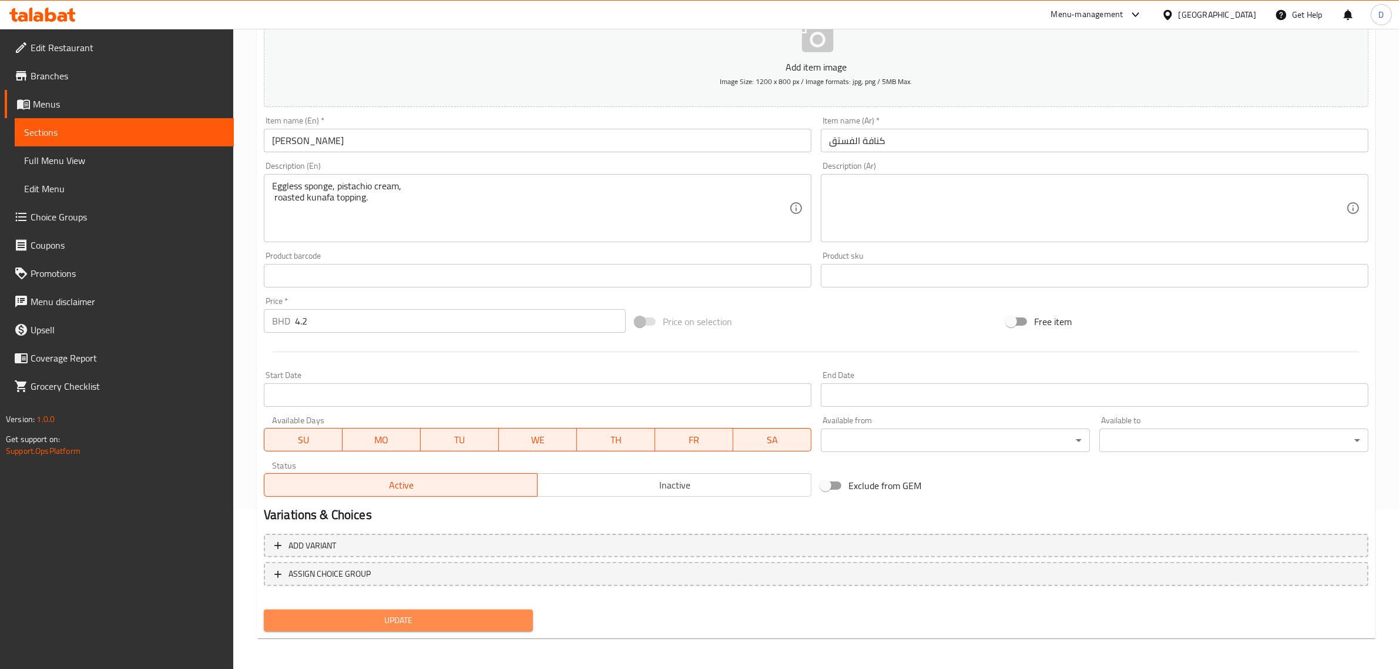
click at [514, 615] on span "Update" at bounding box center [398, 620] width 250 height 15
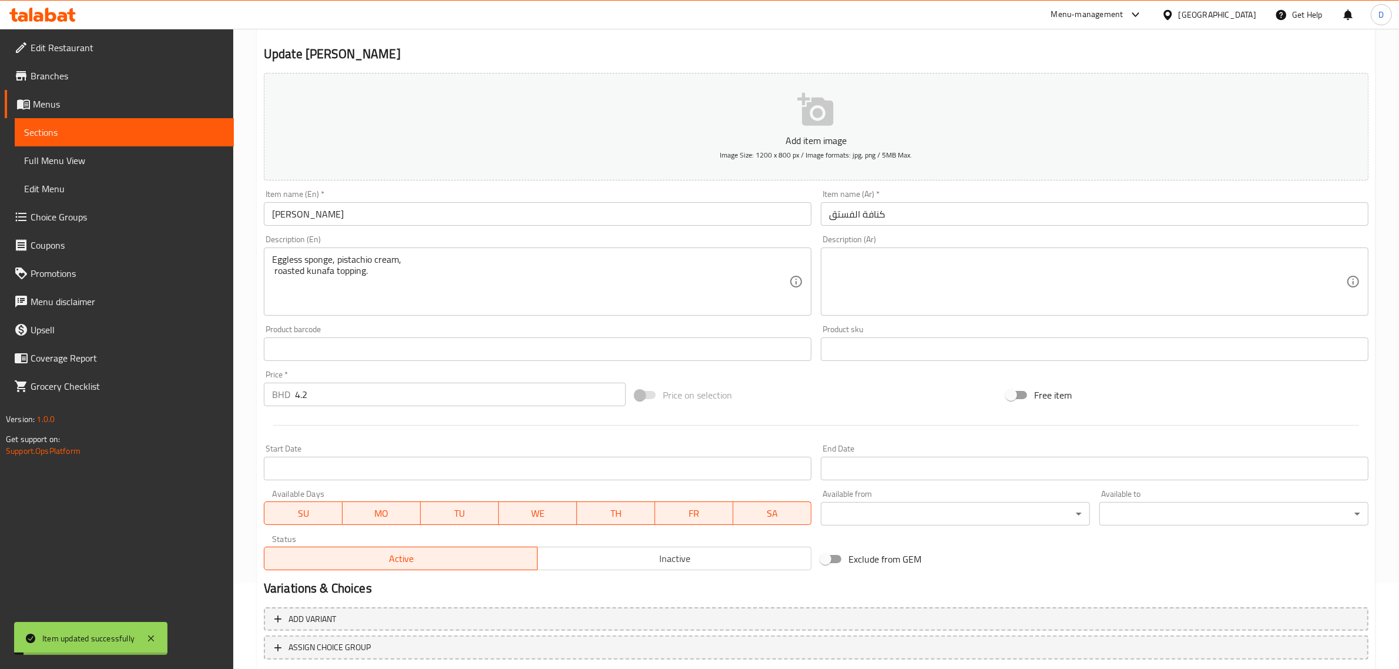
scroll to position [0, 0]
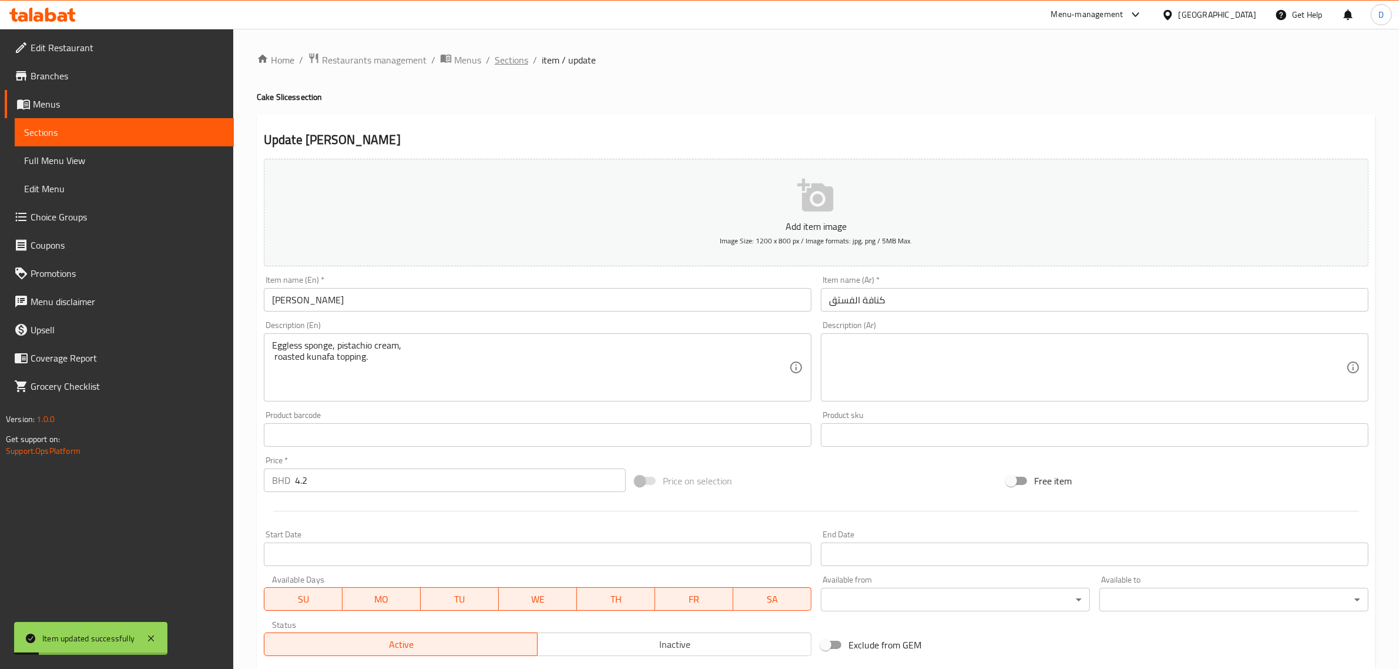
click at [509, 59] on span "Sections" at bounding box center [511, 60] width 33 height 14
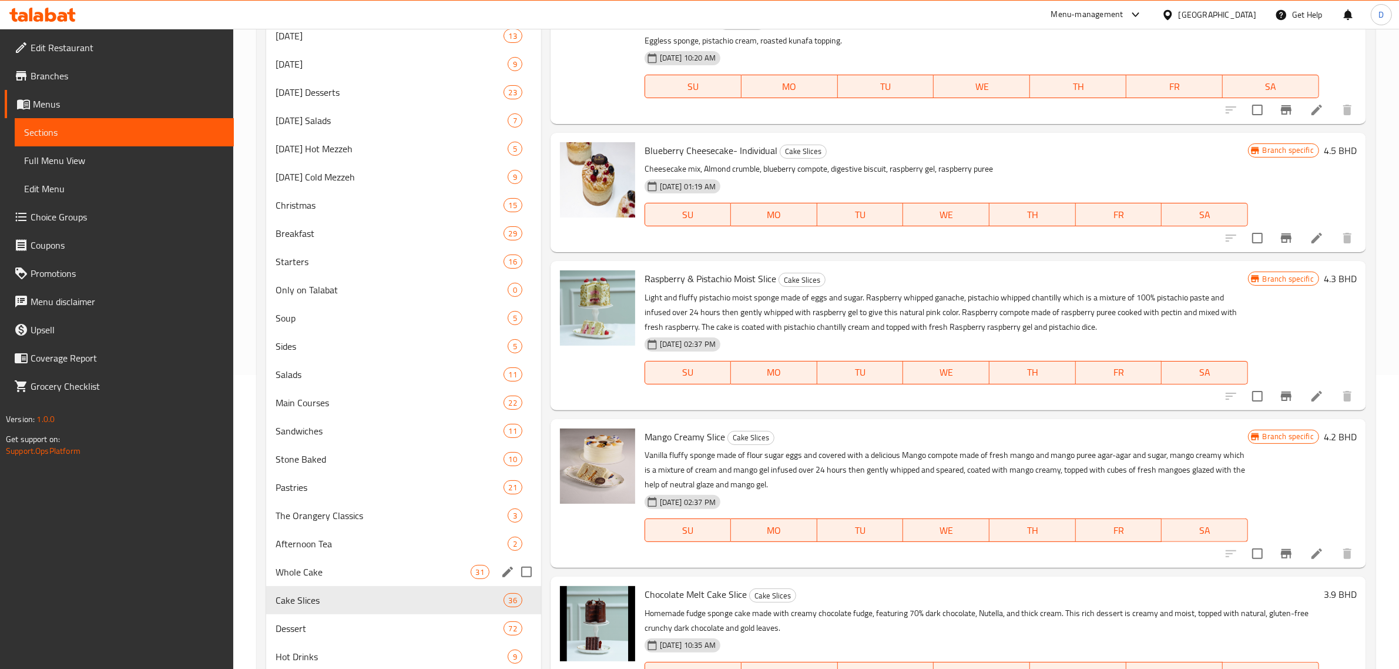
scroll to position [367, 0]
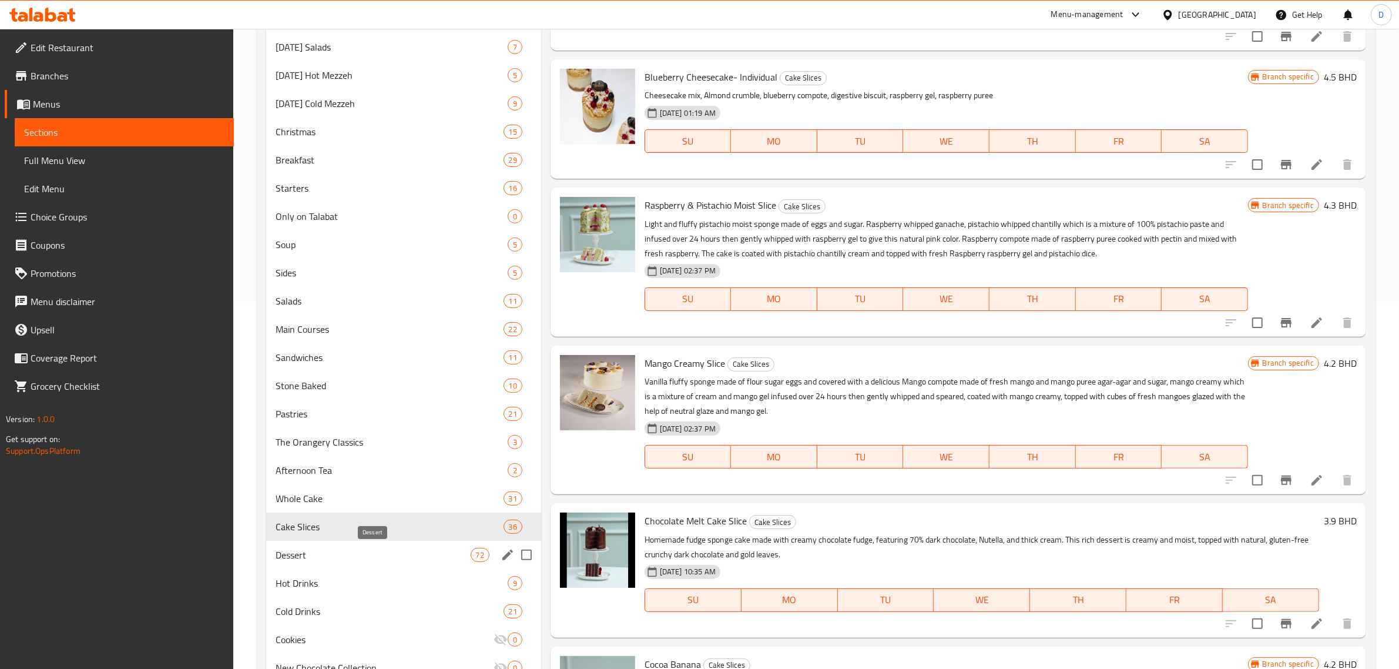
click at [327, 559] on span "Dessert" at bounding box center [373, 555] width 195 height 14
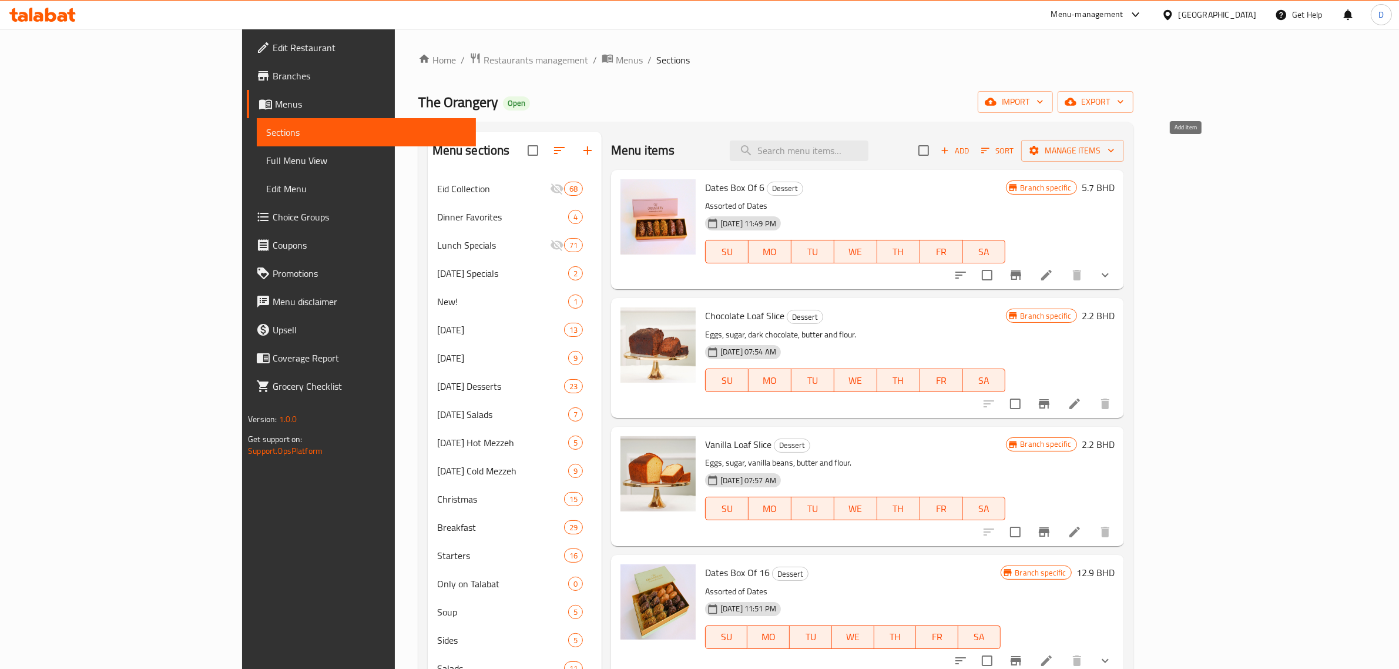
click at [971, 145] on span "Add" at bounding box center [955, 151] width 32 height 14
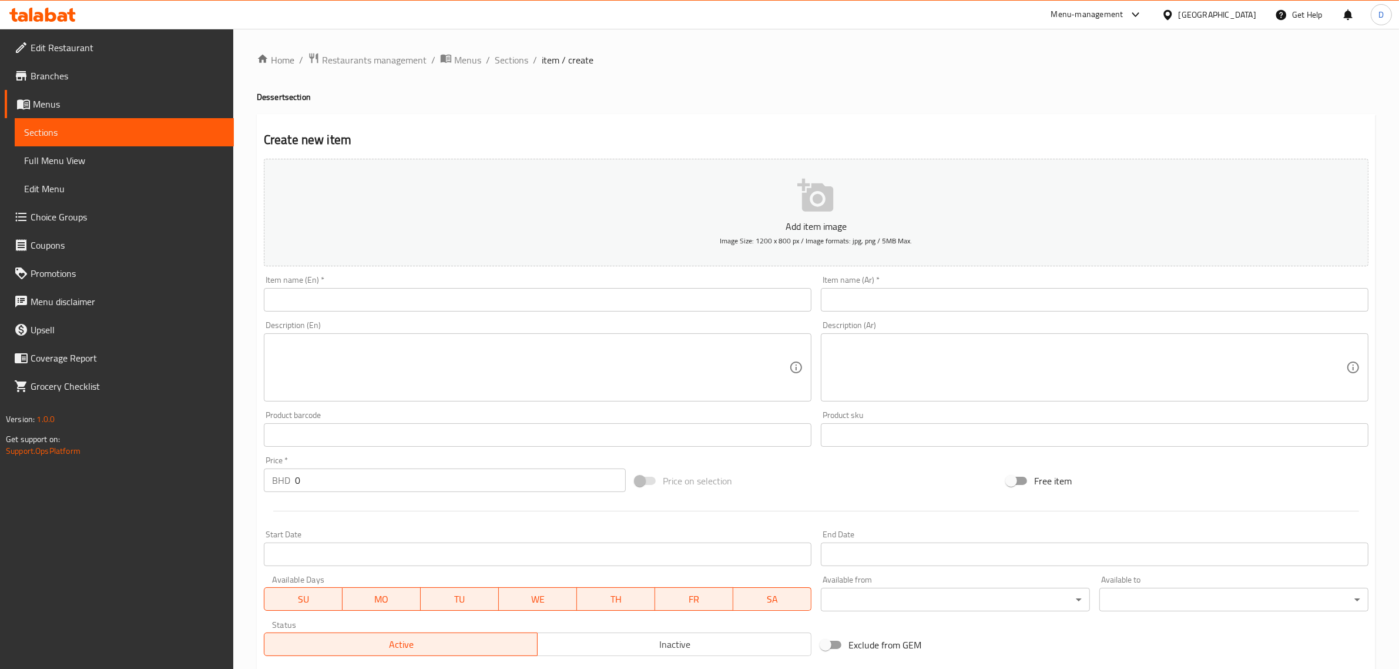
click at [430, 294] on input "text" at bounding box center [538, 300] width 548 height 24
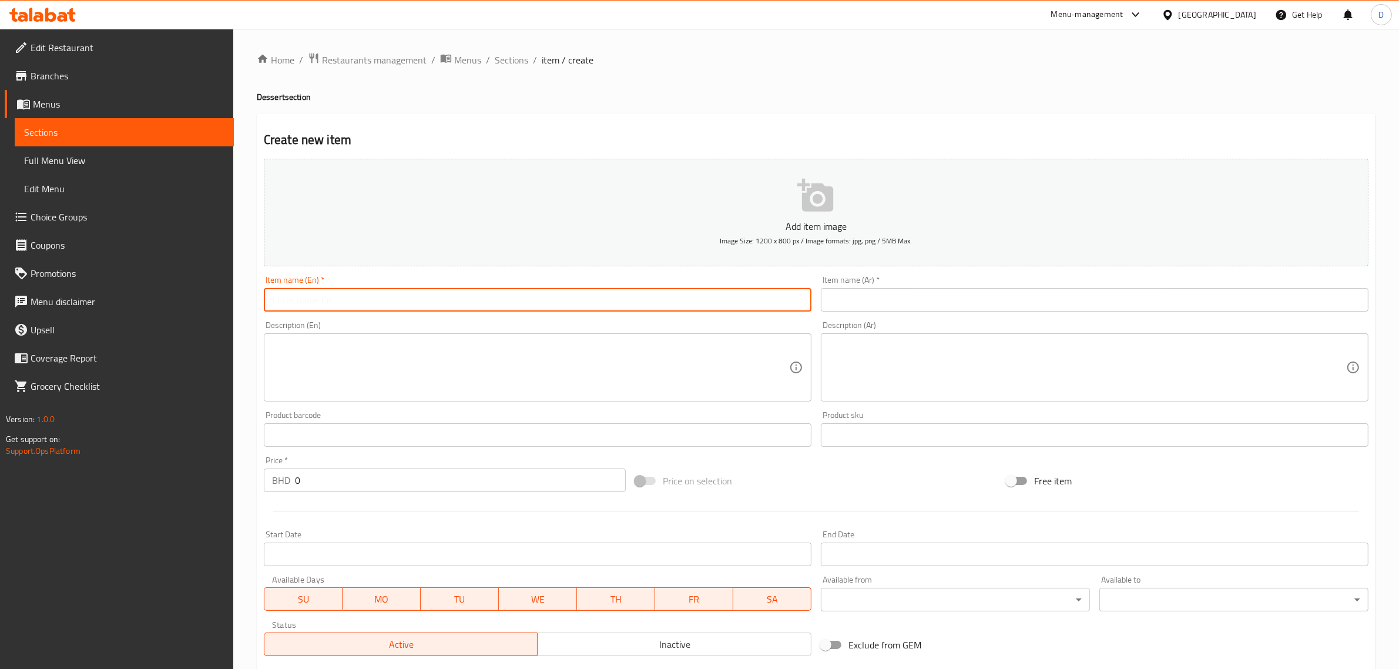
paste input "Chocolate Loaf Slice"
drag, startPoint x: 430, startPoint y: 294, endPoint x: 435, endPoint y: 300, distance: 7.5
click at [431, 294] on input "Chocolate Loaf Slice" at bounding box center [538, 300] width 548 height 24
click at [435, 300] on input "Chocolate Loaf Slice" at bounding box center [538, 300] width 548 height 24
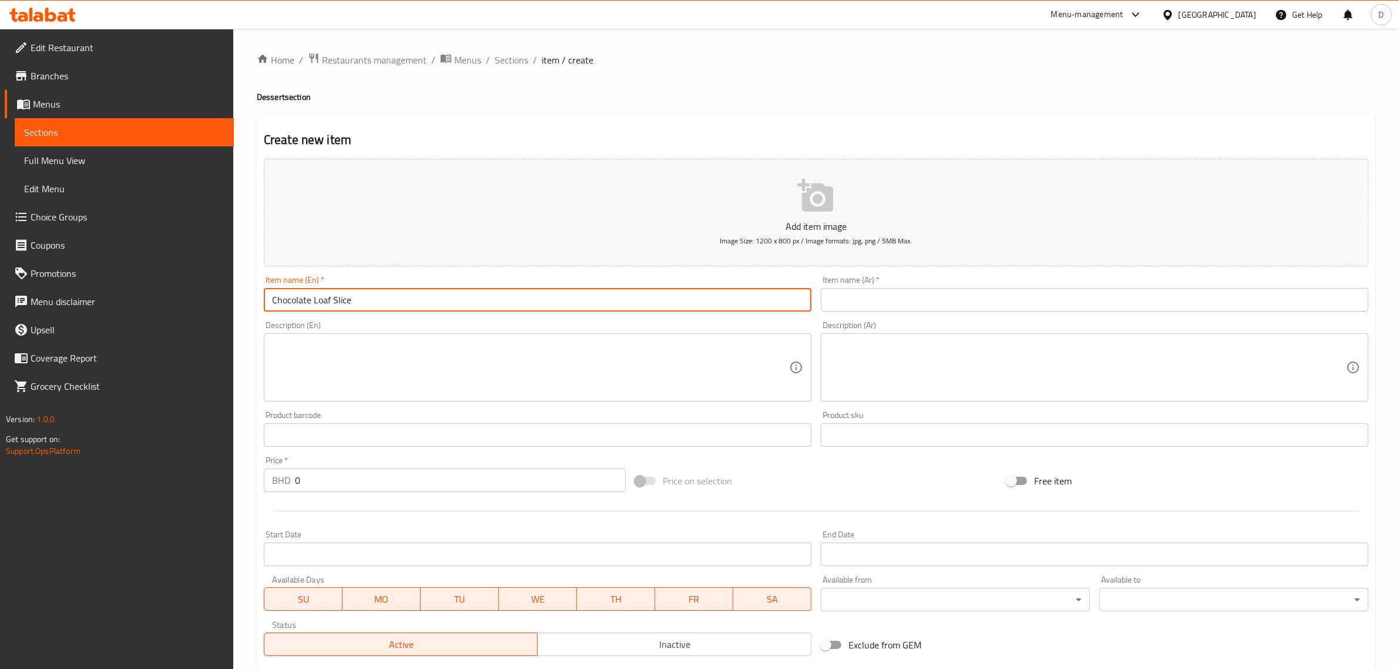
click at [435, 300] on input "Chocolate Loaf Slice" at bounding box center [538, 300] width 548 height 24
type input "Chocolate Loaf Slice"
click at [860, 301] on input "text" at bounding box center [1095, 300] width 548 height 24
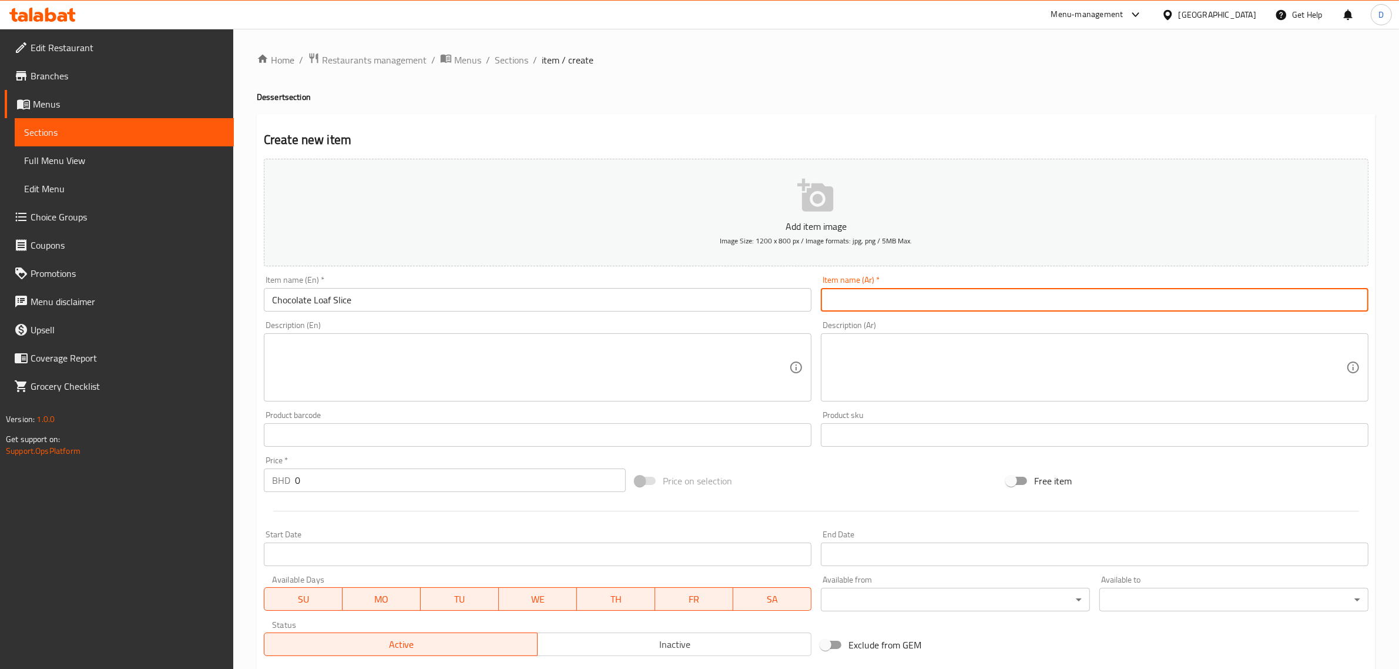
paste input "شريحة رغيف الشوكولاتة"
type input "شريحة رغيف الشوكولاتة"
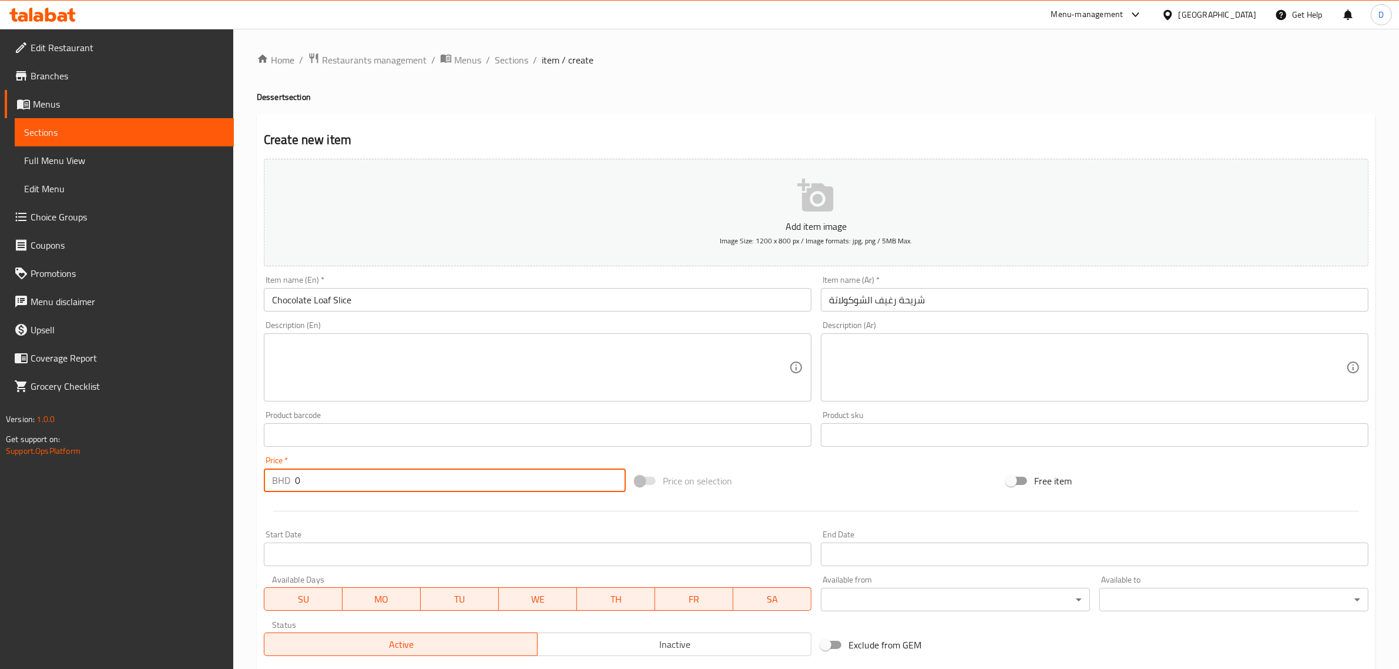
drag, startPoint x: 348, startPoint y: 485, endPoint x: 237, endPoint y: 480, distance: 111.2
click at [237, 480] on div "Home / Restaurants management / Menus / Sections / item / create Dessert sectio…" at bounding box center [816, 429] width 1166 height 801
type input "2.2"
click at [432, 323] on div "Description (En) Description (En)" at bounding box center [538, 361] width 548 height 81
click at [494, 308] on input "Chocolate Loaf Slice" at bounding box center [538, 300] width 548 height 24
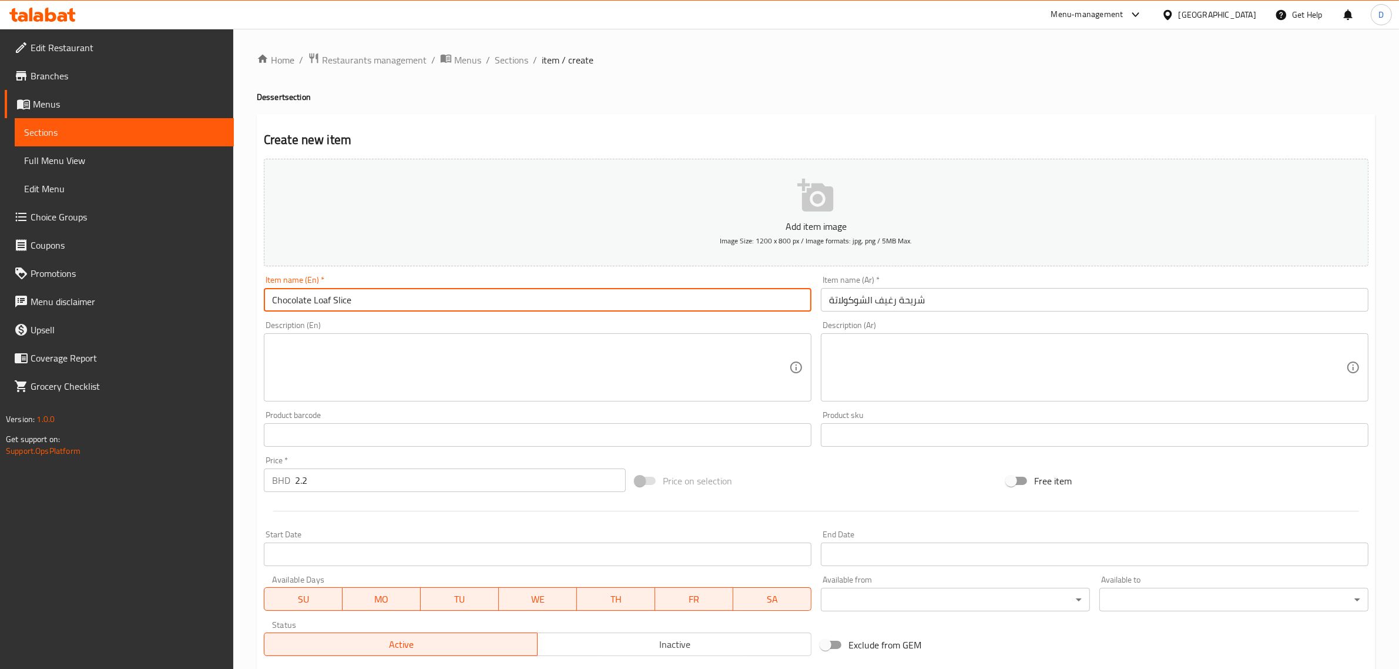
click at [494, 309] on input "Chocolate Loaf Slice" at bounding box center [538, 300] width 548 height 24
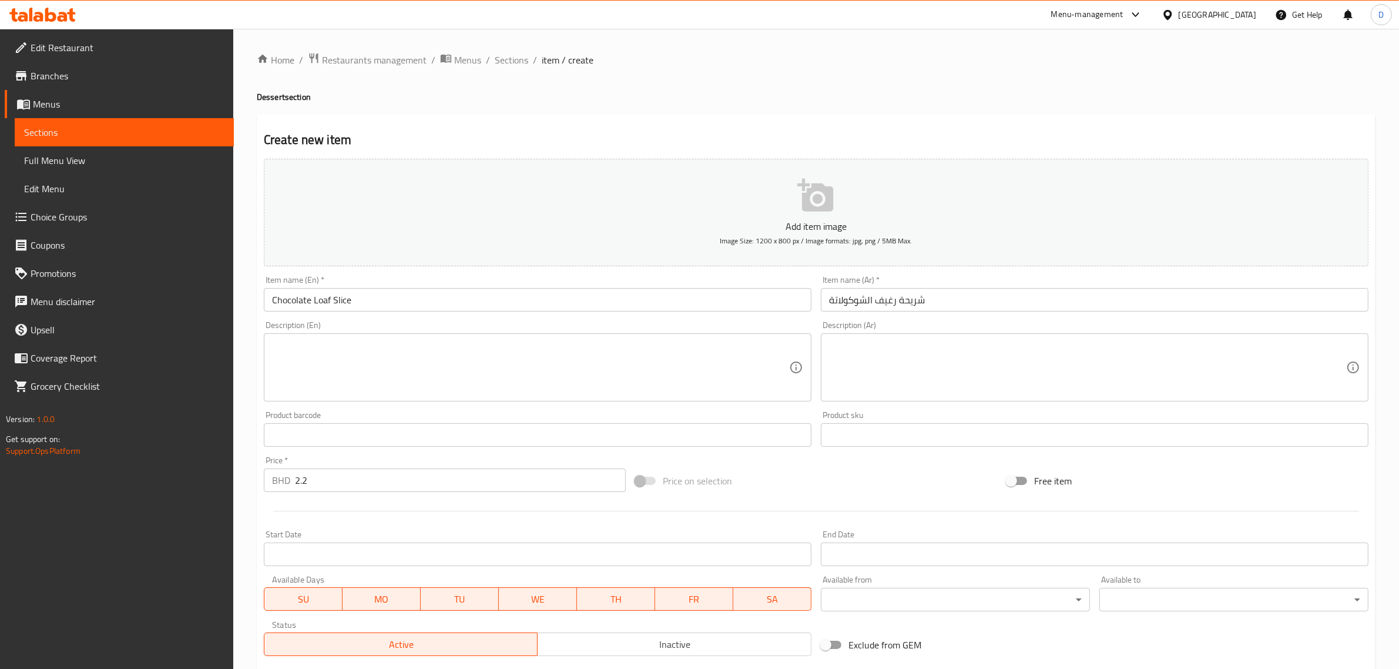
drag, startPoint x: 503, startPoint y: 343, endPoint x: 502, endPoint y: 359, distance: 16.5
click at [503, 343] on textarea at bounding box center [530, 368] width 517 height 56
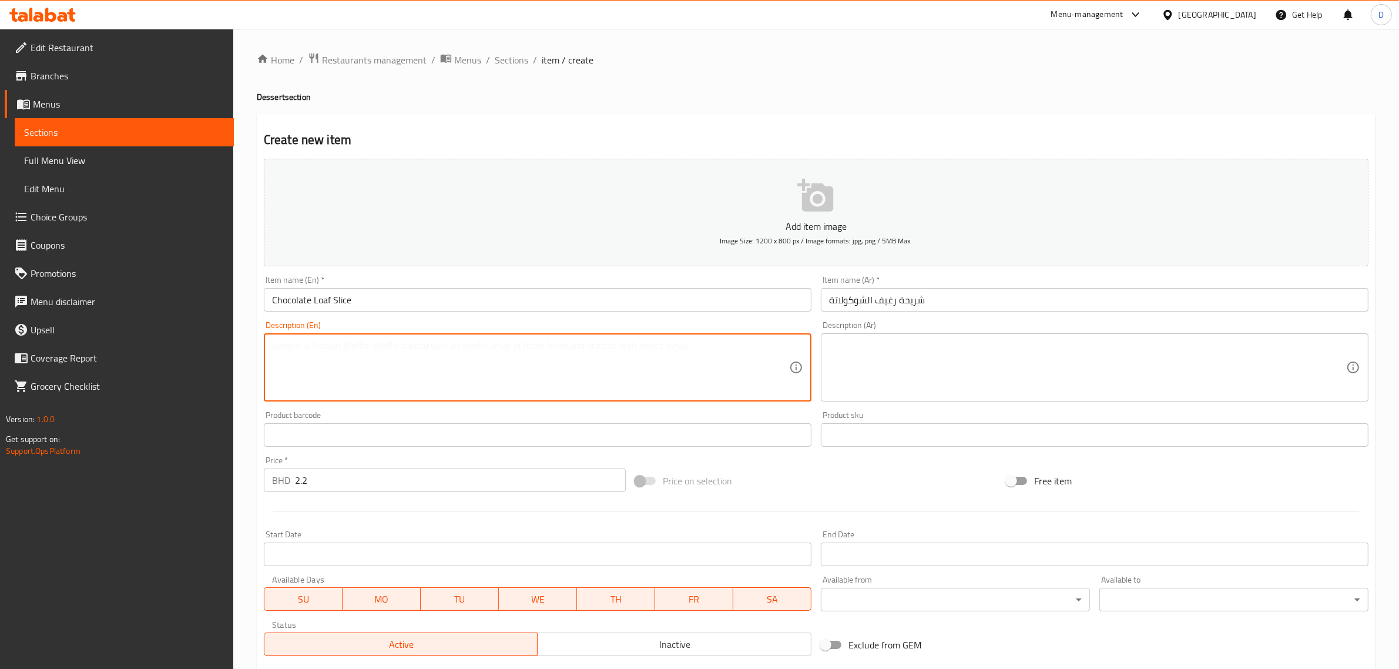
scroll to position [159, 0]
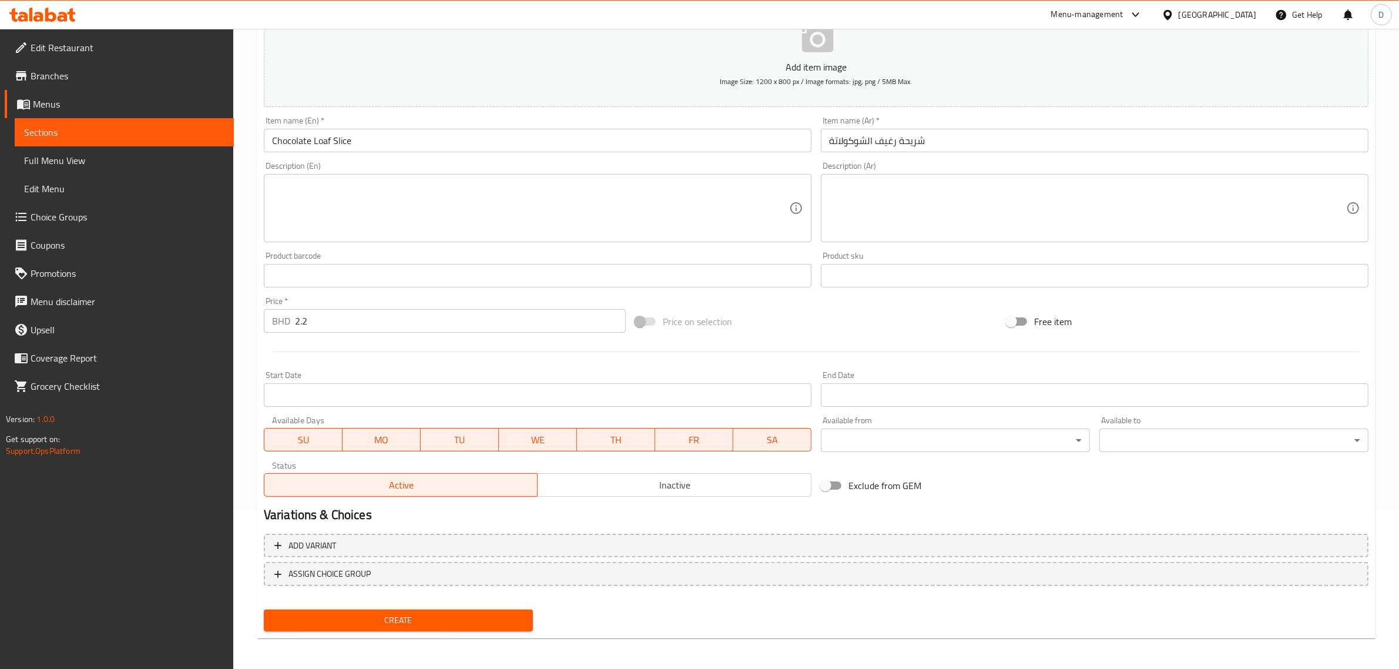
click at [387, 213] on textarea at bounding box center [530, 208] width 517 height 56
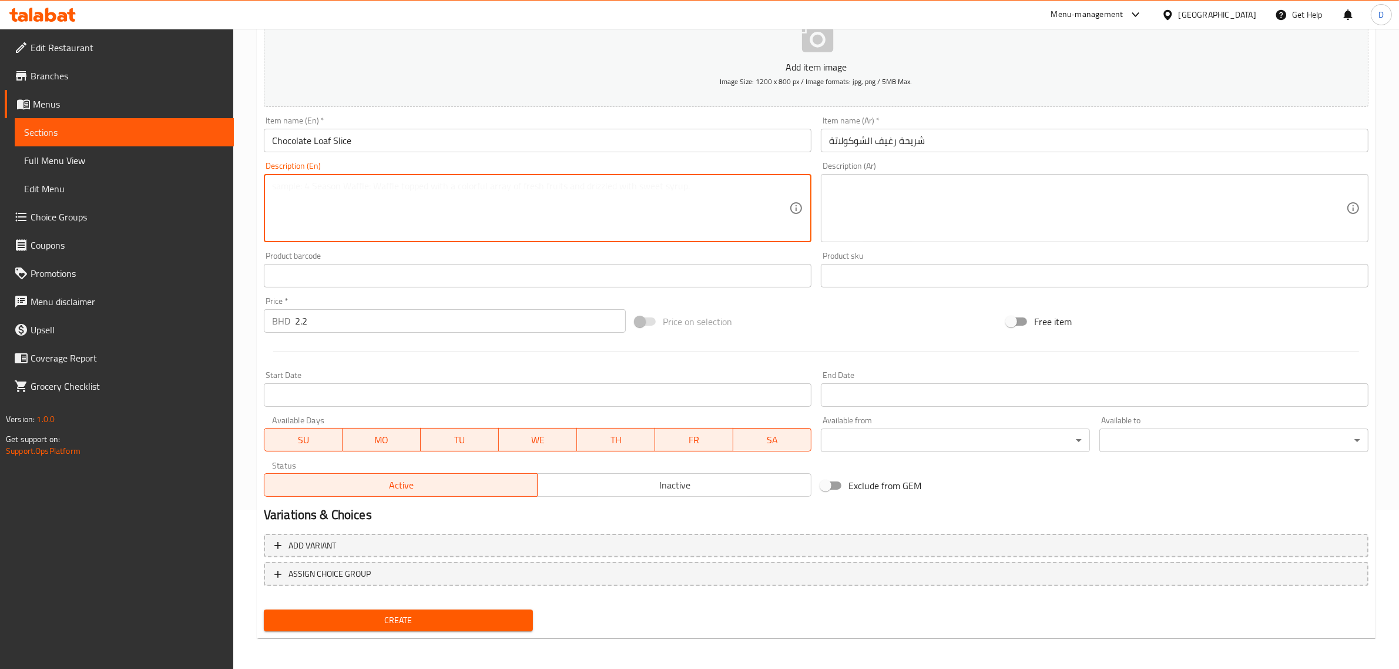
paste textarea "Eggs, sugar, dark chocolate, butter, and flour."
type textarea "Eggs, sugar, dark chocolate, butter, and flour."
click at [461, 614] on span "Create" at bounding box center [398, 620] width 250 height 15
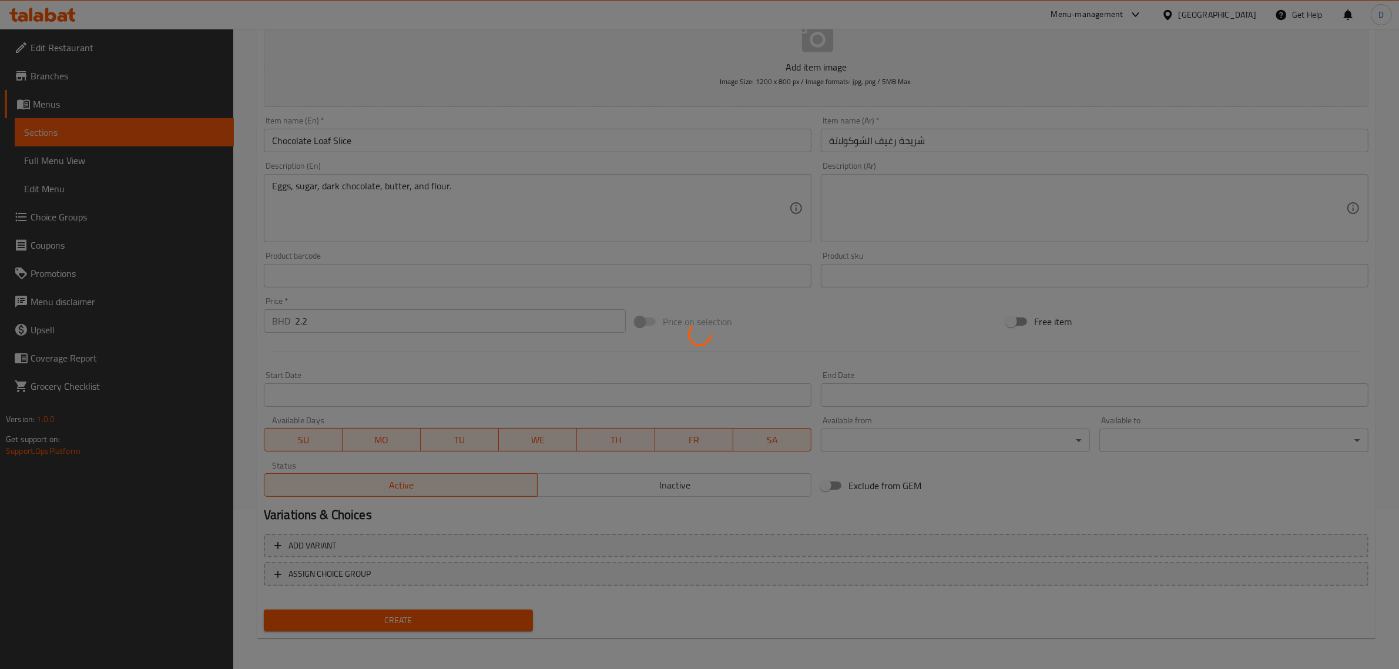
type input "0"
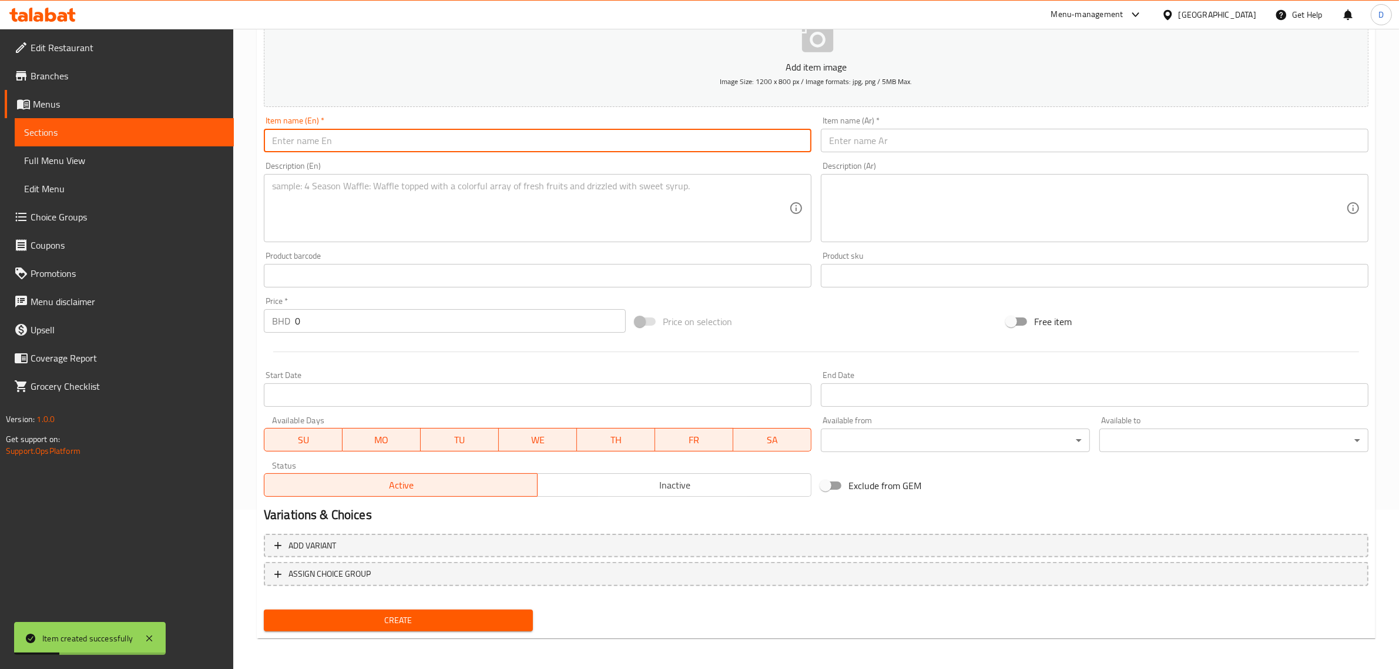
click at [360, 147] on input "text" at bounding box center [538, 141] width 548 height 24
paste input "Vanilla Loaf Slice"
drag, startPoint x: 374, startPoint y: 141, endPoint x: 202, endPoint y: 144, distance: 172.8
click at [202, 144] on div "Edit Restaurant Branches Menus Sections Full Menu View Edit Menu Choice Groups …" at bounding box center [699, 270] width 1399 height 801
type input "Vanilla Loaf Slice"
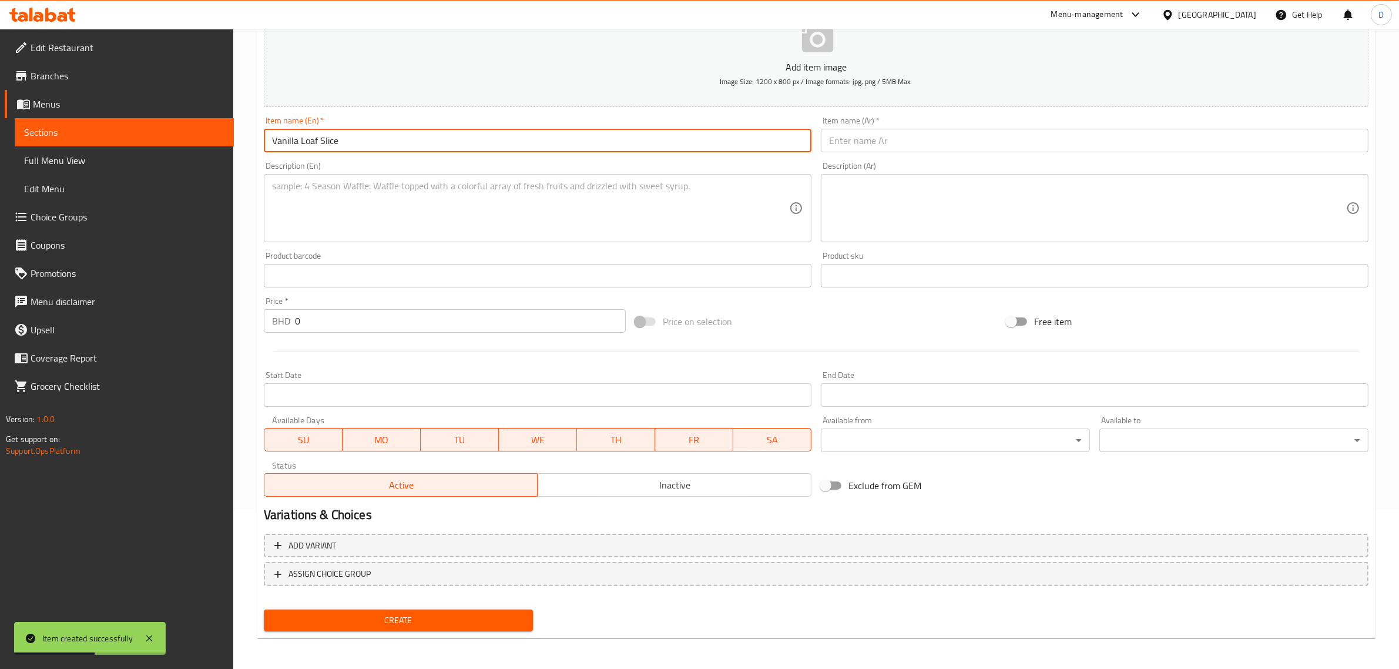
click at [884, 146] on input "text" at bounding box center [1095, 141] width 548 height 24
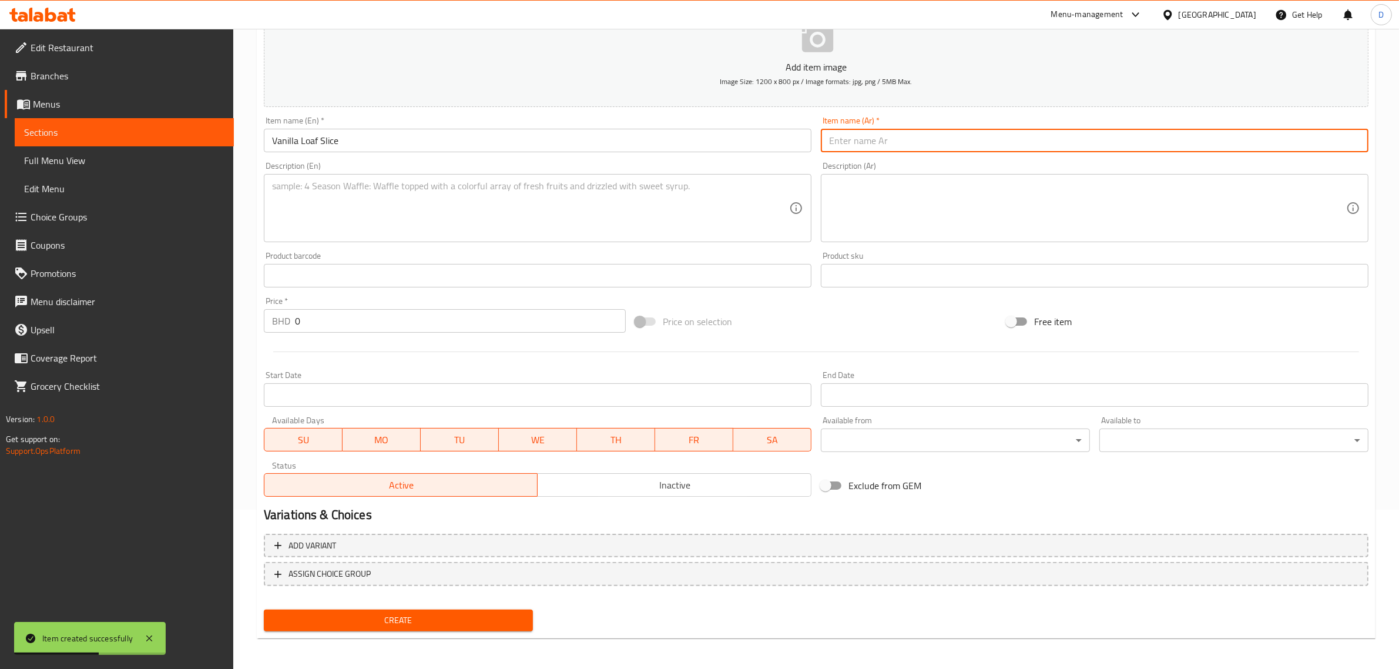
paste input "شريحة [PERSON_NAME]"
type input "شريحة [PERSON_NAME]"
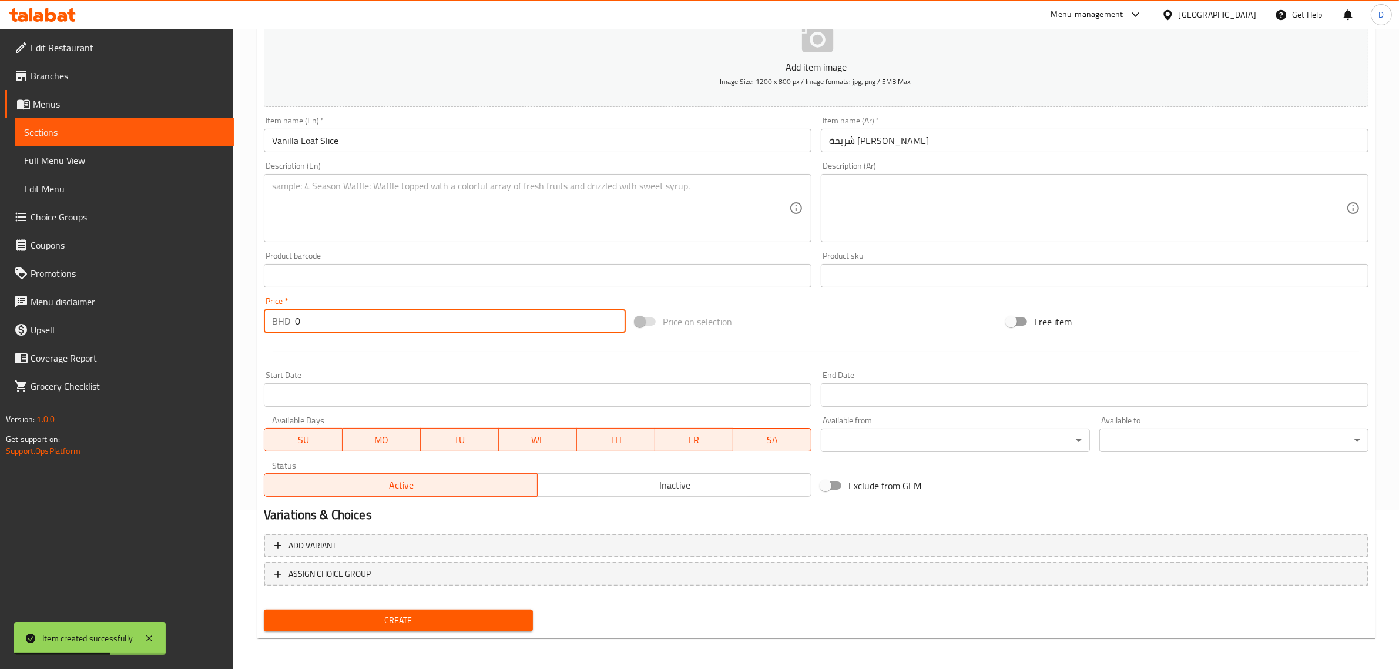
drag, startPoint x: 385, startPoint y: 318, endPoint x: 230, endPoint y: 321, distance: 154.6
click at [230, 321] on div "Edit Restaurant Branches Menus Sections Full Menu View Edit Menu Choice Groups …" at bounding box center [699, 270] width 1399 height 801
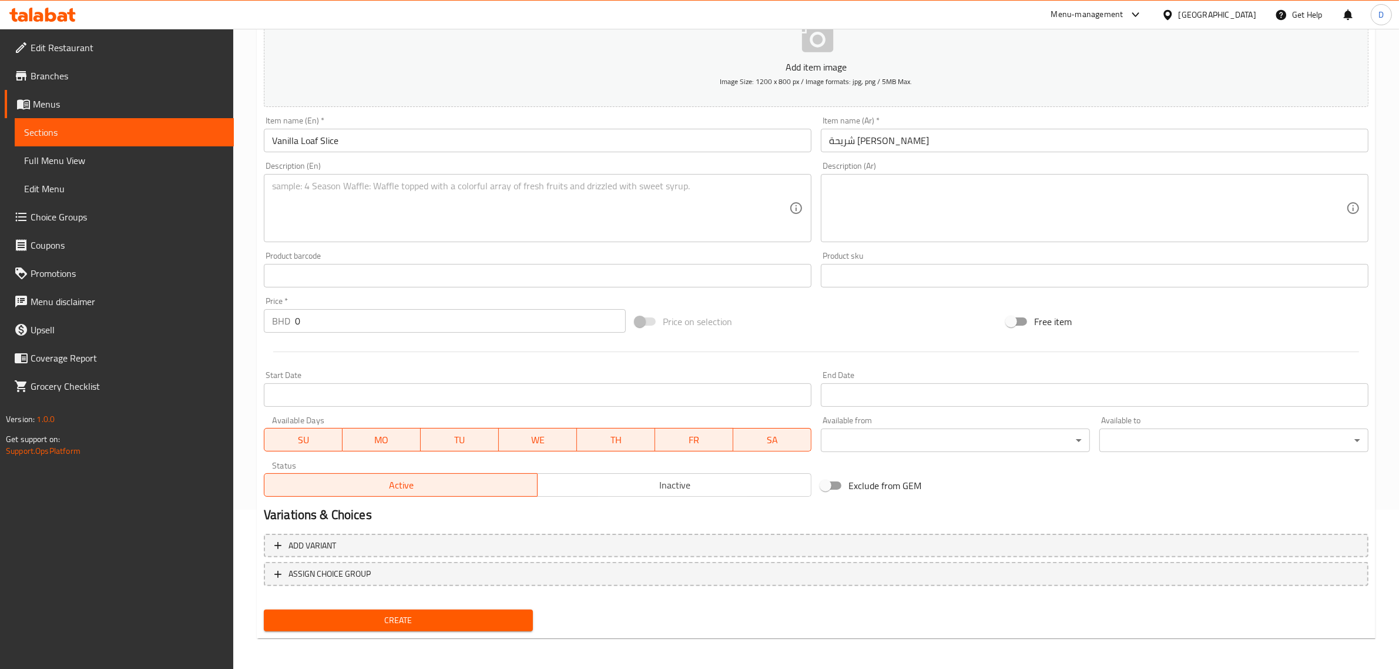
drag, startPoint x: 509, startPoint y: 238, endPoint x: 513, endPoint y: 222, distance: 16.4
click at [512, 226] on div "Description (En)" at bounding box center [538, 208] width 548 height 68
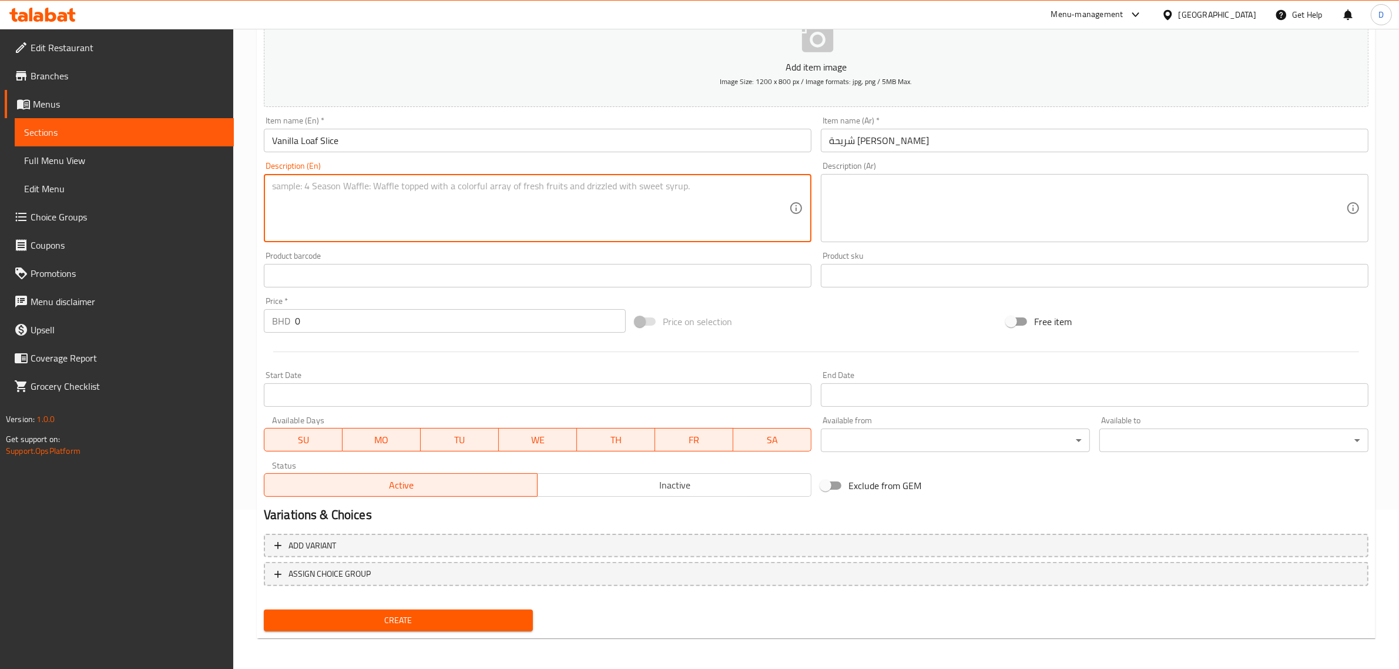
paste textarea "Eggs, sugar, vanilla beans, butter, and flour."
type textarea "Eggs, sugar, vanilla beans, butter, and flour."
click at [374, 320] on input "0" at bounding box center [460, 321] width 331 height 24
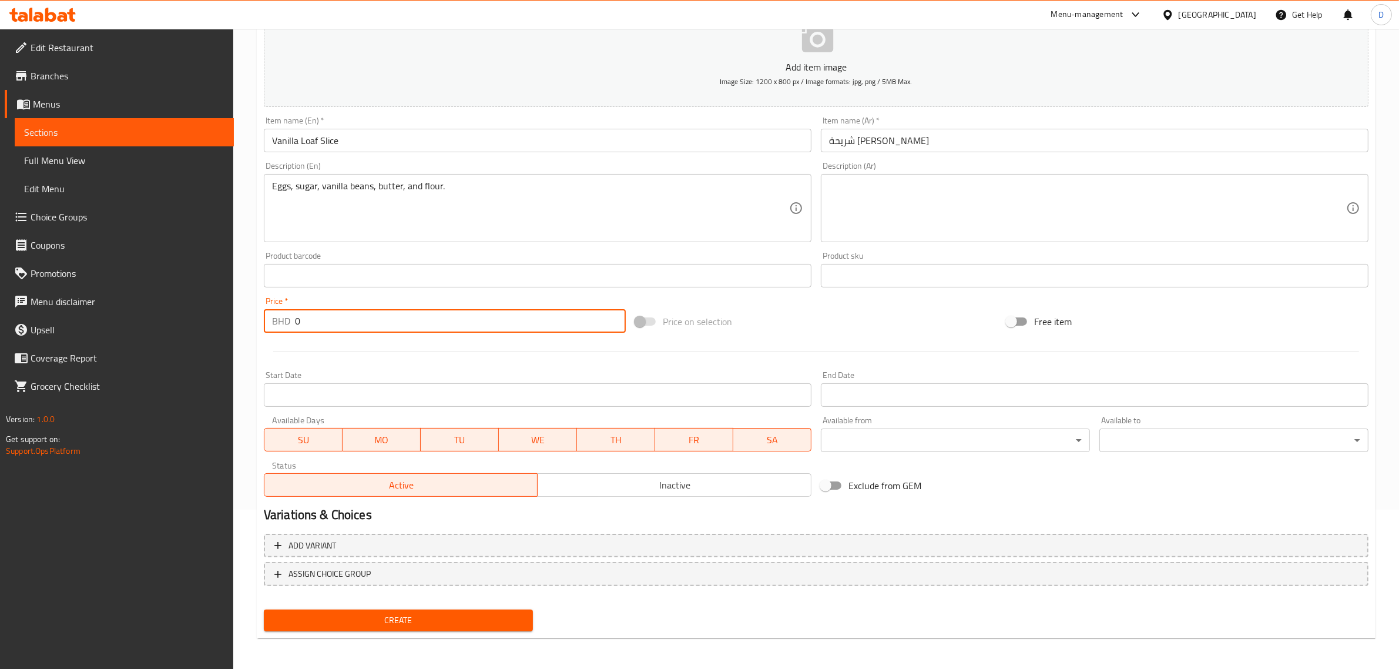
click at [387, 316] on input "0" at bounding box center [460, 321] width 331 height 24
type input "2.2"
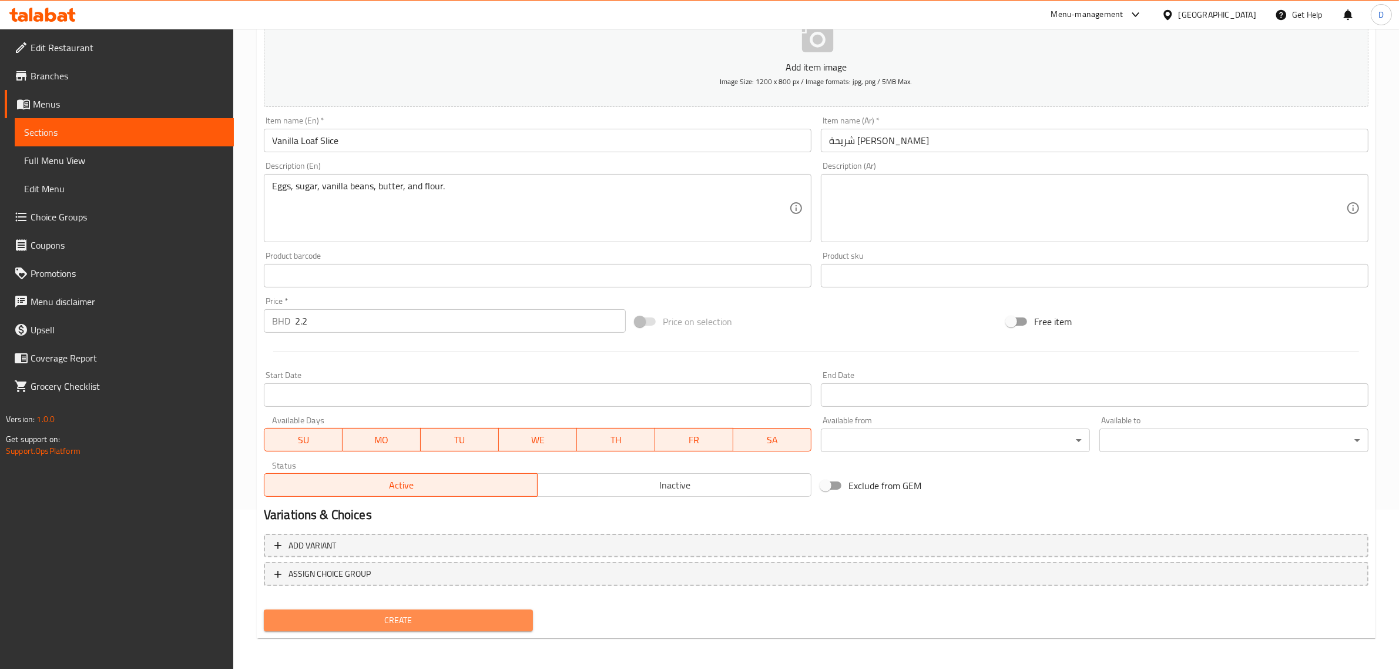
click at [405, 616] on span "Create" at bounding box center [398, 620] width 250 height 15
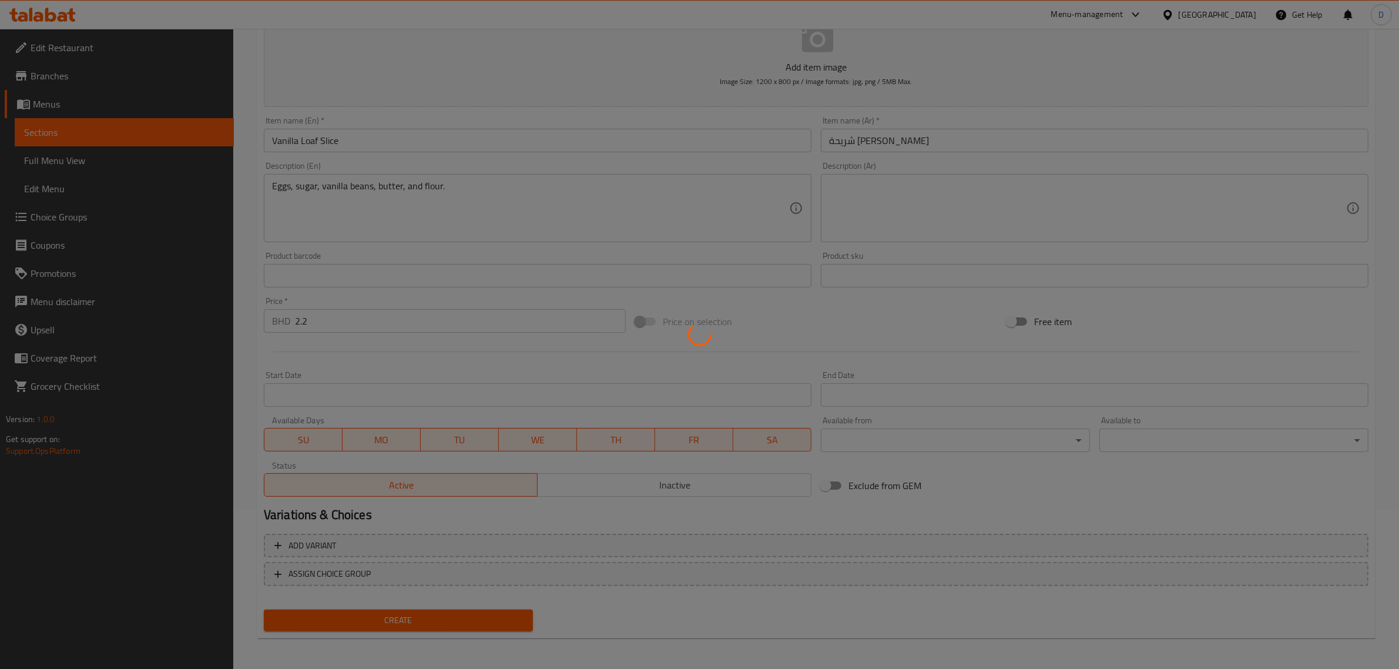
type input "0"
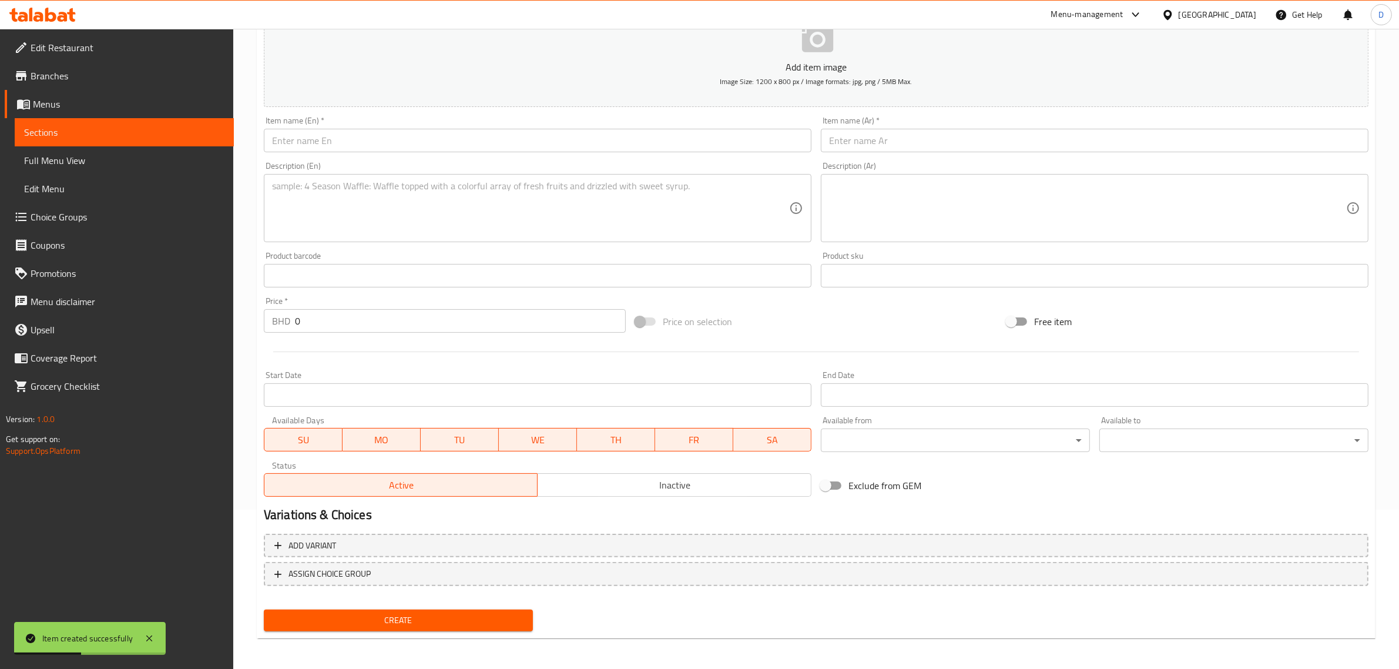
click at [339, 142] on input "text" at bounding box center [538, 141] width 548 height 24
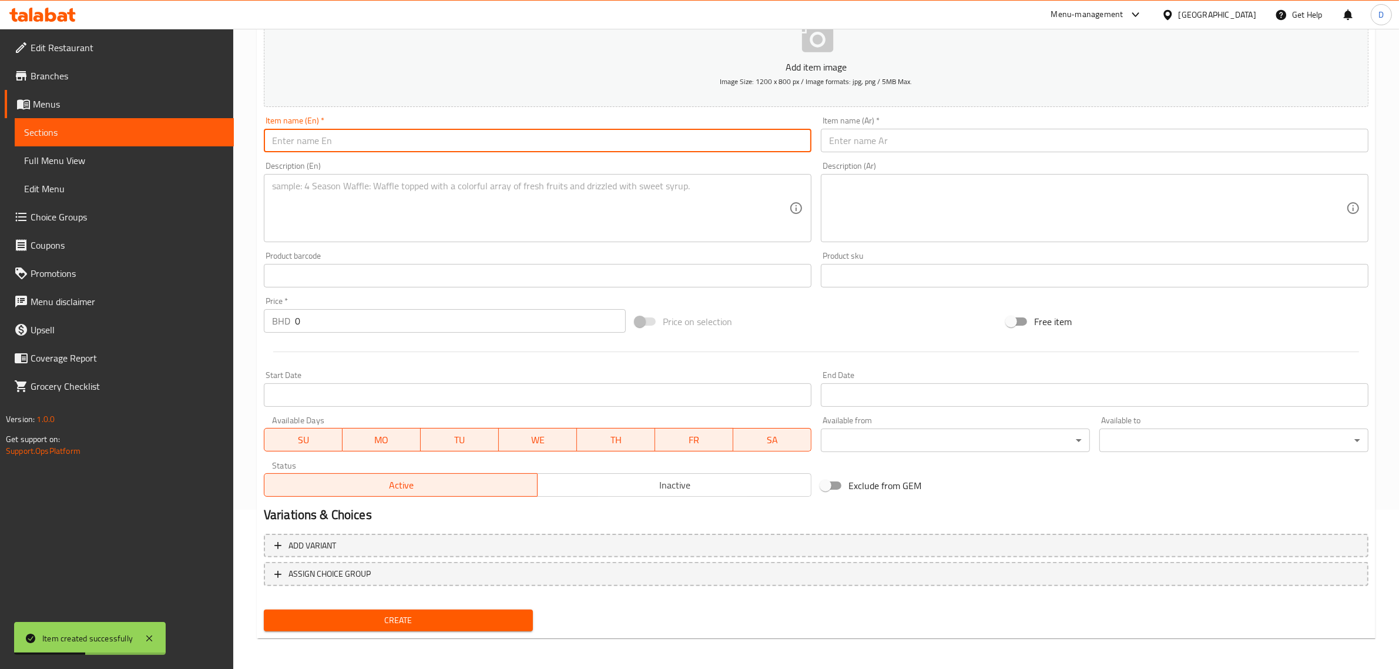
paste input "Classic Tiramisu Cup"
drag, startPoint x: 371, startPoint y: 143, endPoint x: 243, endPoint y: 137, distance: 128.2
click at [243, 137] on div "Home / Restaurants management / Menus / Sections / item / create Dessert sectio…" at bounding box center [816, 270] width 1166 height 801
type input "Classic Tiramisu Cup"
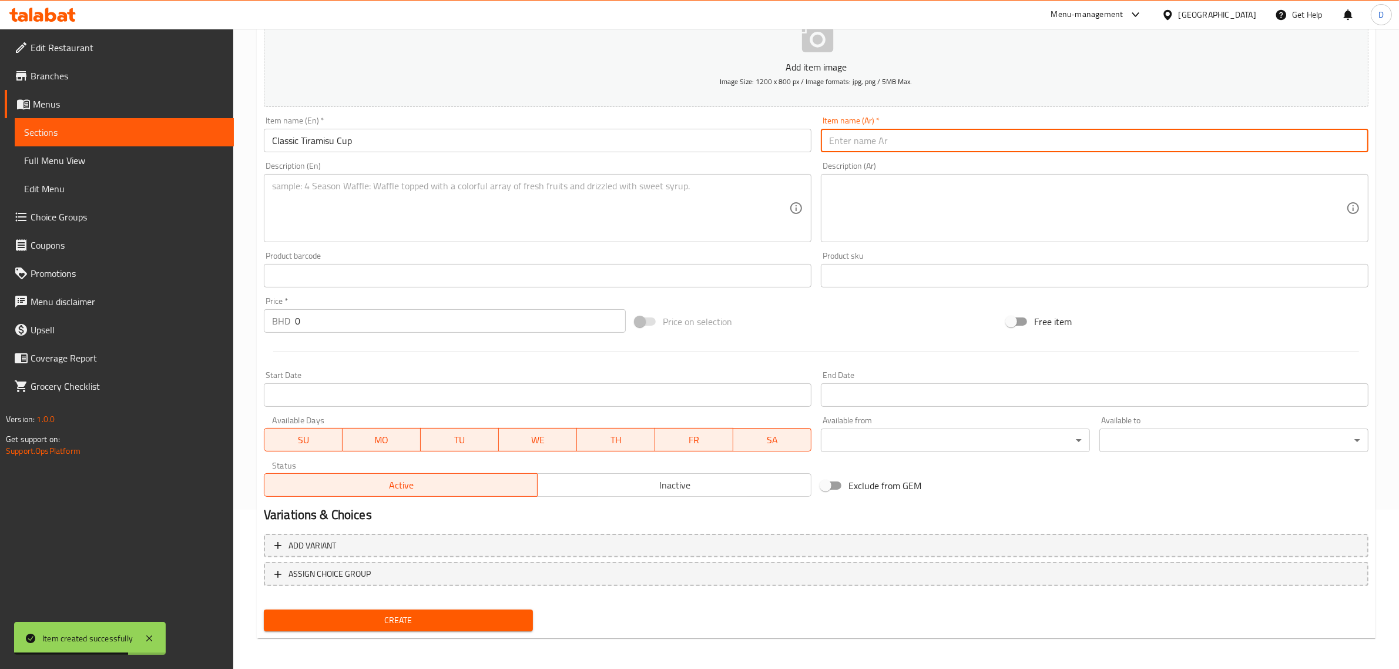
click at [848, 148] on input "text" at bounding box center [1095, 141] width 548 height 24
paste input "كوب تيراميسو الكلاسيكي"
type input "كوب تيراميسو الكلاسيكي"
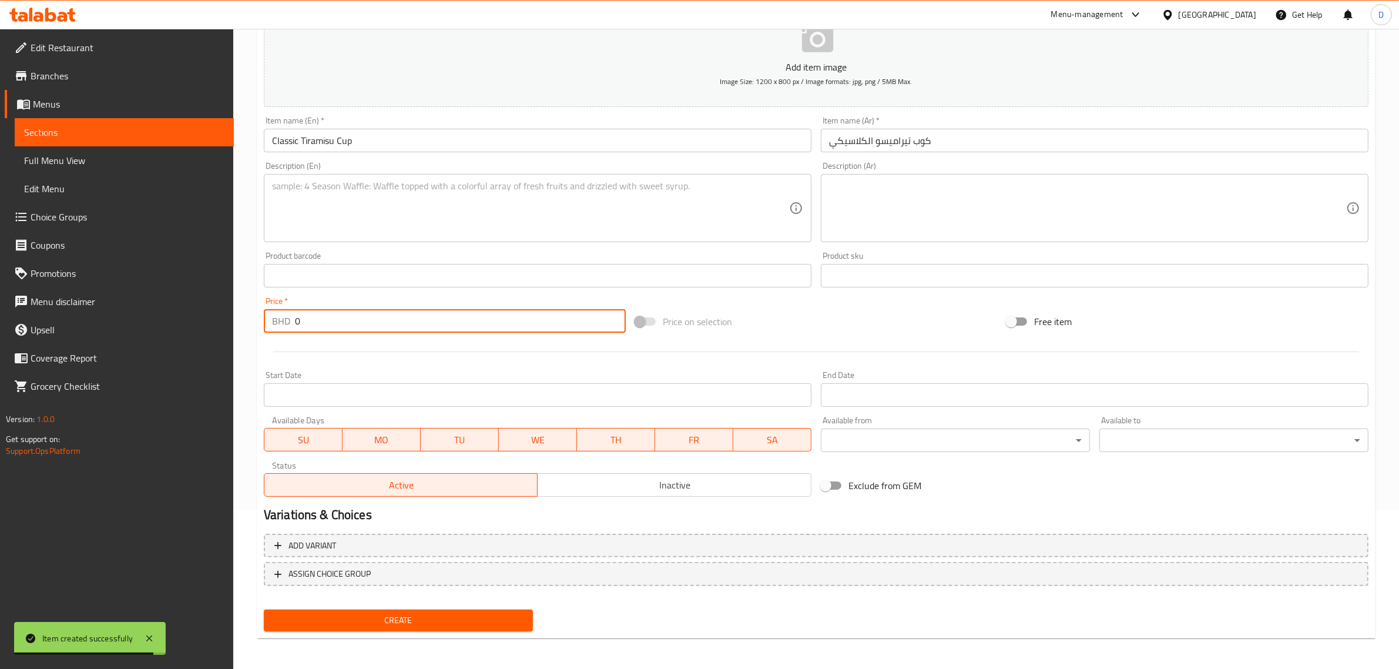
drag, startPoint x: 326, startPoint y: 320, endPoint x: 249, endPoint y: 318, distance: 77.6
click at [250, 318] on div "Home / Restaurants management / Menus / Sections / item / create Dessert sectio…" at bounding box center [816, 270] width 1166 height 801
type input "4.5"
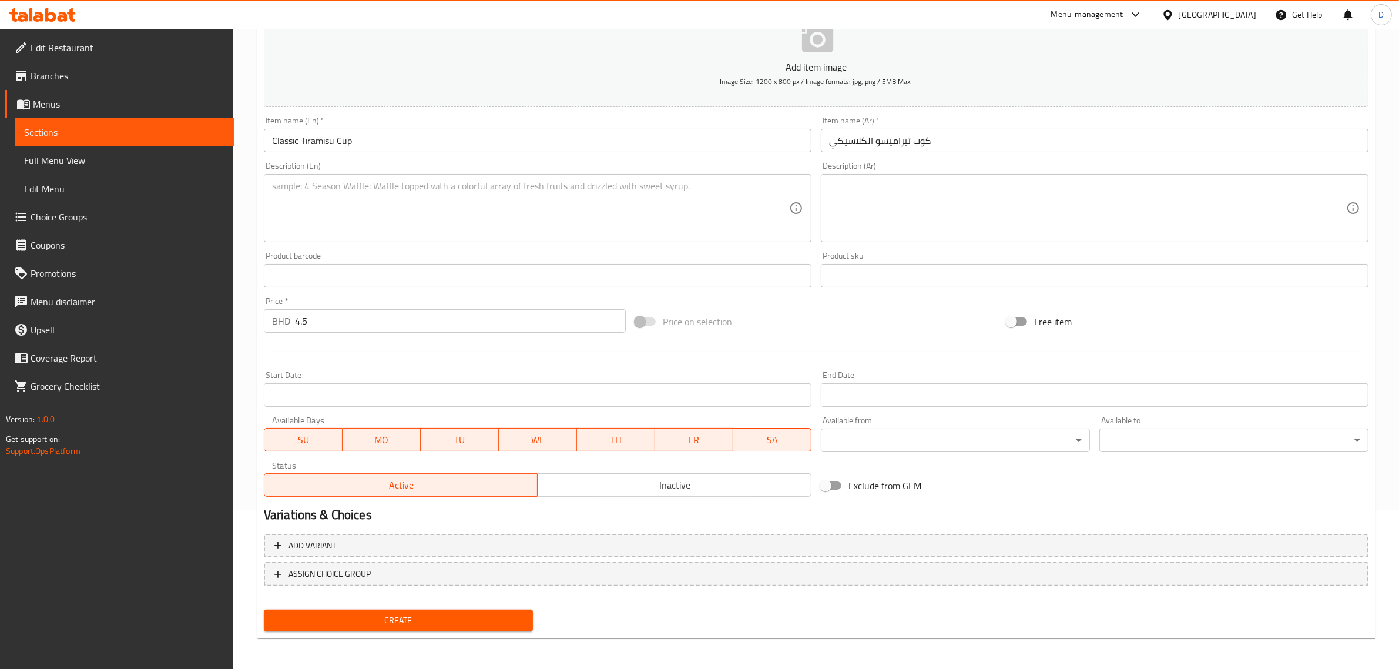
click at [432, 204] on textarea at bounding box center [530, 208] width 517 height 56
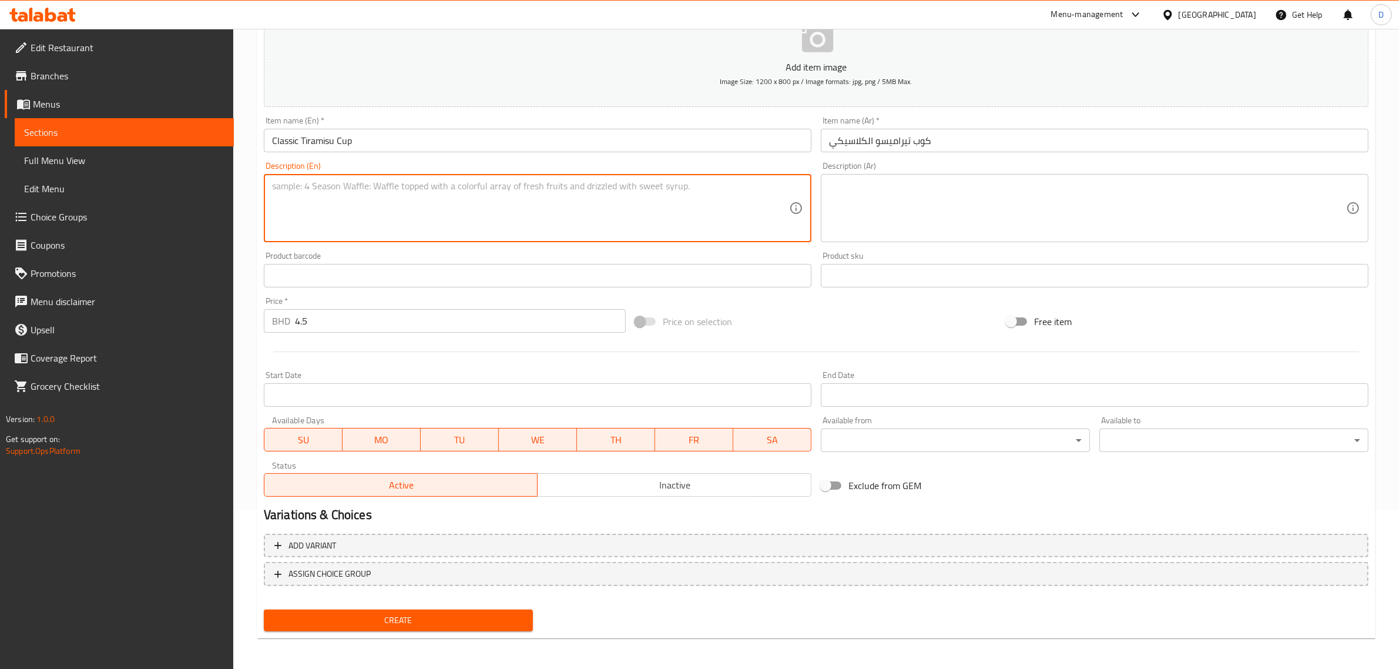
paste textarea "Ladyfinger cookies, coffee syrup, and traditional tiramisu mix"
type textarea "Ladyfinger cookies, coffee syrup, and traditional tiramisu mix"
click at [395, 355] on div at bounding box center [816, 351] width 1114 height 29
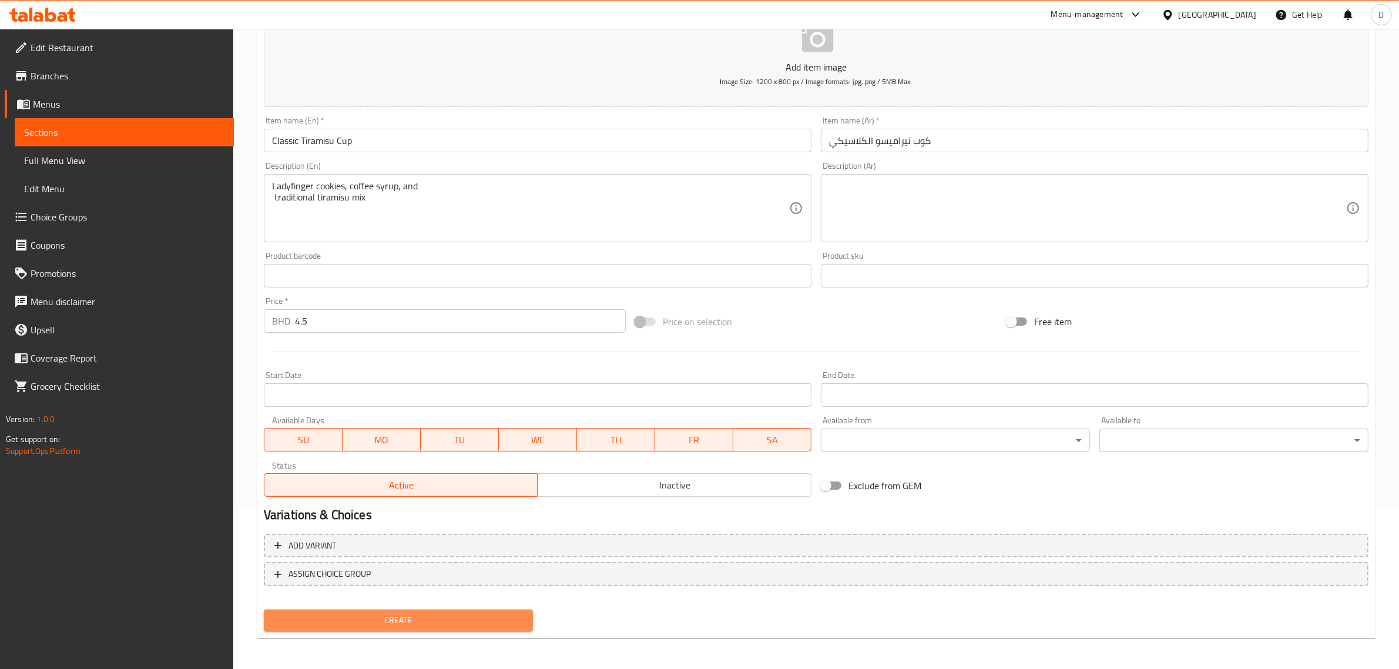
click at [395, 615] on span "Create" at bounding box center [398, 620] width 250 height 15
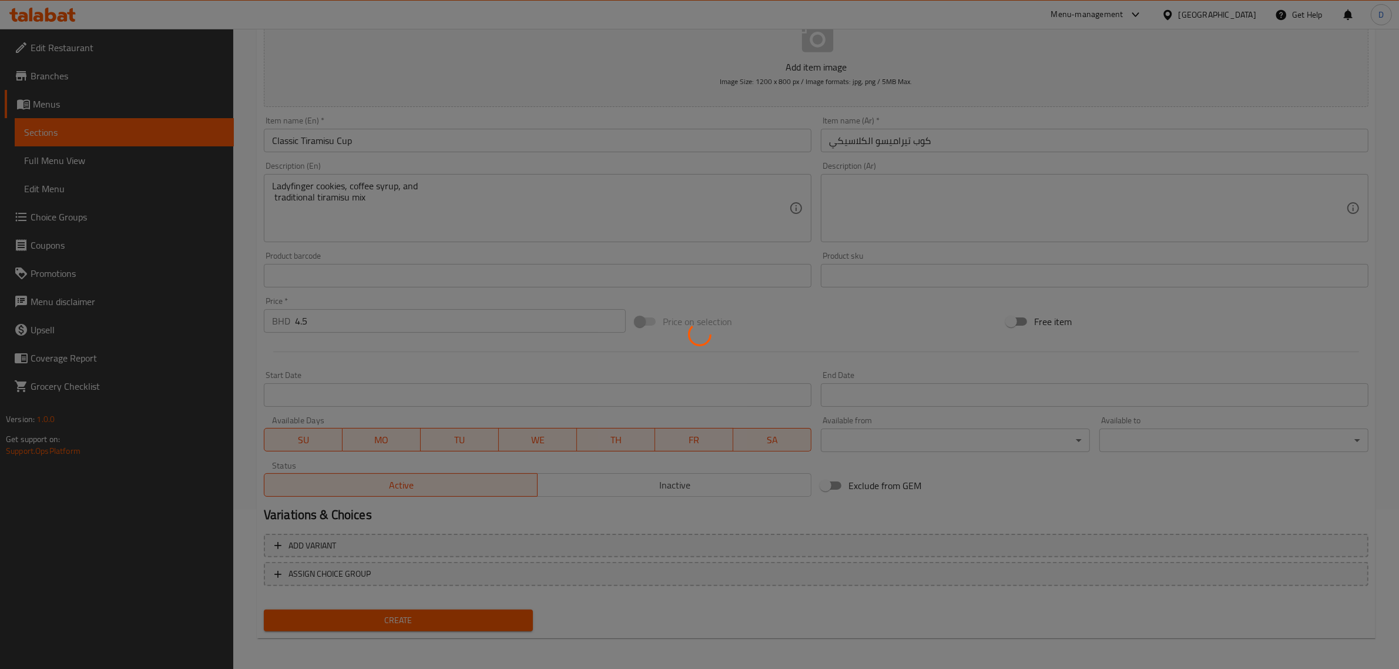
type input "0"
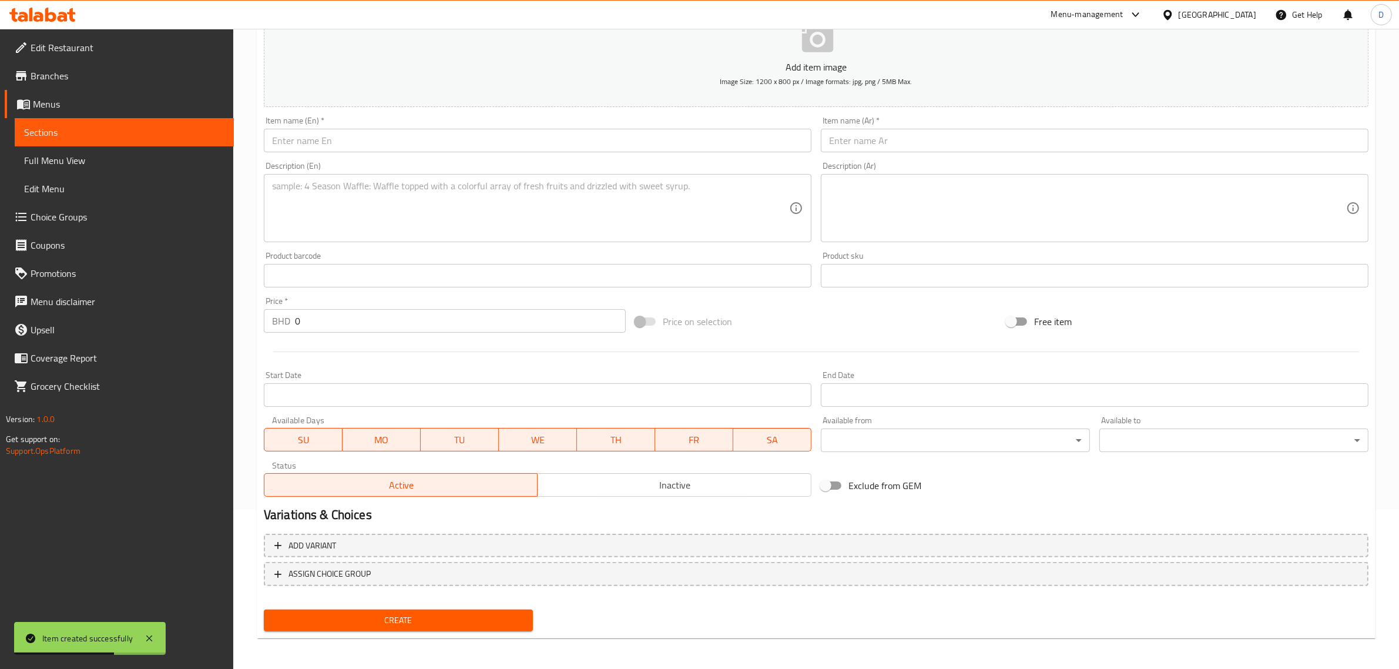
click at [435, 149] on input "text" at bounding box center [538, 141] width 548 height 24
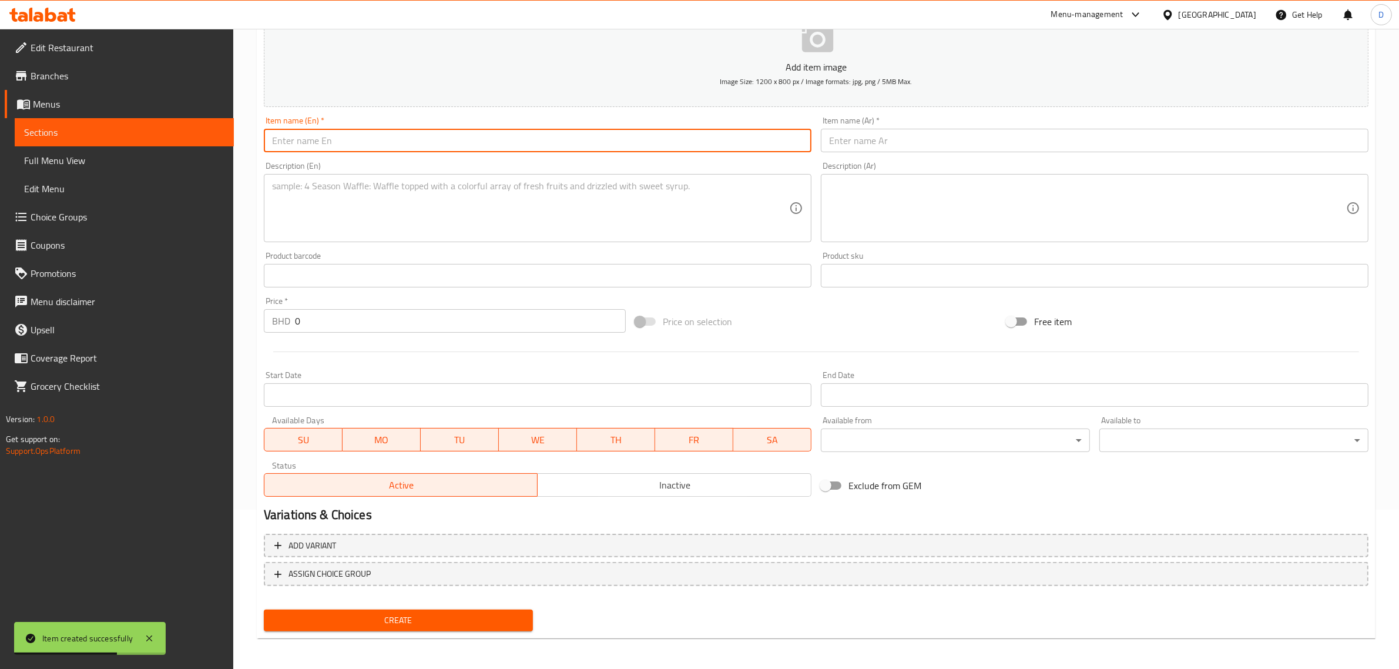
paste input "Raspberry Vanilla Cup"
click at [202, 141] on div "Edit Restaurant Branches Menus Sections Full Menu View Edit Menu Choice Groups …" at bounding box center [699, 270] width 1399 height 801
type input "Raspberry Vanilla Cup"
click at [928, 122] on div "Item name (Ar)   * Item name (Ar) *" at bounding box center [1095, 134] width 548 height 36
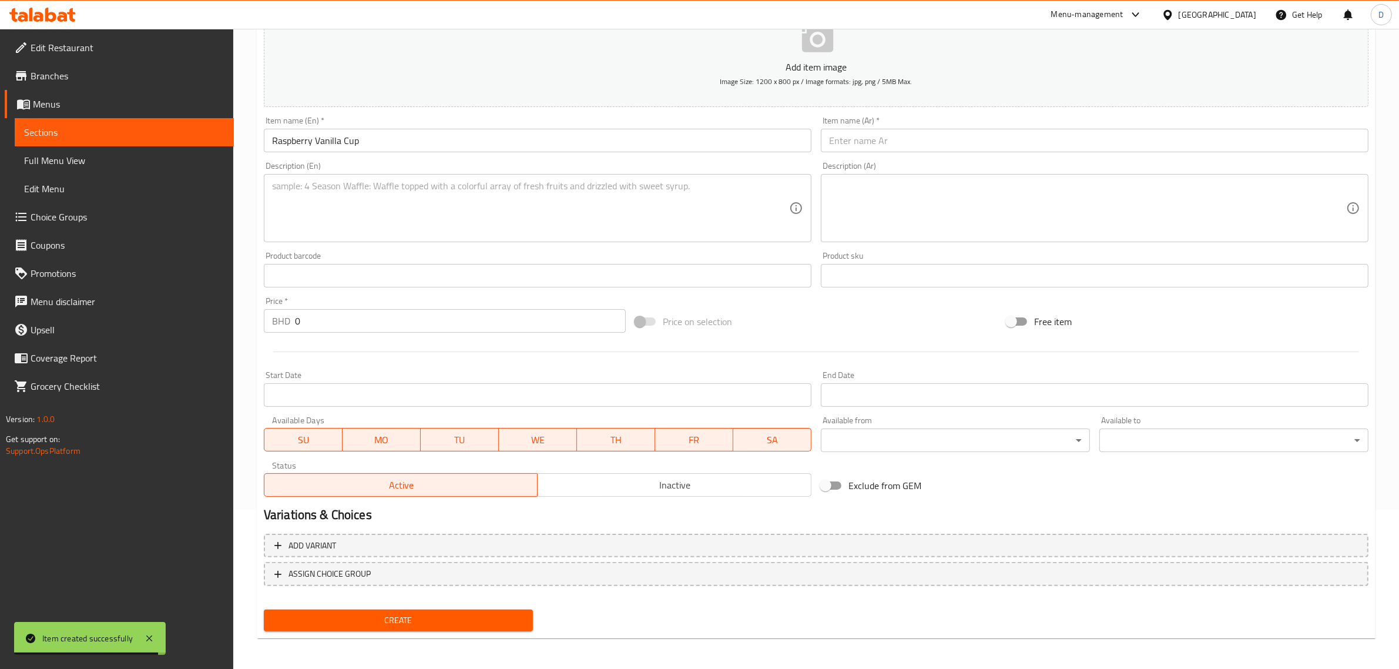
click at [927, 137] on input "text" at bounding box center [1095, 141] width 548 height 24
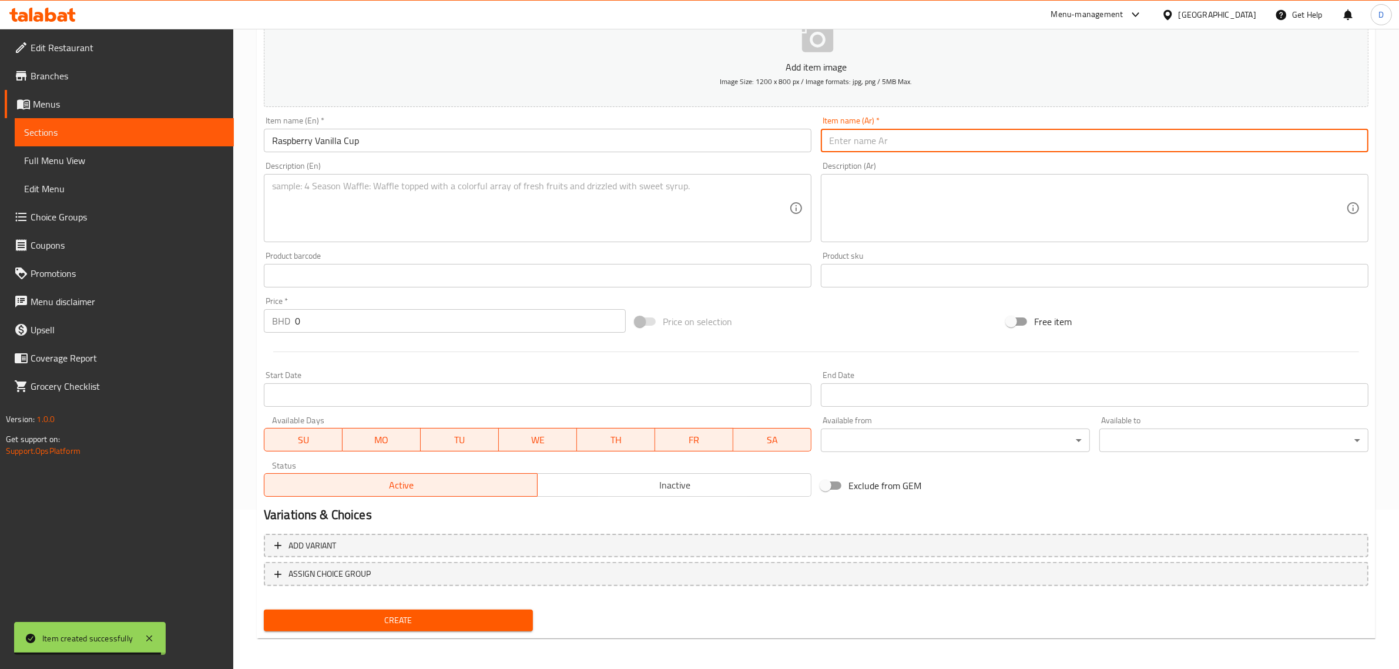
paste input "كوب التوت والفانيليا"
type input "كوب التوت والفانيليا"
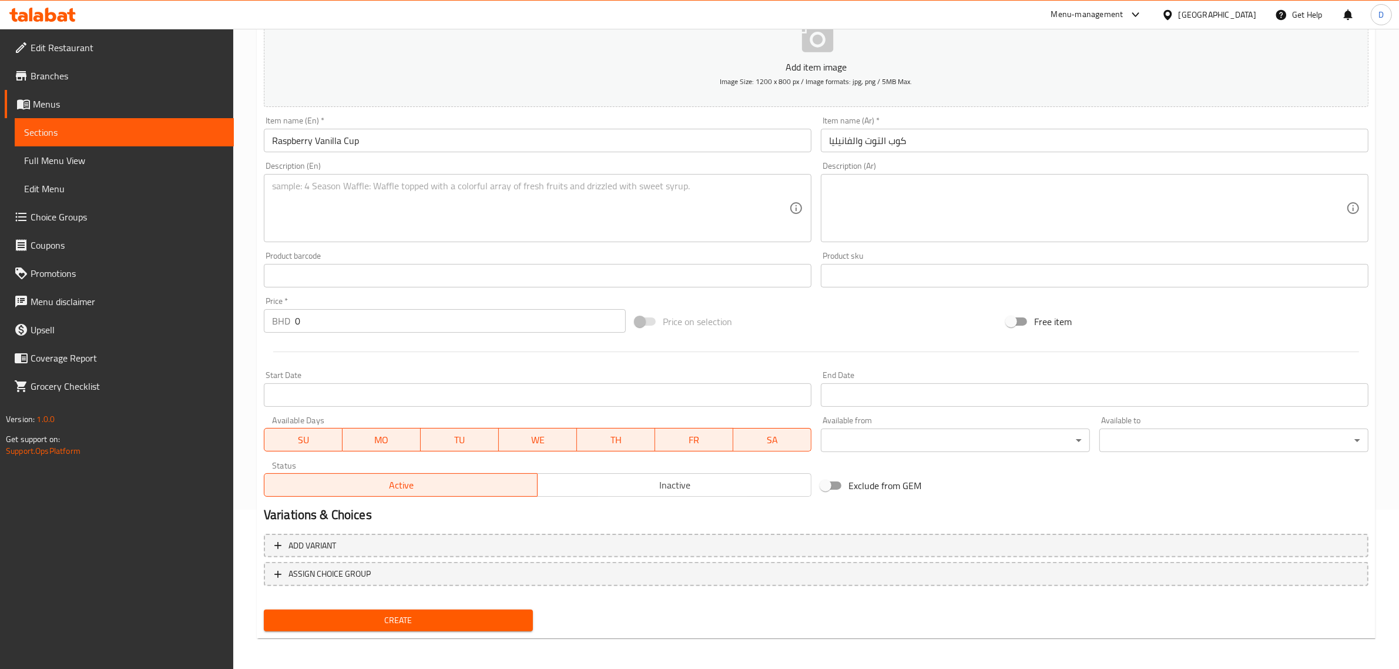
click at [330, 222] on textarea at bounding box center [530, 208] width 517 height 56
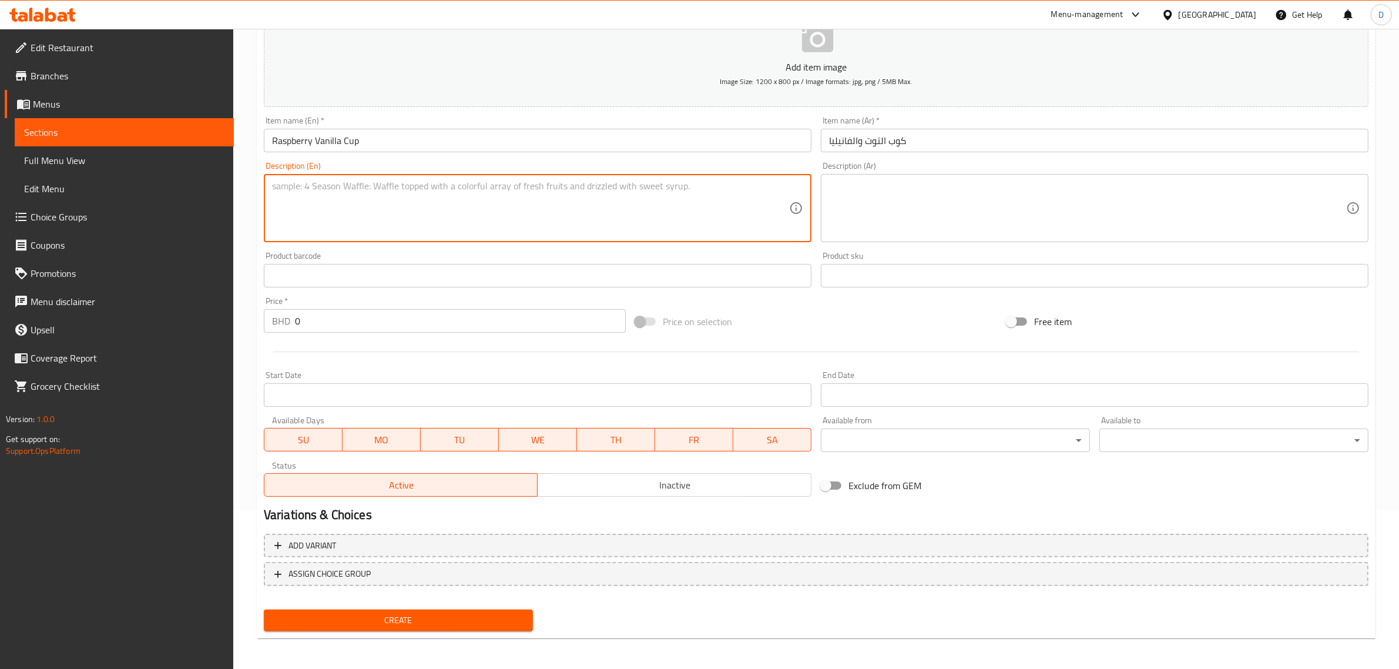
paste textarea "Raspberry jel, mascarpone chantilly cream, vanilla moist sponge."
type textarea "Raspberry jel, mascarpone chantilly cream, vanilla moist sponge."
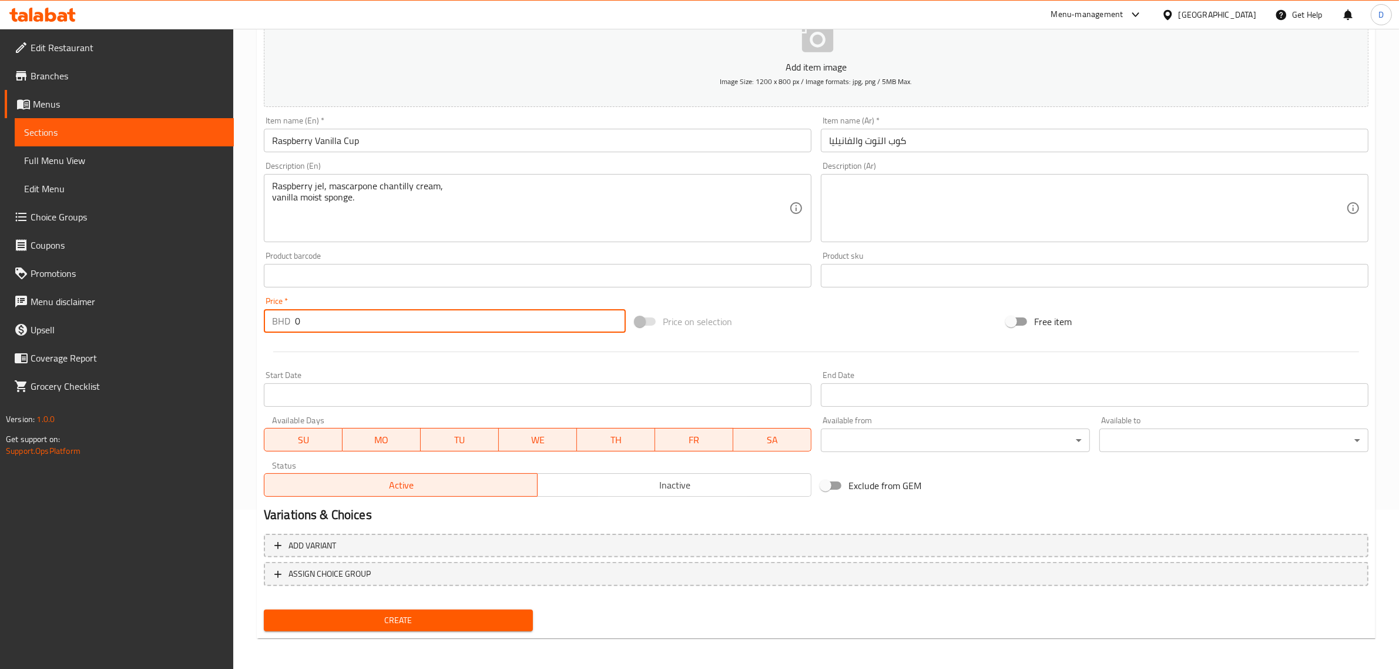
drag, startPoint x: 313, startPoint y: 319, endPoint x: 280, endPoint y: 323, distance: 33.7
click at [280, 323] on div "BHD 0 Price *" at bounding box center [445, 321] width 362 height 24
type input "4.5"
click at [441, 613] on span "Create" at bounding box center [398, 620] width 250 height 15
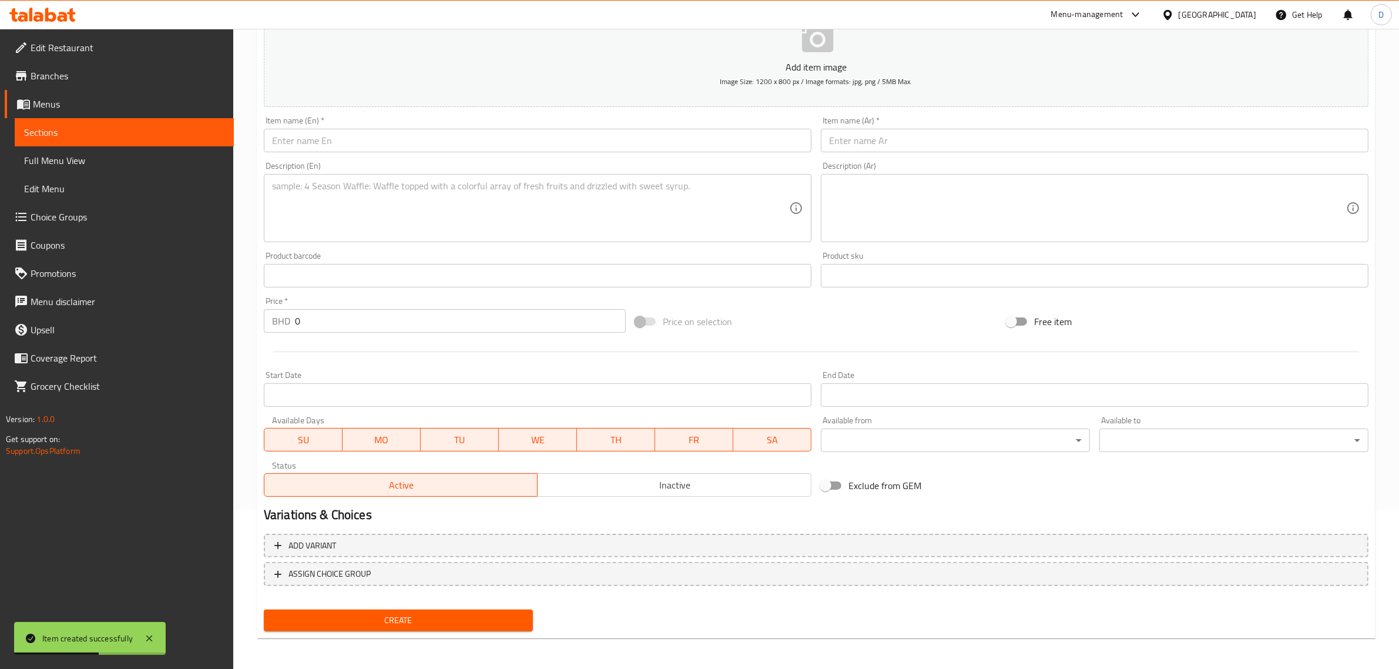
click at [539, 139] on input "text" at bounding box center [538, 141] width 548 height 24
paste input "Creamy Choco Cup"
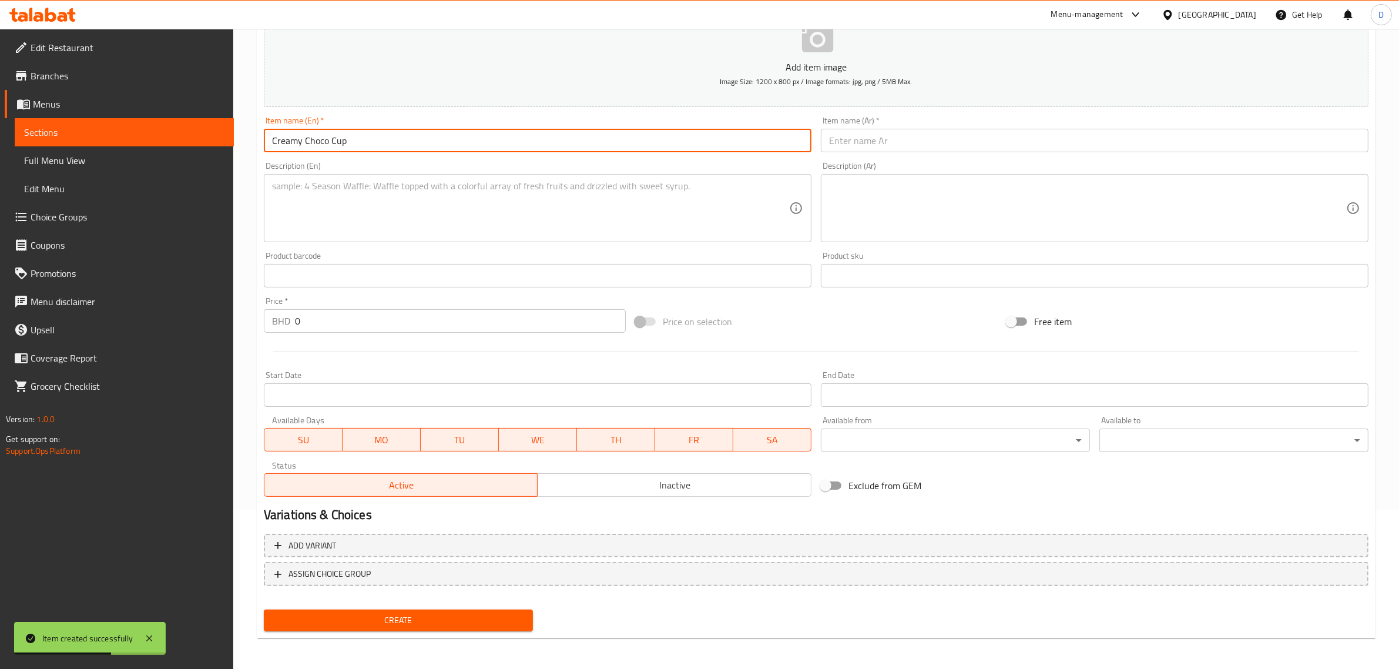
drag, startPoint x: 544, startPoint y: 142, endPoint x: 181, endPoint y: 135, distance: 362.6
click at [182, 135] on div "Edit Restaurant Branches Menus Sections Full Menu View Edit Menu Choice Groups …" at bounding box center [699, 270] width 1399 height 801
click at [971, 136] on input "text" at bounding box center [1095, 141] width 548 height 24
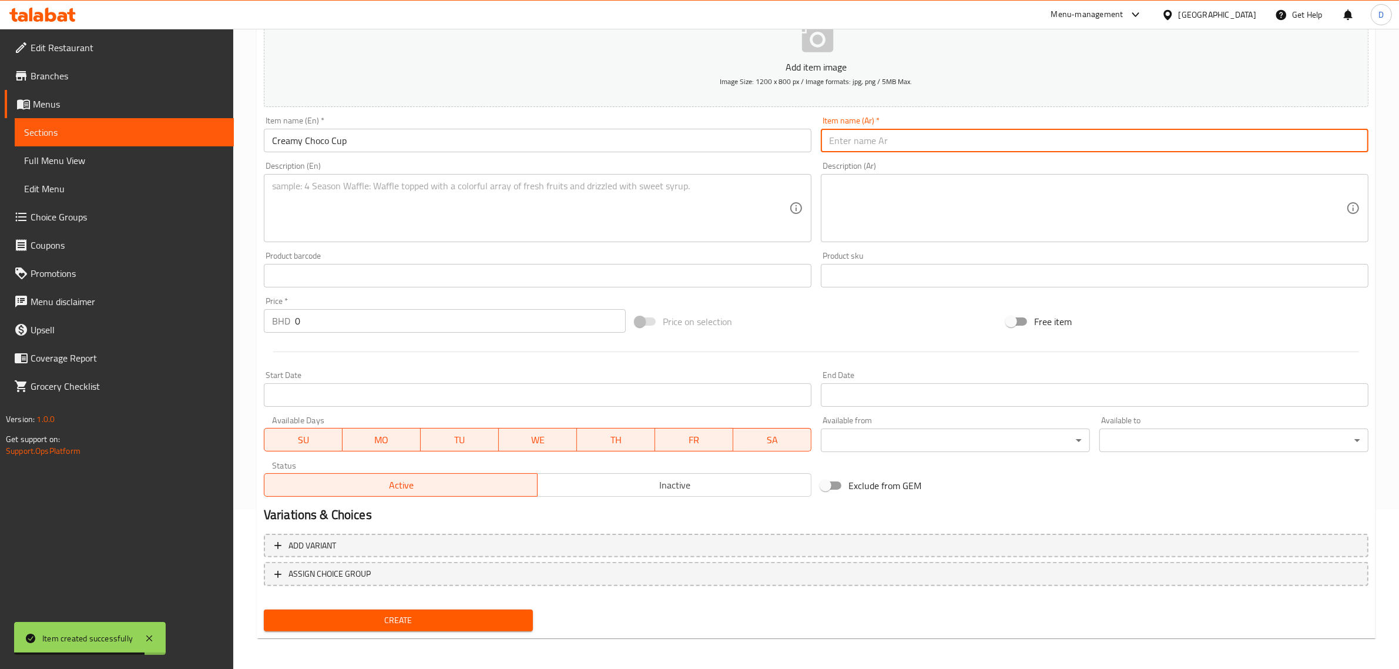
paste input "كوب شوكولاتة كريمي"
click at [325, 316] on input "0" at bounding box center [460, 321] width 331 height 24
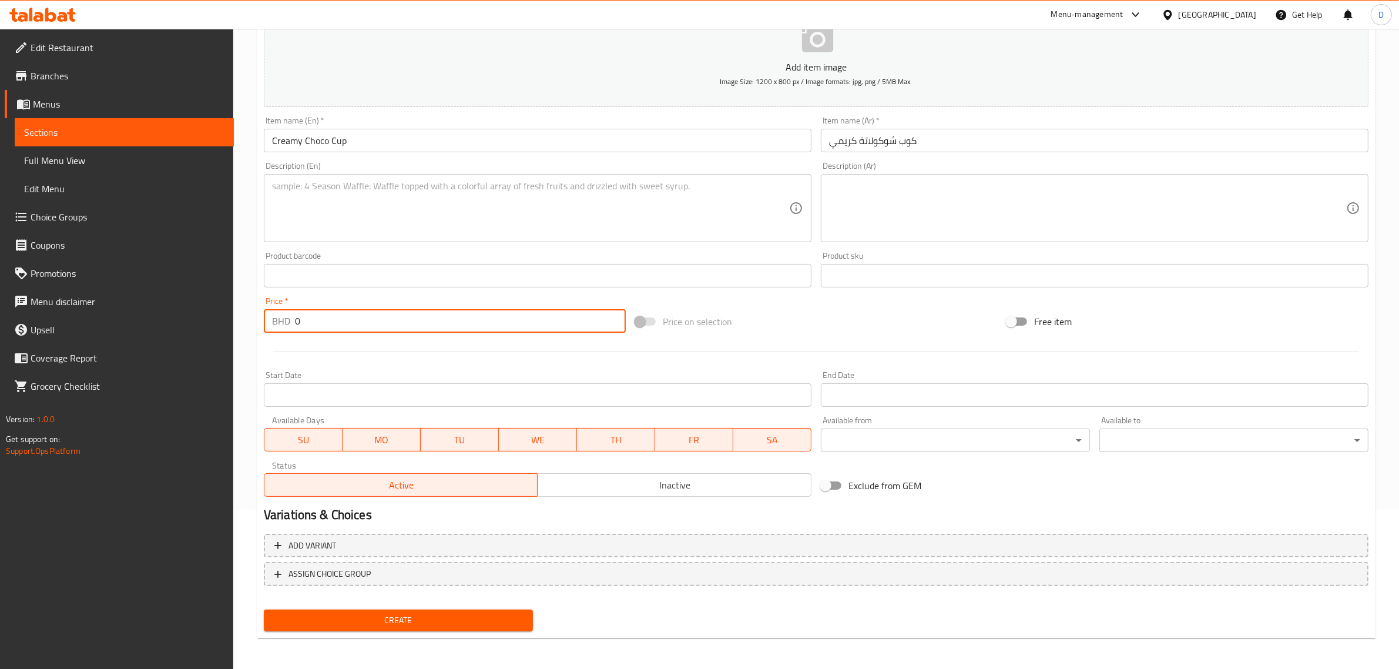
drag, startPoint x: 325, startPoint y: 316, endPoint x: 271, endPoint y: 316, distance: 54.1
click at [271, 316] on div "BHD 0 Price *" at bounding box center [445, 321] width 362 height 24
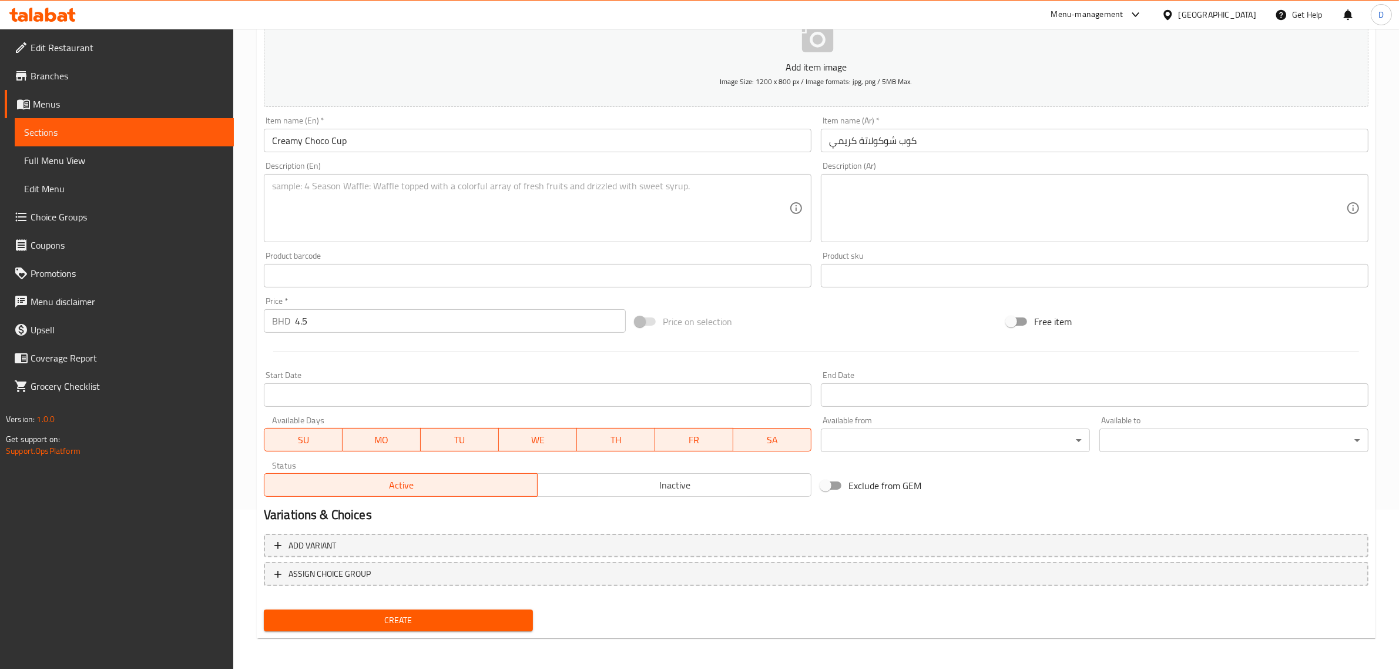
click at [365, 199] on textarea at bounding box center [530, 208] width 517 height 56
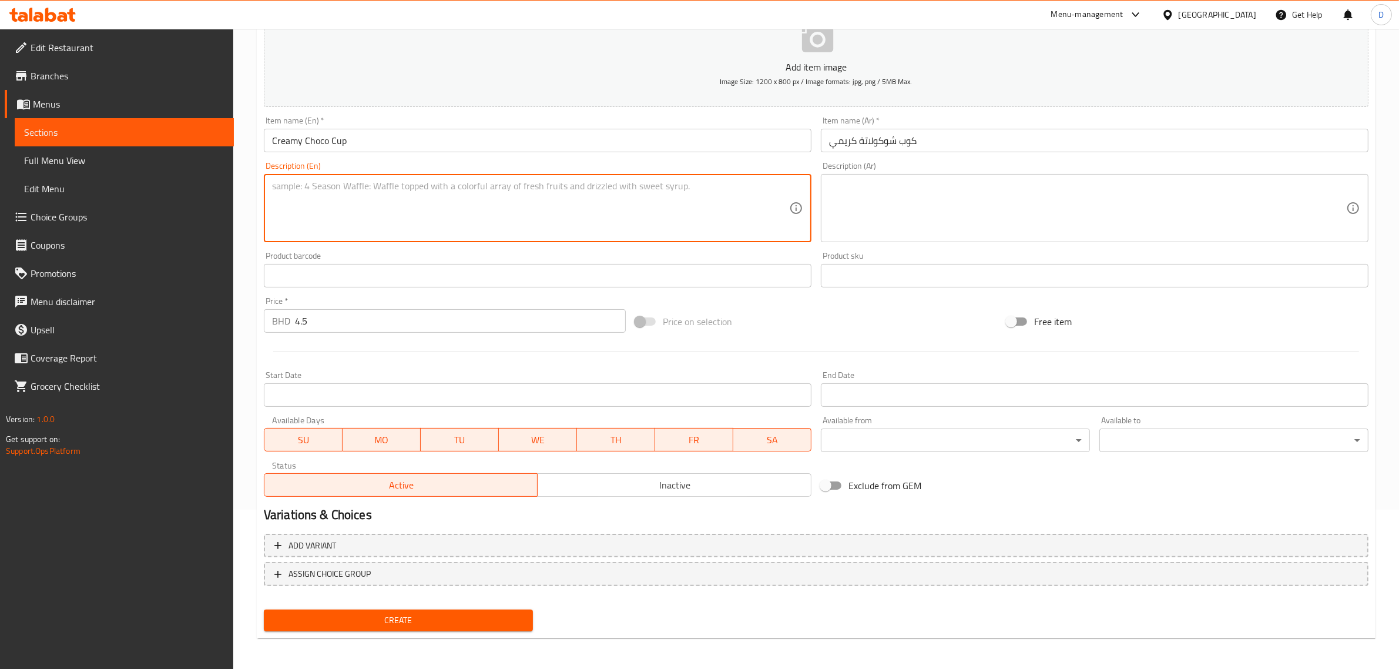
paste textarea "Chocolate cream mix, chocolate sponge, cocoa syrup, and caramelized hazelnuts."
click at [435, 610] on button "Create" at bounding box center [398, 620] width 269 height 22
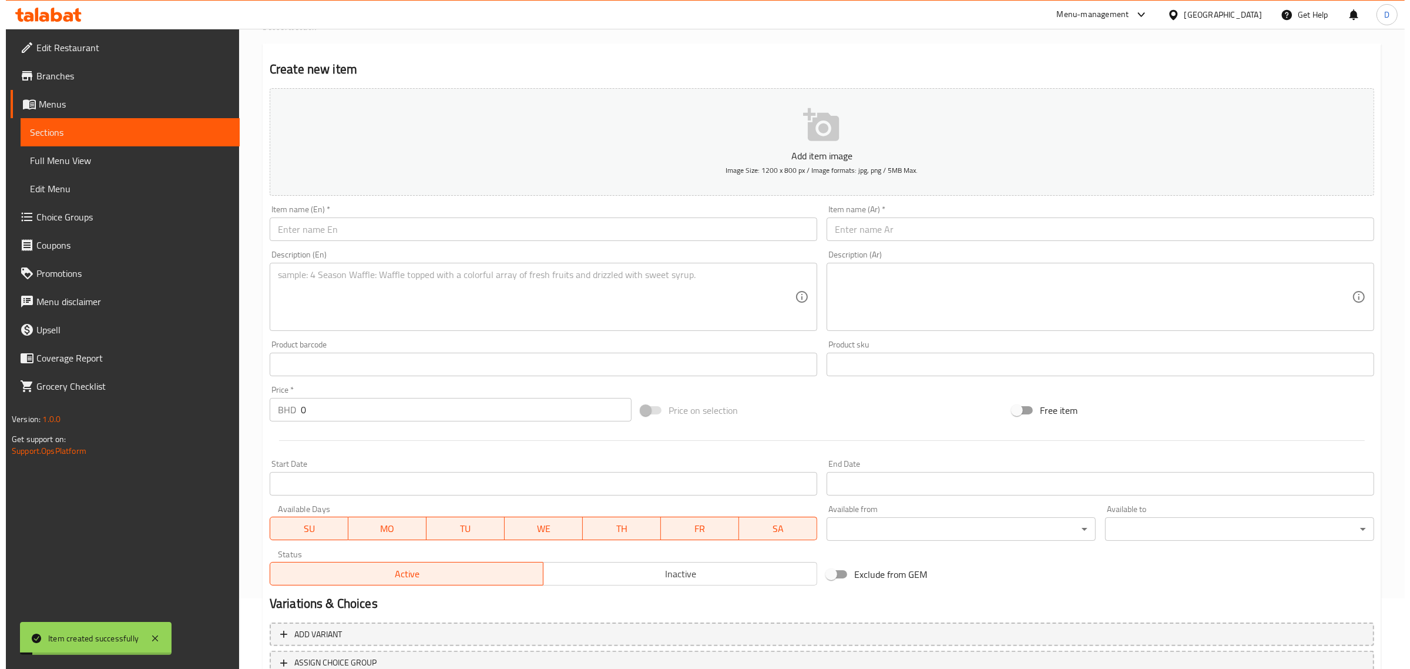
scroll to position [0, 0]
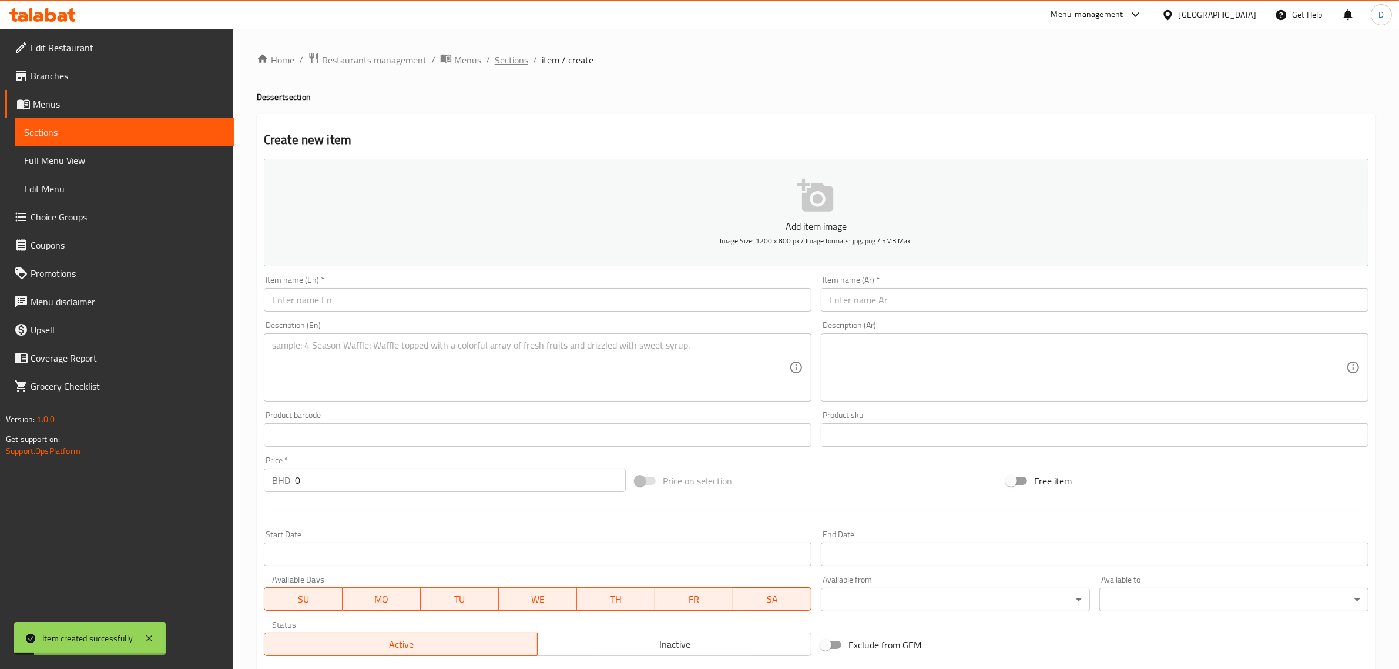
click at [501, 56] on span "Sections" at bounding box center [511, 60] width 33 height 14
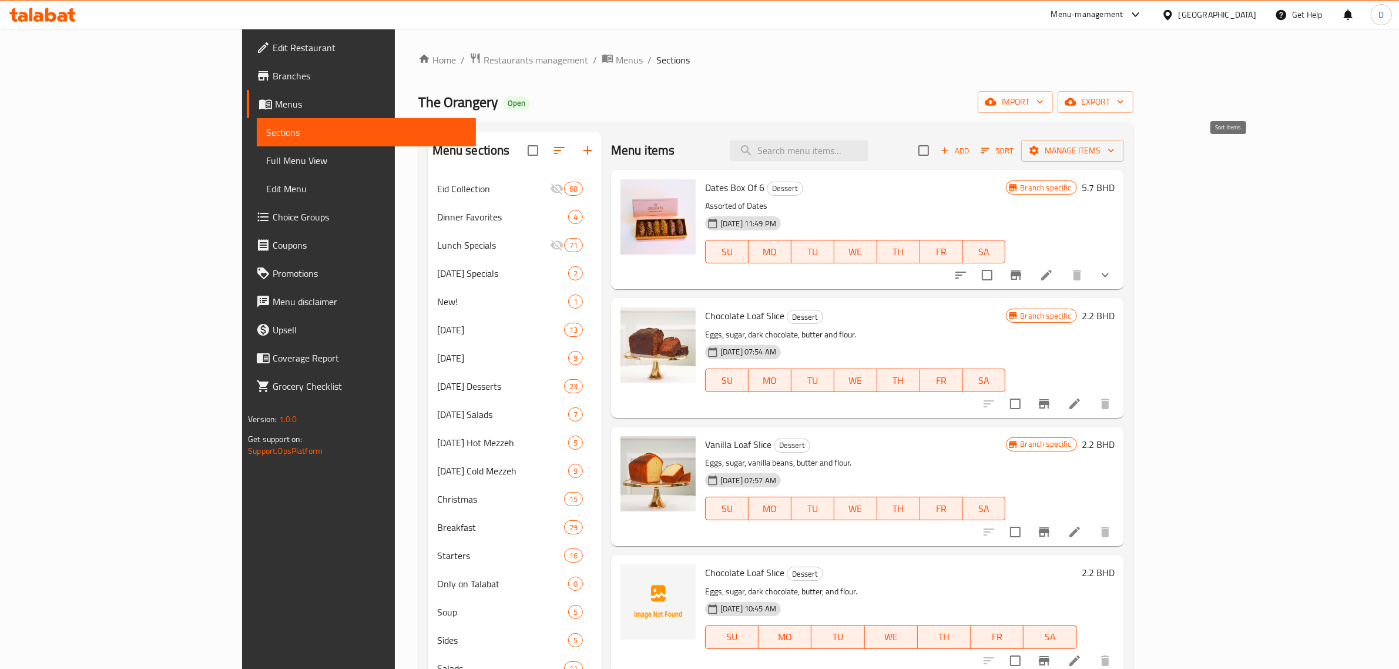
click at [1014, 153] on span "Sort" at bounding box center [997, 151] width 32 height 14
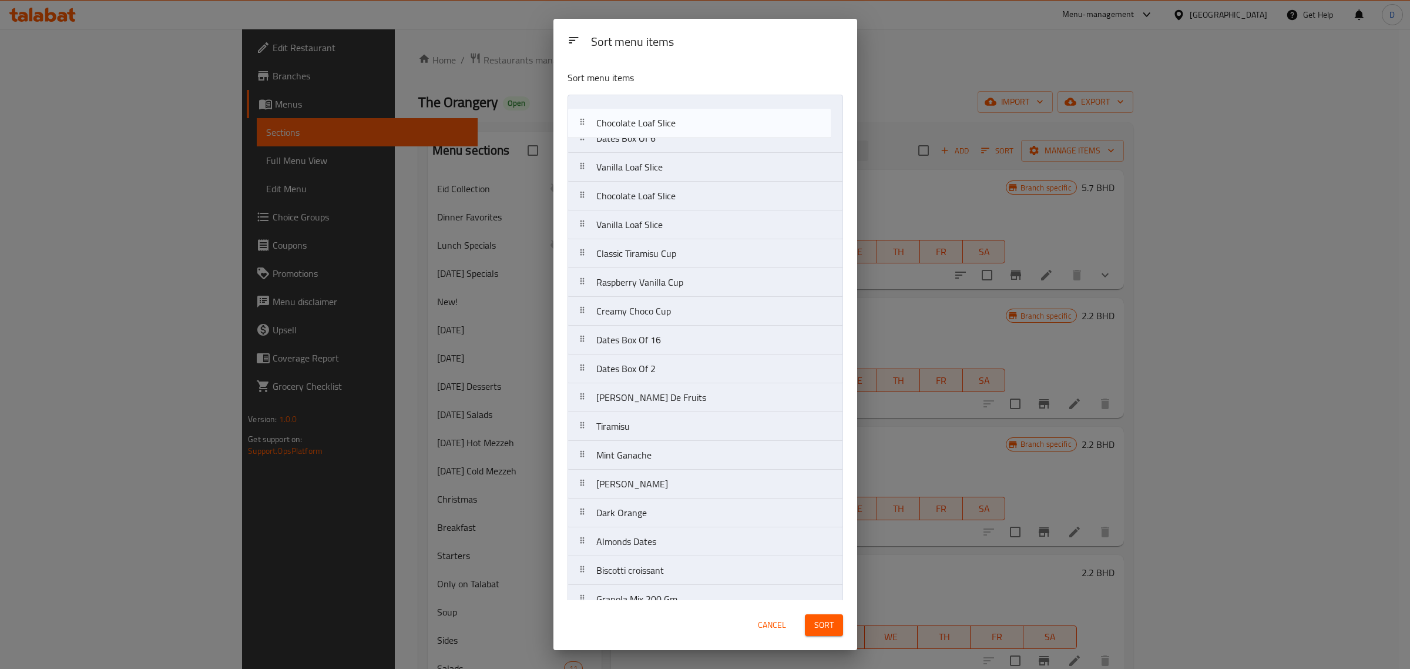
drag, startPoint x: 679, startPoint y: 144, endPoint x: 682, endPoint y: 108, distance: 36.5
drag, startPoint x: 677, startPoint y: 166, endPoint x: 682, endPoint y: 150, distance: 17.0
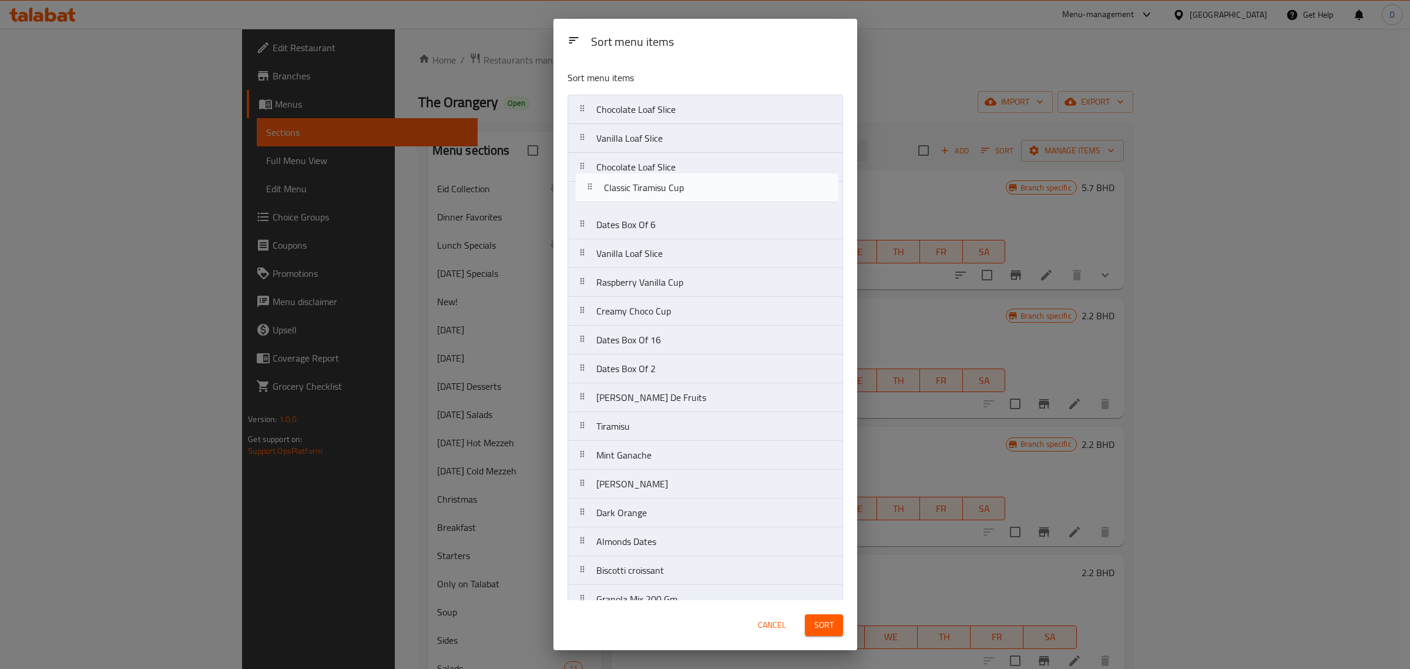
drag, startPoint x: 659, startPoint y: 265, endPoint x: 667, endPoint y: 196, distance: 69.8
drag, startPoint x: 669, startPoint y: 280, endPoint x: 671, endPoint y: 218, distance: 62.3
drag, startPoint x: 670, startPoint y: 315, endPoint x: 677, endPoint y: 246, distance: 69.7
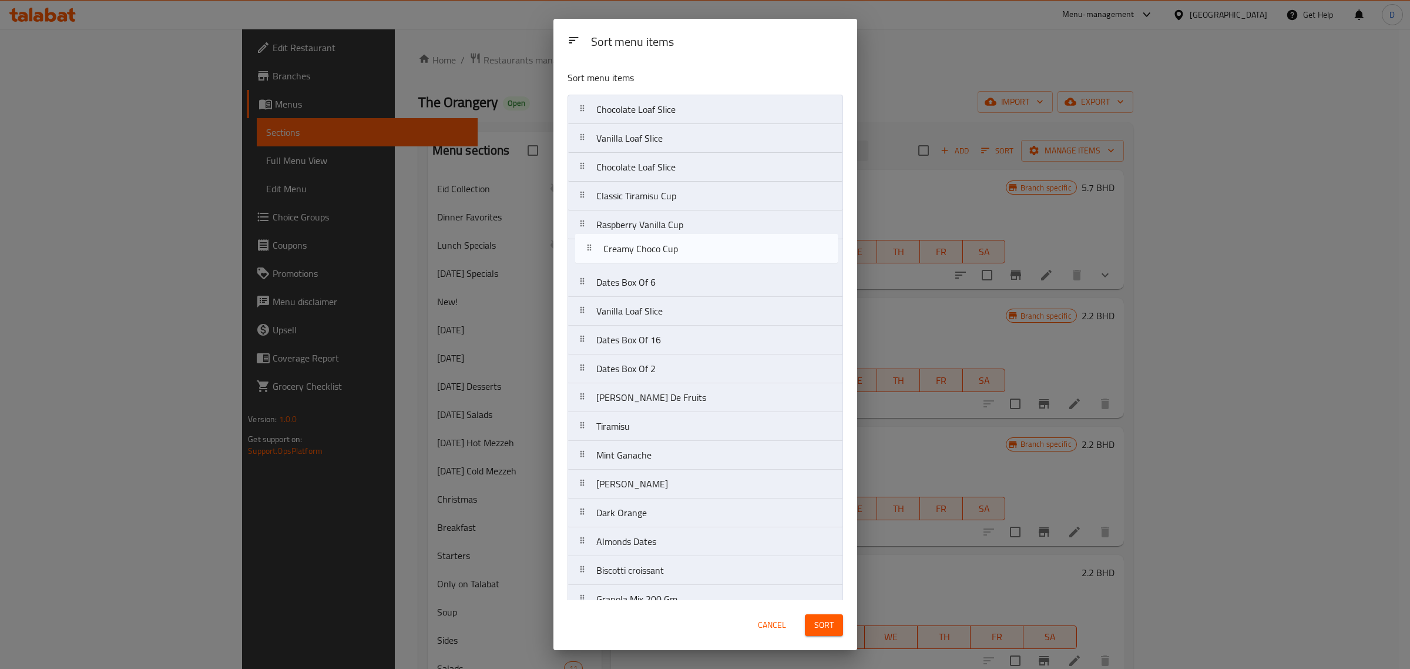
drag, startPoint x: 660, startPoint y: 307, endPoint x: 667, endPoint y: 187, distance: 120.1
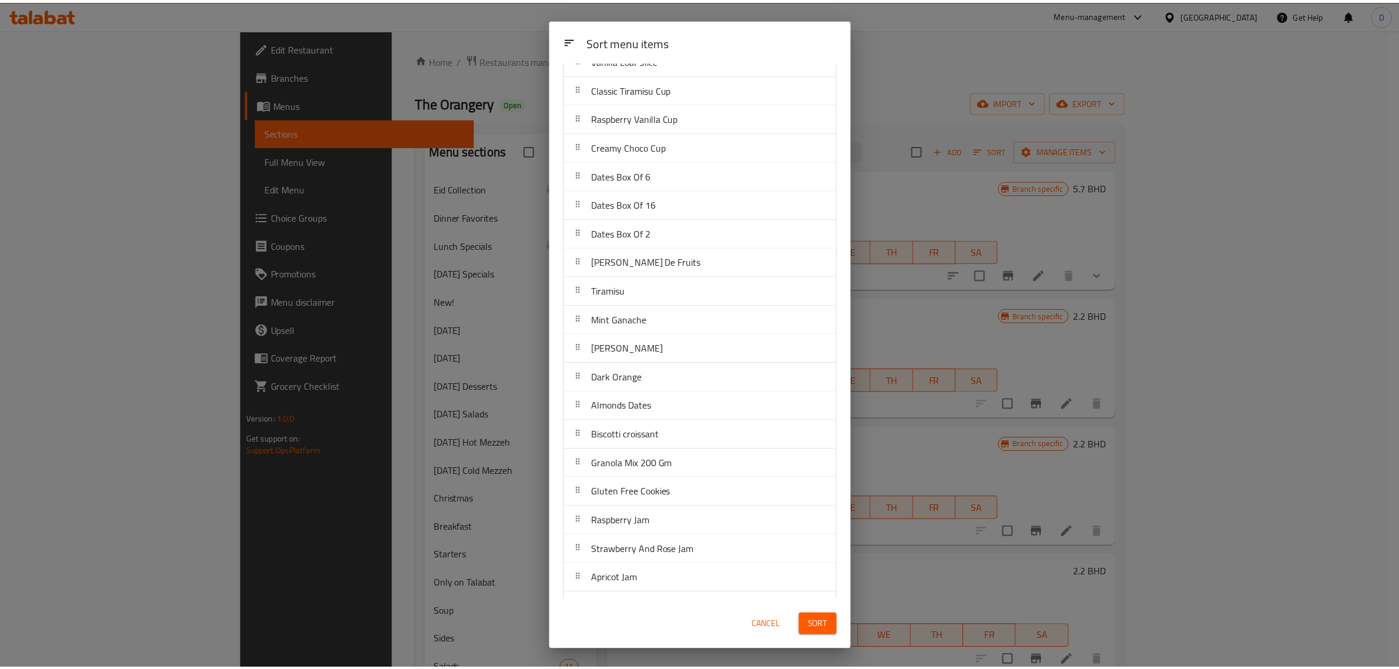
scroll to position [147, 0]
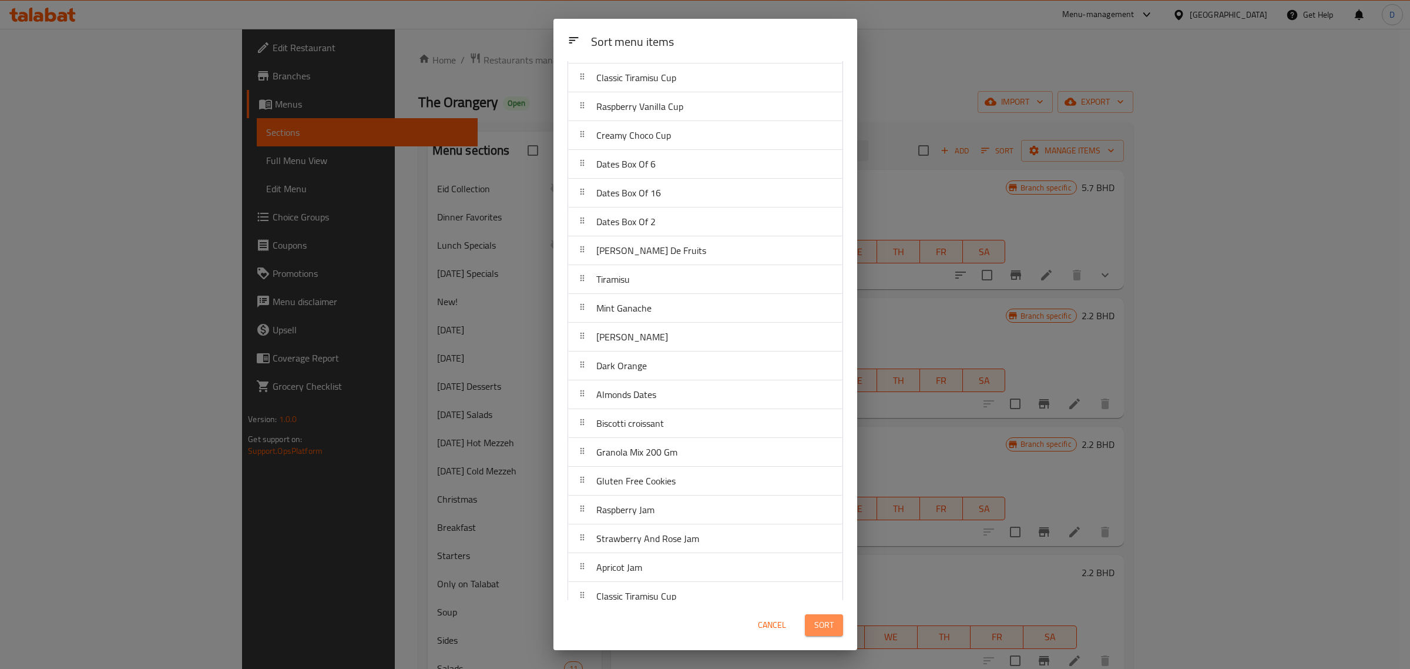
click at [835, 622] on button "Sort" at bounding box center [824, 625] width 38 height 22
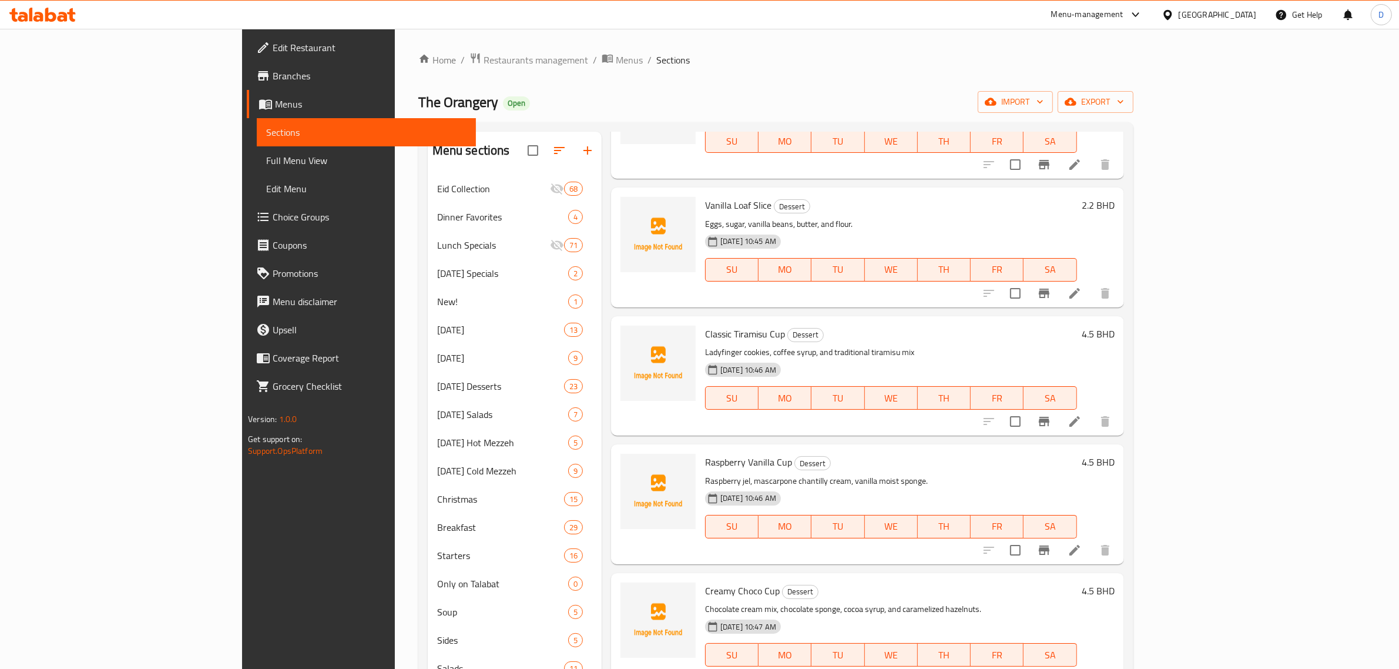
scroll to position [0, 0]
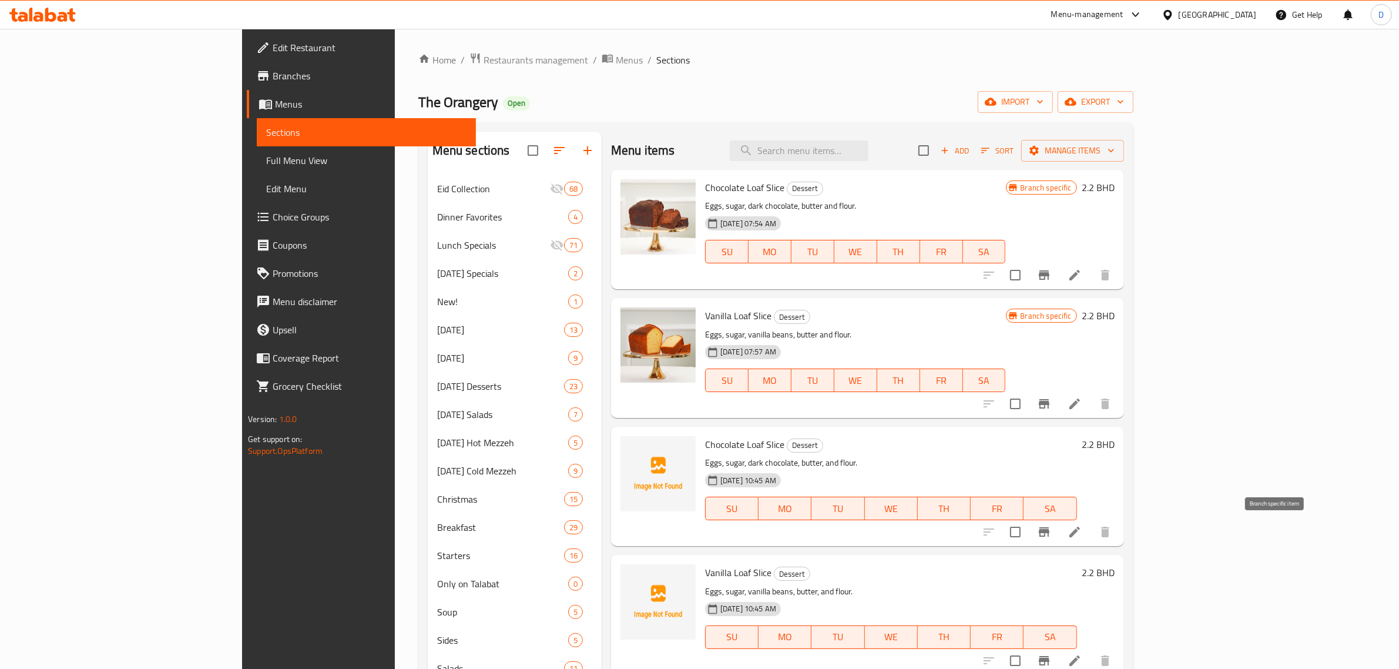
click at [1058, 533] on button "Branch-specific-item" at bounding box center [1044, 532] width 28 height 28
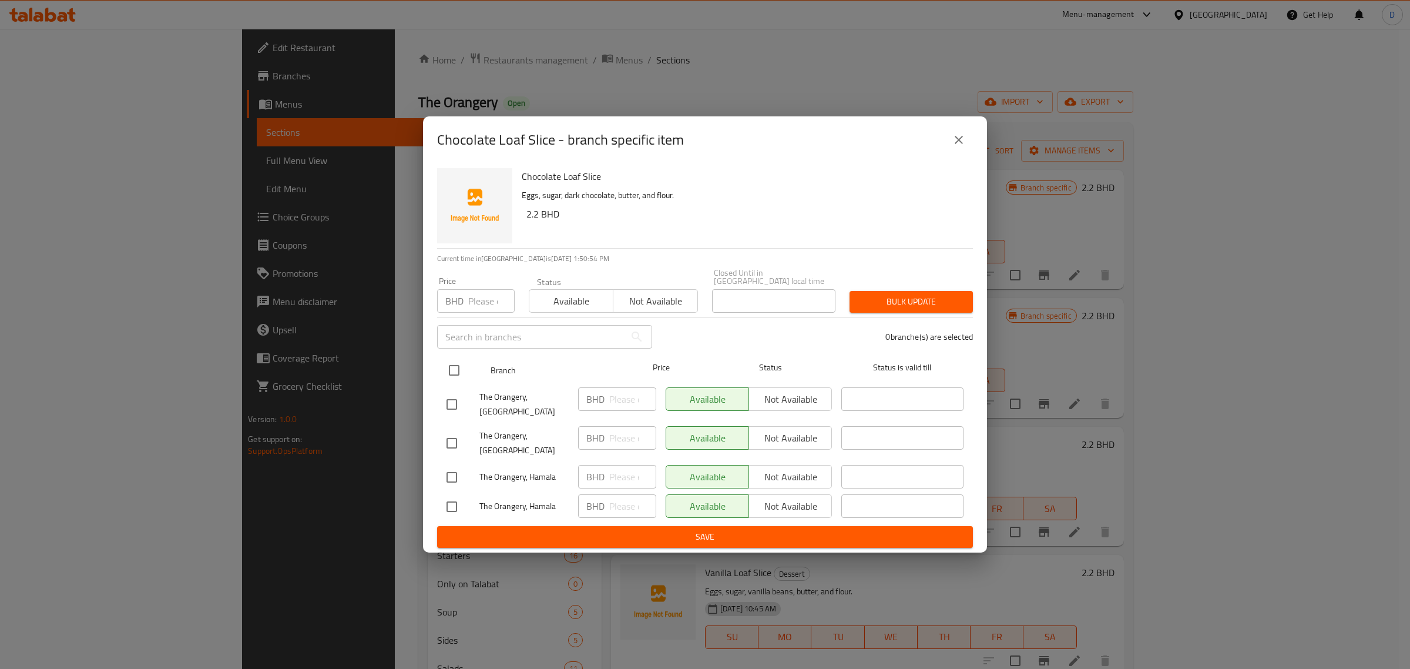
click at [448, 363] on input "checkbox" at bounding box center [454, 370] width 25 height 25
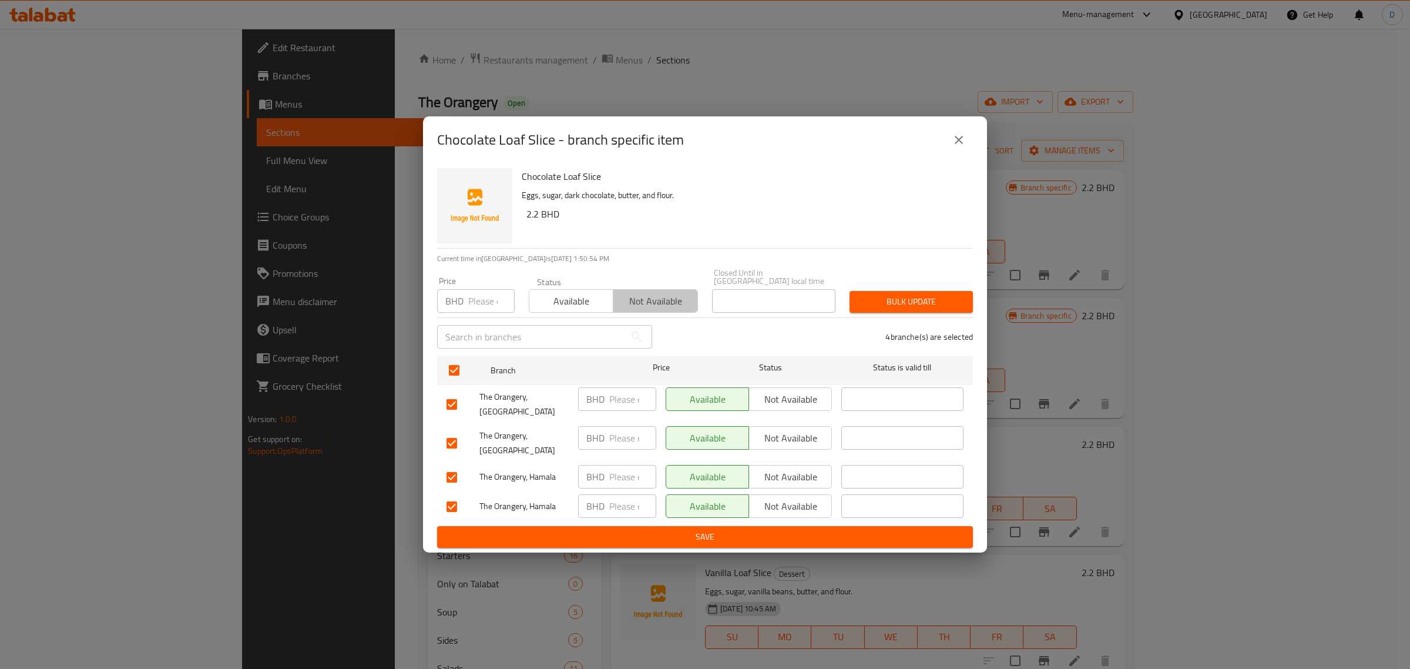
click at [618, 301] on span "Not available" at bounding box center [655, 301] width 75 height 17
click at [883, 297] on span "Bulk update" at bounding box center [911, 301] width 105 height 15
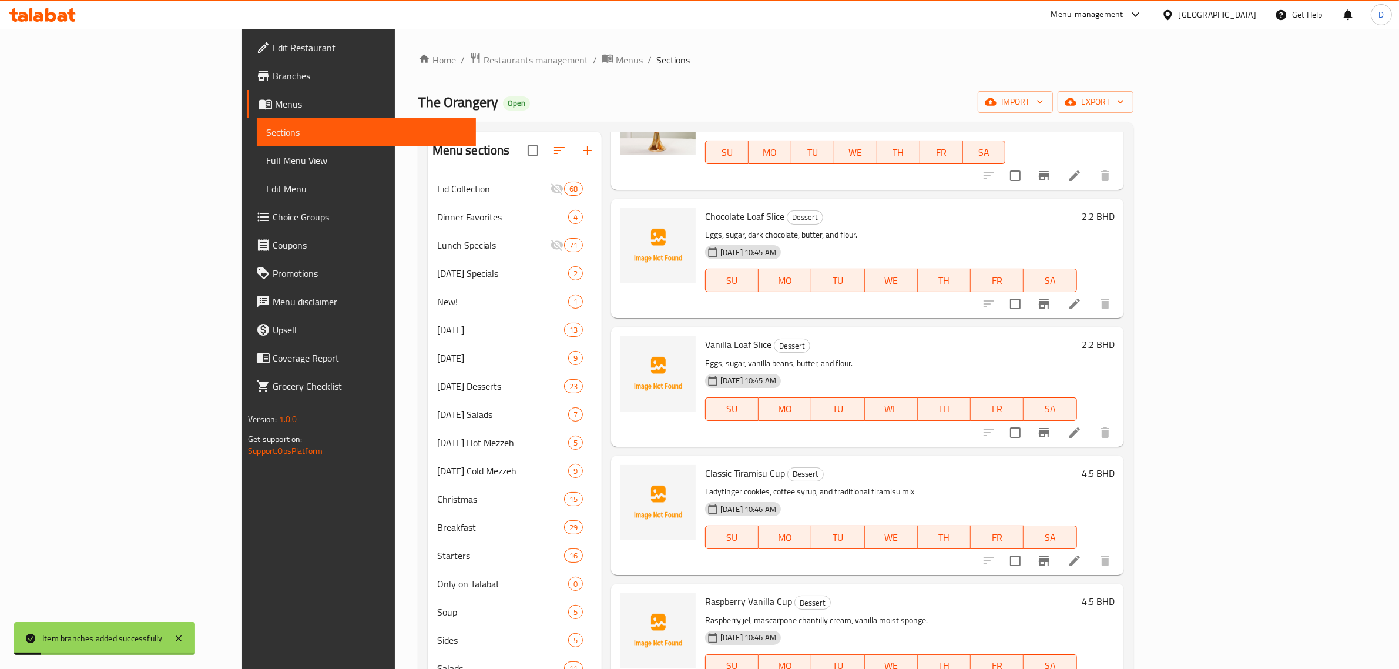
scroll to position [294, 0]
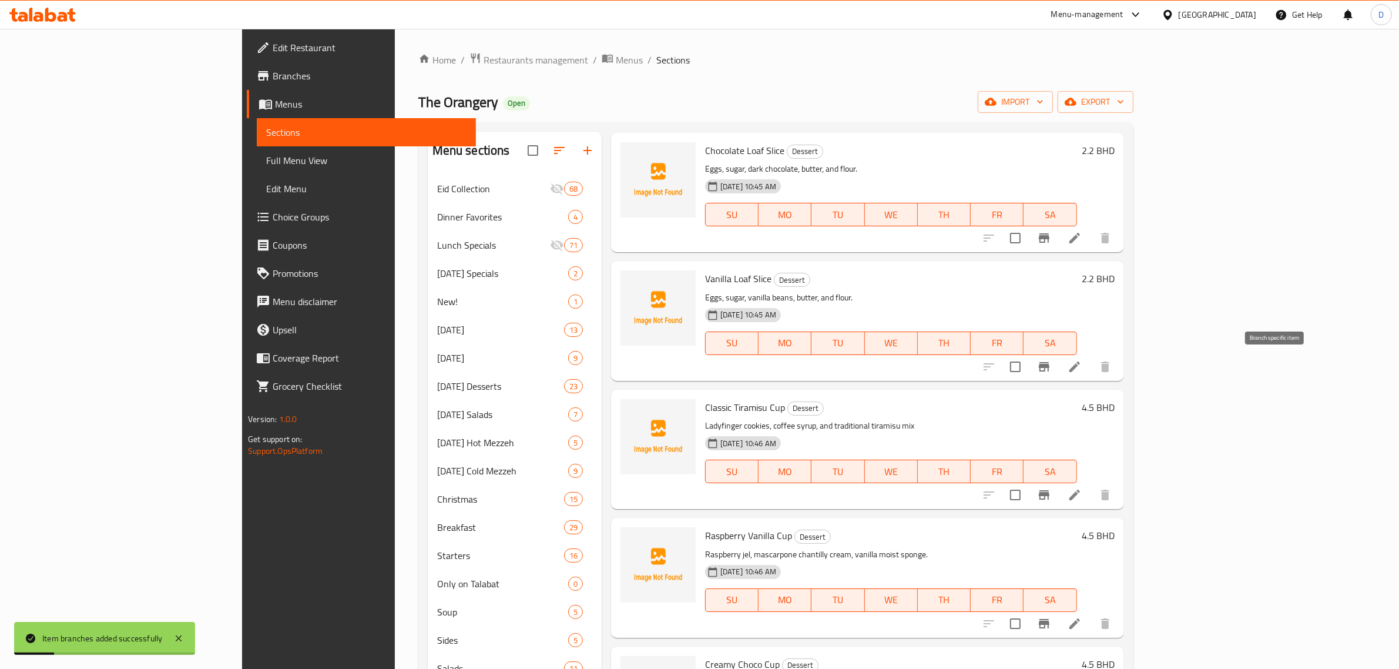
click at [1051, 369] on icon "Branch-specific-item" at bounding box center [1044, 367] width 14 height 14
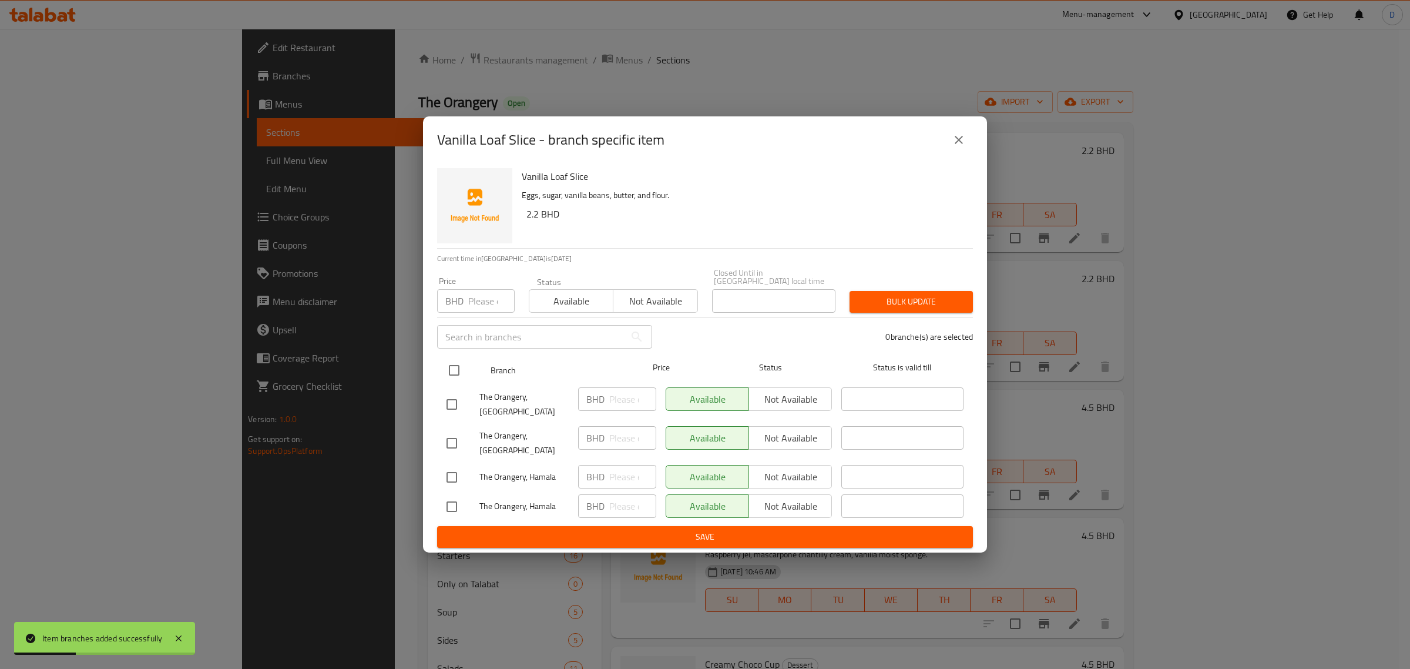
click at [457, 371] on input "checkbox" at bounding box center [454, 370] width 25 height 25
click at [630, 306] on span "Not available" at bounding box center [655, 301] width 75 height 17
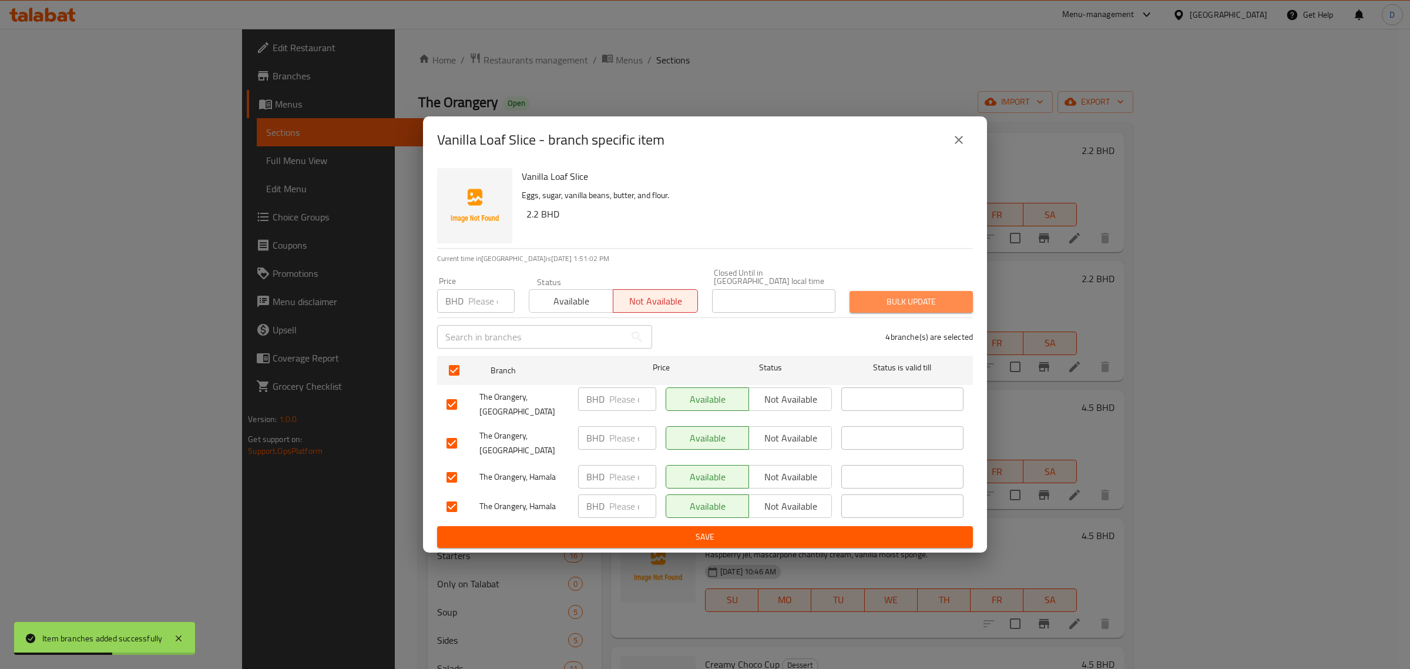
click at [870, 313] on button "Bulk update" at bounding box center [911, 302] width 123 height 22
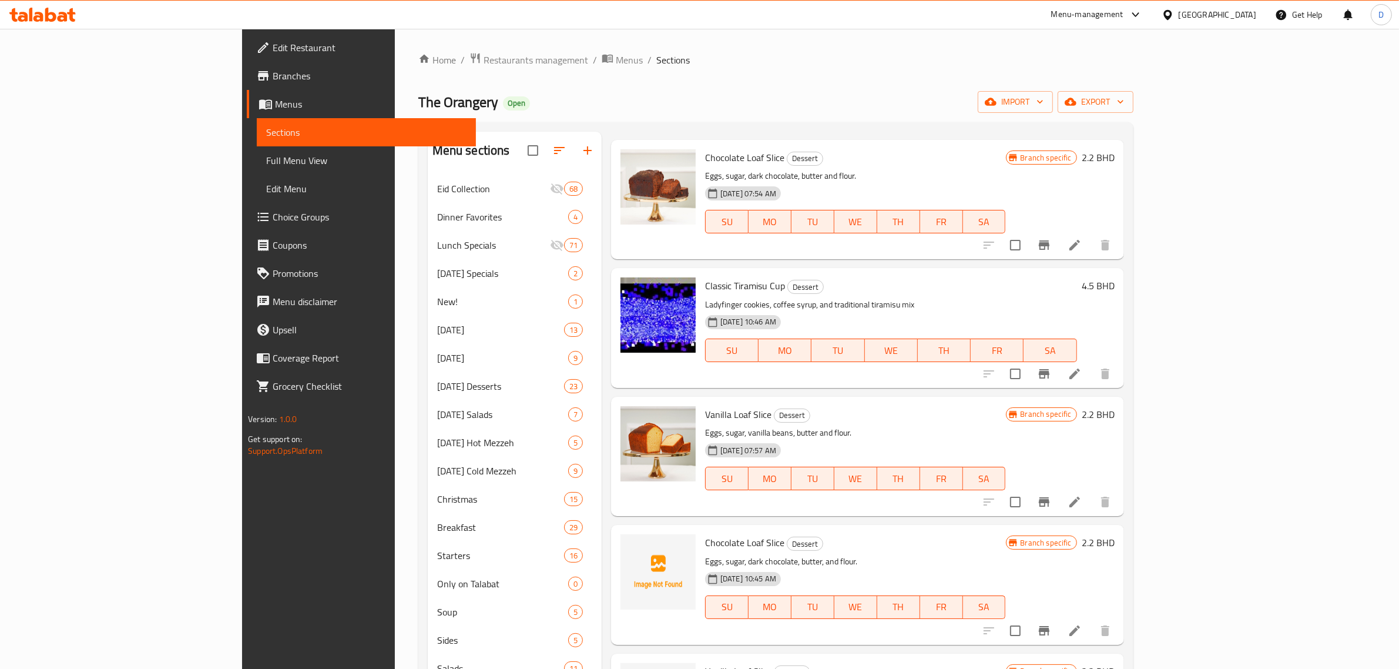
scroll to position [0, 0]
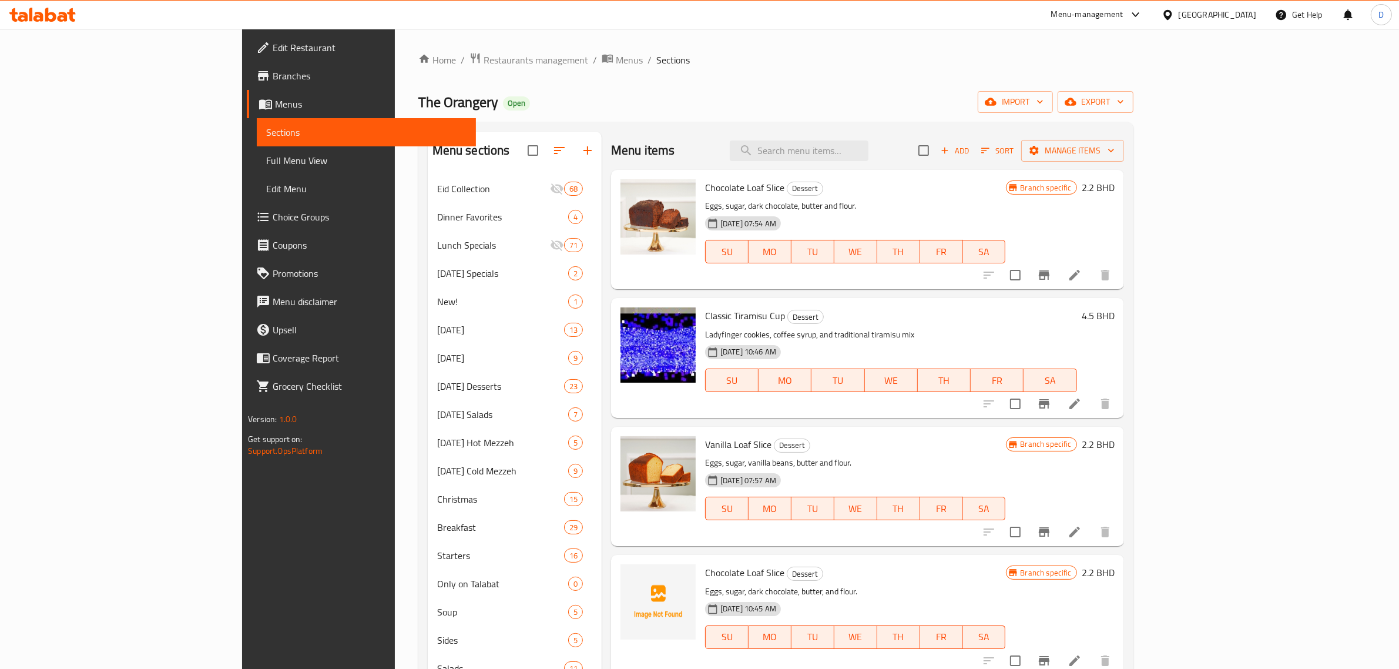
click at [645, 92] on div "The Orangery Open import export" at bounding box center [775, 102] width 715 height 22
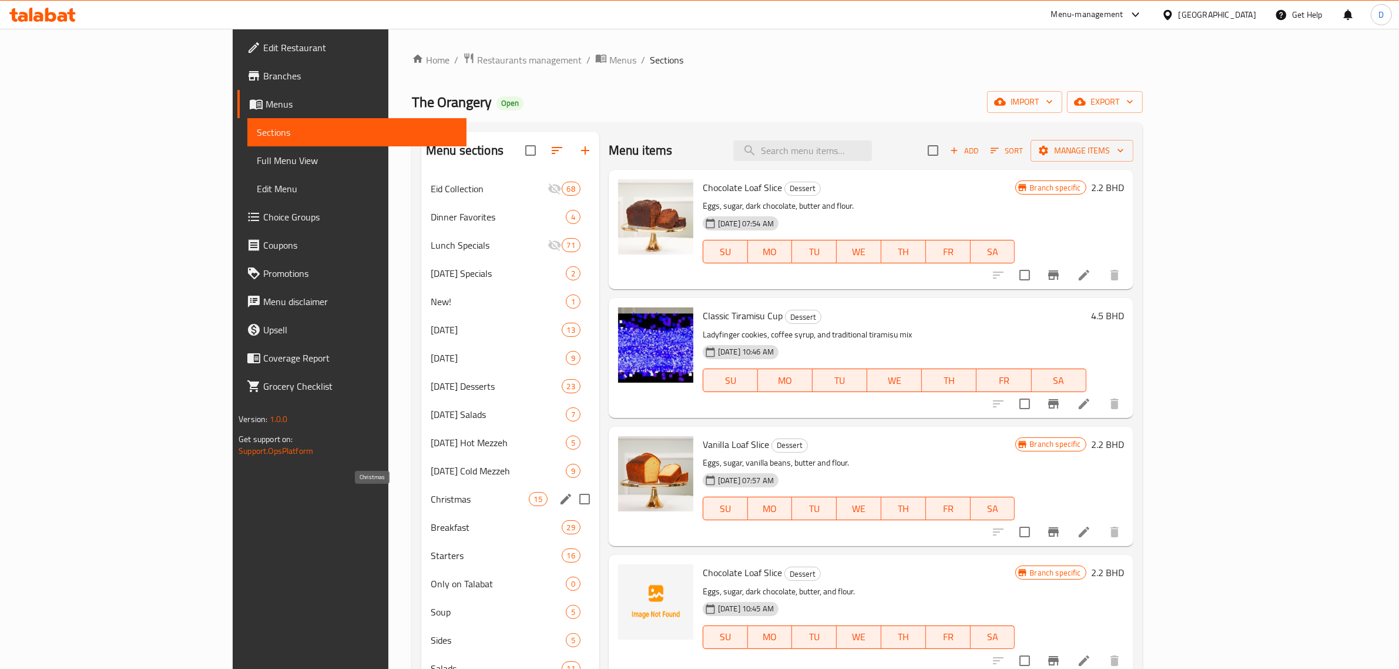
scroll to position [73, 0]
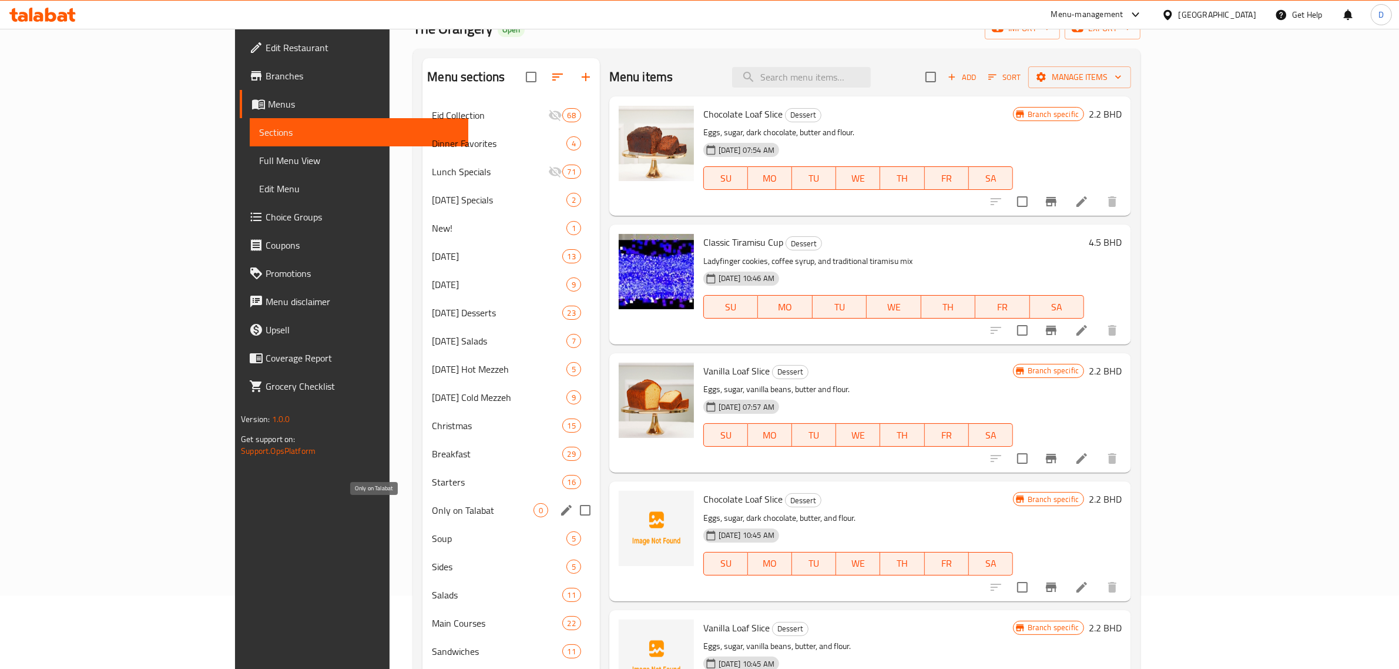
click at [432, 505] on span "Only on Talabat" at bounding box center [482, 510] width 101 height 14
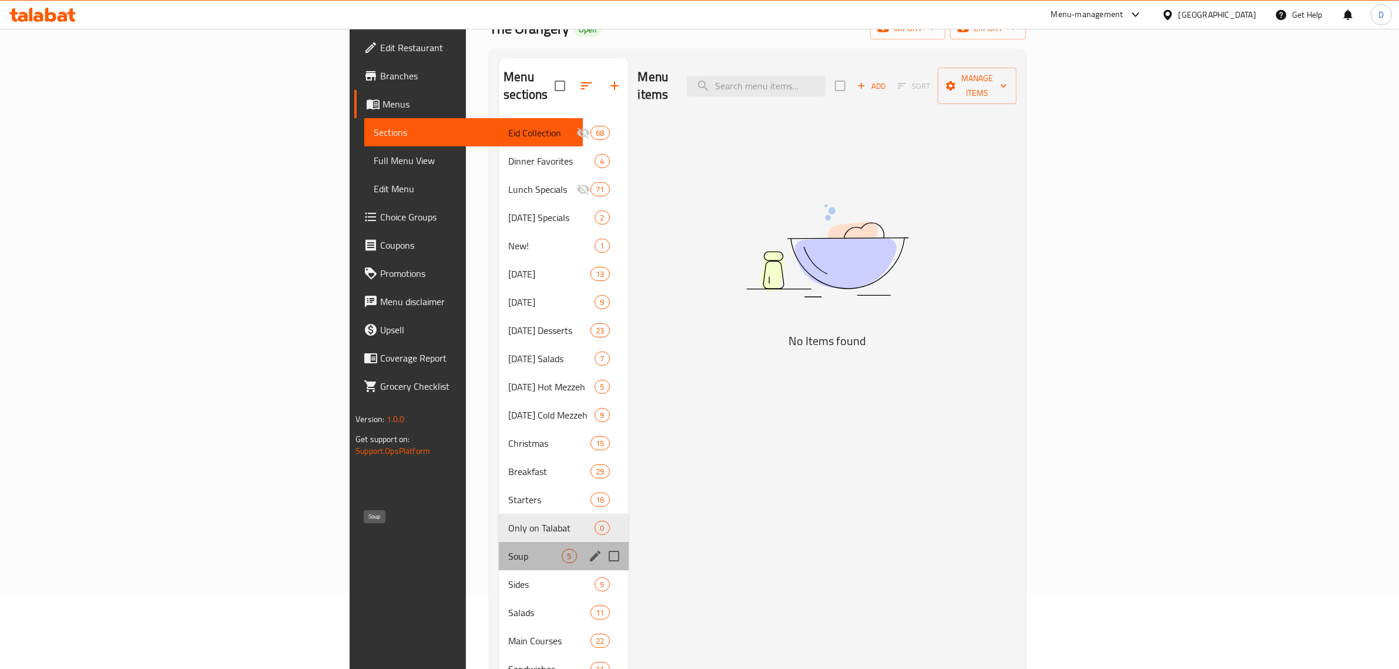
click at [508, 549] on span "Soup" at bounding box center [534, 556] width 53 height 14
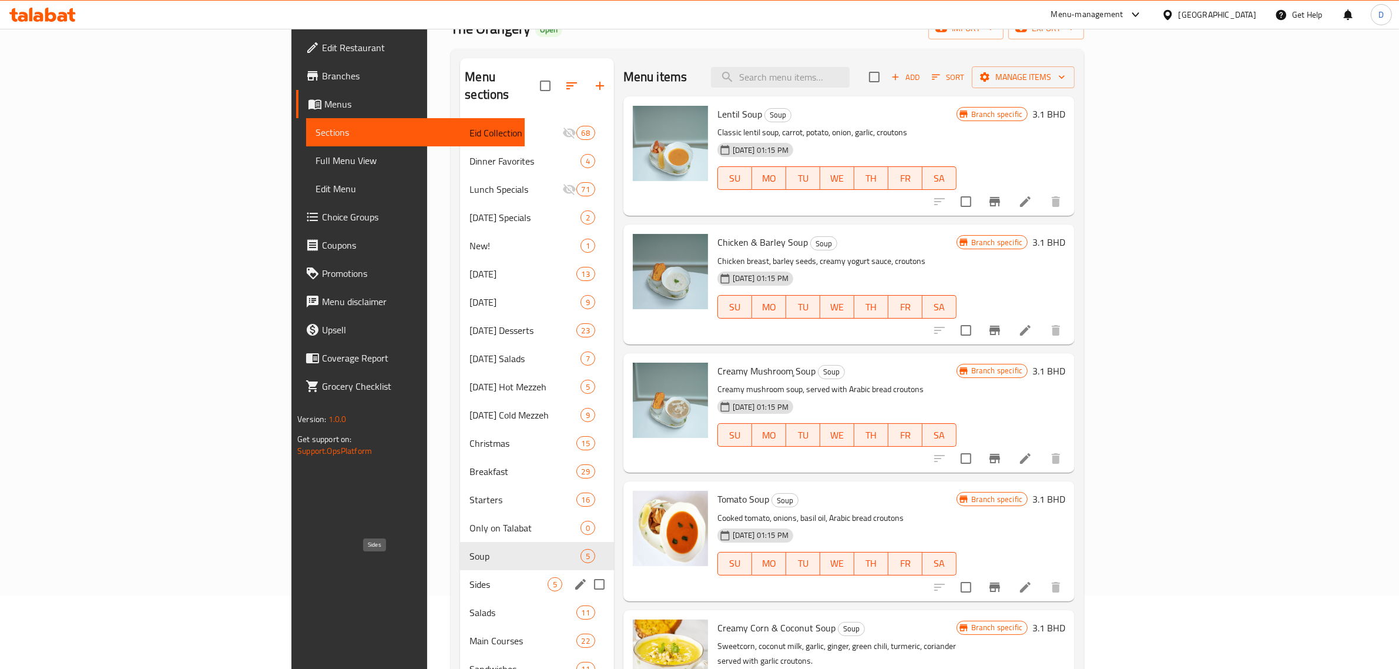
click at [469, 577] on span "Sides" at bounding box center [508, 584] width 78 height 14
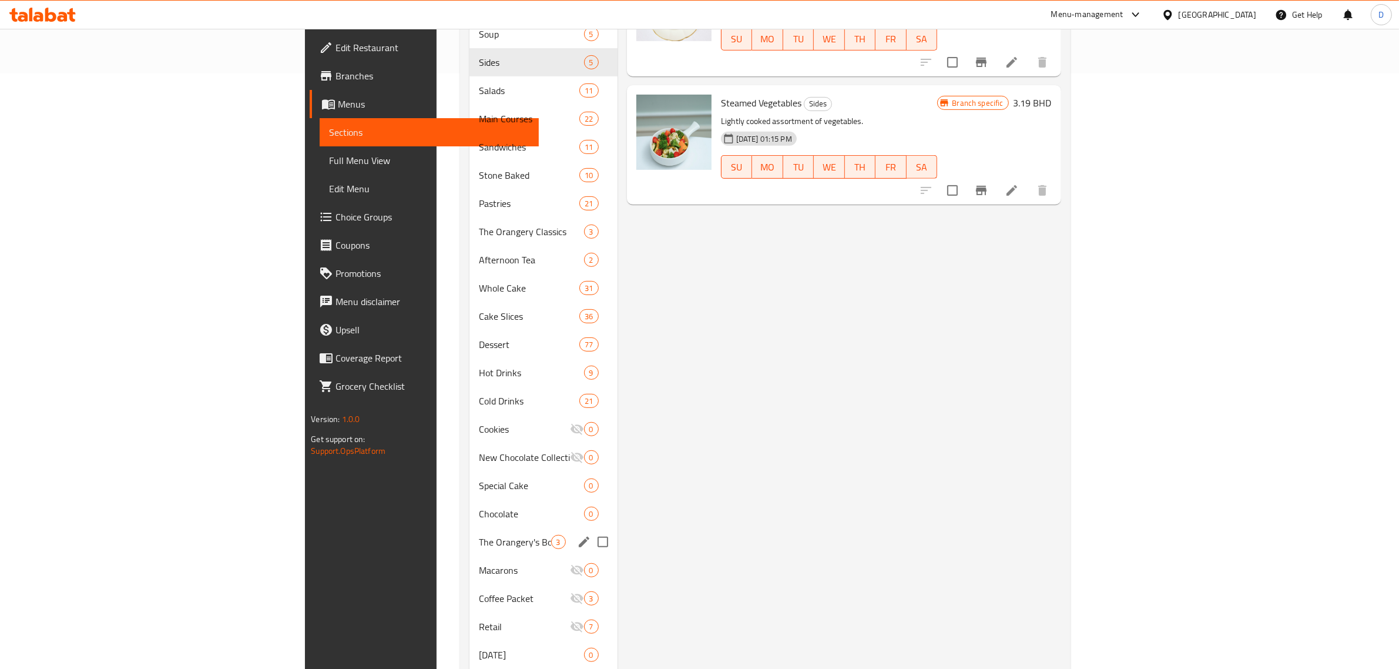
scroll to position [579, 0]
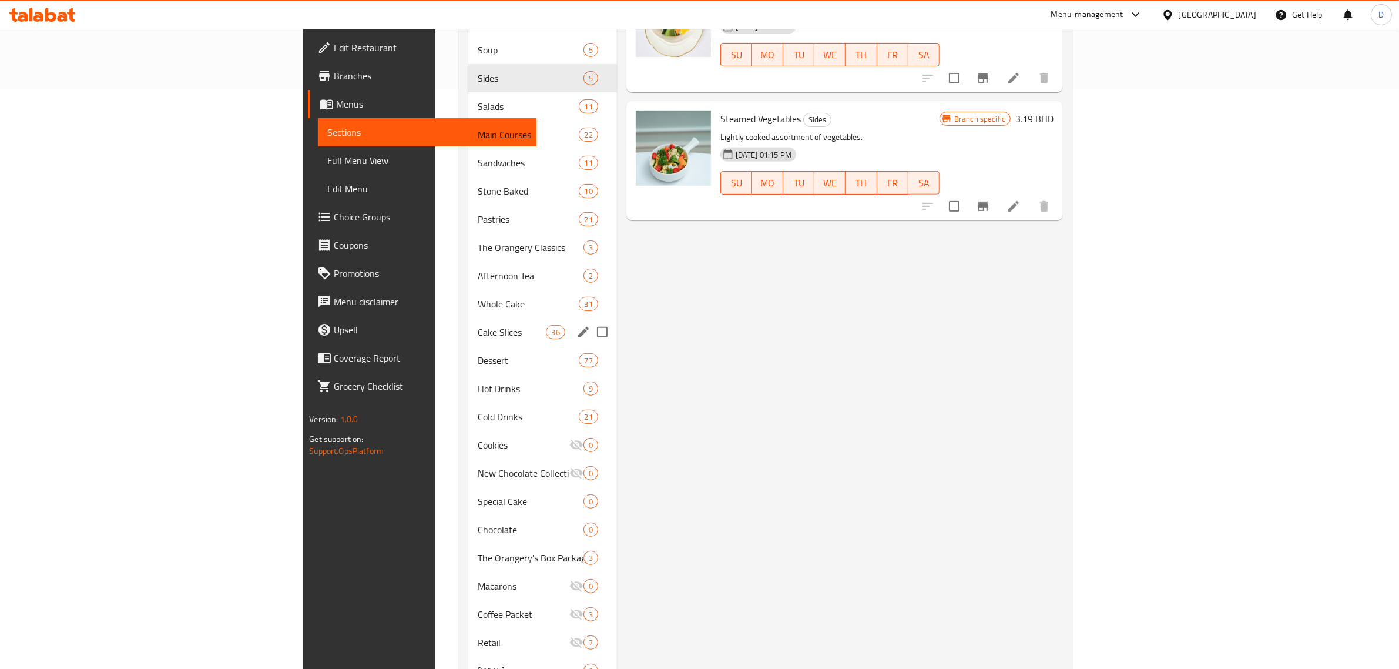
click at [478, 297] on span "Whole Cake" at bounding box center [529, 304] width 102 height 14
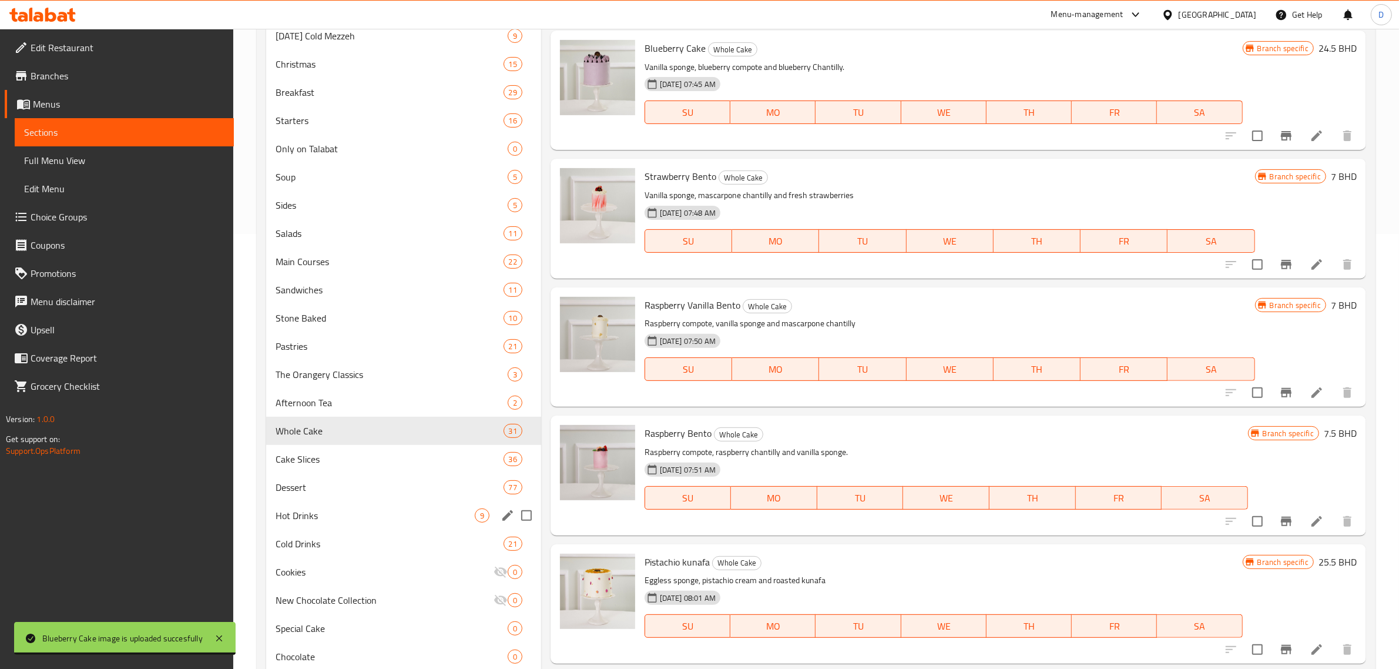
scroll to position [441, 0]
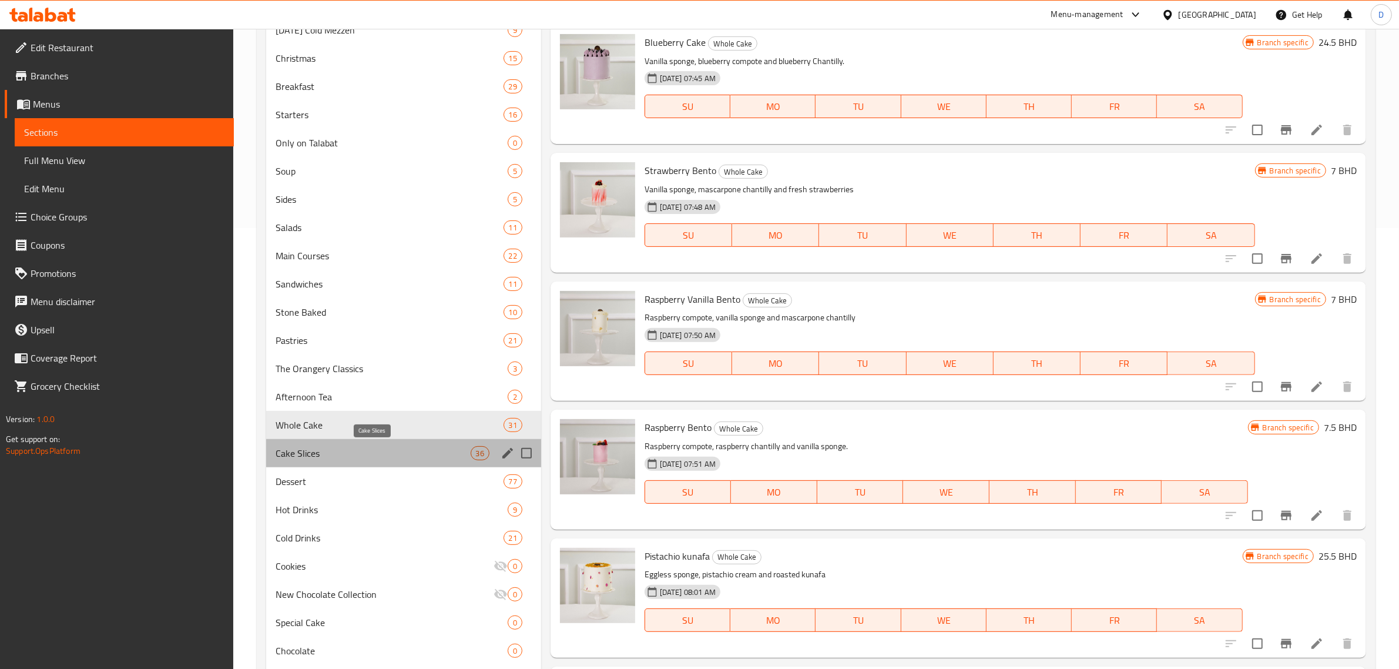
click at [347, 446] on span "Cake Slices" at bounding box center [373, 453] width 195 height 14
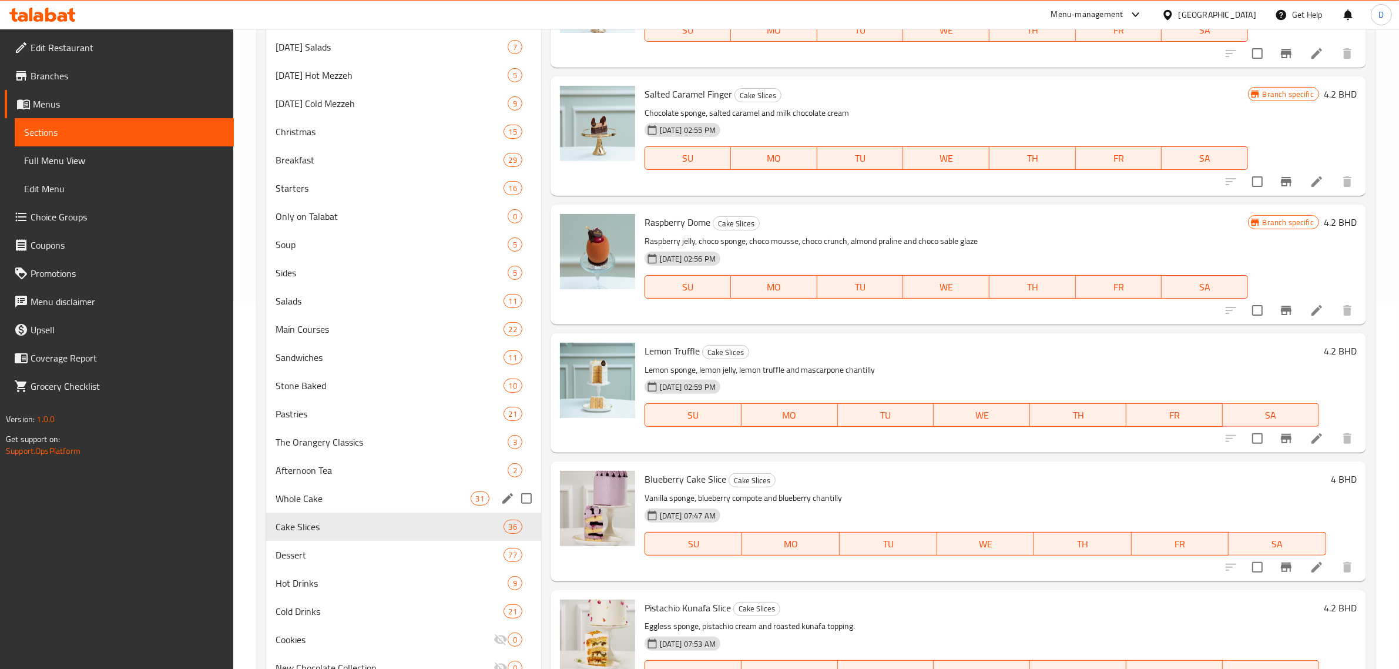
scroll to position [726, 0]
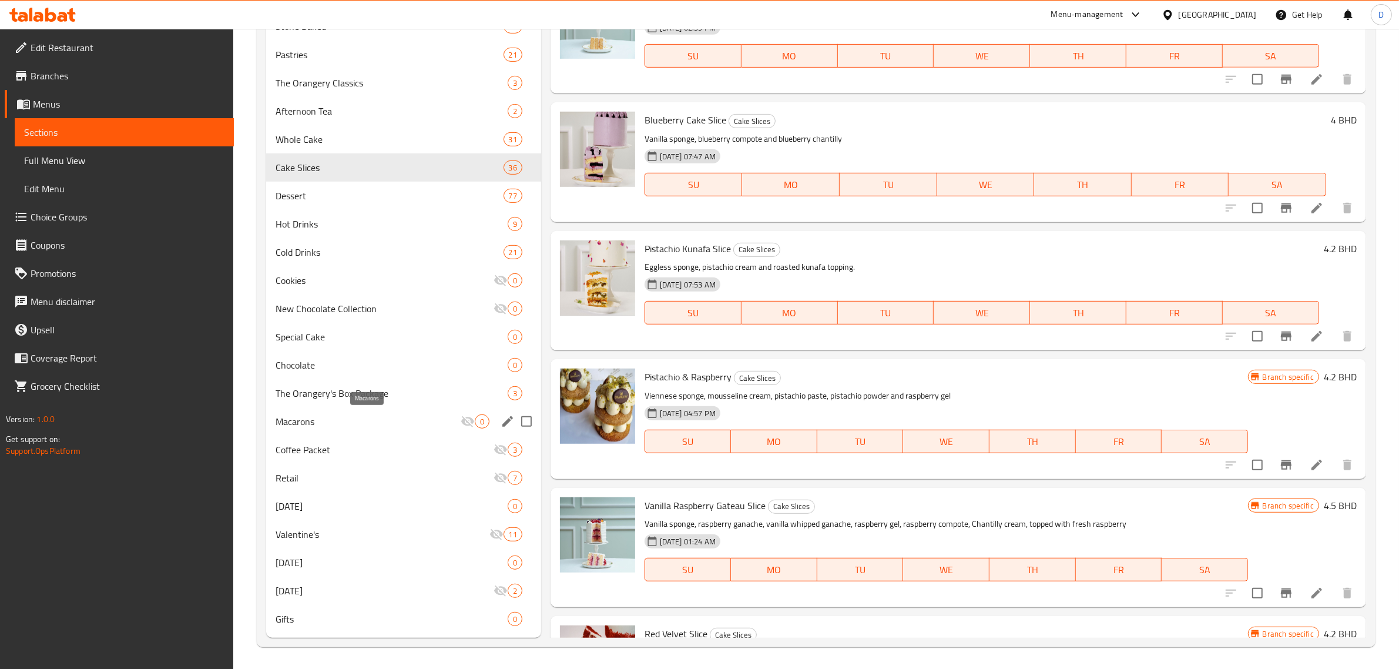
click at [326, 425] on span "Macarons" at bounding box center [368, 421] width 185 height 14
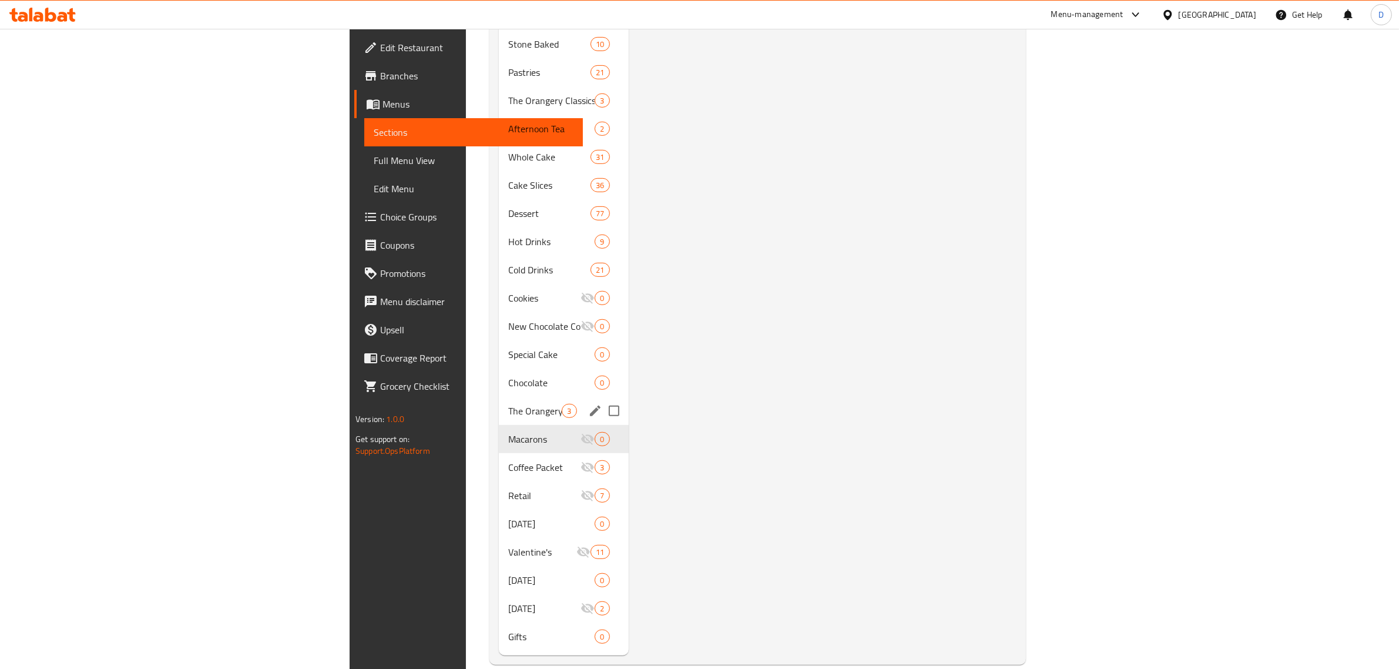
click at [508, 404] on span "The Orangery's Box Package" at bounding box center [534, 411] width 53 height 14
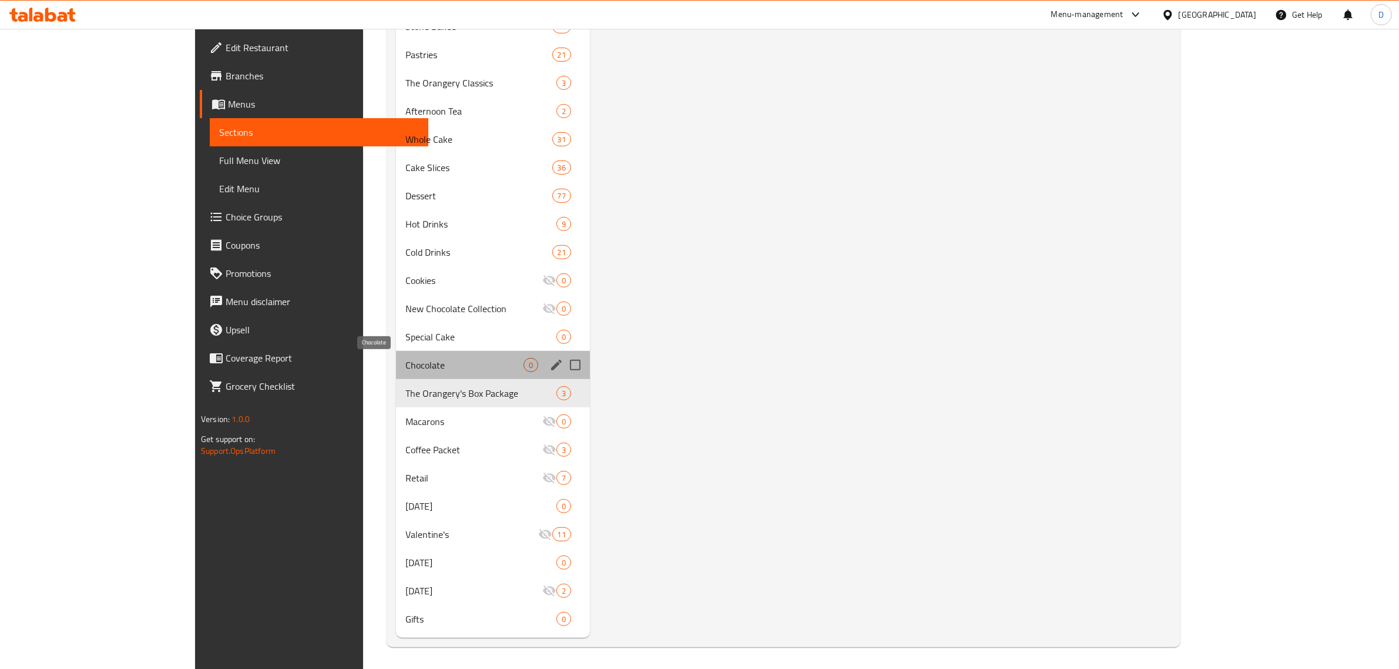
click at [405, 364] on span "Chocolate" at bounding box center [464, 365] width 118 height 14
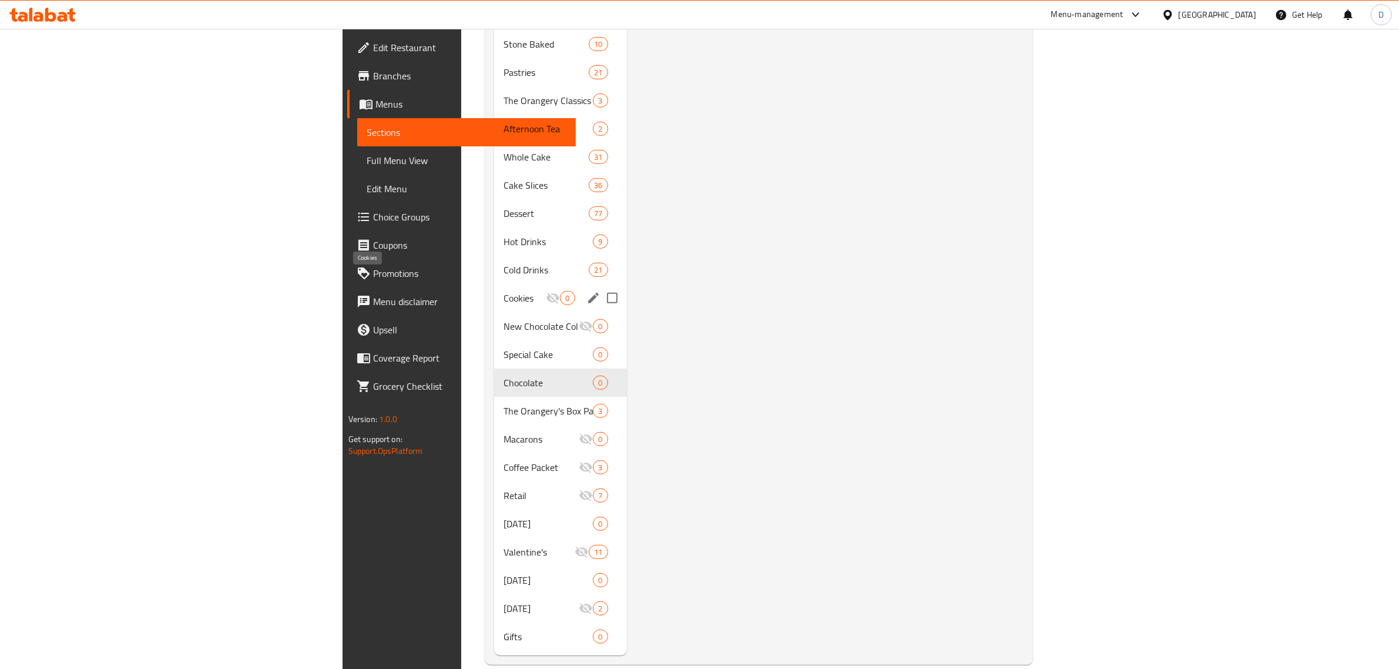
click at [504, 291] on span "Cookies" at bounding box center [525, 298] width 42 height 14
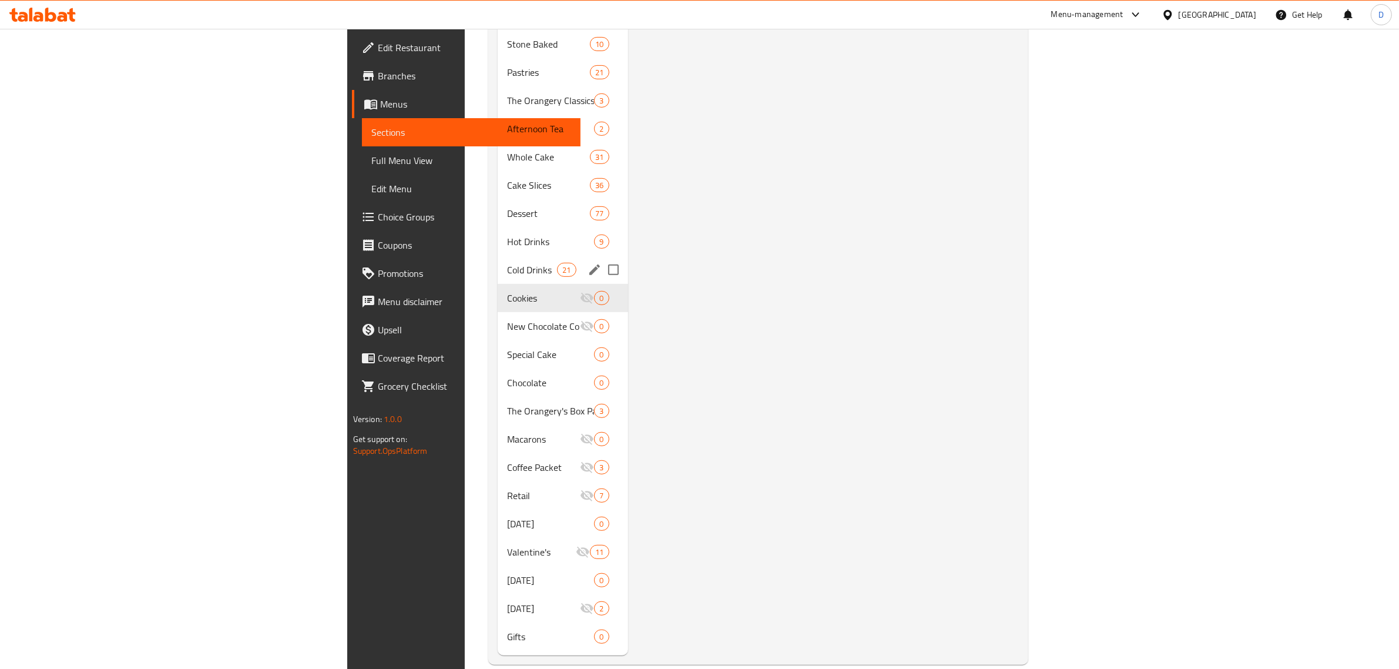
click at [498, 256] on div "Cold Drinks 21" at bounding box center [563, 270] width 130 height 28
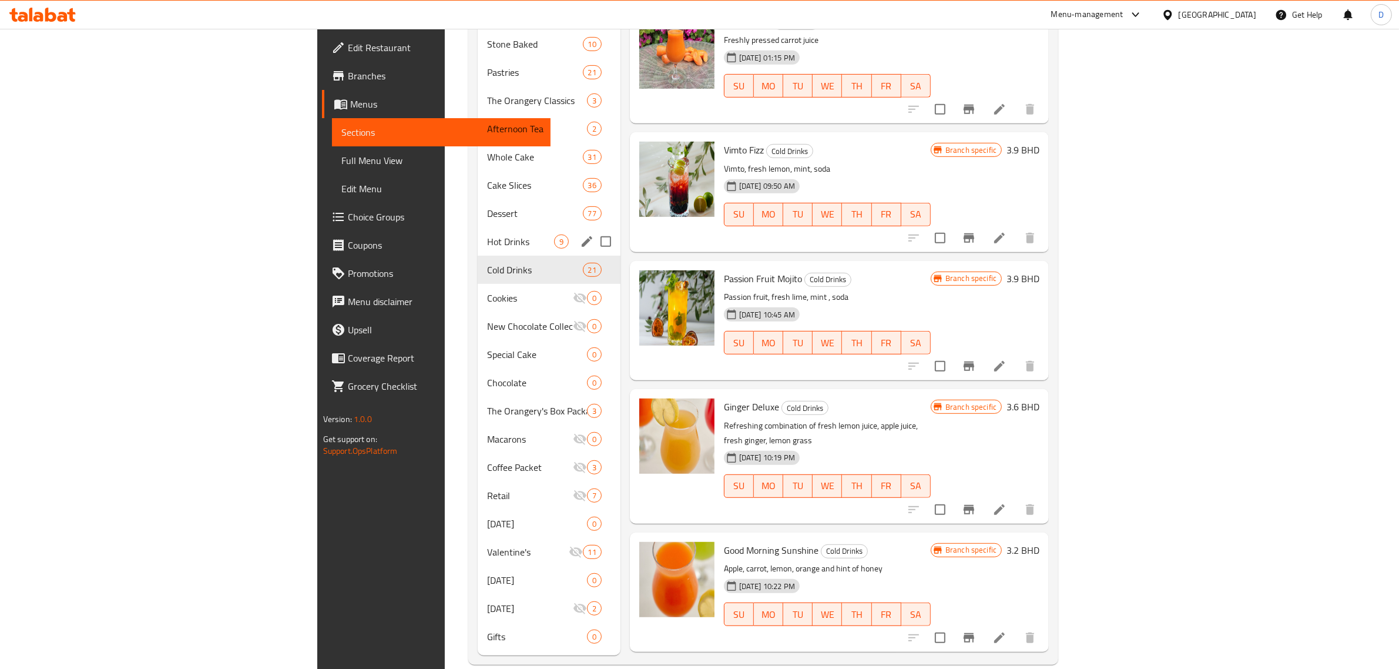
click at [478, 207] on div "Dessert 77" at bounding box center [549, 213] width 143 height 28
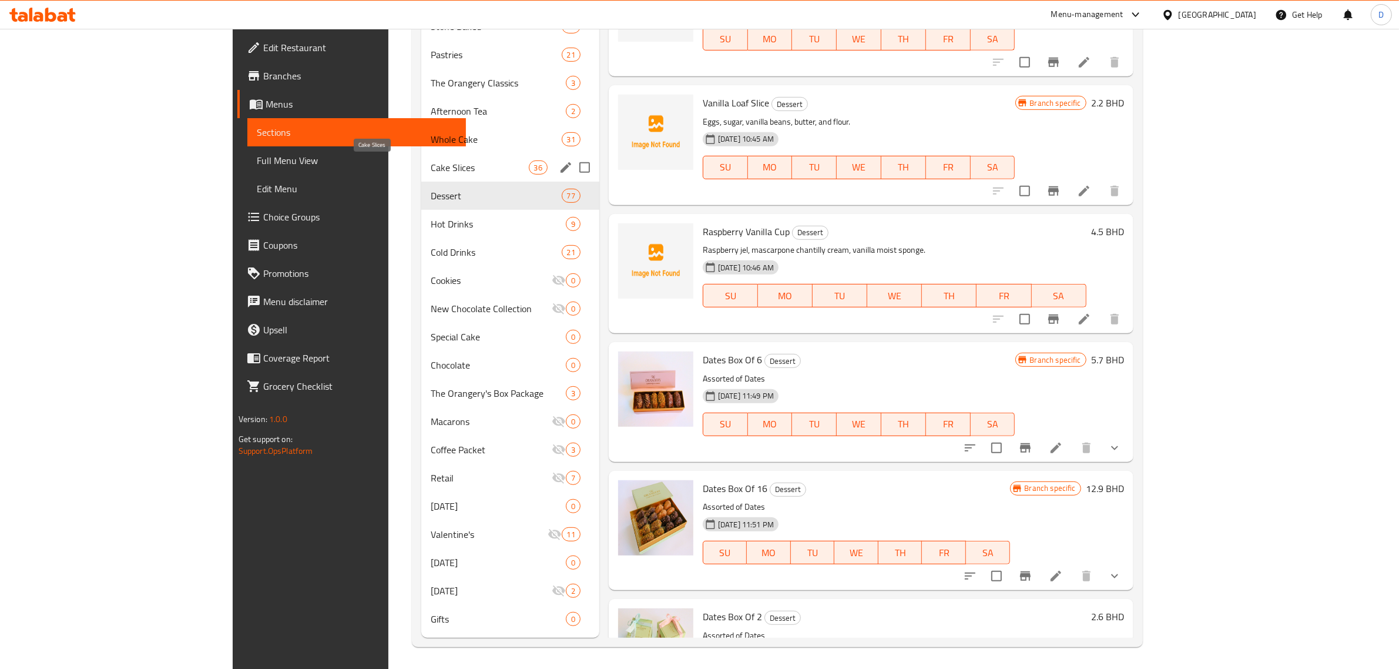
click at [431, 162] on span "Cake Slices" at bounding box center [480, 167] width 98 height 14
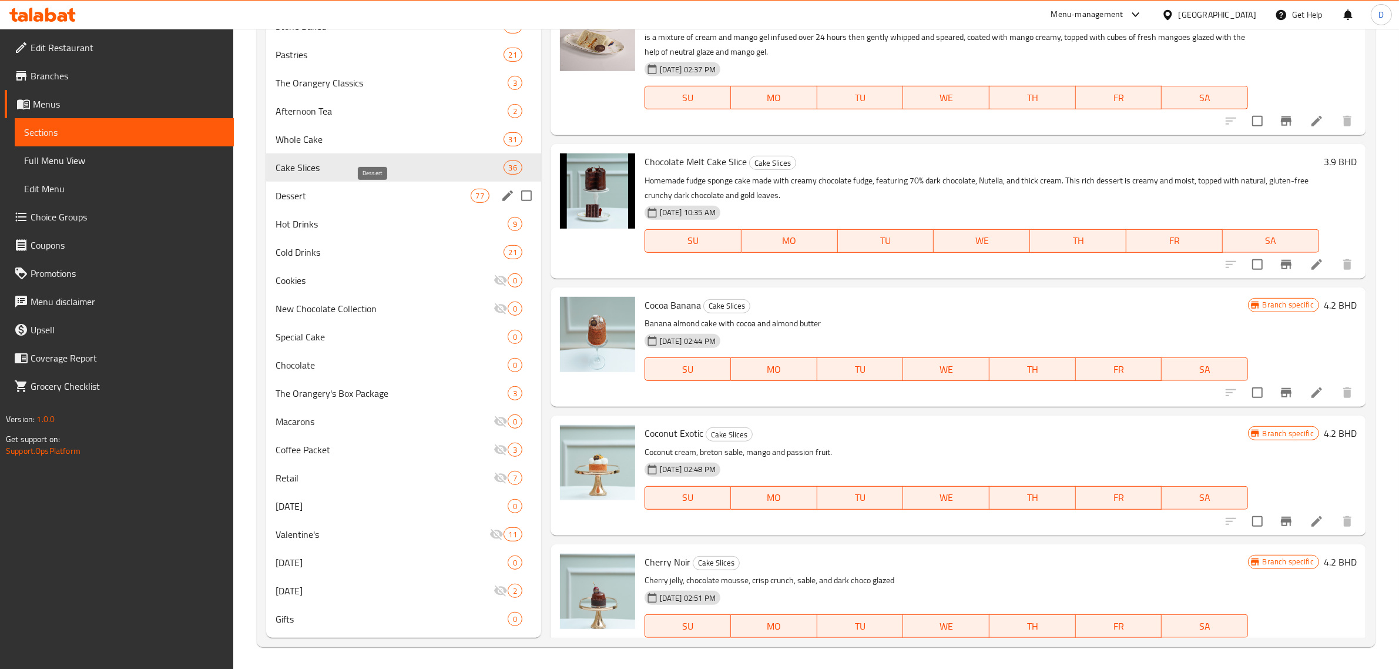
click at [419, 192] on span "Dessert" at bounding box center [373, 196] width 195 height 14
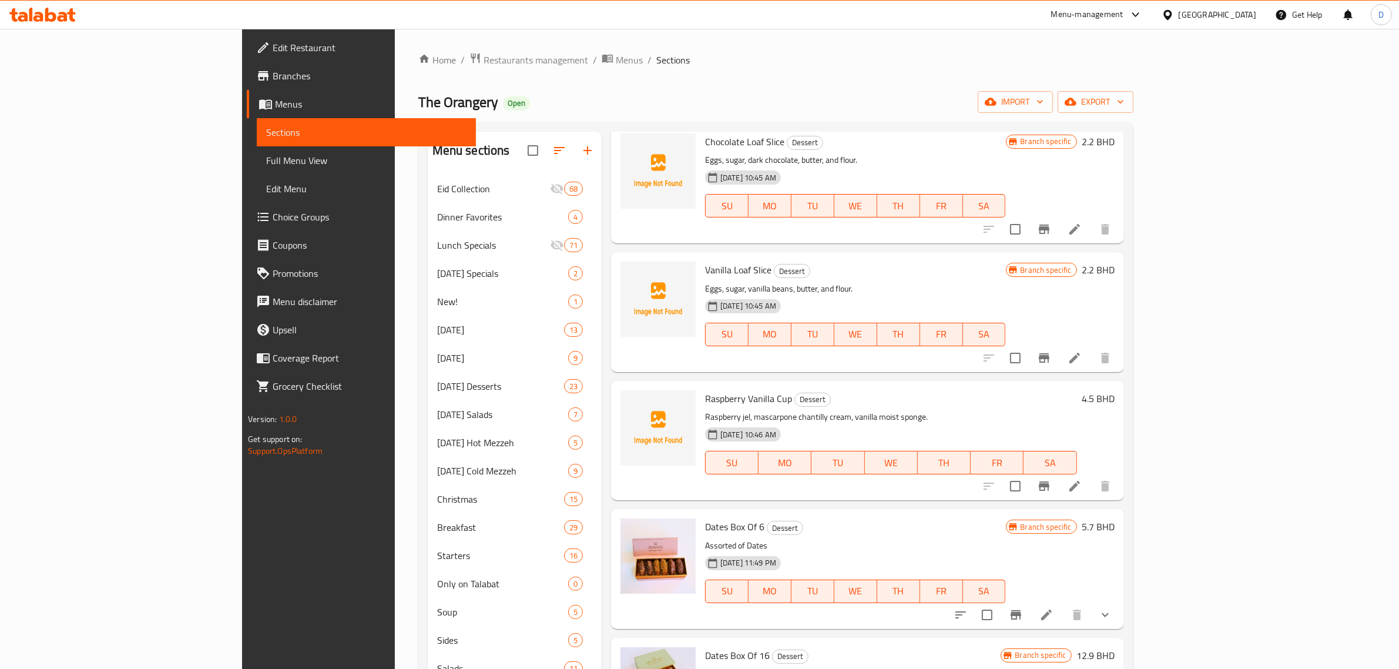
scroll to position [588, 0]
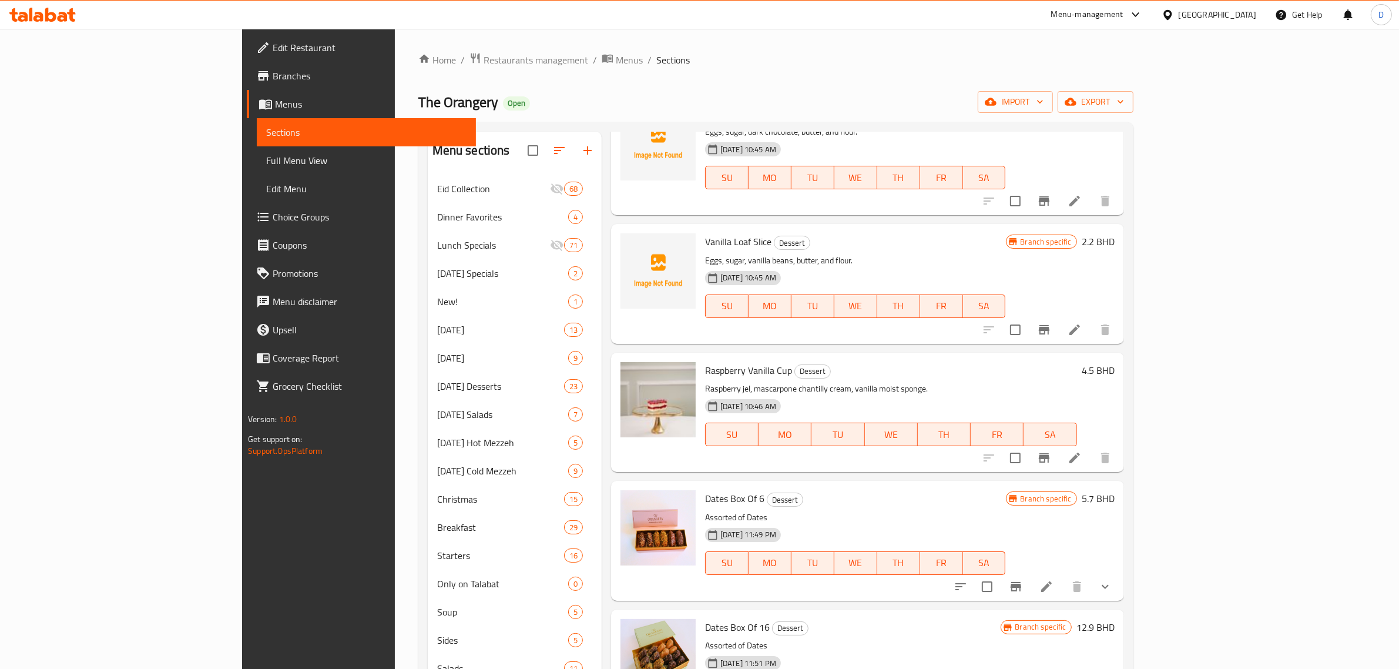
click at [1123, 12] on div "Menu-management" at bounding box center [1087, 15] width 72 height 14
click at [1073, 125] on div "Restaurant-Management" at bounding box center [1073, 130] width 92 height 13
